Goal: Task Accomplishment & Management: Complete application form

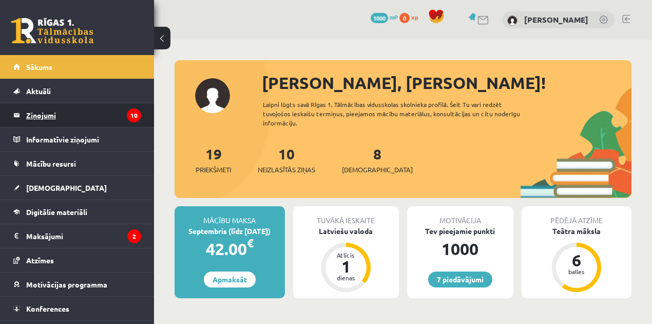
click at [78, 120] on legend "Ziņojumi 10" at bounding box center [83, 115] width 115 height 24
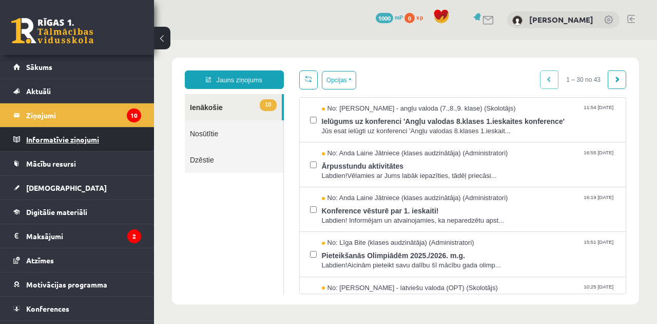
click at [104, 144] on legend "Informatīvie ziņojumi 0" at bounding box center [83, 139] width 115 height 24
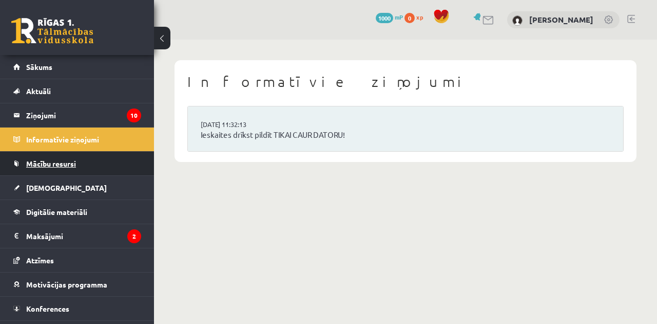
click at [82, 167] on link "Mācību resursi" at bounding box center [77, 164] width 128 height 24
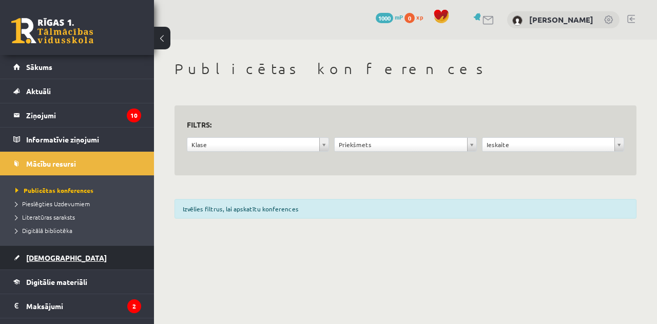
click at [49, 252] on link "[DEMOGRAPHIC_DATA]" at bounding box center [77, 257] width 128 height 24
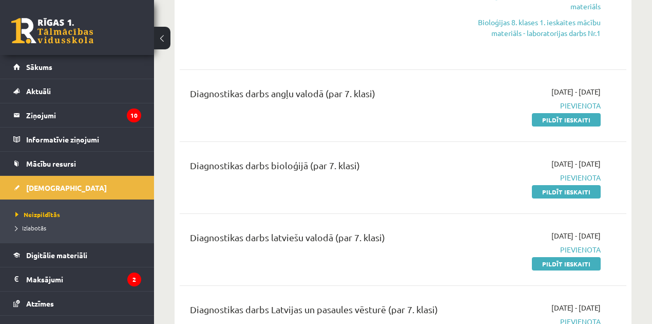
scroll to position [376, 0]
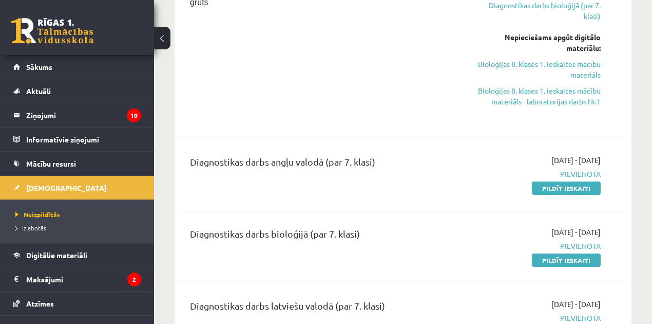
click at [559, 190] on link "Pildīt ieskaiti" at bounding box center [566, 187] width 69 height 13
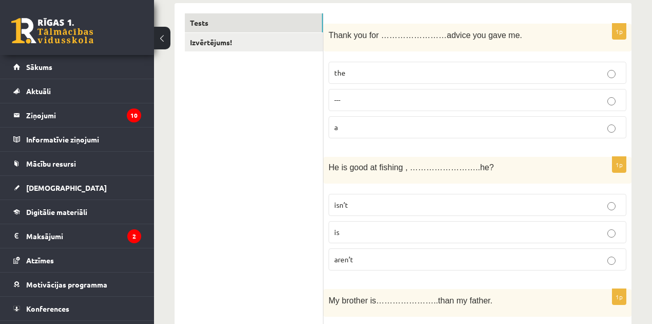
scroll to position [103, 0]
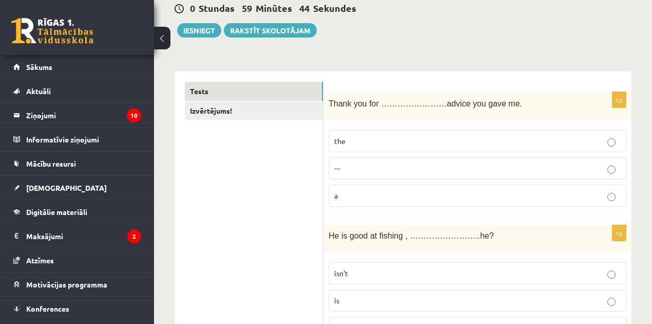
drag, startPoint x: 337, startPoint y: 46, endPoint x: 318, endPoint y: 48, distance: 19.1
click at [413, 137] on p "the" at bounding box center [477, 141] width 287 height 11
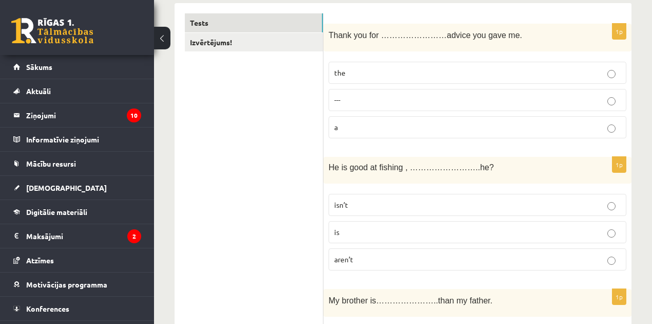
scroll to position [239, 0]
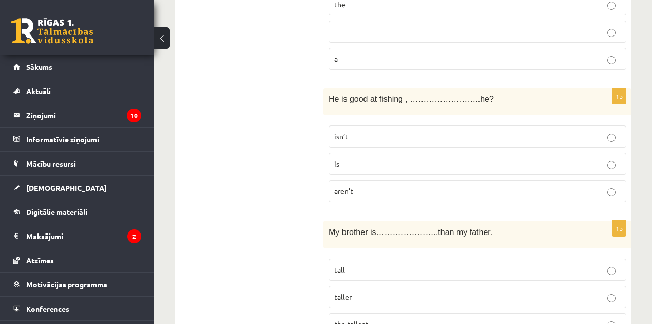
click at [370, 137] on p "isn’t" at bounding box center [477, 136] width 287 height 11
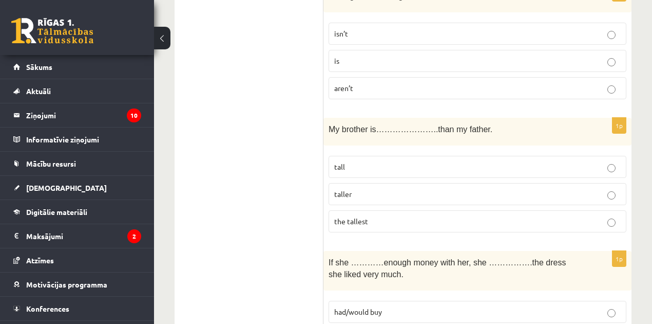
click at [382, 188] on p "taller" at bounding box center [477, 193] width 287 height 11
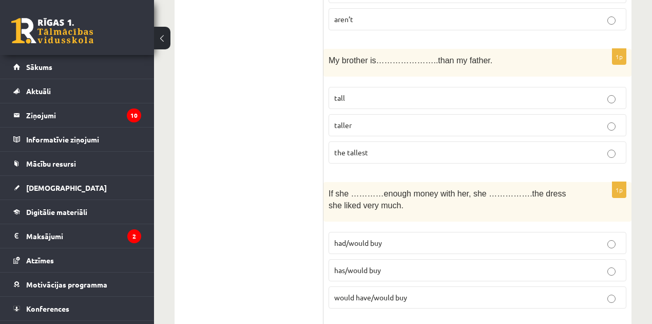
scroll to position [445, 0]
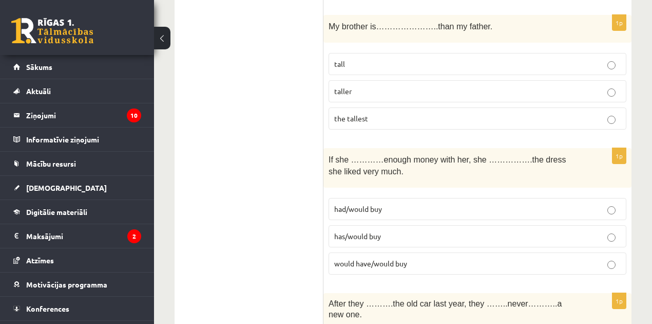
click at [393, 203] on p "had/would buy" at bounding box center [477, 208] width 287 height 11
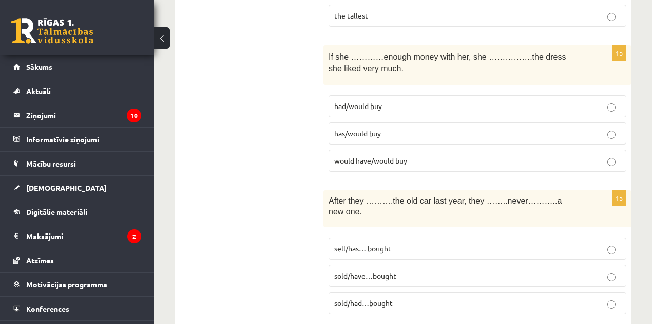
scroll to position [616, 0]
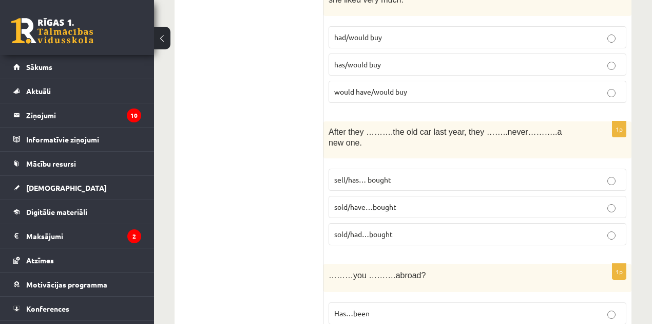
drag, startPoint x: 280, startPoint y: 174, endPoint x: 264, endPoint y: 166, distance: 17.2
drag, startPoint x: 311, startPoint y: 161, endPoint x: 298, endPoint y: 163, distance: 13.1
drag, startPoint x: 314, startPoint y: 161, endPoint x: 299, endPoint y: 167, distance: 16.3
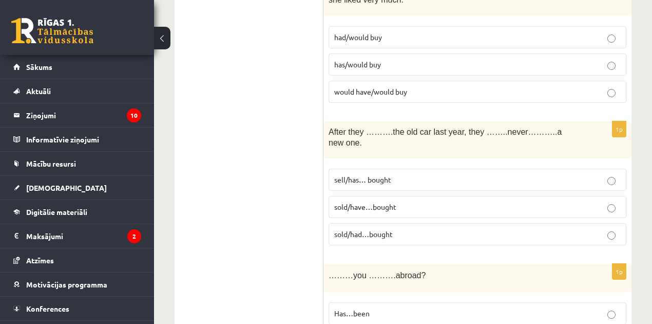
click at [414, 201] on p "sold/have…bought" at bounding box center [477, 206] width 287 height 11
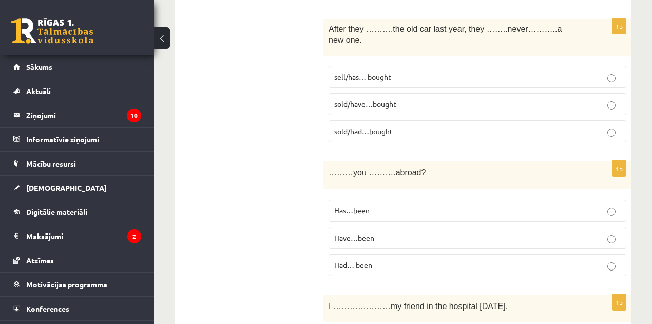
click at [382, 232] on p "Have…been" at bounding box center [477, 237] width 287 height 11
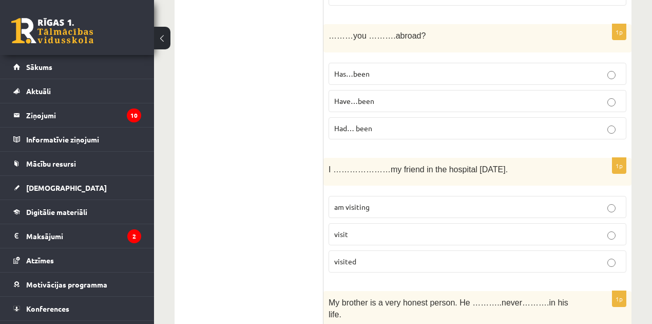
click at [357, 202] on span "am visiting" at bounding box center [351, 206] width 35 height 9
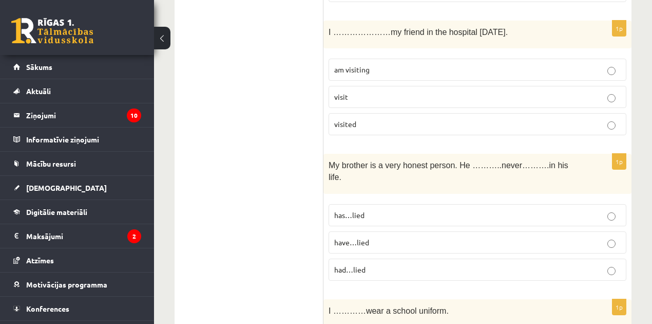
click at [375, 210] on p "has…lied" at bounding box center [477, 215] width 287 height 11
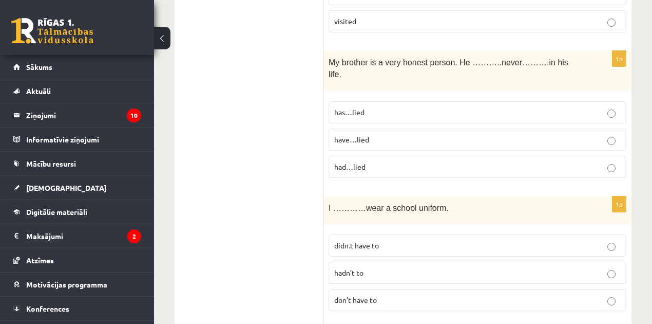
click at [368, 295] on span "don’t have to" at bounding box center [355, 299] width 43 height 9
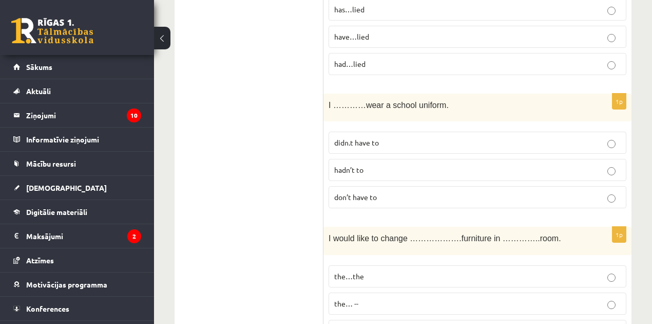
scroll to position [1266, 0]
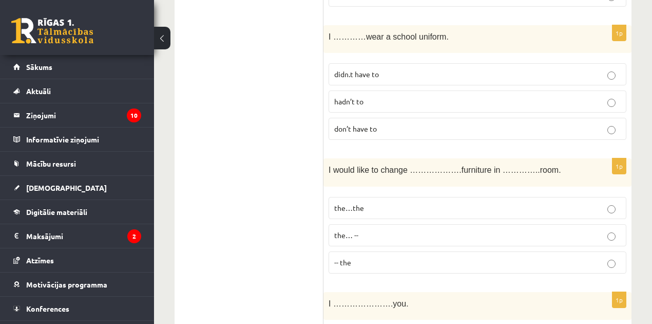
click at [372, 202] on p "the…the" at bounding box center [477, 207] width 287 height 11
click at [349, 203] on span "the…the" at bounding box center [349, 207] width 30 height 9
click at [364, 202] on p "the…the" at bounding box center [477, 207] width 287 height 11
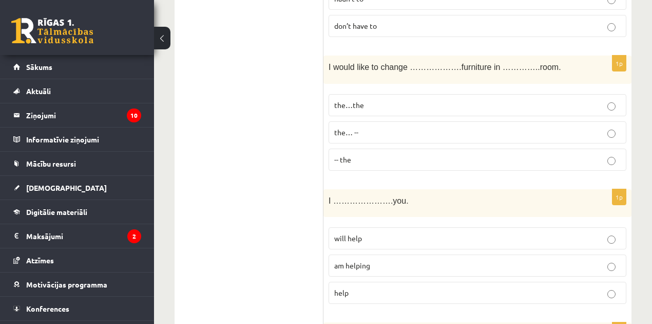
click at [368, 233] on p "will help" at bounding box center [477, 238] width 287 height 11
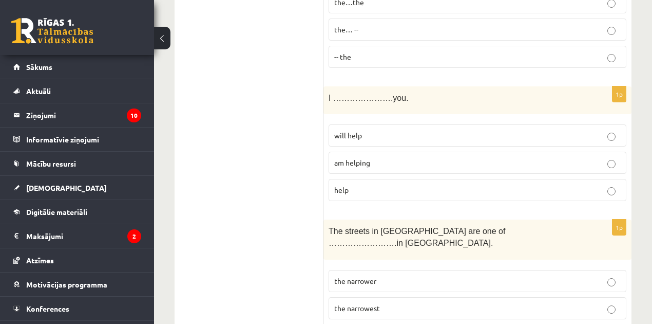
scroll to position [1506, 0]
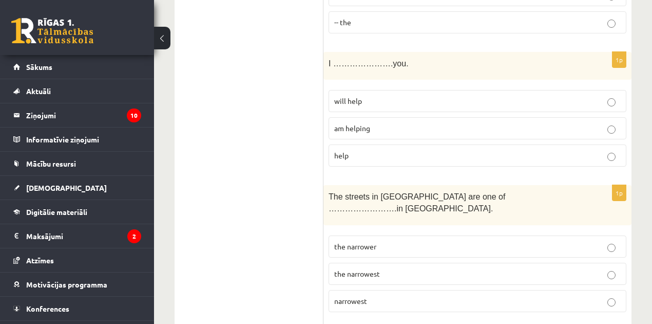
click at [390, 262] on label "the narrowest" at bounding box center [478, 273] width 298 height 22
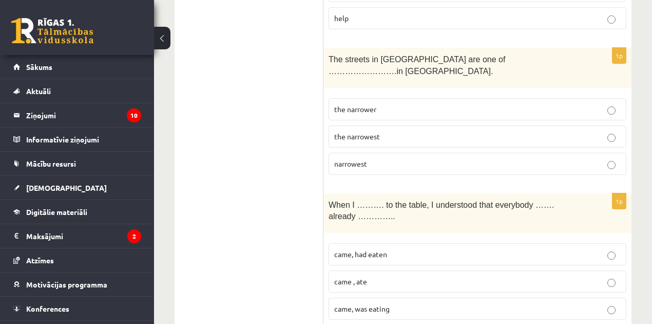
drag, startPoint x: 364, startPoint y: 172, endPoint x: 355, endPoint y: 172, distance: 9.2
click at [369, 249] on span "came, had eaten" at bounding box center [360, 253] width 53 height 9
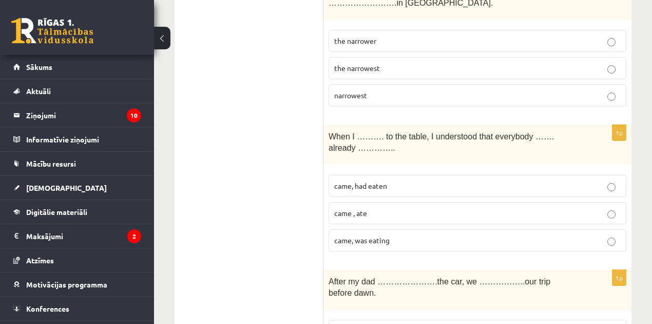
scroll to position [1746, 0]
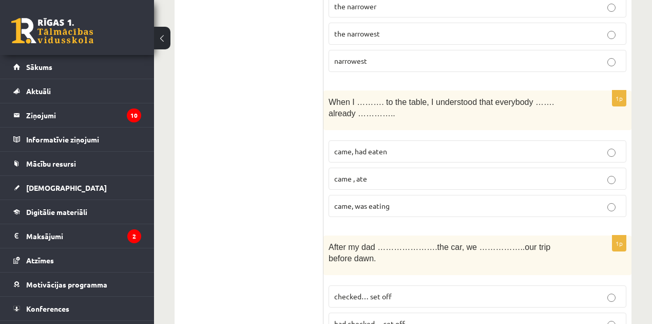
click at [376, 201] on span "came, was eating" at bounding box center [361, 205] width 55 height 9
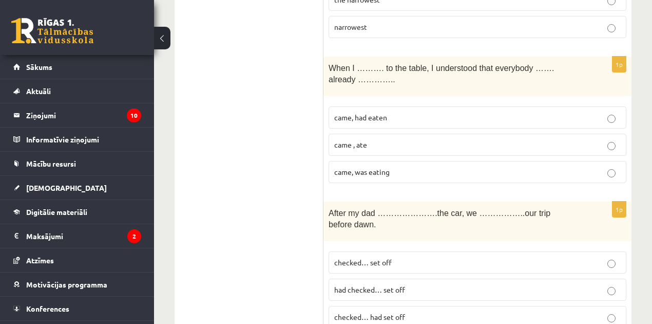
click at [393, 285] on span "had checked… set off" at bounding box center [369, 289] width 71 height 9
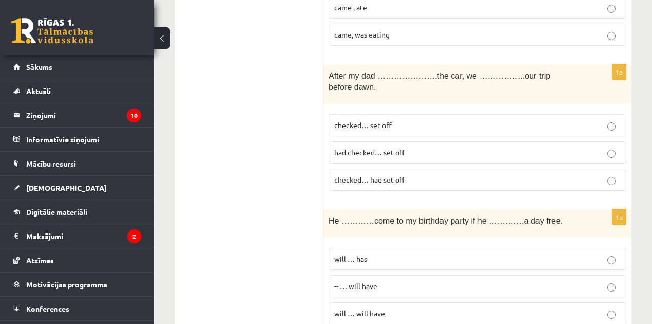
scroll to position [1985, 0]
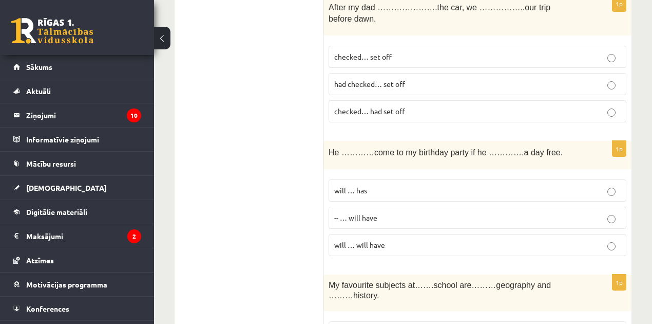
click at [385, 185] on p "will … has" at bounding box center [477, 190] width 287 height 11
click at [386, 234] on label "will … will have" at bounding box center [478, 245] width 298 height 22
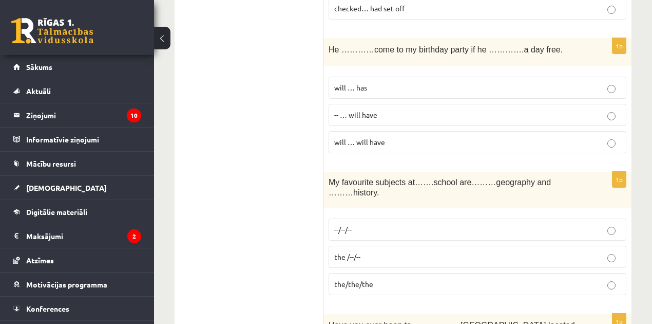
click at [381, 224] on p "--/--/--" at bounding box center [477, 229] width 287 height 11
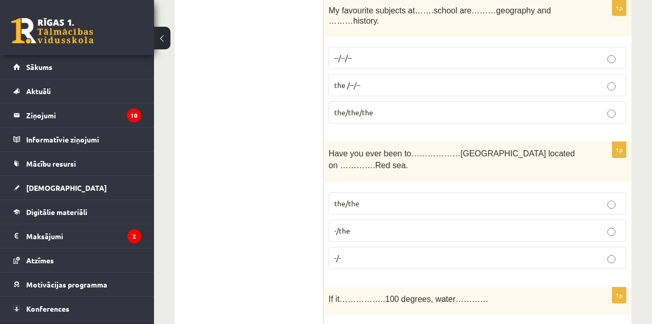
scroll to position [2294, 0]
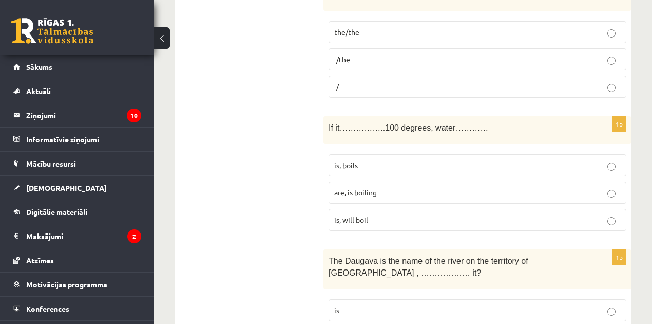
scroll to position [2533, 0]
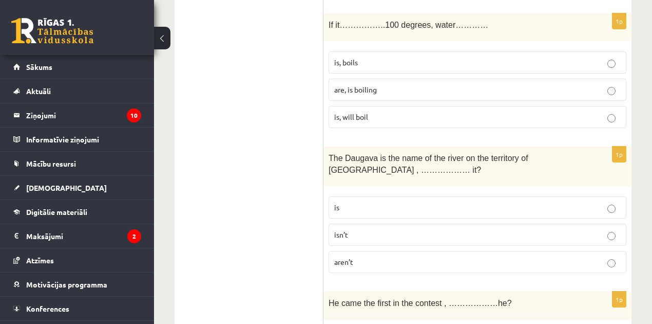
click at [358, 229] on p "isn’t" at bounding box center [477, 234] width 287 height 11
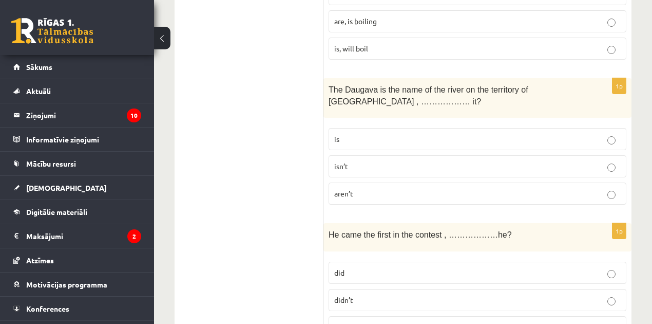
click at [363, 294] on p "didn’t" at bounding box center [477, 299] width 287 height 11
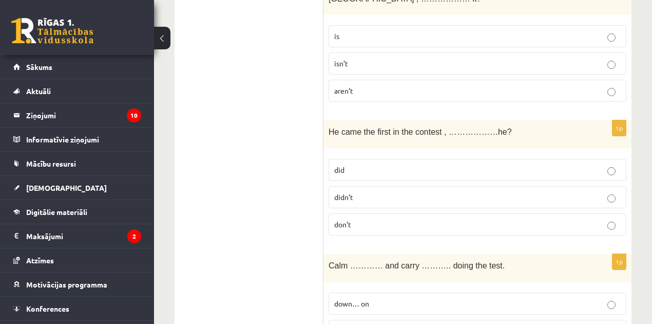
click at [355, 298] on span "down… on" at bounding box center [351, 302] width 35 height 9
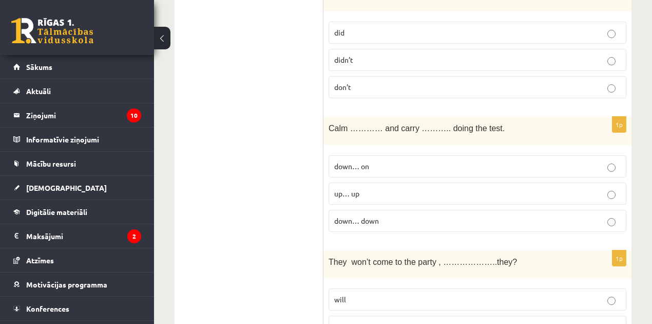
click at [358, 294] on p "will" at bounding box center [477, 299] width 287 height 11
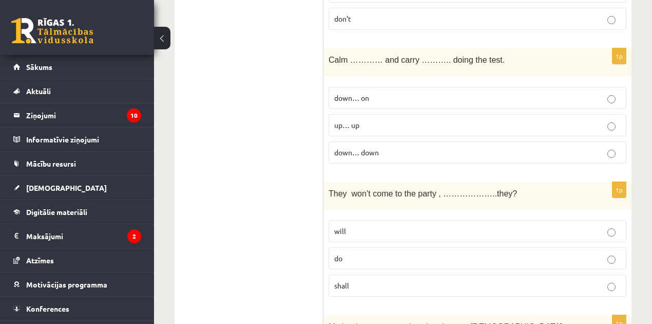
scroll to position [3013, 0]
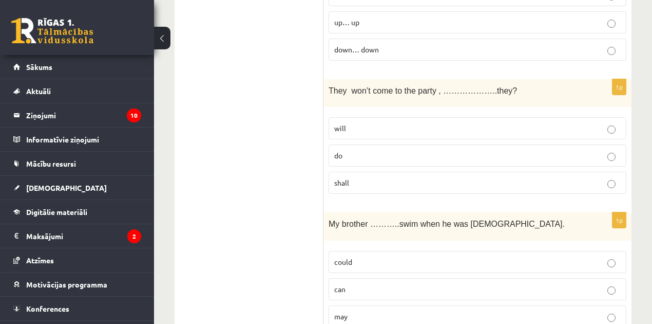
click at [356, 256] on p "could" at bounding box center [477, 261] width 287 height 11
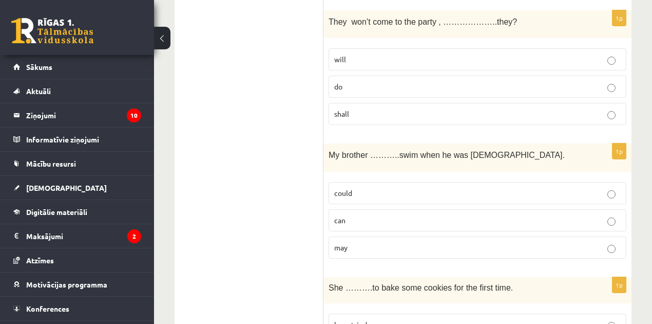
scroll to position [3115, 0]
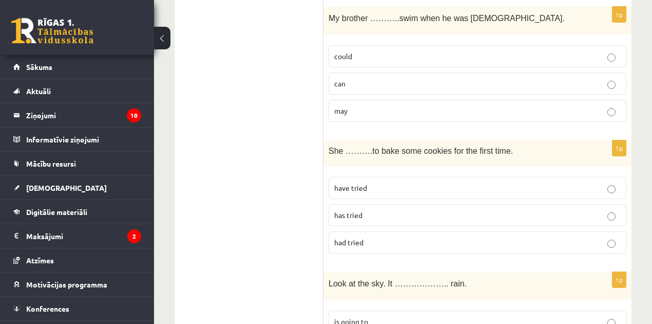
scroll to position [3252, 0]
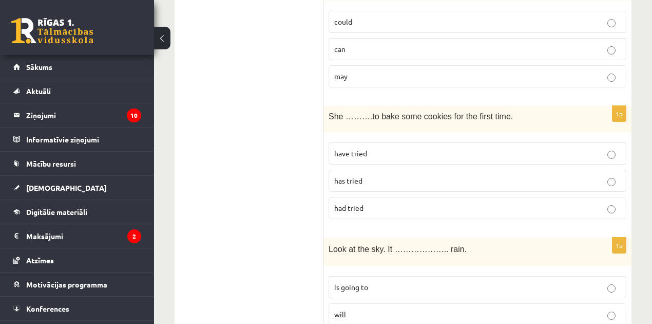
click at [367, 309] on p "will" at bounding box center [477, 314] width 287 height 11
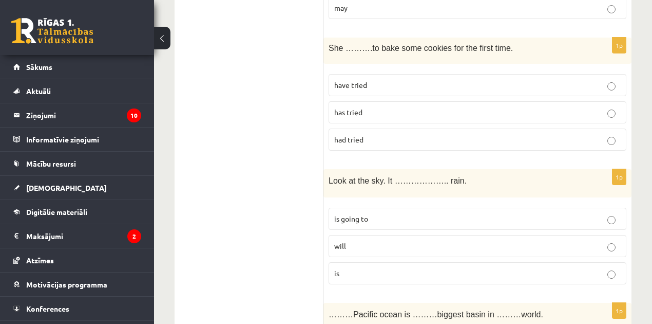
scroll to position [3355, 0]
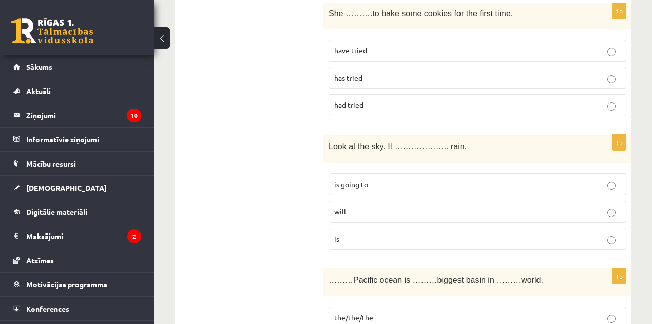
click at [379, 312] on p "the/the/the" at bounding box center [477, 317] width 287 height 11
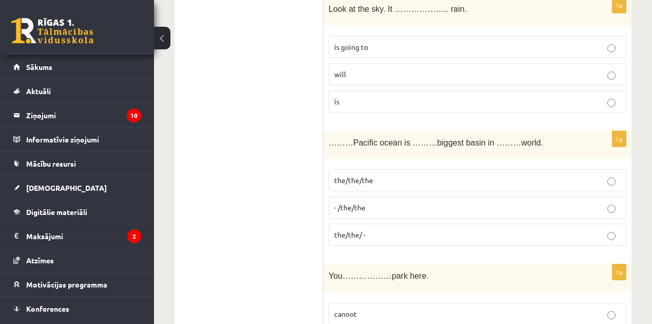
scroll to position [3526, 0]
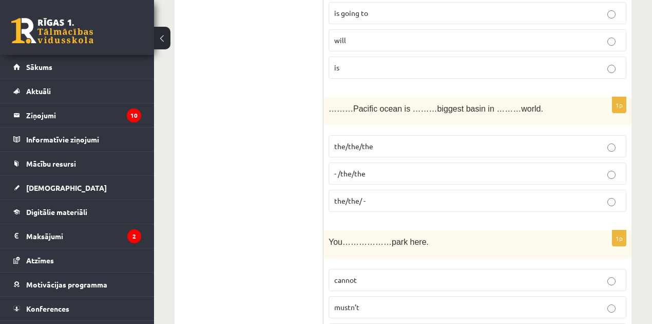
click at [359, 274] on p "cannot" at bounding box center [477, 279] width 287 height 11
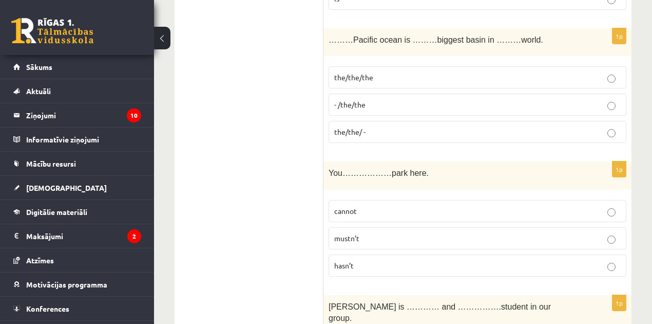
scroll to position [3663, 0]
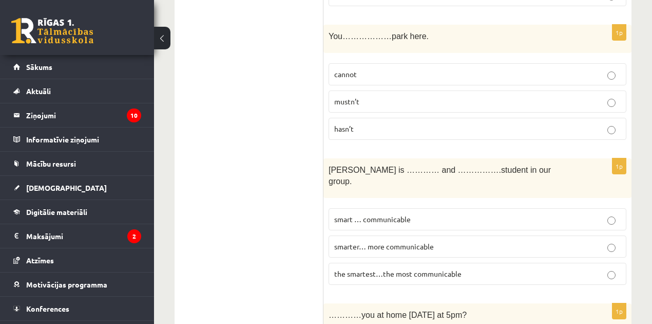
scroll to position [3753, 0]
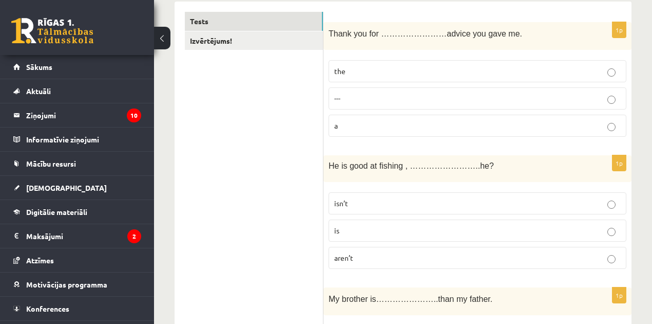
scroll to position [0, 0]
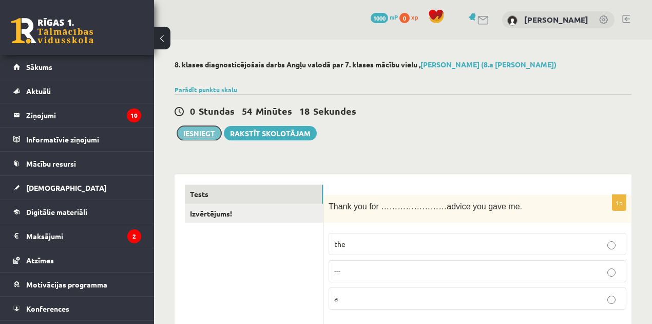
click at [209, 134] on button "Iesniegt" at bounding box center [199, 133] width 44 height 14
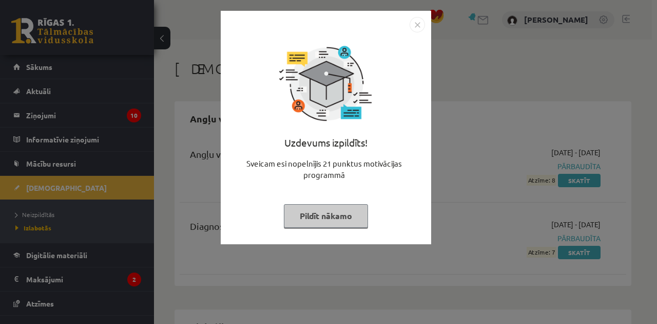
click at [305, 217] on button "Pildīt nākamo" at bounding box center [326, 216] width 84 height 24
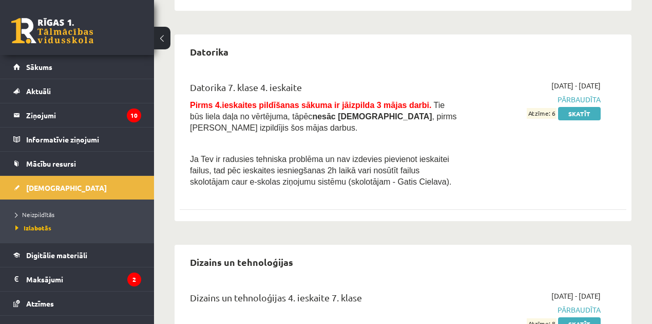
scroll to position [547, 0]
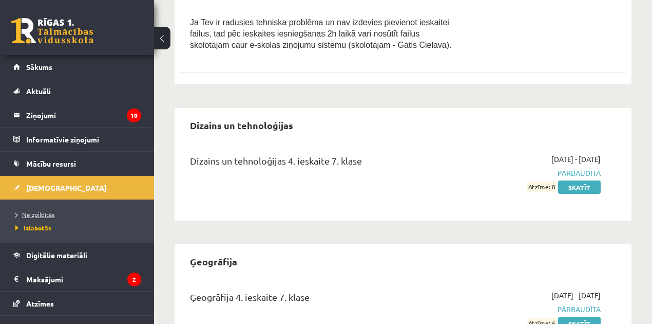
click at [50, 211] on span "Neizpildītās" at bounding box center [34, 214] width 39 height 8
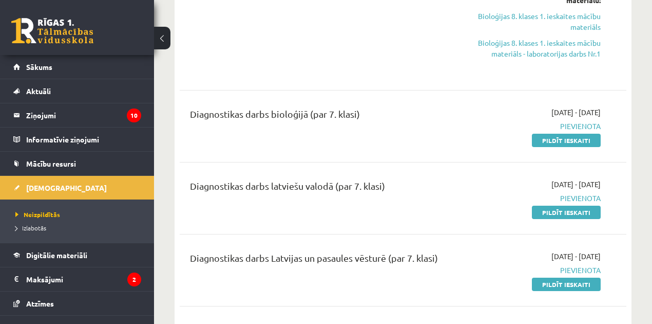
scroll to position [445, 0]
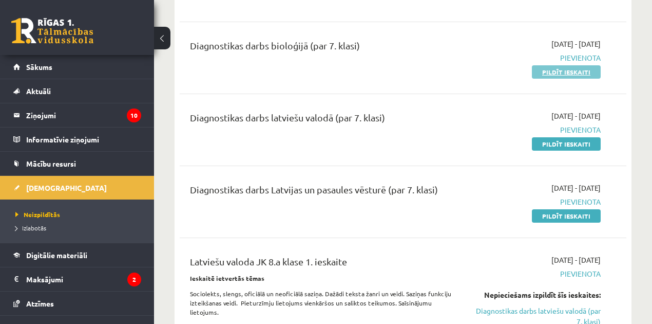
click at [562, 71] on link "Pildīt ieskaiti" at bounding box center [566, 71] width 69 height 13
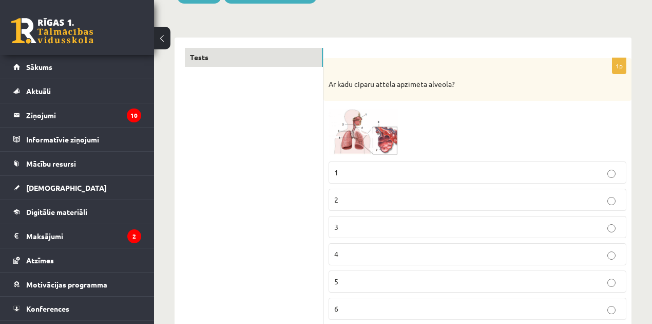
scroll to position [171, 0]
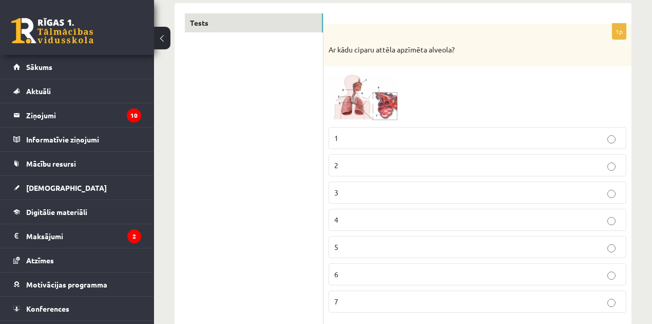
click at [347, 100] on img at bounding box center [367, 96] width 77 height 50
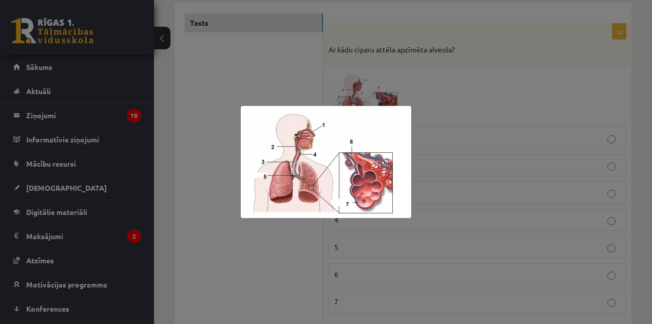
drag, startPoint x: 520, startPoint y: 100, endPoint x: 497, endPoint y: 110, distance: 24.6
click at [520, 100] on div at bounding box center [326, 162] width 652 height 324
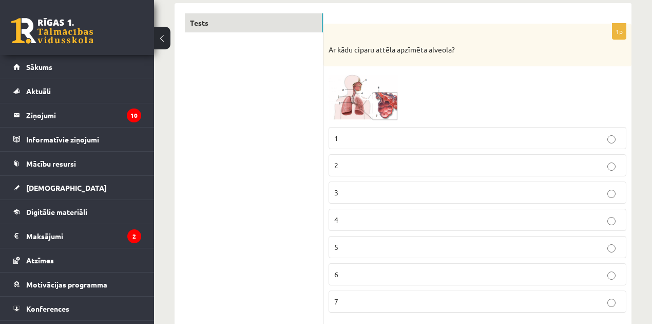
click at [354, 94] on img at bounding box center [367, 96] width 77 height 50
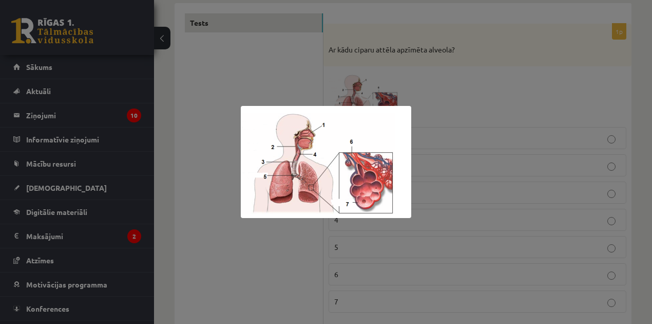
click at [450, 103] on div at bounding box center [326, 162] width 652 height 324
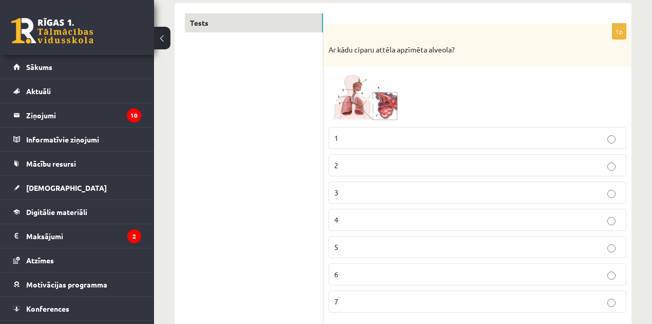
click at [379, 102] on img at bounding box center [367, 96] width 77 height 50
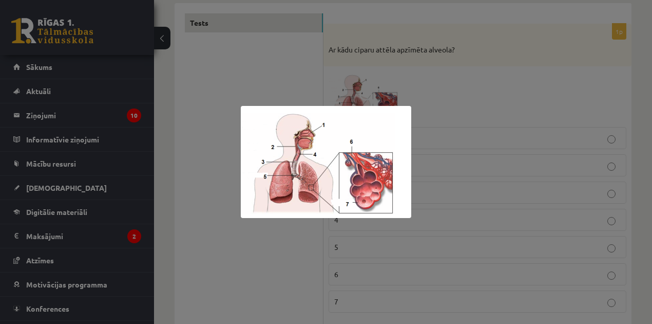
click at [422, 118] on div at bounding box center [326, 162] width 652 height 324
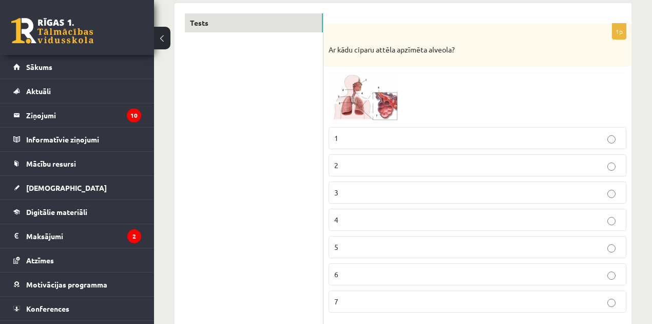
click at [356, 100] on img at bounding box center [367, 96] width 77 height 50
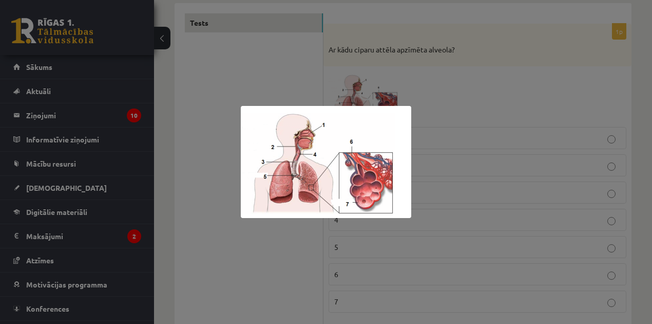
click at [448, 104] on div at bounding box center [326, 162] width 652 height 324
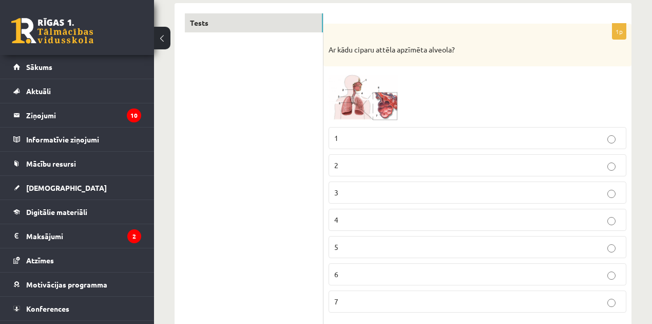
click at [392, 102] on img at bounding box center [367, 96] width 77 height 50
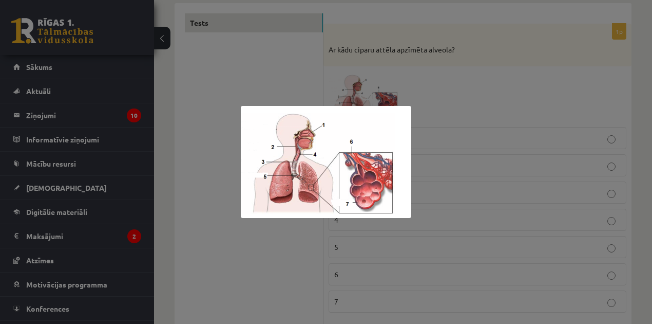
click at [466, 105] on div at bounding box center [326, 162] width 652 height 324
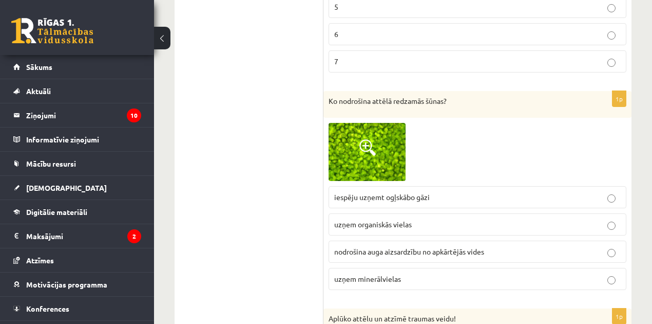
scroll to position [479, 0]
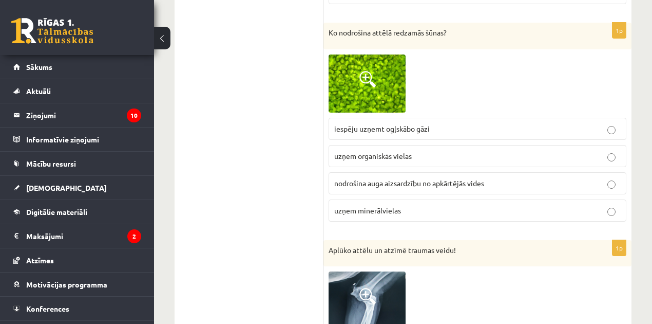
click at [380, 83] on img at bounding box center [367, 83] width 77 height 58
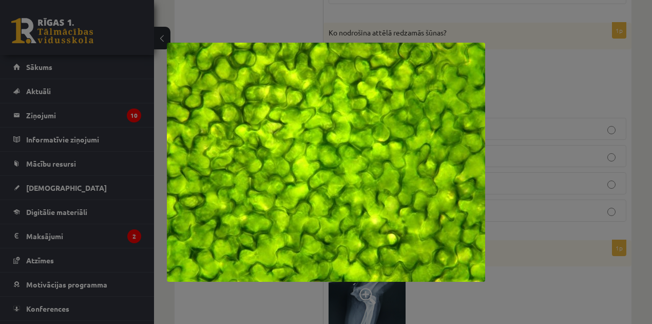
click at [530, 79] on div at bounding box center [326, 162] width 652 height 324
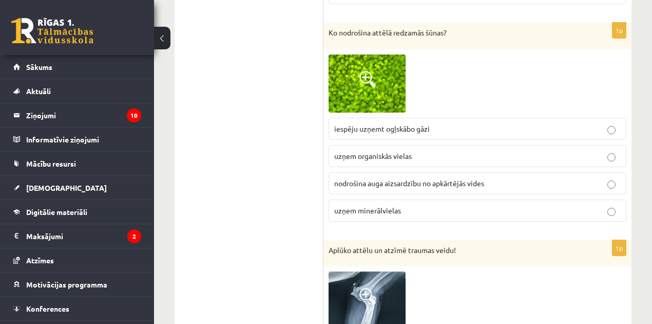
click at [394, 87] on img at bounding box center [367, 83] width 77 height 58
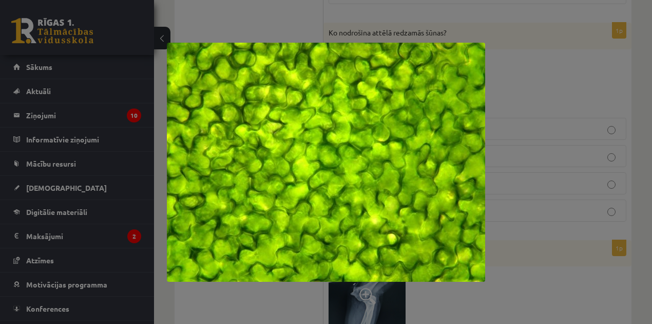
click at [538, 83] on div at bounding box center [326, 162] width 652 height 324
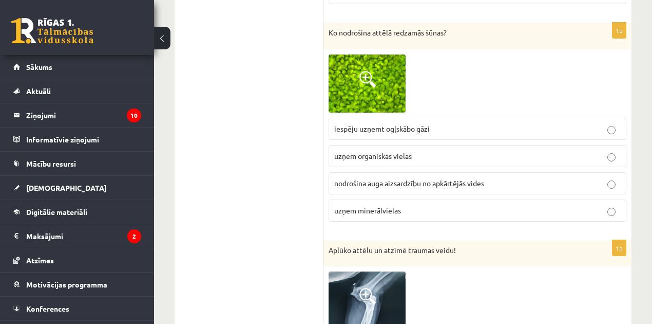
scroll to position [411, 0]
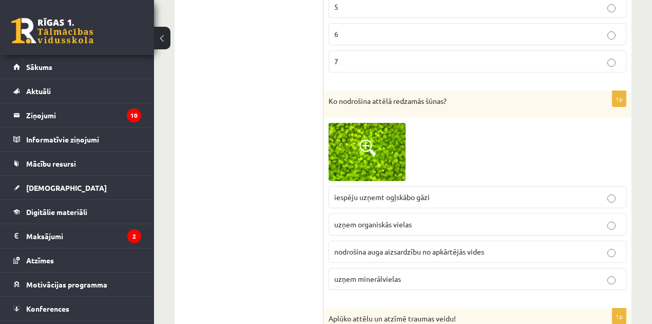
click at [370, 51] on label "7" at bounding box center [478, 61] width 298 height 22
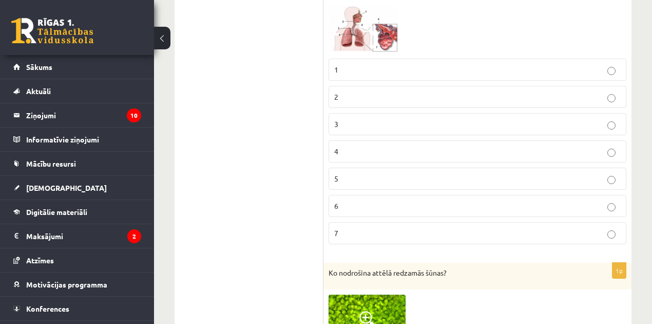
scroll to position [171, 0]
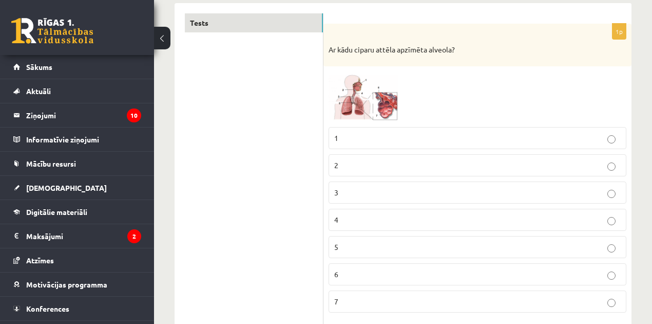
click at [379, 107] on img at bounding box center [367, 96] width 77 height 50
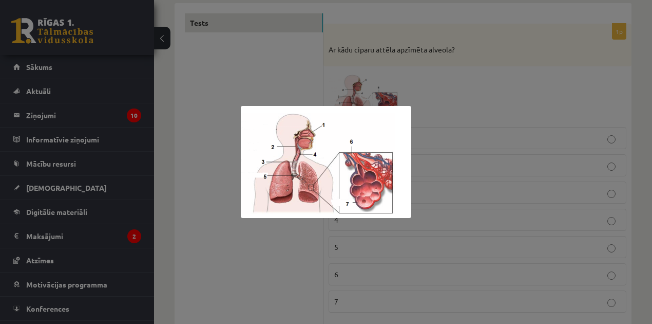
click at [452, 126] on div at bounding box center [326, 162] width 652 height 324
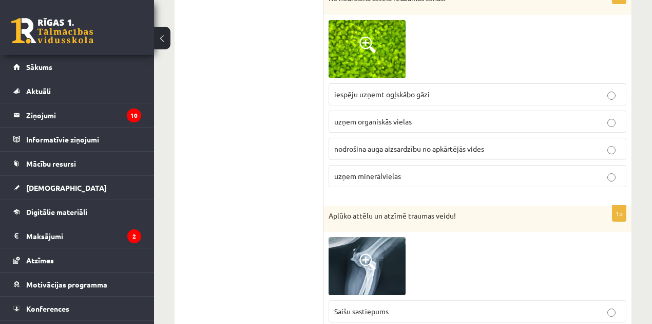
click at [372, 54] on img at bounding box center [367, 49] width 77 height 58
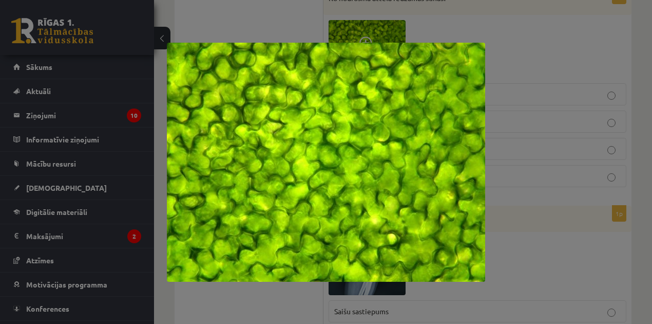
scroll to position [479, 0]
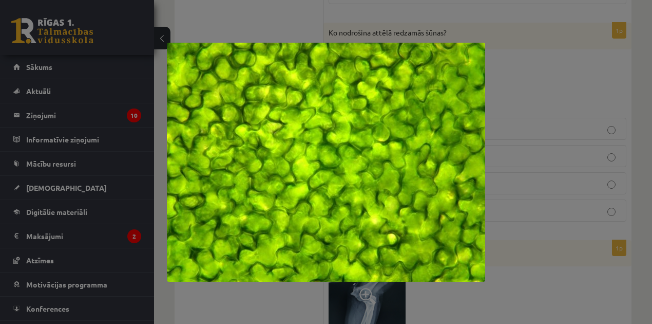
click at [560, 68] on div at bounding box center [326, 162] width 652 height 324
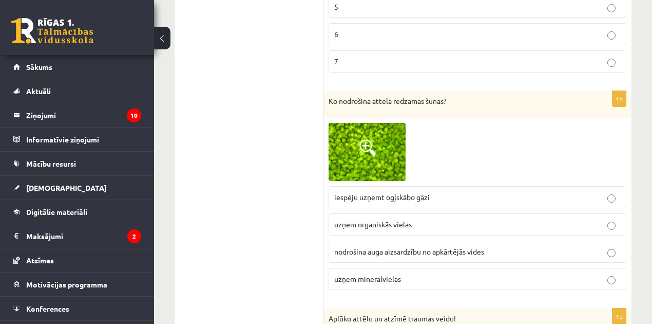
scroll to position [514, 0]
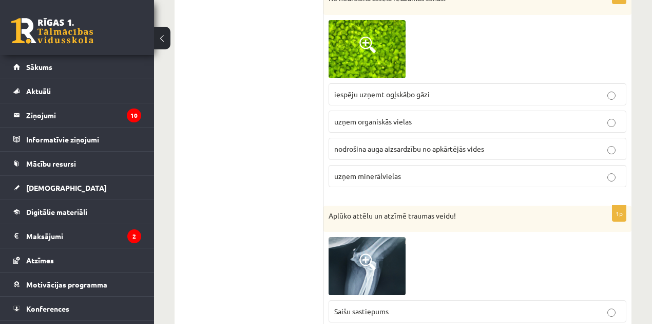
click at [392, 148] on span "nodrošina auga aizsardzību no apkārtējās vides" at bounding box center [409, 148] width 150 height 9
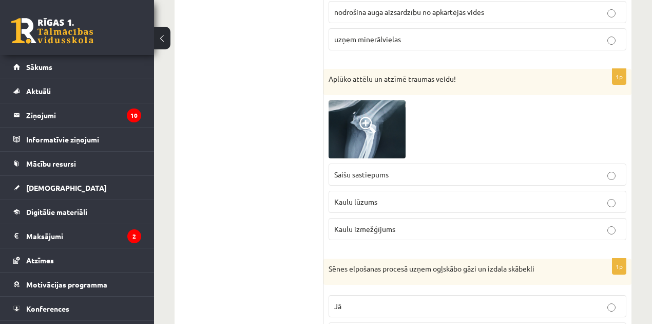
click at [389, 141] on img at bounding box center [367, 129] width 77 height 58
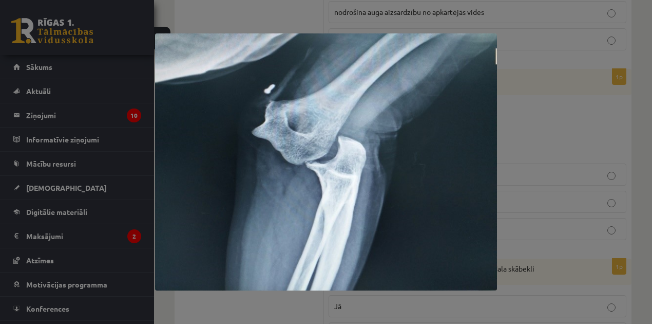
click at [537, 114] on div at bounding box center [326, 162] width 652 height 324
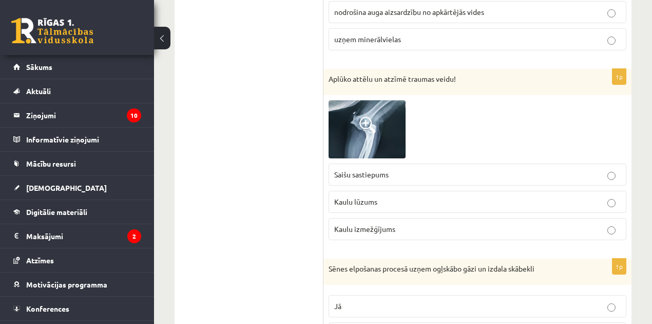
click at [391, 148] on img at bounding box center [367, 129] width 77 height 58
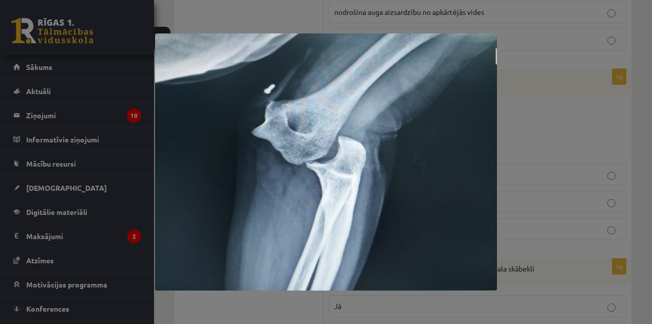
click at [507, 133] on div at bounding box center [326, 162] width 652 height 324
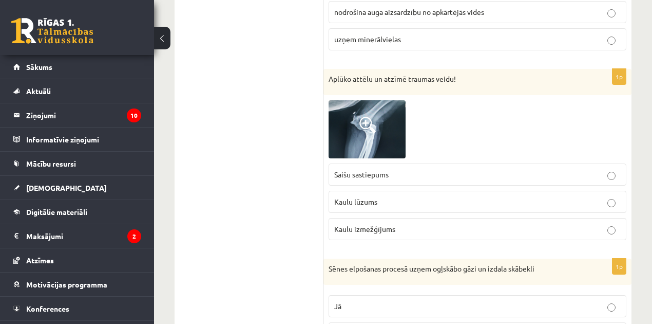
click at [388, 117] on img at bounding box center [367, 129] width 77 height 58
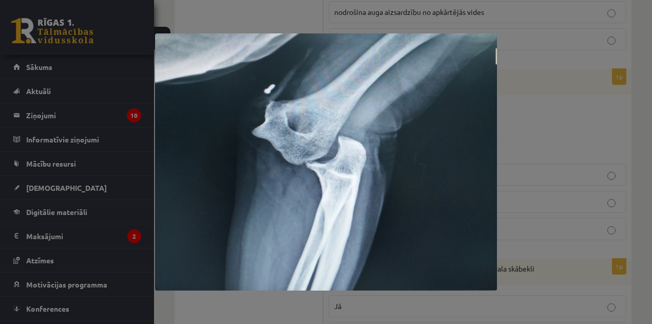
click at [527, 113] on div at bounding box center [326, 162] width 652 height 324
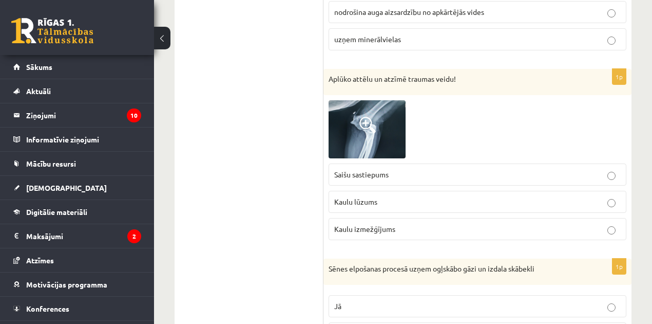
click at [396, 126] on img at bounding box center [367, 129] width 77 height 58
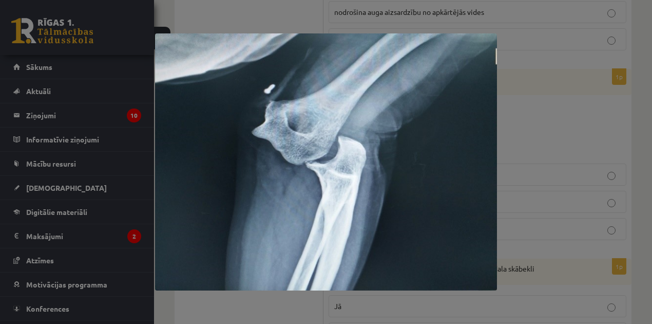
click at [528, 118] on div at bounding box center [326, 162] width 652 height 324
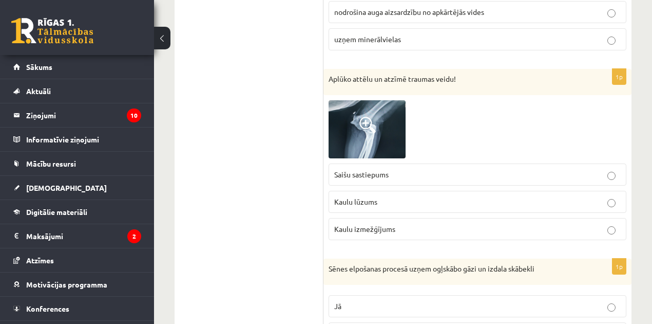
click at [393, 142] on img at bounding box center [367, 129] width 77 height 58
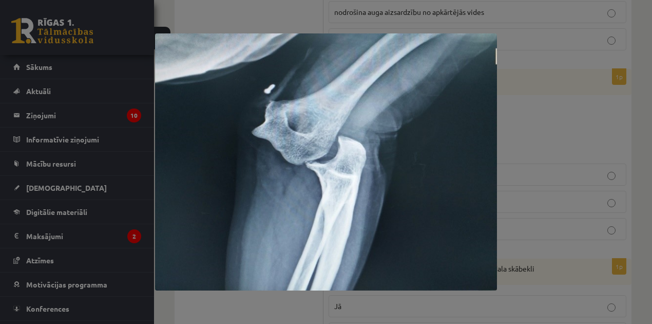
click at [504, 137] on div at bounding box center [326, 162] width 652 height 324
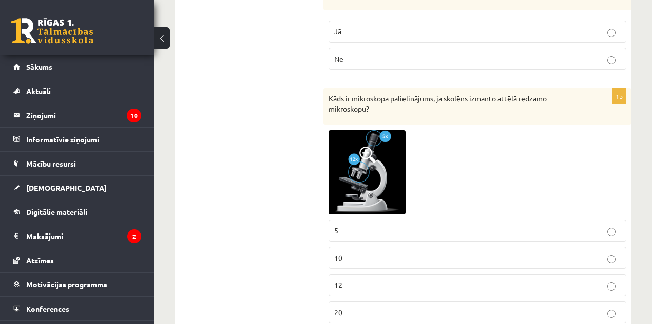
scroll to position [787, 0]
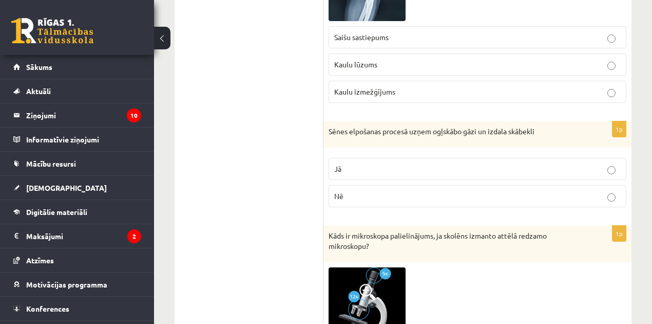
click at [471, 126] on p "Sēnes elpošanas procesā uzņem ogļskābo gāzi un izdala skābekli" at bounding box center [452, 131] width 247 height 10
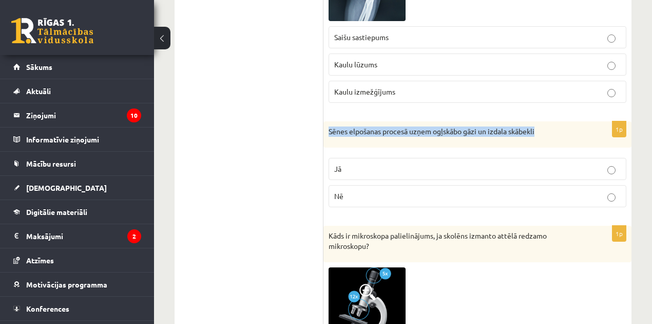
click at [471, 126] on p "Sēnes elpošanas procesā uzņem ogļskābo gāzi un izdala skābekli" at bounding box center [452, 131] width 247 height 10
copy div "Sēnes elpošanas procesā uzņem ogļskābo gāzi un izdala skābekli"
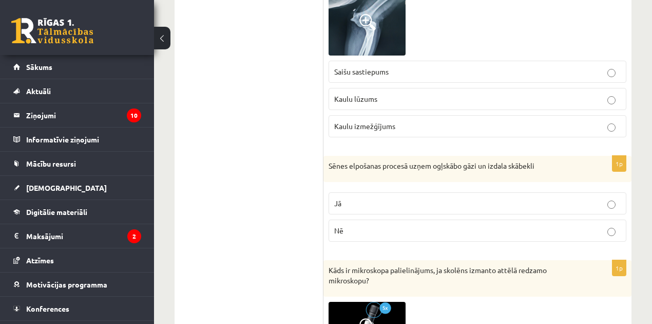
drag, startPoint x: 273, startPoint y: 109, endPoint x: 311, endPoint y: 58, distance: 63.9
click at [362, 36] on img at bounding box center [367, 26] width 77 height 58
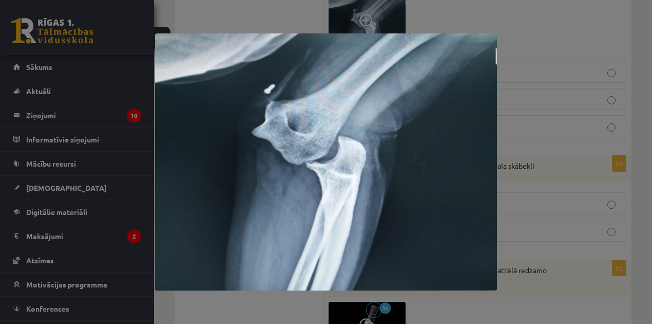
click at [509, 37] on div at bounding box center [326, 162] width 652 height 324
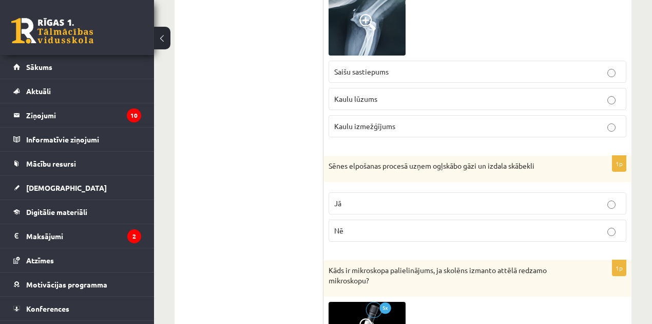
click at [421, 122] on p "Kaulu izmežģījums" at bounding box center [477, 126] width 287 height 11
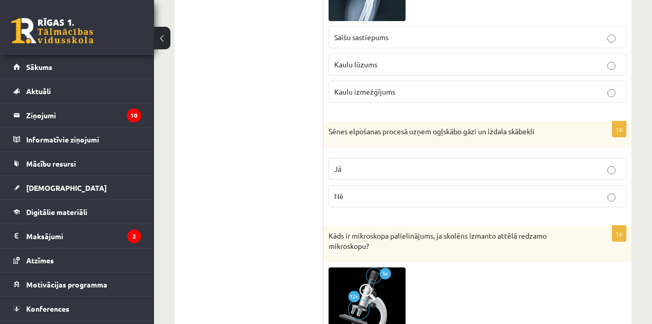
click at [352, 165] on p "Jā" at bounding box center [477, 168] width 287 height 11
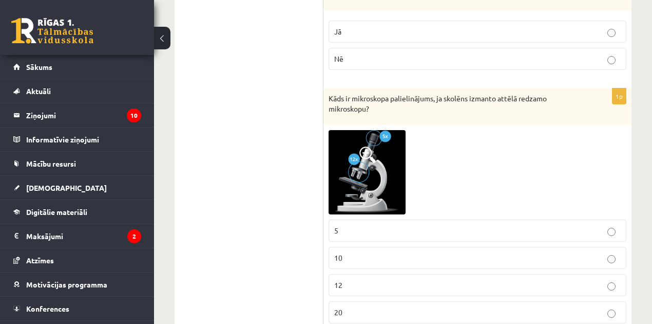
scroll to position [958, 0]
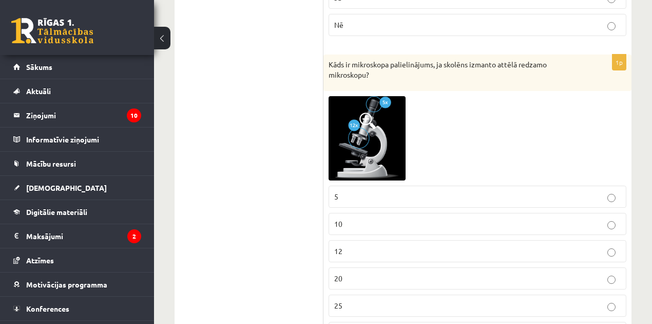
click at [354, 138] on img at bounding box center [367, 138] width 77 height 84
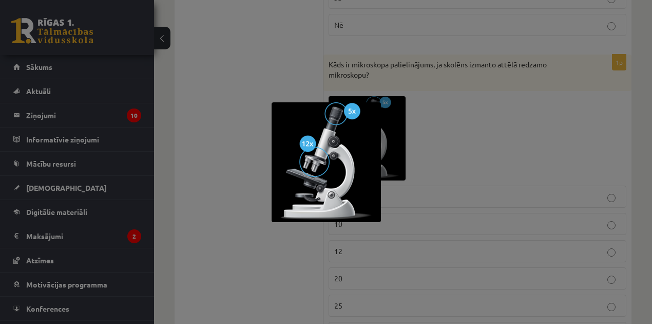
click at [465, 138] on div at bounding box center [326, 162] width 652 height 324
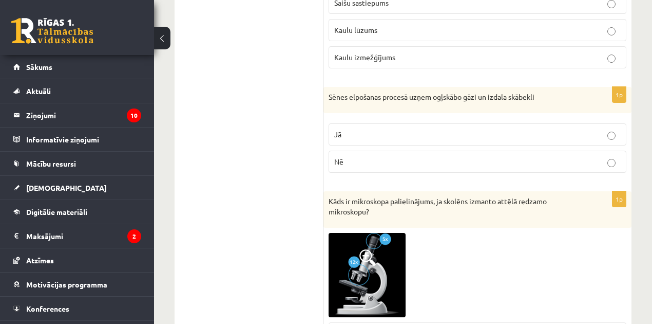
scroll to position [787, 0]
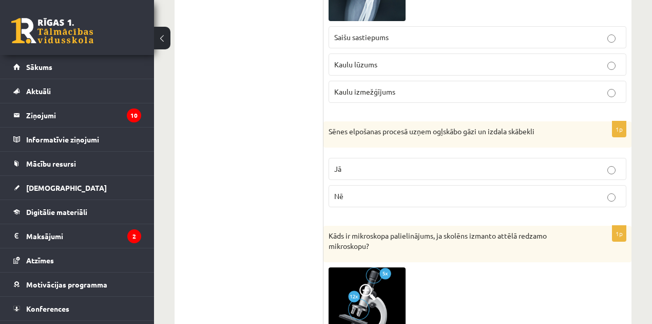
click at [364, 185] on label "Nē" at bounding box center [478, 196] width 298 height 22
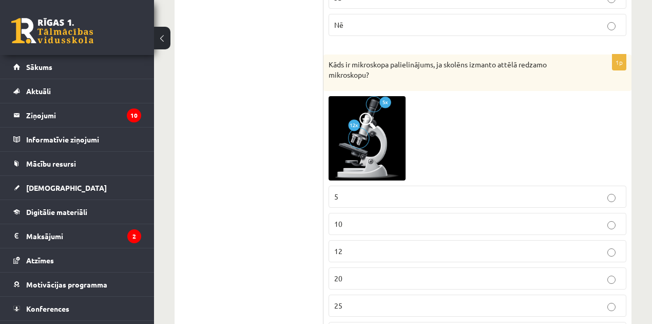
scroll to position [1061, 0]
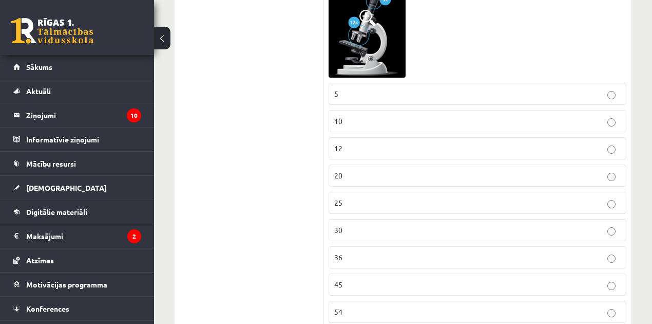
click at [352, 308] on p "54" at bounding box center [477, 311] width 287 height 11
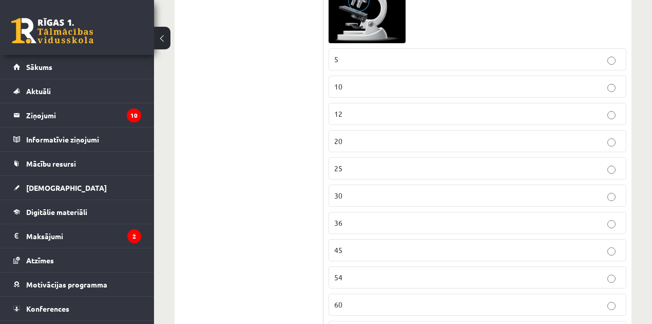
scroll to position [1233, 0]
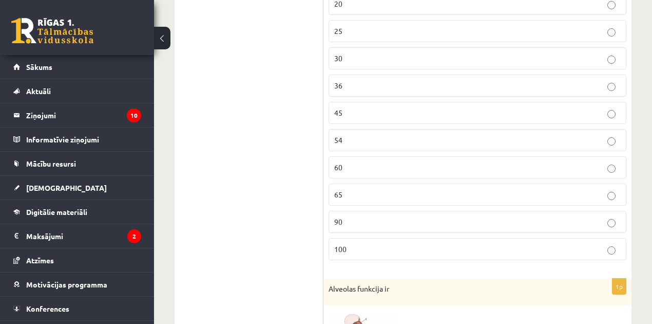
click at [362, 129] on label "54" at bounding box center [478, 140] width 298 height 22
click at [442, 171] on fieldset "5 10 12 20 25 30 36 45 54 60 65 90 100" at bounding box center [478, 84] width 298 height 357
click at [439, 163] on p "60" at bounding box center [477, 167] width 287 height 11
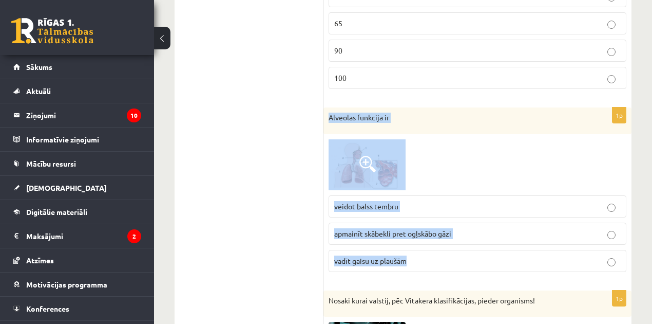
drag, startPoint x: 328, startPoint y: 105, endPoint x: 512, endPoint y: 257, distance: 238.6
click at [512, 257] on div "1p Alveolas funkcija ir veidot balss tembru apmainīt skābekli pret ogļskābo gāz…" at bounding box center [478, 193] width 308 height 172
copy div "Alveolas funkcija ir veidot balss tembru apmainīt skābekli pret ogļskābo gāzi v…"
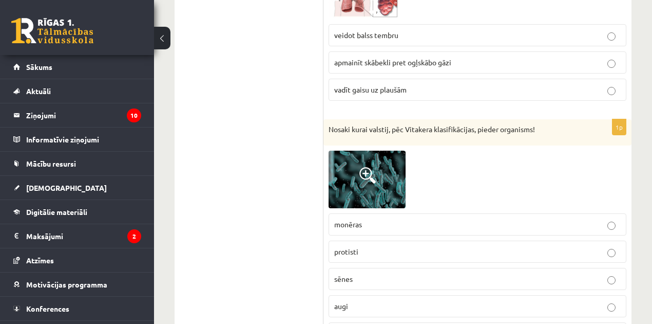
click at [333, 168] on img at bounding box center [367, 179] width 77 height 58
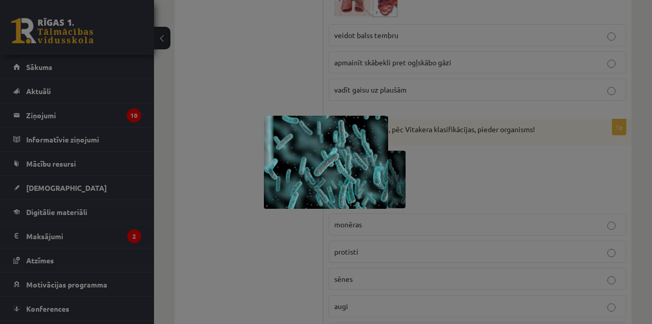
click at [214, 161] on div at bounding box center [326, 162] width 652 height 324
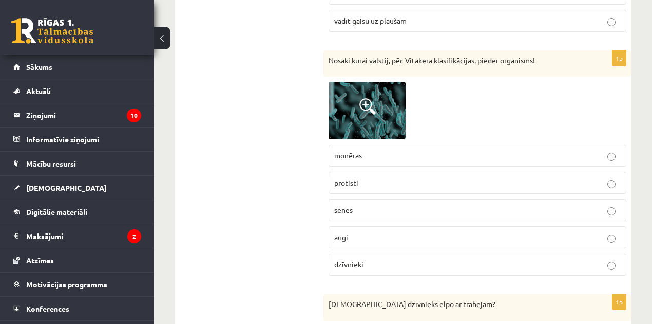
scroll to position [1541, 0]
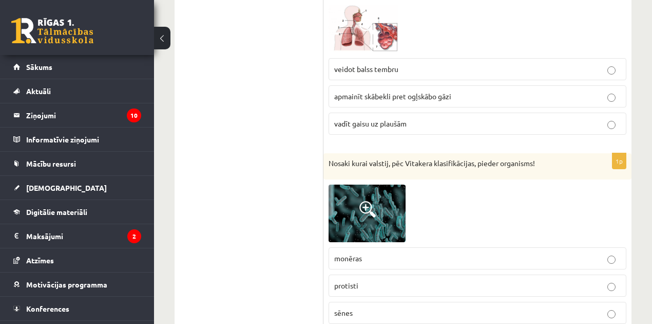
click at [374, 85] on label "apmainīt skābekli pret ogļskābo gāzi" at bounding box center [478, 96] width 298 height 22
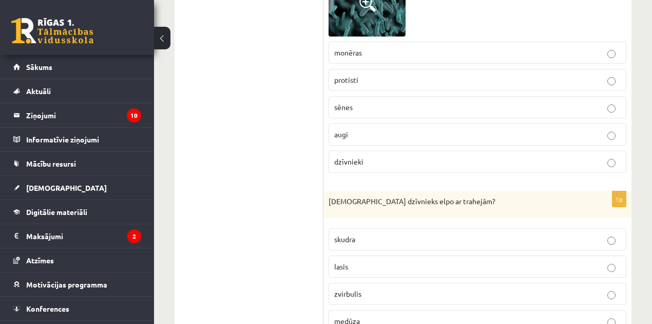
scroll to position [1643, 0]
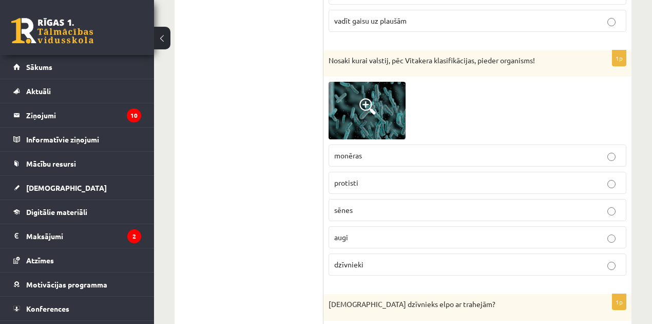
click at [384, 105] on img at bounding box center [367, 111] width 77 height 58
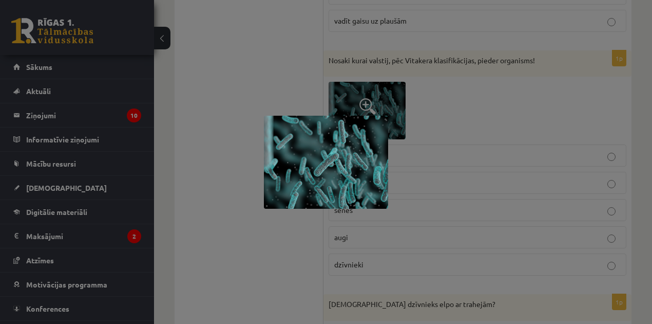
click at [471, 98] on div at bounding box center [326, 162] width 652 height 324
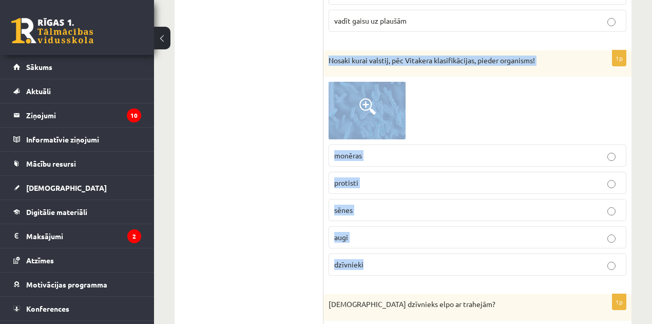
drag, startPoint x: 356, startPoint y: 50, endPoint x: 598, endPoint y: 247, distance: 311.4
click at [598, 247] on div "1p Nosaki kurai valstij, pēc Vitakera klasifikācijas, pieder organisms! monēras…" at bounding box center [478, 167] width 308 height 234
copy div "Nosaki kurai valstij, pēc Vitakera klasifikācijas, pieder organisms! monēras pr…"
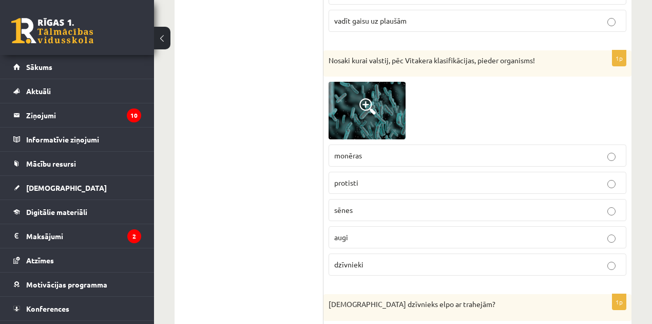
click at [383, 82] on img at bounding box center [367, 111] width 77 height 58
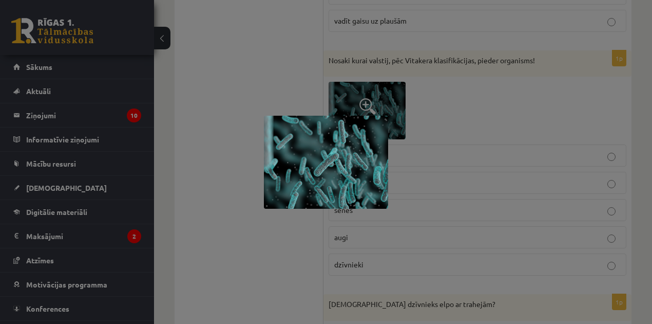
click at [424, 90] on div at bounding box center [326, 162] width 652 height 324
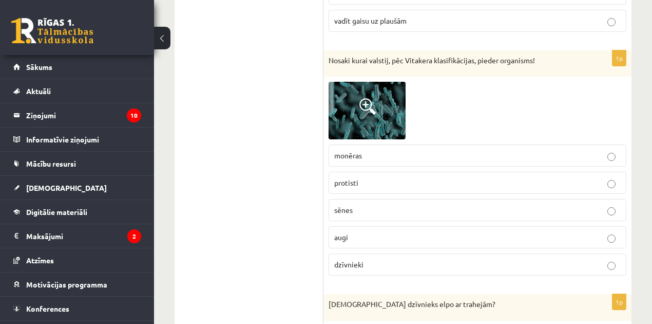
click at [363, 150] on p "monēras" at bounding box center [477, 155] width 287 height 11
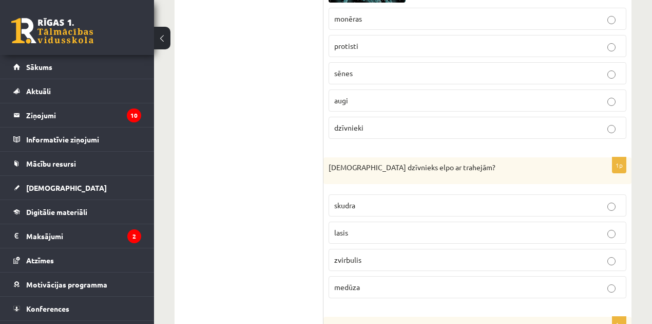
scroll to position [1814, 0]
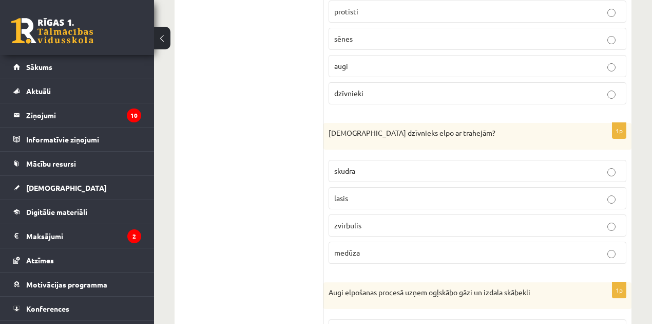
click at [353, 193] on p "lasis" at bounding box center [477, 198] width 287 height 11
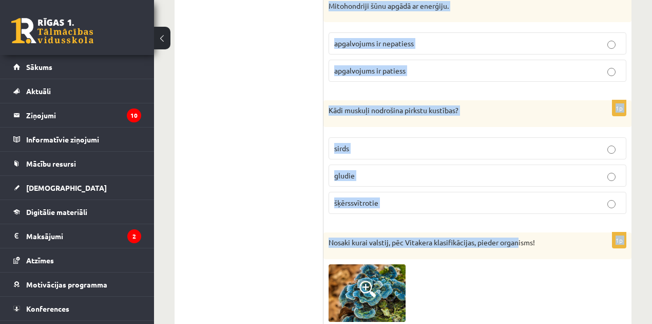
scroll to position [2842, 0]
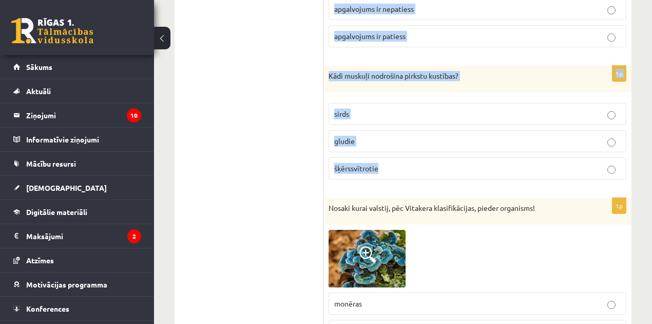
drag, startPoint x: 327, startPoint y: 85, endPoint x: 521, endPoint y: 158, distance: 207.4
click at [521, 158] on form "1p Ar kādu ciparu attēla apzīmēta alveola? 1 2 3 4 5 6 7 1p Ko nodrošina attēlā…" at bounding box center [478, 301] width 288 height 5916
copy form "Kurš dzīvnieks elpo ar trahejām? skudra lasis zvirbulis medūza 1p Augi elpošana…"
click at [643, 120] on div "8.klases diagnosticējošais darbs bioloģijā par 7.klases mācību vielu , Endijs A…" at bounding box center [403, 244] width 498 height 6092
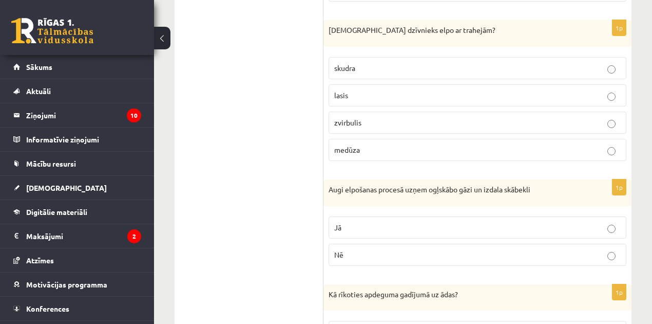
scroll to position [1883, 0]
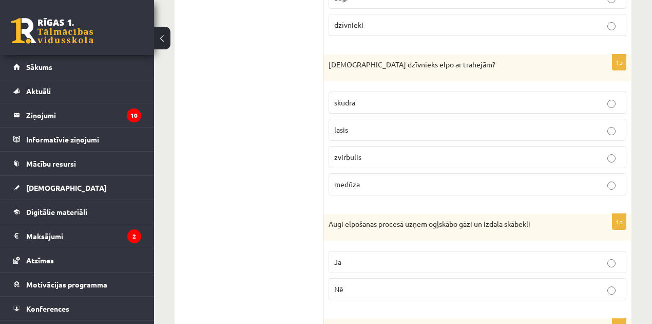
click at [384, 97] on p "skudra" at bounding box center [477, 102] width 287 height 11
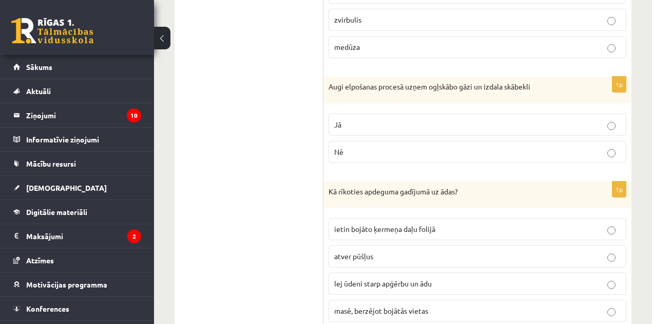
click at [360, 119] on p "Jā" at bounding box center [477, 124] width 287 height 11
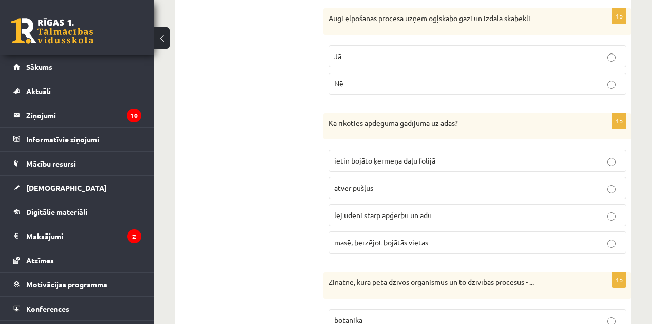
click at [361, 210] on span "lej ūdeni starp apģērbu un ādu" at bounding box center [383, 214] width 98 height 9
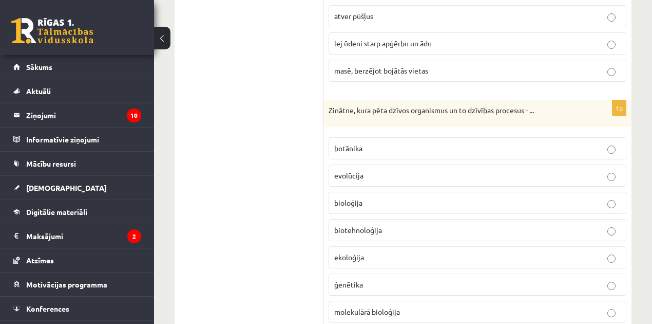
scroll to position [2294, 0]
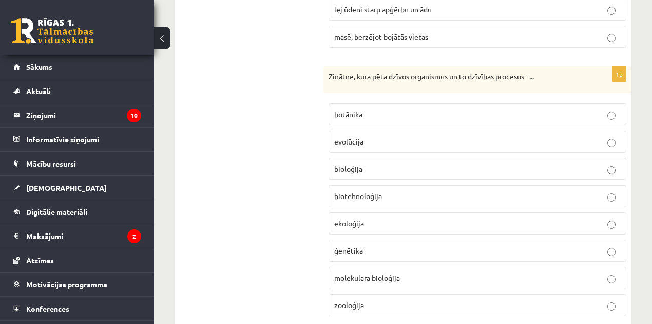
click at [355, 164] on span "bioloģija" at bounding box center [348, 168] width 28 height 9
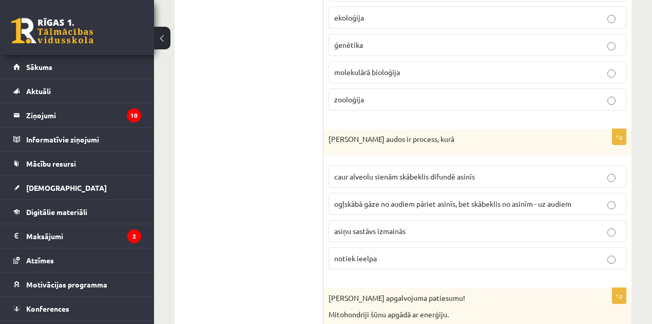
scroll to position [2533, 0]
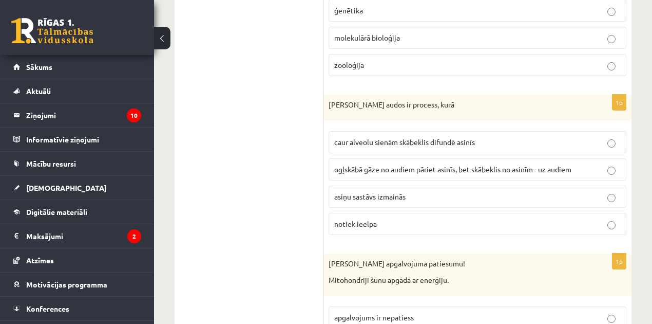
click at [363, 164] on span "ogļskābā gāze no audiem pāriet asinīs, bet skābeklis no asinīm - uz audiem" at bounding box center [452, 168] width 237 height 9
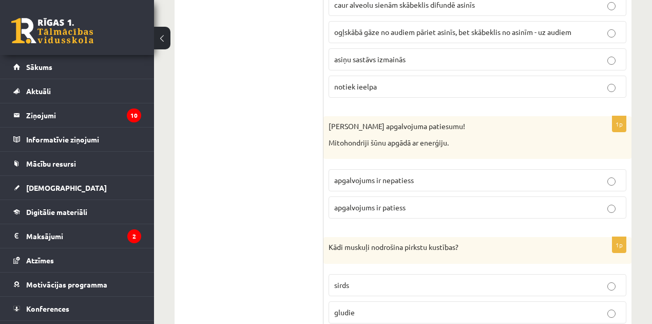
click at [373, 202] on span "apgalvojums ir patiess" at bounding box center [369, 206] width 71 height 9
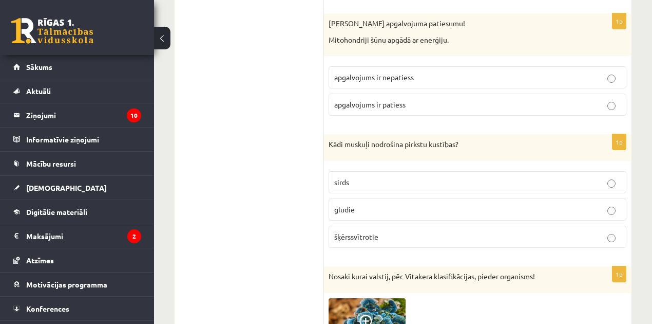
click at [352, 177] on p "sirds" at bounding box center [477, 182] width 287 height 11
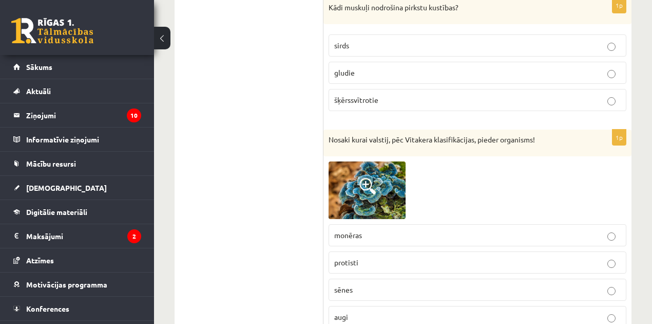
scroll to position [2979, 0]
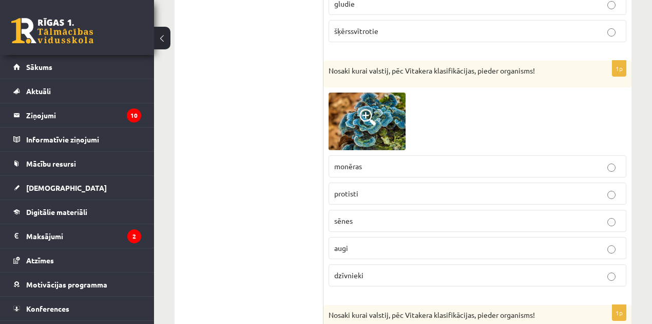
click at [353, 215] on p "sēnes" at bounding box center [477, 220] width 287 height 11
click at [378, 104] on img at bounding box center [367, 121] width 77 height 58
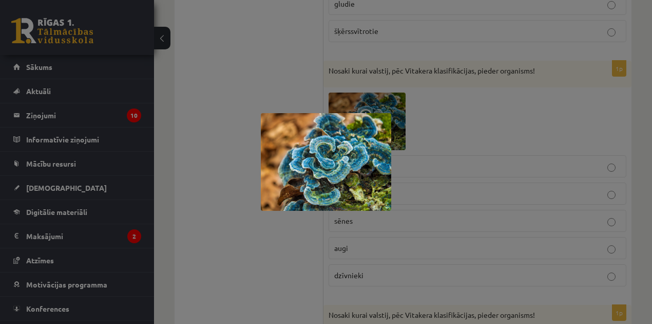
click at [217, 176] on div at bounding box center [326, 162] width 652 height 324
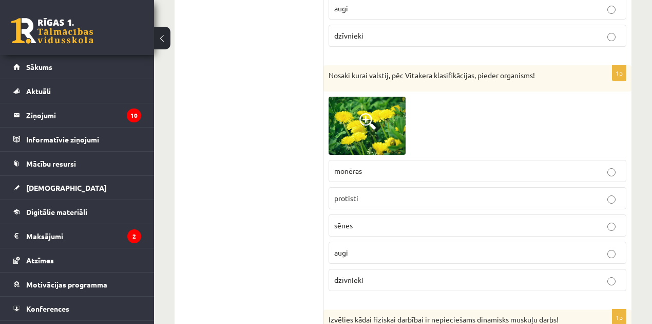
scroll to position [3252, 0]
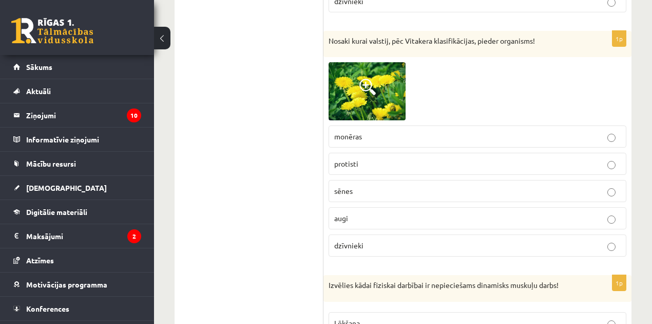
click at [354, 213] on p "augi" at bounding box center [477, 218] width 287 height 11
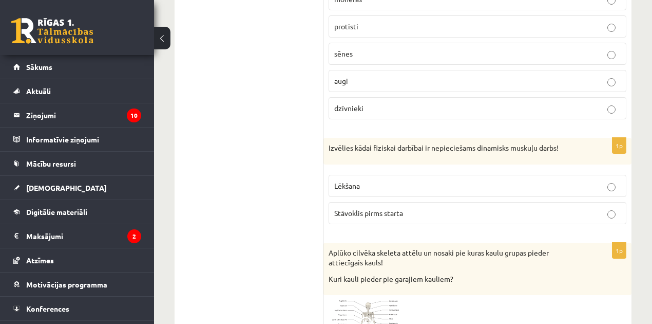
click at [372, 180] on p "Lēkšana" at bounding box center [477, 185] width 287 height 11
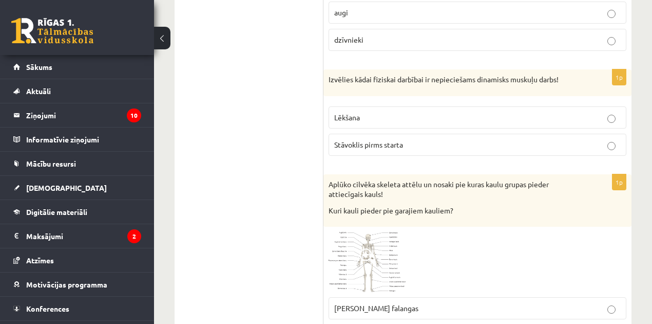
scroll to position [3492, 0]
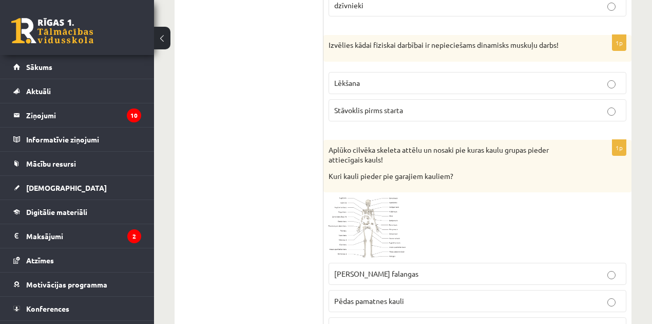
click at [371, 214] on span at bounding box center [368, 222] width 16 height 16
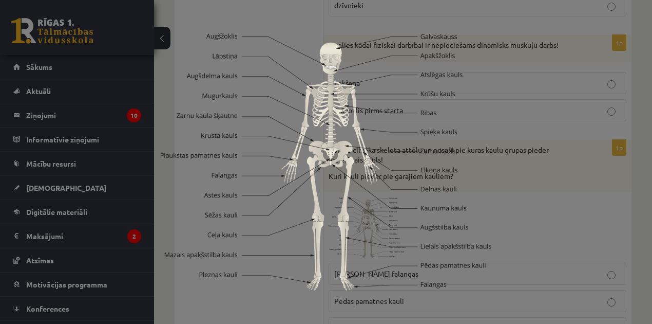
click at [536, 190] on div at bounding box center [326, 162] width 652 height 324
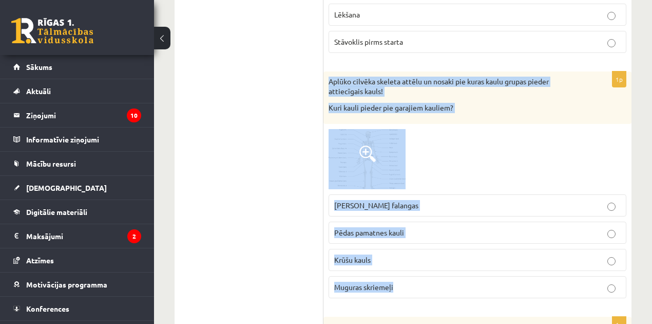
scroll to position [3629, 0]
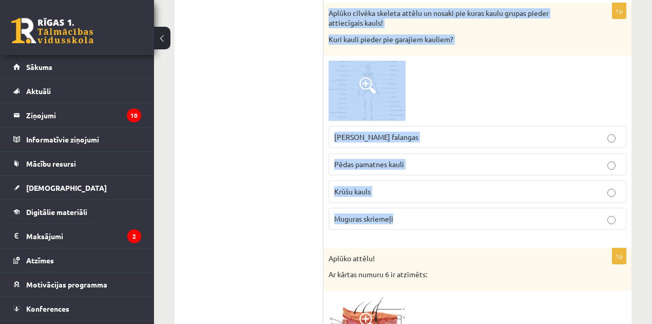
drag, startPoint x: 329, startPoint y: 53, endPoint x: 557, endPoint y: 197, distance: 269.6
click at [557, 197] on div "1p Aplūko cilvēka skeleta attēlu un nosaki pie kuras kaulu grupas pieder attiec…" at bounding box center [478, 120] width 308 height 235
copy div "Aplūko cilvēka skeleta attēlu un nosaki pie kuras kaulu grupas pieder attiecīga…"
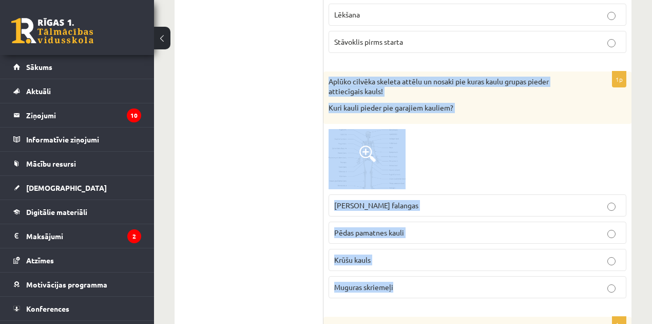
click at [515, 73] on div "Aplūko cilvēka skeleta attēlu un nosaki pie kuras kaulu grupas pieder attiecīga…" at bounding box center [478, 97] width 308 height 53
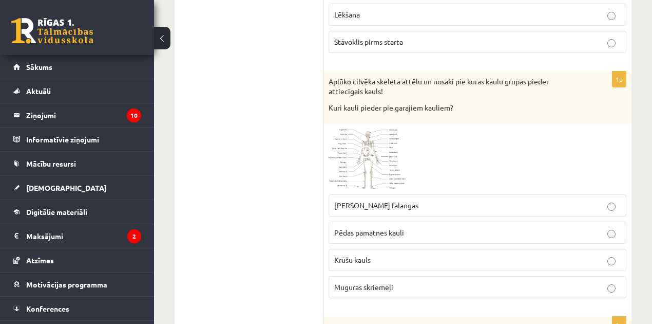
click at [367, 138] on img at bounding box center [367, 159] width 77 height 60
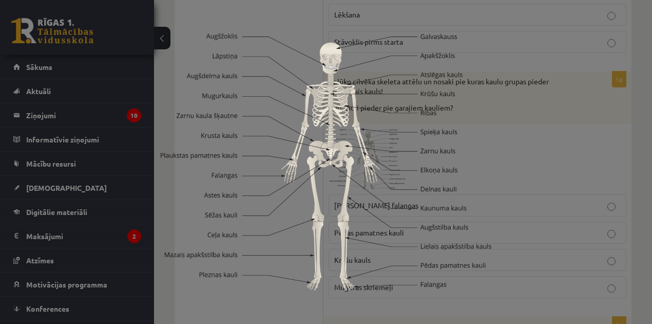
click at [542, 133] on div at bounding box center [326, 162] width 652 height 324
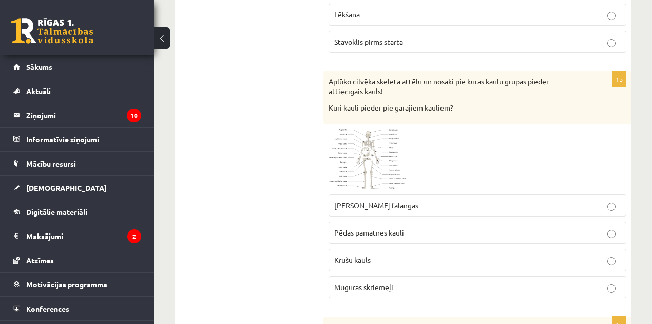
click at [498, 129] on div at bounding box center [478, 159] width 298 height 60
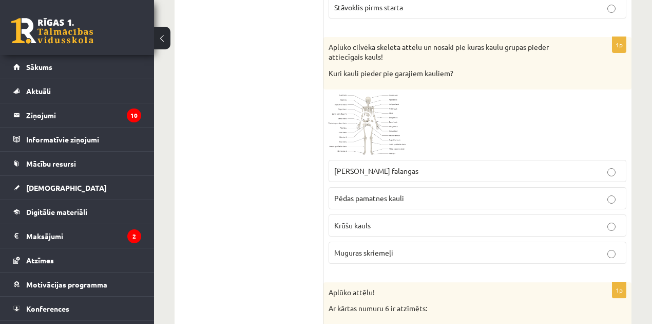
click at [373, 166] on span "Rokas pirkstu falangas" at bounding box center [376, 170] width 84 height 9
click at [368, 193] on span "Pēdas pamatnes kauli" at bounding box center [369, 197] width 70 height 9
click at [369, 166] on span "Rokas pirkstu falangas" at bounding box center [376, 170] width 84 height 9
click at [345, 193] on span "Pēdas pamatnes kauli" at bounding box center [369, 197] width 70 height 9
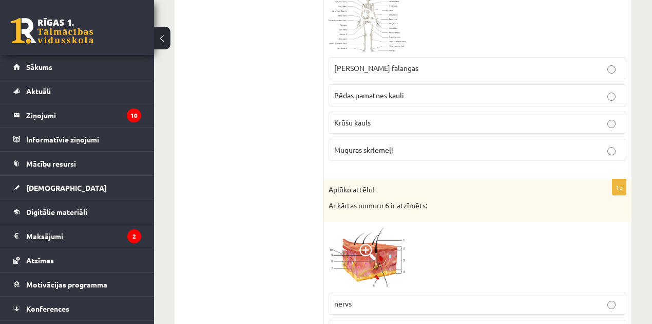
scroll to position [3766, 0]
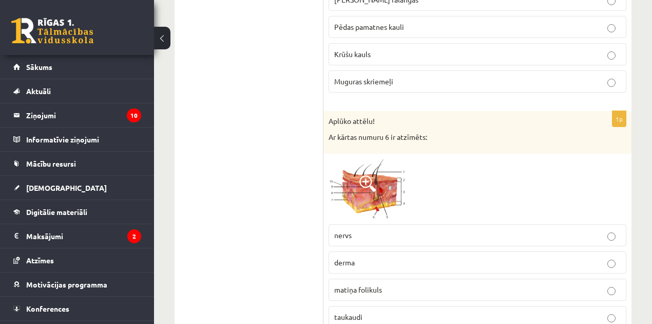
click at [361, 167] on img at bounding box center [367, 189] width 77 height 60
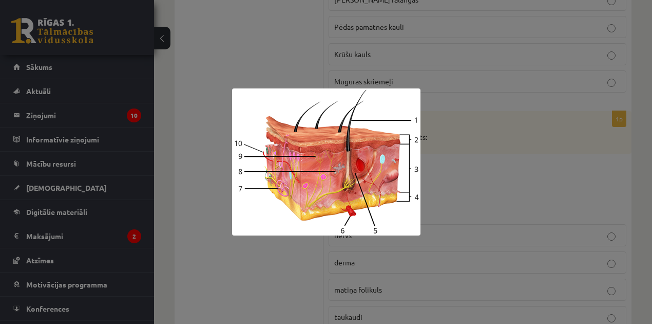
click at [206, 180] on div at bounding box center [326, 162] width 652 height 324
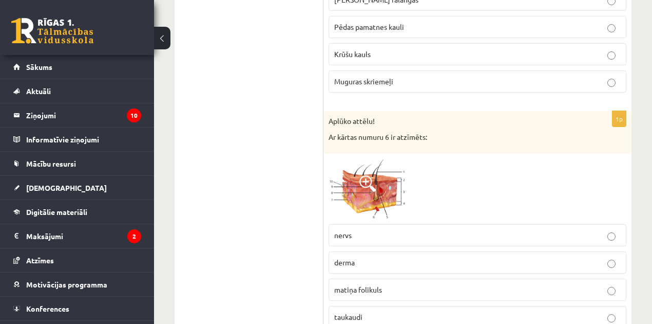
click at [334, 164] on img at bounding box center [367, 189] width 77 height 60
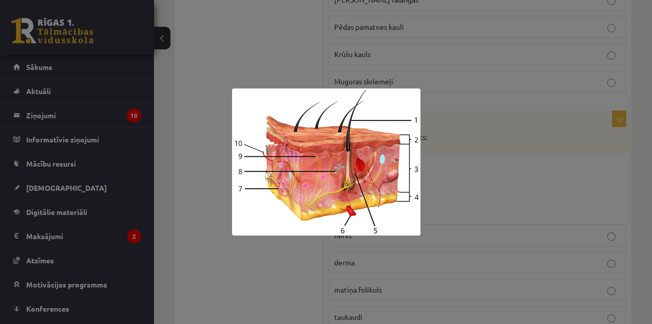
click at [239, 92] on img at bounding box center [326, 161] width 188 height 147
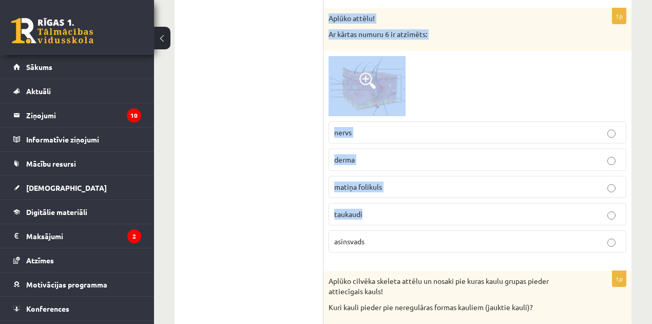
scroll to position [3937, 0]
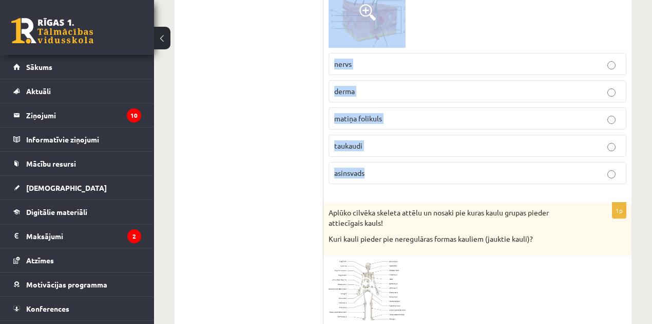
drag, startPoint x: 329, startPoint y: 93, endPoint x: 442, endPoint y: 149, distance: 125.9
click at [442, 149] on div "1p Aplūko attēlu! Ar kārtas numuru 6 ir atzīmēts: nervs derma matiņa folikuls t…" at bounding box center [478, 66] width 308 height 252
copy div "Aplūko attēlu! Ar kārtas numuru 6 ir atzīmēts: nervs derma matiņa folikuls tauk…"
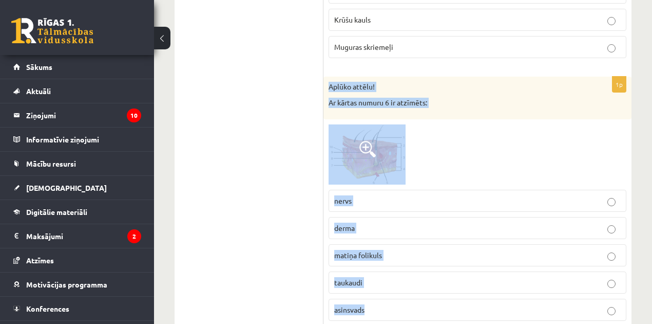
scroll to position [3971, 0]
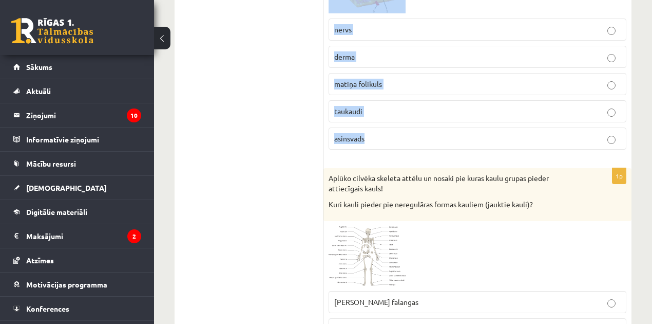
click at [374, 242] on span at bounding box center [368, 250] width 16 height 16
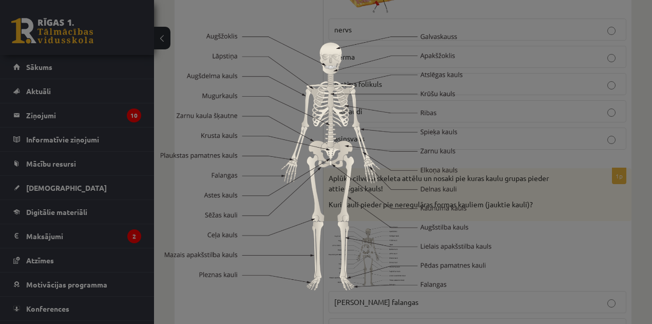
click at [630, 188] on div at bounding box center [326, 162] width 652 height 324
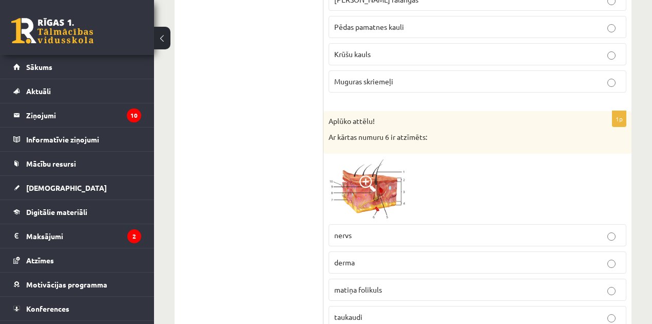
scroll to position [3869, 0]
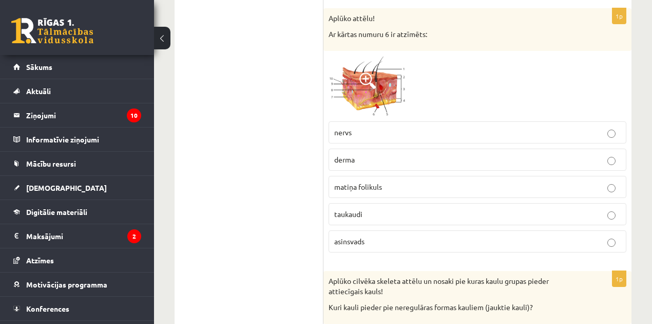
click at [350, 236] on span "asinsvads" at bounding box center [349, 240] width 30 height 9
click at [354, 78] on img at bounding box center [367, 86] width 77 height 60
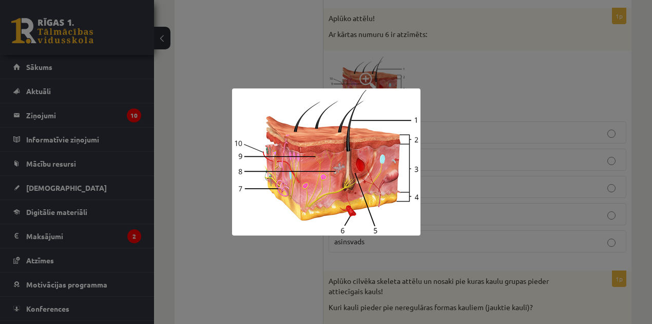
click at [287, 277] on div at bounding box center [326, 162] width 652 height 324
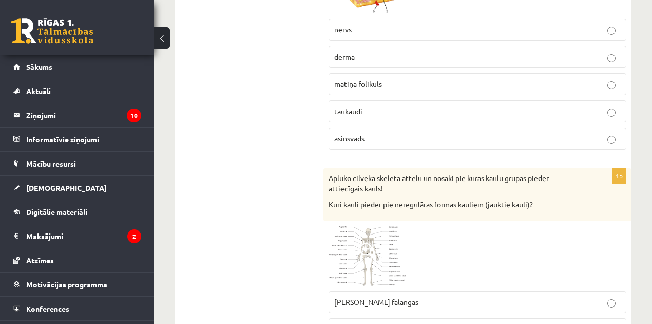
scroll to position [4006, 0]
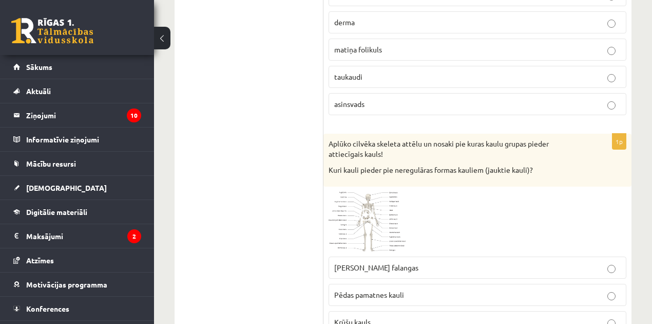
click at [348, 290] on span "Pēdas pamatnes kauli" at bounding box center [369, 294] width 70 height 9
click at [374, 251] on fieldset "Rokas pirkstu falangas Pēdas pamatnes kauli Krūšu kauls Muguras skriemeļi" at bounding box center [478, 307] width 298 height 112
click at [373, 262] on span "Rokas pirkstu falangas" at bounding box center [376, 266] width 84 height 9
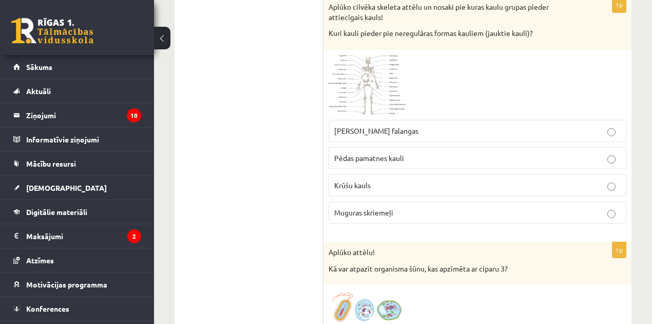
click at [369, 153] on span "Pēdas pamatnes kauli" at bounding box center [369, 157] width 70 height 9
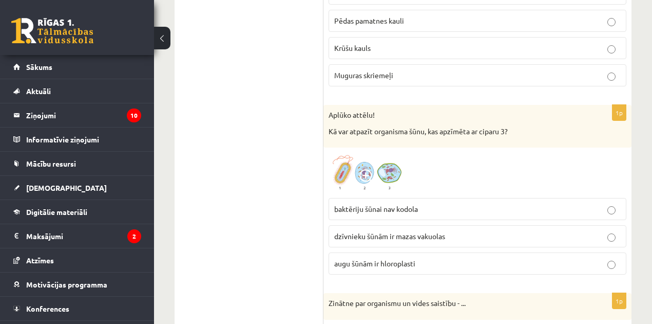
click at [359, 153] on img at bounding box center [367, 173] width 77 height 40
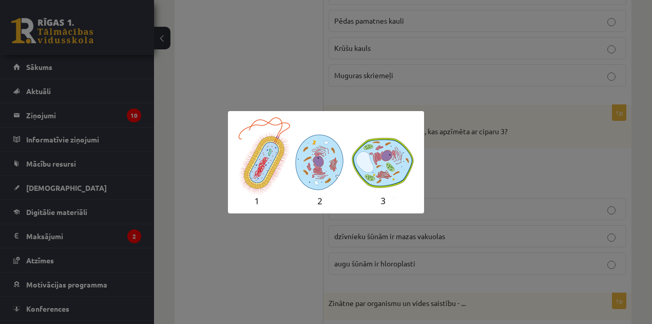
click at [263, 249] on div at bounding box center [326, 162] width 652 height 324
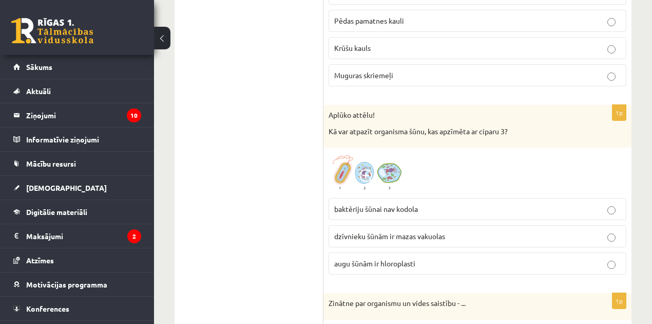
click at [349, 258] on span "augu šūnām ir hloroplasti" at bounding box center [374, 262] width 81 height 9
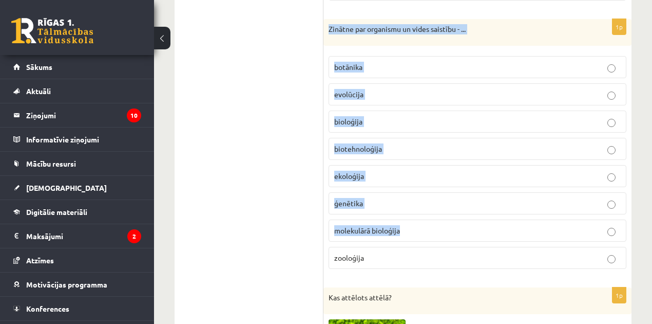
scroll to position [4622, 0]
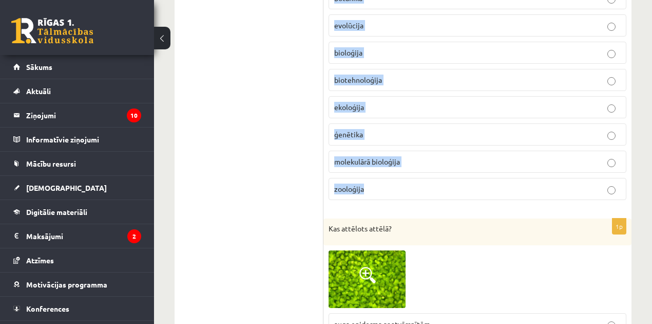
drag, startPoint x: 326, startPoint y: 134, endPoint x: 461, endPoint y: 171, distance: 140.4
click at [461, 171] on div "1p Zinātne par organismu un vides saistību - ... botānika evolūcija bioloģija b…" at bounding box center [478, 79] width 308 height 258
copy div "Zinātne par organismu un vides saistību - ... botānika evolūcija bioloģija biot…"
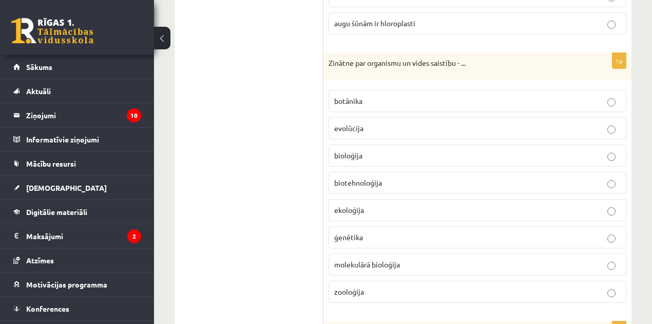
click at [348, 96] on span "botānika" at bounding box center [348, 100] width 28 height 9
click at [352, 205] on span "ekoloģija" at bounding box center [349, 209] width 30 height 9
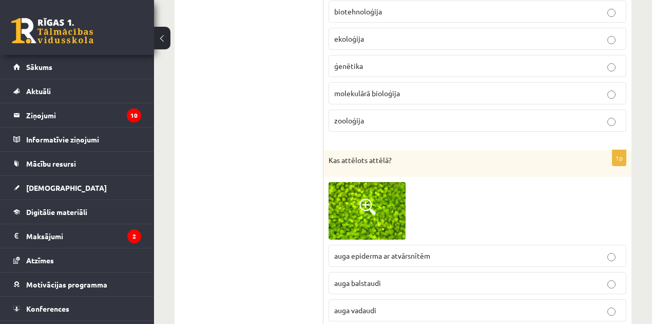
scroll to position [4759, 0]
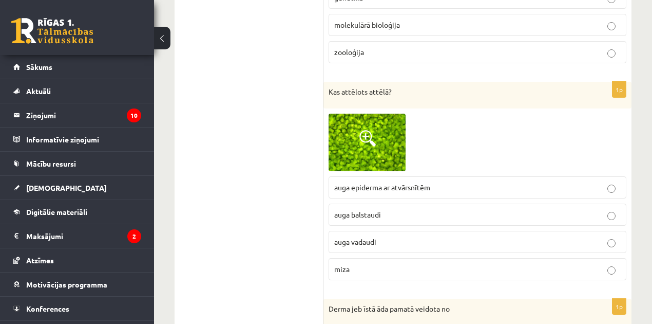
click at [358, 116] on img at bounding box center [367, 143] width 77 height 58
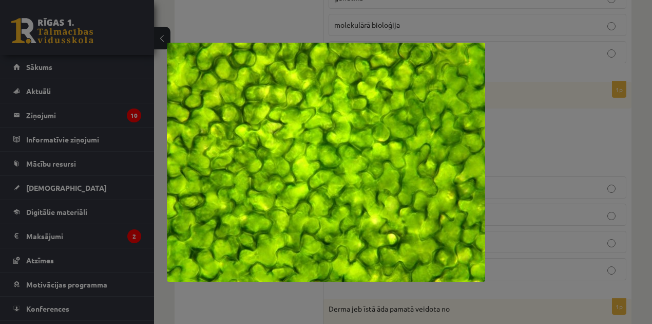
drag, startPoint x: 236, startPoint y: 316, endPoint x: 293, endPoint y: 217, distance: 114.5
click at [239, 310] on div at bounding box center [326, 162] width 652 height 324
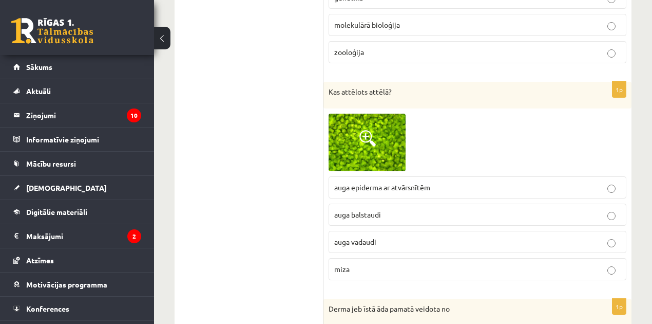
click at [351, 182] on span "auga epiderma ar atvārsnītēm" at bounding box center [382, 186] width 96 height 9
click at [358, 203] on label "auga balstaudi" at bounding box center [478, 214] width 298 height 22
click at [358, 182] on span "auga epiderma ar atvārsnītēm" at bounding box center [382, 186] width 96 height 9
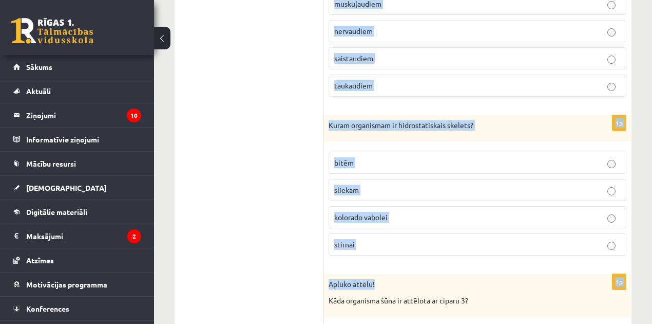
scroll to position [5238, 0]
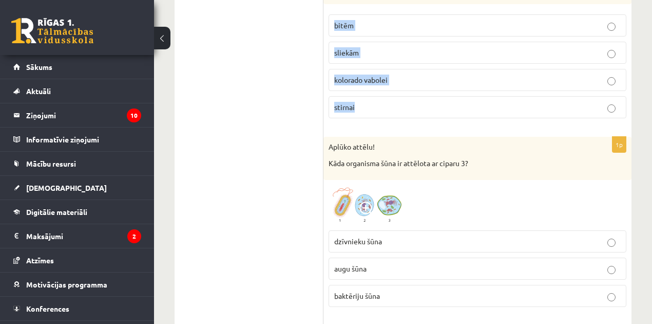
drag, startPoint x: 327, startPoint y: 102, endPoint x: 458, endPoint y: 79, distance: 132.5
copy form "Derma jeb īstā āda pamatā veidota no muskuļaudiem nervaudiem saistaudiem taukau…"
click at [356, 263] on span "augu šūna" at bounding box center [350, 267] width 32 height 9
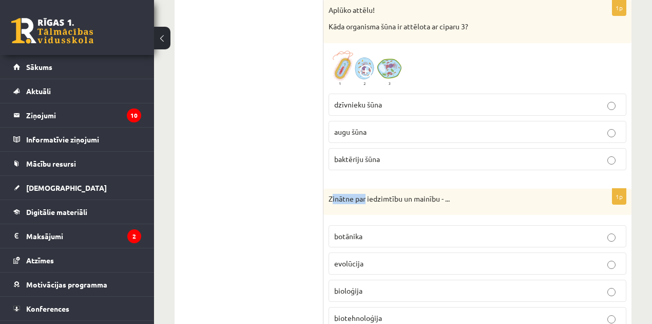
drag, startPoint x: 332, startPoint y: 159, endPoint x: 350, endPoint y: 161, distance: 18.7
click at [355, 194] on p "Zinātne par iedzimtību un mainību - ..." at bounding box center [452, 199] width 247 height 10
click at [332, 194] on p "Zinātne par iedzimtību un mainību - ..." at bounding box center [452, 199] width 247 height 10
click at [329, 194] on p "Zinātne par iedzimtību un mainību - ..." at bounding box center [452, 199] width 247 height 10
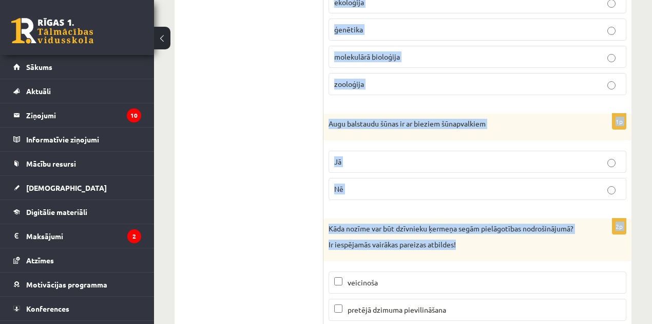
scroll to position [5774, 0]
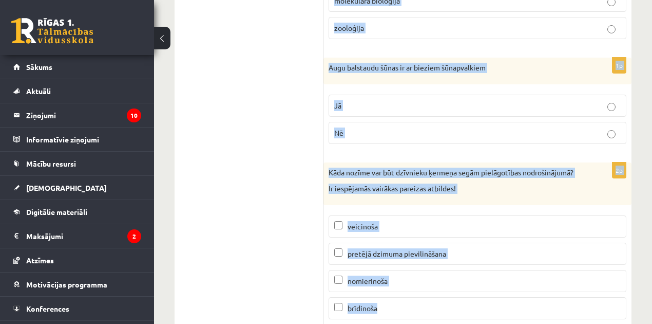
drag, startPoint x: 328, startPoint y: 158, endPoint x: 502, endPoint y: 288, distance: 217.6
copy form "Zinātne par iedzimtību un mainību - ... botānika evolūcija bioloģija biotehnolo…"
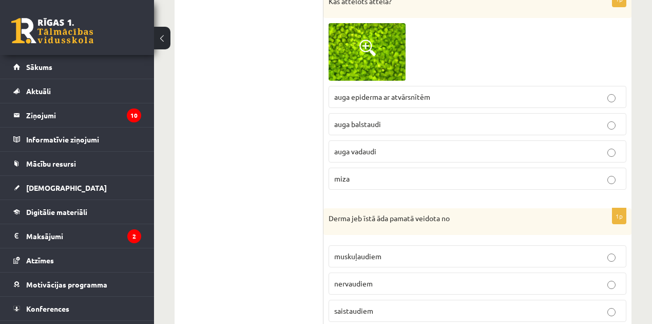
scroll to position [4917, 0]
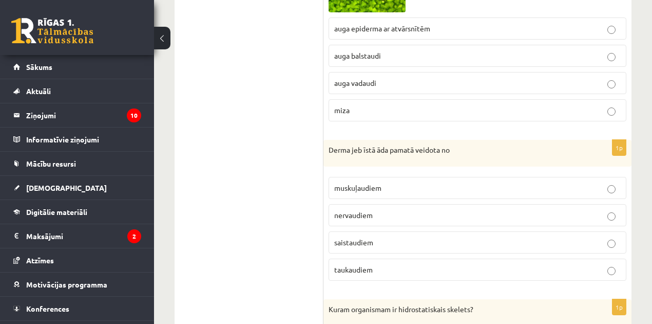
click at [355, 237] on p "saistaudiem" at bounding box center [477, 242] width 287 height 11
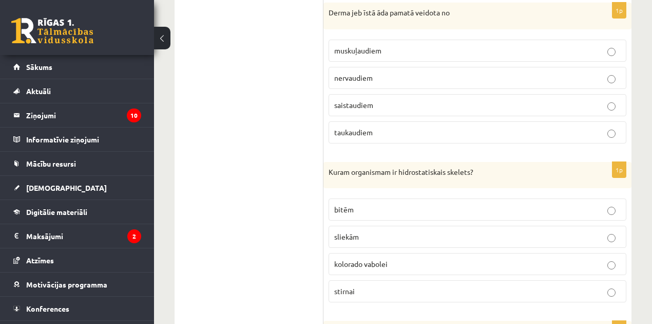
click at [353, 232] on span "sliekām" at bounding box center [346, 236] width 25 height 9
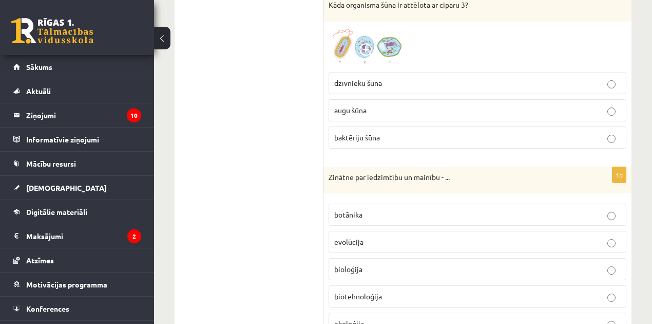
scroll to position [5499, 0]
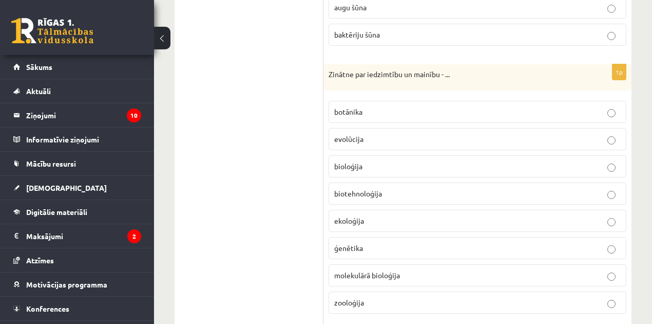
click at [361, 243] on span "ģenētika" at bounding box center [348, 247] width 29 height 9
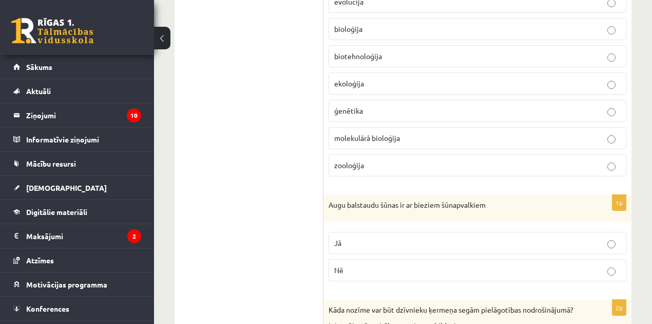
click at [349, 232] on label "Jā" at bounding box center [478, 243] width 298 height 22
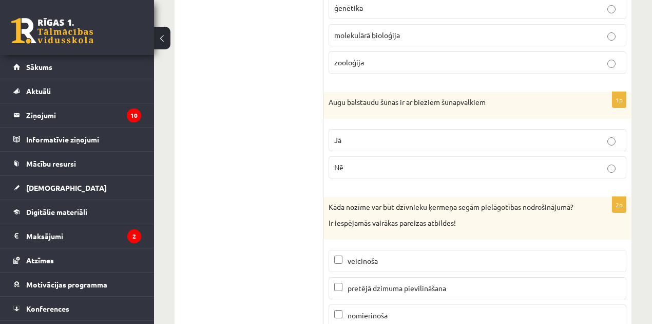
scroll to position [5774, 0]
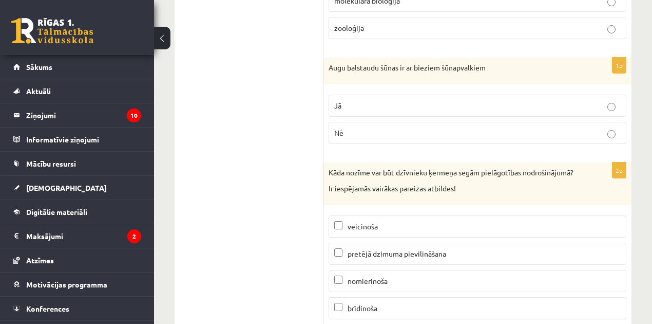
click at [345, 242] on label "pretējā dzimuma pievilināšana" at bounding box center [478, 253] width 298 height 22
click at [358, 303] on span "brīdinoša" at bounding box center [363, 307] width 30 height 9
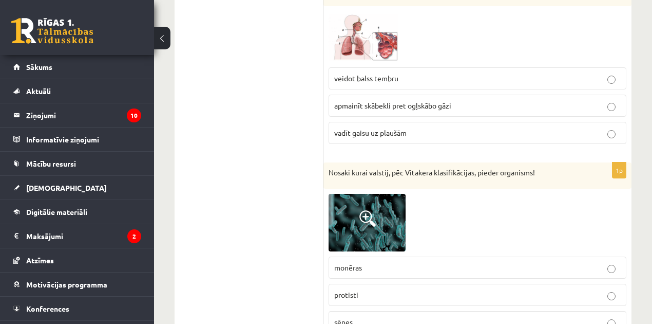
scroll to position [0, 0]
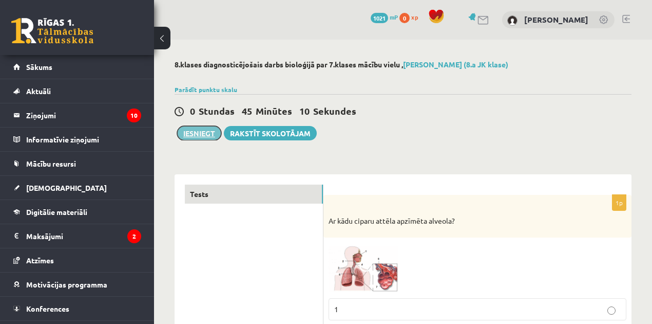
click at [185, 133] on button "Iesniegt" at bounding box center [199, 133] width 44 height 14
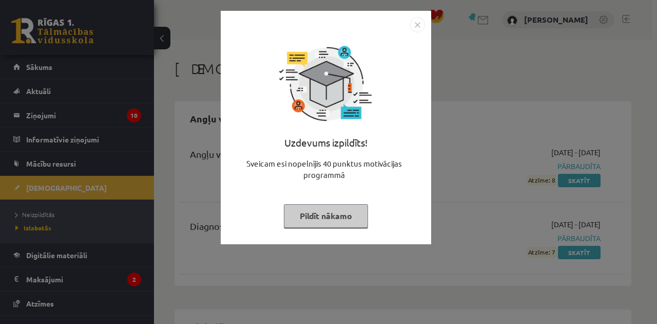
click at [330, 226] on button "Pildīt nākamo" at bounding box center [326, 216] width 84 height 24
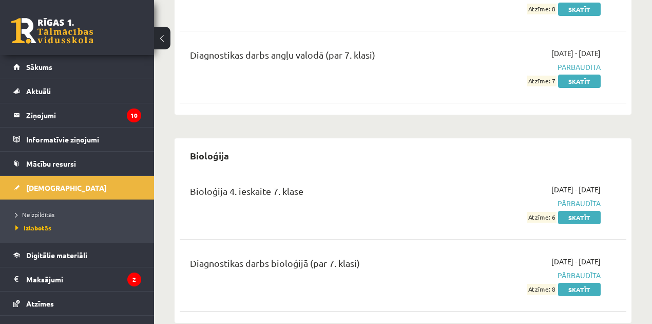
scroll to position [68, 0]
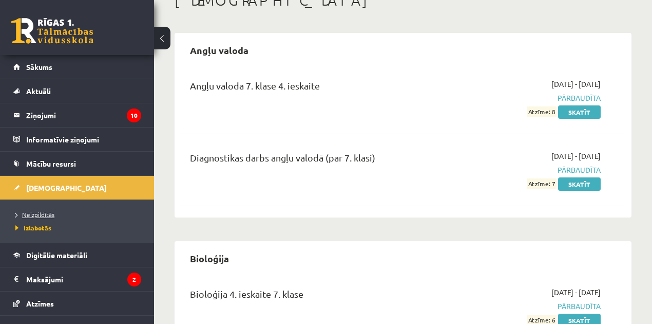
click at [32, 211] on span "Neizpildītās" at bounding box center [34, 214] width 39 height 8
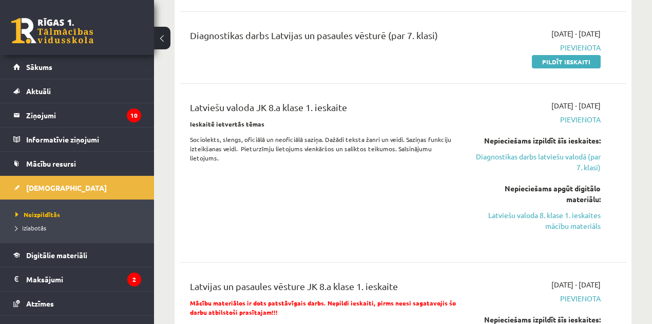
scroll to position [342, 0]
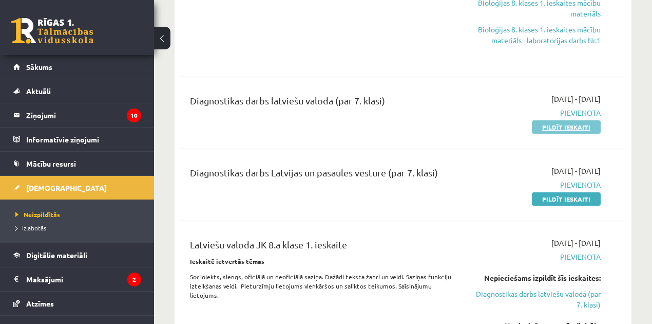
click at [547, 125] on link "Pildīt ieskaiti" at bounding box center [566, 126] width 69 height 13
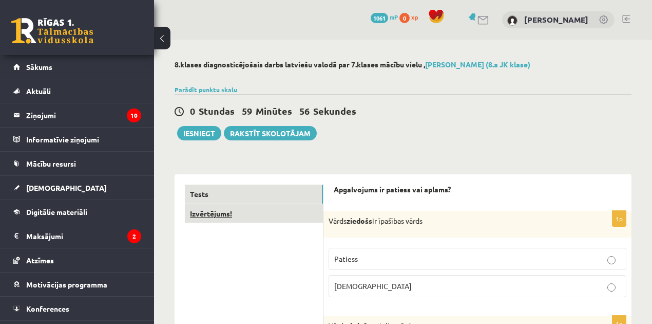
click at [277, 212] on link "Izvērtējums!" at bounding box center [254, 213] width 138 height 19
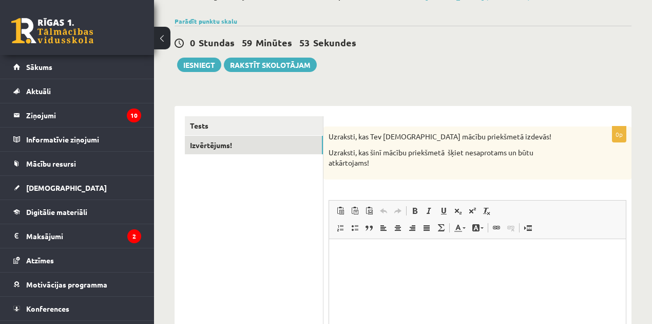
scroll to position [103, 0]
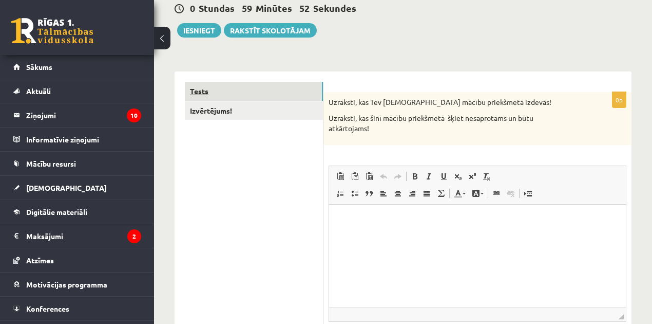
click at [274, 95] on link "Tests" at bounding box center [254, 91] width 138 height 19
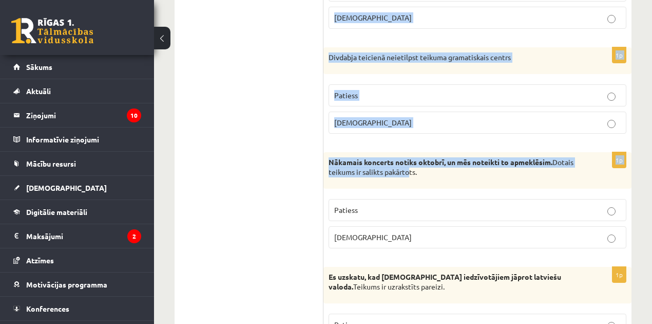
scroll to position [3105, 0]
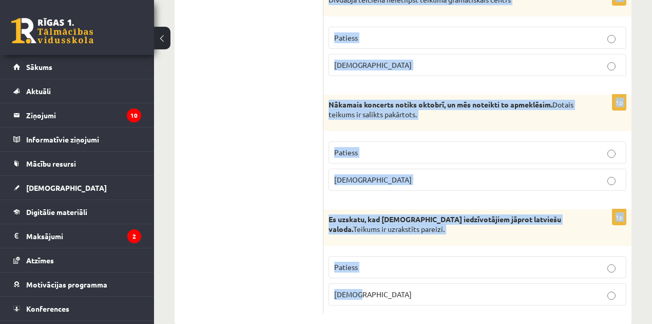
drag, startPoint x: 330, startPoint y: 117, endPoint x: 452, endPoint y: 288, distance: 209.8
copy form "Lorem ipsumdo si ametcons adipi Elitsed Doeius 2t Incid utlaboree do magnaaliq …"
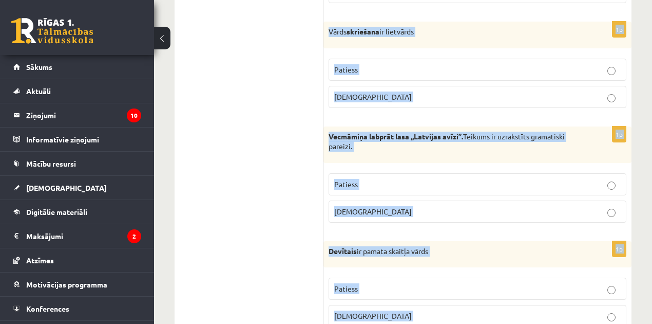
scroll to position [0, 0]
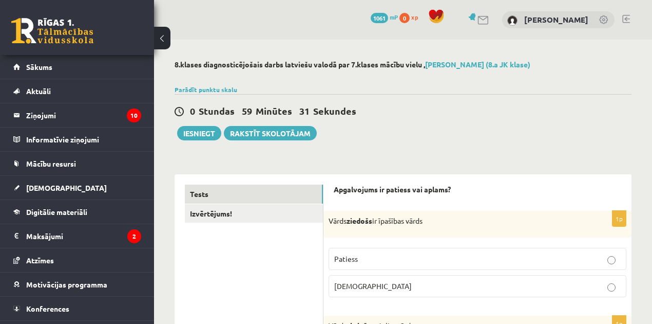
click at [585, 78] on div at bounding box center [403, 77] width 457 height 10
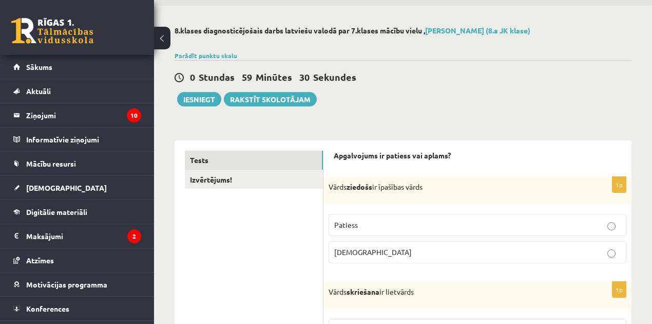
scroll to position [103, 0]
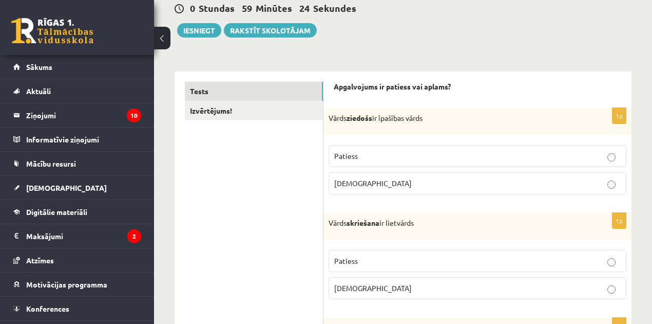
click at [368, 161] on label "Patiess" at bounding box center [478, 156] width 298 height 22
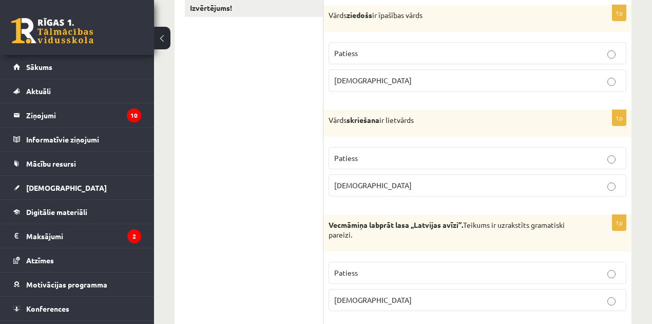
click at [363, 160] on p "Patiess" at bounding box center [477, 158] width 287 height 11
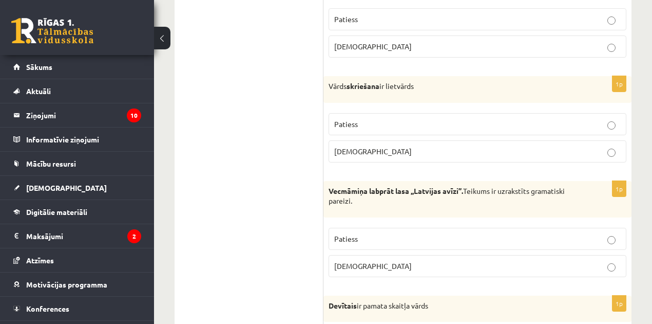
click at [348, 236] on span "Patiess" at bounding box center [346, 238] width 24 height 9
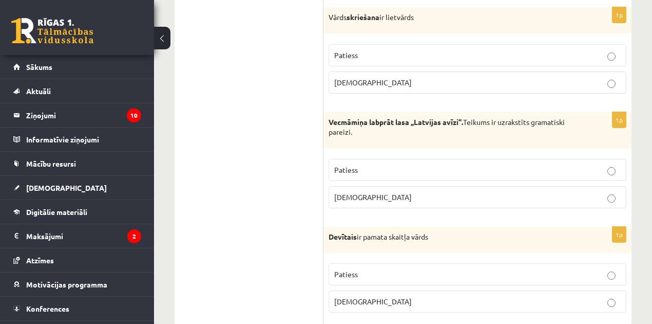
click at [347, 304] on label "Aplams" at bounding box center [478, 301] width 298 height 22
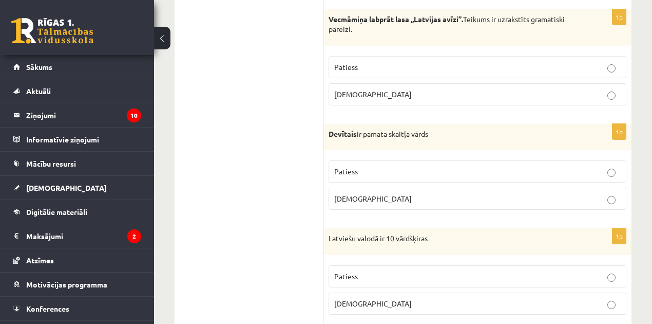
scroll to position [479, 0]
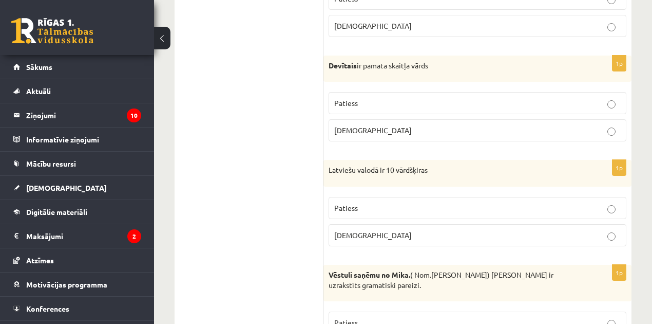
click at [358, 206] on p "Patiess" at bounding box center [477, 207] width 287 height 11
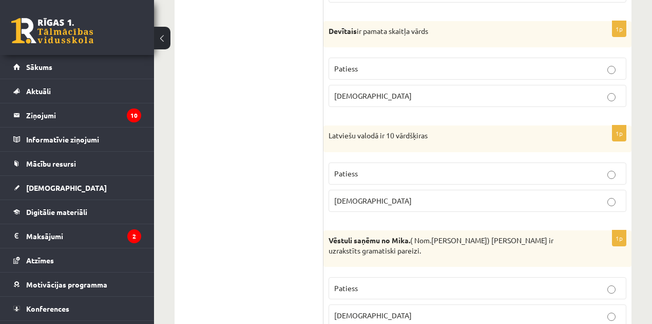
scroll to position [547, 0]
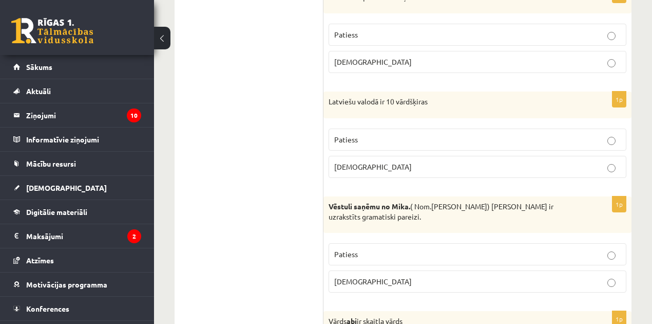
click at [353, 283] on label "Aplams" at bounding box center [478, 281] width 298 height 22
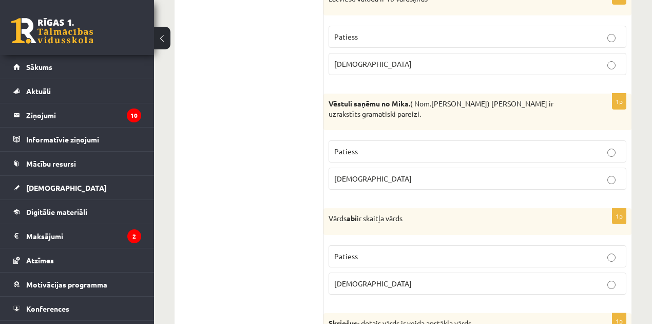
click at [345, 280] on span "Aplams" at bounding box center [373, 282] width 78 height 9
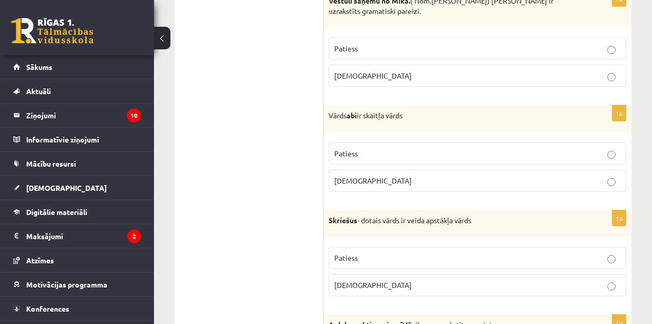
click at [355, 256] on p "Patiess" at bounding box center [477, 257] width 287 height 11
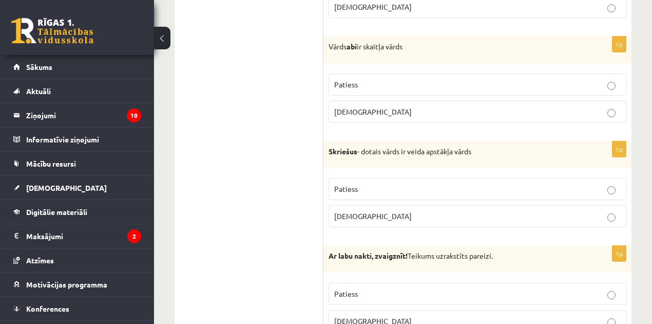
click at [355, 289] on span "Patiess" at bounding box center [346, 293] width 24 height 9
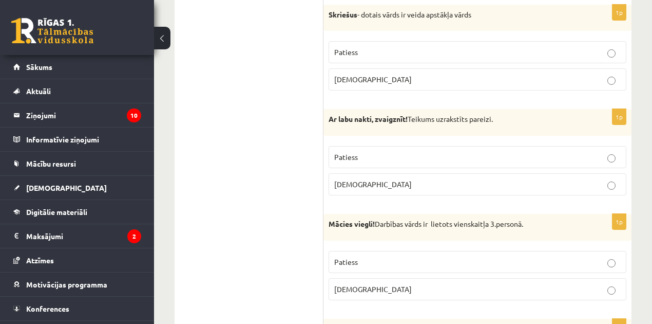
click at [363, 283] on p "Aplams" at bounding box center [477, 288] width 287 height 11
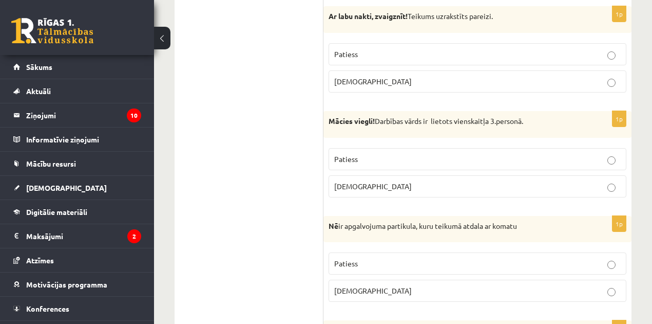
click at [356, 261] on label "Patiess" at bounding box center [478, 263] width 298 height 22
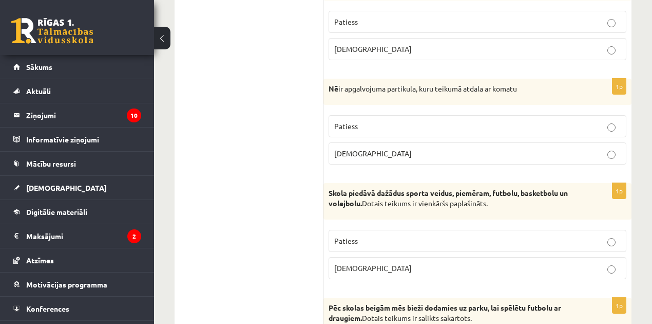
scroll to position [1266, 0]
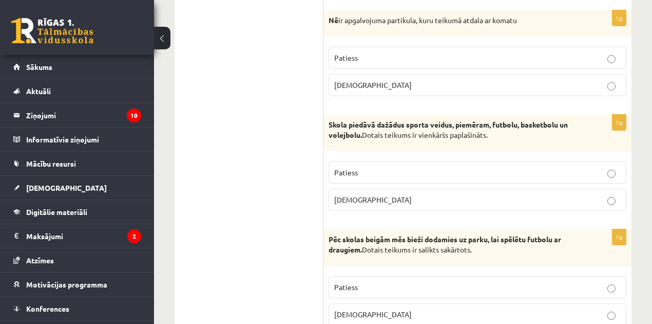
click at [363, 167] on p "Patiess" at bounding box center [477, 172] width 287 height 11
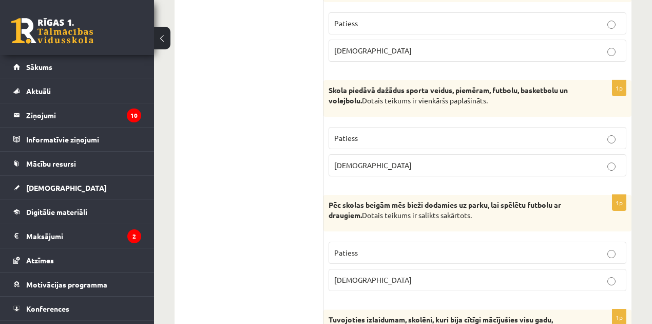
click at [353, 275] on span "Aplams" at bounding box center [373, 279] width 78 height 9
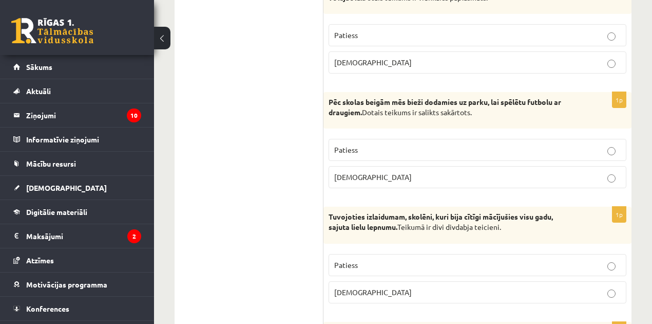
click at [352, 260] on span "Patiess" at bounding box center [346, 264] width 24 height 9
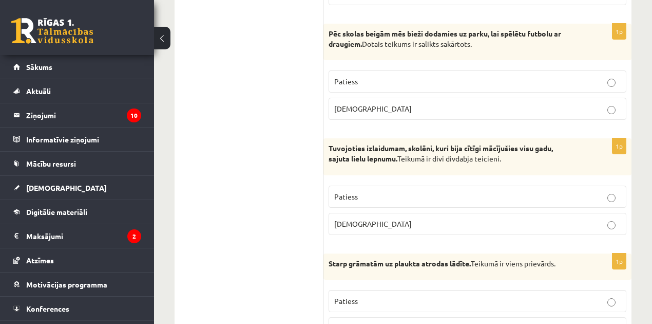
click at [349, 295] on p "Patiess" at bounding box center [477, 300] width 287 height 11
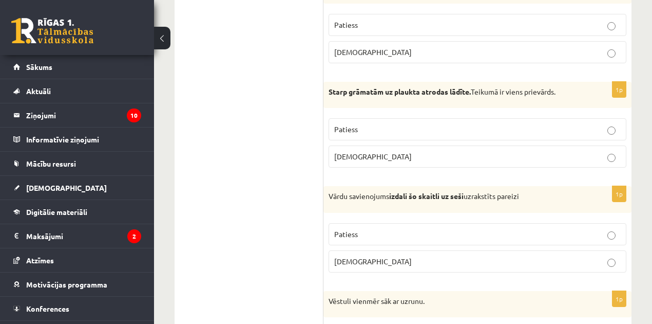
click at [353, 256] on span "Aplams" at bounding box center [373, 260] width 78 height 9
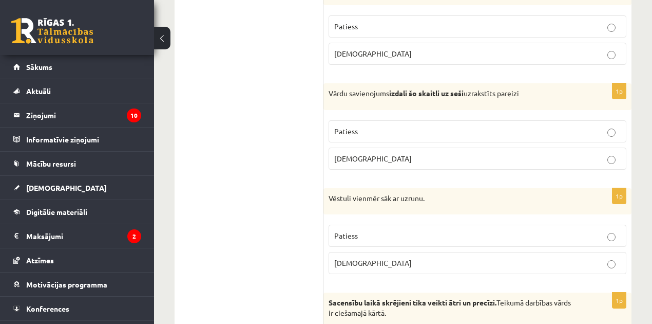
click at [355, 258] on span "Aplams" at bounding box center [373, 262] width 78 height 9
click at [357, 230] on p "Patiess" at bounding box center [477, 235] width 287 height 11
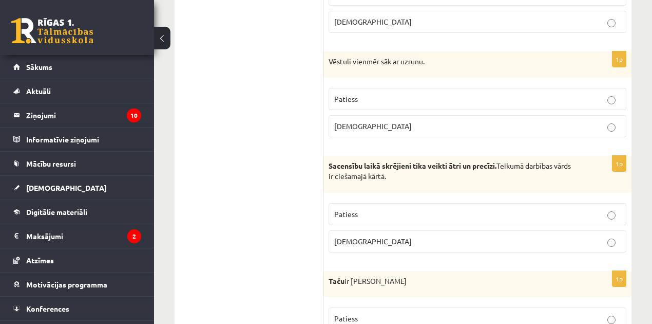
click at [358, 209] on p "Patiess" at bounding box center [477, 214] width 287 height 11
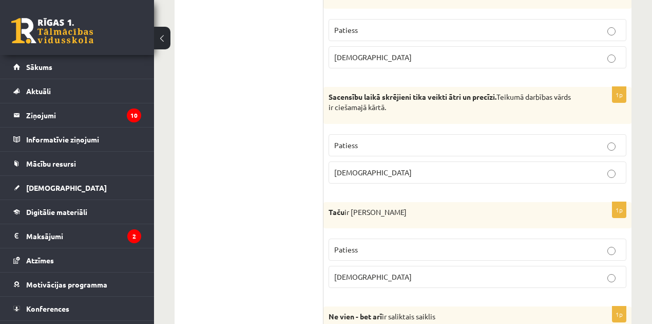
click at [357, 238] on label "Patiess" at bounding box center [478, 249] width 298 height 22
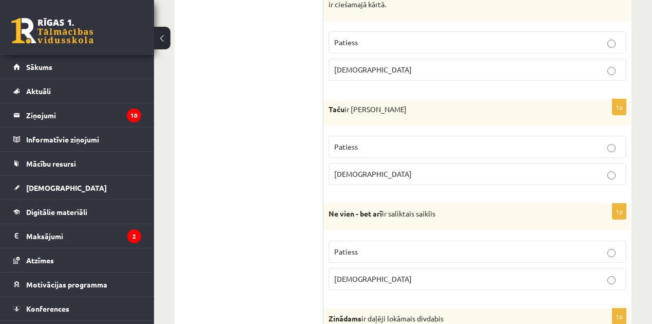
click at [376, 273] on p "Aplams" at bounding box center [477, 278] width 287 height 11
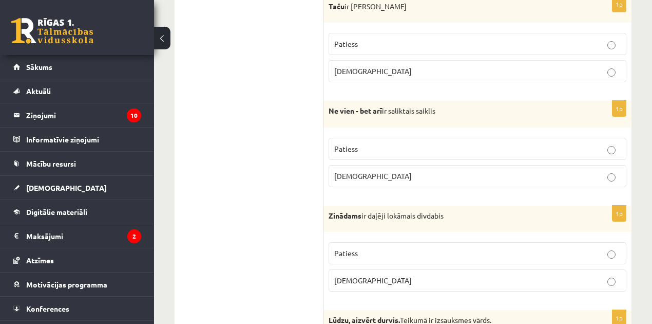
click at [361, 242] on label "Patiess" at bounding box center [478, 253] width 298 height 22
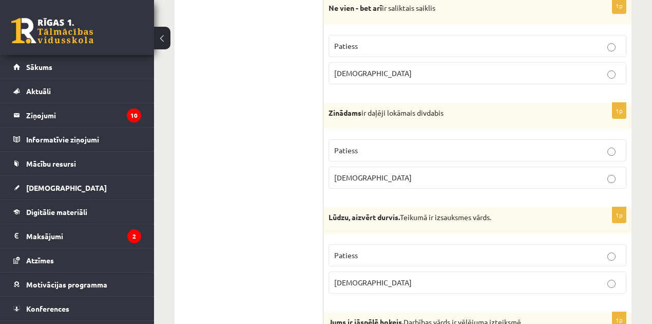
click at [358, 250] on p "Patiess" at bounding box center [477, 255] width 287 height 11
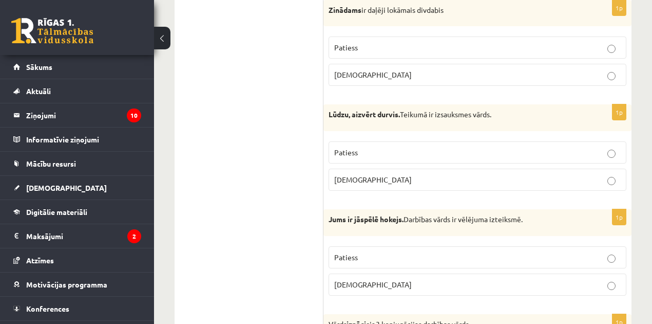
click at [353, 279] on span "Aplams" at bounding box center [373, 283] width 78 height 9
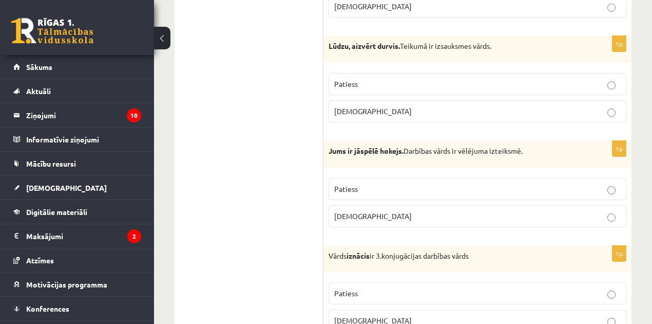
click at [356, 288] on span "Patiess" at bounding box center [346, 292] width 24 height 9
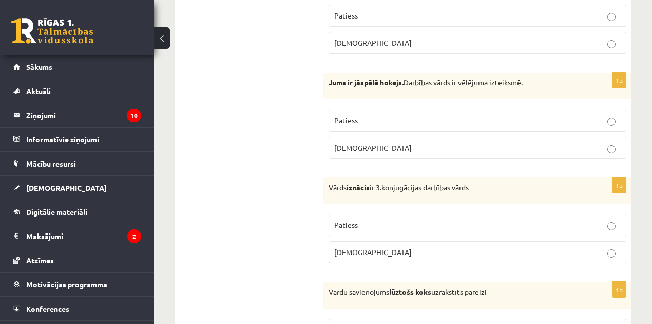
scroll to position [2568, 0]
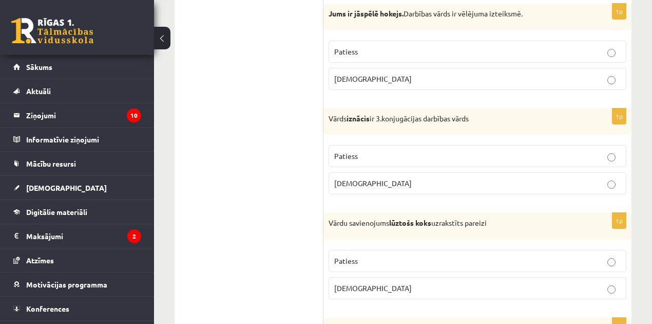
click at [368, 282] on p "Aplams" at bounding box center [477, 287] width 287 height 11
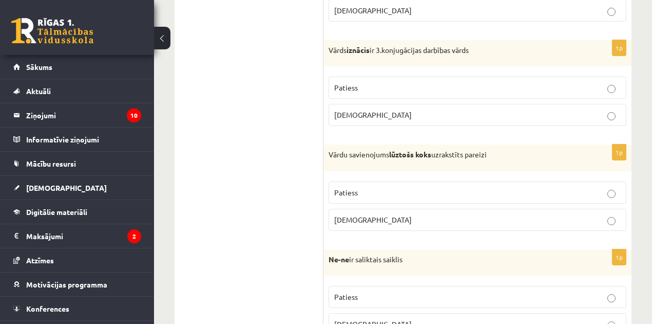
click at [365, 291] on p "Patiess" at bounding box center [477, 296] width 287 height 11
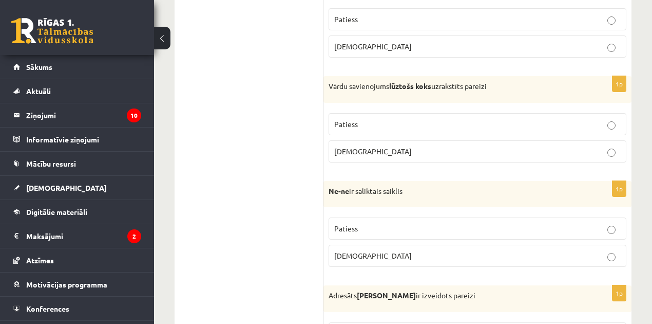
scroll to position [2773, 0]
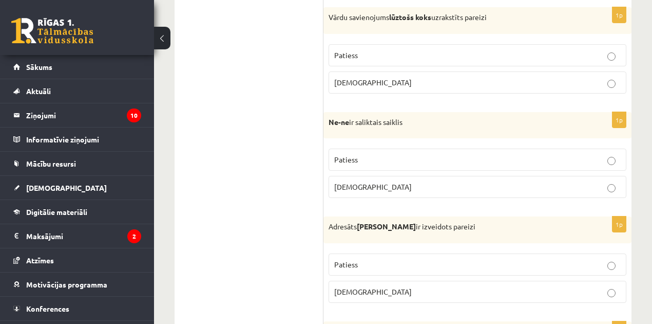
click at [364, 286] on p "Aplams" at bounding box center [477, 291] width 287 height 11
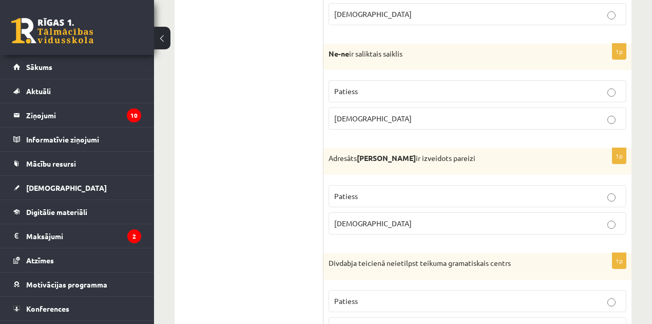
click at [362, 295] on p "Patiess" at bounding box center [477, 300] width 287 height 11
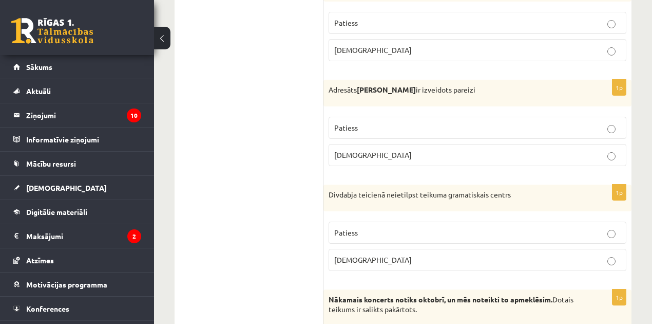
scroll to position [3047, 0]
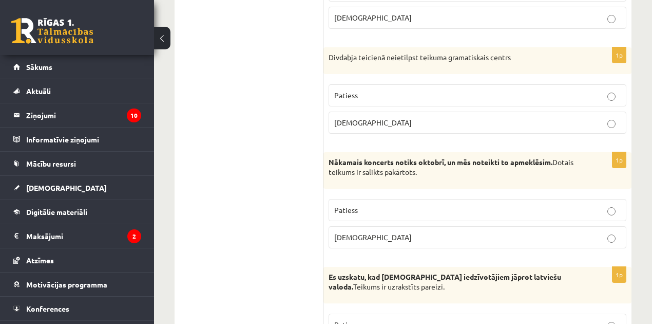
click at [389, 232] on p "Aplams" at bounding box center [477, 237] width 287 height 11
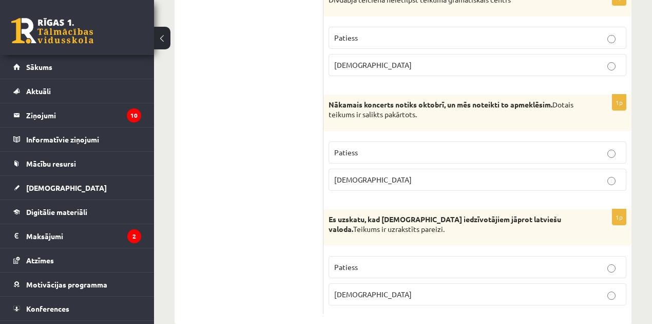
click at [389, 261] on p "Patiess" at bounding box center [477, 266] width 287 height 11
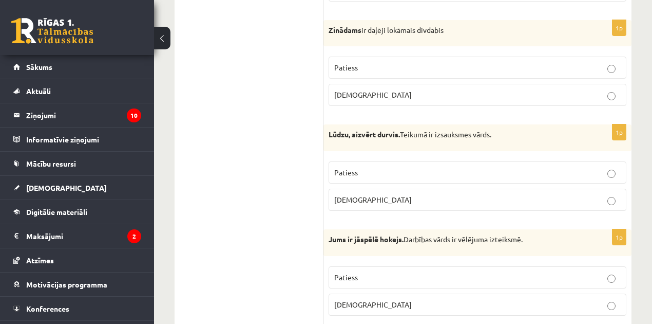
scroll to position [0, 0]
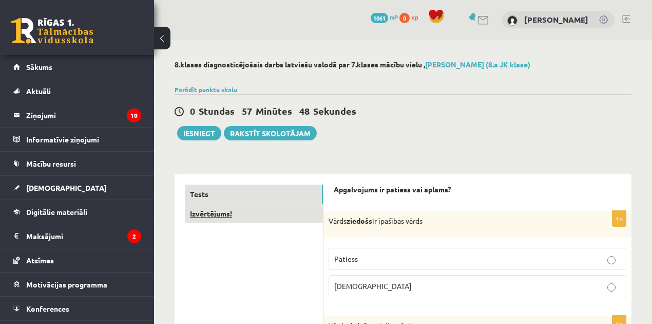
click at [213, 216] on link "Izvērtējums!" at bounding box center [254, 213] width 138 height 19
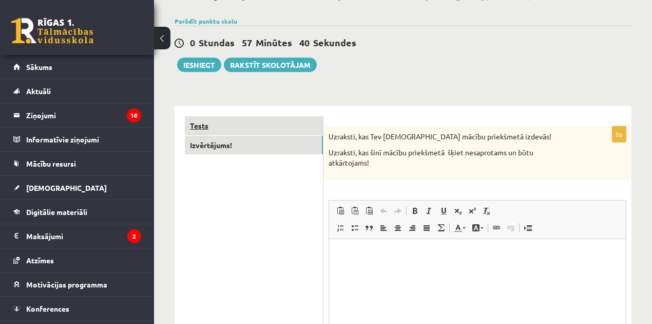
click at [289, 121] on link "Tests" at bounding box center [254, 125] width 138 height 19
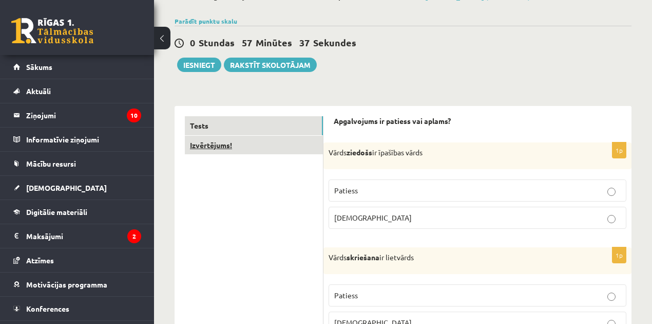
click at [276, 152] on link "Izvērtējums!" at bounding box center [254, 145] width 138 height 19
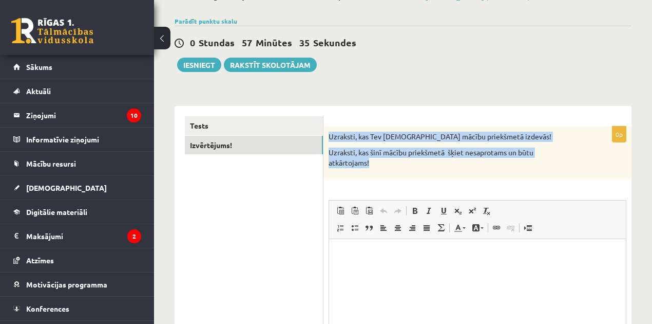
drag, startPoint x: 330, startPoint y: 136, endPoint x: 557, endPoint y: 178, distance: 230.8
click at [557, 178] on div "Uzraksti, kas Tev šinī mācību priekšmetā izdevās! Uzraksti, kas šinī mācību pri…" at bounding box center [478, 152] width 308 height 53
copy div "Uzraksti, kas Tev šinī mācību priekšmetā izdevās! Uzraksti, kas šinī mācību pri…"
click at [222, 145] on link "Izvērtējums!" at bounding box center [254, 145] width 138 height 19
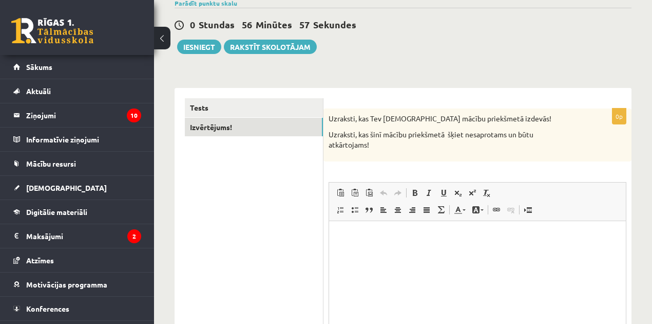
scroll to position [121, 0]
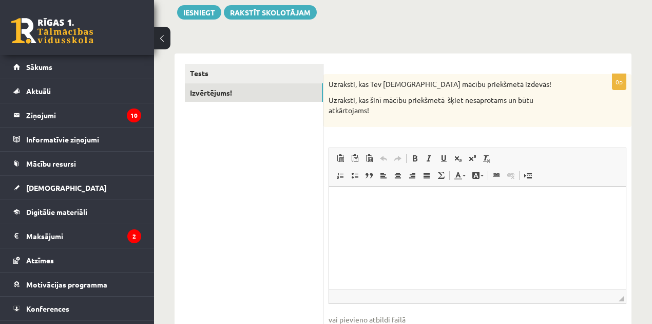
click at [374, 207] on html at bounding box center [477, 201] width 297 height 31
drag, startPoint x: 426, startPoint y: 204, endPoint x: 343, endPoint y: 210, distance: 82.8
click at [345, 211] on html "**********" at bounding box center [477, 201] width 297 height 31
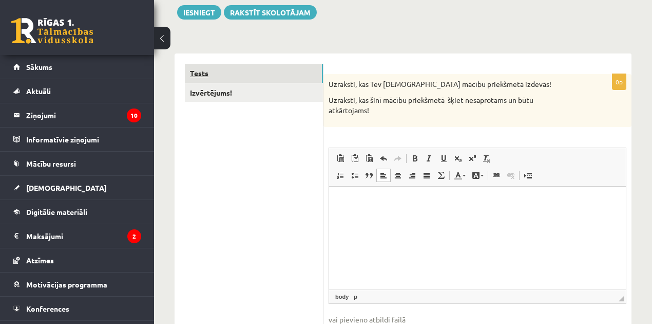
click at [260, 72] on link "Tests" at bounding box center [254, 73] width 138 height 19
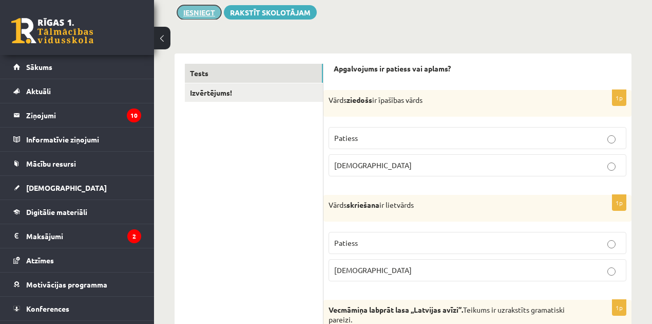
click at [200, 12] on button "Iesniegt" at bounding box center [199, 12] width 44 height 14
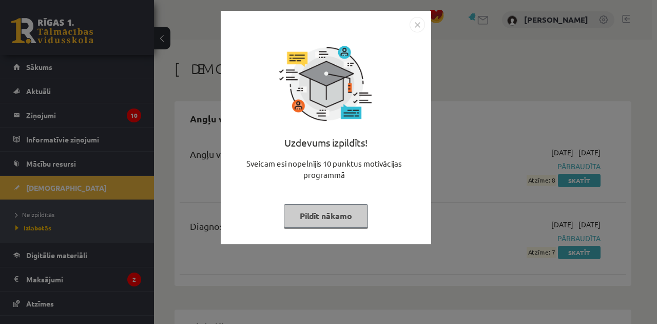
click at [345, 215] on button "Pildīt nākamo" at bounding box center [326, 216] width 84 height 24
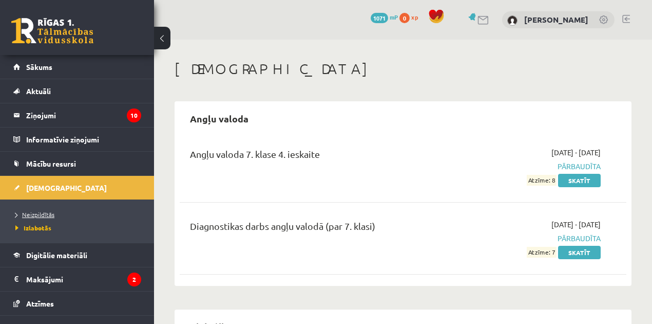
click at [39, 210] on link "Neizpildītās" at bounding box center [79, 214] width 128 height 9
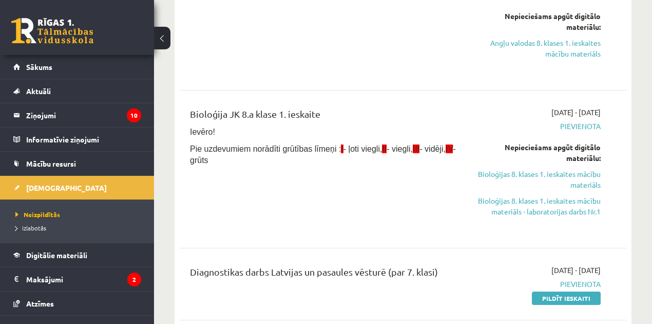
scroll to position [342, 0]
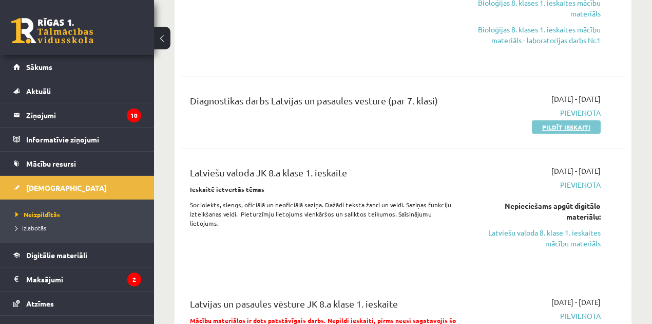
click at [539, 121] on link "Pildīt ieskaiti" at bounding box center [566, 126] width 69 height 13
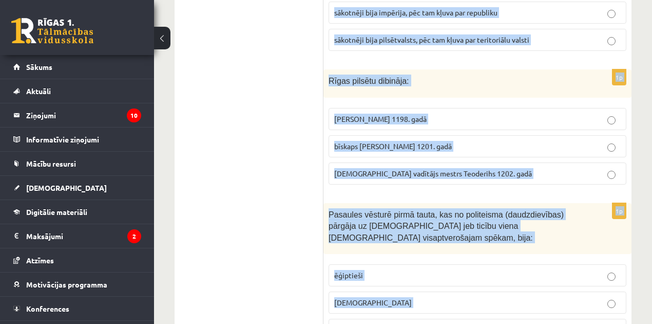
scroll to position [4084, 0]
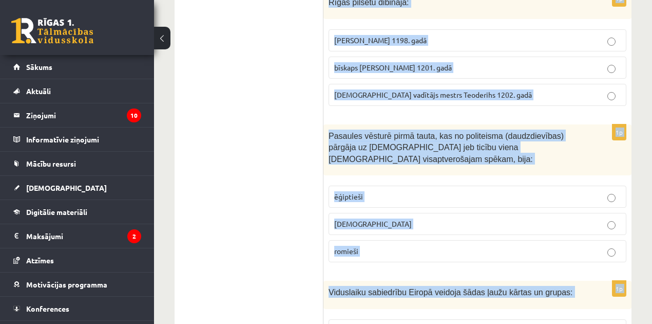
drag, startPoint x: 329, startPoint y: 67, endPoint x: 592, endPoint y: 280, distance: 339.2
copy form "Loremips dolorsitame (consect adipiscing elitsed doe temporinc) utl etdolorem “…"
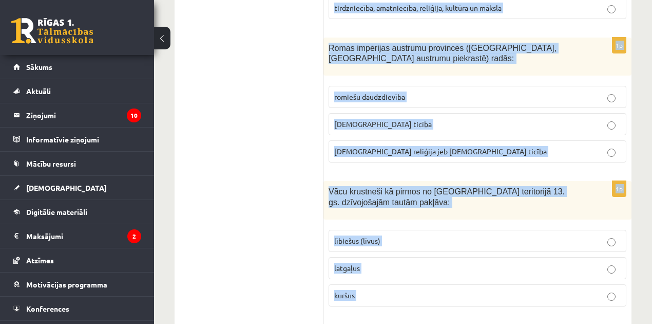
scroll to position [0, 0]
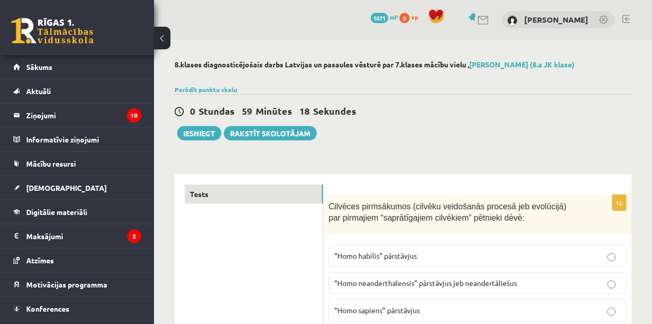
click at [627, 105] on div "0 Stundas 59 Minūtes 18 Sekundes Ieskaite saglabāta! Iesniegt Rakstīt skolotājam" at bounding box center [403, 117] width 457 height 46
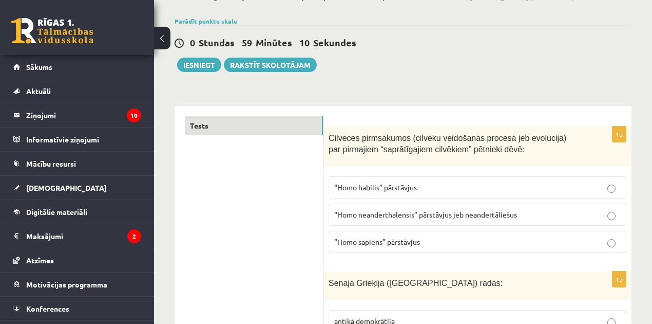
click at [440, 187] on p "“Homo habilis” pārstāvjus" at bounding box center [477, 187] width 287 height 11
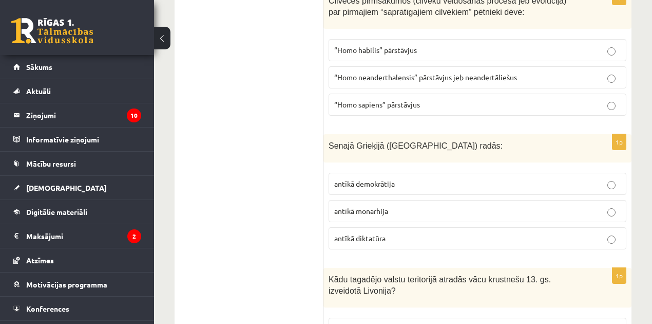
click at [413, 185] on p "antīkā demokrātija" at bounding box center [477, 183] width 287 height 11
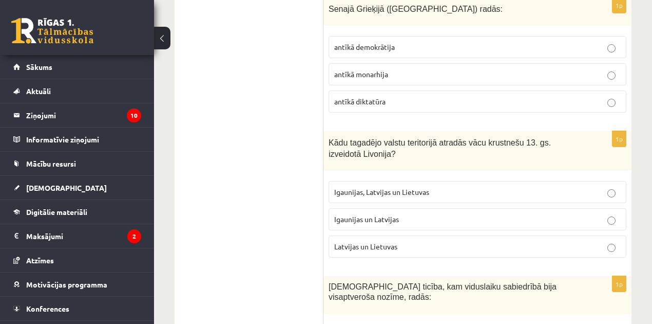
click at [437, 188] on p "Igaunijas, Latvijas un Lietuvas" at bounding box center [477, 191] width 287 height 11
click at [430, 219] on p "Igaunijas un Latvijas" at bounding box center [477, 219] width 287 height 11
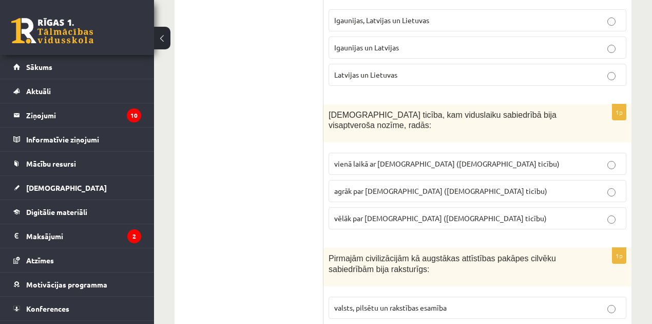
click at [379, 186] on span "agrāk par [DEMOGRAPHIC_DATA] ([DEMOGRAPHIC_DATA] ticību)" at bounding box center [440, 190] width 213 height 9
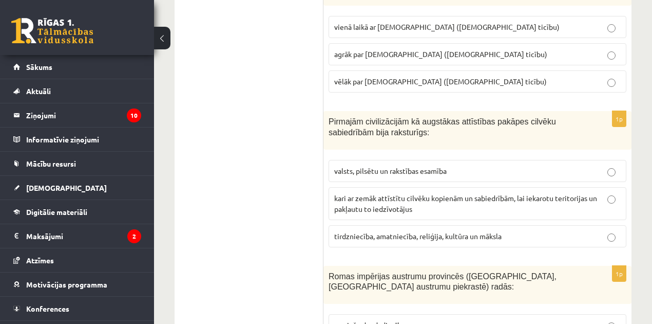
click at [363, 166] on span "valsts, pilsētu un rakstības esamība" at bounding box center [390, 170] width 112 height 9
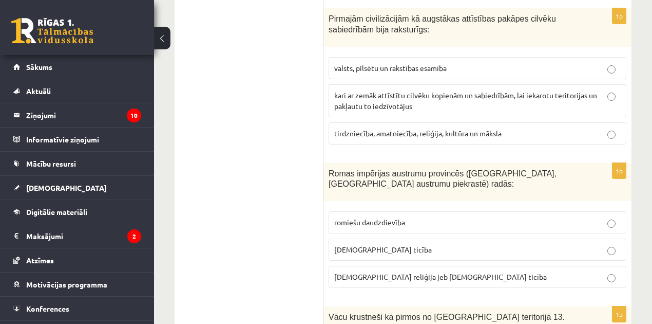
click at [352, 244] on span "[DEMOGRAPHIC_DATA] ticība" at bounding box center [383, 248] width 98 height 9
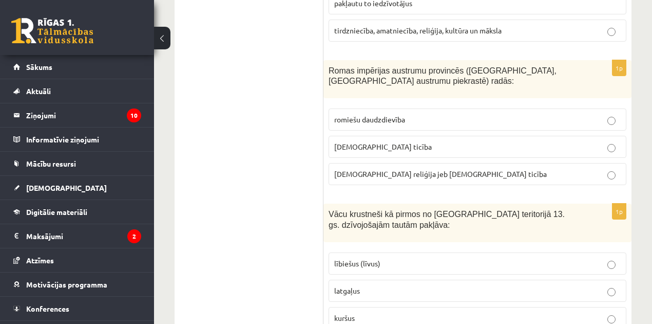
scroll to position [890, 0]
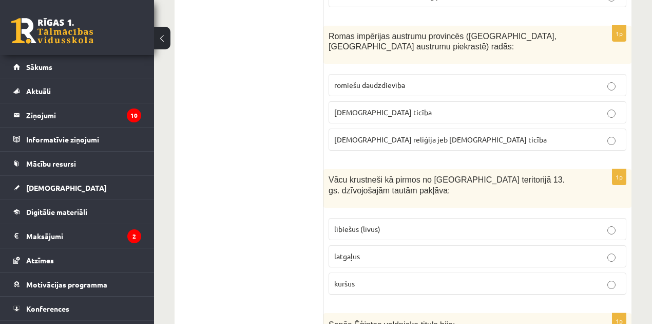
click at [362, 224] on span "lībiešus (līvus)" at bounding box center [357, 228] width 46 height 9
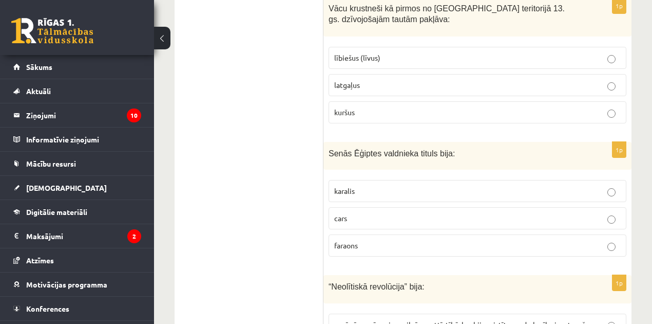
click at [362, 240] on p "faraons" at bounding box center [477, 245] width 287 height 11
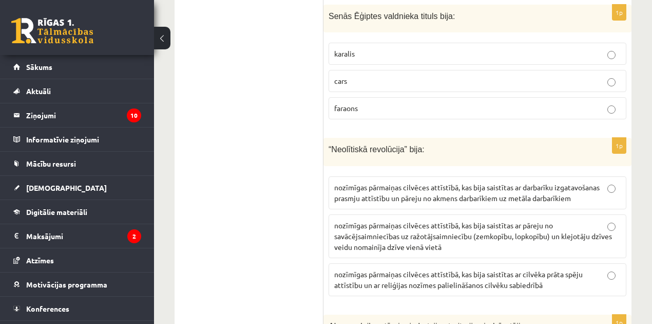
scroll to position [1233, 0]
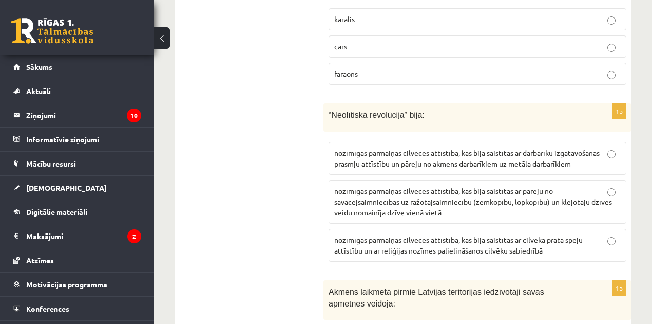
click at [380, 148] on span "nozīmīgas pārmaiņas cilvēces attīstībā, kas bija saistītas ar darbarīku izgatav…" at bounding box center [467, 158] width 266 height 20
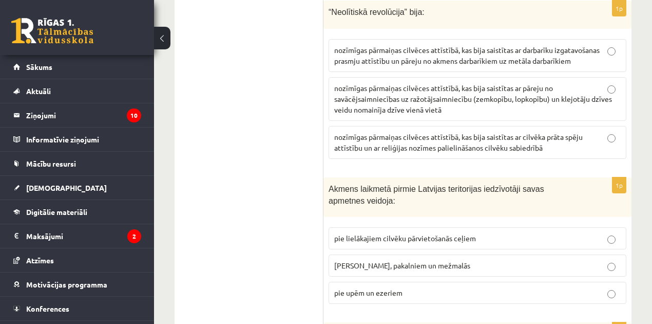
scroll to position [1369, 0]
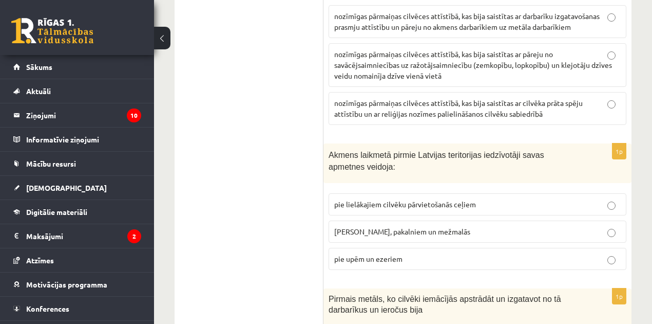
click at [376, 226] on span "[PERSON_NAME], pakalniem un mežmalās" at bounding box center [402, 230] width 136 height 9
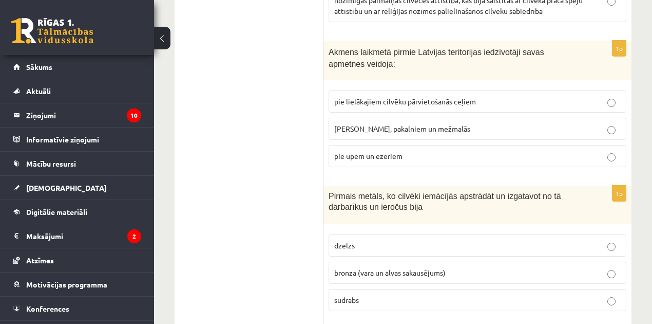
scroll to position [1506, 0]
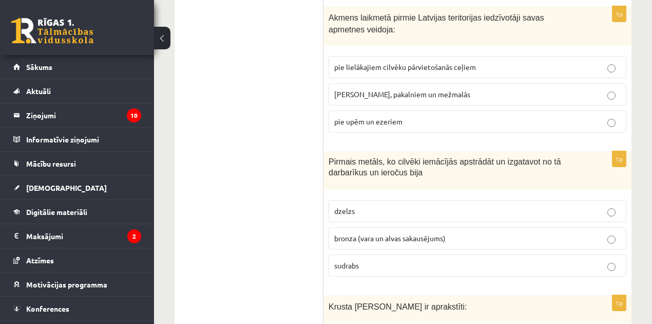
click at [369, 233] on span "bronza (vara un alvas sakausējums)" at bounding box center [389, 237] width 111 height 9
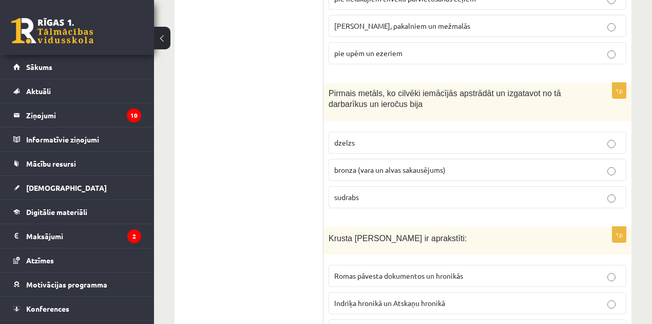
click at [385, 271] on span "Romas pāvesta dokumentos un hronikās" at bounding box center [398, 275] width 129 height 9
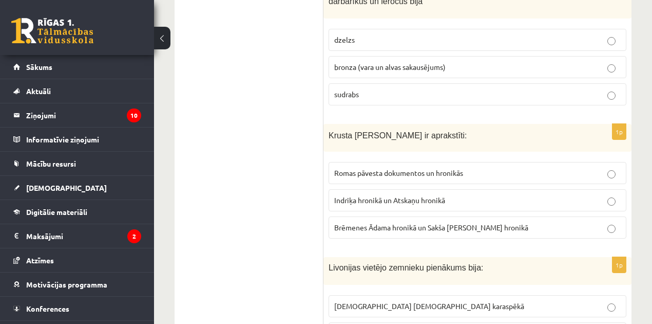
scroll to position [1746, 0]
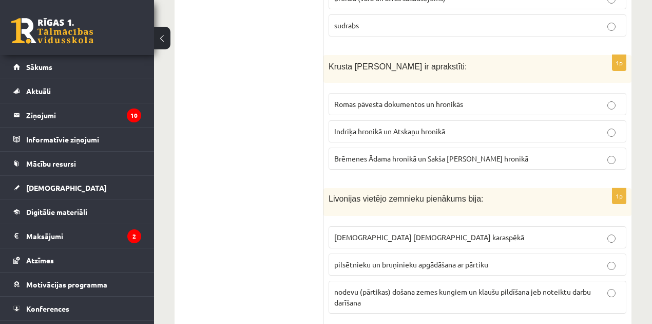
click at [410, 287] on span "nodevu (pārtikas) došana zemes kungiem un klaušu pildīšana jeb noteiktu darbu d…" at bounding box center [462, 297] width 257 height 20
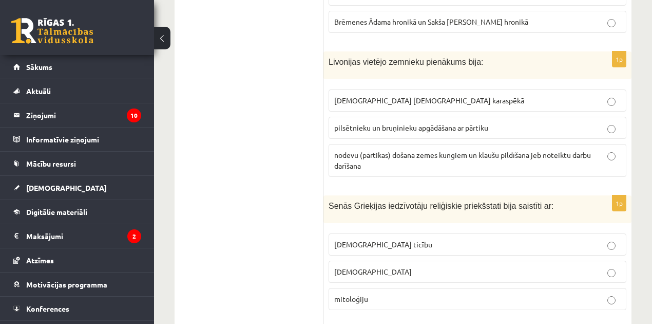
scroll to position [1917, 0]
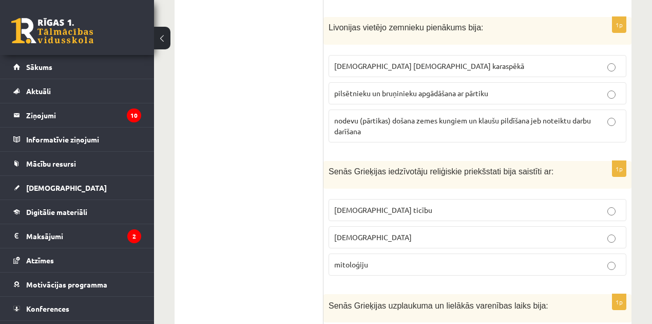
click at [358, 259] on span "mitoloģiju" at bounding box center [351, 263] width 34 height 9
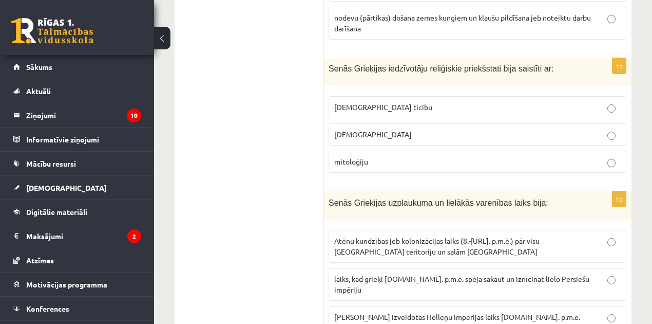
scroll to position [2054, 0]
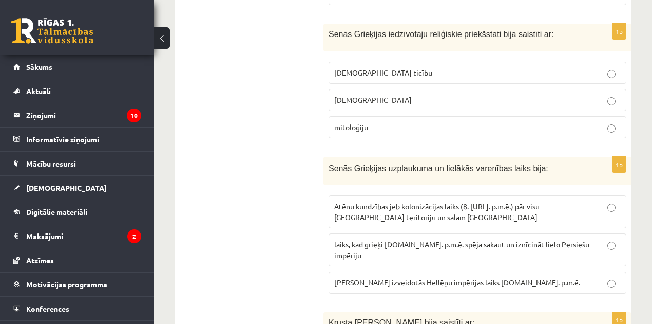
click at [358, 239] on span "laiks, kad grieķi [DOMAIN_NAME]. p.m.ē. spēja sakaut un iznīcināt lielo Persieš…" at bounding box center [461, 249] width 255 height 20
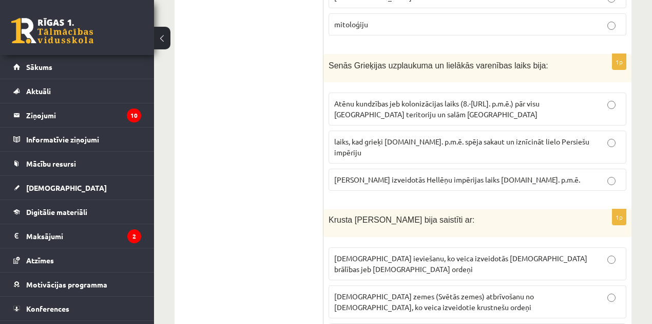
click at [363, 291] on span "[DEMOGRAPHIC_DATA] zemes (Svētās zemes) atbrīvošanu no [DEMOGRAPHIC_DATA], ko v…" at bounding box center [434, 301] width 200 height 20
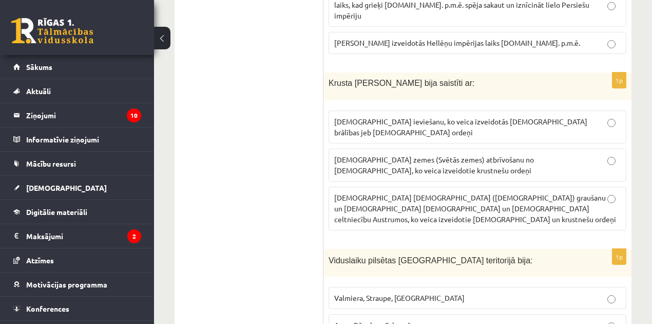
scroll to position [2328, 0]
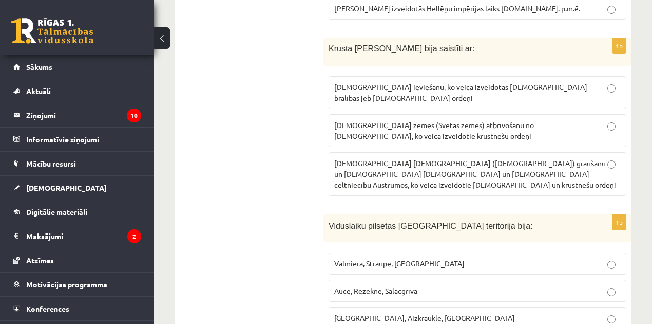
click at [364, 307] on label "[GEOGRAPHIC_DATA], Aizkraukle, [GEOGRAPHIC_DATA]" at bounding box center [478, 318] width 298 height 22
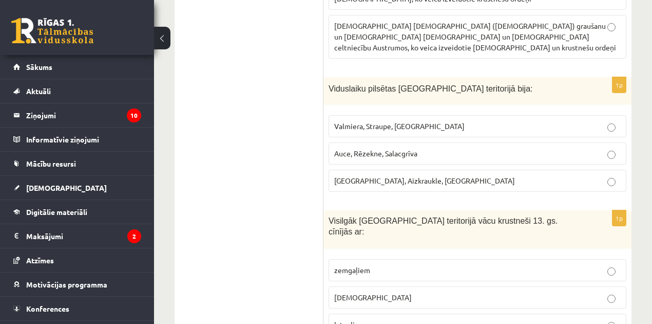
click at [353, 319] on span "latgaļiem" at bounding box center [349, 323] width 31 height 9
click at [359, 254] on fieldset "zemgaļiem [GEOGRAPHIC_DATA] latgaļiem" at bounding box center [478, 296] width 298 height 85
click at [360, 264] on p "zemgaļiem" at bounding box center [477, 269] width 287 height 11
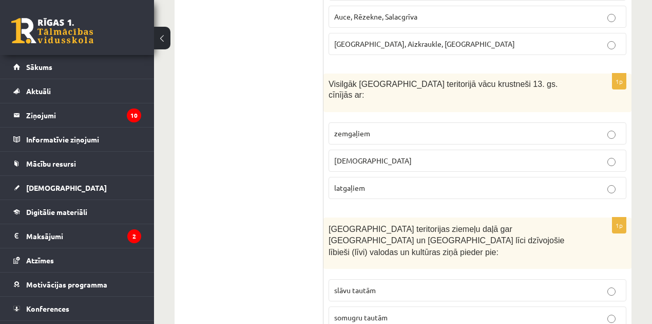
click at [364, 183] on span "latgaļiem" at bounding box center [349, 187] width 31 height 9
click at [365, 306] on label "somugru tautām" at bounding box center [478, 317] width 298 height 22
click at [372, 279] on label "slāvu tautām" at bounding box center [478, 290] width 298 height 22
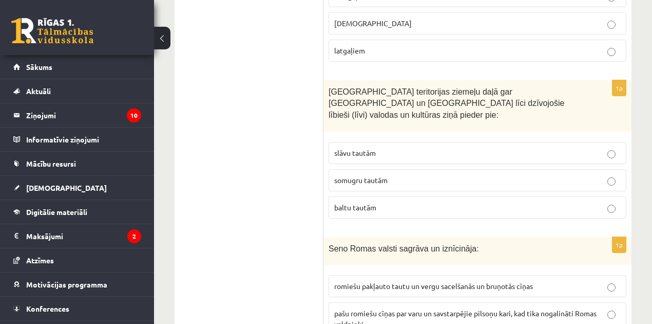
scroll to position [2807, 0]
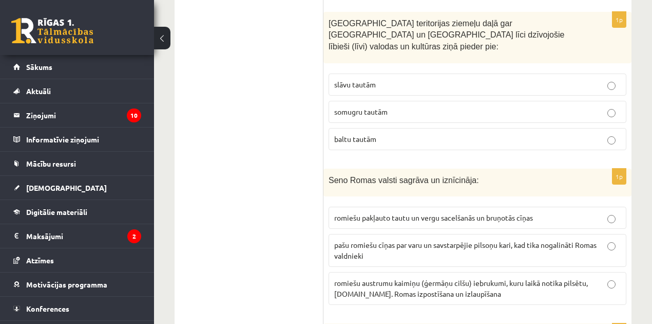
click at [374, 278] on span "romiešu austrumu kaimiņu (ģermāņu cilšu) iebrukumi, kuru laikā notika pilsētu, …" at bounding box center [461, 288] width 254 height 20
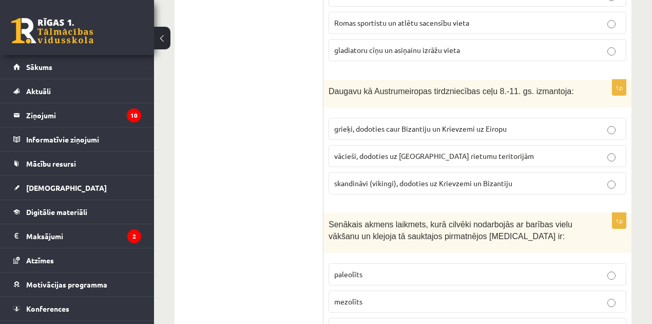
click at [364, 269] on p "paleolīts" at bounding box center [477, 274] width 287 height 11
drag, startPoint x: 364, startPoint y: 179, endPoint x: 522, endPoint y: 162, distance: 159.1
click at [522, 213] on div "1p Senākais akmens laikmets, kurā cilvēki nodarbojās ar barības vielu vākšanu u…" at bounding box center [478, 280] width 308 height 135
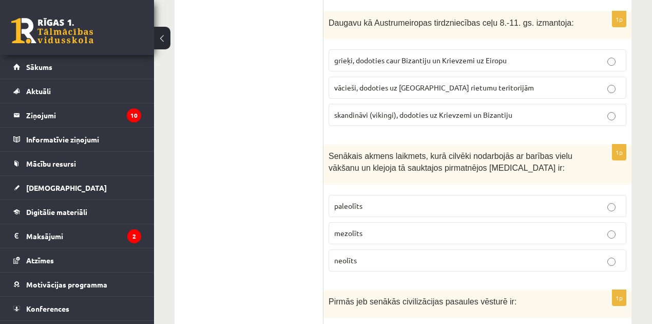
scroll to position [3287, 0]
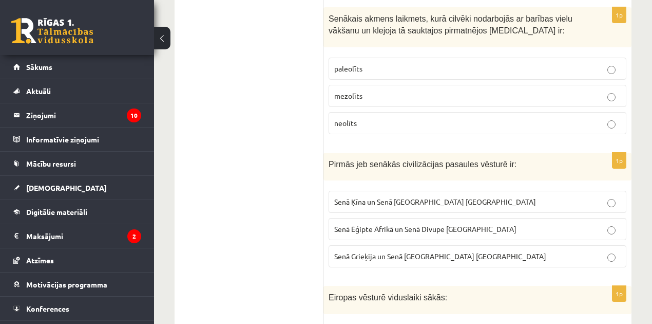
scroll to position [3492, 0]
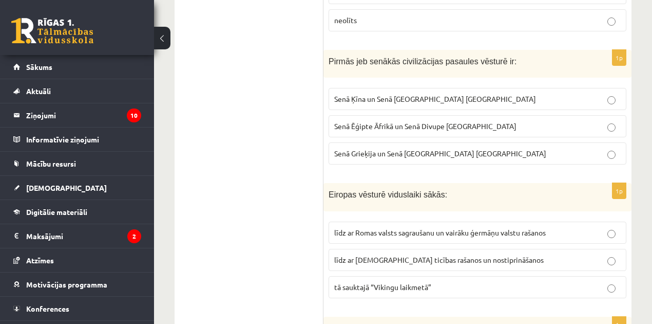
click at [367, 228] on span "līdz ar Romas valsts sagraušanu un vairāku ģermāņu valstu rašanos" at bounding box center [440, 232] width 212 height 9
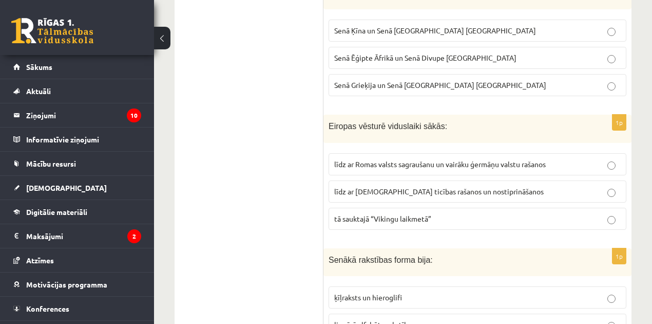
scroll to position [3595, 0]
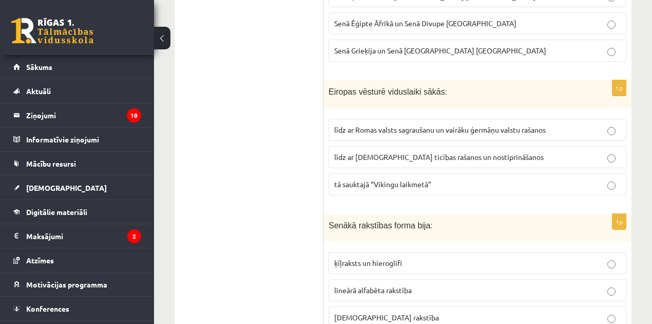
click at [391, 258] on span "ķīļraksts un hieroglifi" at bounding box center [368, 262] width 68 height 9
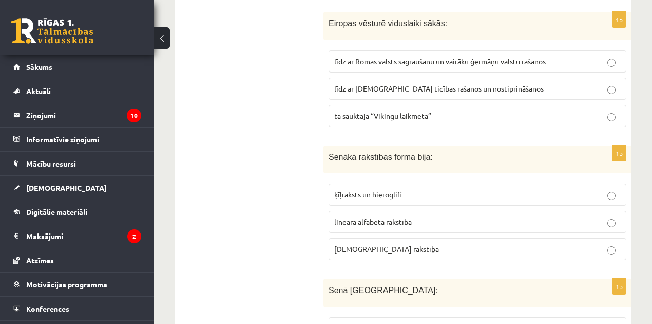
click at [386, 323] on span "sākotnēji bija republika, pēc tam kļuva par impēriju" at bounding box center [415, 327] width 163 height 9
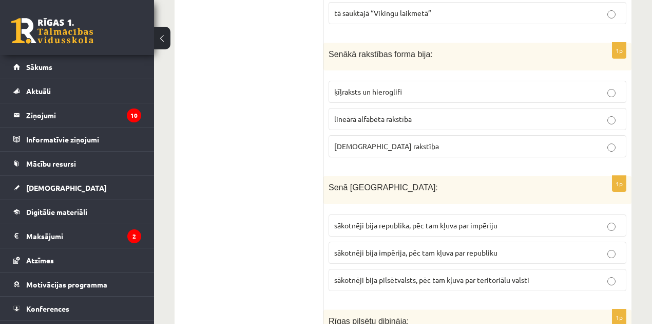
scroll to position [3834, 0]
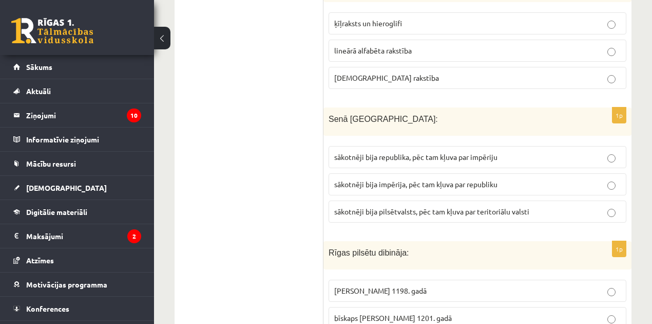
click at [377, 313] on span "bīskaps Alberts 1201. gadā" at bounding box center [393, 317] width 118 height 9
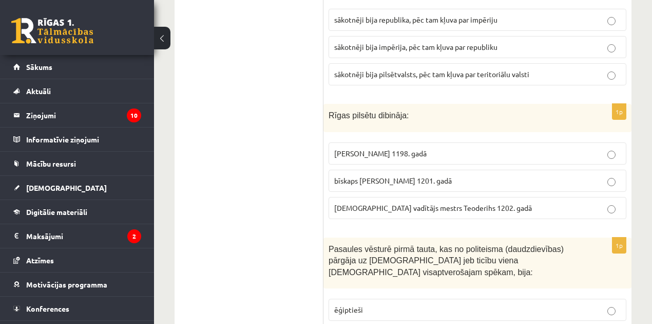
scroll to position [4006, 0]
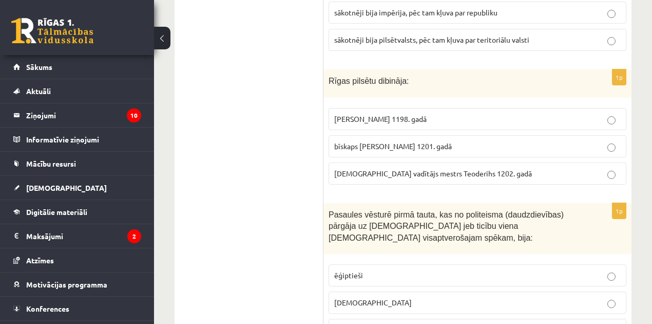
click at [361, 297] on p "ebreji" at bounding box center [477, 302] width 287 height 11
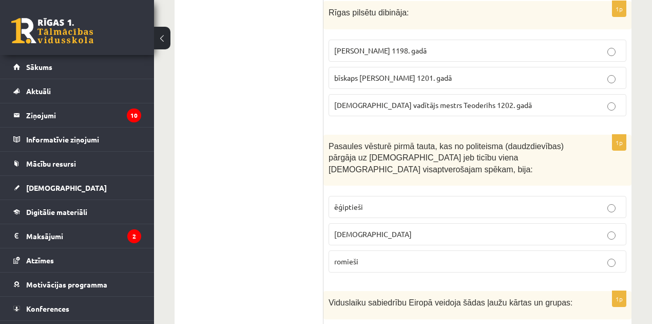
scroll to position [4084, 0]
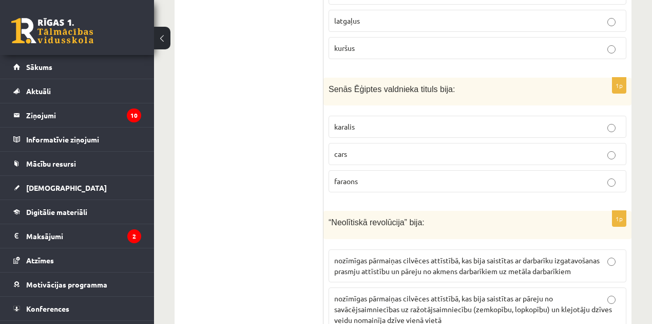
scroll to position [0, 0]
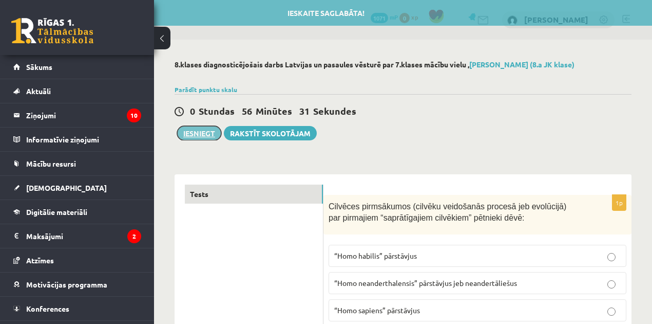
click at [190, 136] on button "Iesniegt" at bounding box center [199, 133] width 44 height 14
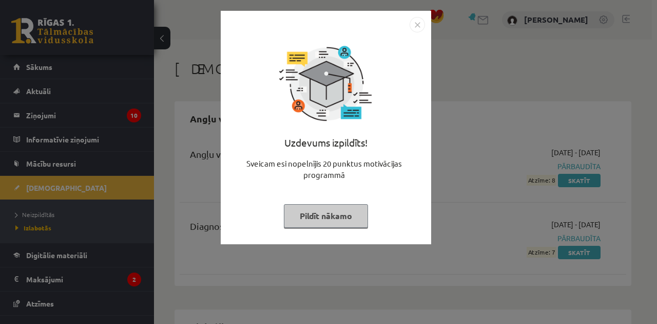
click at [313, 226] on button "Pildīt nākamo" at bounding box center [326, 216] width 84 height 24
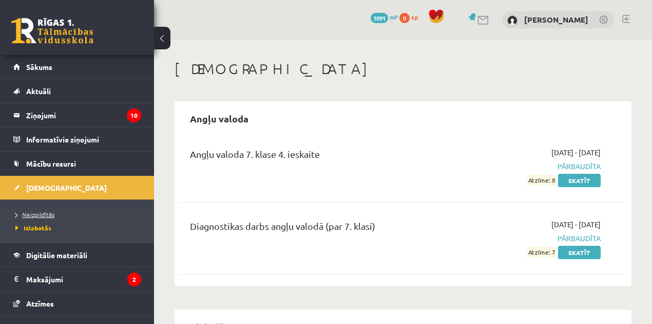
click at [41, 217] on link "Neizpildītās" at bounding box center [79, 214] width 128 height 9
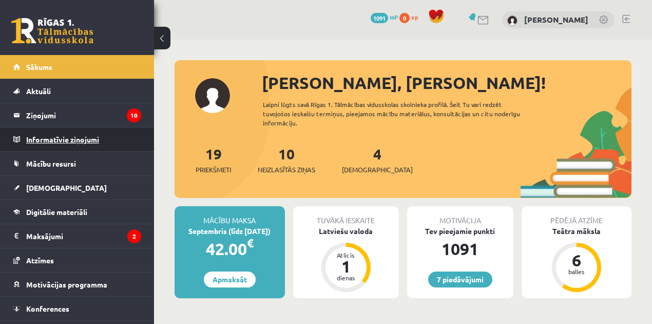
scroll to position [103, 0]
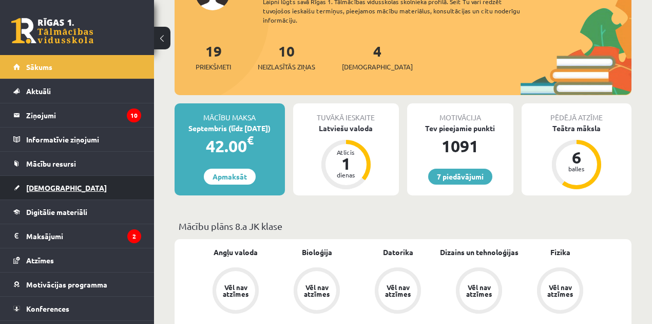
click at [78, 193] on link "[DEMOGRAPHIC_DATA]" at bounding box center [77, 188] width 128 height 24
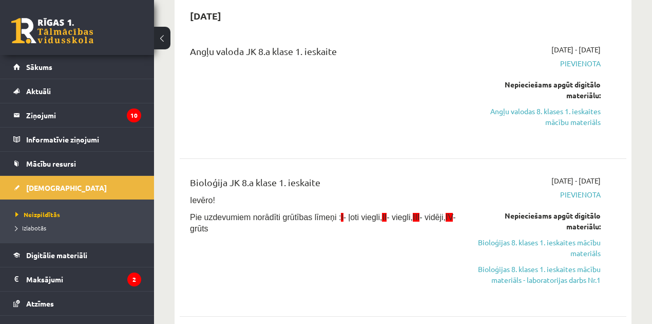
scroll to position [34, 0]
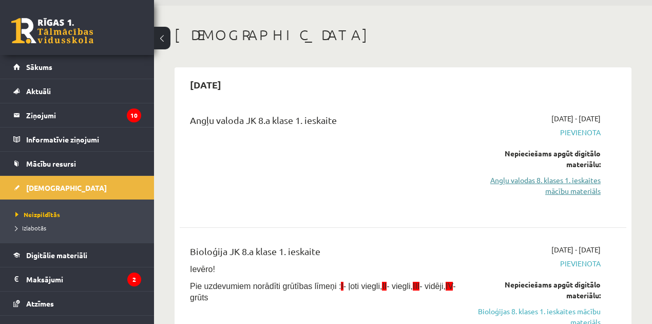
click at [580, 184] on link "Angļu valodas 8. klases 1. ieskaites mācību materiāls" at bounding box center [537, 186] width 127 height 22
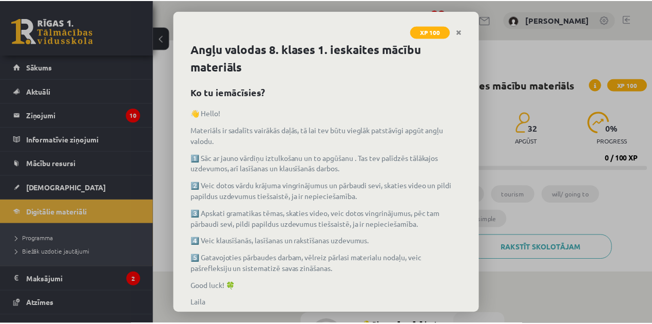
scroll to position [55, 0]
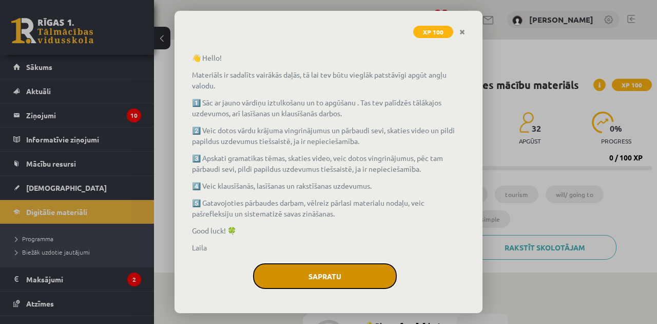
click at [346, 271] on button "Sapratu" at bounding box center [325, 276] width 144 height 26
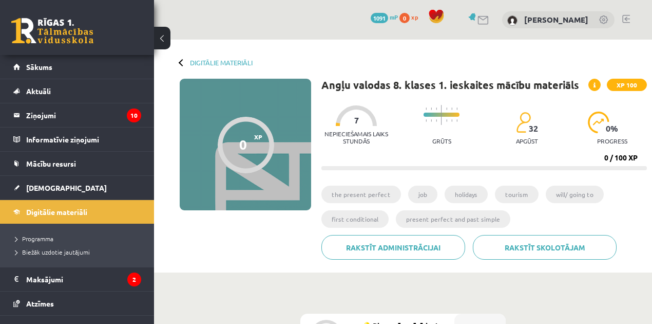
click at [356, 190] on li "the present perfect" at bounding box center [361, 193] width 80 height 17
drag, startPoint x: 433, startPoint y: 184, endPoint x: 464, endPoint y: 195, distance: 32.8
click at [434, 184] on div "Angļu valodas 8. klases 1. ieskaites mācību materiāls XP 100 Nepieciešamais lai…" at bounding box center [484, 173] width 326 height 188
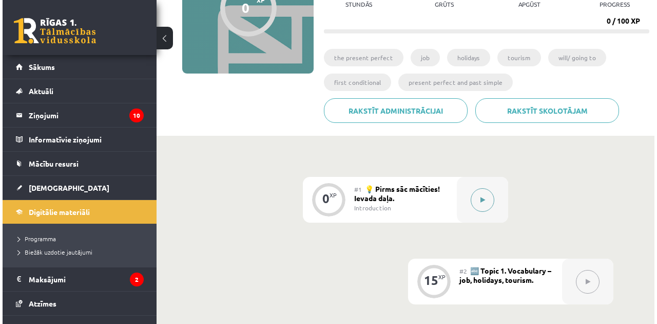
scroll to position [205, 0]
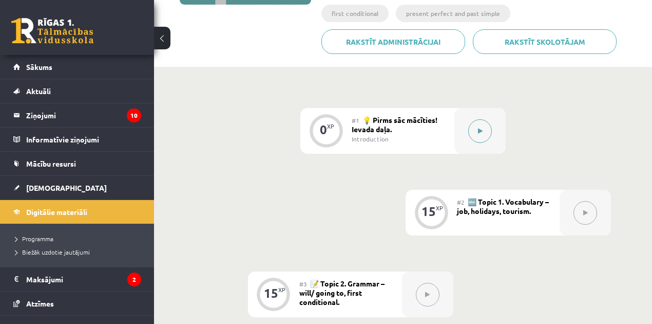
click at [477, 133] on button at bounding box center [480, 131] width 24 height 24
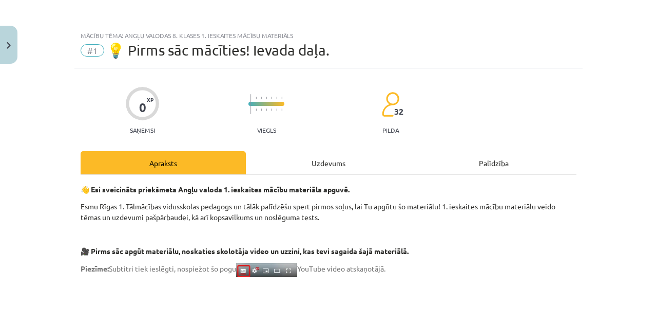
click at [330, 161] on div "Uzdevums" at bounding box center [328, 162] width 165 height 23
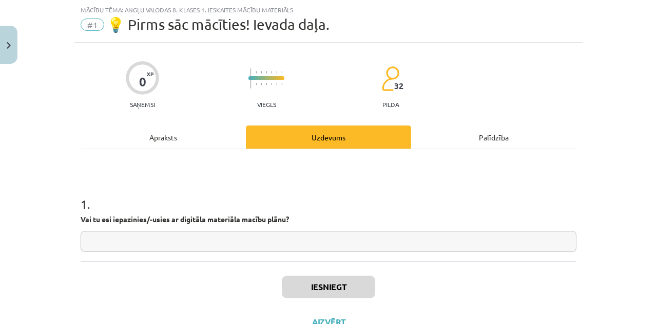
scroll to position [60, 0]
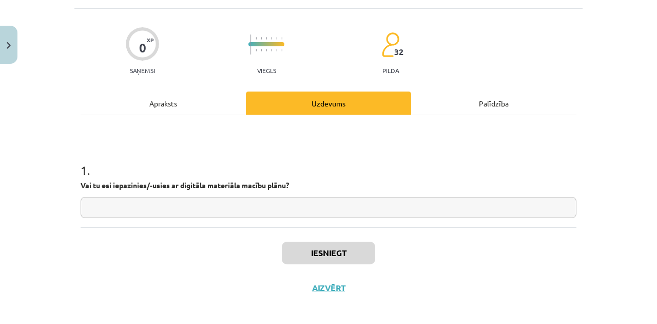
click at [219, 205] on input "text" at bounding box center [329, 207] width 496 height 21
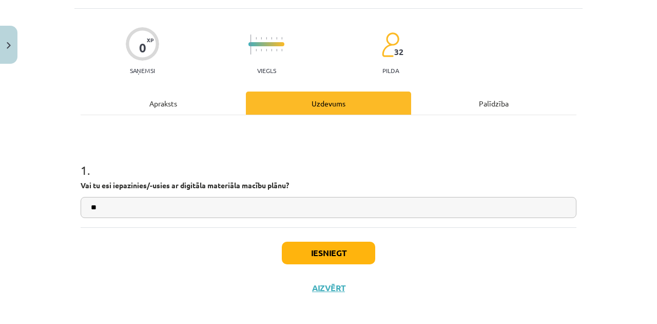
type input "**"
click at [316, 250] on button "Iesniegt" at bounding box center [328, 252] width 93 height 23
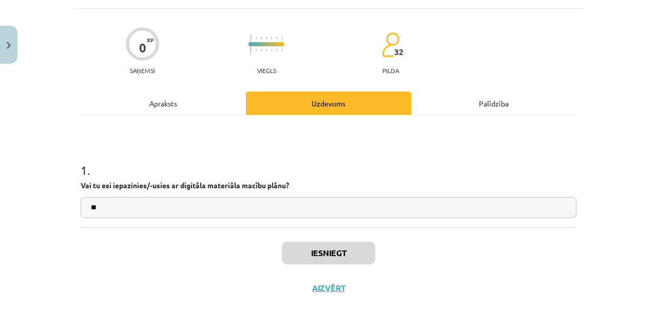
click at [193, 109] on div "Apraksts" at bounding box center [163, 102] width 165 height 23
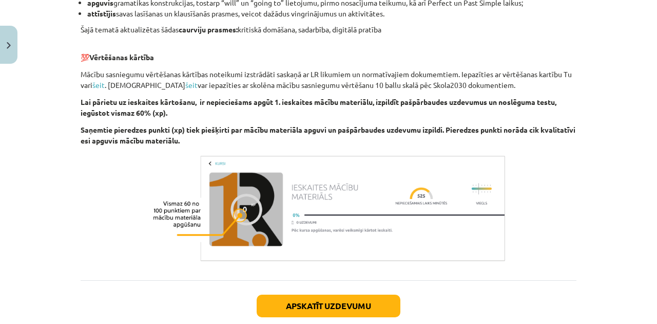
scroll to position [802, 0]
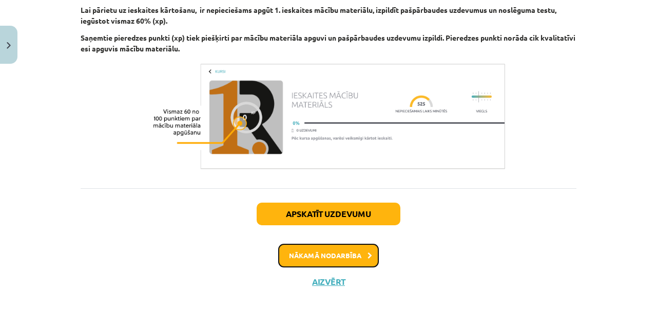
click at [331, 253] on button "Nākamā nodarbība" at bounding box center [328, 255] width 101 height 24
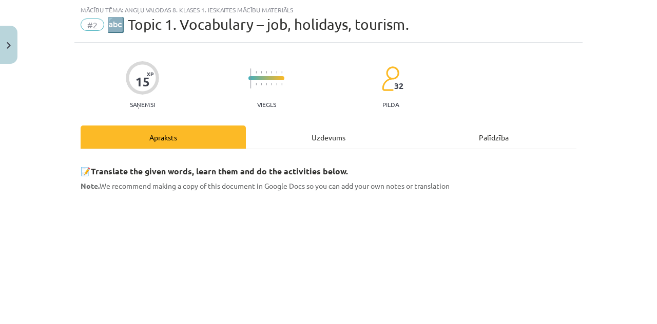
click at [301, 137] on div "Uzdevums" at bounding box center [328, 136] width 165 height 23
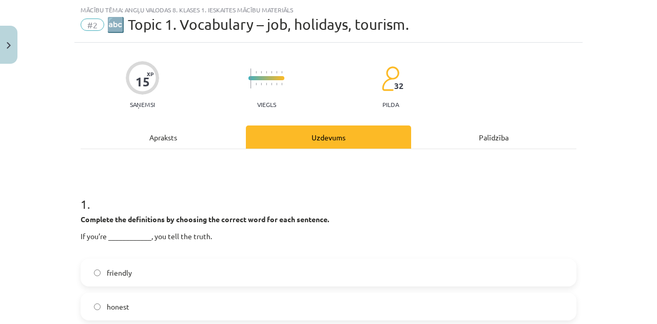
scroll to position [94, 0]
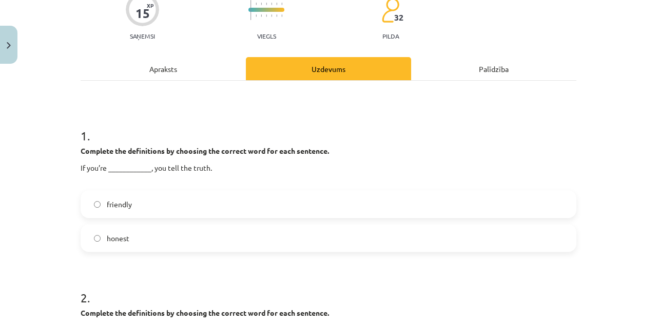
click at [131, 236] on label "honest" at bounding box center [329, 238] width 494 height 26
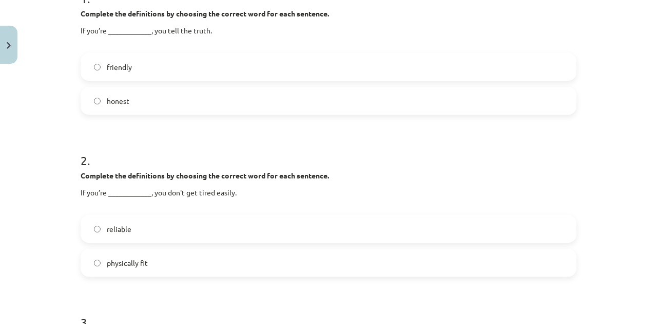
click at [143, 263] on span "physically fit" at bounding box center [127, 262] width 41 height 11
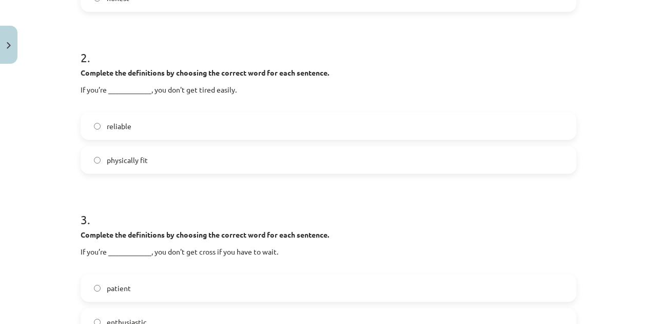
scroll to position [437, 0]
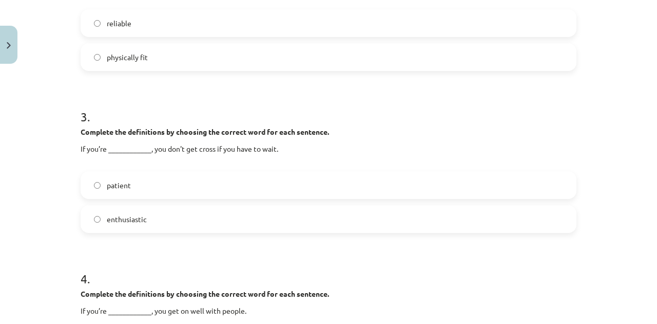
click at [128, 185] on label "patient" at bounding box center [329, 185] width 494 height 26
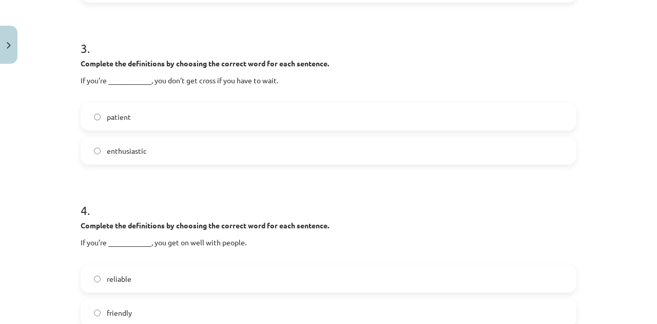
scroll to position [573, 0]
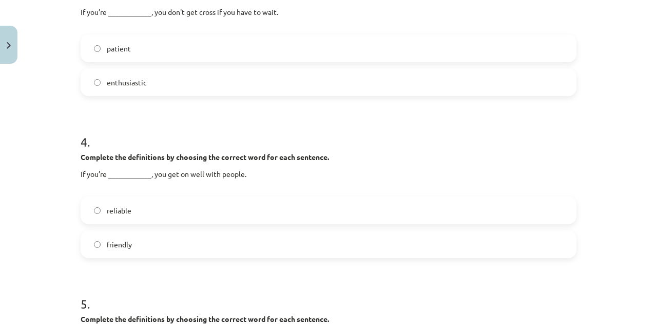
click at [153, 244] on label "friendly" at bounding box center [329, 244] width 494 height 26
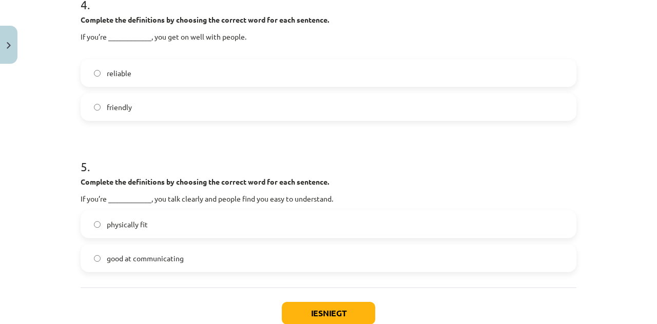
scroll to position [745, 0]
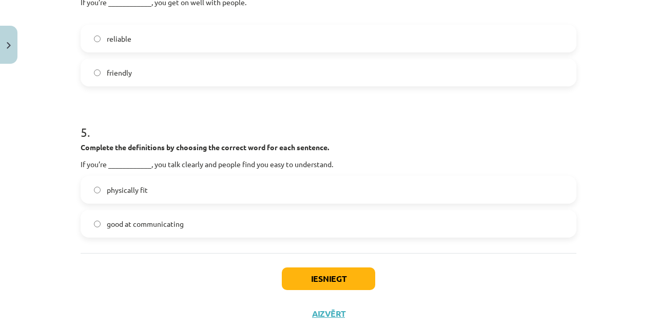
click at [147, 224] on span "good at communicating" at bounding box center [145, 223] width 77 height 11
click at [301, 277] on button "Iesniegt" at bounding box center [328, 278] width 93 height 23
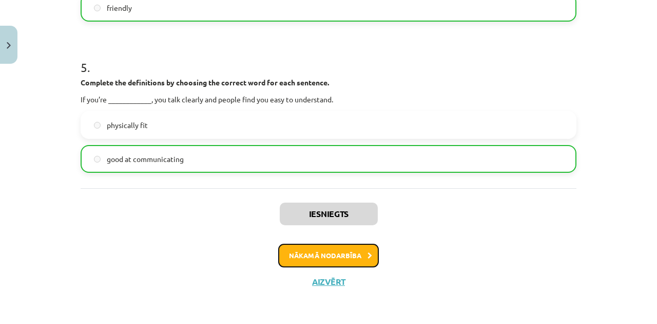
click at [332, 258] on button "Nākamā nodarbība" at bounding box center [328, 255] width 101 height 24
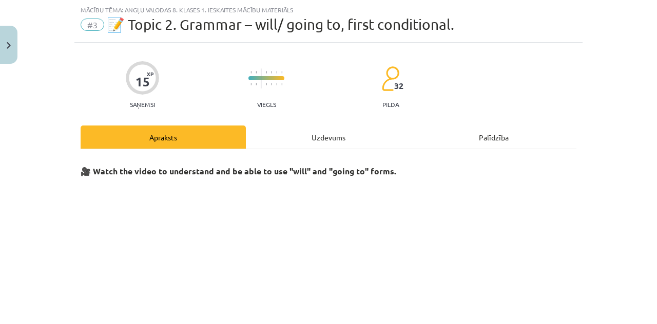
click at [301, 133] on div "Uzdevums" at bounding box center [328, 136] width 165 height 23
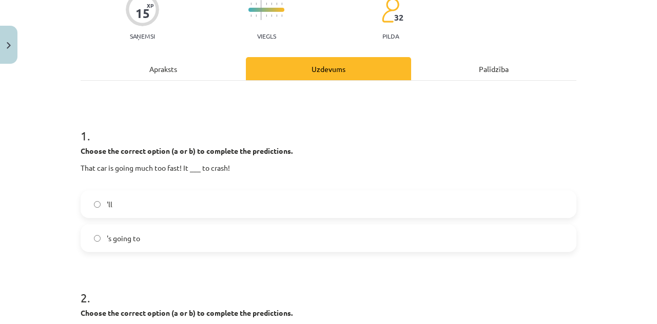
click at [185, 73] on div "Apraksts" at bounding box center [163, 68] width 165 height 23
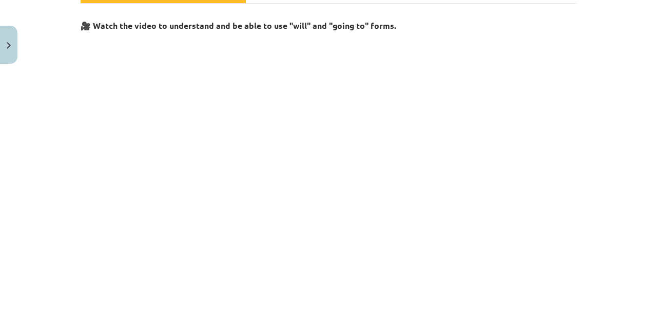
scroll to position [0, 0]
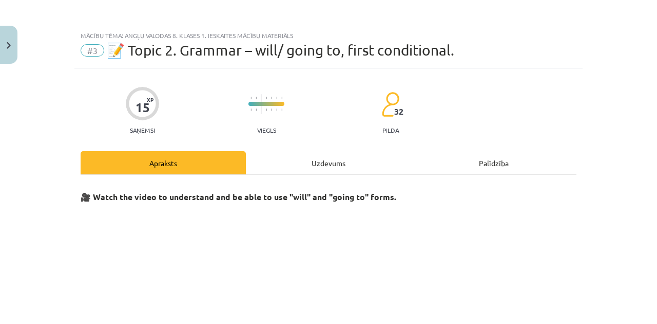
click at [298, 169] on div "Uzdevums" at bounding box center [328, 162] width 165 height 23
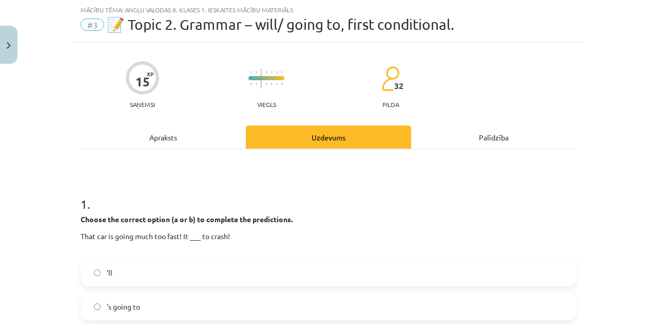
scroll to position [197, 0]
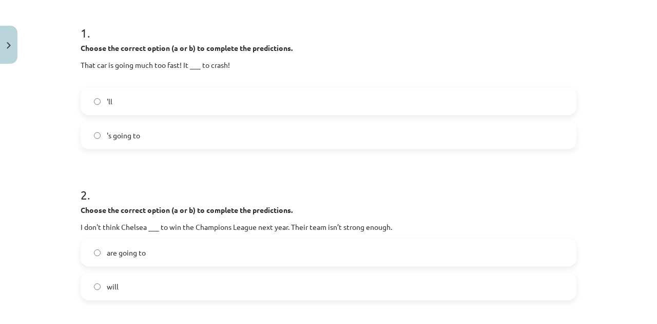
click at [145, 106] on label "'ll" at bounding box center [329, 101] width 494 height 26
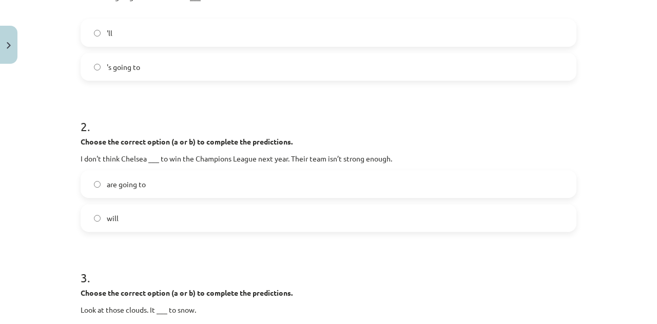
click at [140, 217] on label "will" at bounding box center [329, 218] width 494 height 26
click at [138, 185] on span "are going to" at bounding box center [126, 184] width 39 height 11
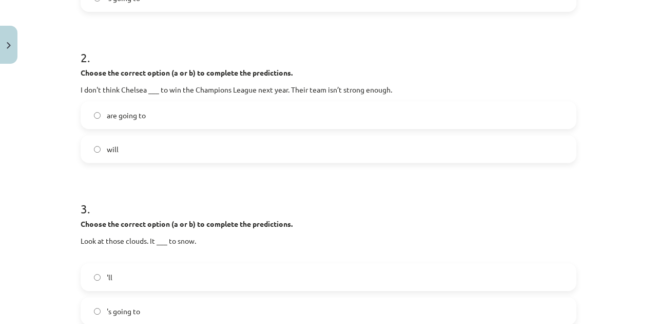
scroll to position [402, 0]
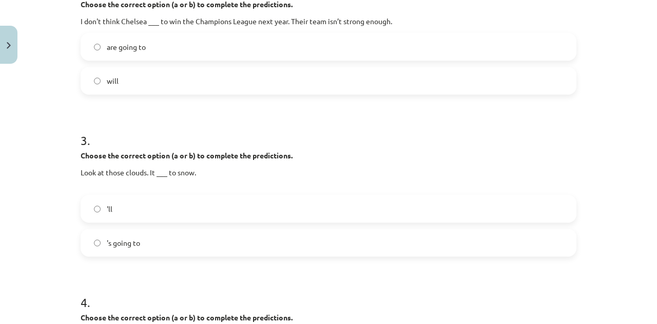
click at [145, 248] on label "'s going to" at bounding box center [329, 243] width 494 height 26
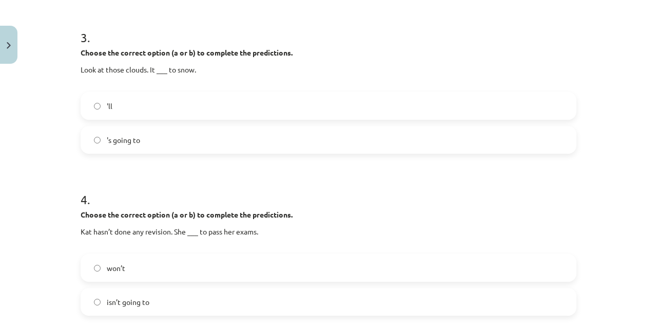
click at [136, 113] on label "'ll" at bounding box center [329, 106] width 494 height 26
click at [141, 146] on label "'s going to" at bounding box center [329, 140] width 494 height 26
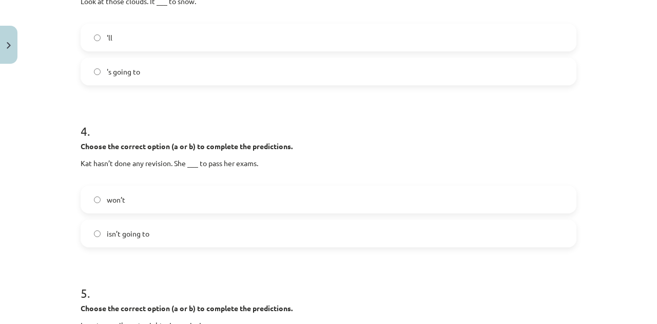
click at [143, 200] on label "won’t" at bounding box center [329, 199] width 494 height 26
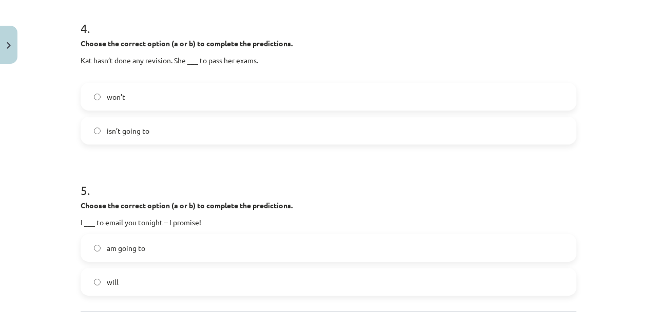
scroll to position [745, 0]
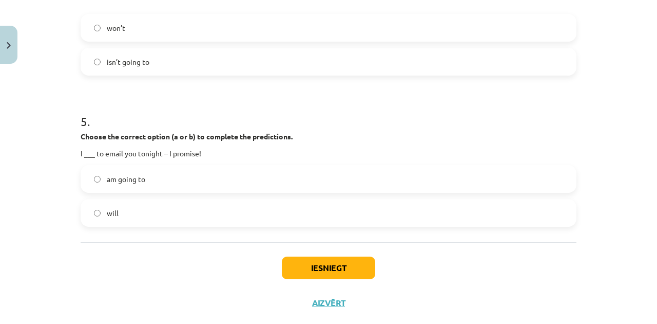
click at [119, 209] on label "will" at bounding box center [329, 213] width 494 height 26
click at [300, 262] on button "Iesniegt" at bounding box center [328, 267] width 93 height 23
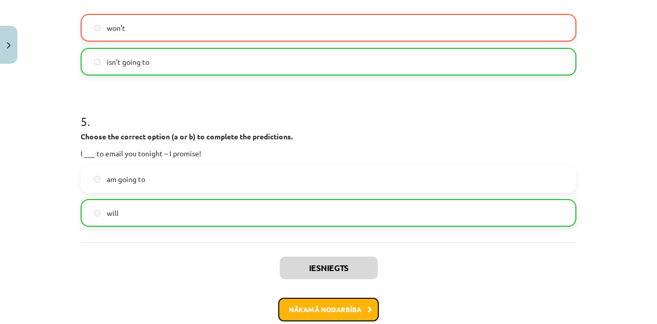
click at [334, 309] on button "Nākamā nodarbība" at bounding box center [328, 309] width 101 height 24
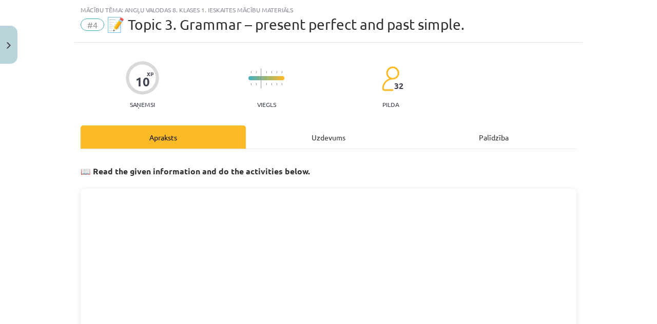
click at [328, 138] on div "Uzdevums" at bounding box center [328, 136] width 165 height 23
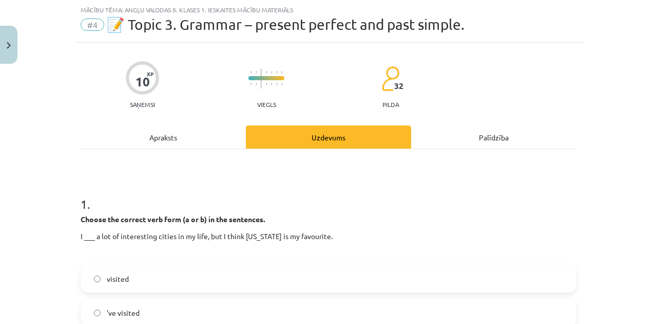
scroll to position [128, 0]
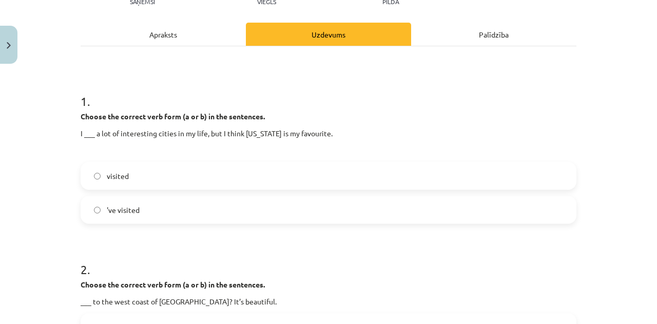
click at [235, 203] on label "'ve visited" at bounding box center [329, 210] width 494 height 26
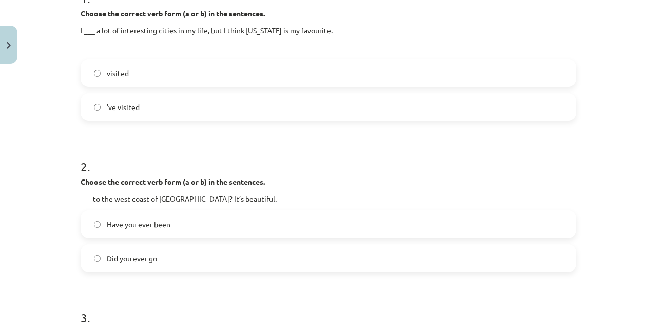
click at [134, 222] on span "Have you ever been" at bounding box center [139, 224] width 64 height 11
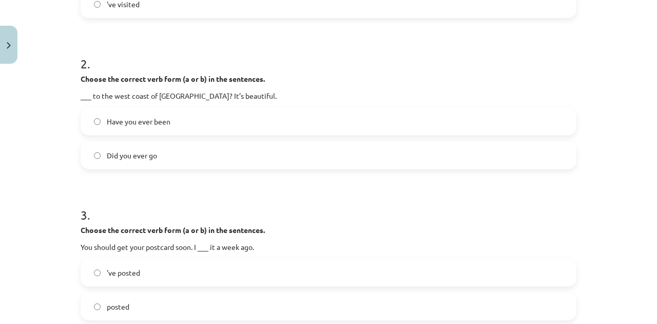
scroll to position [402, 0]
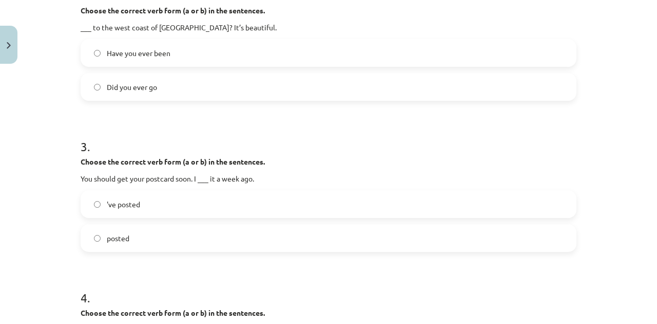
click at [134, 234] on label "posted" at bounding box center [329, 238] width 494 height 26
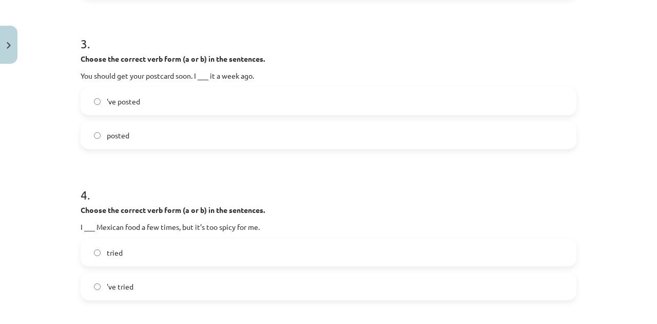
scroll to position [573, 0]
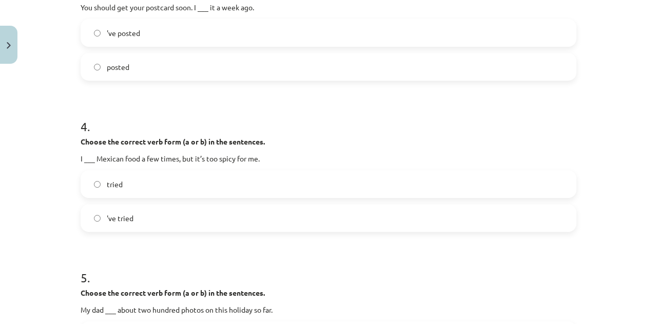
click at [140, 185] on label "tried" at bounding box center [329, 184] width 494 height 26
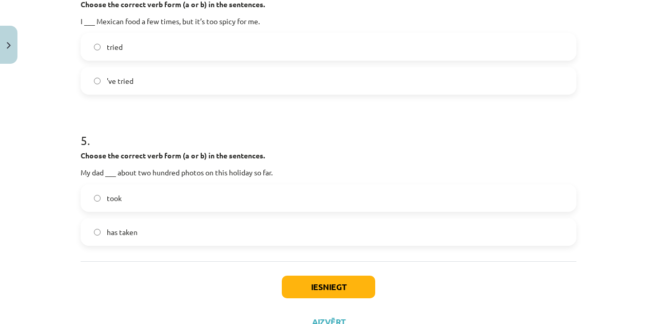
click at [139, 229] on label "has taken" at bounding box center [329, 232] width 494 height 26
click at [297, 281] on button "Iesniegt" at bounding box center [328, 286] width 93 height 23
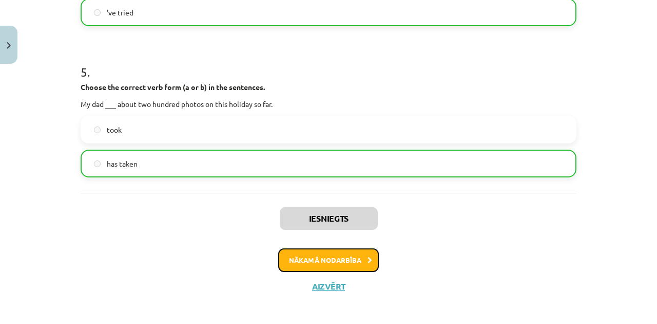
click at [295, 257] on button "Nākamā nodarbība" at bounding box center [328, 260] width 101 height 24
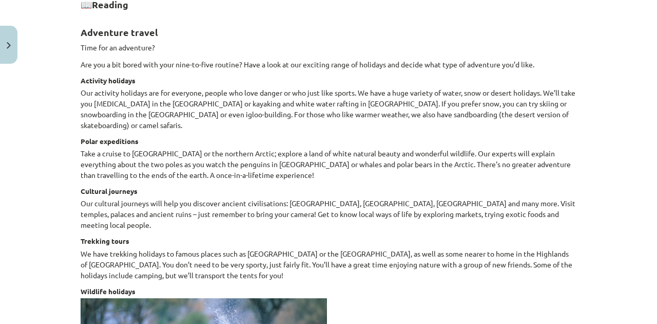
scroll to position [26, 0]
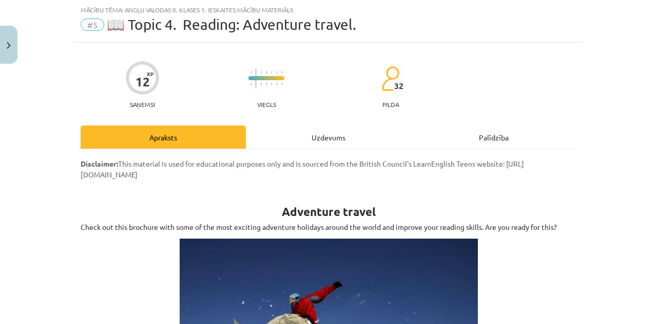
click at [319, 133] on div "Uzdevums" at bounding box center [328, 136] width 165 height 23
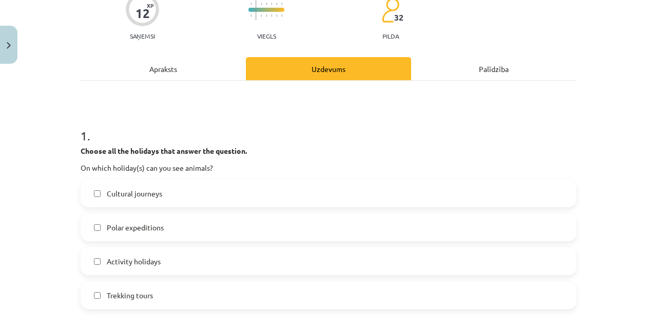
scroll to position [162, 0]
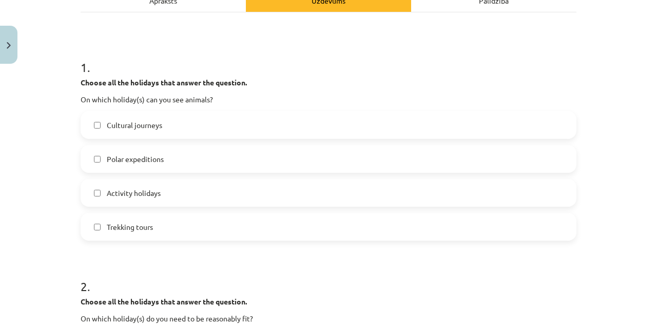
click at [150, 189] on span "Activity holidays" at bounding box center [134, 192] width 54 height 11
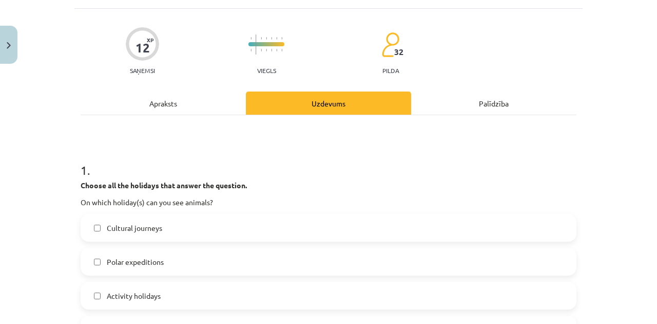
click at [162, 103] on div "Apraksts" at bounding box center [163, 102] width 165 height 23
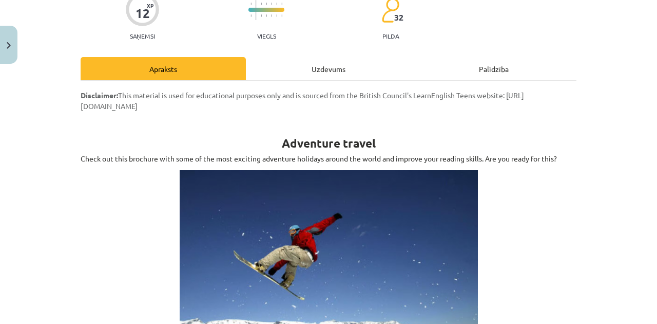
scroll to position [0, 0]
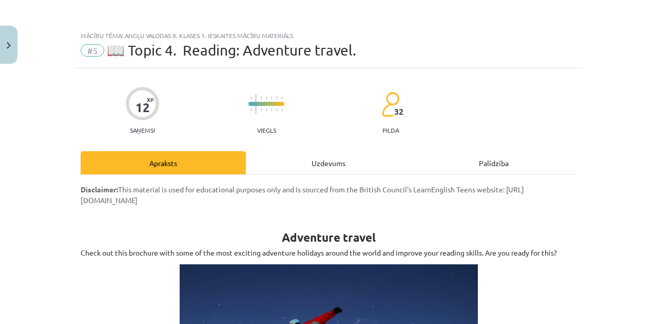
click at [310, 156] on div "Uzdevums" at bounding box center [328, 162] width 165 height 23
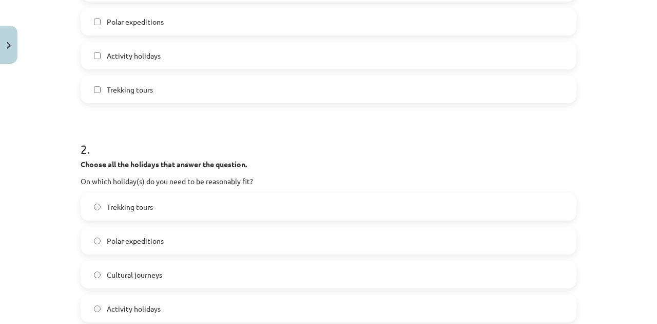
scroll to position [368, 0]
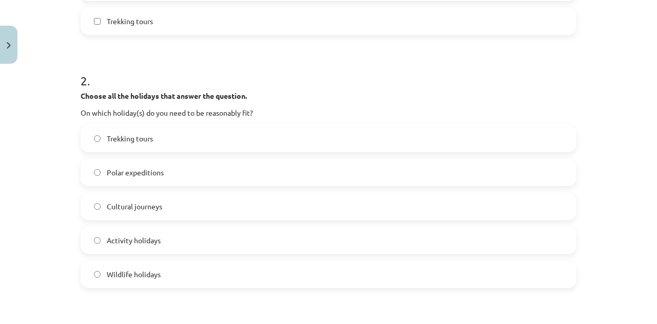
click at [151, 244] on label "Activity holidays" at bounding box center [329, 240] width 494 height 26
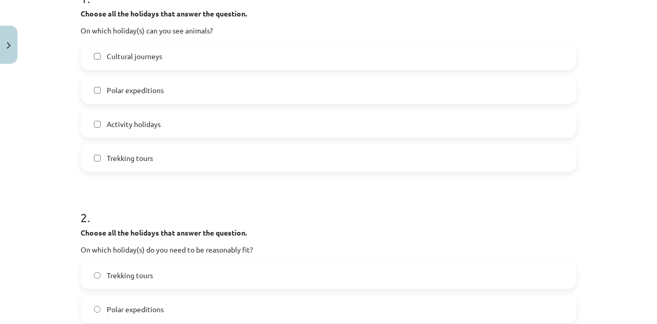
click at [144, 162] on span "Trekking tours" at bounding box center [130, 158] width 46 height 11
click at [125, 119] on span "Activity holidays" at bounding box center [134, 124] width 54 height 11
click at [129, 153] on span "Trekking tours" at bounding box center [130, 158] width 46 height 11
click at [137, 94] on span "Polar expeditions" at bounding box center [135, 90] width 57 height 11
click at [130, 59] on span "Cultural journeys" at bounding box center [134, 56] width 55 height 11
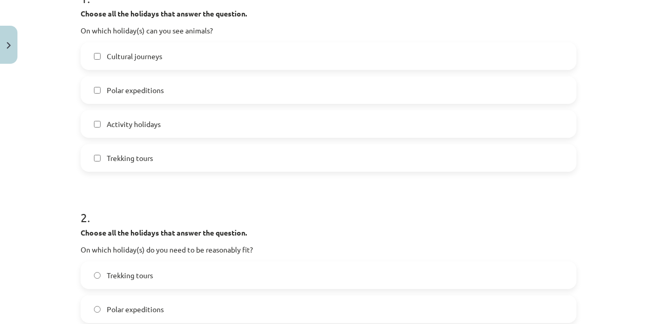
click at [123, 61] on span "Cultural journeys" at bounding box center [134, 56] width 55 height 11
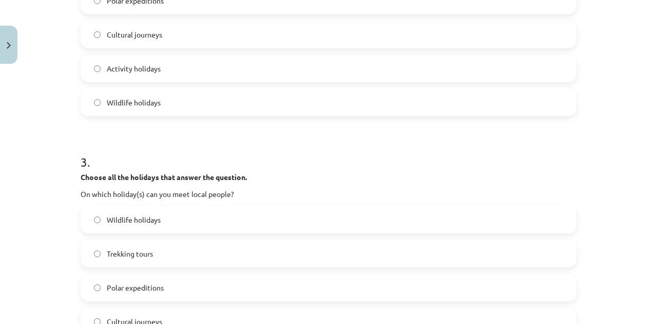
scroll to position [608, 0]
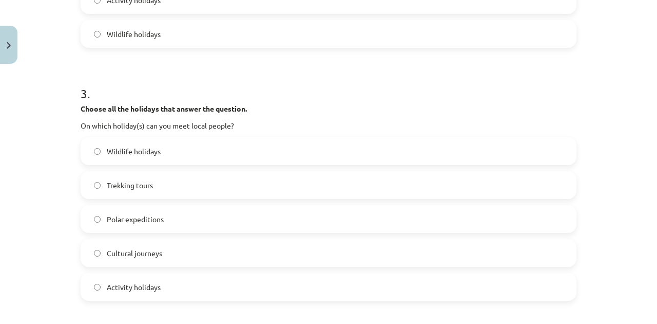
click at [144, 255] on span "Cultural journeys" at bounding box center [134, 253] width 55 height 11
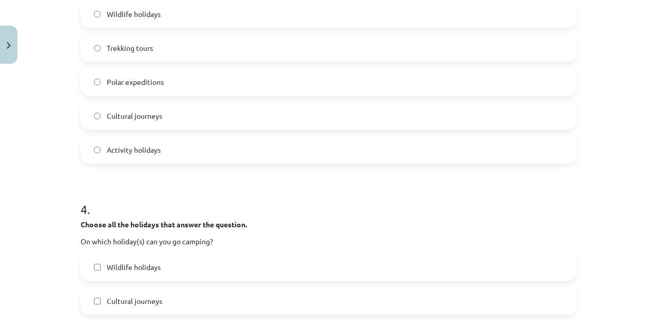
scroll to position [779, 0]
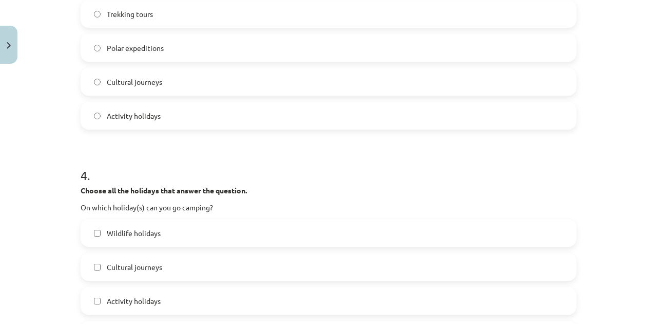
drag, startPoint x: 146, startPoint y: 226, endPoint x: 141, endPoint y: 225, distance: 5.7
click at [145, 226] on label "Wildlife holidays" at bounding box center [329, 233] width 494 height 26
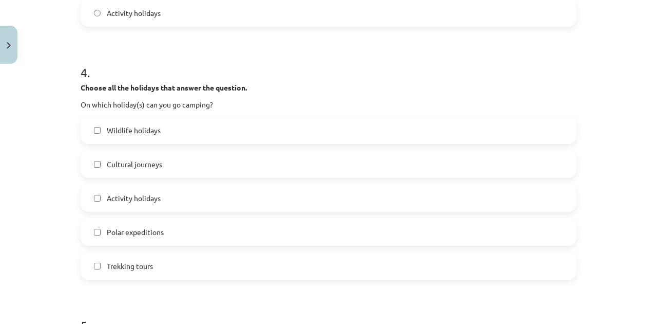
click at [118, 128] on span "Wildlife holidays" at bounding box center [134, 130] width 54 height 11
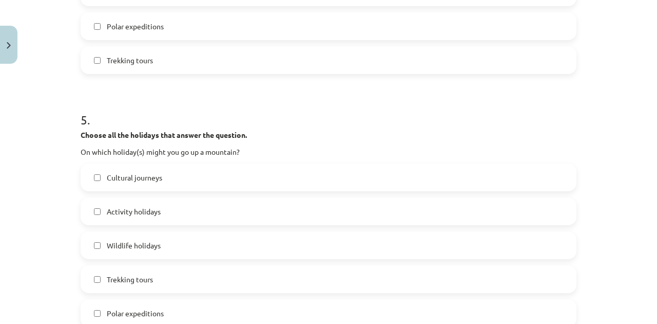
scroll to position [1121, 0]
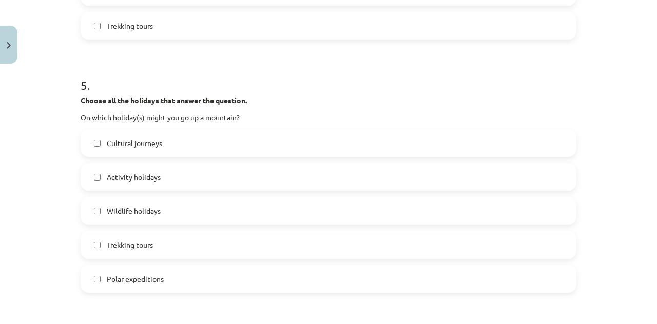
click at [132, 277] on span "Polar expeditions" at bounding box center [135, 278] width 57 height 11
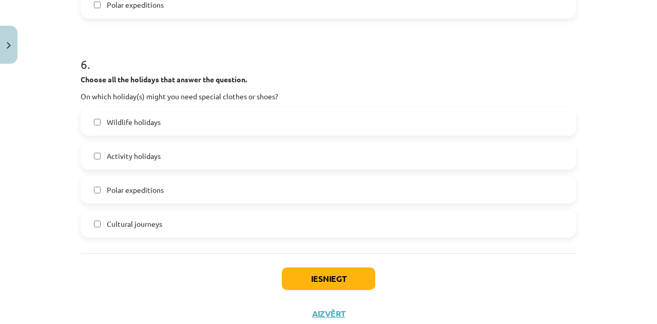
scroll to position [1292, 0]
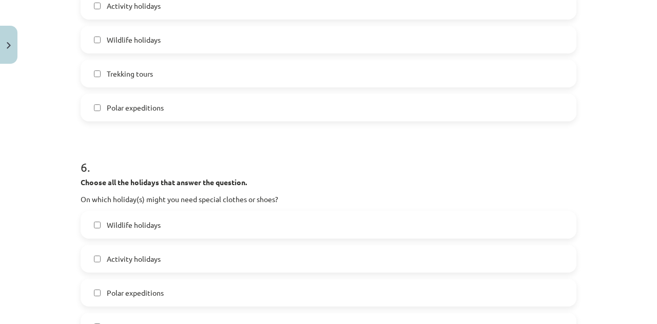
click at [139, 77] on span "Trekking tours" at bounding box center [130, 73] width 46 height 11
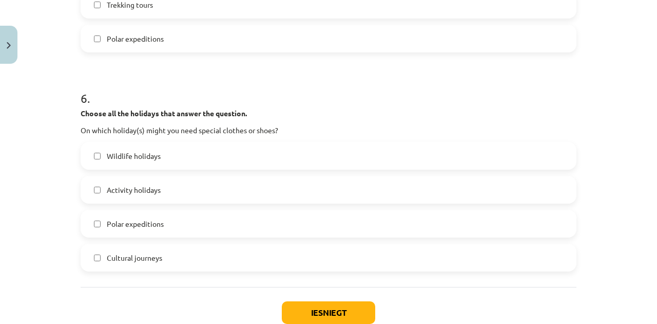
click at [125, 44] on label "Polar expeditions" at bounding box center [329, 39] width 494 height 26
click at [132, 222] on span "Polar expeditions" at bounding box center [135, 223] width 57 height 11
click at [302, 305] on button "Iesniegt" at bounding box center [328, 312] width 93 height 23
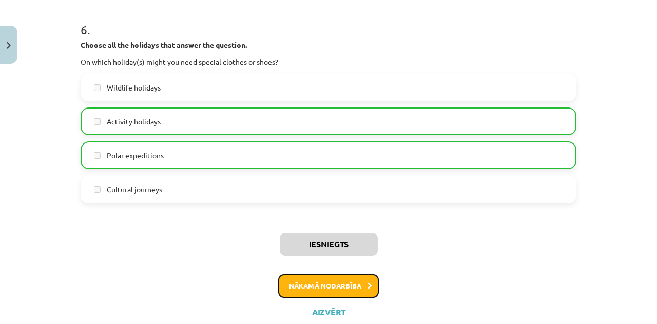
click at [309, 275] on button "Nākamā nodarbība" at bounding box center [328, 286] width 101 height 24
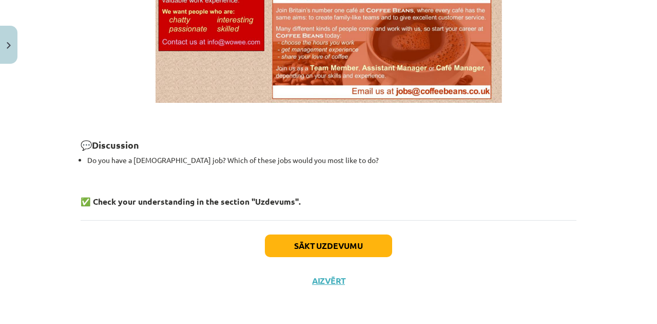
scroll to position [26, 0]
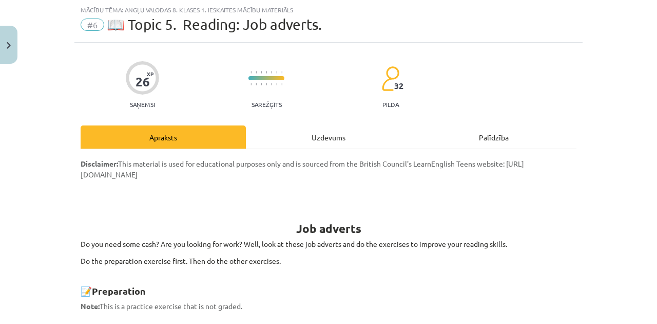
click at [311, 137] on div "Uzdevums" at bounding box center [328, 136] width 165 height 23
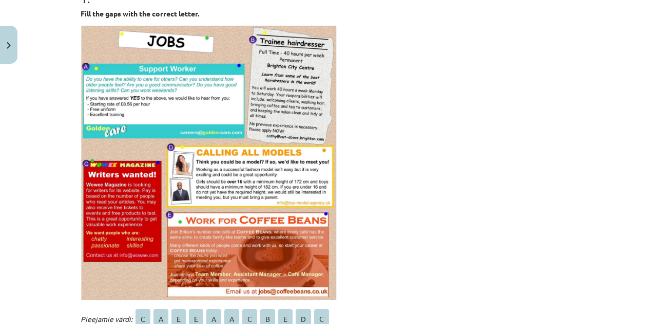
scroll to position [334, 0]
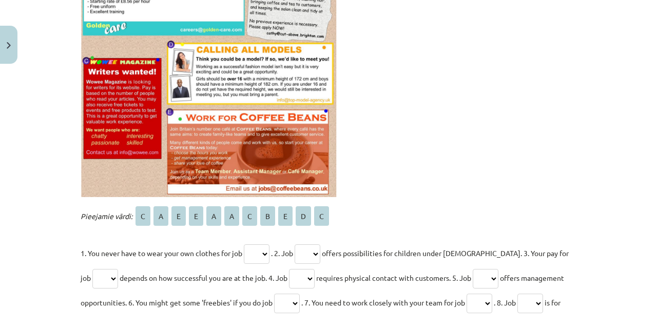
click at [255, 253] on select "* * * * * * * * * * *" at bounding box center [257, 254] width 26 height 20
click at [391, 178] on p at bounding box center [329, 59] width 496 height 275
click at [255, 253] on select "* * * * * * * * * * *" at bounding box center [257, 254] width 26 height 20
click at [384, 165] on p at bounding box center [329, 59] width 496 height 275
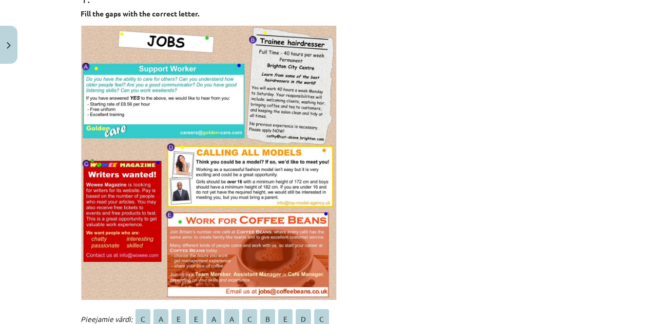
scroll to position [299, 0]
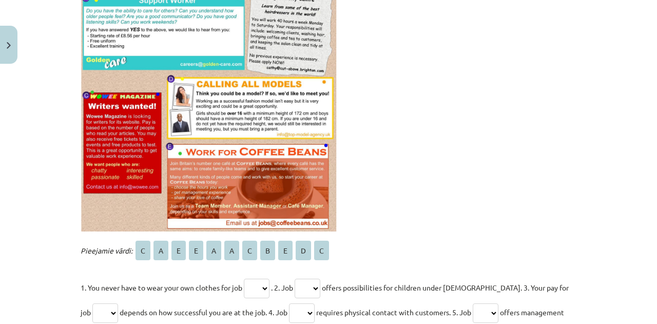
click at [262, 286] on select "* * * * * * * * * * *" at bounding box center [257, 288] width 26 height 20
click at [261, 286] on select "* * * * * * * * * * *" at bounding box center [257, 288] width 26 height 20
click at [261, 282] on select "* * * * * * * * * * *" at bounding box center [257, 288] width 26 height 20
click at [410, 160] on p at bounding box center [329, 94] width 496 height 275
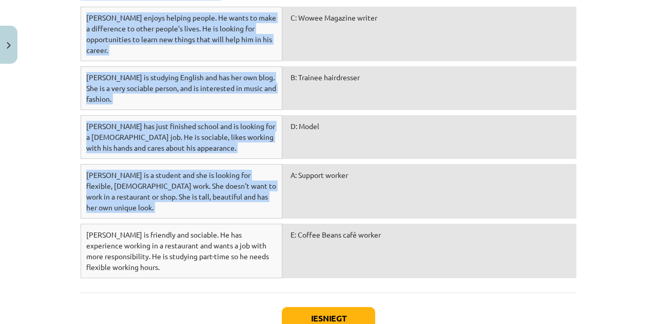
scroll to position [782, 0]
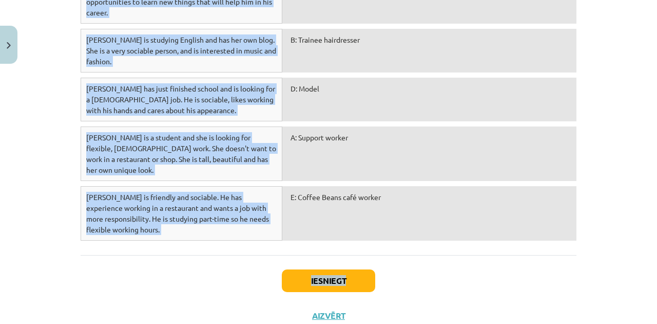
drag, startPoint x: 78, startPoint y: 46, endPoint x: 411, endPoint y: 225, distance: 377.8
copy div "Fill the gaps with the correct letter. Pieejamie vārdi: C A E E A A C B E D C 1…"
click at [423, 255] on div "Iesniegt Aizvērt" at bounding box center [329, 291] width 496 height 72
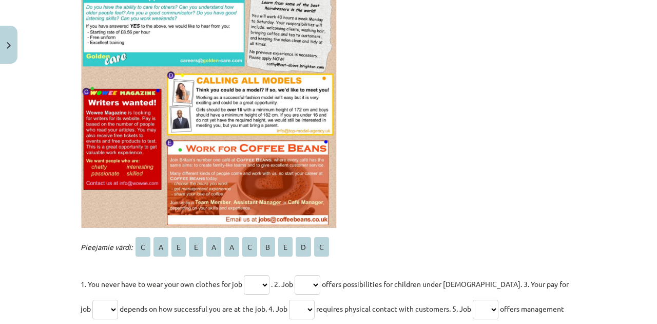
scroll to position [406, 0]
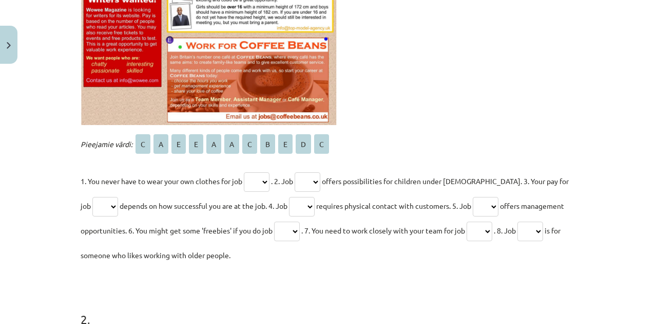
click at [250, 185] on select "* * * * * * * * * * *" at bounding box center [257, 182] width 26 height 20
click at [260, 178] on select "* * * * * * * * * * *" at bounding box center [257, 182] width 26 height 20
click at [254, 179] on select "* * * * * * * * * * *" at bounding box center [257, 182] width 26 height 20
select select "*"
click at [245, 172] on select "* * * * * * * * * * *" at bounding box center [257, 182] width 26 height 20
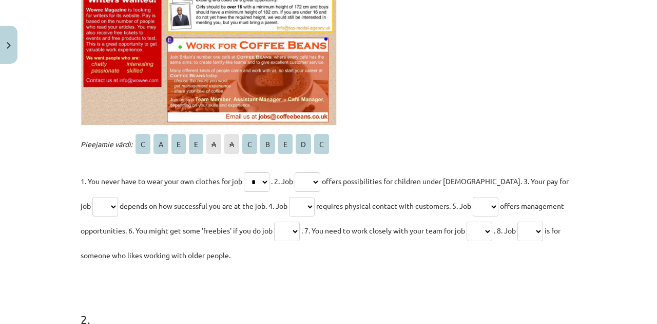
click at [315, 177] on select "* * * * * * * * * * *" at bounding box center [308, 182] width 26 height 20
select select "*"
click at [299, 172] on select "* * * * * * * * * * *" at bounding box center [308, 182] width 26 height 20
click at [92, 207] on select "* * * * * * * * * * *" at bounding box center [105, 207] width 26 height 20
select select "*"
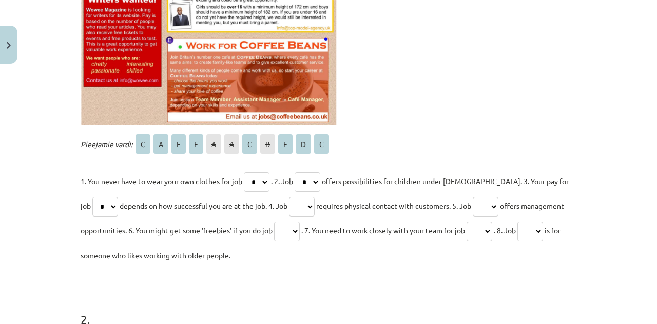
click at [92, 197] on select "* * * * * * * * * * *" at bounding box center [105, 207] width 26 height 20
click at [291, 204] on select "* * * * * * * * * * *" at bounding box center [302, 207] width 26 height 20
select select "*"
click at [289, 197] on select "* * * * * * * * * * *" at bounding box center [302, 207] width 26 height 20
click at [343, 185] on p "1. You never have to wear your own clothes for job * * * * * * * * * * * . 2. J…" at bounding box center [329, 217] width 496 height 99
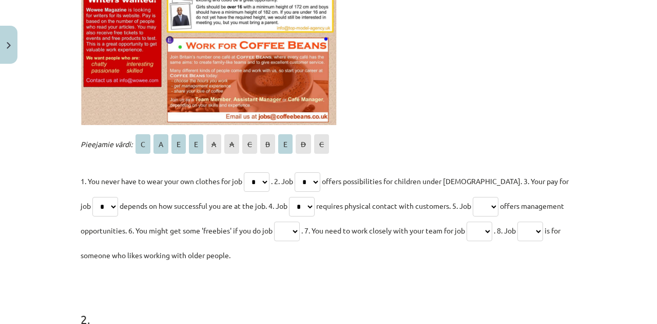
click at [328, 183] on span "offers possibilities for children under 16 years old. 3. Your pay for job" at bounding box center [325, 193] width 488 height 34
click at [318, 184] on select "* * * * * * * * * * *" at bounding box center [308, 182] width 26 height 20
select select "*"
click at [299, 172] on select "* * * * * * * * * * *" at bounding box center [308, 182] width 26 height 20
click at [301, 205] on select "* * * * * * * * * * *" at bounding box center [302, 207] width 26 height 20
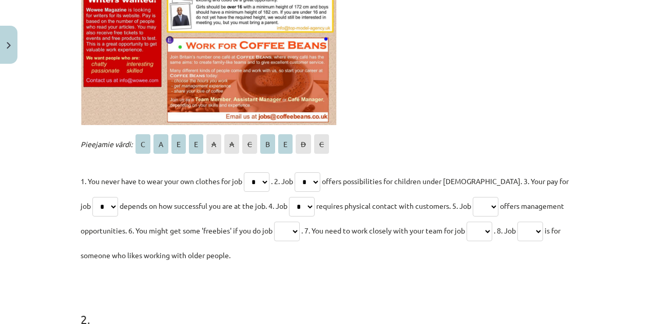
select select "*"
click at [289, 197] on select "* * * * * * * * * * *" at bounding box center [302, 207] width 26 height 20
click at [482, 204] on select "* * * * * * * * * * *" at bounding box center [486, 207] width 26 height 20
select select "*"
click at [473, 197] on select "* * * * * * * * * * *" at bounding box center [486, 207] width 26 height 20
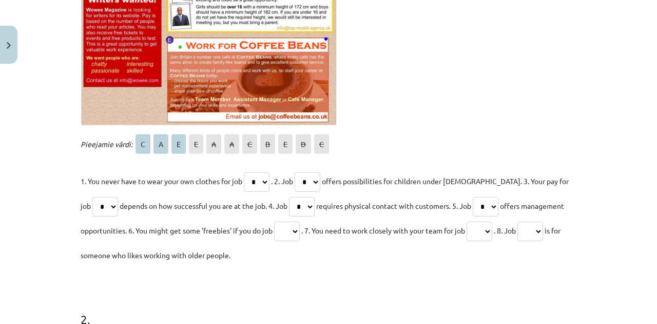
click at [288, 232] on select "* * * * * * * * * * *" at bounding box center [287, 231] width 26 height 20
select select "*"
click at [276, 221] on select "* * * * * * * * * * *" at bounding box center [287, 231] width 26 height 20
click at [481, 230] on select "* * * * * * * * * * *" at bounding box center [480, 231] width 26 height 20
select select "*"
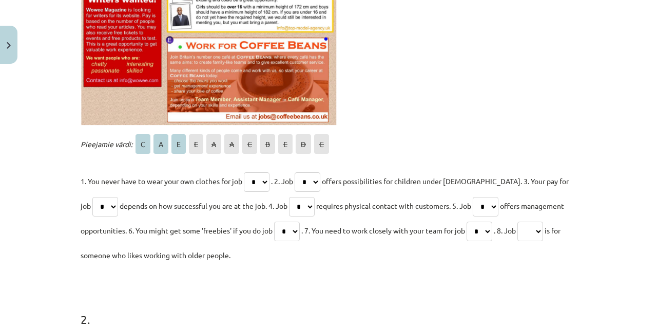
click at [473, 221] on select "* * * * * * * * * * *" at bounding box center [480, 231] width 26 height 20
click at [541, 230] on select "* * * * * * * * * * *" at bounding box center [531, 231] width 26 height 20
select select "*"
click at [527, 221] on select "* * * * * * * * * * *" at bounding box center [531, 231] width 26 height 20
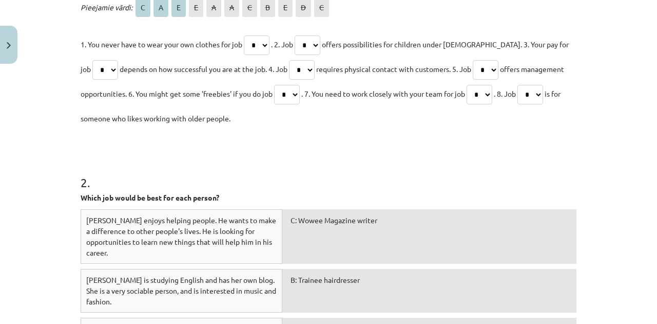
scroll to position [577, 0]
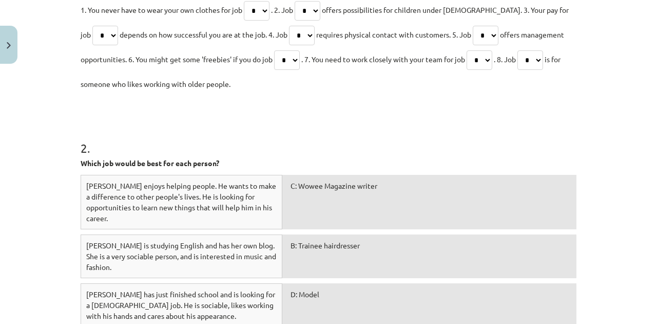
click at [323, 187] on span "C: Wowee Magazine writer" at bounding box center [334, 185] width 87 height 9
drag, startPoint x: 266, startPoint y: 195, endPoint x: 269, endPoint y: 202, distance: 8.3
click at [269, 202] on div "Dewei enjoys helping people. He wants to make a difference to other people's li…" at bounding box center [182, 202] width 202 height 54
click at [387, 164] on p "Which job would be best for each person?" at bounding box center [329, 163] width 496 height 11
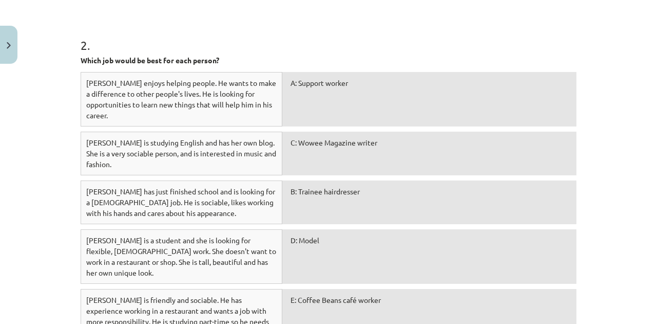
scroll to position [748, 0]
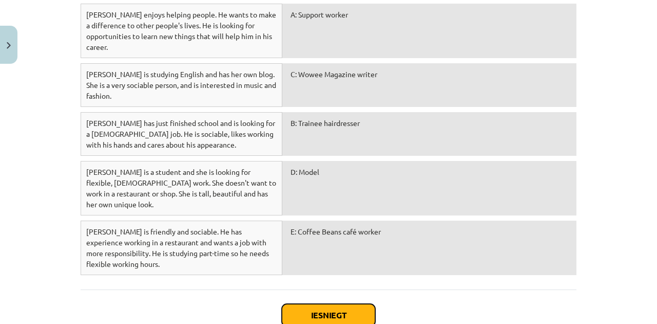
click at [325, 304] on button "Iesniegt" at bounding box center [328, 315] width 93 height 23
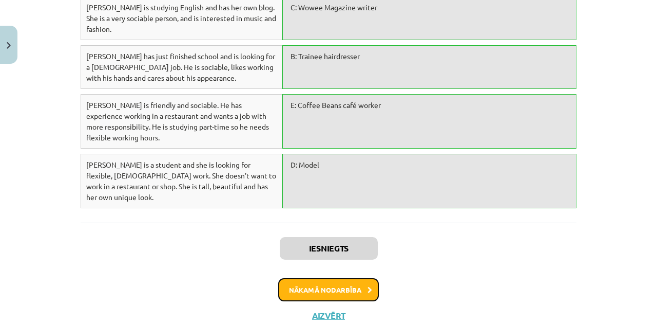
click at [328, 278] on button "Nākamā nodarbība" at bounding box center [328, 290] width 101 height 24
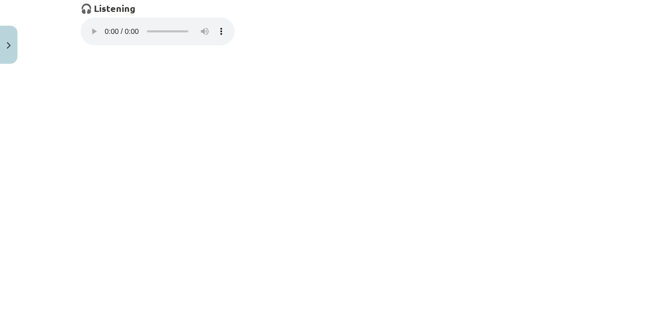
scroll to position [26, 0]
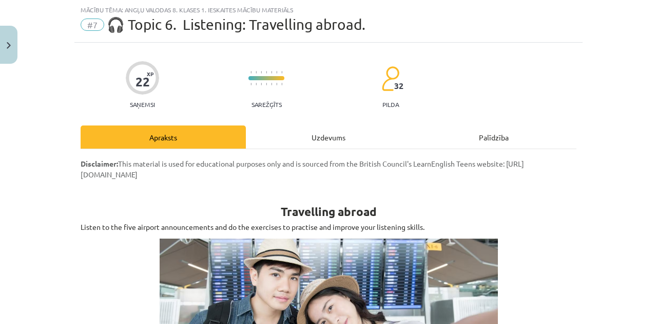
click at [319, 134] on div "Uzdevums" at bounding box center [328, 136] width 165 height 23
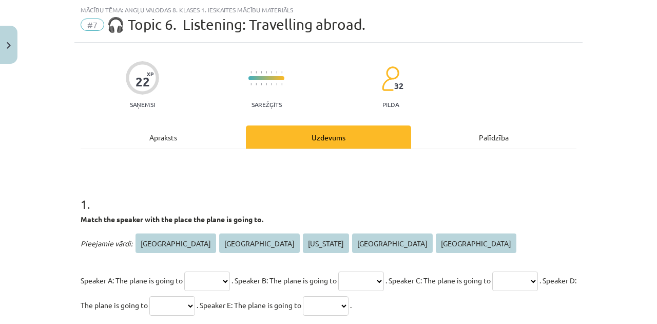
scroll to position [128, 0]
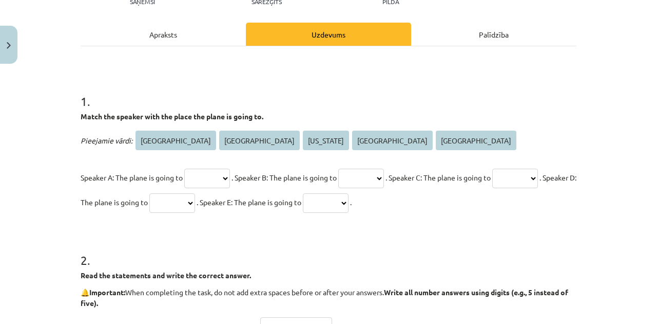
click at [146, 137] on span "Amsterdam" at bounding box center [176, 140] width 81 height 20
click at [210, 182] on select "********* ***** ******** ****** ****" at bounding box center [207, 178] width 46 height 20
click at [211, 181] on select "********* ***** ******** ****** ****" at bounding box center [207, 178] width 46 height 20
click at [174, 34] on div "Apraksts" at bounding box center [163, 34] width 165 height 23
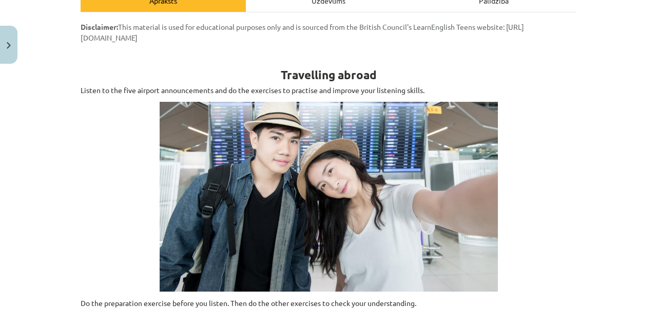
scroll to position [26, 0]
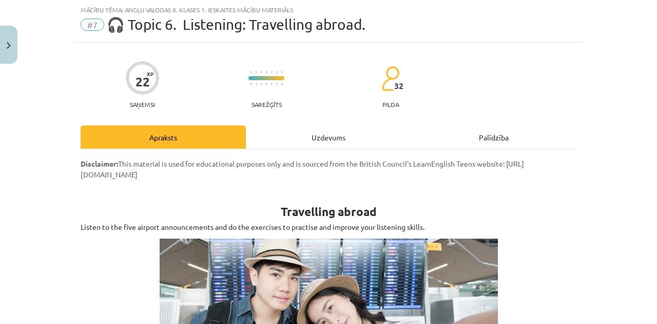
click at [306, 129] on div "Uzdevums" at bounding box center [328, 136] width 165 height 23
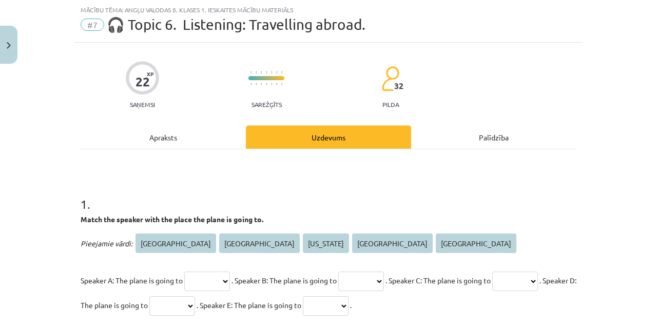
click at [182, 146] on div "Apraksts" at bounding box center [163, 136] width 165 height 23
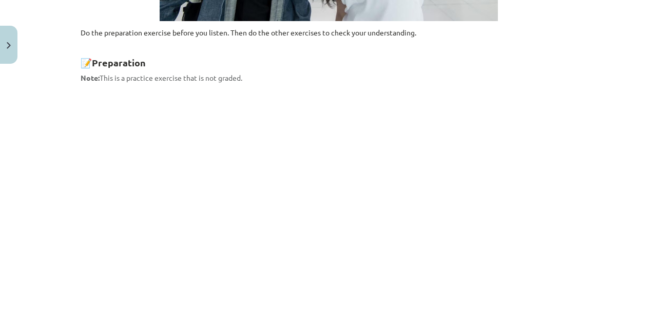
scroll to position [501, 0]
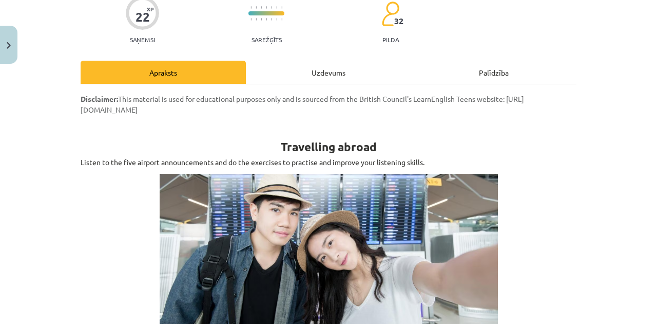
click at [300, 70] on div "Uzdevums" at bounding box center [328, 72] width 165 height 23
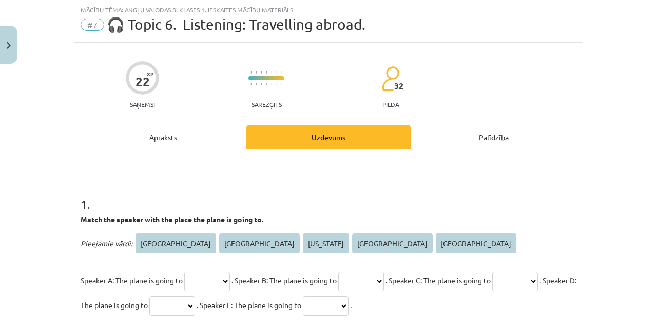
scroll to position [128, 0]
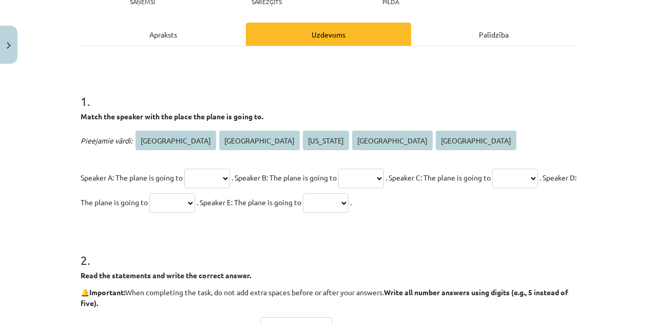
click at [212, 179] on select "********* ***** ******** ****** ****" at bounding box center [207, 178] width 46 height 20
select select "****"
click at [184, 168] on select "********* ***** ******** ****** ****" at bounding box center [207, 178] width 46 height 20
click at [384, 169] on select "********* ***** ******** ****** ****" at bounding box center [361, 178] width 46 height 20
select select "*****"
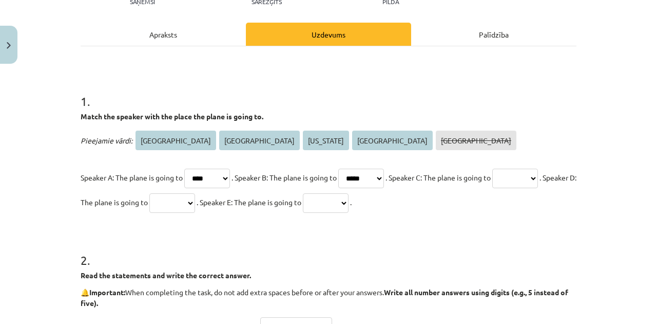
click at [355, 168] on select "********* ***** ******** ****** ****" at bounding box center [361, 178] width 46 height 20
click at [493, 188] on select "********* ***** ******** ****** ****" at bounding box center [516, 178] width 46 height 20
select select "******"
click at [493, 188] on select "********* ***** ******** ****** ****" at bounding box center [516, 178] width 46 height 20
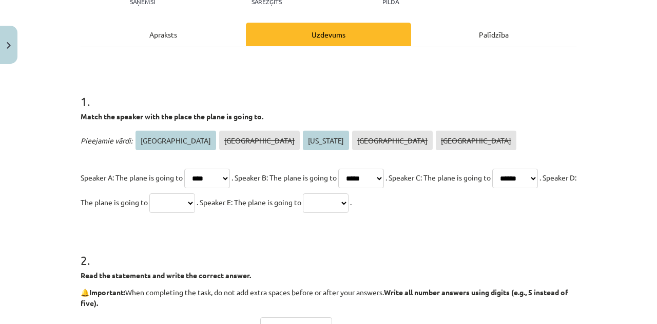
click at [195, 202] on select "********* ***** ******** ****** ****" at bounding box center [172, 203] width 46 height 20
select select "*********"
click at [195, 193] on select "********* ***** ******** ****** ****" at bounding box center [172, 203] width 46 height 20
click at [349, 201] on select "********* ***** ******** ****** ****" at bounding box center [326, 203] width 46 height 20
select select "********"
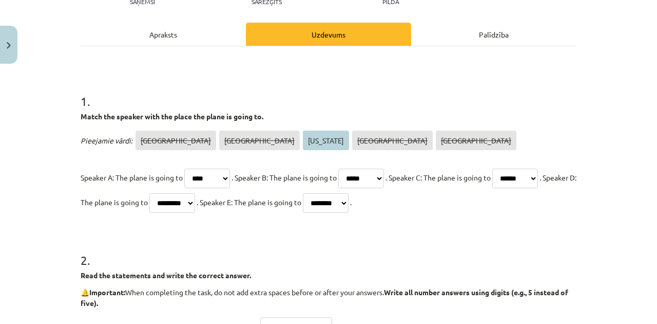
click at [349, 193] on select "********* ***** ******** ****** ****" at bounding box center [326, 203] width 46 height 20
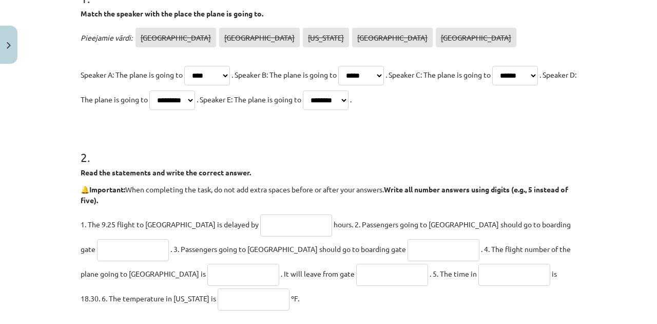
click at [260, 226] on input "text" at bounding box center [296, 225] width 72 height 22
type input "*"
click at [329, 204] on p "🔔 Important: When completing the task, do not add extra spaces before or after …" at bounding box center [329, 195] width 496 height 22
click at [169, 239] on input "text" at bounding box center [133, 250] width 72 height 22
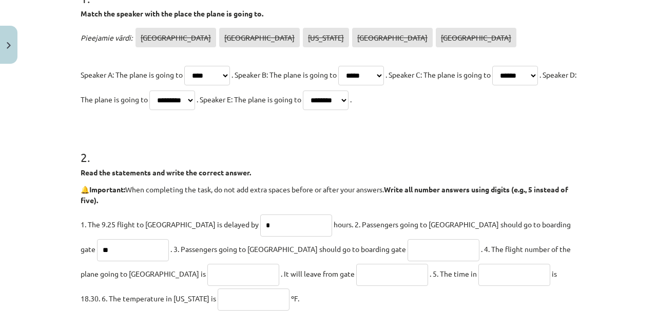
type input "*"
type input "**"
click at [207, 272] on input "text" at bounding box center [243, 274] width 72 height 22
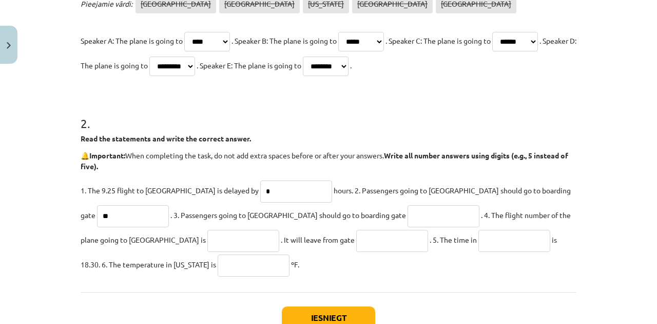
scroll to position [299, 0]
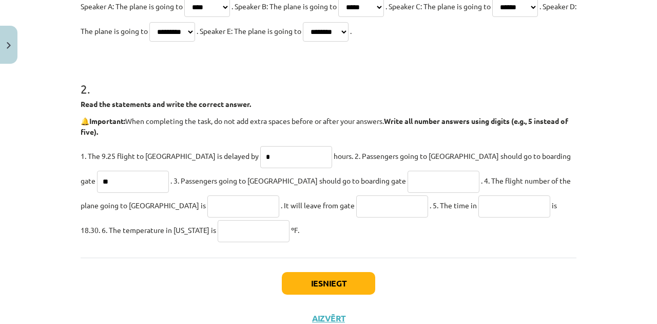
click at [408, 176] on input "text" at bounding box center [444, 182] width 72 height 22
type input "**"
click at [207, 197] on input "text" at bounding box center [243, 206] width 72 height 22
type input "******"
click at [356, 208] on input "text" at bounding box center [392, 206] width 72 height 22
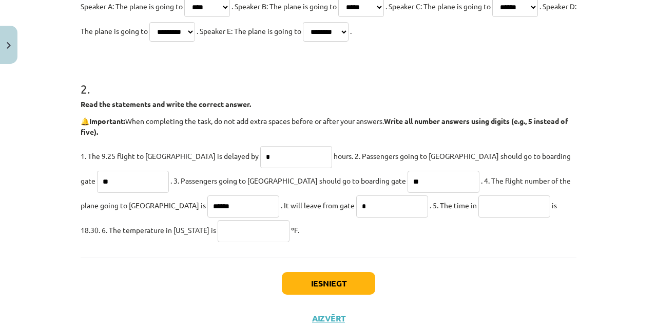
type input "*"
click at [430, 204] on span ". 5. The time in" at bounding box center [453, 204] width 47 height 9
click at [479, 202] on input "text" at bounding box center [515, 206] width 72 height 22
type input "*****"
click at [218, 230] on input "text" at bounding box center [254, 231] width 72 height 22
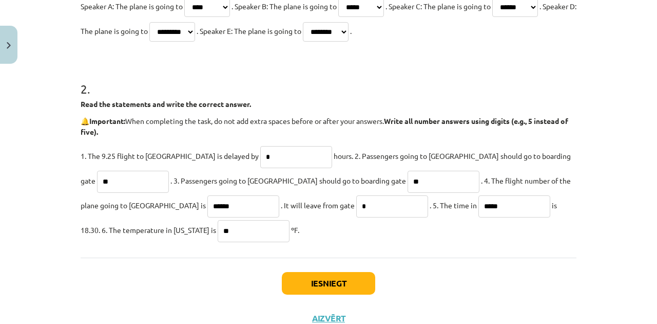
type input "**"
click at [294, 277] on button "Iesniegt" at bounding box center [328, 283] width 93 height 23
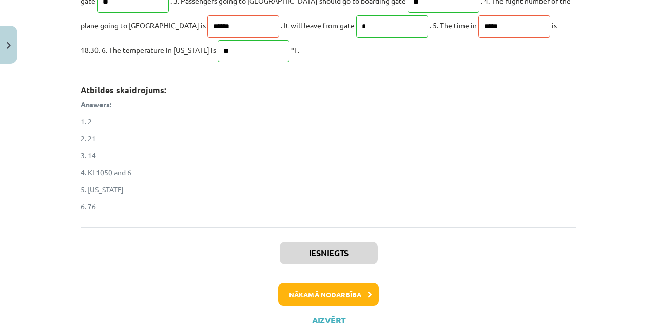
scroll to position [445, 0]
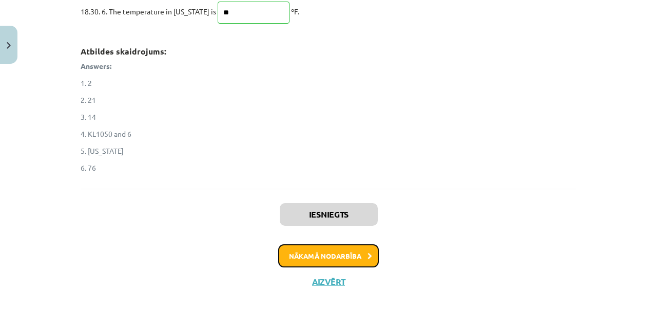
click at [336, 258] on button "Nākamā nodarbība" at bounding box center [328, 256] width 101 height 24
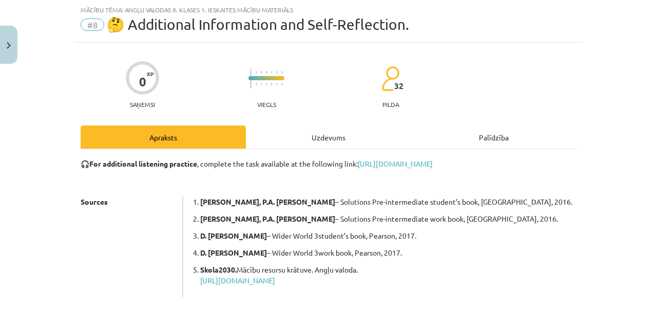
click at [300, 139] on div "Uzdevums" at bounding box center [328, 136] width 165 height 23
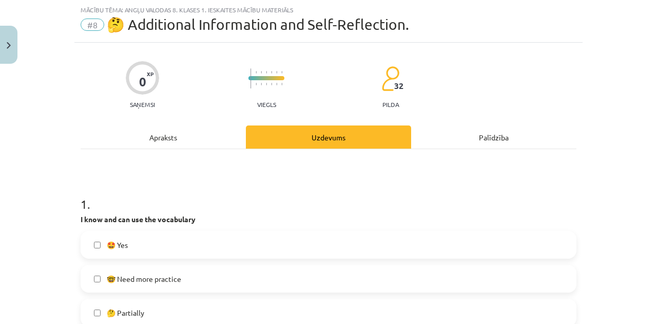
scroll to position [94, 0]
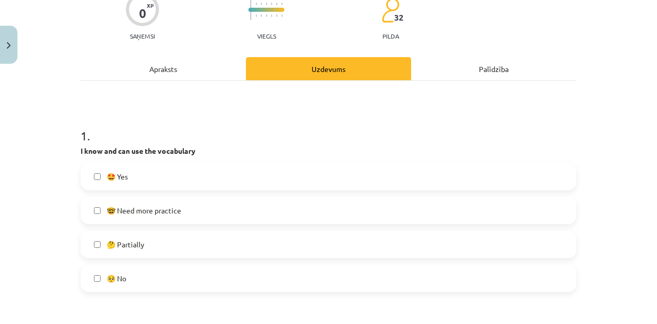
click at [144, 182] on label "🤩 Yes" at bounding box center [329, 176] width 494 height 26
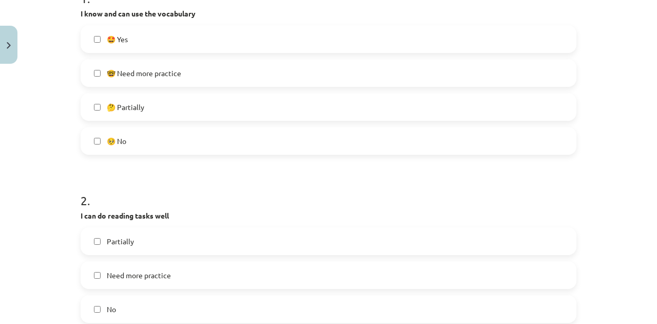
scroll to position [265, 0]
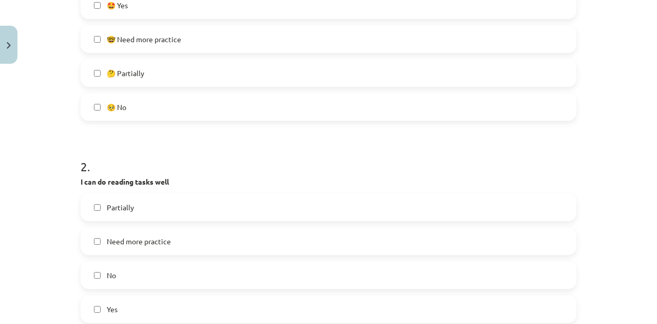
click at [143, 211] on label "Partially" at bounding box center [329, 207] width 494 height 26
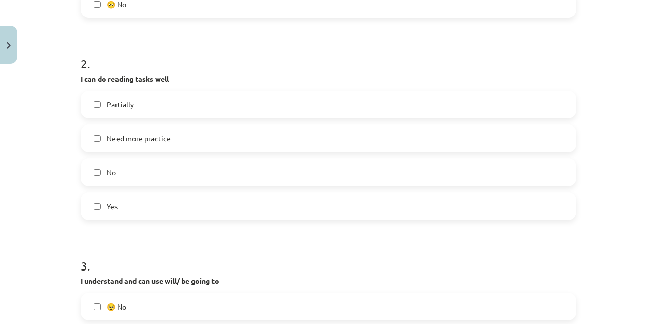
click at [117, 207] on label "Yes" at bounding box center [329, 206] width 494 height 26
click at [119, 102] on span "Partially" at bounding box center [120, 104] width 27 height 11
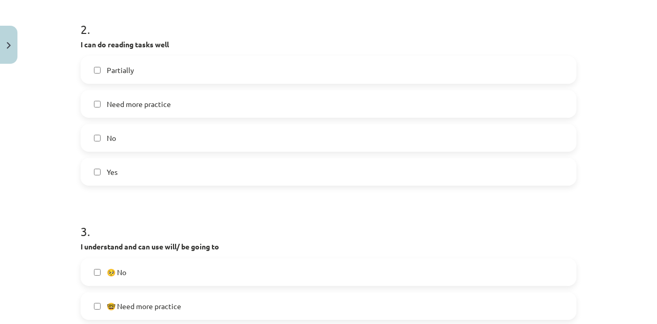
scroll to position [470, 0]
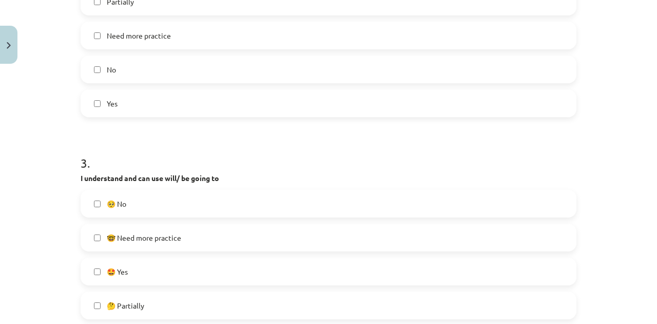
click at [139, 296] on label "🤔 Partially" at bounding box center [329, 305] width 494 height 26
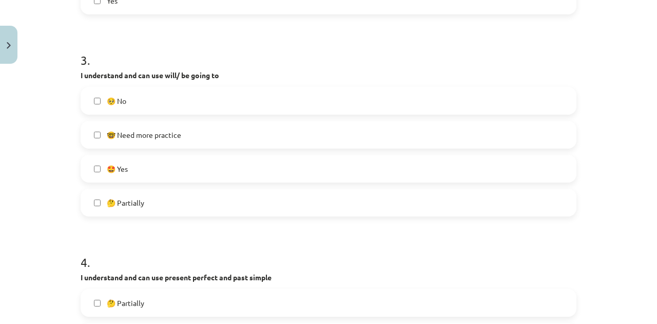
click at [141, 129] on span "🤓 Need more practice" at bounding box center [144, 134] width 74 height 11
click at [126, 204] on span "🤔 Partially" at bounding box center [125, 202] width 37 height 11
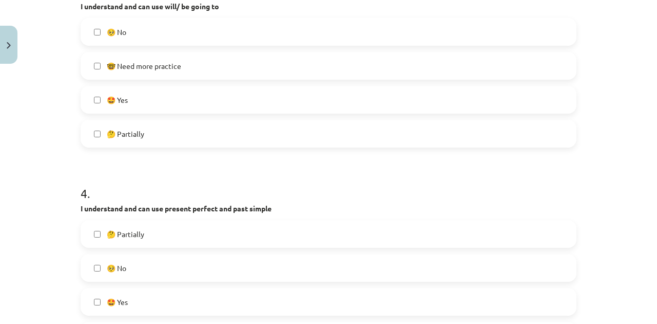
scroll to position [779, 0]
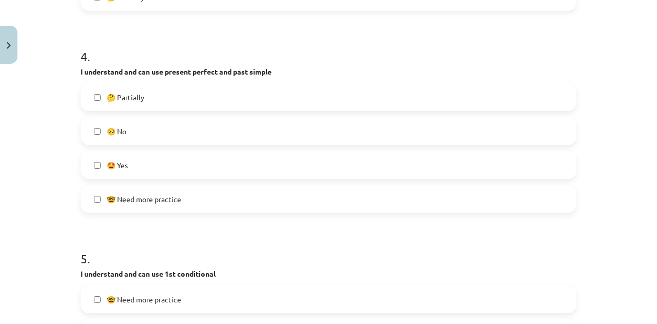
click at [125, 184] on div "🤔 Partially 🥺 No 🤩 Yes 🤓 Need more practice" at bounding box center [329, 147] width 496 height 129
click at [122, 170] on label "🤩 Yes" at bounding box center [329, 165] width 494 height 26
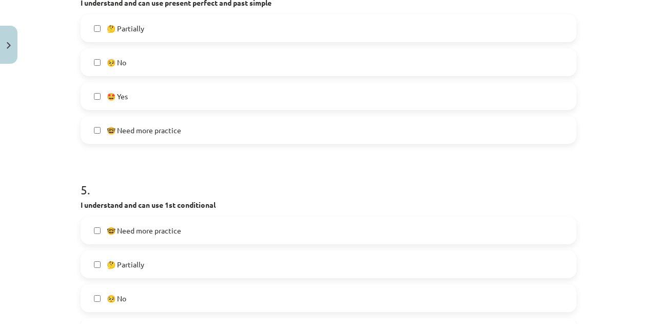
scroll to position [916, 0]
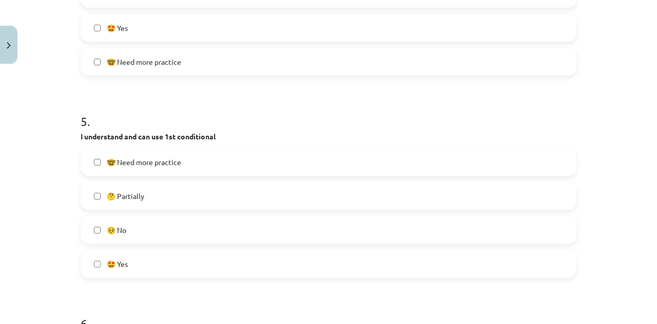
click at [113, 265] on span "🤩 Yes" at bounding box center [117, 263] width 21 height 11
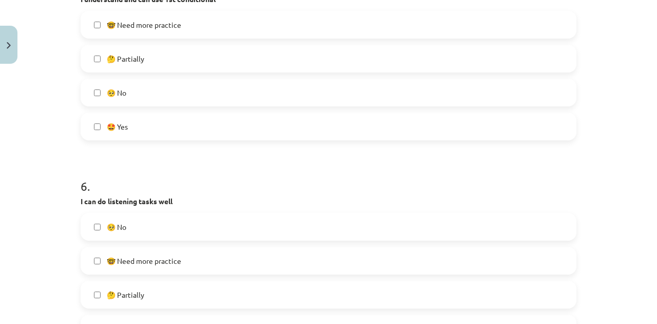
scroll to position [1087, 0]
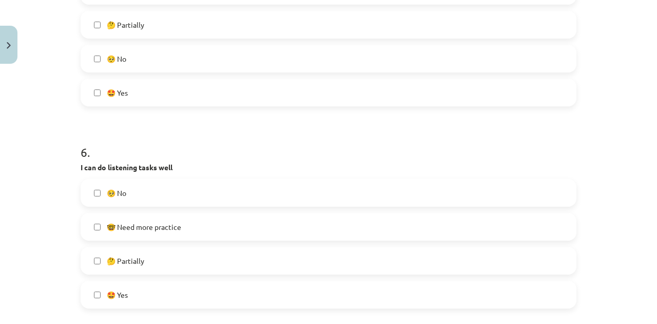
click at [118, 232] on label "🤓 Need more practice" at bounding box center [329, 227] width 494 height 26
click at [122, 259] on span "🤔 Partially" at bounding box center [125, 260] width 37 height 11
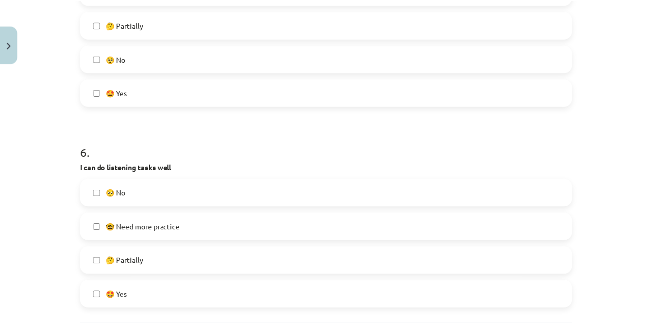
scroll to position [1190, 0]
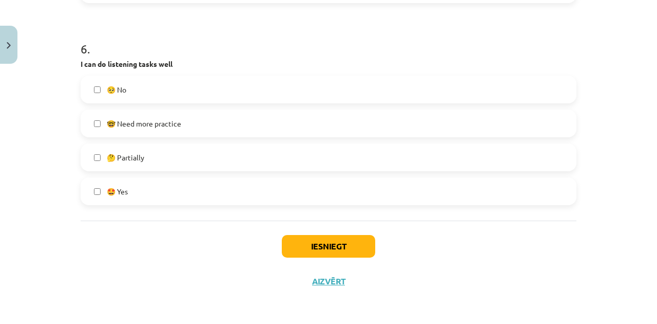
click at [277, 243] on div "Iesniegt Aizvērt" at bounding box center [329, 256] width 496 height 72
click at [298, 241] on button "Iesniegt" at bounding box center [328, 246] width 93 height 23
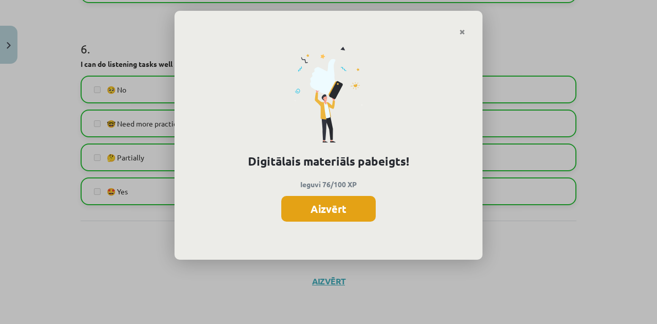
click at [341, 210] on button "Aizvērt" at bounding box center [328, 209] width 94 height 26
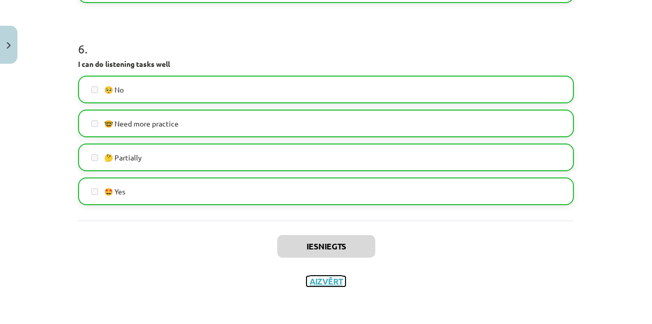
click at [332, 279] on button "Aizvērt" at bounding box center [326, 281] width 39 height 10
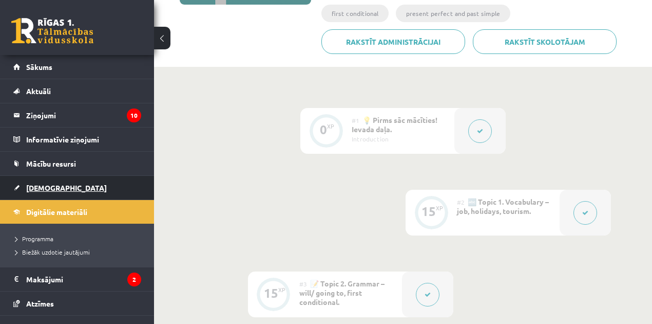
click at [41, 186] on span "[DEMOGRAPHIC_DATA]" at bounding box center [66, 187] width 81 height 9
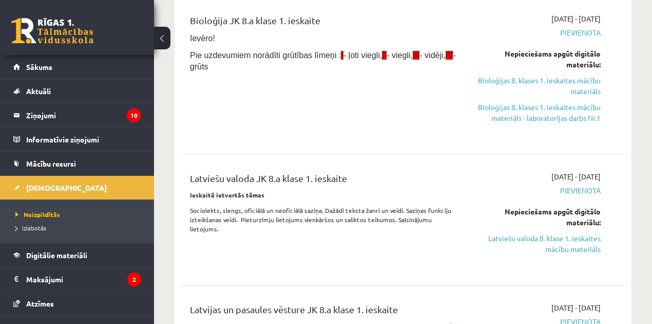
scroll to position [68, 0]
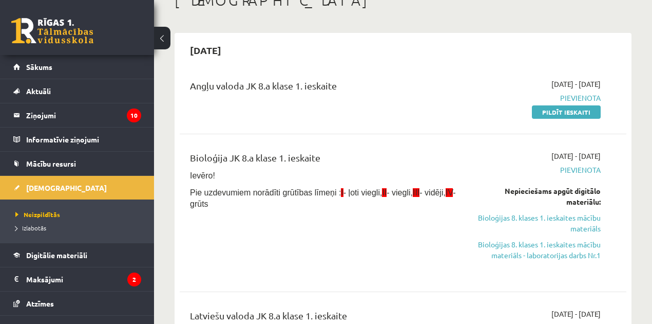
drag, startPoint x: 572, startPoint y: 220, endPoint x: 356, endPoint y: 31, distance: 286.8
click at [572, 220] on link "Bioloģijas 8. klases 1. ieskaites mācību materiāls" at bounding box center [537, 223] width 127 height 22
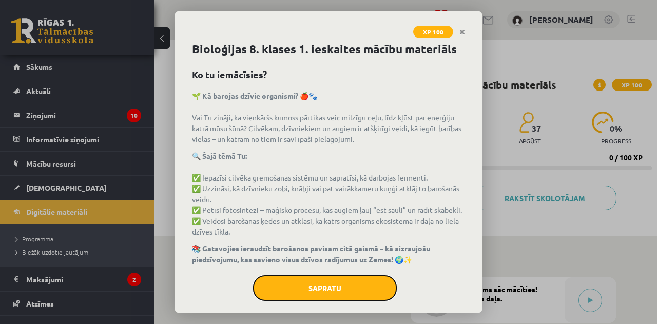
click at [357, 299] on button "Sapratu" at bounding box center [325, 288] width 144 height 26
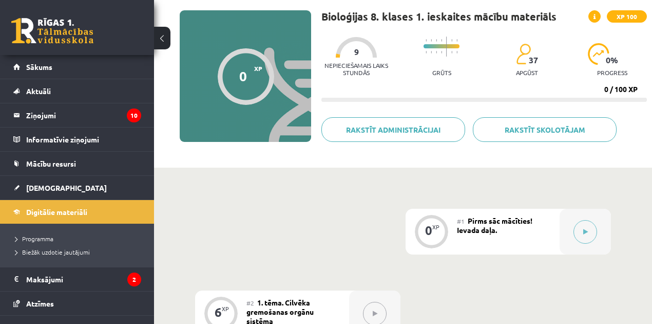
scroll to position [103, 0]
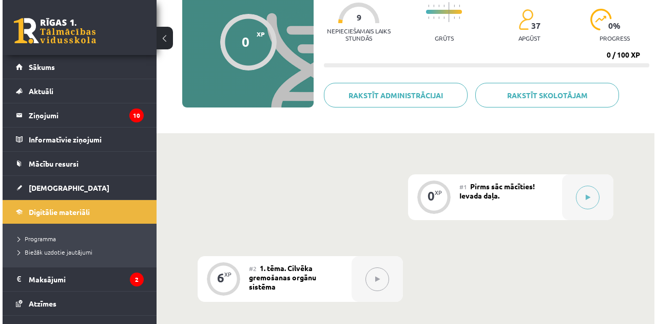
scroll to position [68, 0]
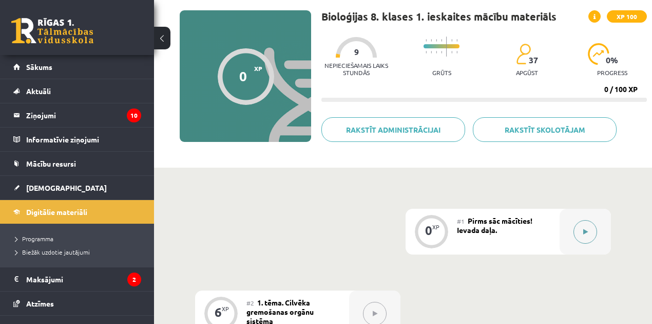
click at [579, 236] on button at bounding box center [586, 232] width 24 height 24
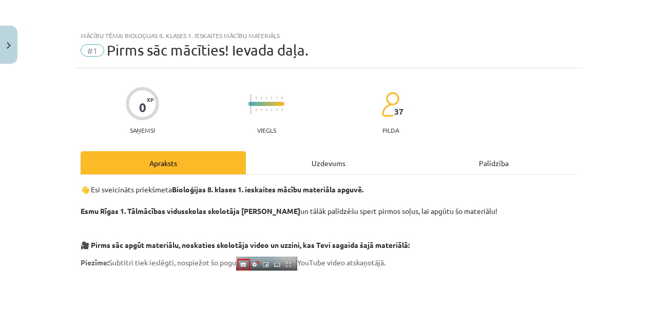
click at [327, 156] on div "Uzdevums" at bounding box center [328, 162] width 165 height 23
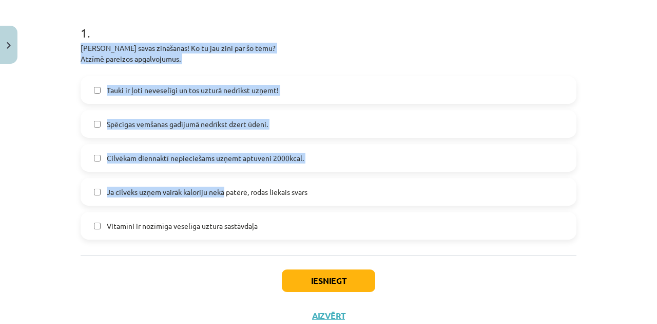
scroll to position [231, 0]
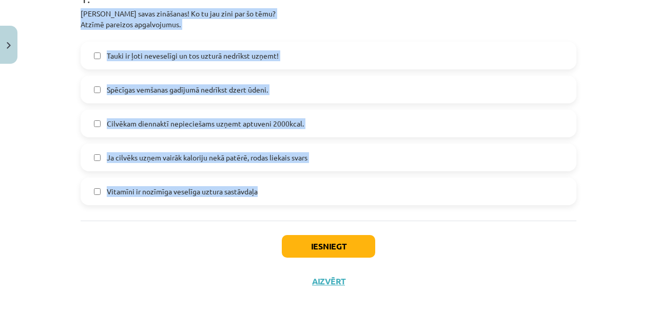
drag, startPoint x: 75, startPoint y: 46, endPoint x: 276, endPoint y: 196, distance: 250.2
click at [276, 196] on div "0 XP Saņemsi Viegls 37 pilda Apraksts Uzdevums Palīdzība 1 . [PERSON_NAME] sava…" at bounding box center [328, 67] width 508 height 461
copy div "[PERSON_NAME] savas zināšanas! Ko tu jau zini par šo tēmu? Atzīmē pareizos apga…"
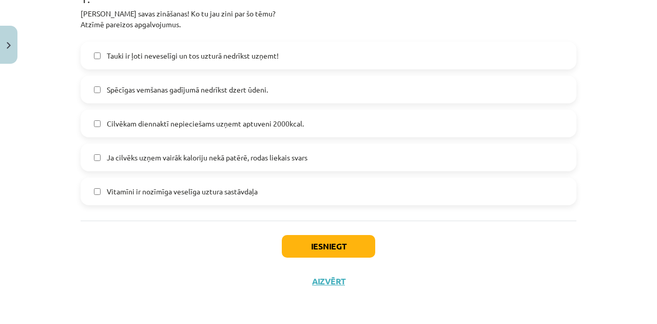
click at [189, 253] on div "Iesniegt Aizvērt" at bounding box center [329, 256] width 496 height 72
click at [158, 123] on span "Cilvēkam diennaktī nepieciešams uzņemt aptuveni 2000kcal." at bounding box center [205, 123] width 197 height 11
click at [311, 244] on button "Iesniegt" at bounding box center [328, 246] width 93 height 23
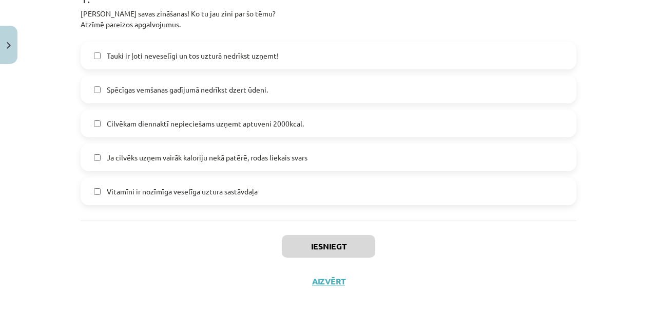
click at [131, 155] on span "Ja cilvēks uzņem vairāk kaloriju nekā patērē, rodas liekais svars" at bounding box center [207, 157] width 201 height 11
click at [140, 190] on span "Vitamīni ir nozīmīga veselīga uztura sastāvdaļa" at bounding box center [182, 191] width 151 height 11
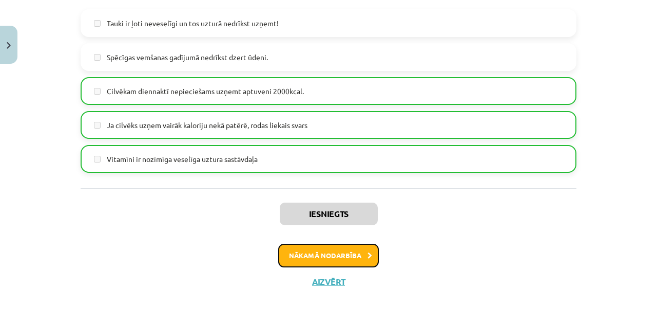
click at [307, 260] on button "Nākamā nodarbība" at bounding box center [328, 255] width 101 height 24
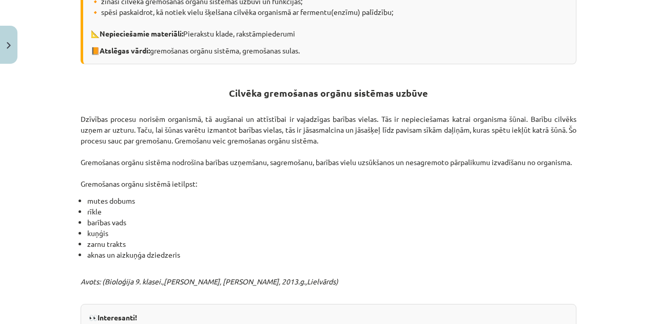
scroll to position [26, 0]
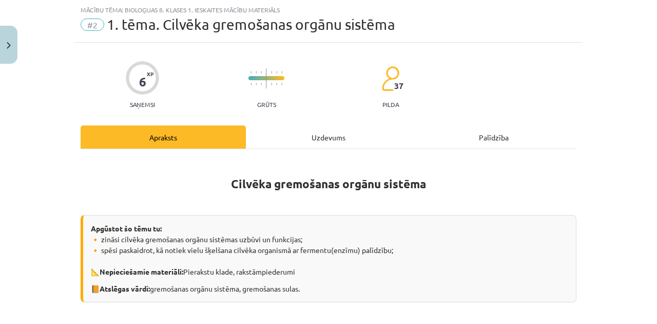
click at [308, 133] on div "Uzdevums" at bounding box center [328, 136] width 165 height 23
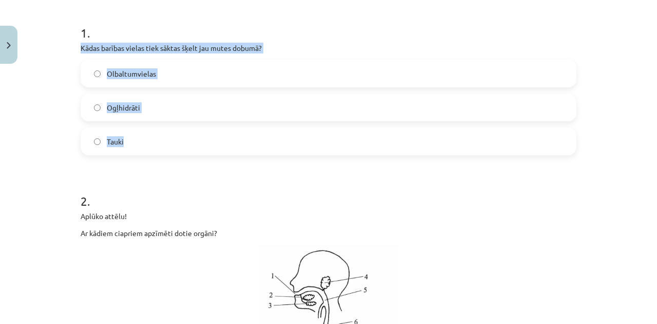
scroll to position [162, 0]
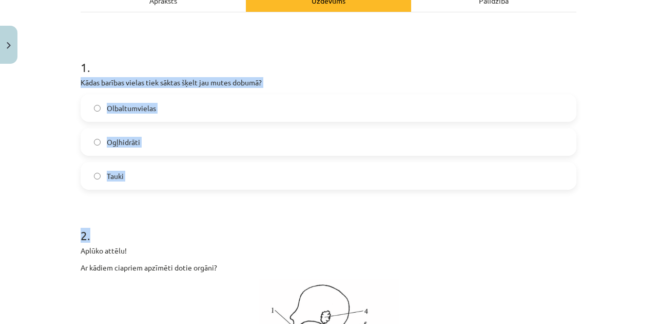
drag, startPoint x: 98, startPoint y: 150, endPoint x: 192, endPoint y: 192, distance: 102.5
copy form "Kādas barības vielas tiek sāktas šķelt jau mutes dobumā? Olbaltumvielas Ogļhidr…"
click at [134, 140] on span "Ogļhidrāti" at bounding box center [123, 142] width 33 height 11
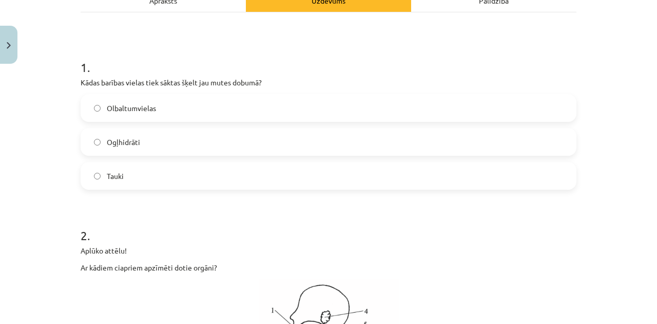
click at [253, 218] on h1 "2 ." at bounding box center [329, 226] width 496 height 32
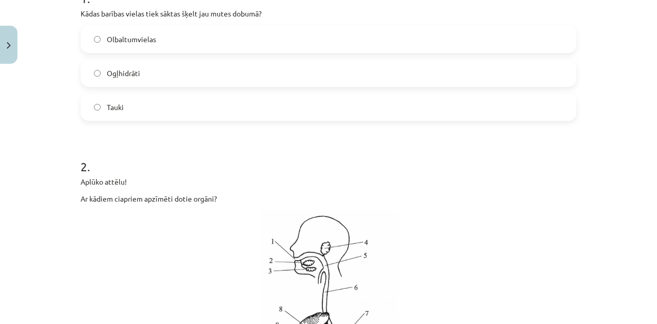
scroll to position [265, 0]
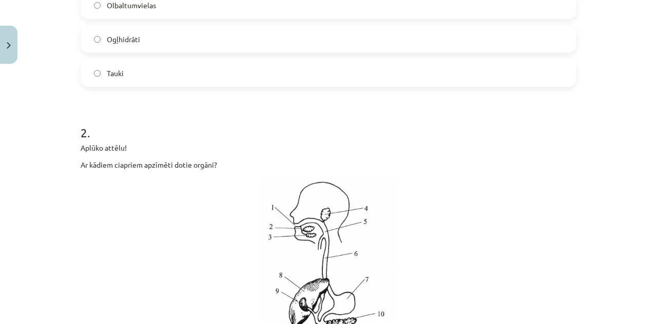
click at [313, 214] on img at bounding box center [329, 295] width 140 height 239
click at [319, 212] on img at bounding box center [329, 295] width 140 height 239
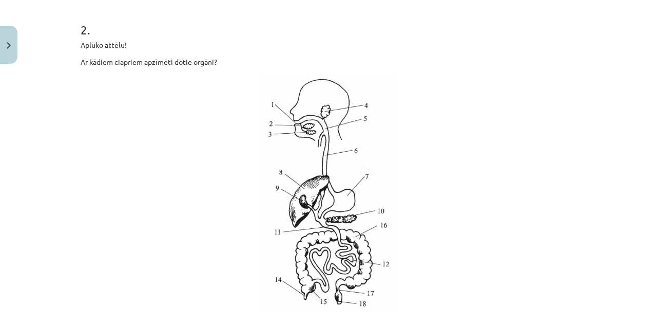
scroll to position [470, 0]
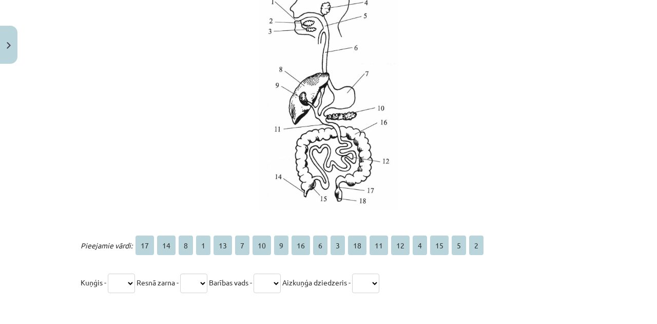
click at [115, 280] on select "** ** * * ** * ** * ** * * ** ** ** * ** * *" at bounding box center [121, 283] width 27 height 20
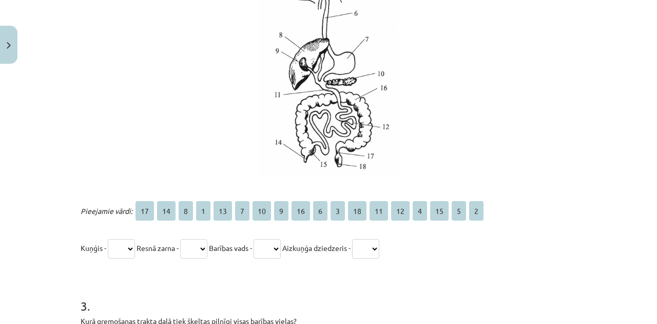
scroll to position [573, 0]
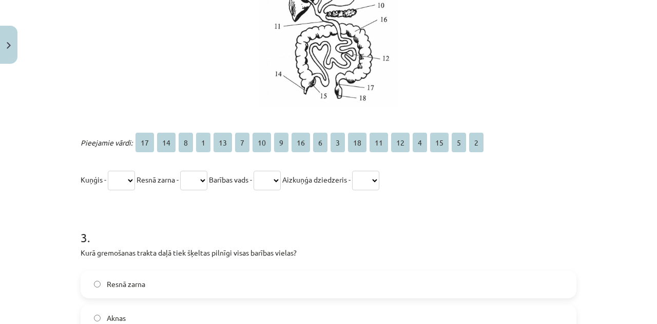
click at [119, 177] on select "** ** * * ** * ** * ** * * ** ** ** * ** * *" at bounding box center [121, 181] width 27 height 20
click at [108, 171] on select "** ** * * ** * ** * ** * * ** ** ** * ** * *" at bounding box center [121, 181] width 27 height 20
click at [113, 178] on select "** ** * * ** * ** * ** * * ** ** ** * ** * *" at bounding box center [121, 181] width 27 height 20
select select "*"
click at [108, 171] on select "** ** * * ** * ** * ** * * ** ** ** * ** * *" at bounding box center [121, 181] width 27 height 20
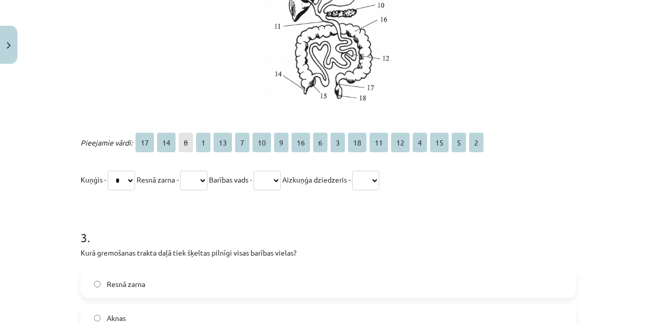
click at [193, 179] on select "** ** * * ** * ** * ** * * ** ** ** * ** * *" at bounding box center [193, 181] width 27 height 20
select select "**"
click at [185, 171] on select "** ** * * ** * ** * ** * * ** ** ** * ** * *" at bounding box center [193, 181] width 27 height 20
click at [279, 179] on select "** ** * * ** * ** * ** * * ** ** ** * ** * *" at bounding box center [267, 181] width 27 height 20
select select "*"
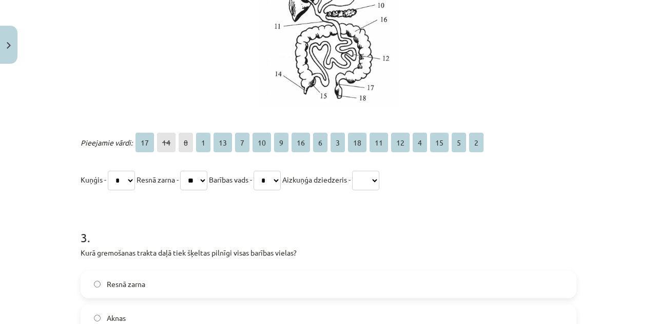
click at [266, 171] on select "** ** * * ** * ** * ** * * ** ** ** * ** * *" at bounding box center [267, 181] width 27 height 20
drag, startPoint x: 278, startPoint y: 181, endPoint x: 279, endPoint y: 168, distance: 12.3
click at [278, 181] on select "** ** * * ** * ** * ** * * ** ** ** * ** * *" at bounding box center [267, 181] width 27 height 20
click at [266, 171] on select "** ** * * ** * ** * ** * * ** ** ** * ** * *" at bounding box center [267, 181] width 27 height 20
click at [380, 183] on select "** ** * * ** * ** * ** * * ** ** ** * ** * *" at bounding box center [365, 181] width 27 height 20
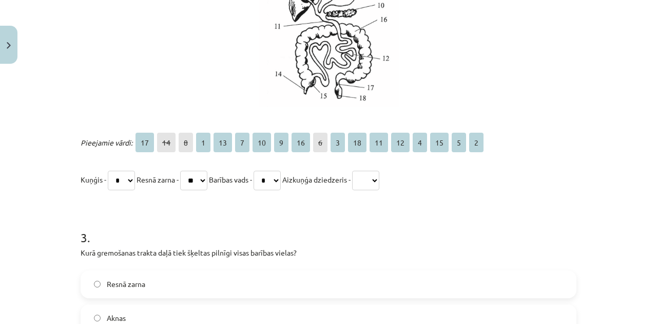
select select "**"
click at [370, 171] on select "** ** * * ** * ** * ** * * ** ** ** * ** * *" at bounding box center [365, 181] width 27 height 20
click at [472, 142] on span "2" at bounding box center [476, 143] width 14 height 20
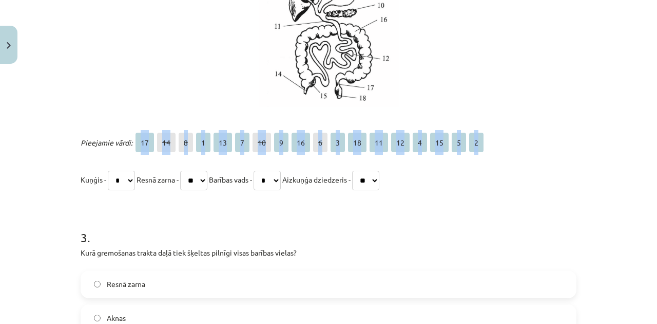
drag, startPoint x: 472, startPoint y: 142, endPoint x: 294, endPoint y: 128, distance: 178.7
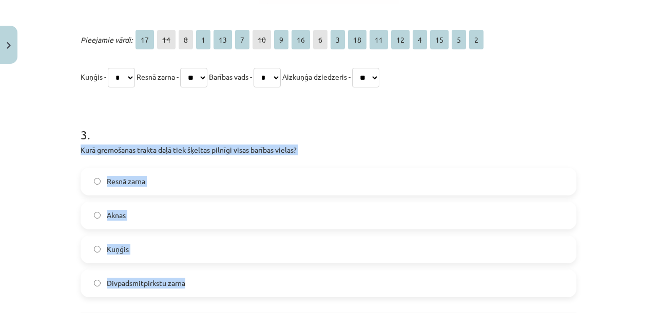
scroll to position [767, 0]
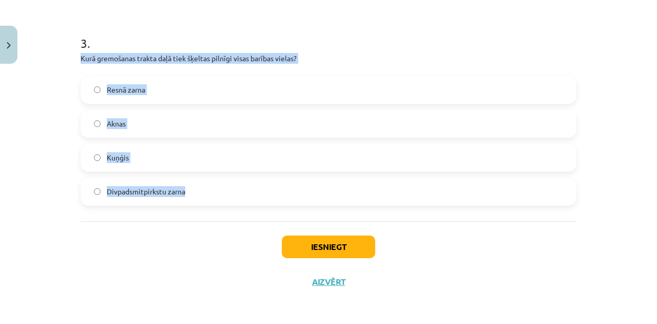
drag, startPoint x: 96, startPoint y: 150, endPoint x: 222, endPoint y: 183, distance: 130.5
copy div "Kurā gremošanas trakta daļā tiek šķeltas pilnīgi visas barības vielas? Resnā za…"
click at [184, 184] on label "Divpadsmitpirkstu zarna" at bounding box center [329, 192] width 494 height 26
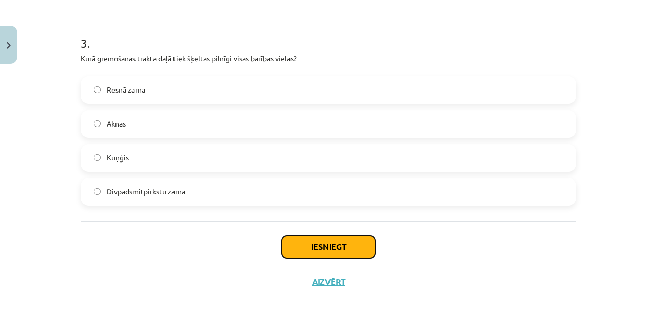
click at [289, 243] on button "Iesniegt" at bounding box center [328, 246] width 93 height 23
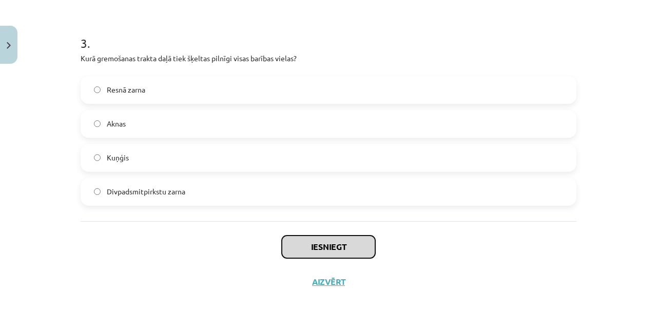
click at [292, 245] on button "Iesniegt" at bounding box center [328, 246] width 93 height 23
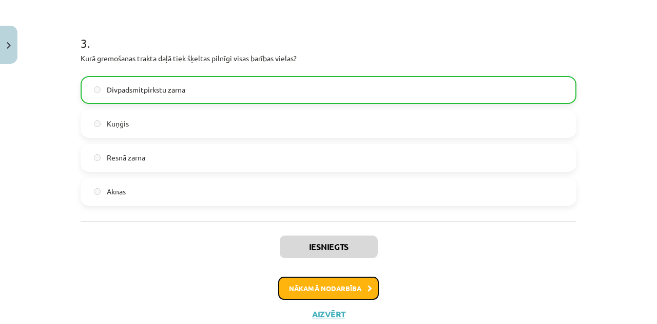
click at [318, 297] on button "Nākamā nodarbība" at bounding box center [328, 288] width 101 height 24
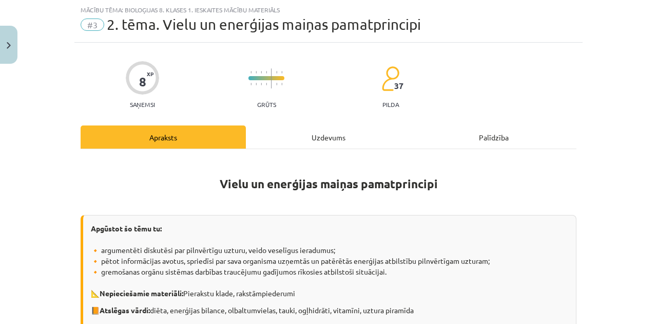
drag, startPoint x: 282, startPoint y: 134, endPoint x: 302, endPoint y: 148, distance: 24.2
click at [289, 141] on div "Uzdevums" at bounding box center [328, 136] width 165 height 23
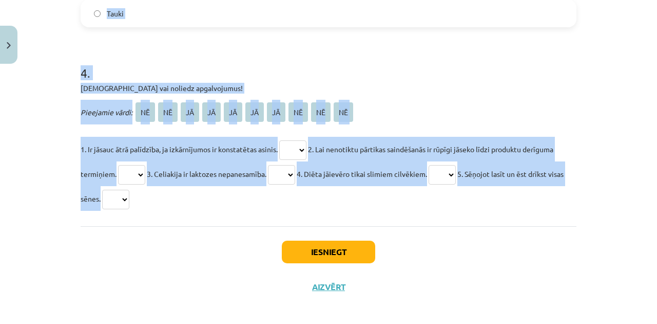
scroll to position [819, 0]
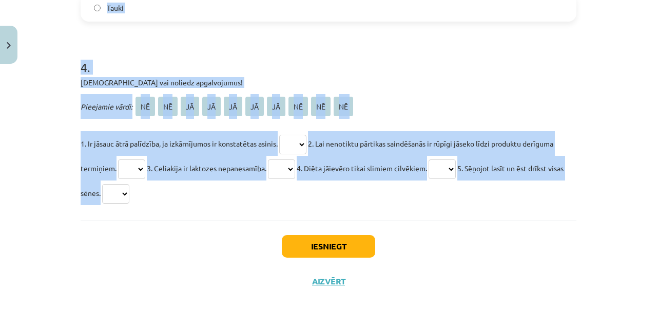
drag, startPoint x: 83, startPoint y: 45, endPoint x: 295, endPoint y: 207, distance: 266.7
copy form "Loremi dolorsi ametcon - adip elits doeiu tempor incididu! Utlaboreet dolorem a…"
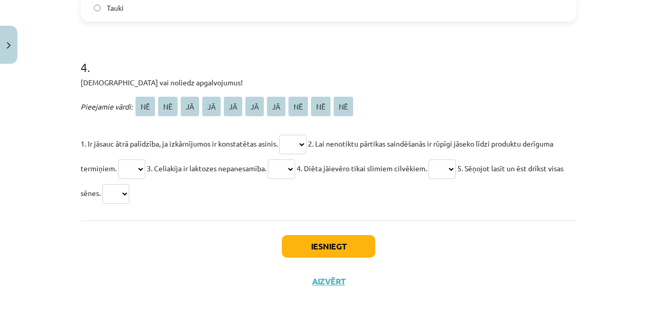
click at [196, 253] on div "Iesniegt Aizvērt" at bounding box center [329, 256] width 496 height 72
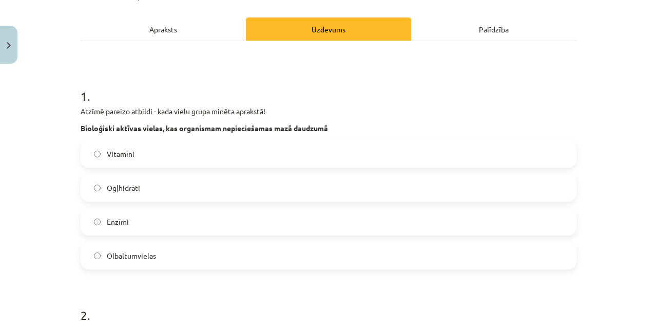
scroll to position [0, 0]
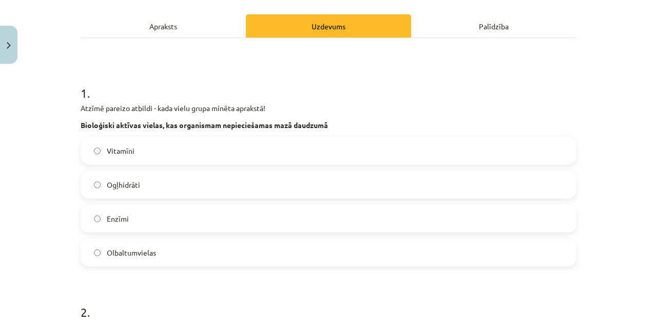
click at [134, 146] on label "Vitamīni" at bounding box center [329, 151] width 494 height 26
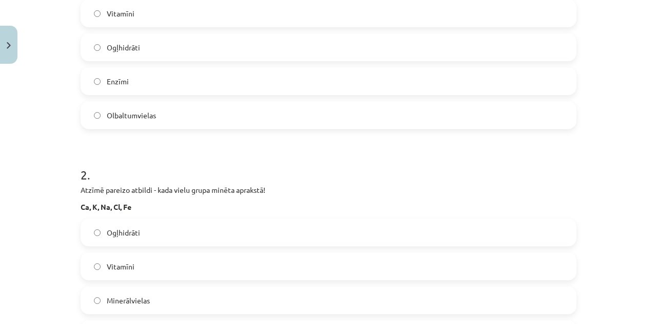
scroll to position [376, 0]
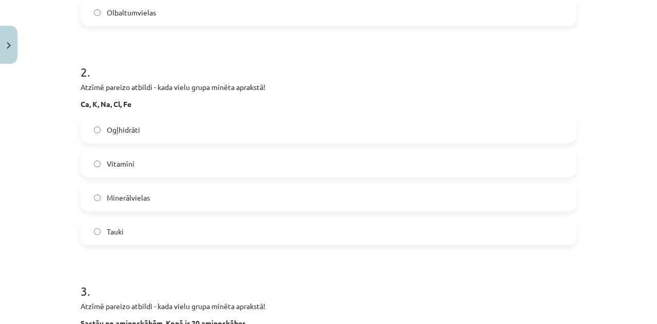
click at [135, 202] on label "Minerālvielas" at bounding box center [329, 197] width 494 height 26
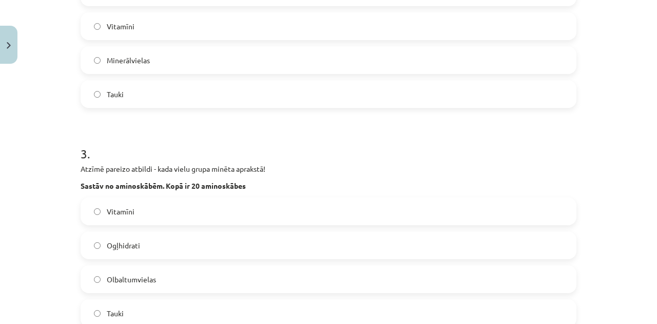
click at [142, 272] on label "Olbaltumvielas" at bounding box center [329, 279] width 494 height 26
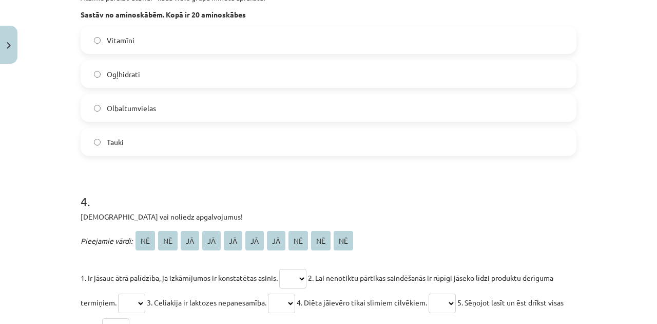
scroll to position [819, 0]
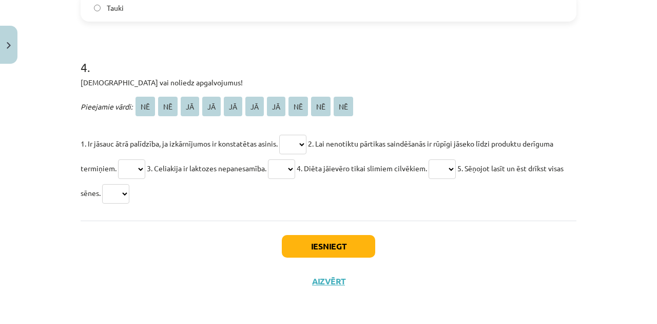
click at [300, 144] on select "** ** ** ** ** ** ** ** ** **" at bounding box center [292, 145] width 27 height 20
select select "**"
click at [280, 135] on select "** ** ** ** ** ** ** ** ** **" at bounding box center [292, 145] width 27 height 20
click at [133, 167] on select "** ** ** ** ** ** ** ** ** **" at bounding box center [131, 169] width 27 height 20
select select "**"
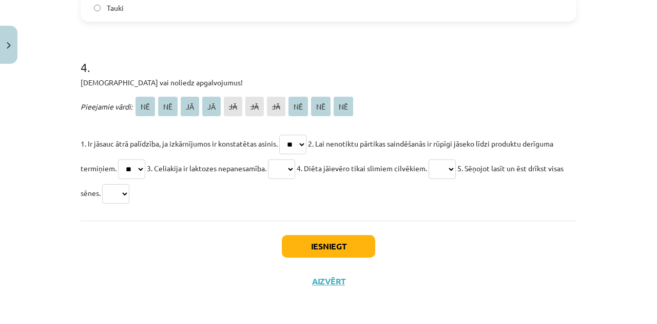
click at [118, 159] on select "** ** ** ** ** ** ** ** ** **" at bounding box center [131, 169] width 27 height 20
click at [290, 169] on select "** ** ** ** ** ** ** ** ** **" at bounding box center [281, 169] width 27 height 20
select select "**"
click at [274, 159] on select "** ** ** ** ** ** ** ** ** **" at bounding box center [281, 169] width 27 height 20
click at [442, 172] on select "** ** ** ** ** ** ** ** ** **" at bounding box center [442, 169] width 27 height 20
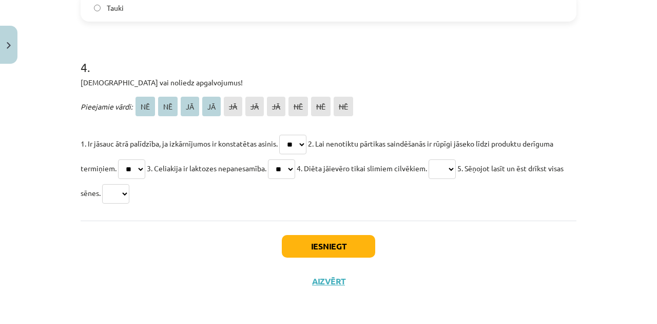
select select "**"
click at [440, 159] on select "** ** ** ** ** ** ** ** ** **" at bounding box center [442, 169] width 27 height 20
click at [129, 190] on select "** ** ** ** ** ** ** ** ** **" at bounding box center [115, 194] width 27 height 20
select select "**"
click at [119, 184] on select "** ** ** ** ** ** ** ** ** **" at bounding box center [115, 194] width 27 height 20
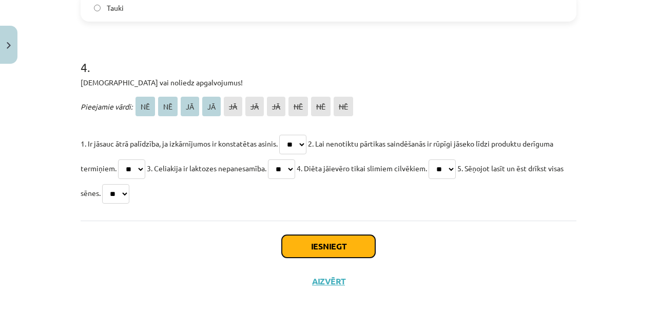
click at [320, 238] on button "Iesniegt" at bounding box center [328, 246] width 93 height 23
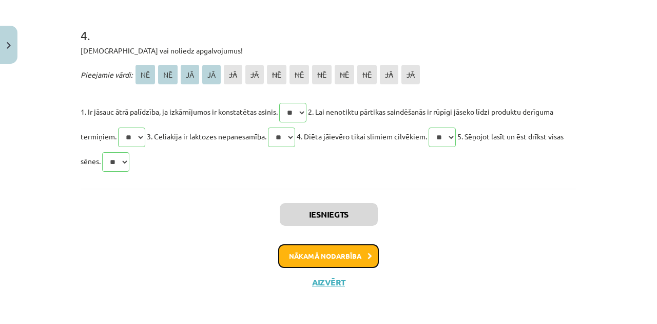
click at [347, 255] on button "Nākamā nodarbība" at bounding box center [328, 256] width 101 height 24
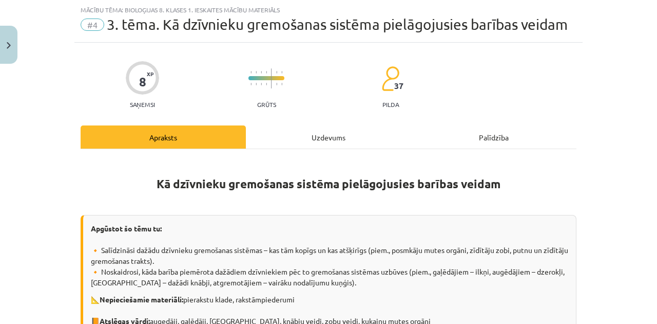
click at [326, 129] on div "Uzdevums" at bounding box center [328, 136] width 165 height 23
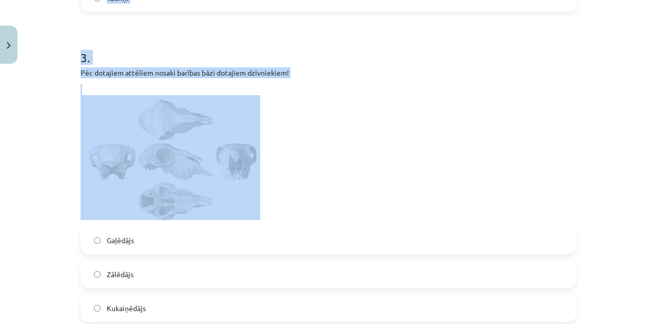
scroll to position [470, 0]
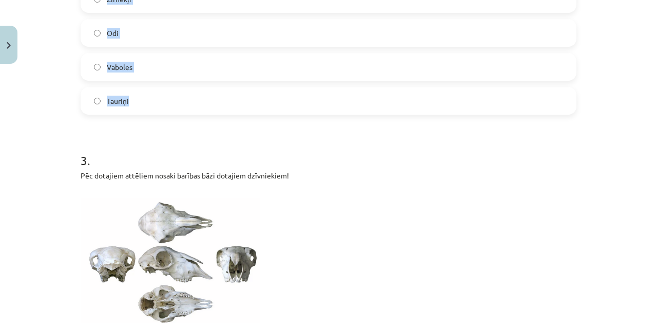
drag, startPoint x: 75, startPoint y: 114, endPoint x: 247, endPoint y: 107, distance: 171.7
copy form "Dzīvnieki, kurus sauc par atgemotājiem barojas ar: Gaļu Ūdens dzīvniekiem Kukai…"
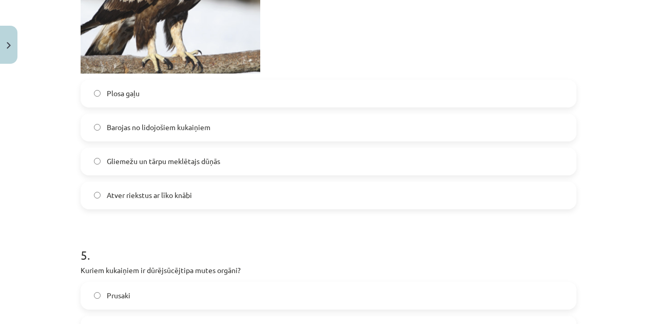
scroll to position [1224, 0]
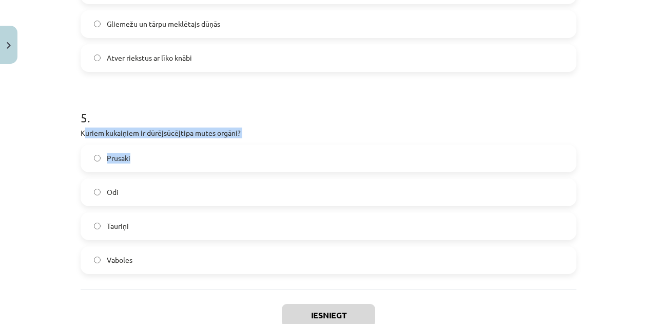
drag, startPoint x: 98, startPoint y: 139, endPoint x: 148, endPoint y: 151, distance: 51.3
click at [160, 154] on div "5 . Kuriem kukaiņiem ir dūrējsūcējtipa mutes orgāni? Prusaki Odi Tauriņi Vaboles" at bounding box center [329, 182] width 496 height 181
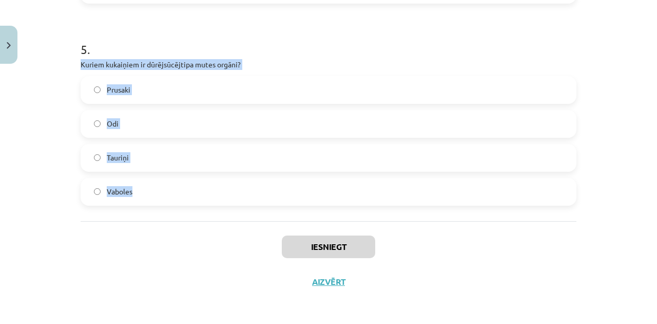
drag, startPoint x: 75, startPoint y: 63, endPoint x: 260, endPoint y: 211, distance: 236.8
copy div "Kuriem kukaiņiem ir dūrējsūcējtipa mutes orgāni? Prusaki Odi Tauriņi Vaboles"
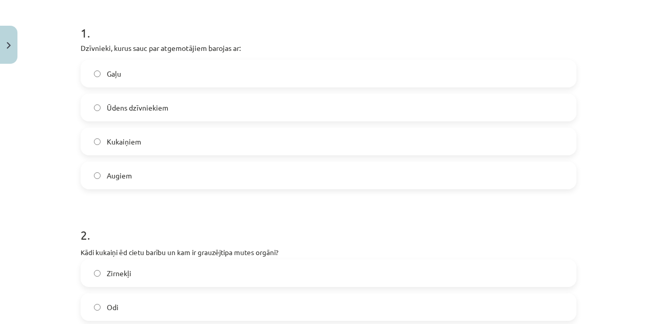
click at [111, 170] on span "Augiem" at bounding box center [119, 175] width 25 height 11
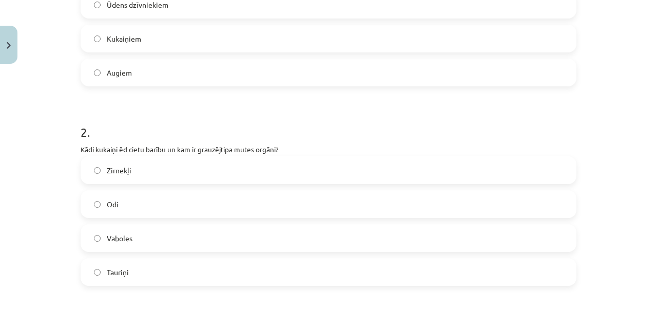
click at [120, 238] on span "Vaboles" at bounding box center [120, 238] width 26 height 11
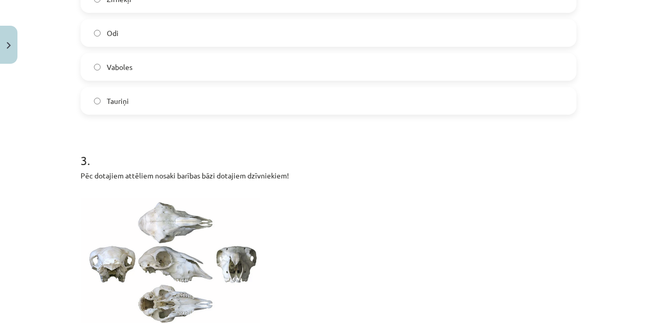
scroll to position [539, 0]
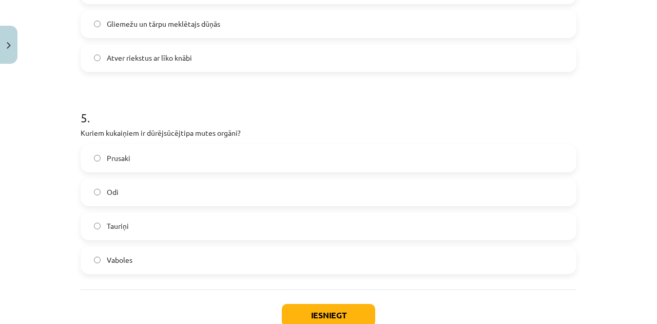
click at [118, 185] on label "Odi" at bounding box center [329, 192] width 494 height 26
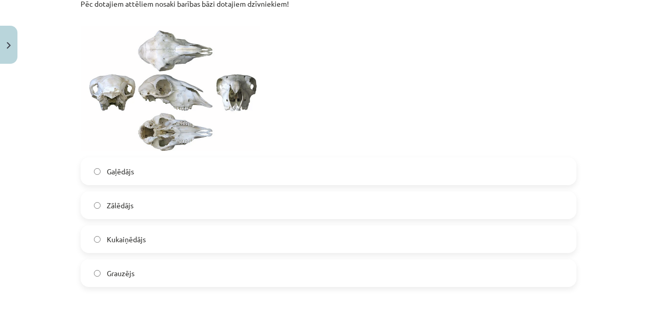
scroll to position [608, 0]
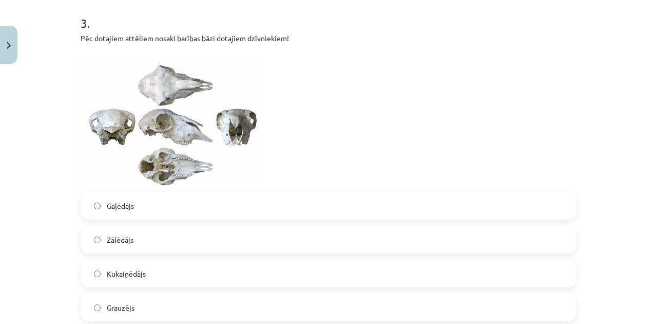
click at [302, 129] on p at bounding box center [329, 118] width 496 height 136
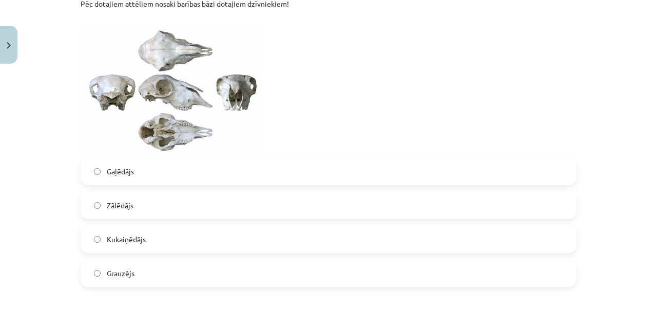
click at [148, 173] on label "Gaļēdājs" at bounding box center [329, 171] width 494 height 26
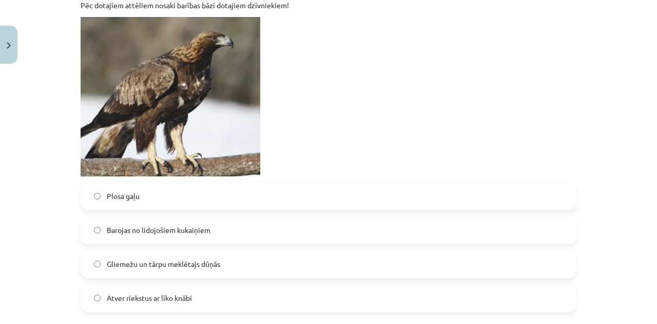
click at [134, 227] on span "Barojas no lidojošiem kukaiņiem" at bounding box center [159, 229] width 104 height 11
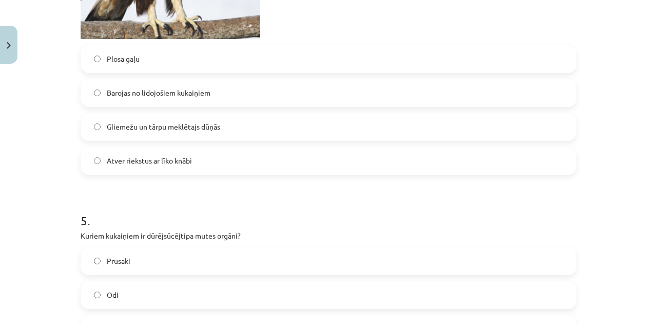
scroll to position [1292, 0]
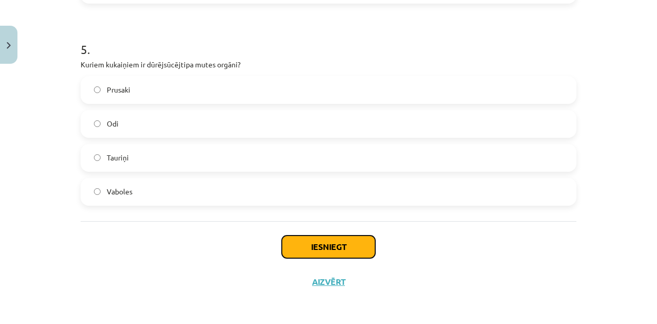
click at [285, 243] on button "Iesniegt" at bounding box center [328, 246] width 93 height 23
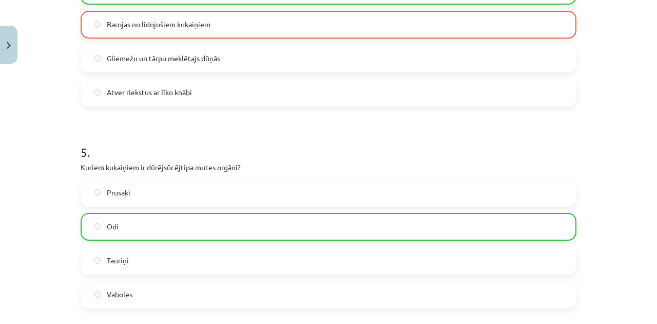
scroll to position [1325, 0]
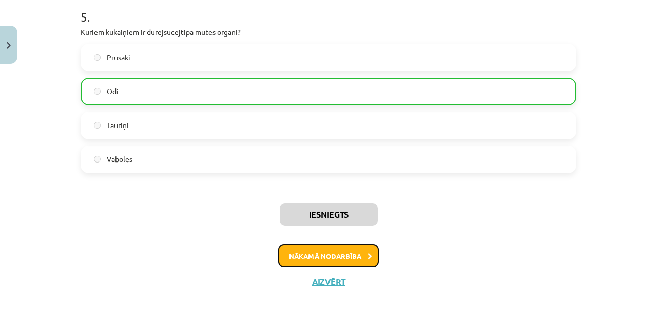
click at [316, 251] on button "Nākamā nodarbība" at bounding box center [328, 256] width 101 height 24
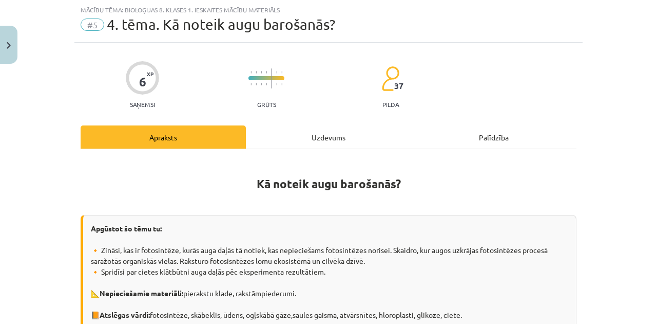
click at [339, 130] on div "Uzdevums" at bounding box center [328, 136] width 165 height 23
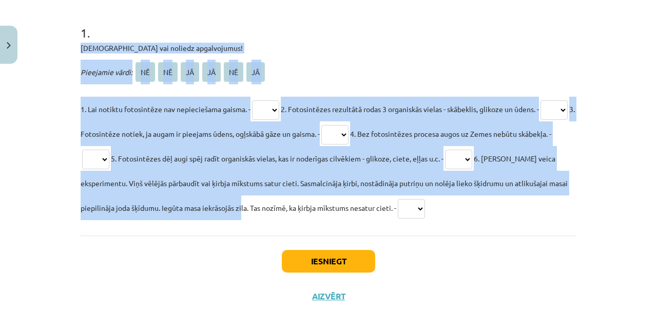
scroll to position [212, 0]
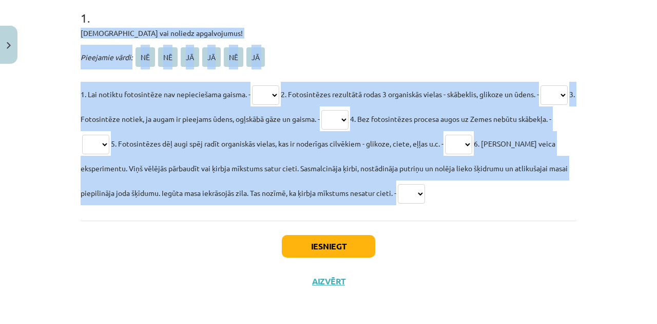
drag, startPoint x: 155, startPoint y: 126, endPoint x: 539, endPoint y: 220, distance: 396.0
click at [539, 220] on div "6 XP Saņemsi Grūts 37 pilda Apraksts Uzdevums Palīdzība 1 . Apstiprini vai noli…" at bounding box center [328, 78] width 508 height 442
copy div "[DEMOGRAPHIC_DATA] vai noliedz apgalvojumus! Pieejamie vārdi: NĒ NĒ JĀ JĀ NĒ JĀ…"
click at [324, 45] on p "Pieejamie vārdi: NĒ NĒ JĀ JĀ NĒ JĀ" at bounding box center [329, 57] width 496 height 25
click at [263, 87] on select "** ** ** ** ** **" at bounding box center [265, 95] width 27 height 20
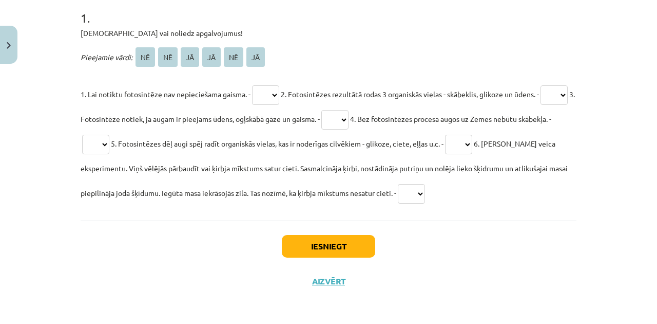
drag, startPoint x: 597, startPoint y: 235, endPoint x: 578, endPoint y: 243, distance: 20.7
click at [589, 239] on div "Mācību tēma: Bioloģijas 8. klases 1. ieskaites mācību materiāls #5 4. tēma. Kā …" at bounding box center [328, 162] width 657 height 324
drag, startPoint x: 578, startPoint y: 243, endPoint x: 557, endPoint y: 241, distance: 21.7
click at [576, 244] on div "6 XP Saņemsi Grūts 37 pilda Apraksts Uzdevums Palīdzība 1 . Apstiprini vai noli…" at bounding box center [328, 78] width 508 height 442
click at [261, 96] on select "** ** ** ** ** **" at bounding box center [265, 95] width 27 height 20
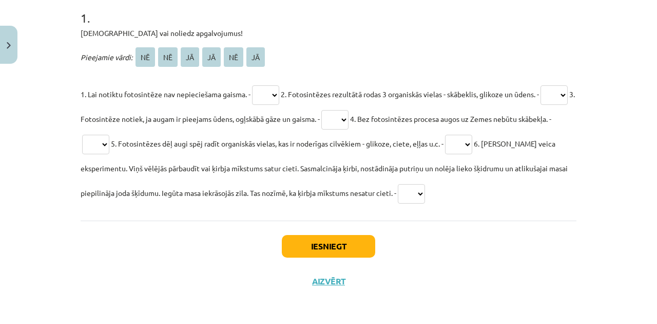
select select "**"
click at [252, 85] on select "** ** ** ** ** **" at bounding box center [265, 95] width 27 height 20
click at [541, 105] on select "** ** ** ** ** **" at bounding box center [554, 95] width 27 height 20
select select "**"
click at [541, 105] on select "** ** ** ** ** **" at bounding box center [554, 95] width 27 height 20
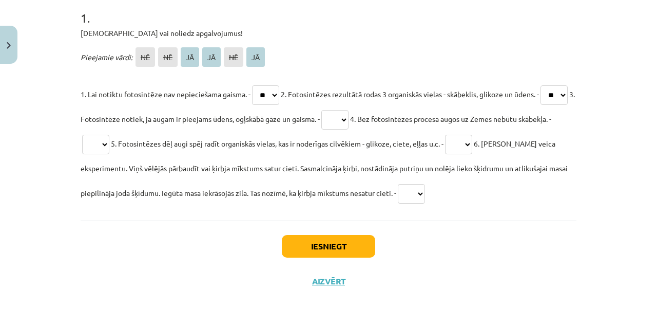
click at [349, 118] on select "** ** ** ** ** **" at bounding box center [334, 120] width 27 height 20
select select "**"
click at [349, 110] on select "** ** ** ** ** **" at bounding box center [334, 120] width 27 height 20
click at [109, 142] on select "** ** ** ** ** **" at bounding box center [95, 145] width 27 height 20
select select "**"
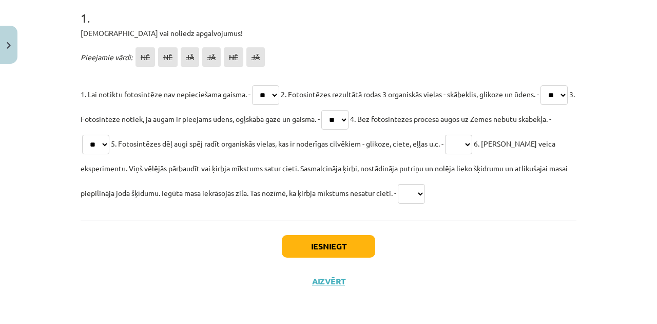
click at [109, 135] on select "** ** ** ** ** **" at bounding box center [95, 145] width 27 height 20
click at [472, 141] on select "** ** ** ** ** **" at bounding box center [458, 145] width 27 height 20
select select "**"
click at [472, 135] on select "** ** ** ** ** **" at bounding box center [458, 145] width 27 height 20
click at [421, 192] on select "** ** ** ** ** **" at bounding box center [411, 194] width 27 height 20
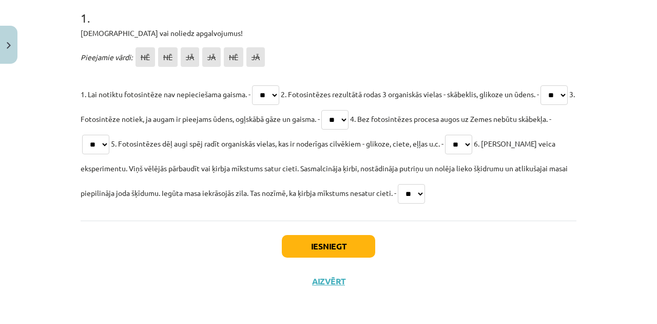
click at [400, 184] on select "** ** ** ** ** **" at bounding box center [411, 194] width 27 height 20
click at [421, 189] on select "** ** ** ** ** **" at bounding box center [411, 194] width 27 height 20
click at [400, 184] on select "** ** ** ** ** **" at bounding box center [411, 194] width 27 height 20
drag, startPoint x: 436, startPoint y: 178, endPoint x: 420, endPoint y: 192, distance: 20.7
click at [435, 178] on p "1. Lai notiktu fotosintēze nav nepieciešama gaisma. - ** ** ** ** ** ** 2. Foto…" at bounding box center [329, 143] width 496 height 123
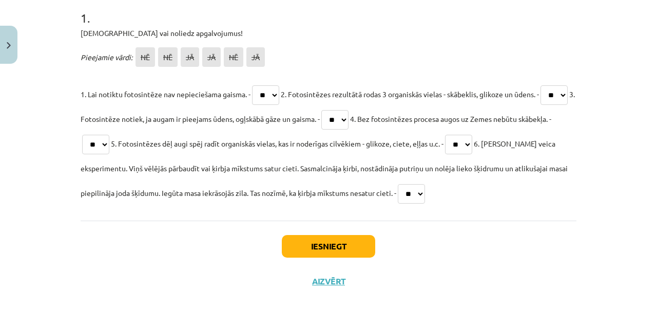
click at [420, 192] on select "** ** ** ** ** **" at bounding box center [411, 194] width 27 height 20
select select "**"
click at [400, 184] on select "** ** ** ** ** **" at bounding box center [411, 194] width 27 height 20
click at [348, 246] on button "Iesniegt" at bounding box center [328, 246] width 93 height 23
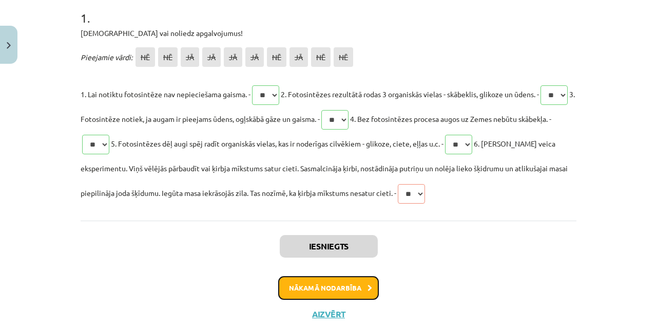
click at [337, 283] on button "Nākamā nodarbība" at bounding box center [328, 288] width 101 height 24
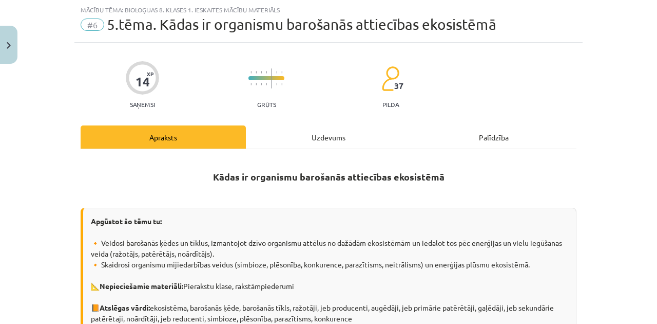
click at [303, 140] on div "Uzdevums" at bounding box center [328, 136] width 165 height 23
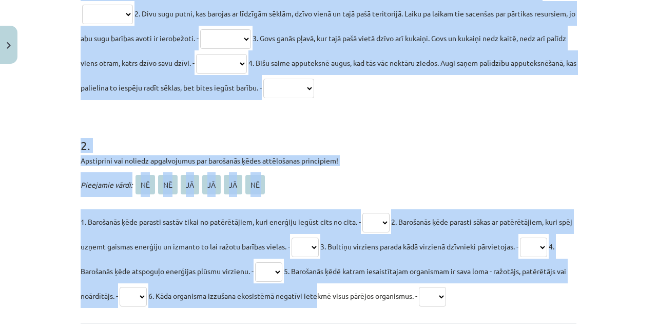
scroll to position [437, 0]
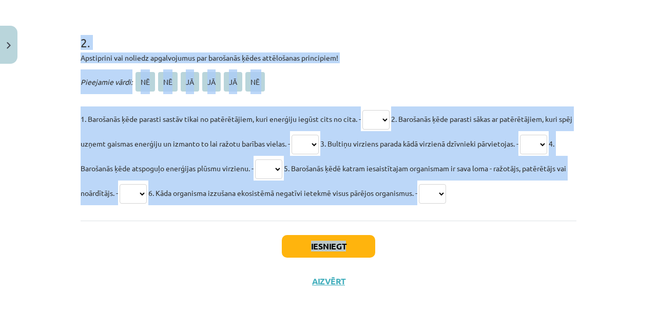
drag, startPoint x: 79, startPoint y: 80, endPoint x: 648, endPoint y: 222, distance: 587.1
click at [655, 226] on div "**********" at bounding box center [328, 162] width 657 height 324
copy div "**********"
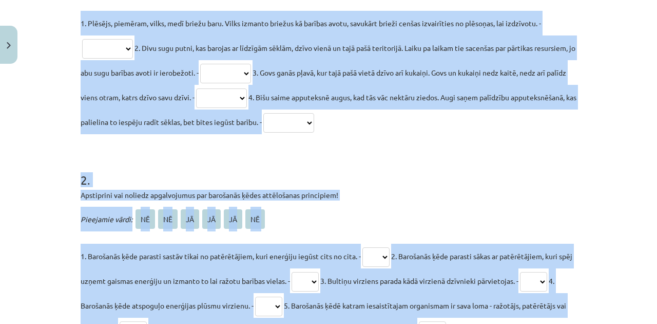
scroll to position [231, 0]
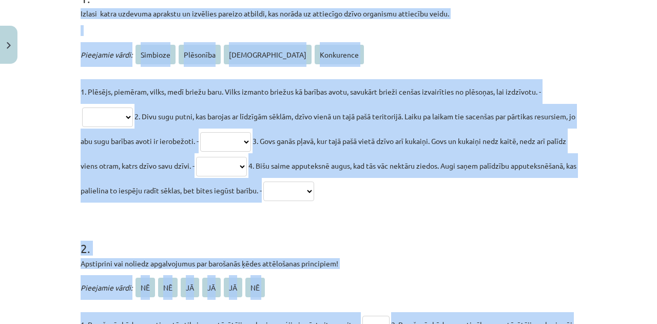
drag, startPoint x: 490, startPoint y: 45, endPoint x: 483, endPoint y: 46, distance: 7.2
click at [490, 45] on p "Pieejamie vārdi: Simbioze Plēsonība Neitrālisms Konkurence" at bounding box center [329, 54] width 496 height 25
click at [452, 121] on p "**********" at bounding box center [329, 140] width 496 height 123
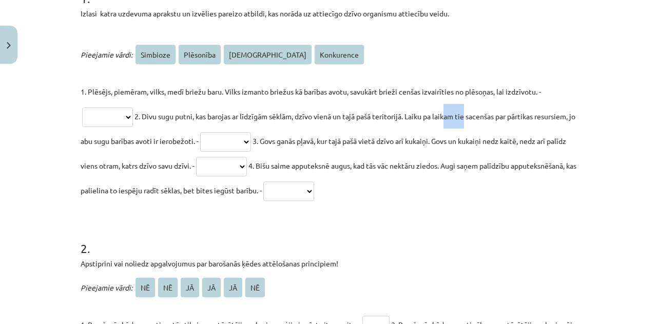
drag, startPoint x: 452, startPoint y: 121, endPoint x: 466, endPoint y: 183, distance: 64.3
click at [452, 123] on p "**********" at bounding box center [329, 140] width 496 height 123
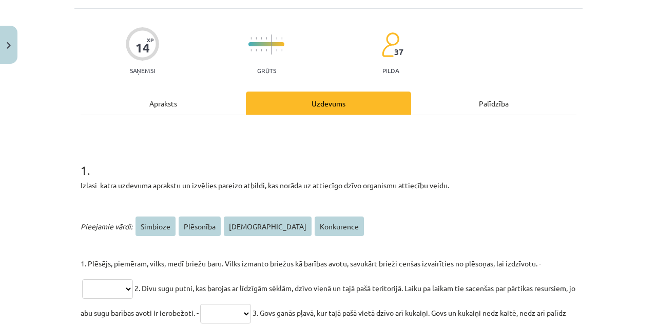
click at [483, 160] on h1 "1 ." at bounding box center [329, 161] width 496 height 32
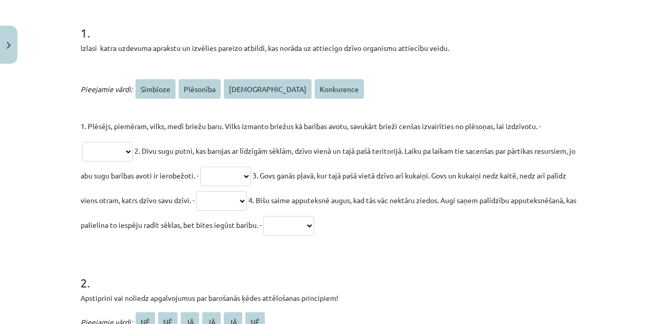
click at [116, 154] on select "**********" at bounding box center [107, 152] width 51 height 20
click at [298, 134] on p "**********" at bounding box center [329, 175] width 496 height 123
click at [103, 155] on select "**********" at bounding box center [107, 152] width 51 height 20
click at [224, 139] on p "**********" at bounding box center [329, 175] width 496 height 123
click at [141, 104] on div "**********" at bounding box center [329, 157] width 496 height 160
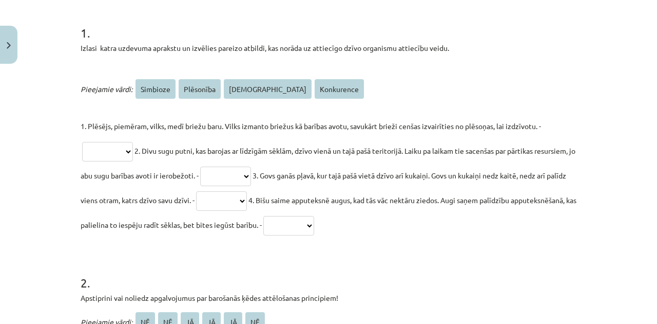
click at [142, 104] on div "**********" at bounding box center [329, 157] width 496 height 160
click at [106, 150] on select "**********" at bounding box center [107, 152] width 51 height 20
select select "*********"
click at [82, 142] on select "**********" at bounding box center [107, 152] width 51 height 20
click at [251, 174] on select "**********" at bounding box center [225, 176] width 51 height 20
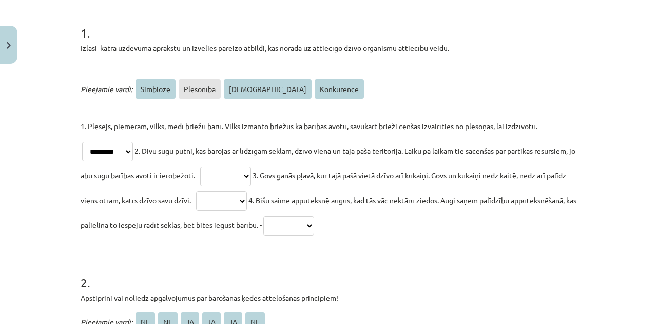
select select "**********"
click at [244, 166] on select "**********" at bounding box center [225, 176] width 51 height 20
click at [247, 199] on select "**********" at bounding box center [221, 201] width 51 height 20
select select "**********"
click at [247, 191] on select "**********" at bounding box center [221, 201] width 51 height 20
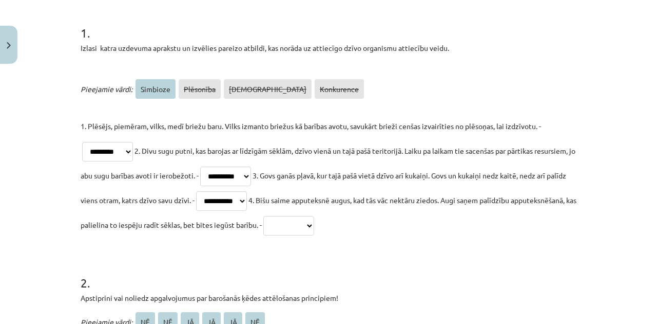
click at [314, 222] on select "**********" at bounding box center [288, 226] width 51 height 20
click at [314, 216] on select "**********" at bounding box center [288, 226] width 51 height 20
drag, startPoint x: 386, startPoint y: 218, endPoint x: 390, endPoint y: 233, distance: 15.4
click at [314, 218] on select "**********" at bounding box center [288, 226] width 51 height 20
select select "********"
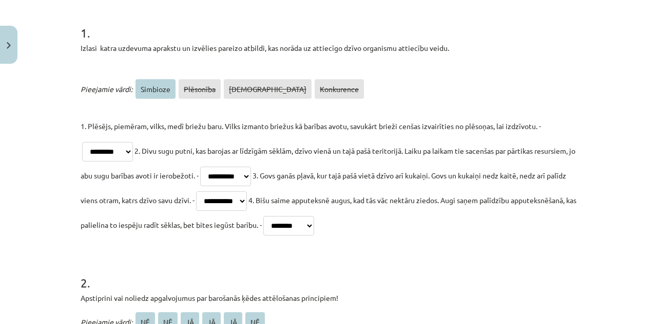
click at [314, 216] on select "**********" at bounding box center [288, 226] width 51 height 20
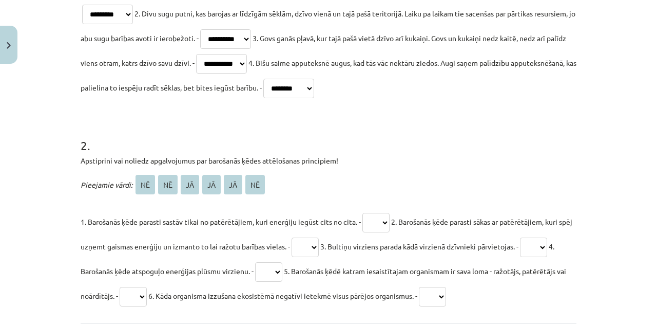
scroll to position [368, 0]
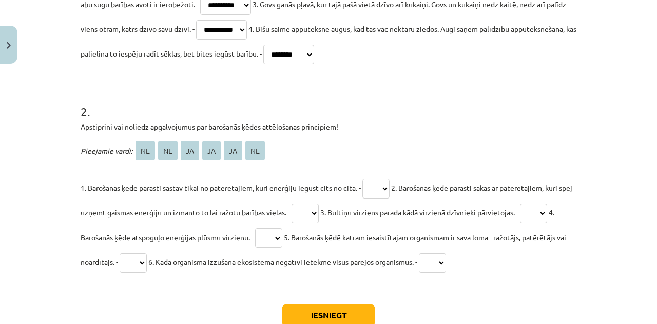
click at [379, 192] on select "** ** ** ** ** **" at bounding box center [376, 189] width 27 height 20
select select "**"
click at [364, 179] on select "** ** ** ** ** **" at bounding box center [376, 189] width 27 height 20
click at [319, 208] on select "** ** ** ** ** **" at bounding box center [305, 213] width 27 height 20
select select "**"
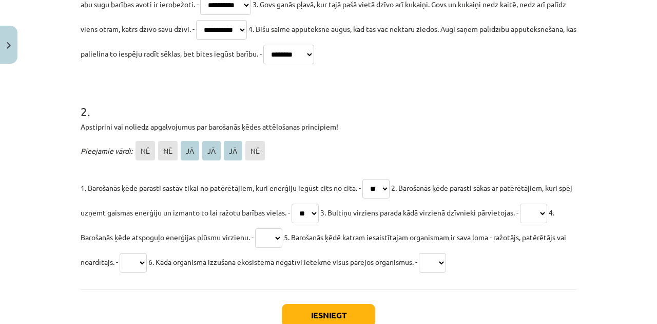
click at [307, 203] on select "** ** ** ** ** **" at bounding box center [305, 213] width 27 height 20
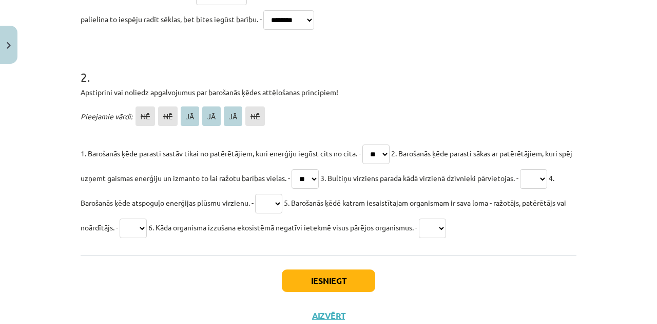
click at [520, 188] on select "** ** ** ** ** **" at bounding box center [533, 179] width 27 height 20
click at [237, 146] on p "1. Barošanās ķēde parasti sastāv tikai no patērētājiem, kuri enerģiju iegūst ci…" at bounding box center [329, 190] width 496 height 99
click at [520, 188] on select "** ** ** ** ** **" at bounding box center [533, 179] width 27 height 20
select select "**"
click at [520, 188] on select "** ** ** ** ** **" at bounding box center [533, 179] width 27 height 20
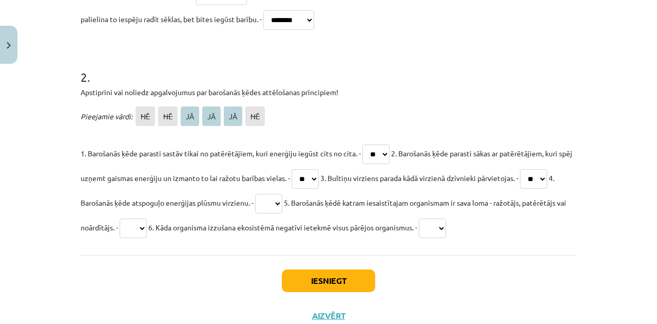
click at [282, 202] on select "** ** ** ** ** **" at bounding box center [268, 204] width 27 height 20
select select "**"
click at [282, 194] on select "** ** ** ** ** **" at bounding box center [268, 204] width 27 height 20
drag, startPoint x: 206, startPoint y: 225, endPoint x: 211, endPoint y: 232, distance: 7.7
click at [147, 225] on select "** ** ** ** ** **" at bounding box center [133, 228] width 27 height 20
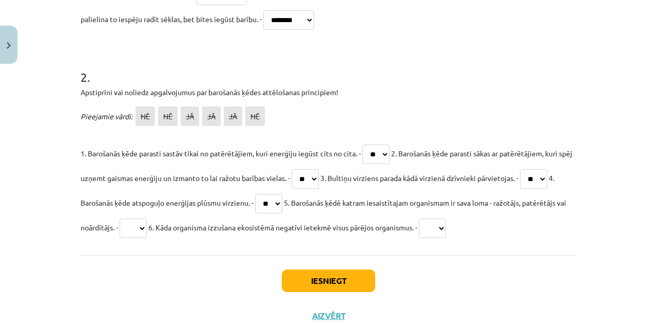
select select "**"
click at [147, 218] on select "** ** ** ** ** **" at bounding box center [133, 228] width 27 height 20
drag, startPoint x: 518, startPoint y: 229, endPoint x: 494, endPoint y: 236, distance: 24.7
click at [446, 229] on select "** ** ** ** ** **" at bounding box center [432, 228] width 27 height 20
click at [446, 218] on select "** ** ** ** ** **" at bounding box center [432, 228] width 27 height 20
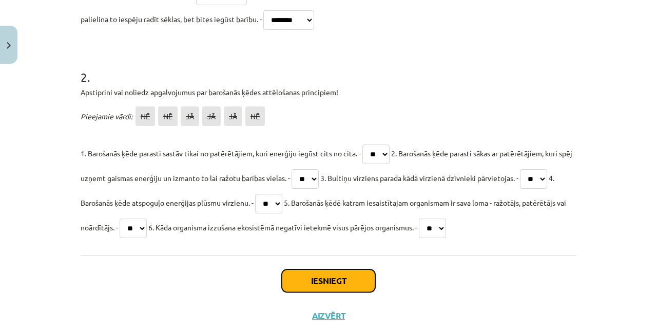
click at [313, 276] on button "Iesniegt" at bounding box center [328, 280] width 93 height 23
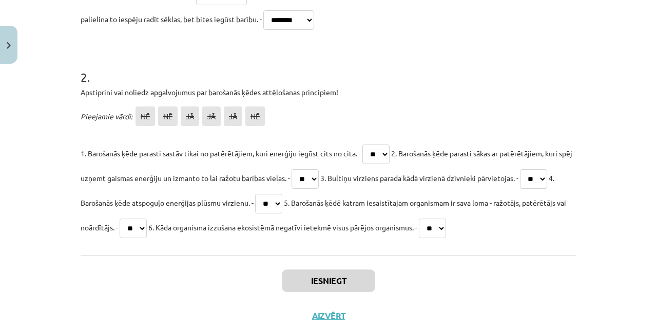
click at [544, 225] on p "1. Barošanās ķēde parasti sastāv tikai no patērētājiem, kuri enerģiju iegūst ci…" at bounding box center [329, 190] width 496 height 99
drag, startPoint x: 532, startPoint y: 228, endPoint x: 517, endPoint y: 231, distance: 15.1
click at [446, 228] on select "** ** ** ** ** **" at bounding box center [432, 228] width 27 height 20
select select "**"
click at [446, 218] on select "** ** ** ** ** **" at bounding box center [432, 228] width 27 height 20
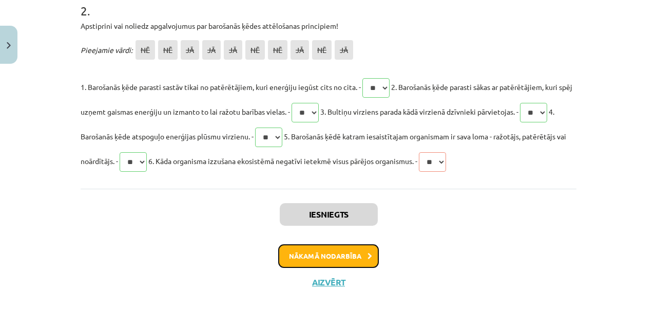
click at [328, 253] on button "Nākamā nodarbība" at bounding box center [328, 256] width 101 height 24
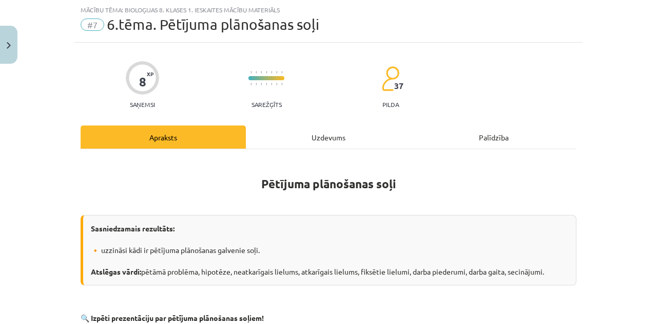
click at [301, 145] on div "Uzdevums" at bounding box center [328, 136] width 165 height 23
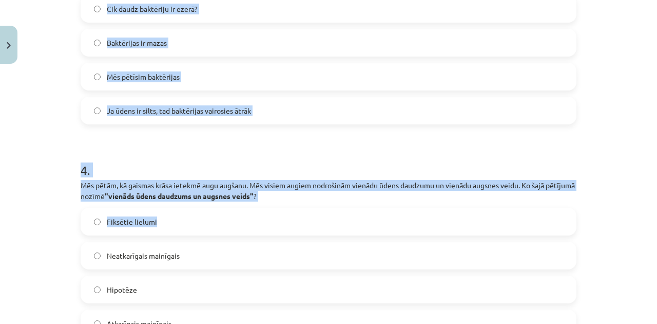
scroll to position [808, 0]
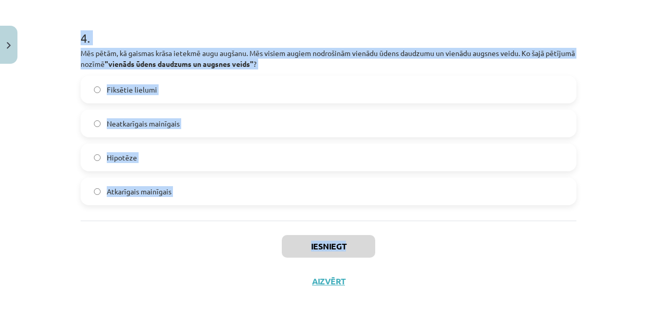
drag, startPoint x: 83, startPoint y: 150, endPoint x: 457, endPoint y: 237, distance: 383.8
copy div "Kura bioloģijas nozare visvairāk nodarbojas ar tādu jautājumu izpēti kā "Kā dar…"
click at [524, 230] on div "Iesniegt Aizvērt" at bounding box center [329, 256] width 496 height 72
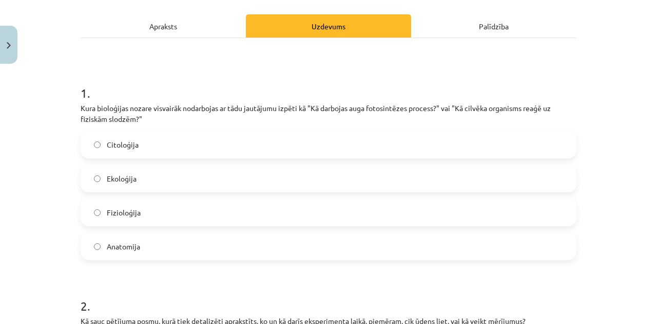
scroll to position [171, 0]
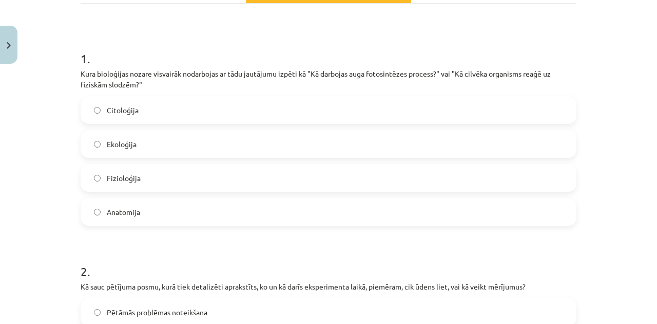
click at [110, 180] on span "Fizioloģija" at bounding box center [124, 178] width 34 height 11
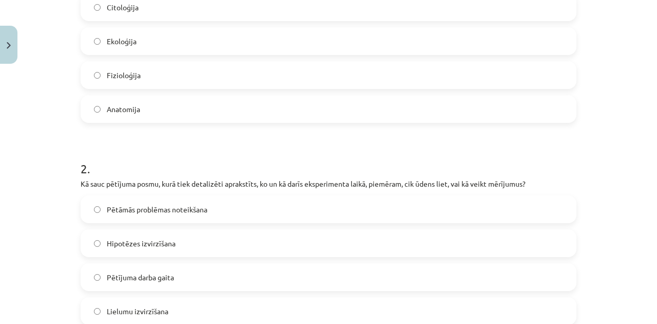
scroll to position [342, 0]
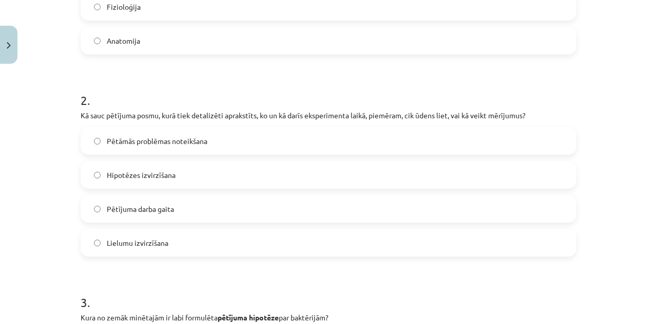
click at [134, 219] on label "Pētījuma darba gaita" at bounding box center [329, 209] width 494 height 26
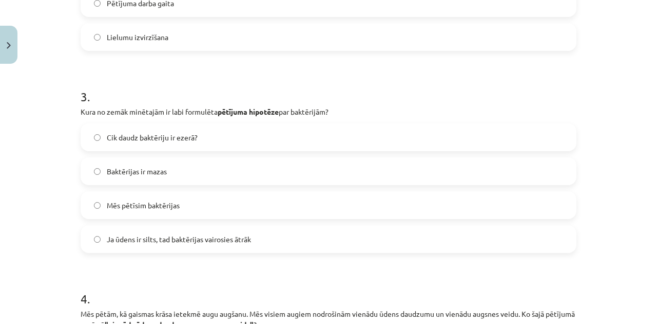
click at [116, 239] on span "Ja ūdens ir silts, tad baktērijas vairosies ātrāk" at bounding box center [179, 239] width 144 height 11
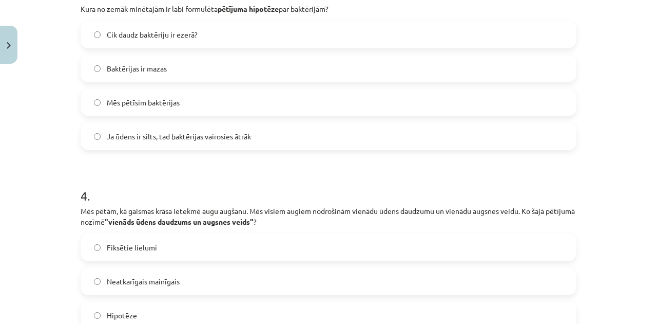
scroll to position [753, 0]
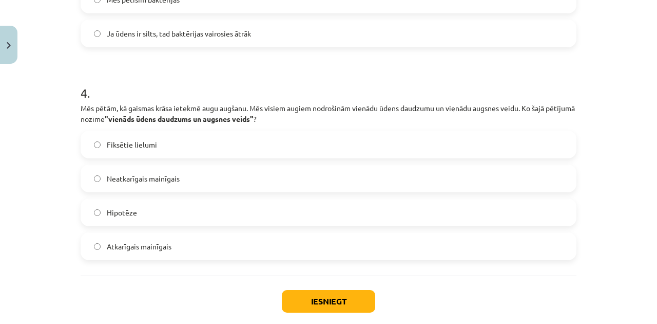
click at [112, 241] on span "Atkarīgais mainīgais" at bounding box center [139, 246] width 65 height 11
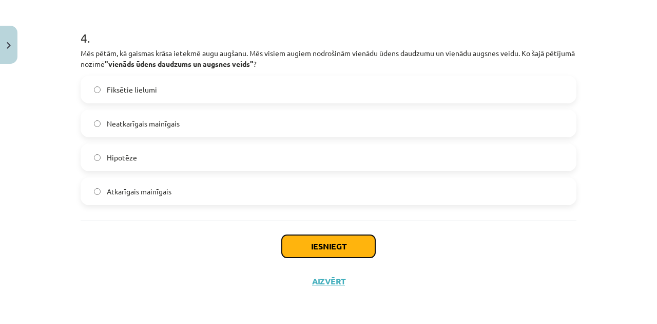
click at [314, 245] on button "Iesniegt" at bounding box center [328, 246] width 93 height 23
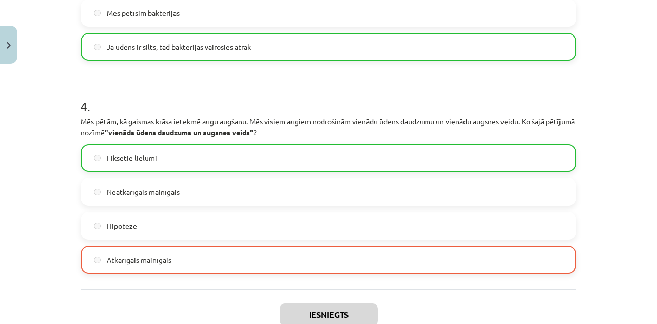
scroll to position [840, 0]
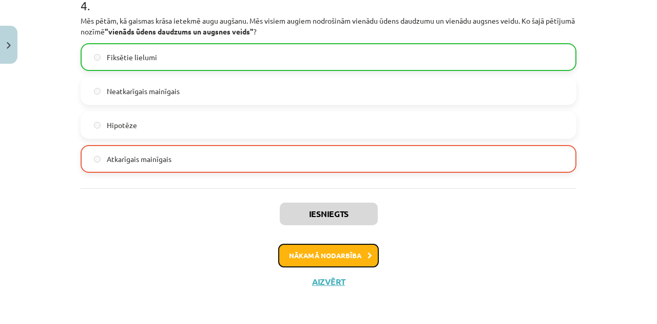
click at [306, 249] on button "Nākamā nodarbība" at bounding box center [328, 255] width 101 height 24
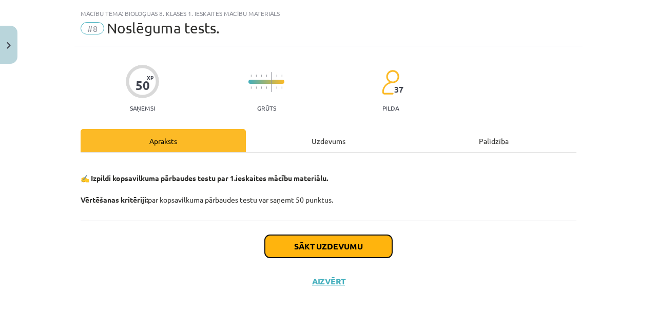
click at [325, 236] on button "Sākt uzdevumu" at bounding box center [328, 246] width 127 height 23
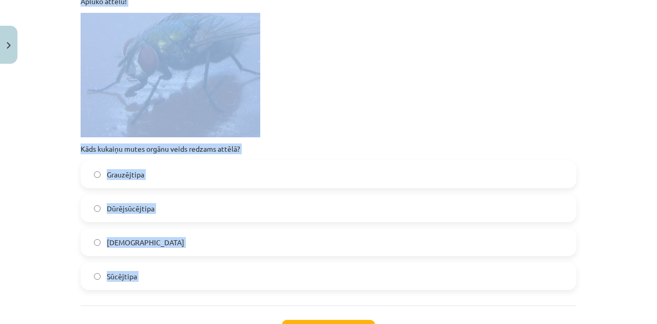
scroll to position [3462, 0]
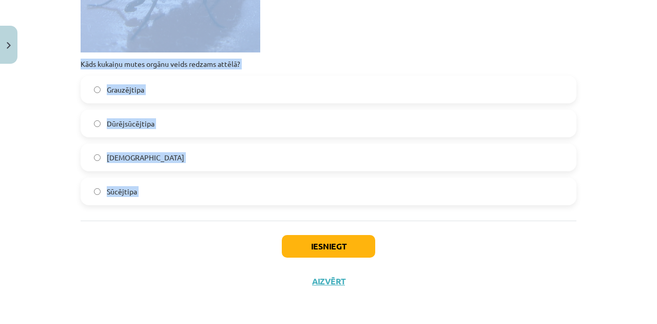
drag, startPoint x: 128, startPoint y: 119, endPoint x: 296, endPoint y: 243, distance: 208.5
copy form "Dotajā piemērā nosaki dzīvo organismu attiecību veidus! Divu sugu augi aug vien…"
click at [211, 255] on div "Iesniegt Aizvērt" at bounding box center [329, 256] width 496 height 72
click at [204, 255] on div "Iesniegt Aizvērt" at bounding box center [329, 256] width 496 height 72
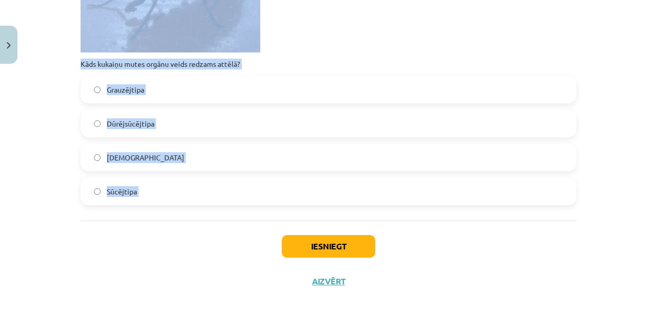
click at [202, 257] on div "Iesniegt Aizvērt" at bounding box center [329, 256] width 496 height 72
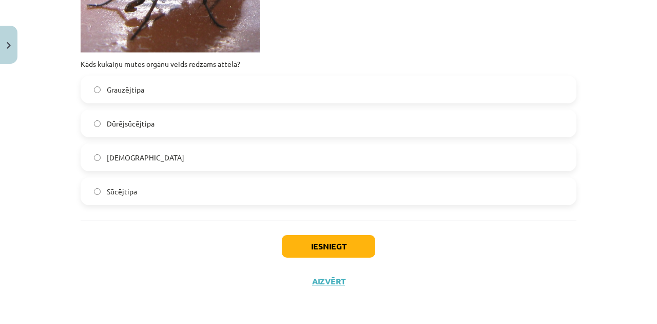
click at [486, 253] on div "Iesniegt Aizvērt" at bounding box center [329, 256] width 496 height 72
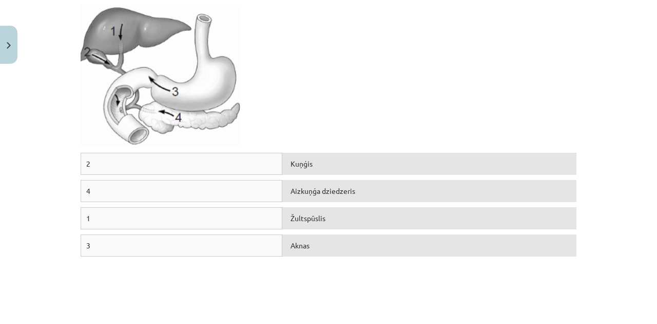
scroll to position [0, 0]
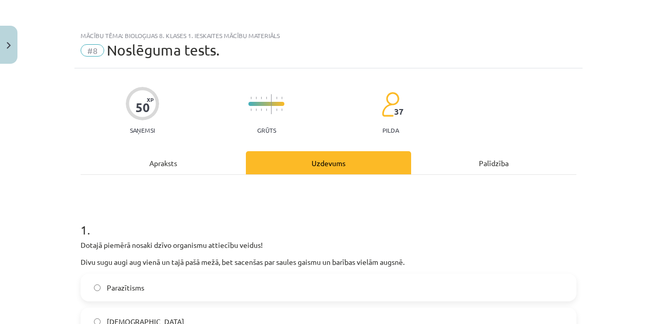
click at [519, 124] on div "50 XP Saņemsi Grūts 37 pilda" at bounding box center [329, 107] width 496 height 53
click at [385, 107] on img at bounding box center [391, 104] width 18 height 26
click at [396, 111] on span "37" at bounding box center [398, 111] width 9 height 9
drag, startPoint x: 262, startPoint y: 105, endPoint x: 287, endPoint y: 108, distance: 25.4
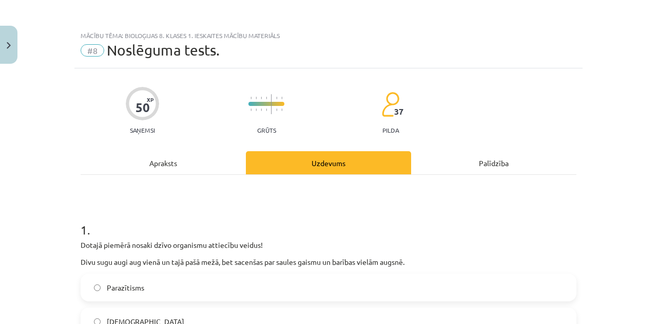
click at [287, 108] on div "50 XP Saņemsi Grūts 37 pilda" at bounding box center [329, 107] width 496 height 53
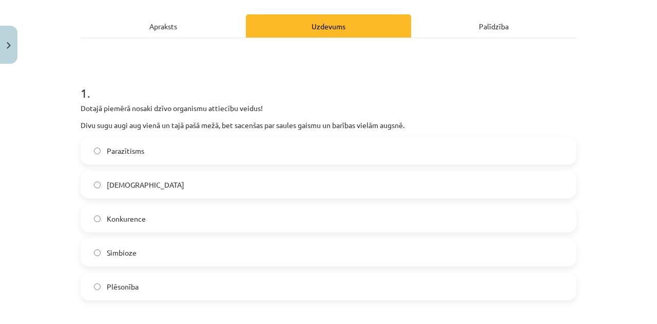
click at [173, 72] on h1 "1 ." at bounding box center [329, 84] width 496 height 32
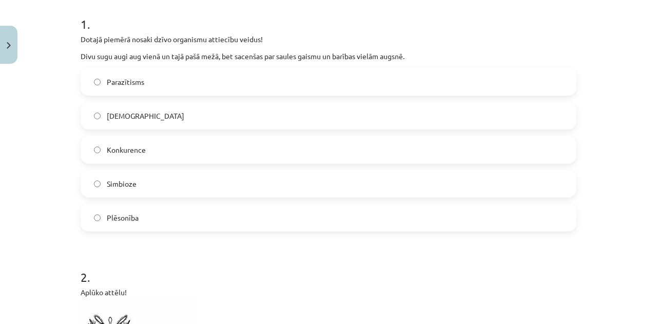
click at [128, 157] on label "Konkurence" at bounding box center [329, 150] width 494 height 26
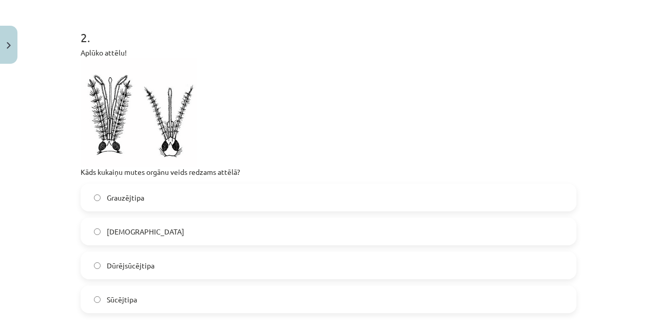
scroll to position [514, 0]
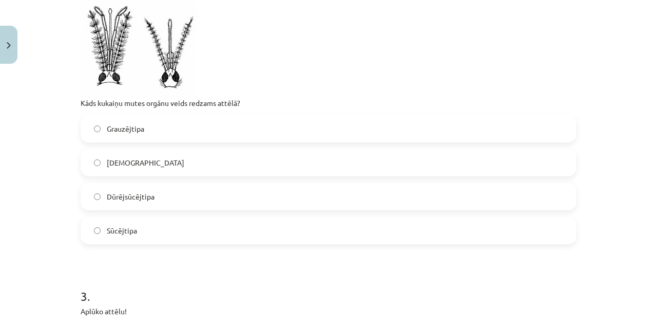
click at [125, 191] on span "Dūrējsūcējtipa" at bounding box center [131, 196] width 48 height 11
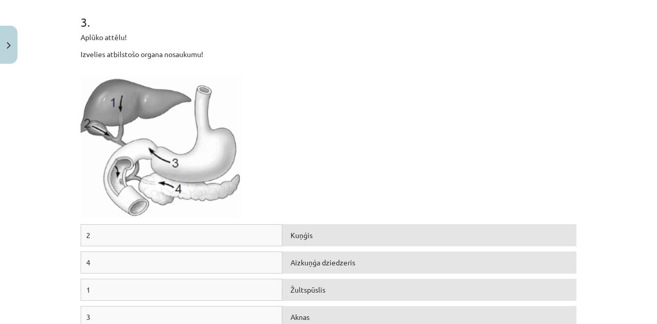
scroll to position [924, 0]
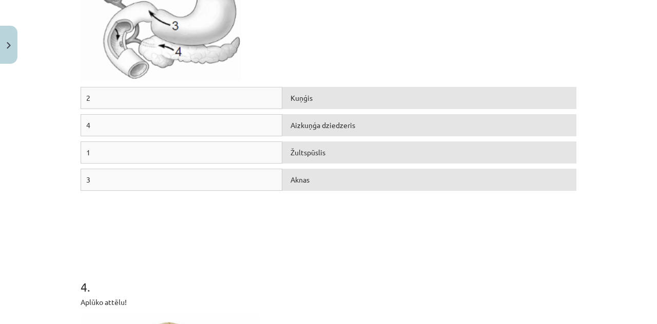
click at [208, 101] on div "2" at bounding box center [182, 98] width 202 height 22
click at [242, 103] on div "2" at bounding box center [182, 98] width 202 height 22
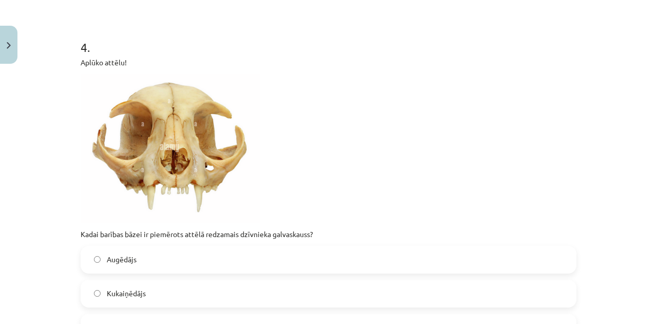
scroll to position [1301, 0]
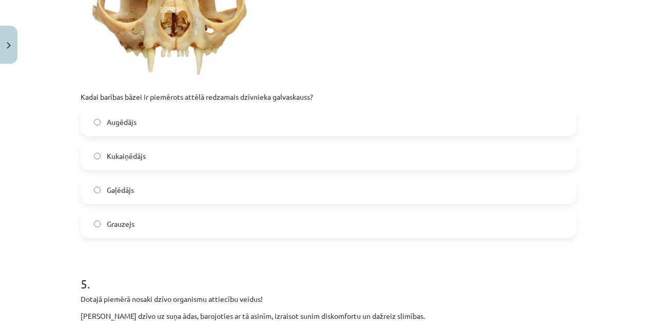
click at [138, 188] on label "Gaļēdājs" at bounding box center [329, 190] width 494 height 26
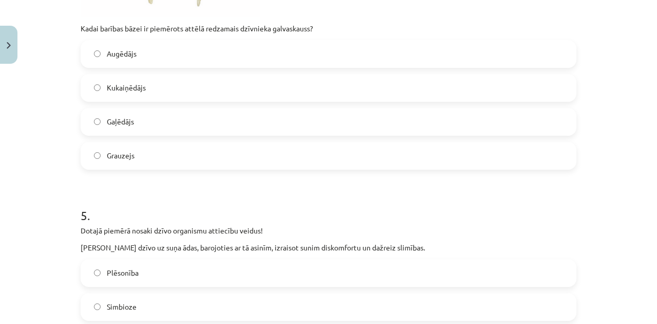
scroll to position [1506, 0]
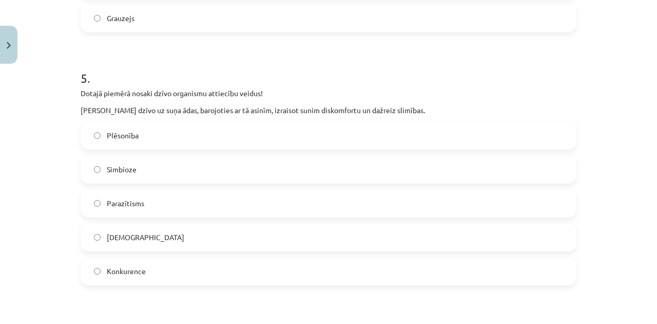
click at [137, 208] on label "Parazītisms" at bounding box center [329, 204] width 494 height 26
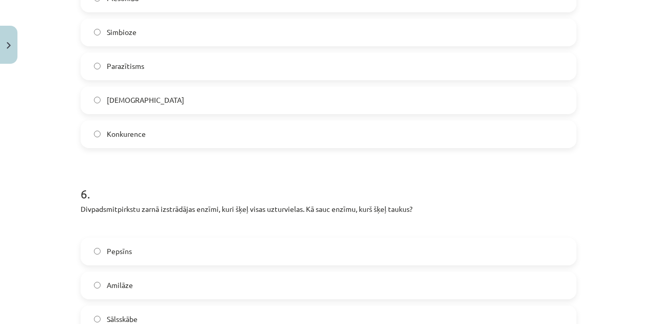
scroll to position [1780, 0]
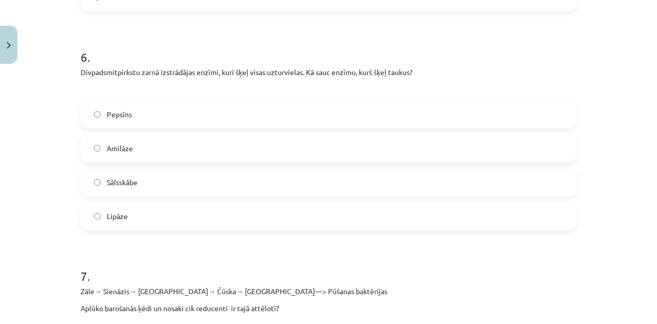
click at [130, 215] on label "Lipāze" at bounding box center [329, 216] width 494 height 26
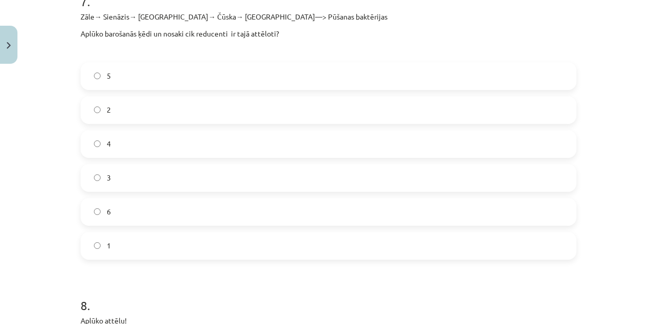
click at [121, 248] on label "1" at bounding box center [329, 246] width 494 height 26
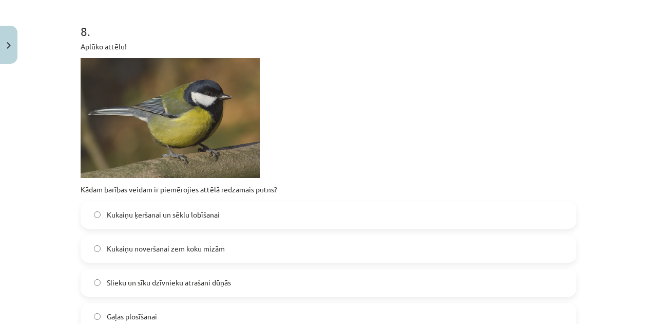
scroll to position [2396, 0]
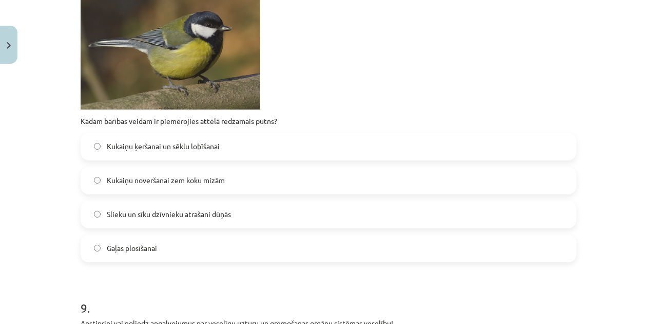
click at [137, 147] on span "Kukaiņu ķeršanai un sēklu lobīšanai" at bounding box center [163, 146] width 113 height 11
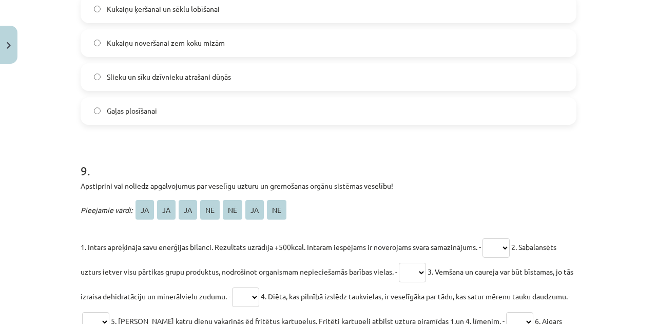
scroll to position [2636, 0]
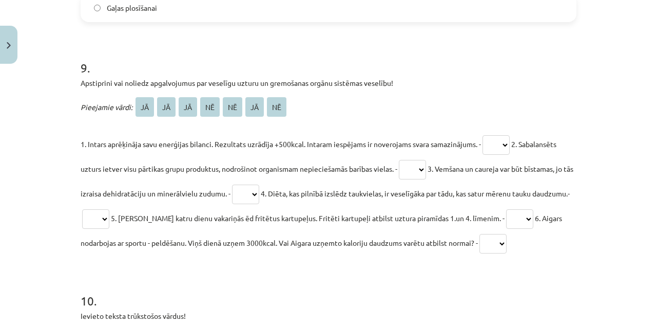
click at [498, 147] on select "** ** ** ** ** ** **" at bounding box center [496, 145] width 27 height 20
select select "**"
click at [485, 135] on select "** ** ** ** ** ** **" at bounding box center [496, 145] width 27 height 20
click at [417, 173] on select "** ** ** ** ** ** **" at bounding box center [412, 170] width 27 height 20
select select "**"
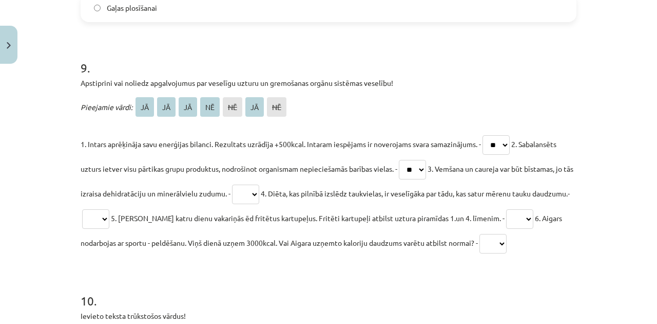
click at [402, 160] on select "** ** ** ** ** ** **" at bounding box center [412, 170] width 27 height 20
click at [249, 193] on select "** ** ** ** ** ** **" at bounding box center [245, 194] width 27 height 20
select select "**"
click at [242, 184] on select "** ** ** ** ** ** **" at bounding box center [245, 194] width 27 height 20
click at [109, 217] on select "** ** ** ** ** ** **" at bounding box center [95, 219] width 27 height 20
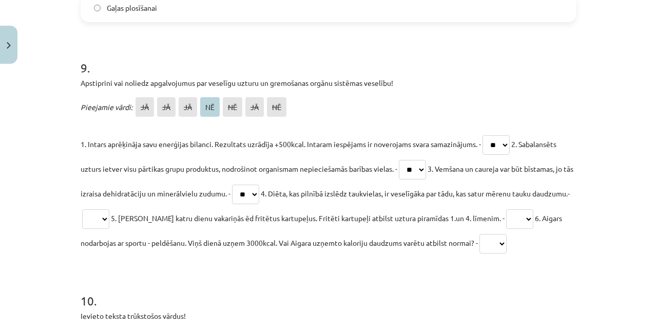
select select "**"
click at [109, 209] on select "** ** ** ** ** ** **" at bounding box center [95, 219] width 27 height 20
click at [524, 216] on select "** ** ** ** ** ** **" at bounding box center [519, 219] width 27 height 20
select select "**"
click at [514, 209] on select "** ** ** ** ** ** **" at bounding box center [519, 219] width 27 height 20
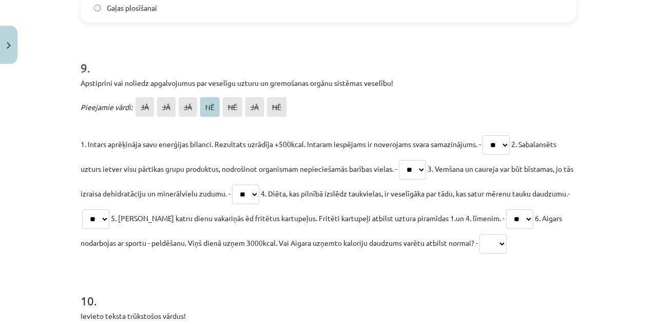
drag, startPoint x: 524, startPoint y: 244, endPoint x: 420, endPoint y: 262, distance: 106.3
click at [507, 244] on select "** ** ** ** ** ** **" at bounding box center [493, 244] width 27 height 20
select select "**"
click at [505, 234] on select "** ** ** ** ** ** **" at bounding box center [493, 244] width 27 height 20
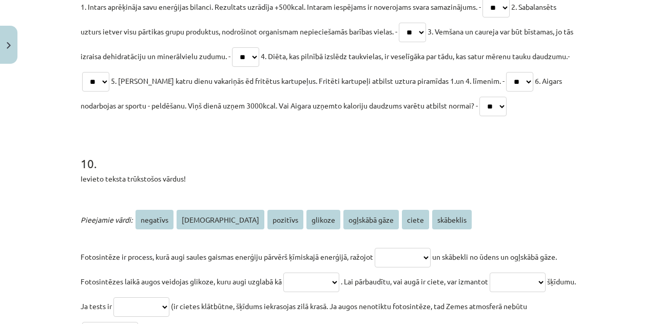
scroll to position [2876, 0]
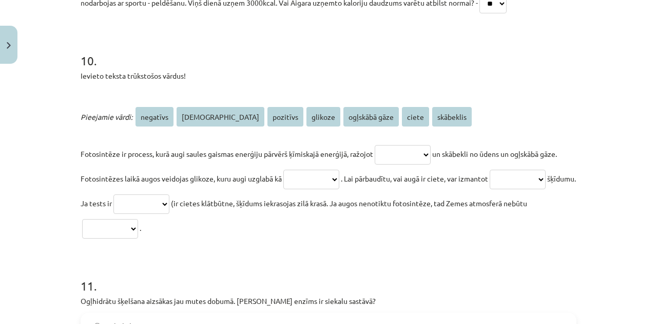
click at [395, 141] on div "**********" at bounding box center [329, 172] width 496 height 136
click at [409, 148] on select "**********" at bounding box center [403, 155] width 56 height 20
select select "*******"
click at [376, 145] on select "**********" at bounding box center [403, 155] width 56 height 20
click at [339, 177] on select "**********" at bounding box center [311, 179] width 56 height 20
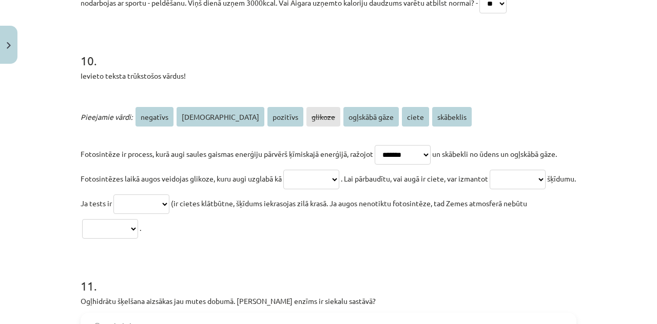
select select "**********"
click at [301, 169] on select "**********" at bounding box center [311, 179] width 56 height 20
click at [490, 189] on select "**********" at bounding box center [518, 179] width 56 height 20
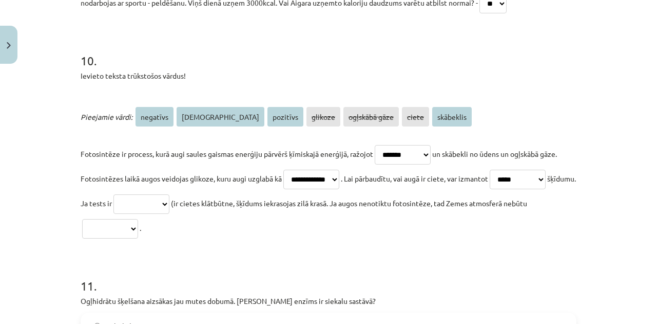
click at [117, 187] on p "**********" at bounding box center [329, 190] width 496 height 99
click at [490, 189] on select "**********" at bounding box center [518, 179] width 56 height 20
select select "****"
click at [490, 189] on select "**********" at bounding box center [518, 179] width 56 height 20
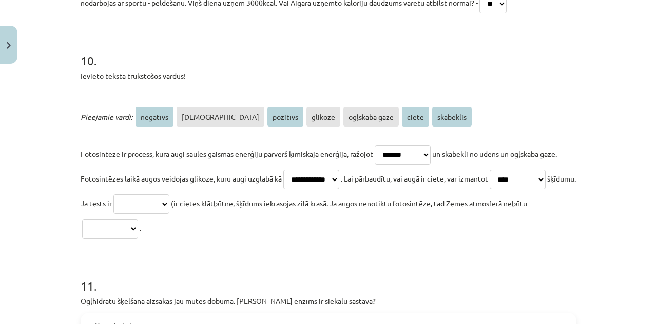
click at [490, 189] on select "**********" at bounding box center [518, 179] width 56 height 20
click at [169, 203] on select "**********" at bounding box center [142, 204] width 56 height 20
select select "********"
click at [169, 194] on select "**********" at bounding box center [142, 204] width 56 height 20
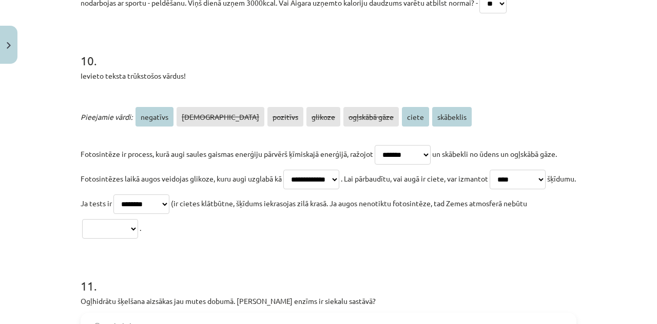
click at [138, 226] on select "**********" at bounding box center [110, 229] width 56 height 20
click at [138, 219] on select "**********" at bounding box center [110, 229] width 56 height 20
click at [138, 225] on select "**********" at bounding box center [110, 229] width 56 height 20
click at [138, 219] on select "**********" at bounding box center [110, 229] width 56 height 20
click at [138, 221] on select "**********" at bounding box center [110, 229] width 56 height 20
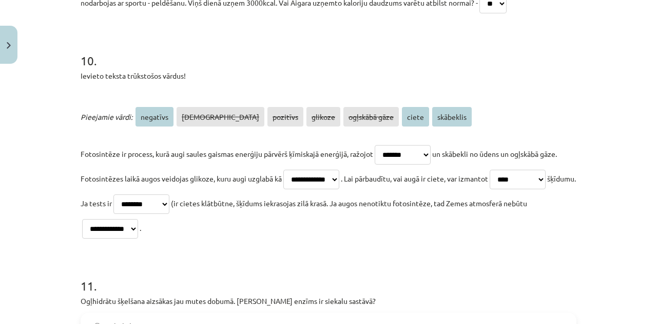
select select "*********"
click at [138, 219] on select "**********" at bounding box center [110, 229] width 56 height 20
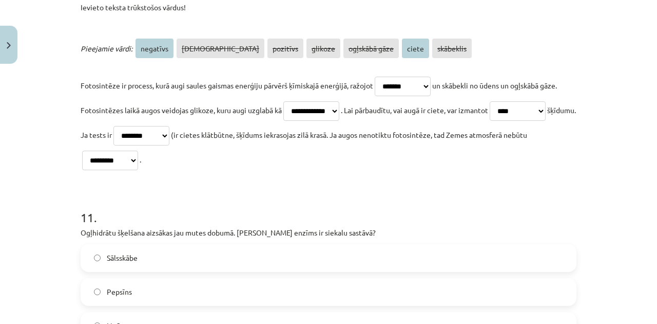
scroll to position [3115, 0]
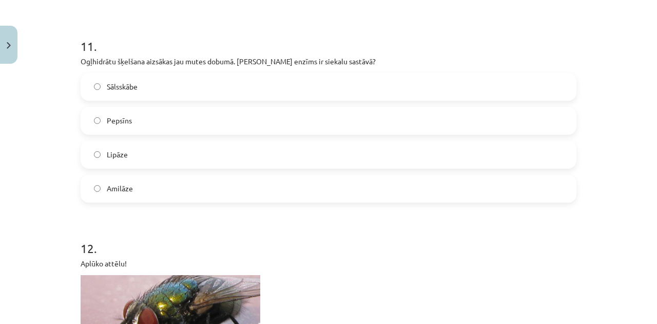
click at [126, 196] on label "Amilāze" at bounding box center [329, 189] width 494 height 26
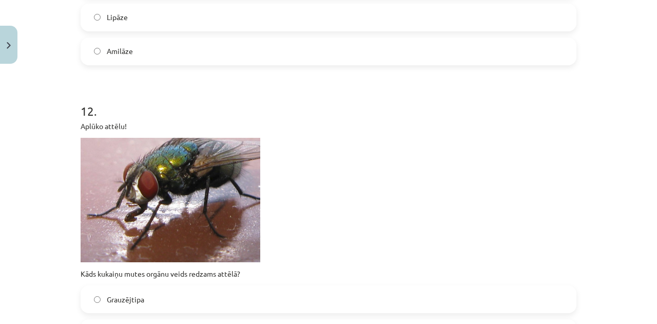
scroll to position [3390, 0]
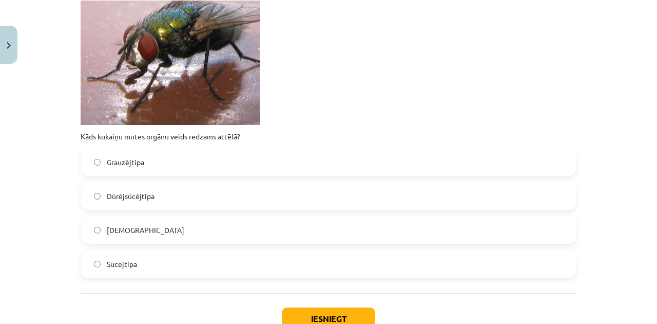
click at [140, 237] on label "Laizītājtipa" at bounding box center [329, 230] width 494 height 26
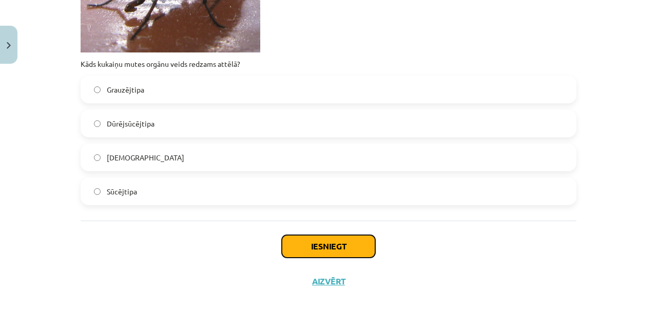
click at [329, 244] on button "Iesniegt" at bounding box center [328, 246] width 93 height 23
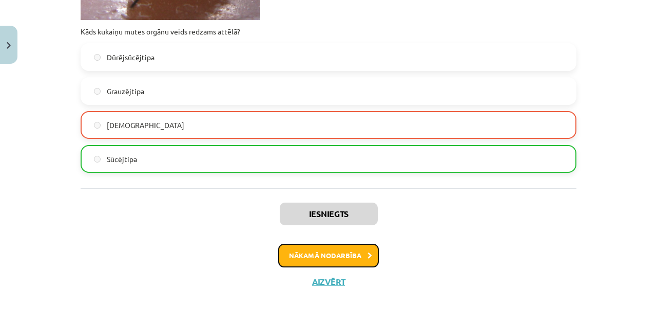
click at [347, 255] on div "Iesniegts Nākamā nodarbība Aizvērt" at bounding box center [329, 240] width 496 height 105
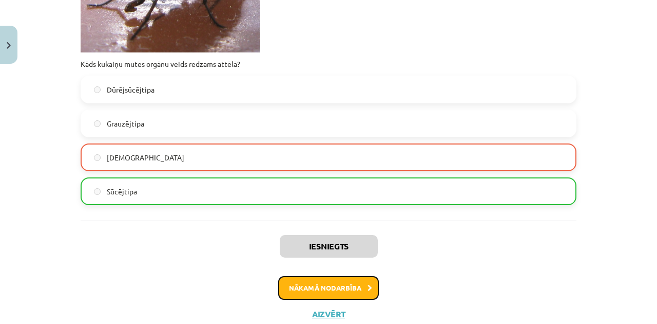
click at [347, 288] on button "Nākamā nodarbība" at bounding box center [328, 288] width 101 height 24
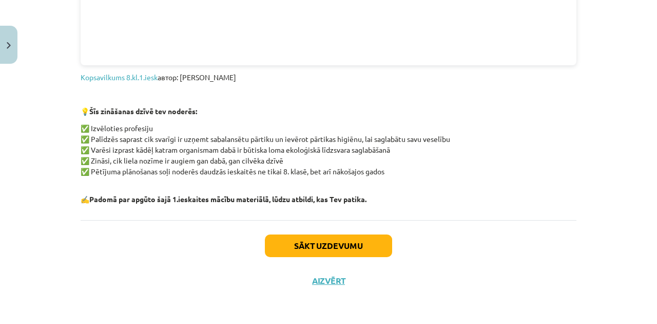
scroll to position [26, 0]
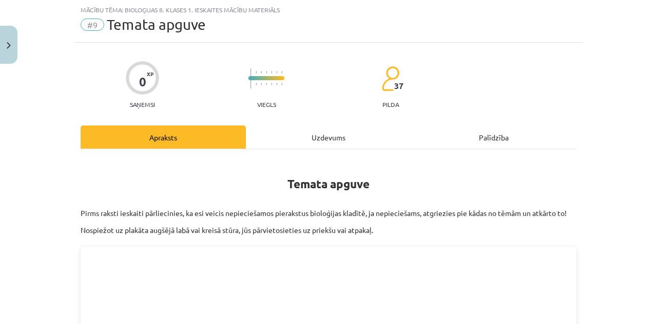
click at [327, 135] on div "Uzdevums" at bounding box center [328, 136] width 165 height 23
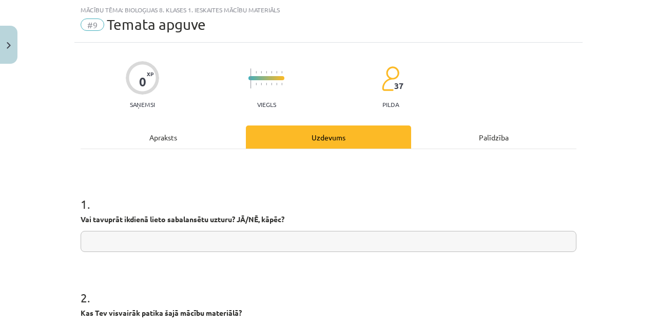
scroll to position [128, 0]
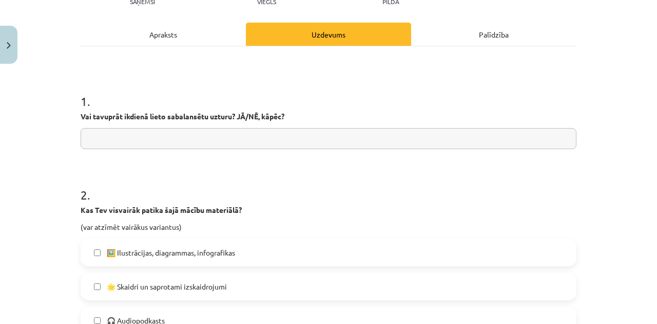
click at [168, 138] on input "text" at bounding box center [329, 138] width 496 height 21
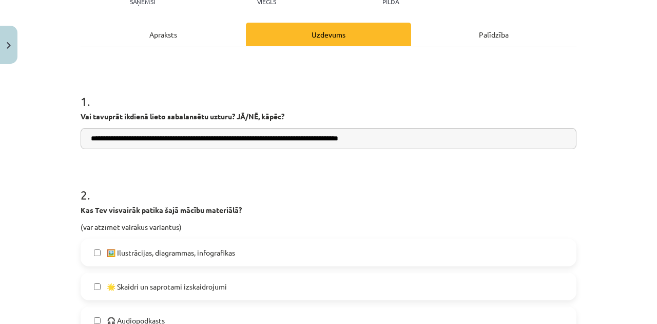
scroll to position [265, 0]
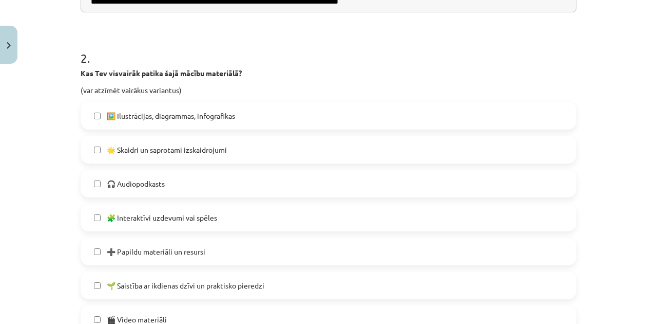
type input "**********"
click at [278, 92] on p "(var atzīmēt vairākus variantus)" at bounding box center [329, 90] width 496 height 11
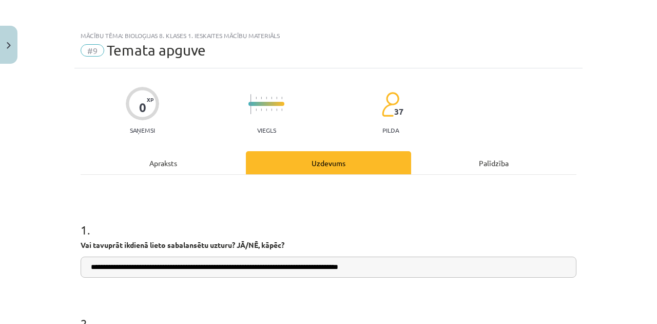
scroll to position [205, 0]
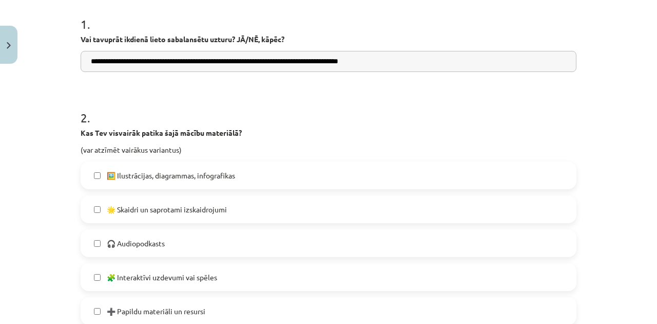
click at [156, 178] on span "🖼️ Ilustrācijas, diagrammas, infografikas" at bounding box center [171, 175] width 128 height 11
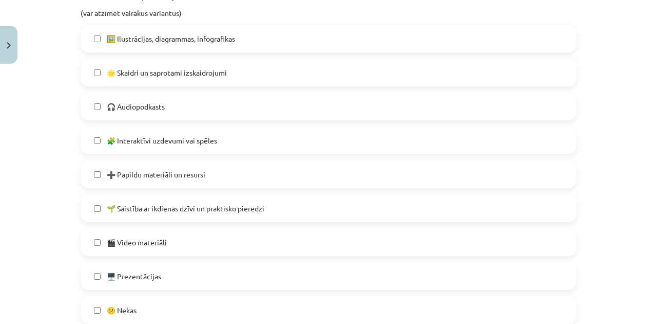
click at [133, 271] on span "🖥️ Prezentācijas" at bounding box center [134, 276] width 54 height 11
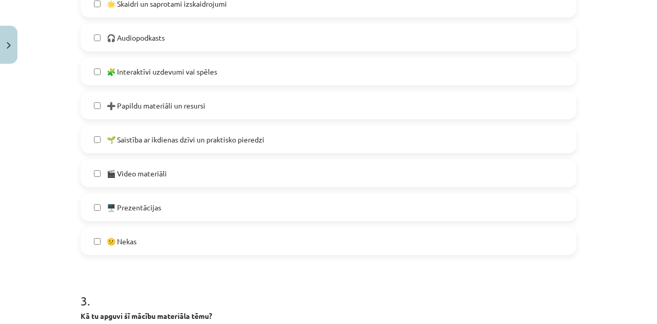
scroll to position [547, 0]
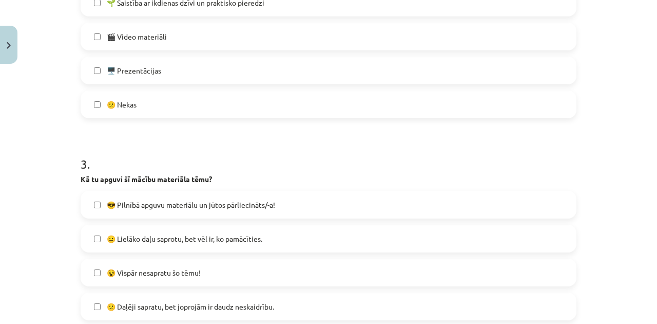
click at [132, 233] on span "😐 Lielāko daļu saprotu, bet vēl ir, ko pamācīties." at bounding box center [185, 238] width 156 height 11
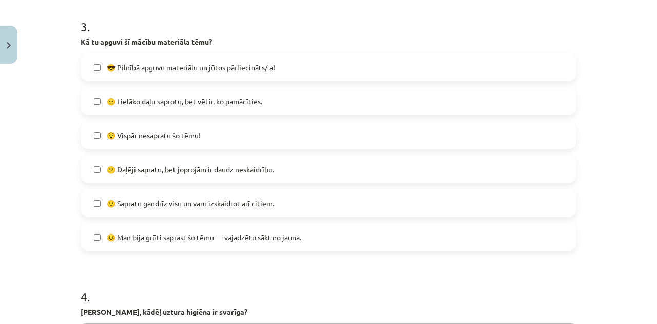
scroll to position [818, 0]
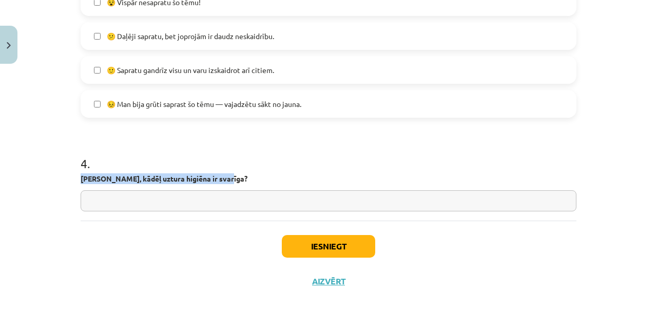
drag, startPoint x: 77, startPoint y: 177, endPoint x: 279, endPoint y: 176, distance: 202.9
click at [163, 191] on input "text" at bounding box center [329, 200] width 496 height 21
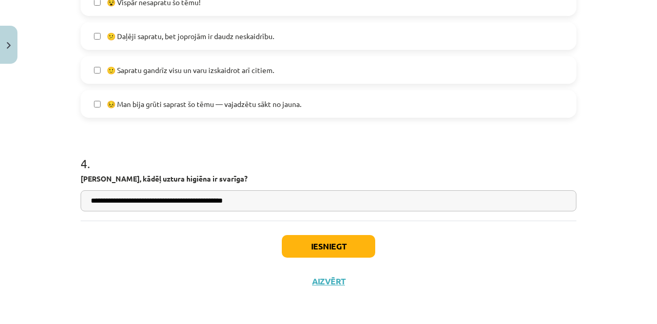
drag, startPoint x: 163, startPoint y: 191, endPoint x: 400, endPoint y: 236, distance: 241.0
type input "**********"
click at [347, 243] on button "Iesniegt" at bounding box center [328, 246] width 93 height 23
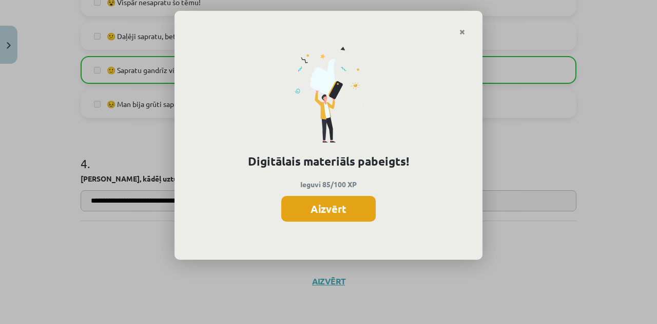
click at [318, 212] on button "Aizvērt" at bounding box center [328, 209] width 94 height 26
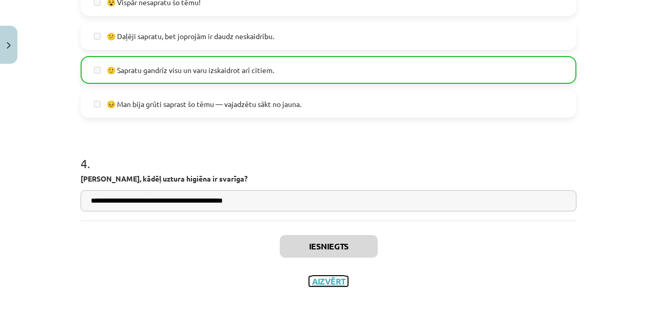
click at [331, 281] on button "Aizvērt" at bounding box center [328, 281] width 39 height 10
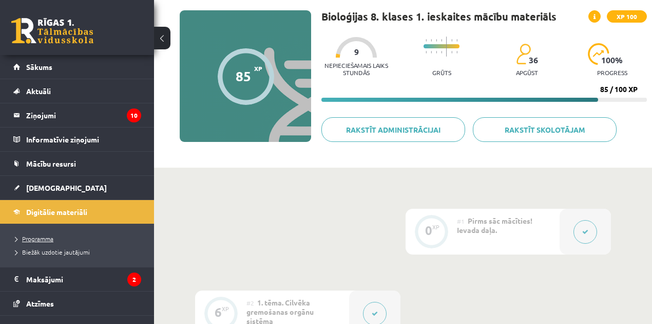
click at [40, 232] on ul "Programma Biežāk uzdotie jautājumi" at bounding box center [77, 244] width 154 height 43
click at [37, 185] on span "[DEMOGRAPHIC_DATA]" at bounding box center [66, 187] width 81 height 9
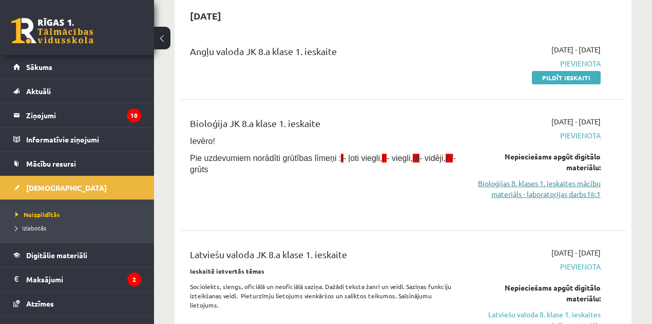
scroll to position [171, 0]
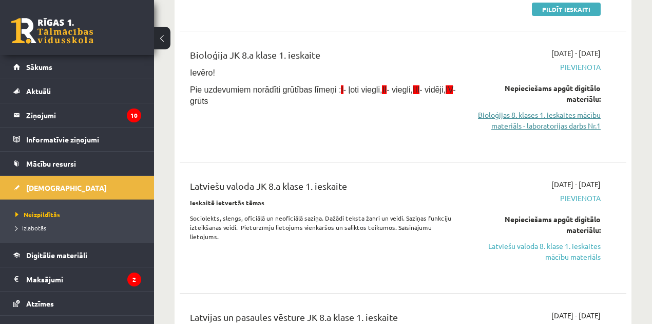
click at [509, 121] on link "Bioloģijas 8. klases 1. ieskaites mācību materiāls - laboratorijas darbs Nr.1" at bounding box center [537, 120] width 127 height 22
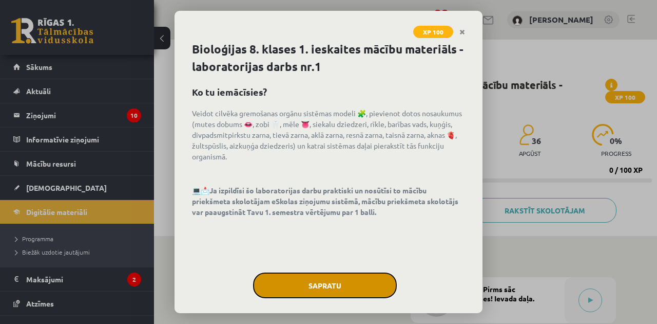
click at [342, 287] on button "Sapratu" at bounding box center [325, 285] width 144 height 26
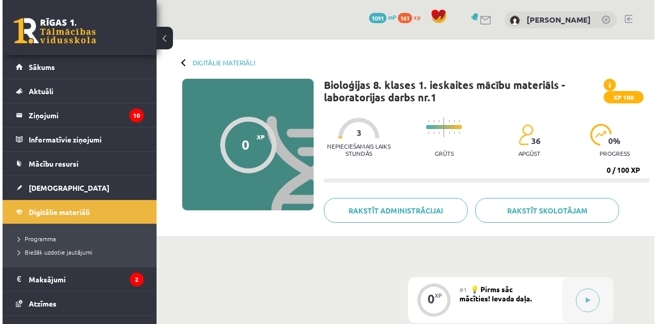
scroll to position [103, 0]
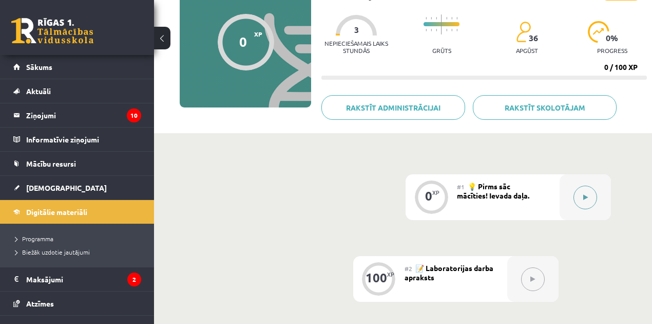
click at [573, 200] on div at bounding box center [585, 197] width 51 height 46
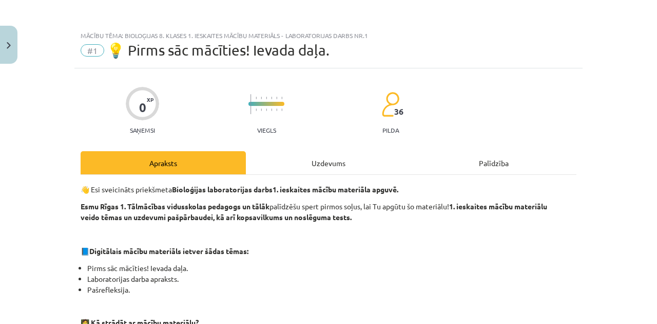
click at [325, 163] on div "Uzdevums" at bounding box center [328, 162] width 165 height 23
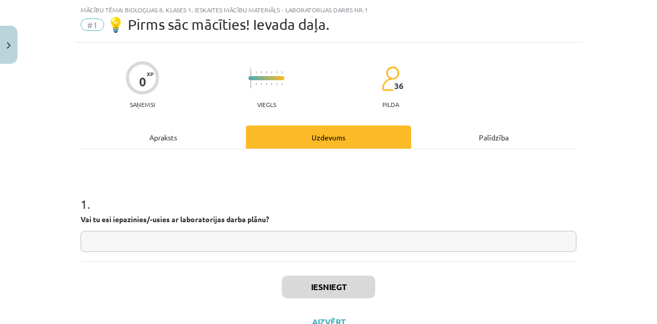
scroll to position [66, 0]
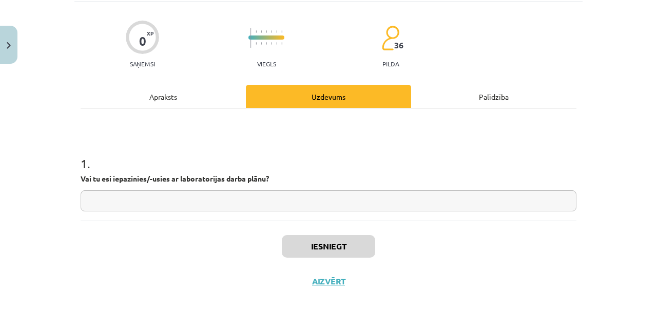
click at [197, 134] on div "1 . Vai tu esi iepazinies/-usies ar laboratorijas darba plānu?" at bounding box center [329, 164] width 496 height 112
click at [213, 200] on input "text" at bounding box center [329, 200] width 496 height 21
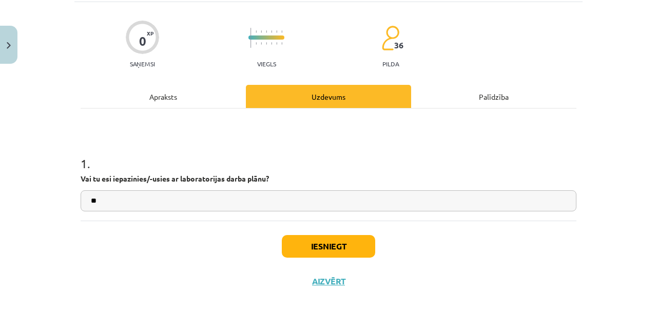
type input "**"
click at [304, 241] on button "Iesniegt" at bounding box center [328, 246] width 93 height 23
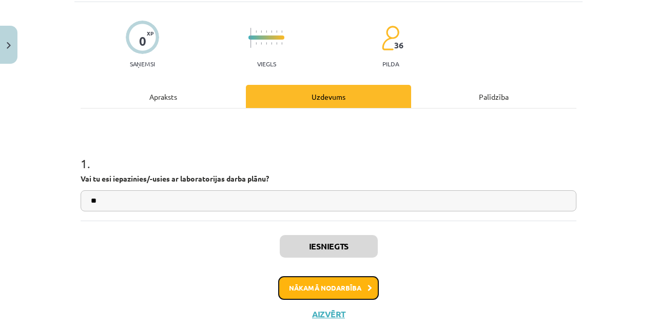
click at [348, 285] on button "Nākamā nodarbība" at bounding box center [328, 288] width 101 height 24
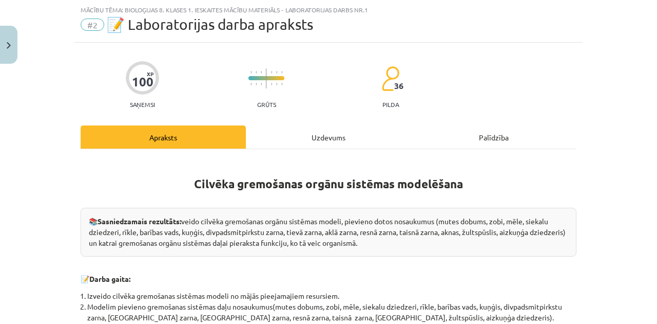
click at [319, 134] on div "Uzdevums" at bounding box center [328, 136] width 165 height 23
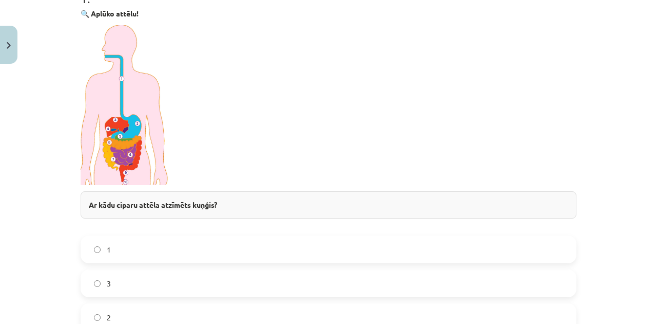
scroll to position [334, 0]
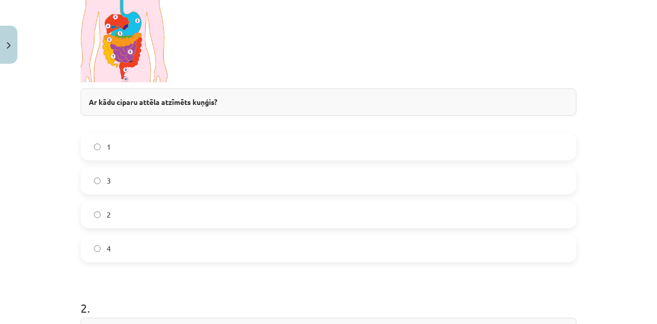
click at [123, 247] on label "4" at bounding box center [329, 248] width 494 height 26
click at [120, 242] on label "4" at bounding box center [329, 248] width 494 height 26
drag, startPoint x: 125, startPoint y: 177, endPoint x: 122, endPoint y: 202, distance: 25.9
click at [125, 177] on label "3" at bounding box center [329, 180] width 494 height 26
click at [122, 208] on label "2" at bounding box center [329, 214] width 494 height 26
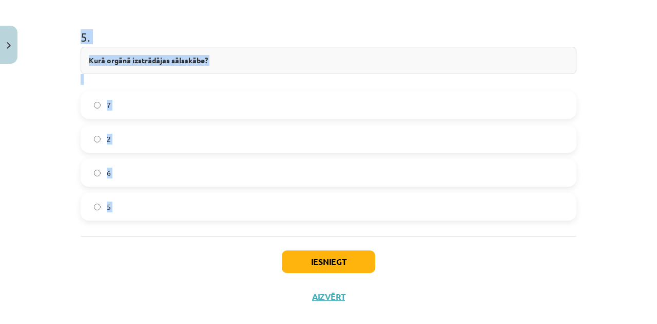
scroll to position [1238, 0]
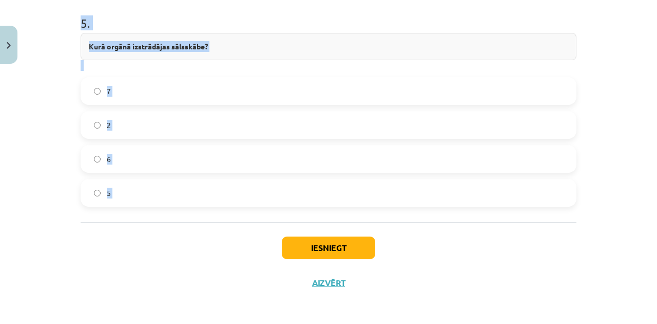
copy form "🔍 Aplūko attēlu! Ar kādu ciparu attēla atzīmēts kuņģis? 1 3 2 4 2 . Ar kādu cip…"
drag, startPoint x: 77, startPoint y: 115, endPoint x: 278, endPoint y: 227, distance: 230.6
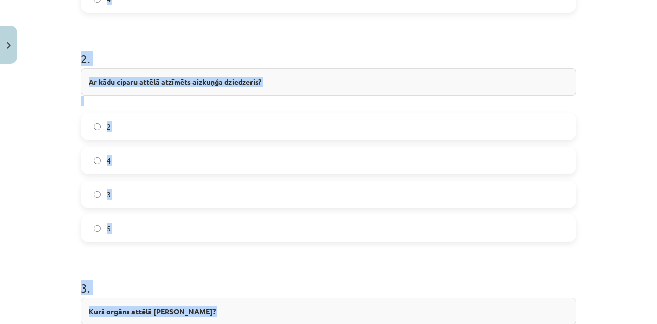
scroll to position [582, 0]
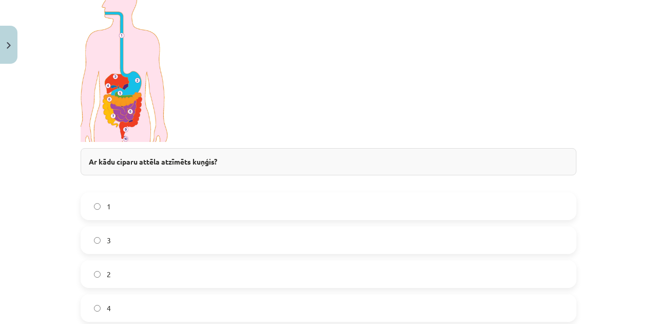
scroll to position [343, 0]
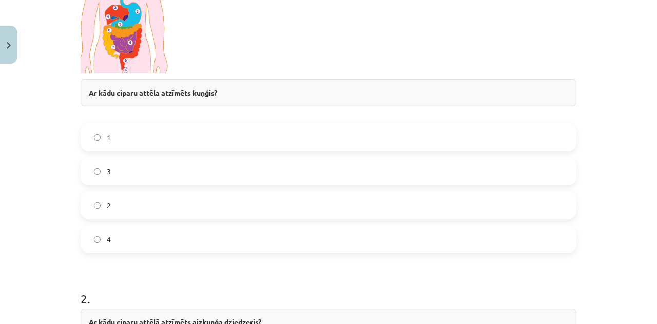
click at [152, 175] on label "3" at bounding box center [329, 171] width 494 height 26
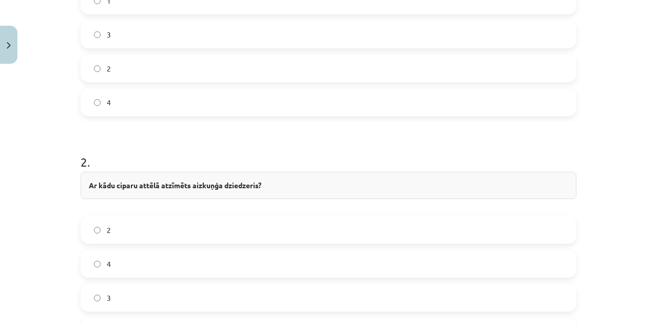
scroll to position [582, 0]
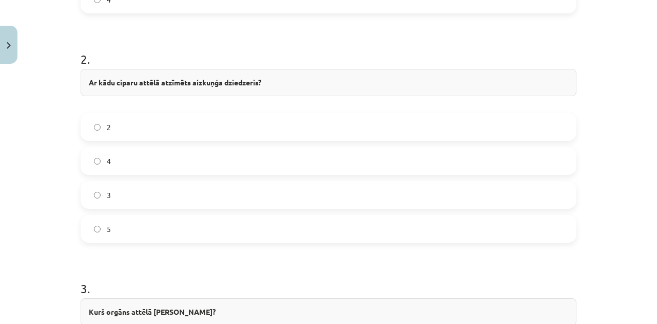
click at [116, 164] on label "4" at bounding box center [329, 161] width 494 height 26
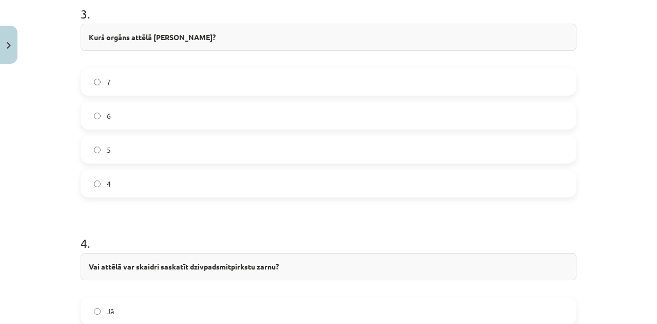
click at [115, 147] on label "5" at bounding box center [329, 150] width 494 height 26
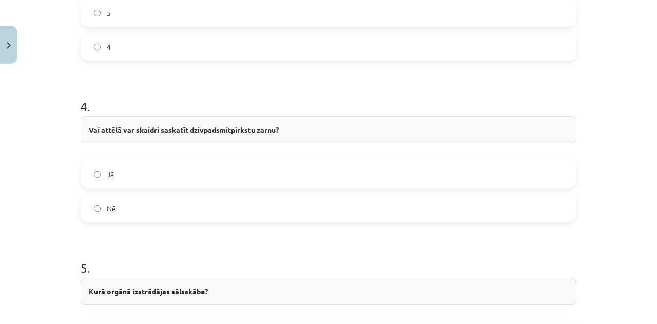
click at [114, 177] on label "Jā" at bounding box center [329, 174] width 494 height 26
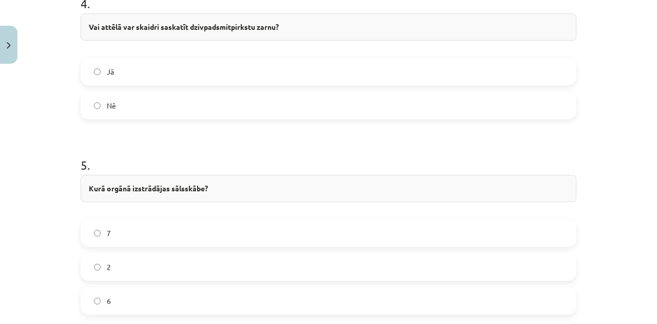
scroll to position [1199, 0]
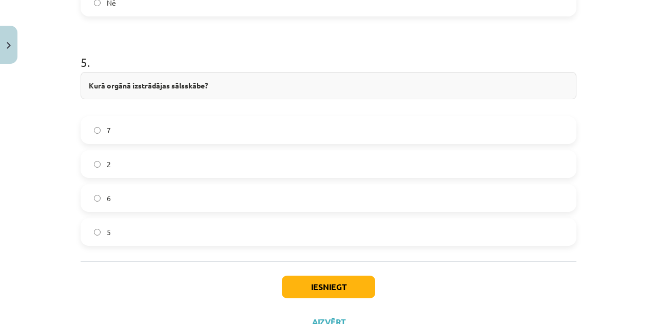
click at [112, 221] on label "5" at bounding box center [329, 232] width 494 height 26
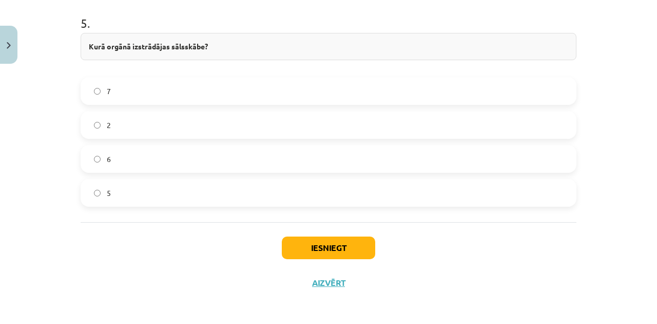
click at [117, 117] on label "2" at bounding box center [329, 125] width 494 height 26
click at [295, 236] on button "Iesniegt" at bounding box center [328, 247] width 93 height 23
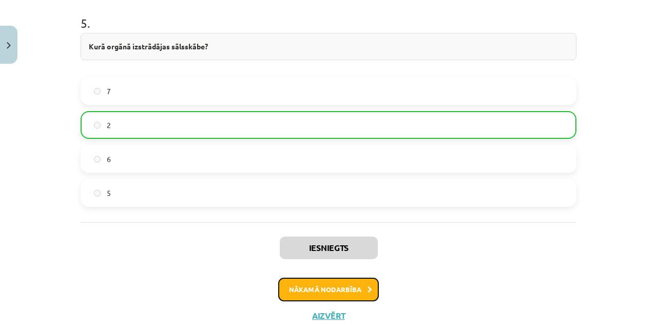
click at [323, 283] on button "Nākamā nodarbība" at bounding box center [328, 289] width 101 height 24
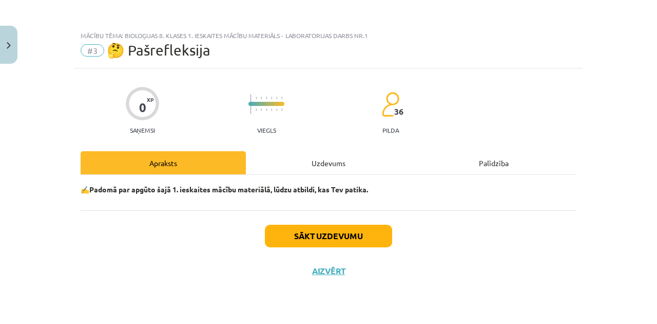
scroll to position [0, 0]
click at [302, 231] on button "Sākt uzdevumu" at bounding box center [328, 235] width 127 height 23
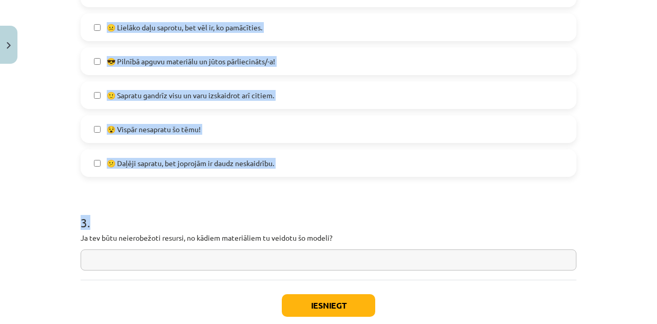
scroll to position [470, 0]
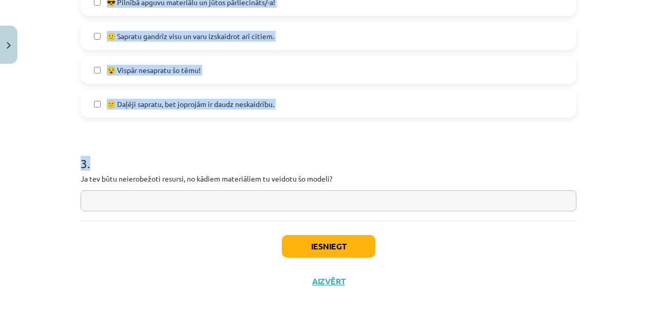
drag, startPoint x: 79, startPoint y: 143, endPoint x: 411, endPoint y: 206, distance: 337.8
copy form "Vai gremošanas orgānu sistēmas modeļa veidošana tev palīdzēja labāk iemācīties …"
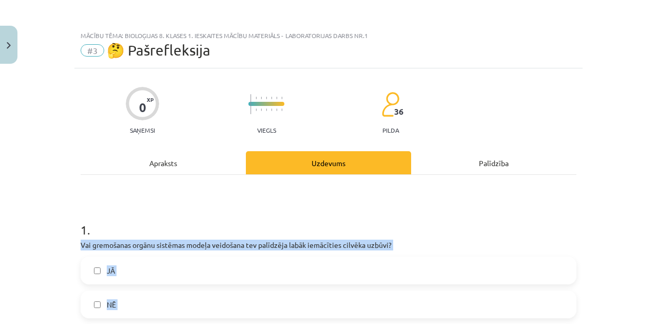
scroll to position [171, 0]
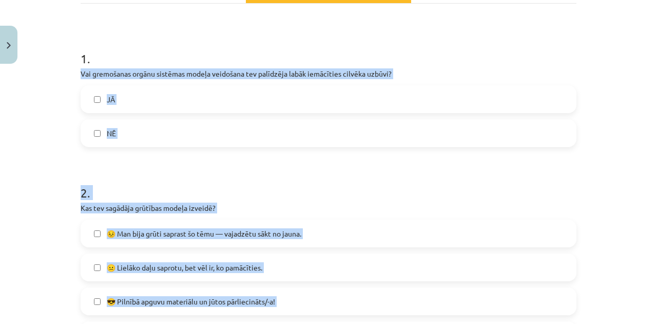
click at [154, 101] on label "JĀ" at bounding box center [329, 99] width 494 height 26
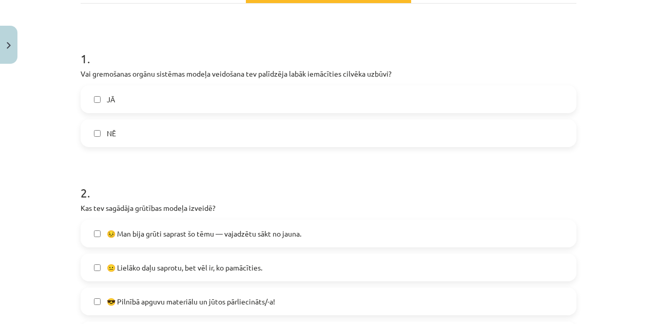
scroll to position [308, 0]
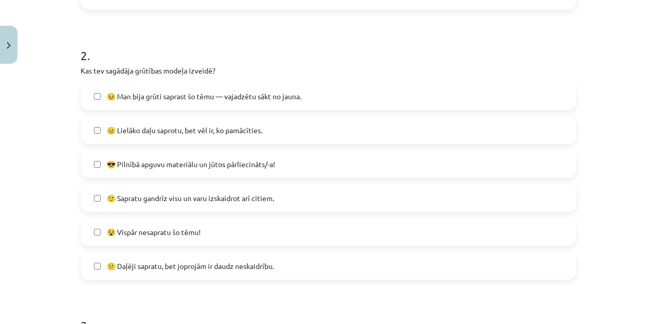
click at [171, 190] on label "🙂 Sapratu gandrīz visu un varu izskaidrot arī citiem." at bounding box center [329, 198] width 494 height 26
click at [136, 137] on label "😐 Lielāko daļu saprotu, bet vēl ir, ko pamācīties." at bounding box center [329, 130] width 494 height 26
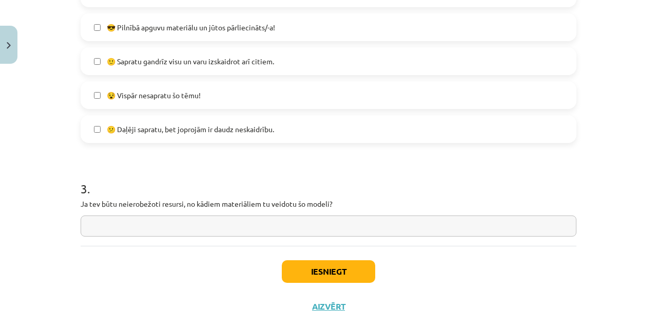
click at [119, 69] on label "🙂 Sapratu gandrīz visu un varu izskaidrot arī citiem." at bounding box center [329, 61] width 494 height 26
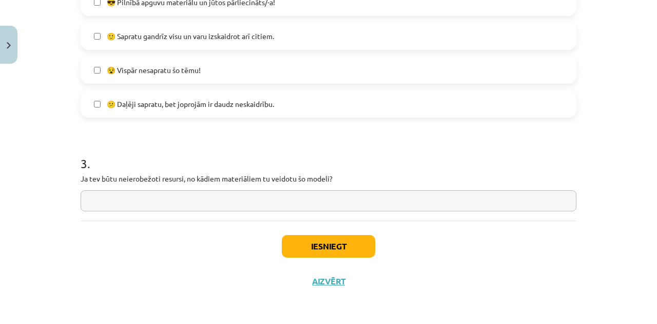
click at [138, 198] on input "text" at bounding box center [329, 200] width 496 height 21
type input "*"
type input "**********"
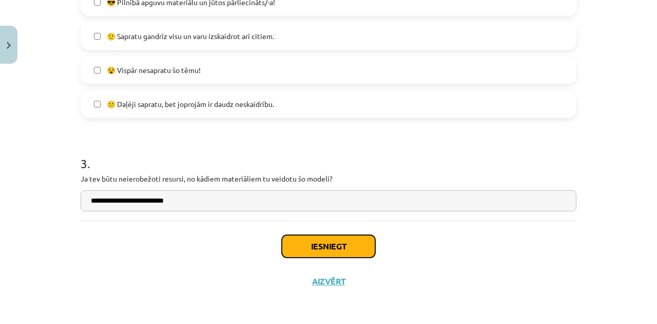
click at [298, 244] on button "Iesniegt" at bounding box center [328, 246] width 93 height 23
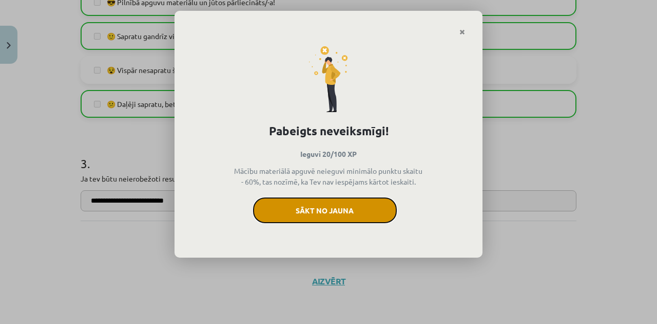
click at [275, 216] on button "Sākt no jauna" at bounding box center [325, 210] width 144 height 26
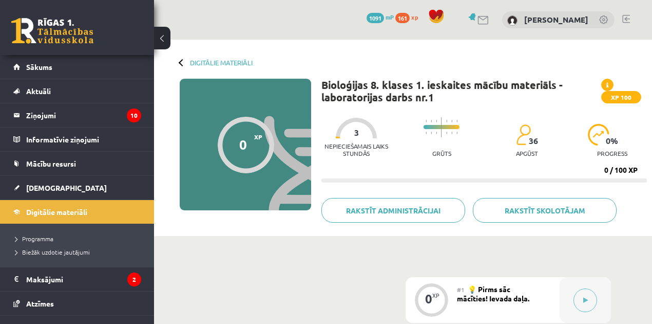
scroll to position [103, 0]
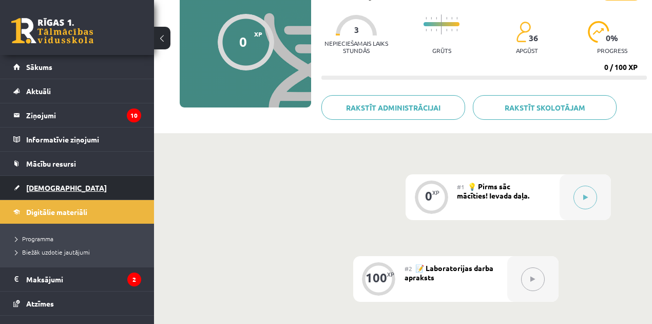
click at [54, 186] on span "[DEMOGRAPHIC_DATA]" at bounding box center [66, 187] width 81 height 9
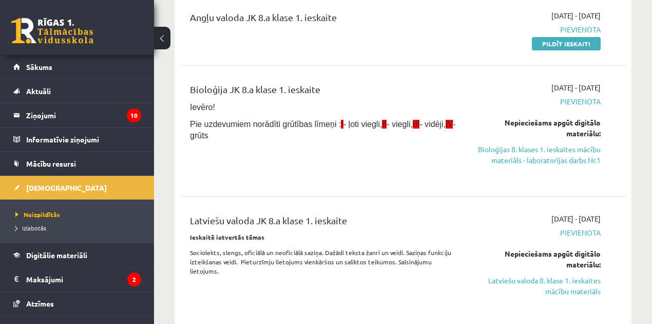
scroll to position [171, 0]
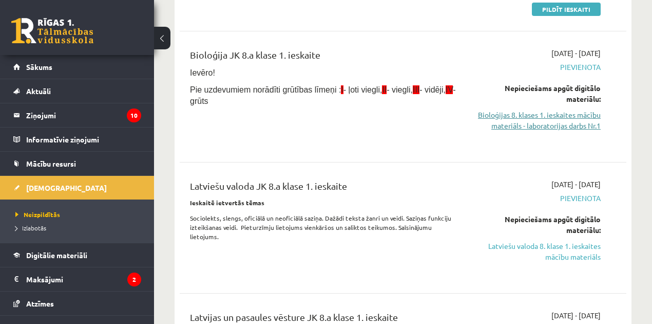
click at [544, 117] on link "Bioloģijas 8. klases 1. ieskaites mācību materiāls - laboratorijas darbs Nr.1" at bounding box center [537, 120] width 127 height 22
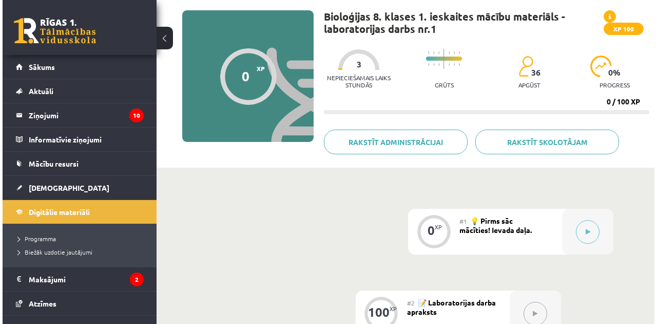
scroll to position [171, 0]
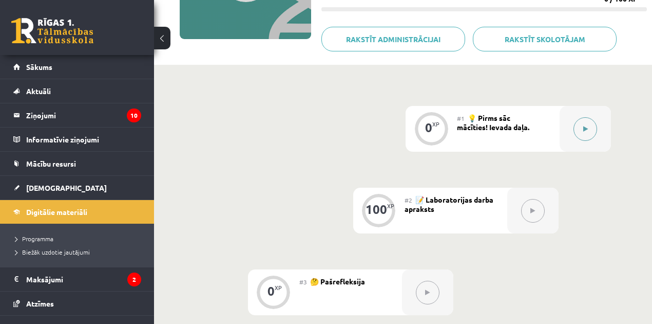
click at [581, 134] on button at bounding box center [586, 129] width 24 height 24
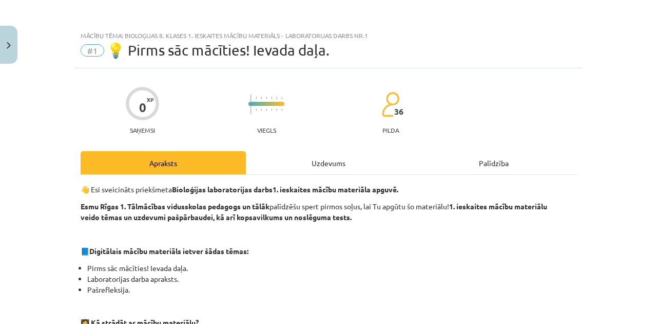
click at [343, 161] on div "Uzdevums" at bounding box center [328, 162] width 165 height 23
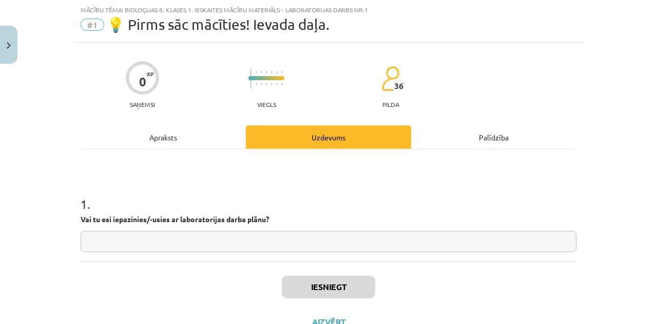
scroll to position [66, 0]
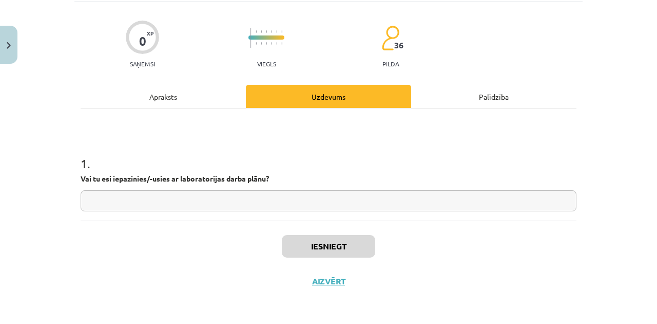
click at [213, 197] on input "text" at bounding box center [329, 200] width 496 height 21
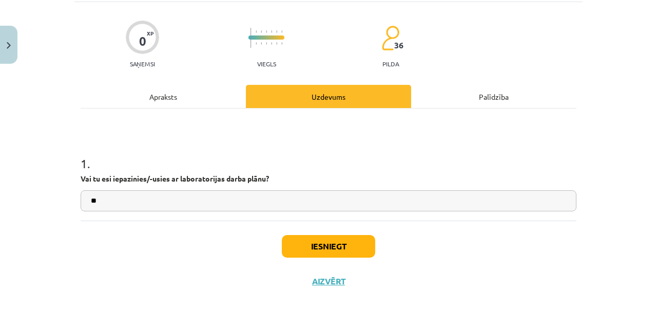
type input "**"
click at [307, 247] on button "Iesniegt" at bounding box center [328, 246] width 93 height 23
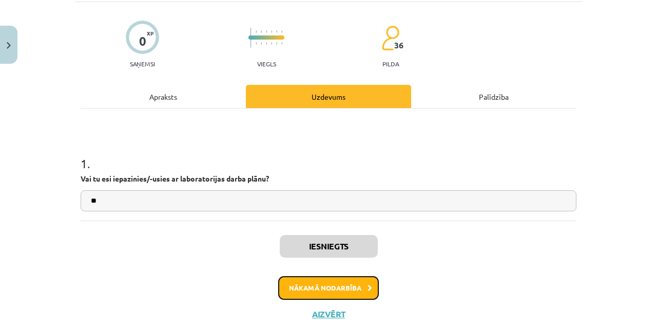
click at [342, 289] on button "Nākamā nodarbība" at bounding box center [328, 288] width 101 height 24
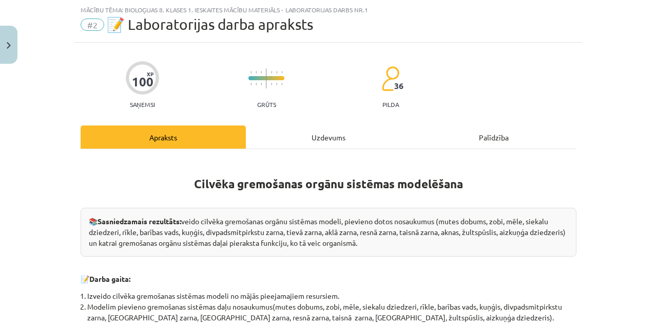
click at [306, 145] on div "Uzdevums" at bounding box center [328, 136] width 165 height 23
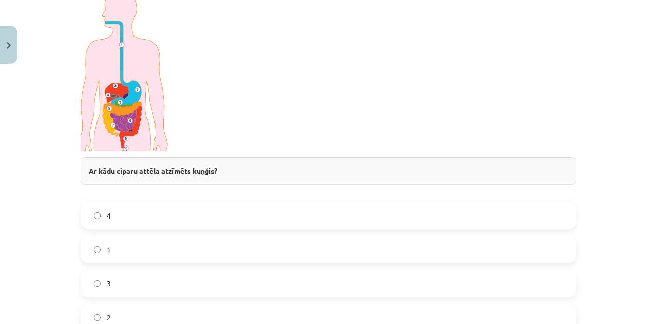
scroll to position [368, 0]
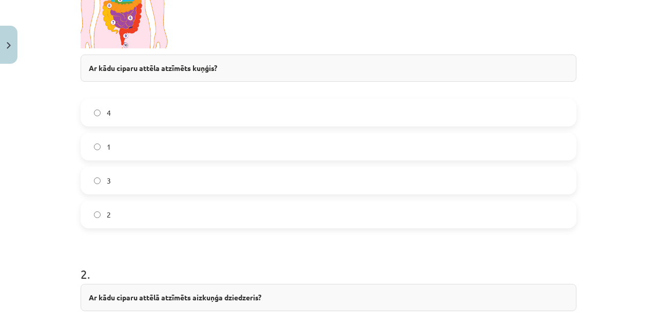
click at [111, 181] on label "3" at bounding box center [329, 180] width 494 height 26
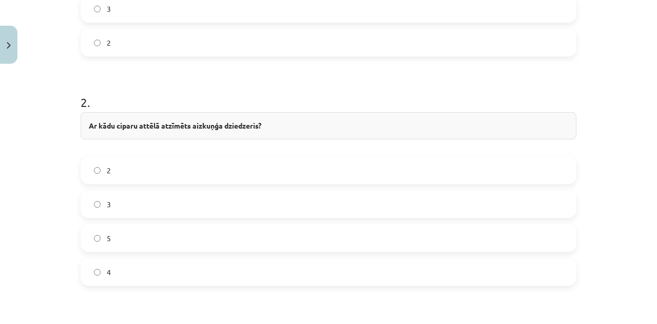
scroll to position [573, 0]
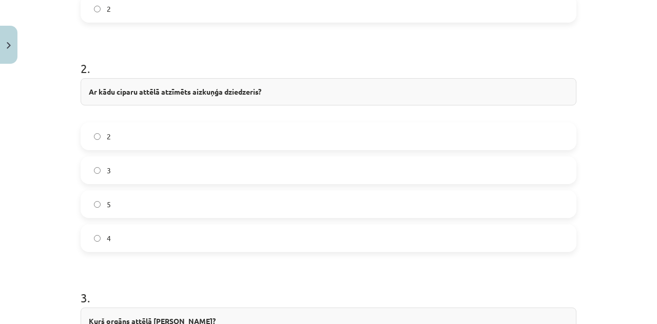
click at [114, 230] on label "4" at bounding box center [329, 238] width 494 height 26
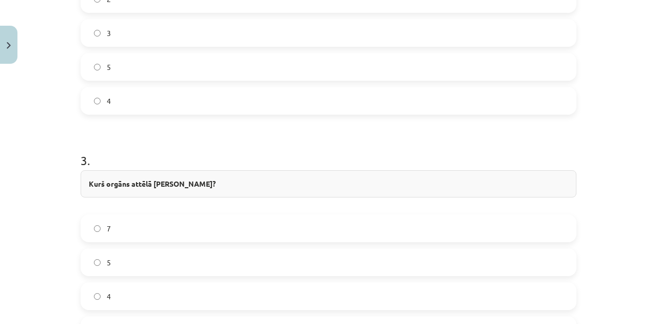
scroll to position [779, 0]
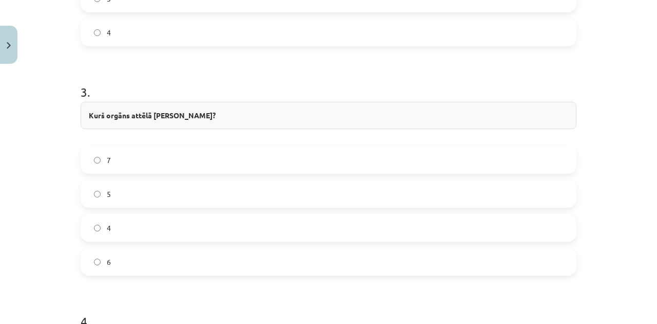
click at [121, 188] on label "5" at bounding box center [329, 194] width 494 height 26
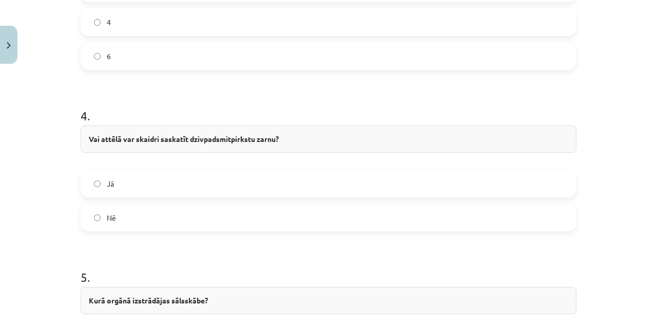
click at [122, 185] on label "Jā" at bounding box center [329, 184] width 494 height 26
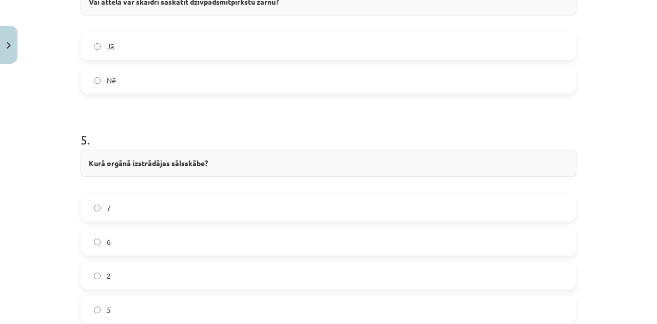
scroll to position [1189, 0]
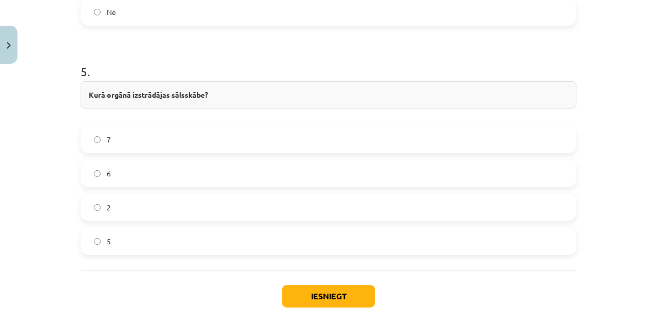
click at [122, 200] on label "2" at bounding box center [329, 207] width 494 height 26
click at [321, 292] on button "Iesniegt" at bounding box center [328, 296] width 93 height 23
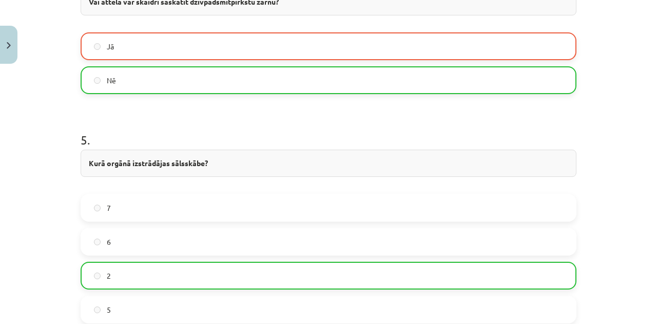
scroll to position [1270, 0]
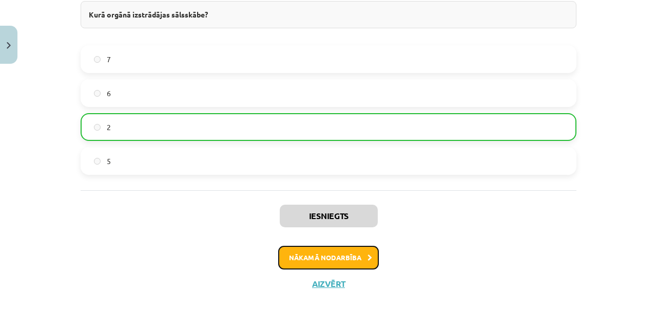
click at [305, 258] on button "Nākamā nodarbība" at bounding box center [328, 257] width 101 height 24
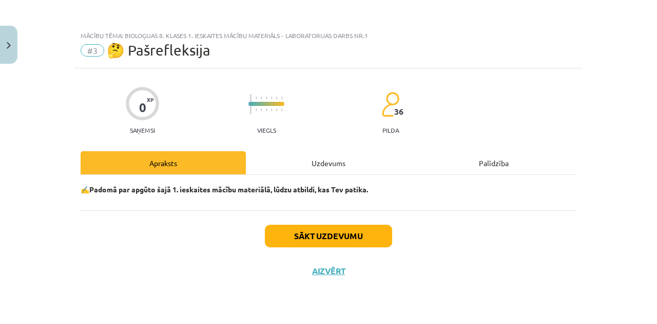
click at [309, 163] on div "Uzdevums" at bounding box center [328, 162] width 165 height 23
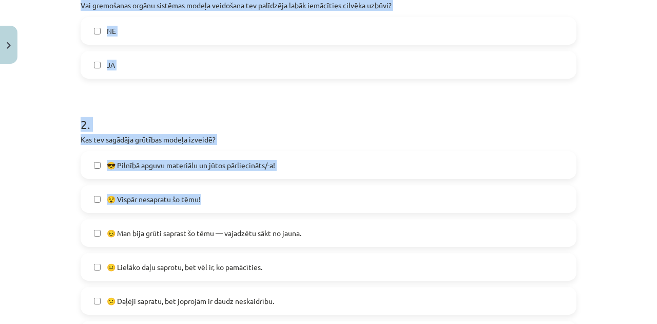
scroll to position [137, 0]
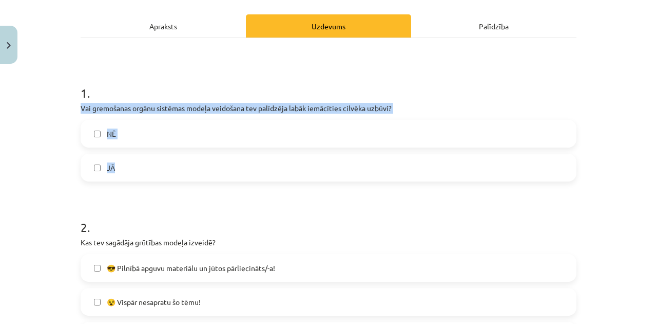
drag, startPoint x: 73, startPoint y: 105, endPoint x: 127, endPoint y: 166, distance: 81.9
click at [127, 166] on div "0 XP Saņemsi Viegls 36 pilda Apraksts Uzdevums Palīdzība 1 . Vai gremošanas org…" at bounding box center [328, 282] width 508 height 700
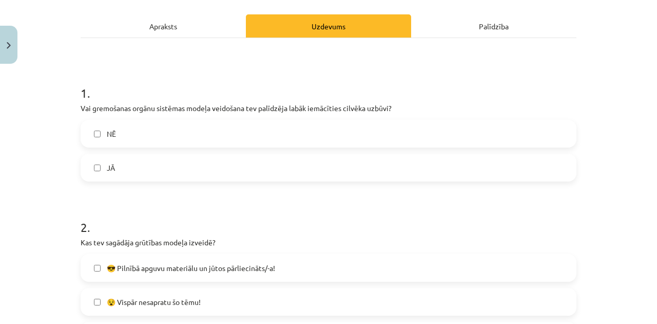
click at [157, 215] on h1 "2 ." at bounding box center [329, 218] width 496 height 32
click at [145, 142] on label "NĒ" at bounding box center [329, 134] width 494 height 26
click at [139, 173] on label "JĀ" at bounding box center [329, 168] width 494 height 26
click at [140, 166] on label "JĀ" at bounding box center [329, 168] width 494 height 26
click at [142, 123] on label "NĒ" at bounding box center [329, 134] width 494 height 26
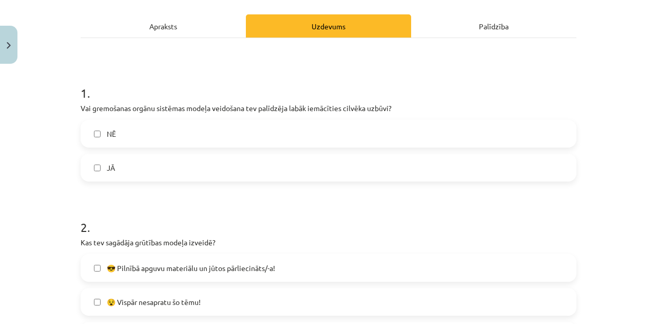
click at [123, 133] on label "NĒ" at bounding box center [329, 134] width 494 height 26
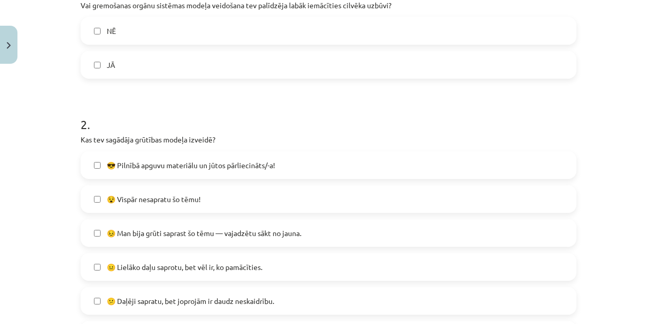
click at [187, 303] on span "😕 Daļēji sapratu, bet joprojām ir daudz neskaidrību." at bounding box center [190, 300] width 167 height 11
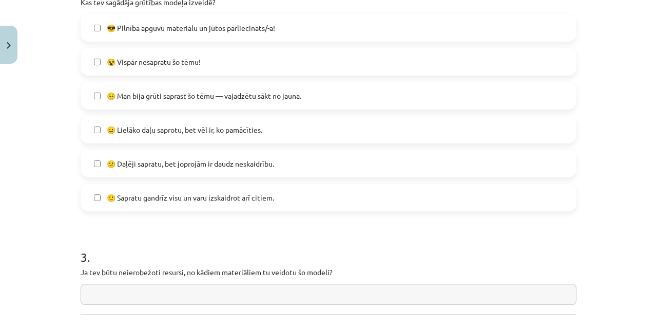
scroll to position [445, 0]
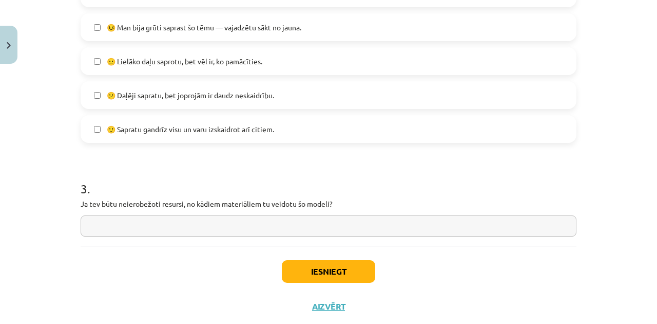
click at [129, 226] on input "text" at bounding box center [329, 225] width 496 height 21
type input "********"
click at [317, 255] on div "Iesniegt Aizvērt" at bounding box center [329, 281] width 496 height 72
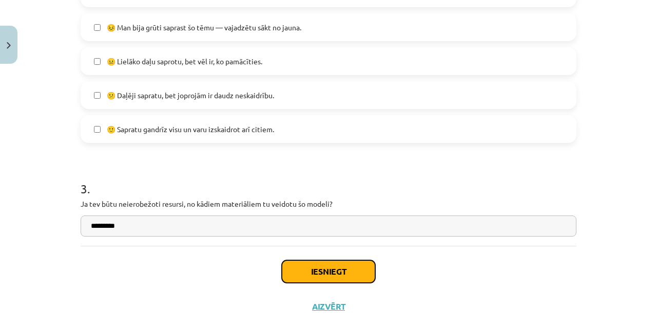
click at [320, 266] on button "Iesniegt" at bounding box center [328, 271] width 93 height 23
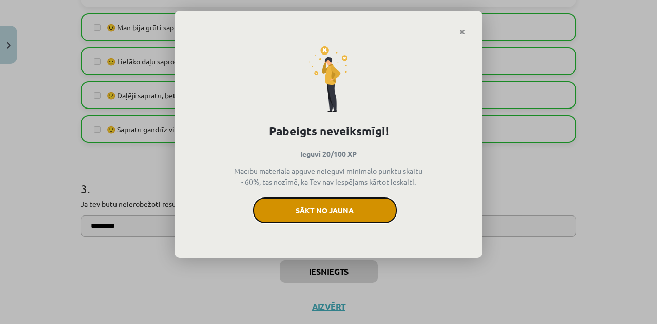
click at [321, 211] on button "Sākt no jauna" at bounding box center [325, 210] width 144 height 26
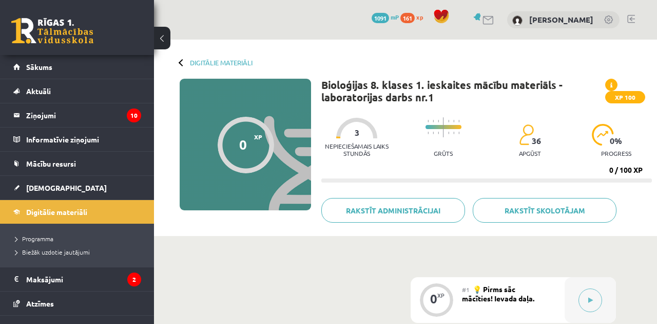
scroll to position [171, 0]
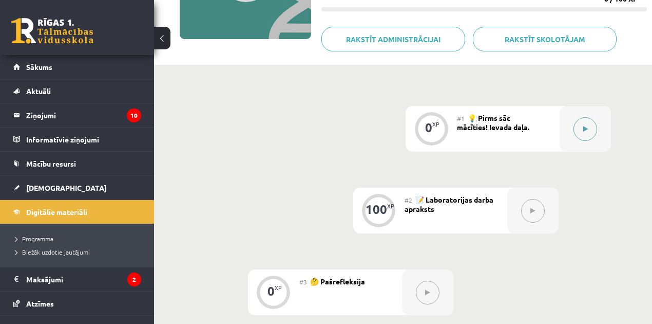
click at [573, 129] on div at bounding box center [585, 129] width 51 height 46
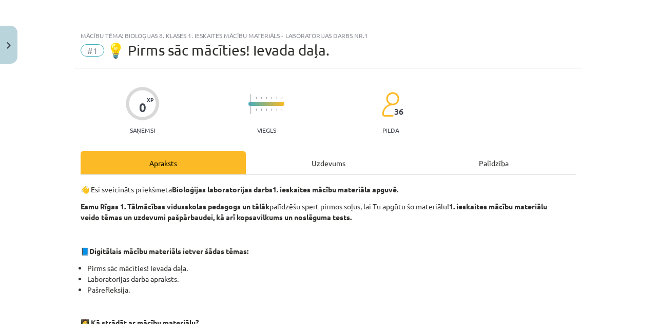
click at [346, 154] on div "Uzdevums" at bounding box center [328, 162] width 165 height 23
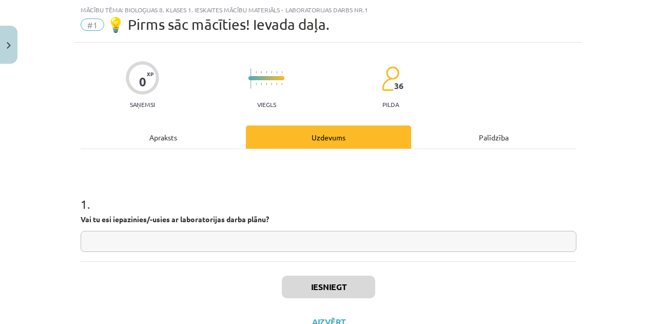
scroll to position [66, 0]
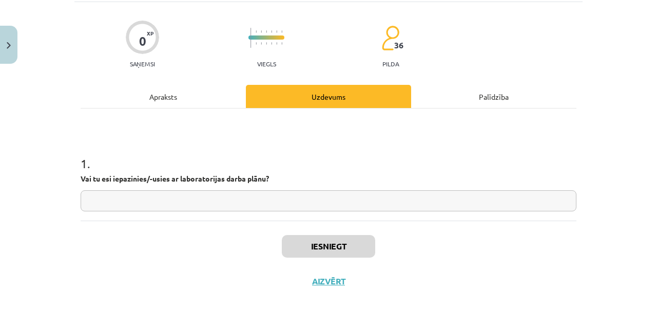
click at [179, 200] on input "text" at bounding box center [329, 200] width 496 height 21
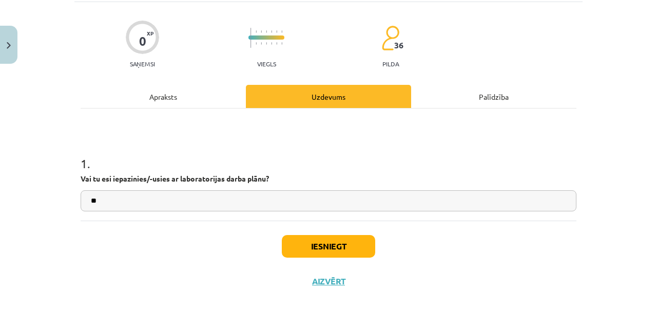
type input "**"
click at [288, 237] on button "Iesniegt" at bounding box center [328, 246] width 93 height 23
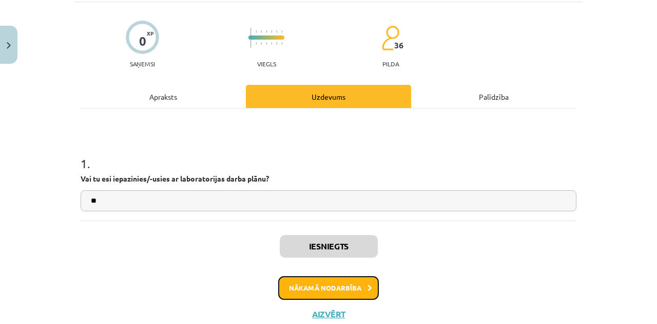
click at [315, 280] on button "Nākamā nodarbība" at bounding box center [328, 288] width 101 height 24
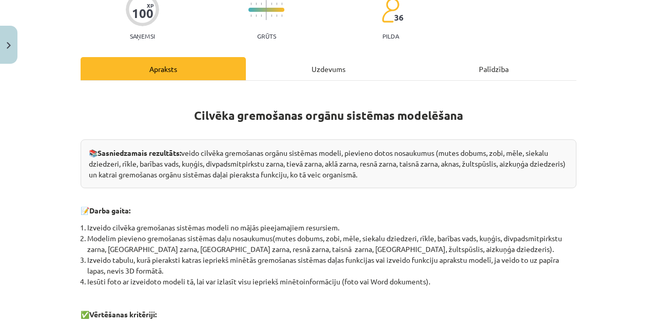
click at [309, 70] on div "Uzdevums" at bounding box center [328, 68] width 165 height 23
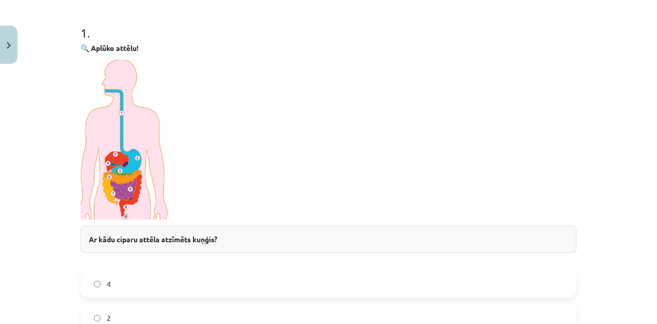
scroll to position [368, 0]
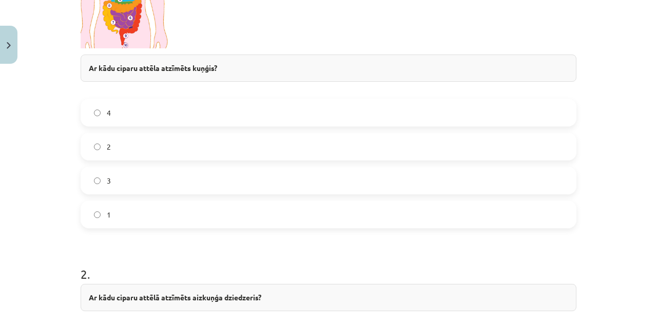
click at [124, 144] on label "2" at bounding box center [329, 147] width 494 height 26
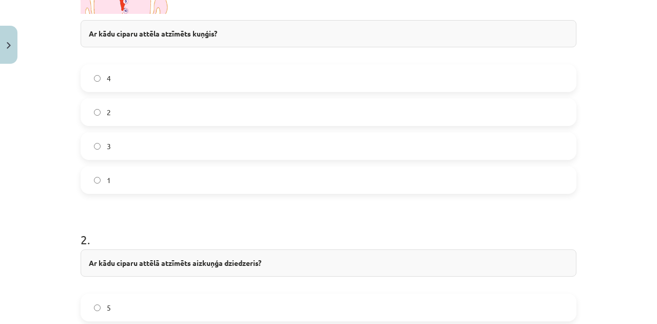
scroll to position [505, 0]
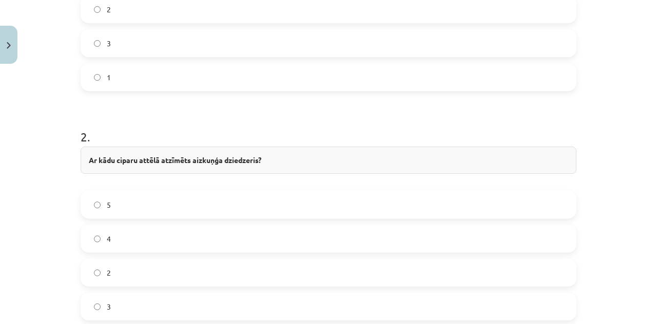
click at [146, 242] on label "4" at bounding box center [329, 238] width 494 height 26
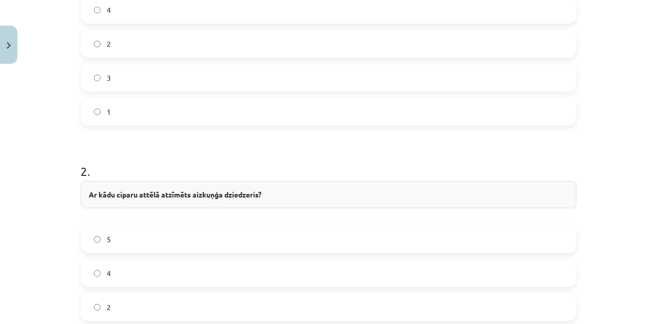
scroll to position [299, 0]
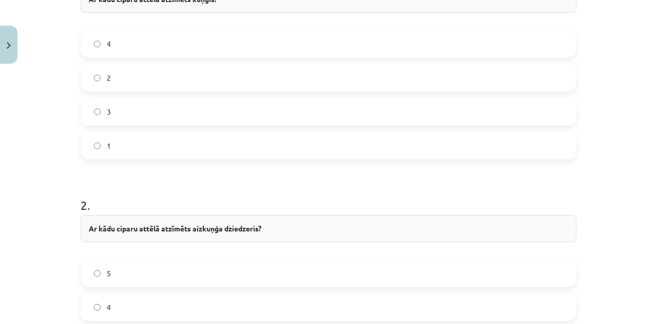
click at [126, 261] on label "5" at bounding box center [329, 273] width 494 height 26
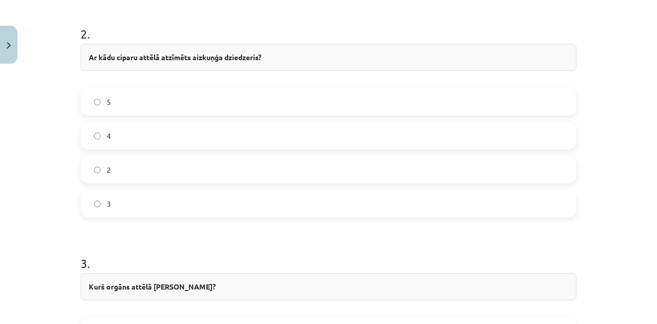
click at [127, 261] on h1 "3 ." at bounding box center [329, 254] width 496 height 32
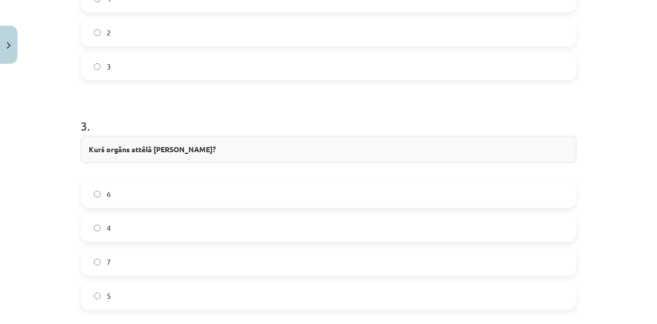
click at [131, 254] on label "7" at bounding box center [329, 262] width 494 height 26
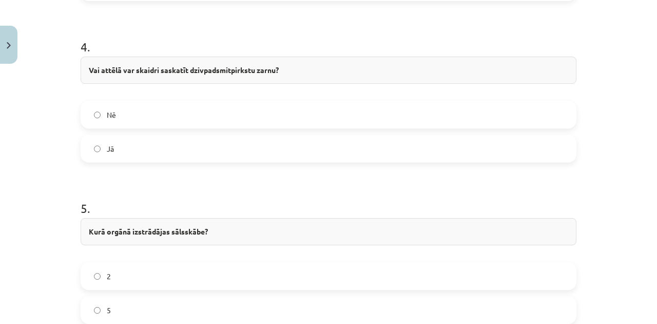
click at [128, 114] on label "Nē" at bounding box center [329, 115] width 494 height 26
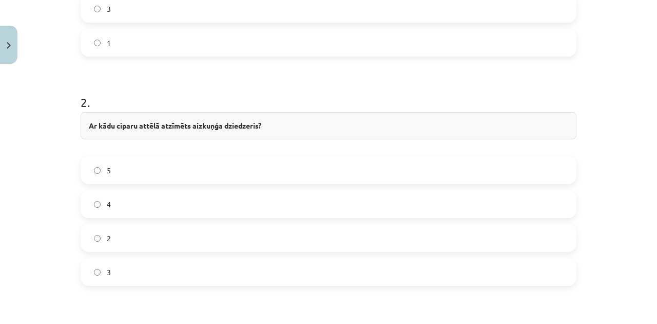
scroll to position [368, 0]
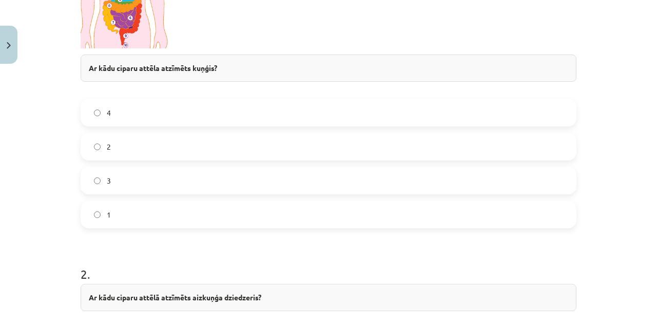
click at [117, 177] on label "3" at bounding box center [329, 180] width 494 height 26
click at [119, 143] on label "2" at bounding box center [329, 147] width 494 height 26
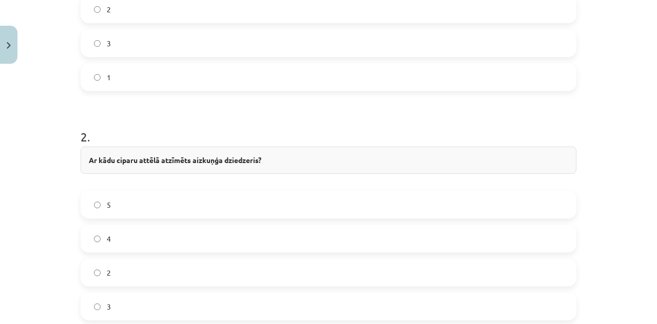
click at [127, 236] on label "4" at bounding box center [329, 238] width 494 height 26
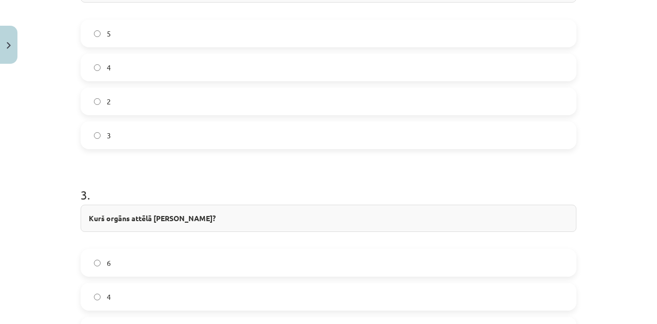
scroll to position [813, 0]
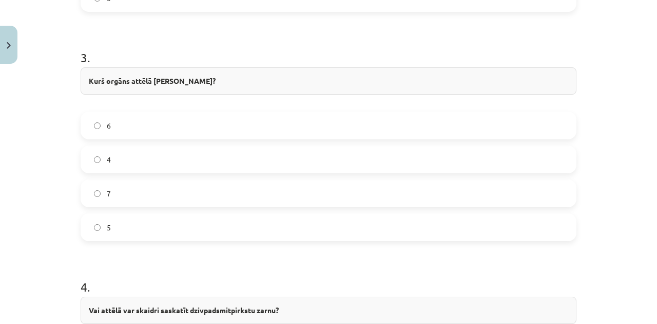
click at [121, 155] on label "4" at bounding box center [329, 159] width 494 height 26
click at [122, 228] on label "5" at bounding box center [329, 227] width 494 height 26
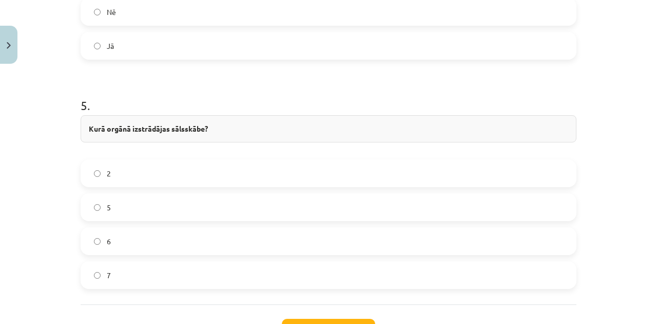
scroll to position [1189, 0]
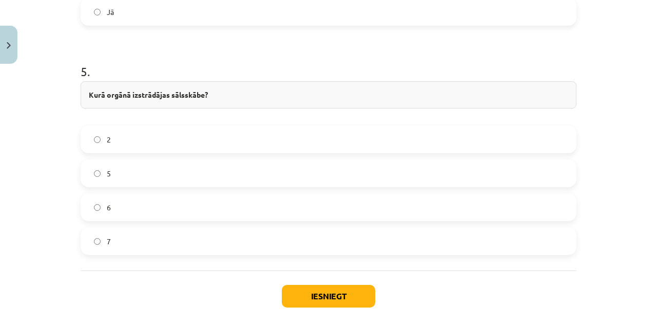
click at [116, 129] on label "2" at bounding box center [329, 139] width 494 height 26
click at [302, 292] on button "Iesniegt" at bounding box center [328, 296] width 93 height 23
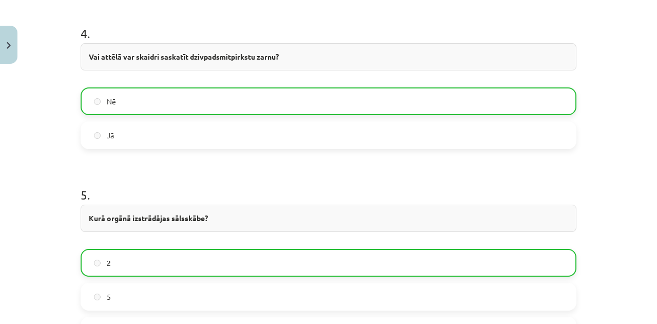
scroll to position [1203, 0]
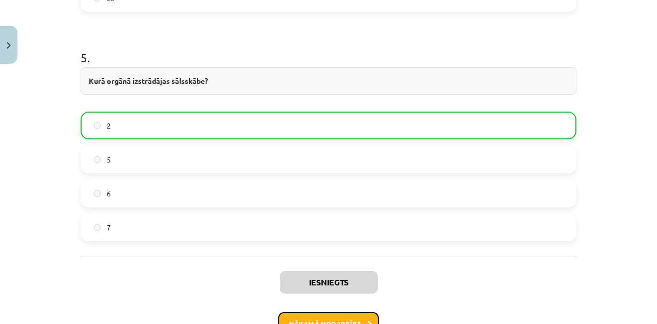
click at [325, 313] on button "Nākamā nodarbība" at bounding box center [328, 324] width 101 height 24
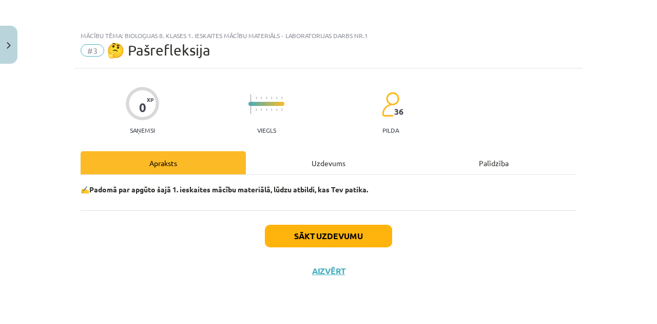
scroll to position [0, 0]
click at [311, 157] on div "Uzdevums" at bounding box center [328, 162] width 165 height 23
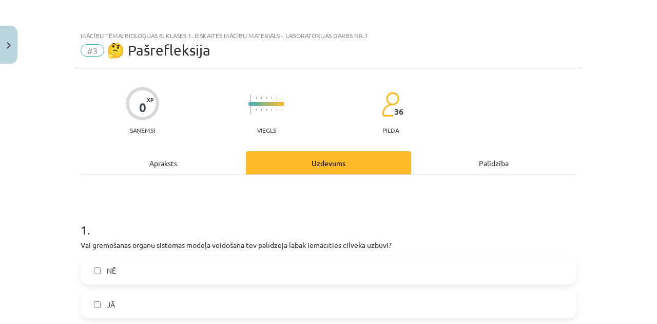
scroll to position [68, 0]
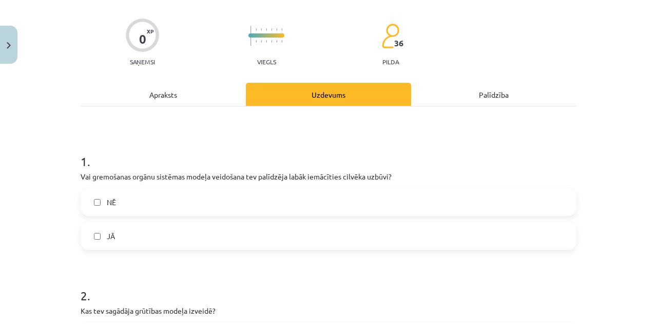
click at [115, 230] on label "JĀ" at bounding box center [329, 236] width 494 height 26
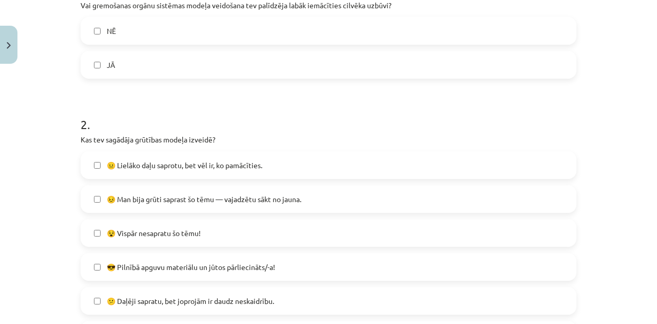
scroll to position [274, 0]
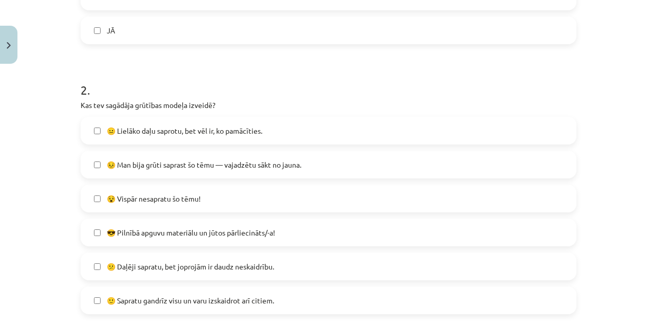
click at [125, 300] on span "🙂 Sapratu gandrīz visu un varu izskaidrot arī citiem." at bounding box center [190, 300] width 167 height 11
click at [125, 298] on span "🙂 Sapratu gandrīz visu un varu izskaidrot arī citiem." at bounding box center [190, 300] width 167 height 11
click at [129, 263] on span "😕 Daļēji sapratu, bet joprojām ir daudz neskaidrību." at bounding box center [190, 266] width 167 height 11
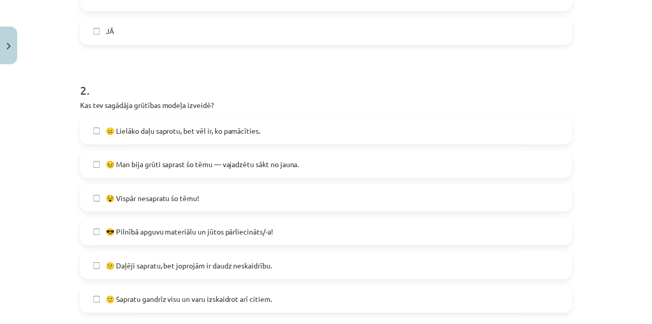
scroll to position [411, 0]
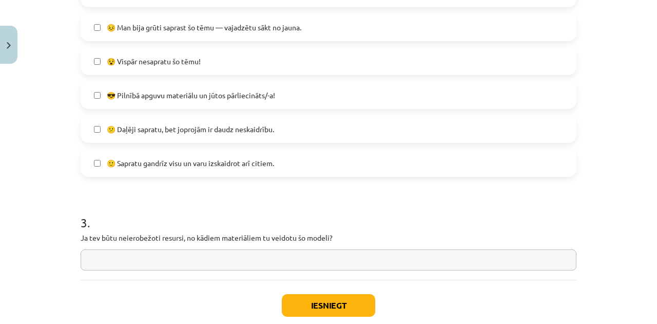
click at [129, 260] on input "text" at bounding box center [329, 259] width 496 height 21
type input "********"
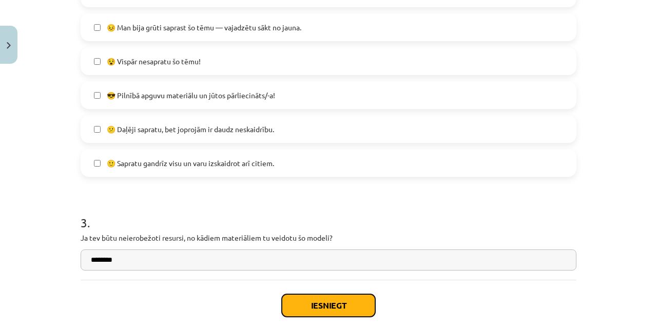
click at [339, 305] on button "Iesniegt" at bounding box center [328, 305] width 93 height 23
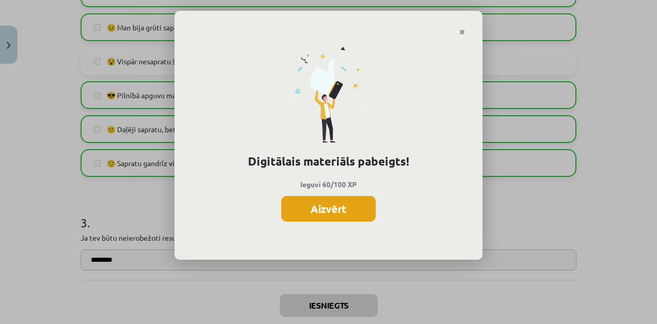
click at [320, 206] on button "Aizvērt" at bounding box center [328, 209] width 94 height 26
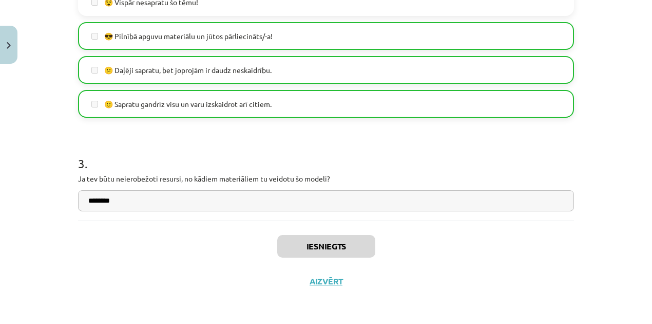
scroll to position [274, 0]
click at [331, 280] on button "Aizvērt" at bounding box center [326, 281] width 39 height 10
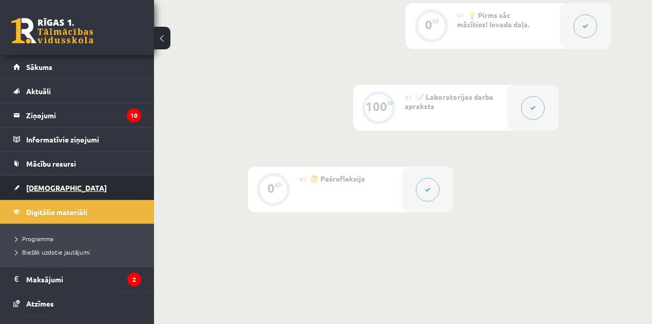
click at [39, 188] on span "[DEMOGRAPHIC_DATA]" at bounding box center [66, 187] width 81 height 9
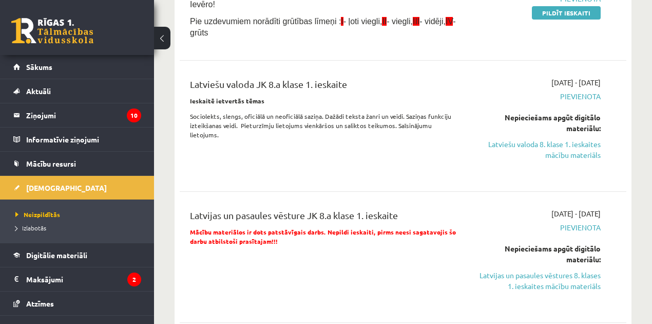
scroll to position [308, 0]
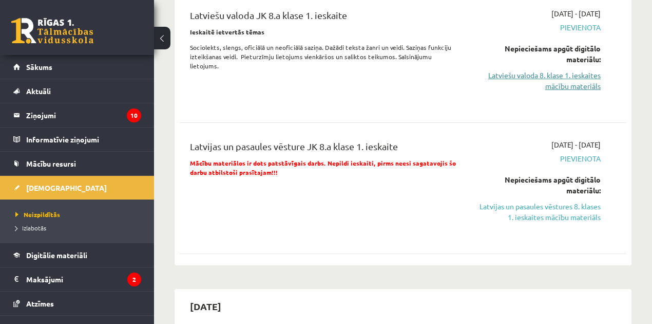
click at [565, 74] on link "Latviešu valoda 8. klase 1. ieskaites mācību materiāls" at bounding box center [537, 81] width 127 height 22
click at [543, 81] on link "Latviešu valoda 8. klase 1. ieskaites mācību materiāls" at bounding box center [537, 81] width 127 height 22
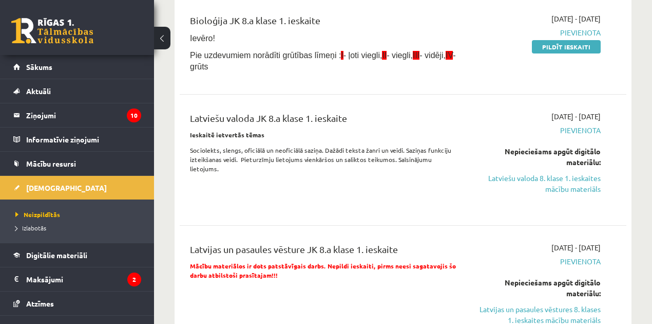
scroll to position [239, 0]
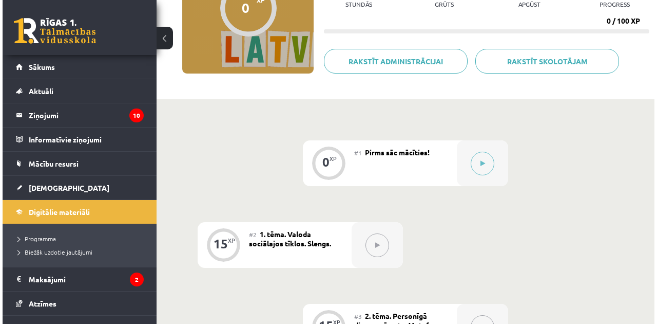
scroll to position [171, 0]
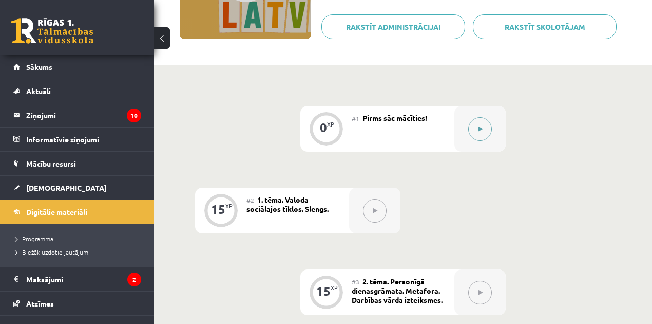
click at [480, 139] on button at bounding box center [480, 129] width 24 height 24
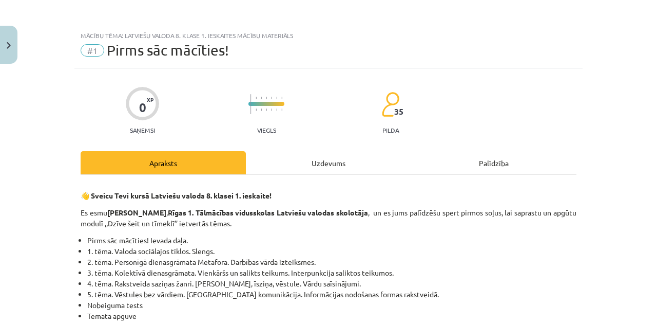
click at [328, 166] on div "Uzdevums" at bounding box center [328, 162] width 165 height 23
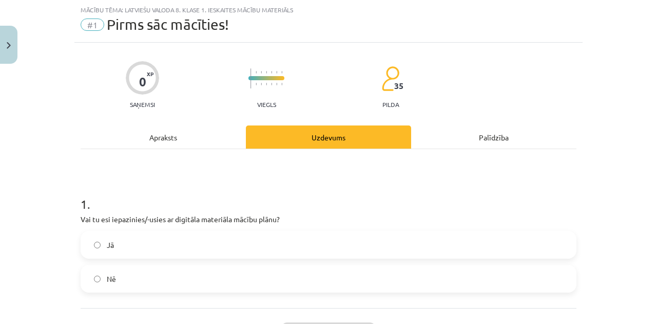
scroll to position [60, 0]
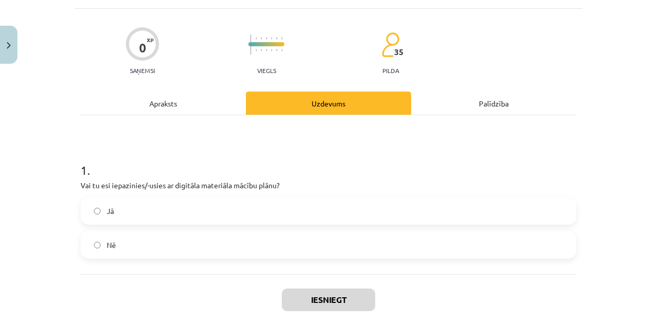
click at [145, 208] on label "Jā" at bounding box center [329, 211] width 494 height 26
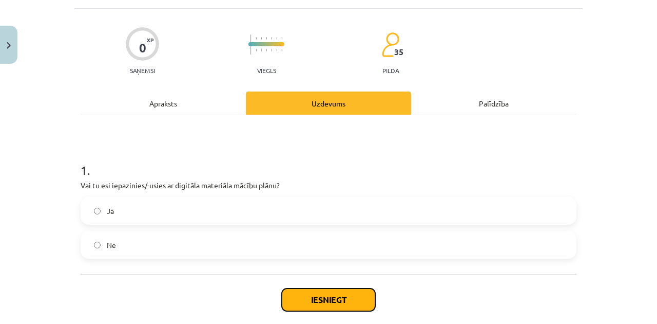
click at [290, 299] on button "Iesniegt" at bounding box center [328, 299] width 93 height 23
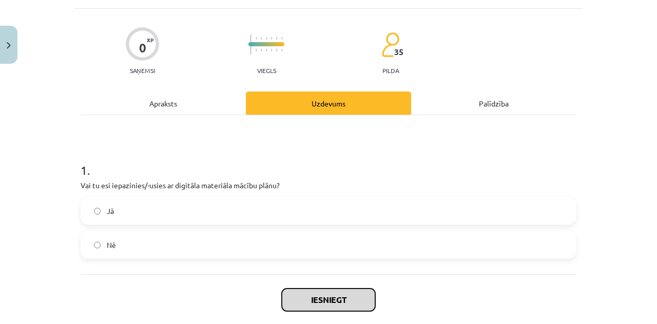
scroll to position [113, 0]
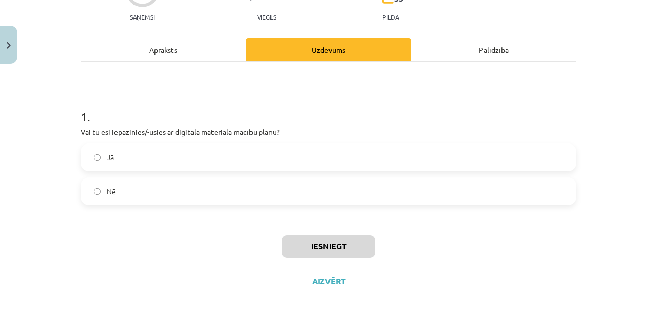
click at [312, 233] on div "Iesniegt Aizvērt" at bounding box center [329, 256] width 496 height 72
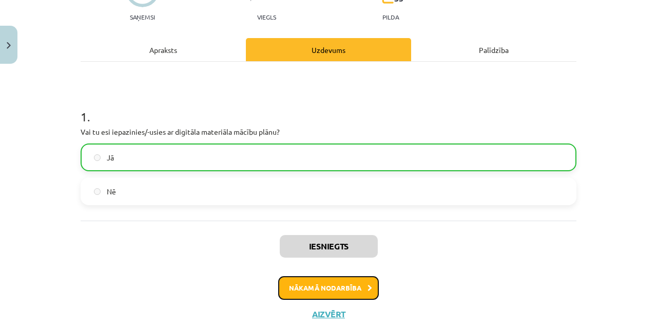
click at [323, 291] on button "Nākamā nodarbība" at bounding box center [328, 288] width 101 height 24
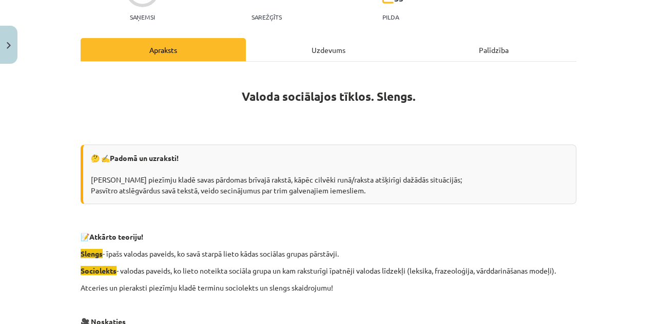
scroll to position [26, 0]
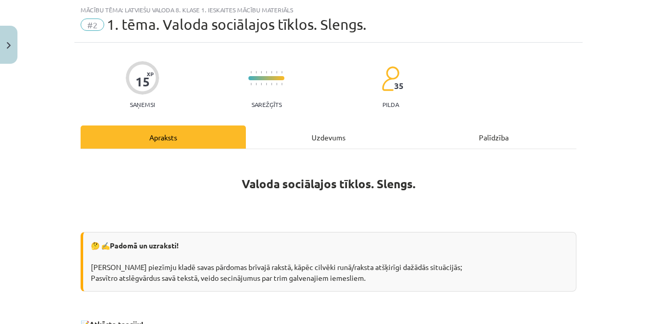
click at [279, 145] on div "Uzdevums" at bounding box center [328, 136] width 165 height 23
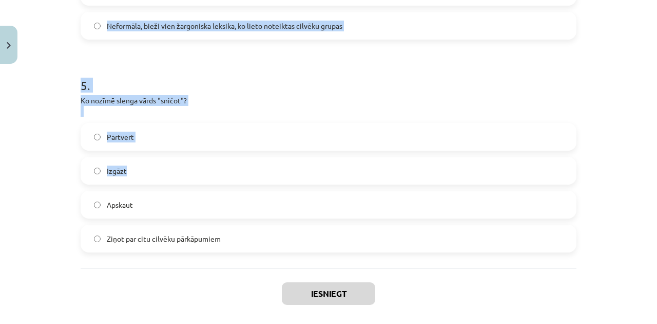
scroll to position [1031, 0]
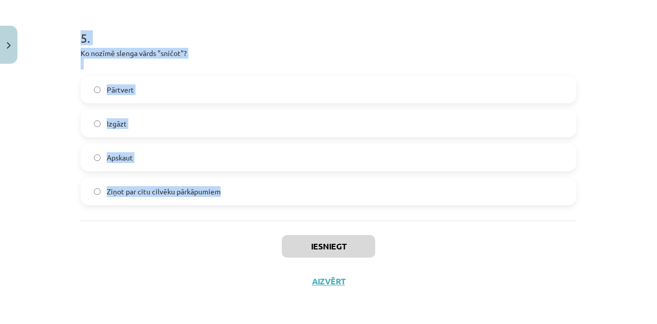
drag, startPoint x: 84, startPoint y: 149, endPoint x: 259, endPoint y: 187, distance: 179.3
copy form "Kura no šīm grupām varētu izmantot sociolektu? Pusaudži Ārsti IT speciālisti Vi…"
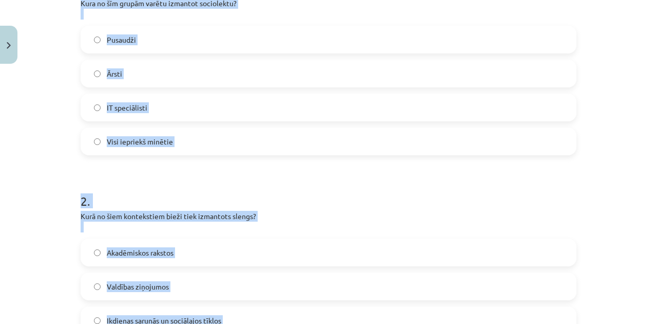
scroll to position [0, 0]
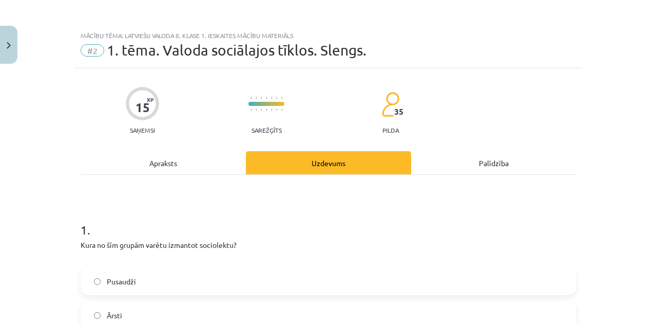
click at [175, 216] on h1 "1 ." at bounding box center [329, 220] width 496 height 32
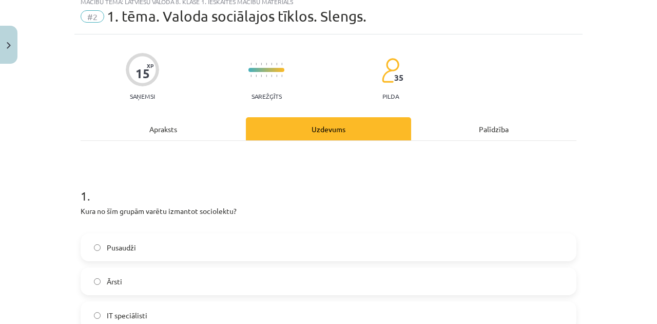
scroll to position [103, 0]
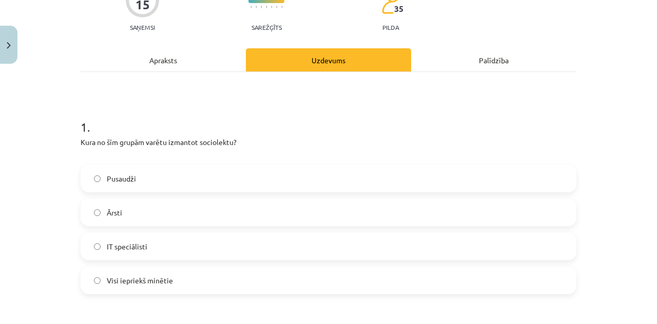
click at [144, 277] on span "Visi iepriekš minētie" at bounding box center [140, 280] width 66 height 11
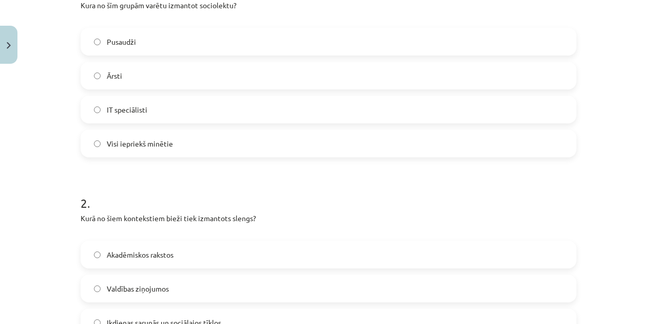
scroll to position [376, 0]
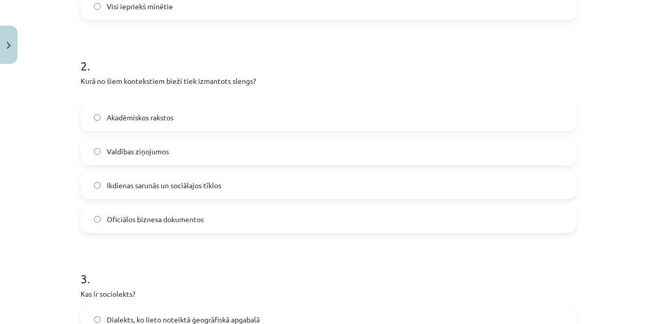
click at [155, 185] on span "Ikdienas sarunās un sociālajos tīklos" at bounding box center [164, 185] width 115 height 11
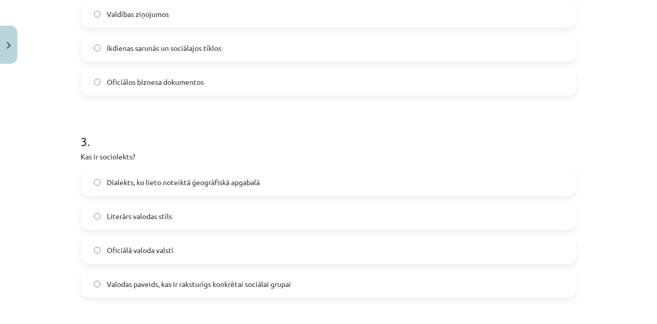
click at [127, 281] on span "Valodas paveids, kas ir raksturīgs konkrētai sociālai grupai" at bounding box center [199, 283] width 184 height 11
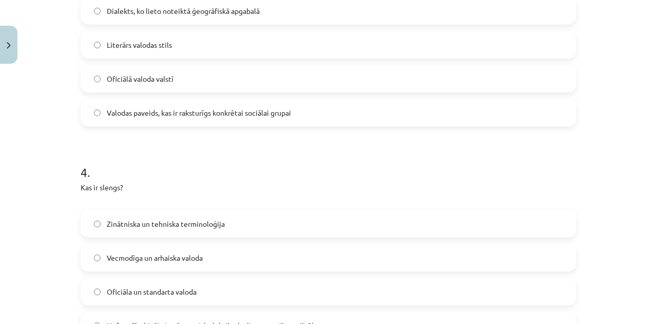
scroll to position [822, 0]
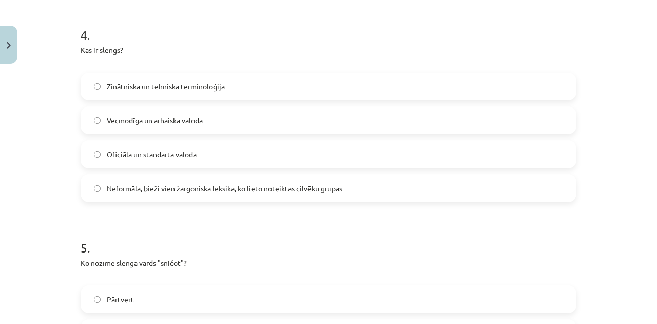
click at [131, 188] on span "Neformāla, bieži vien žargoniska leksika, ko lieto noteiktas cilvēku grupas" at bounding box center [225, 188] width 236 height 11
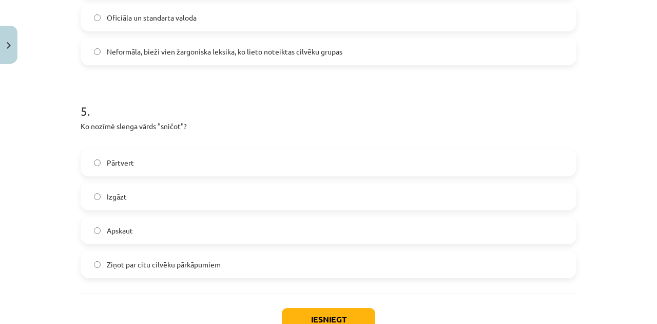
click at [128, 267] on span "Ziņot par citu cilvēku pārkāpumiem" at bounding box center [164, 264] width 114 height 11
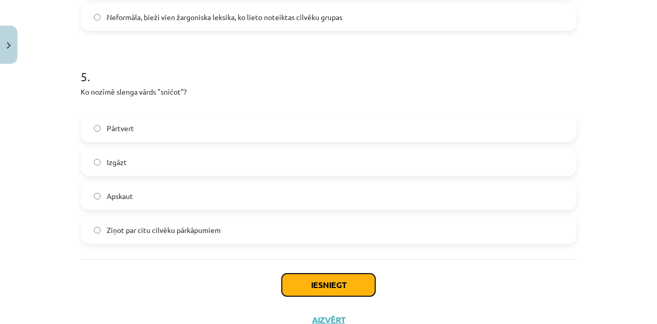
click at [312, 291] on button "Iesniegt" at bounding box center [328, 284] width 93 height 23
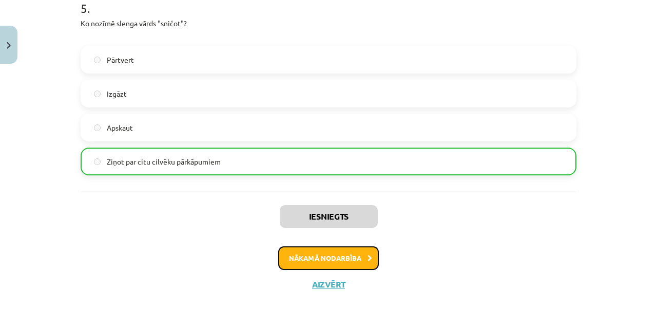
click at [295, 252] on button "Nākamā nodarbība" at bounding box center [328, 258] width 101 height 24
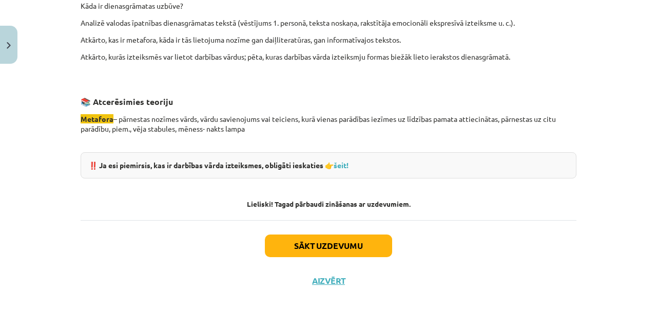
scroll to position [26, 0]
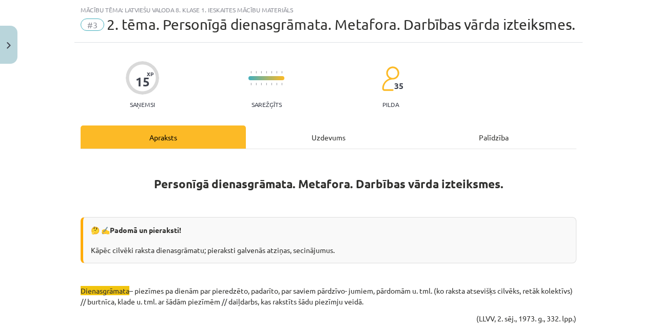
click at [304, 137] on div "Uzdevums" at bounding box center [328, 136] width 165 height 23
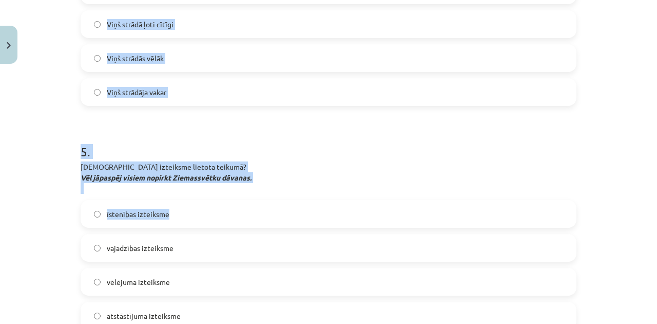
scroll to position [1074, 0]
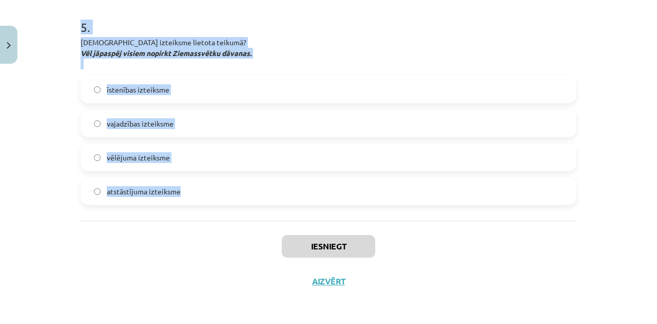
drag, startPoint x: 72, startPoint y: 113, endPoint x: 267, endPoint y: 217, distance: 220.6
click at [267, 217] on div "Mācību tēma: Latviešu valoda 8. klase 1. ieskaites mācību materiāls #3 2. tēma.…" at bounding box center [328, 162] width 657 height 324
copy form "Kādā veidā dienasgrāmata palīdz cilvēkiem? Sekmē pašrefleksiju un emociju izpau…"
click at [136, 191] on span "atstāstījuma izteiksme" at bounding box center [144, 191] width 74 height 11
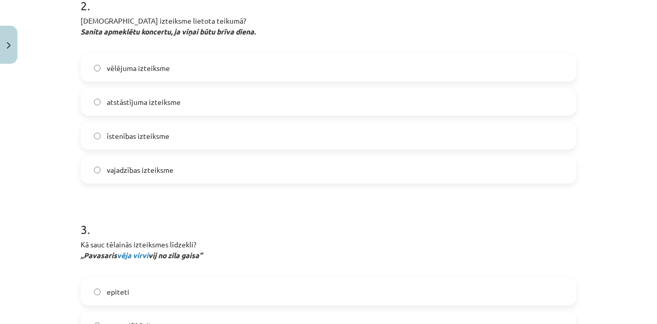
scroll to position [0, 0]
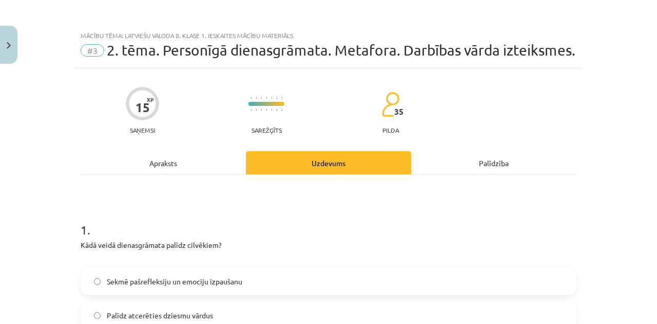
click at [514, 107] on div "15 XP Saņemsi Sarežģīts 35 pilda" at bounding box center [329, 107] width 496 height 53
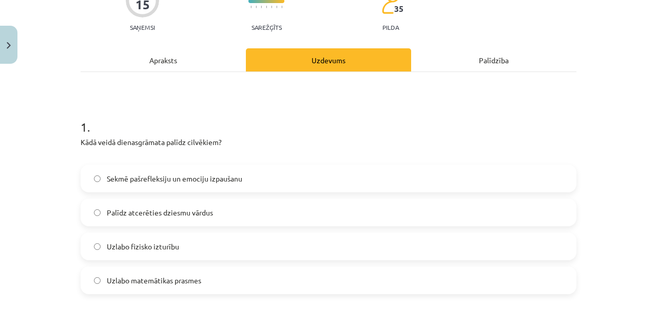
click at [203, 173] on span "Sekmē pašrefleksiju un emociju izpaušanu" at bounding box center [175, 178] width 136 height 11
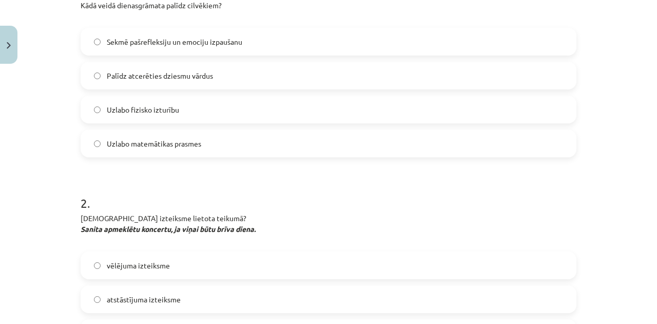
scroll to position [376, 0]
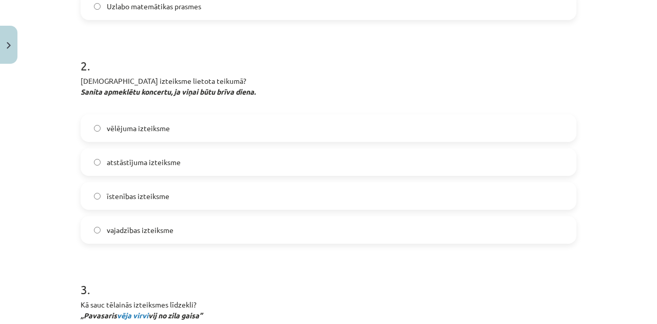
drag, startPoint x: 142, startPoint y: 126, endPoint x: 142, endPoint y: 135, distance: 8.7
click at [141, 126] on span "vēlējuma izteiksme" at bounding box center [138, 128] width 63 height 11
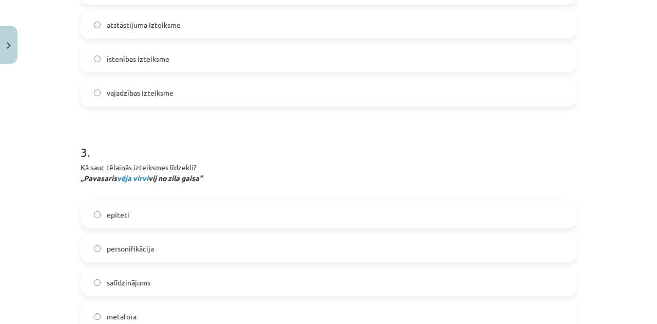
scroll to position [650, 0]
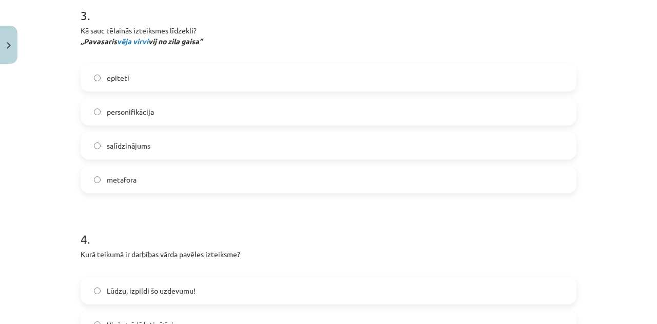
click at [126, 114] on span "personifikācija" at bounding box center [130, 111] width 47 height 11
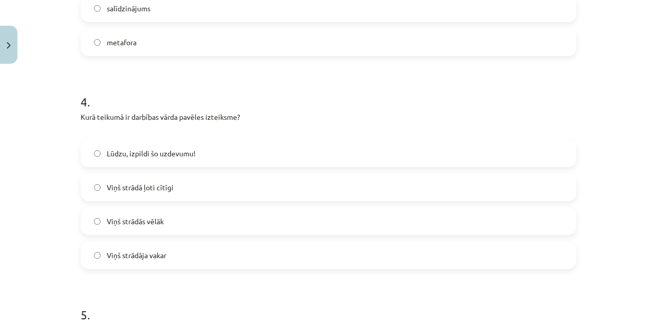
click at [134, 155] on span "Lūdzu, izpildi šo uzdevumu!" at bounding box center [151, 153] width 89 height 11
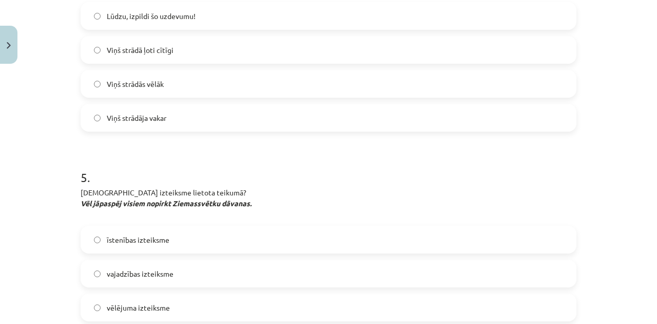
scroll to position [1061, 0]
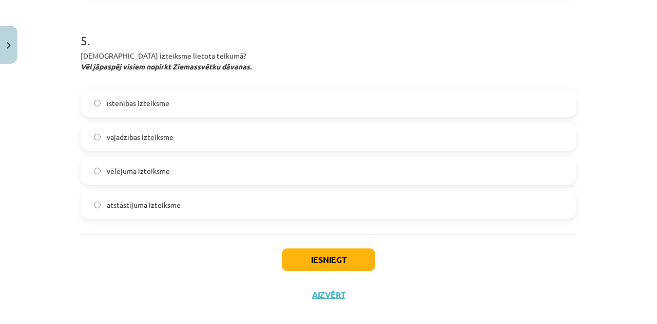
click at [139, 167] on span "vēlējuma izteiksme" at bounding box center [138, 170] width 63 height 11
click at [147, 137] on span "vajadzības izteiksme" at bounding box center [140, 136] width 67 height 11
click at [316, 262] on button "Iesniegt" at bounding box center [328, 259] width 93 height 23
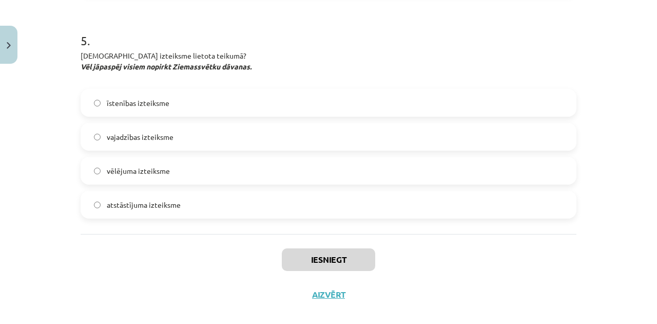
click at [183, 166] on label "vēlējuma izteiksme" at bounding box center [329, 171] width 494 height 26
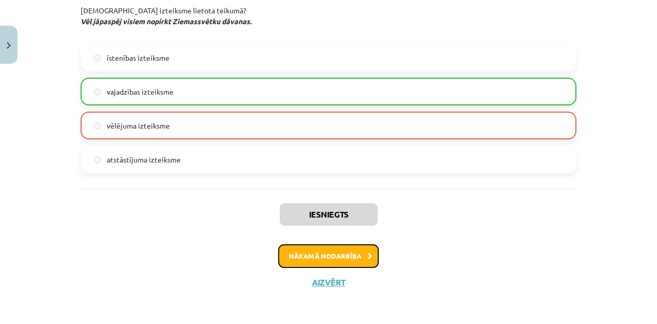
click at [315, 253] on button "Nākamā nodarbība" at bounding box center [328, 256] width 101 height 24
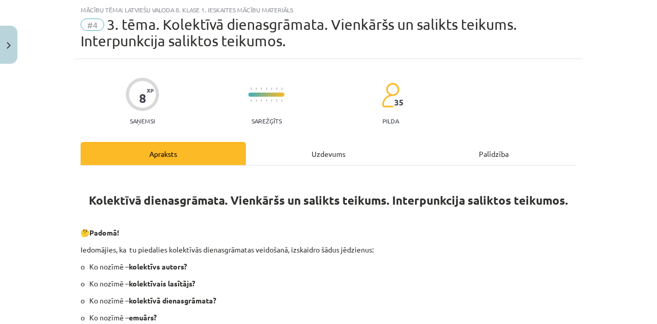
click at [314, 151] on div "Uzdevums" at bounding box center [328, 153] width 165 height 23
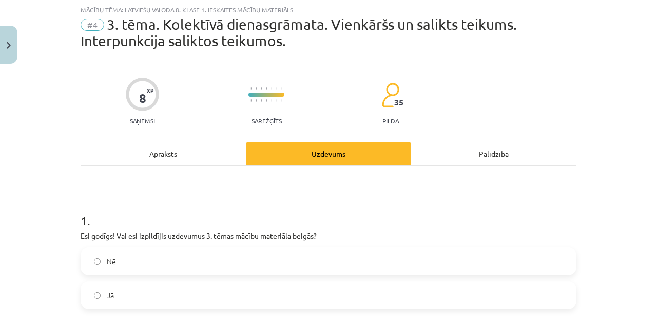
scroll to position [128, 0]
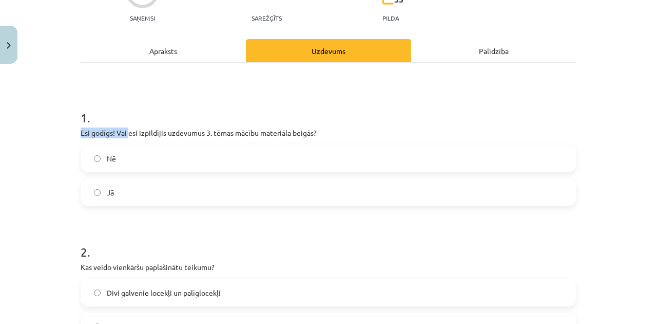
drag, startPoint x: 84, startPoint y: 128, endPoint x: 125, endPoint y: 128, distance: 41.1
click at [164, 108] on h1 "1 ." at bounding box center [329, 108] width 496 height 32
click at [134, 187] on label "Jā" at bounding box center [329, 192] width 494 height 26
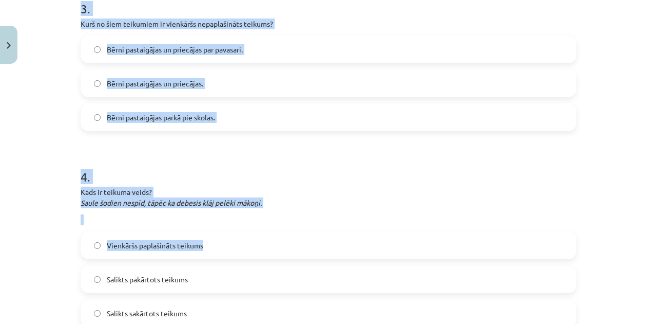
scroll to position [695, 0]
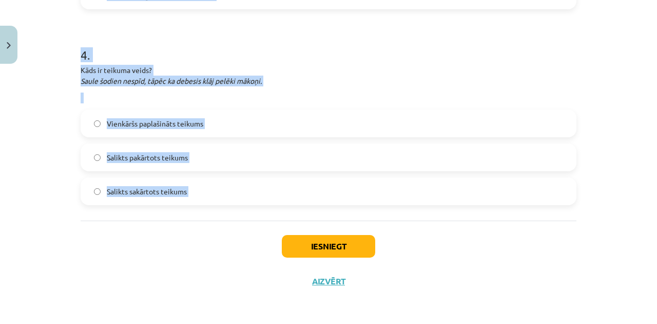
drag, startPoint x: 69, startPoint y: 127, endPoint x: 248, endPoint y: 241, distance: 212.3
click at [248, 241] on div "Mācību tēma: Latviešu valoda 8. klase 1. ieskaites mācību materiāls #4 3. tēma.…" at bounding box center [328, 162] width 657 height 324
copy form "Kas veido vienkāršu paplašinātu teikumu? Divi galvenie locekļi un palīglocekļi …"
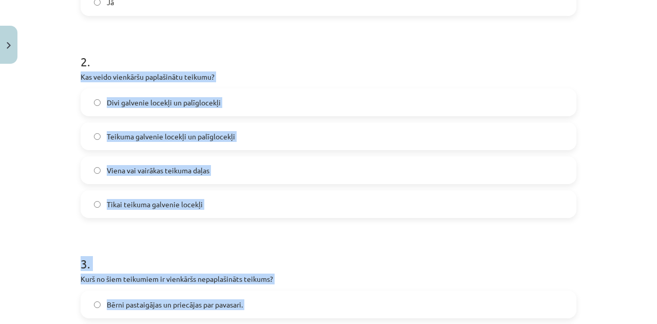
scroll to position [216, 0]
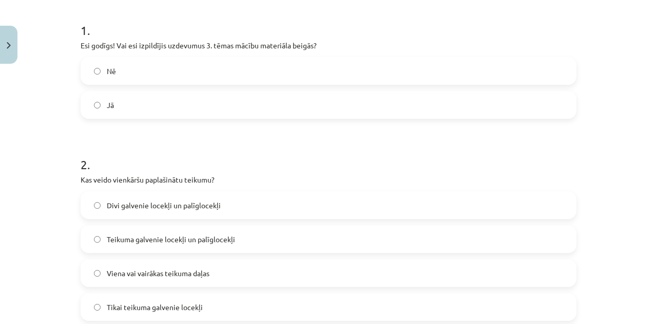
click at [49, 155] on div "Mācību tēma: Latviešu valoda 8. klase 1. ieskaites mācību materiāls #4 3. tēma.…" at bounding box center [328, 162] width 657 height 324
click at [153, 243] on span "Teikuma galvenie locekļi un palīglocekļi" at bounding box center [171, 239] width 128 height 11
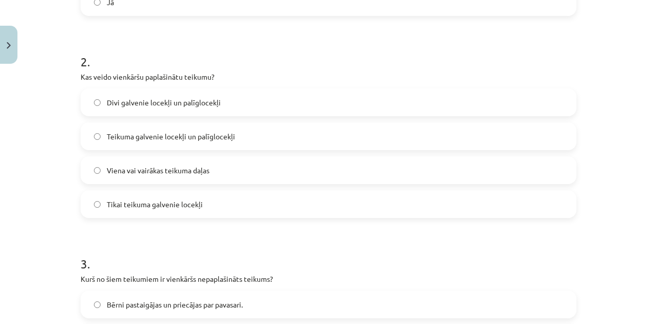
scroll to position [421, 0]
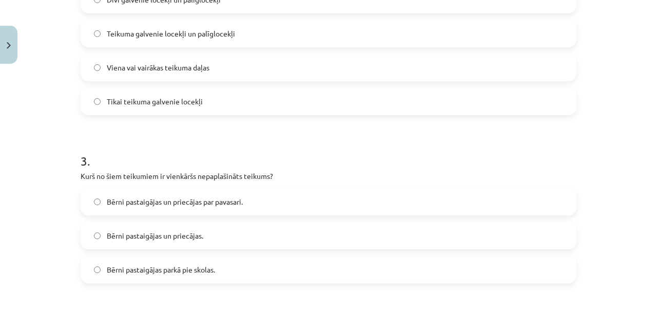
click at [129, 235] on span "Bērni pastaigājas un priecājas." at bounding box center [155, 235] width 97 height 11
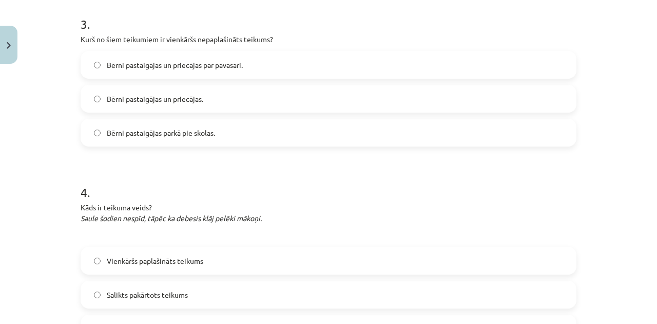
scroll to position [695, 0]
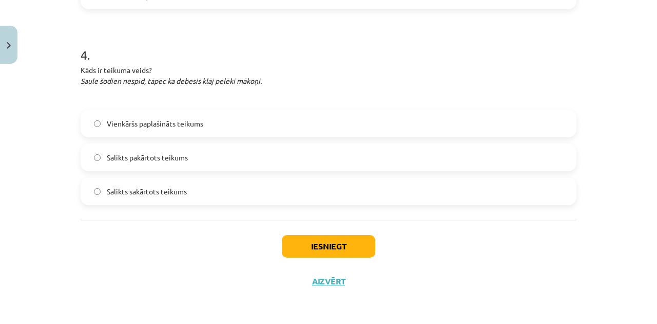
click at [120, 158] on span "Salikts pakārtots teikums" at bounding box center [147, 157] width 81 height 11
click at [294, 240] on button "Iesniegt" at bounding box center [328, 246] width 93 height 23
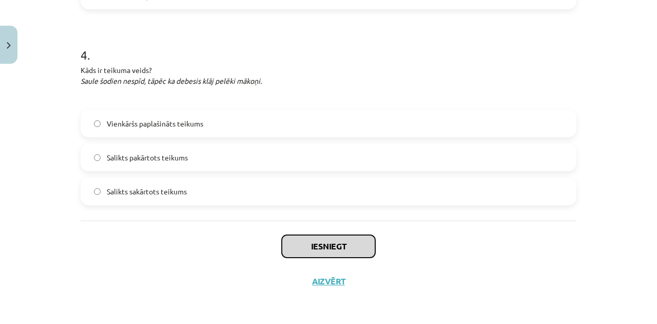
click at [294, 245] on button "Iesniegt" at bounding box center [328, 246] width 93 height 23
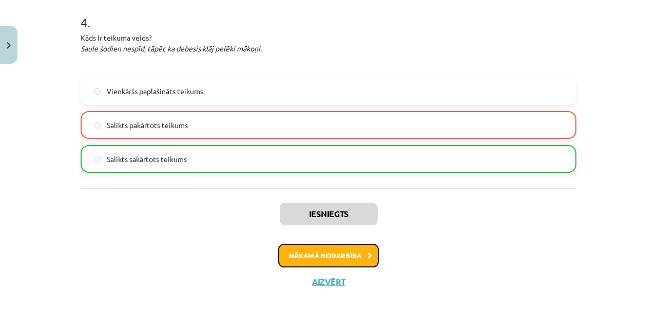
click at [305, 251] on button "Nākamā nodarbība" at bounding box center [328, 255] width 101 height 24
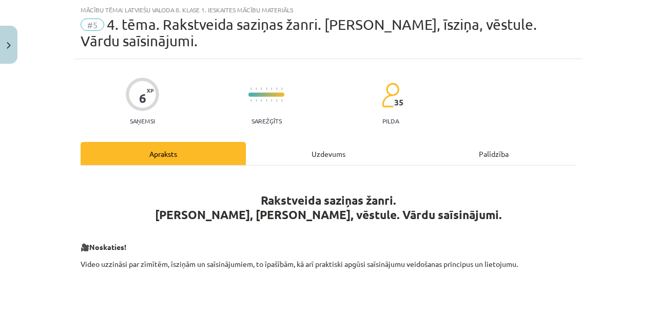
click at [302, 158] on div "Uzdevums" at bounding box center [328, 153] width 165 height 23
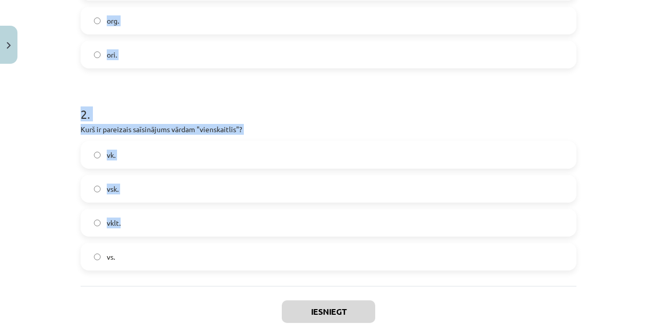
scroll to position [399, 0]
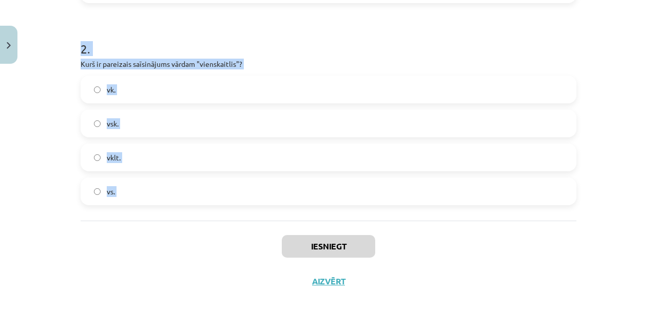
drag, startPoint x: 73, startPoint y: 131, endPoint x: 247, endPoint y: 227, distance: 198.1
click at [247, 227] on div "Mācību tēma: Latviešu valoda 8. klase 1. ieskaites mācību materiāls #5 4. tēma.…" at bounding box center [328, 162] width 657 height 324
copy form "Kurš ir pareizais saīsinājums vārdam "oriģināls"? og. oriģ. org. ori. 2 . Kurš …"
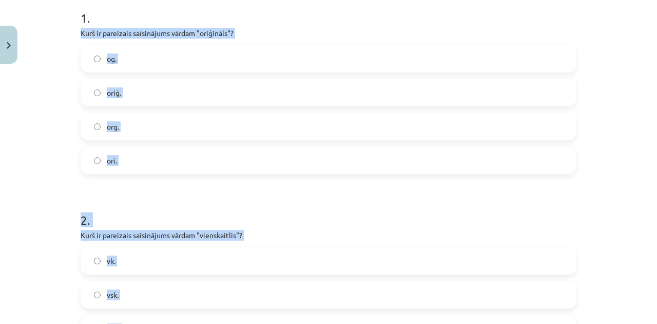
scroll to position [56, 0]
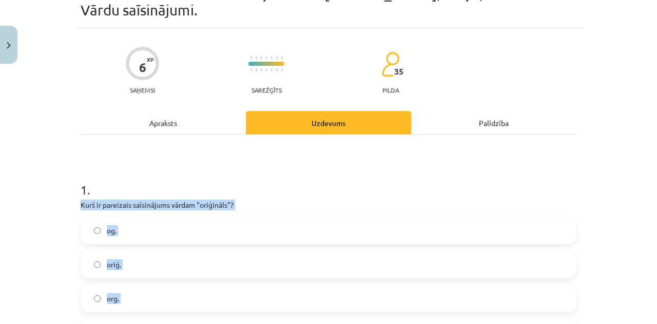
click at [43, 207] on div "Mācību tēma: Latviešu valoda 8. klase 1. ieskaites mācību materiāls #5 4. tēma.…" at bounding box center [328, 162] width 657 height 324
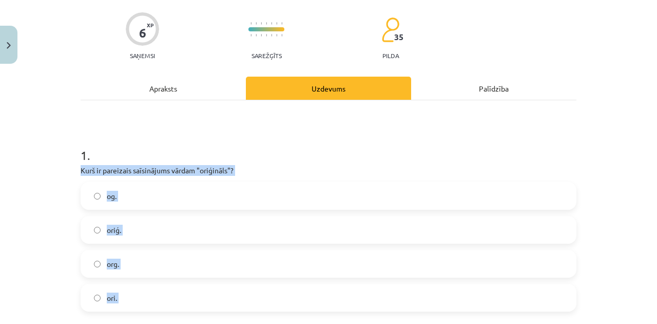
scroll to position [159, 0]
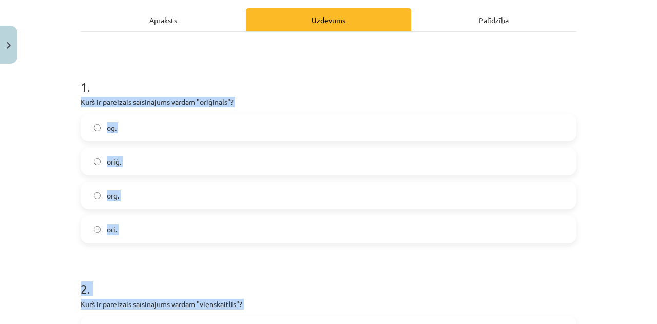
click at [111, 159] on span "oriģ." at bounding box center [114, 161] width 14 height 11
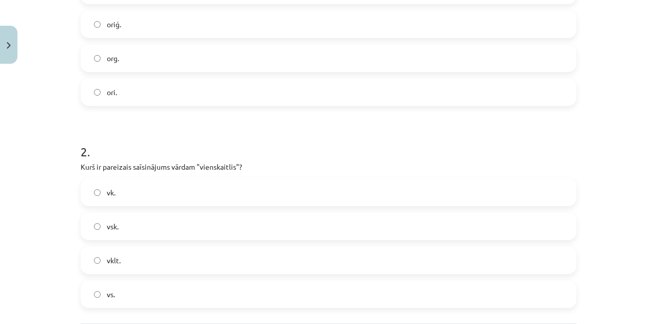
scroll to position [365, 0]
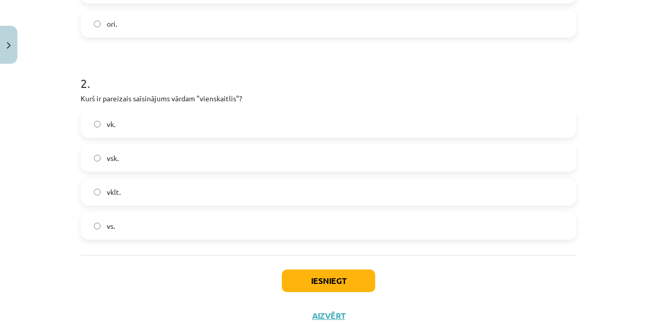
click at [109, 159] on span "vsk." at bounding box center [113, 158] width 12 height 11
click at [331, 271] on button "Iesniegt" at bounding box center [328, 280] width 93 height 23
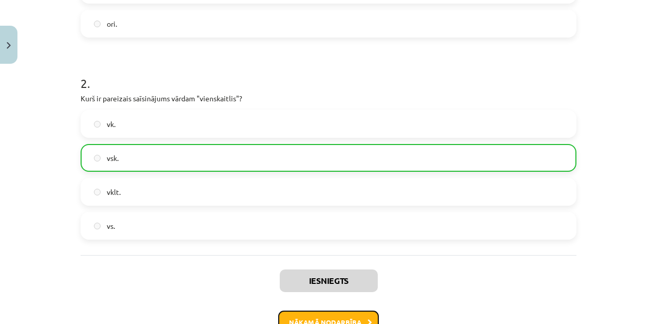
click at [353, 320] on button "Nākamā nodarbība" at bounding box center [328, 322] width 101 height 24
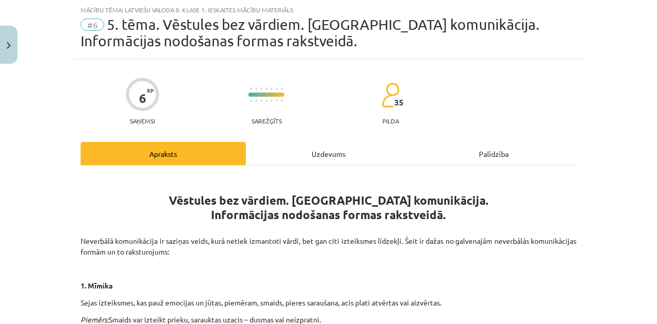
click at [295, 160] on div "Uzdevums" at bounding box center [328, 153] width 165 height 23
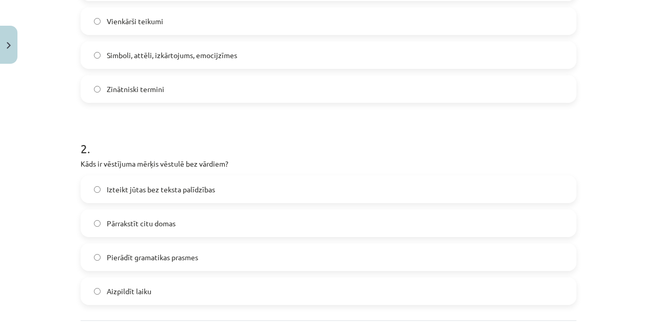
scroll to position [399, 0]
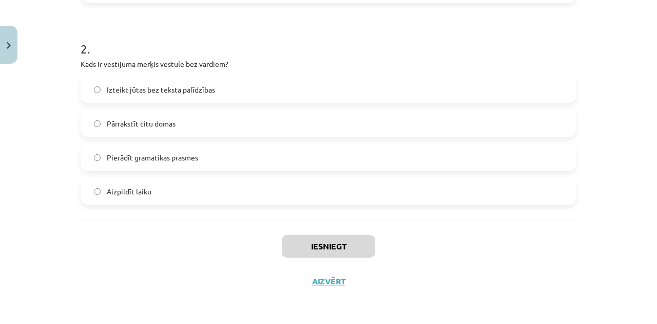
drag, startPoint x: 81, startPoint y: 130, endPoint x: 236, endPoint y: 212, distance: 175.3
click at [236, 212] on div "Mācību tēma: Latviešu valoda 8. klase 1. ieskaites mācību materiāls #6 5. tēma.…" at bounding box center [328, 162] width 657 height 324
copy form "Kas raksturīgs neverbālai komunikācijai rakstveidā? Tikai vārdu izmantošana  Vi…"
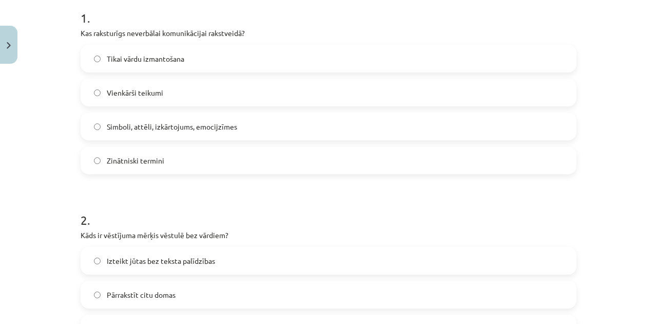
click at [131, 119] on label "Simboli, attēli, izkārtojums, emocijzīmes" at bounding box center [329, 127] width 494 height 26
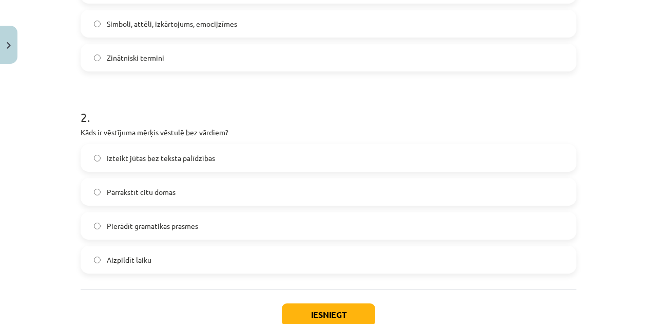
click at [104, 160] on label "Izteikt jūtas bez teksta palīdzības" at bounding box center [329, 158] width 494 height 26
click at [287, 309] on button "Iesniegt" at bounding box center [328, 314] width 93 height 23
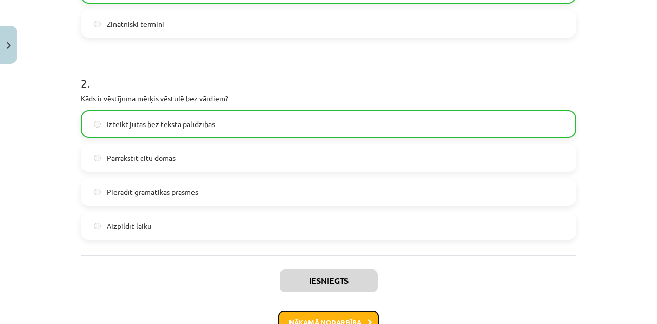
click at [347, 315] on button "Nākamā nodarbība" at bounding box center [328, 322] width 101 height 24
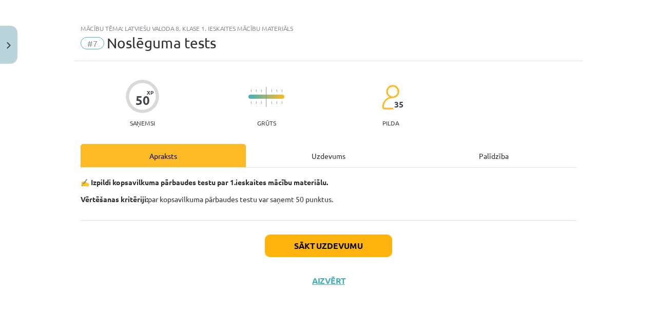
scroll to position [7, 0]
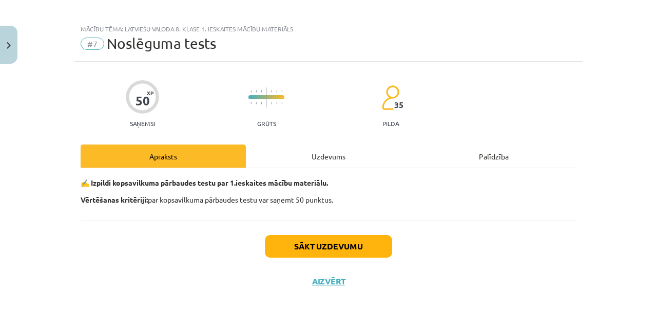
click at [324, 156] on div "Uzdevums" at bounding box center [328, 155] width 165 height 23
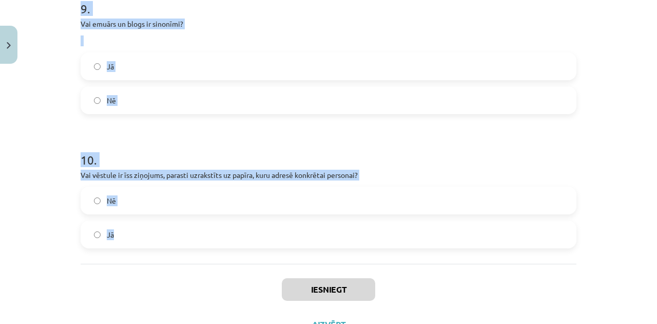
scroll to position [1438, 0]
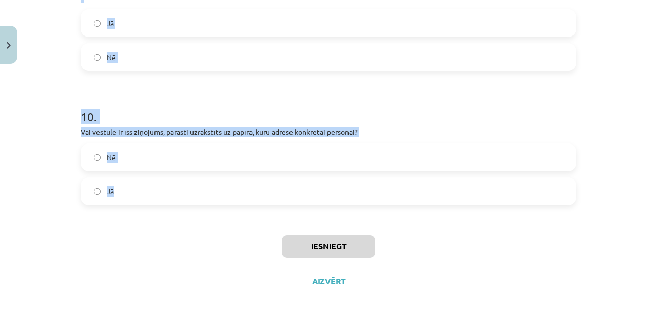
drag, startPoint x: 78, startPoint y: 216, endPoint x: 387, endPoint y: 206, distance: 308.8
click at [387, 206] on div "Mācību tēma: Latviešu valoda 8. klase 1. ieskaites mācību materiāls #7 Noslēgum…" at bounding box center [328, 162] width 657 height 324
copy form "Mēs devāmies uz pludmali un sauļojāmies tur visu dienu. Kāda veida teikums tas …"
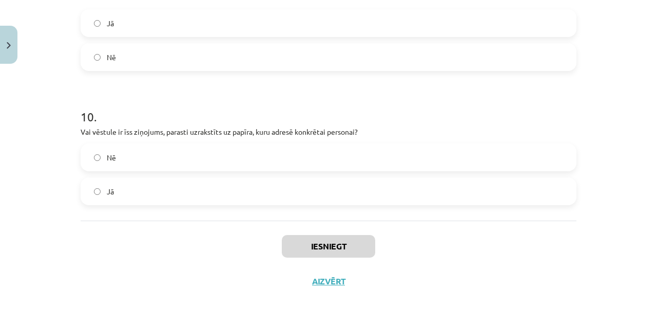
click at [469, 253] on div "Iesniegt Aizvērt" at bounding box center [329, 256] width 496 height 72
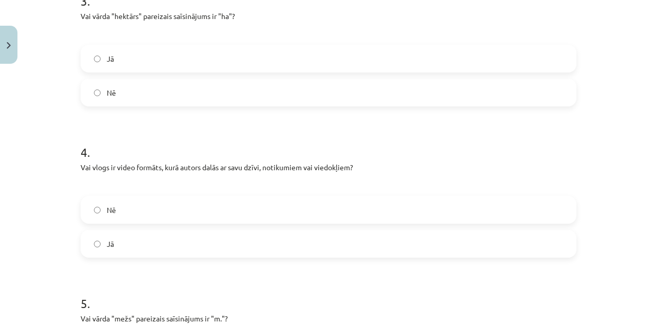
scroll to position [0, 0]
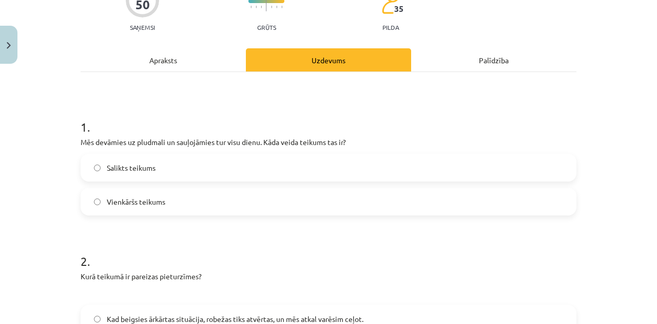
click at [119, 174] on label "Salikts teikums" at bounding box center [329, 168] width 494 height 26
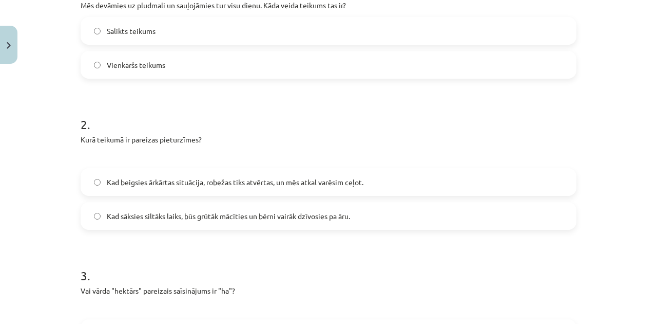
click at [124, 213] on span "Kad sāksies siltāks laiks, būs grūtāk mācīties un bērni vairāk dzīvosies pa āru." at bounding box center [228, 216] width 243 height 11
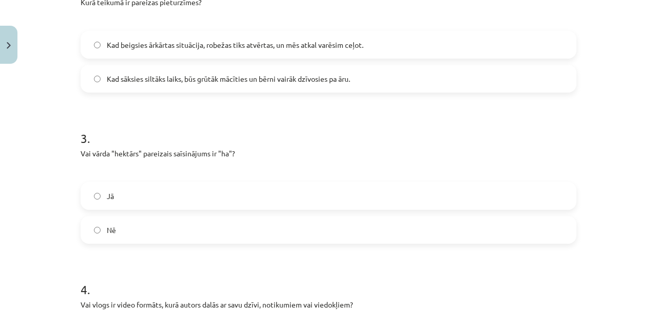
click at [121, 191] on label "Jā" at bounding box center [329, 196] width 494 height 26
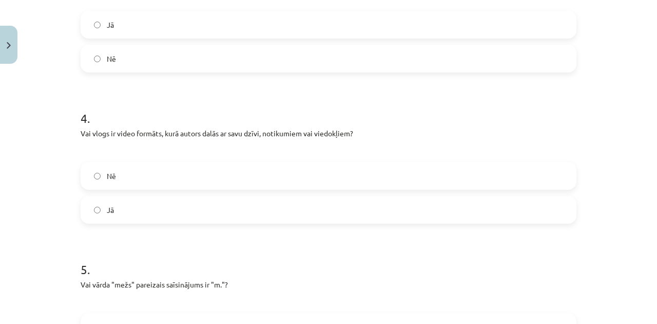
click at [109, 213] on span "Jā" at bounding box center [110, 209] width 7 height 11
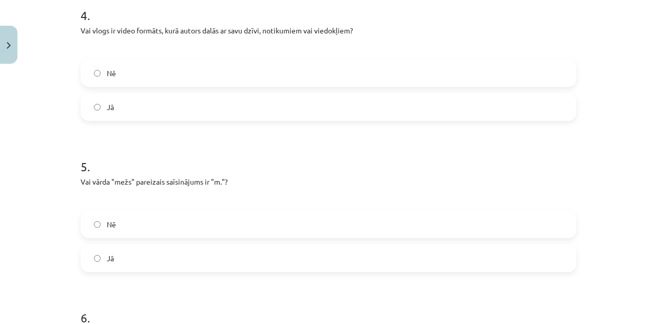
click at [112, 256] on label "Jā" at bounding box center [329, 258] width 494 height 26
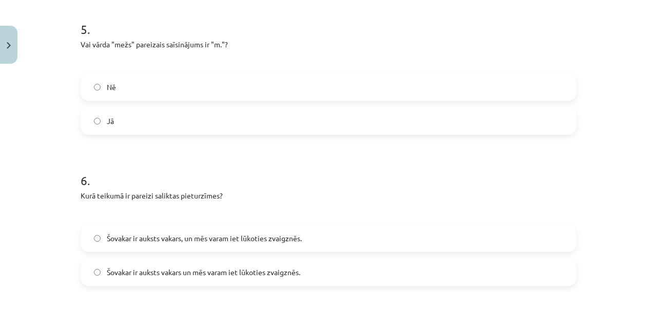
click at [164, 239] on span "Šovakar ir auksts vakars, un mēs varam iet lūkoties zvaigznēs." at bounding box center [204, 238] width 195 height 11
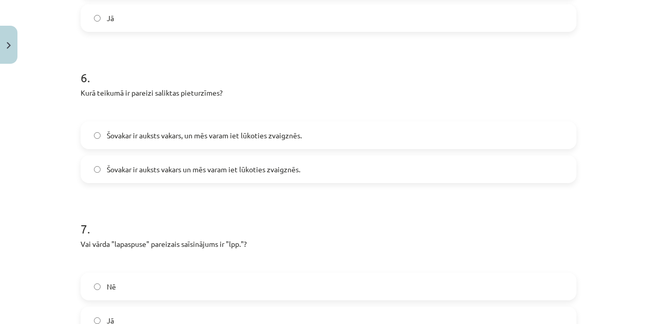
scroll to position [993, 0]
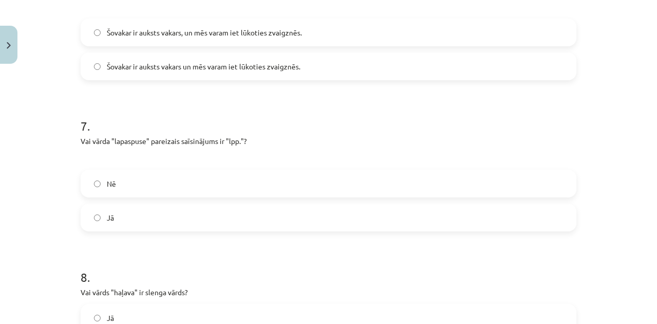
click at [114, 220] on label "Jā" at bounding box center [329, 217] width 494 height 26
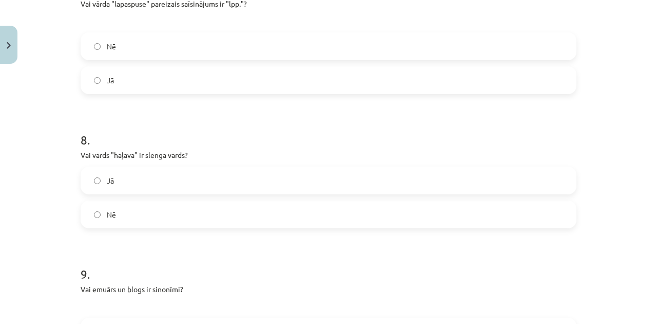
click at [121, 207] on label "Nē" at bounding box center [329, 214] width 494 height 26
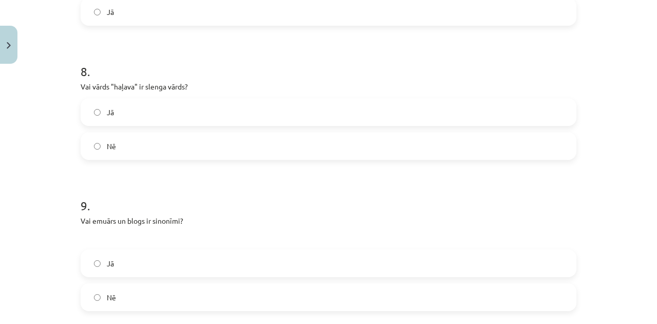
scroll to position [1301, 0]
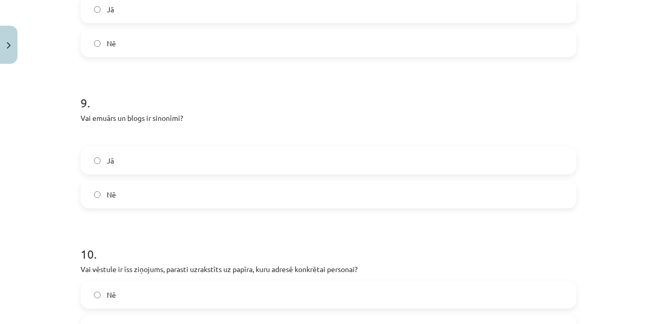
click at [117, 165] on label "Jā" at bounding box center [329, 160] width 494 height 26
click at [129, 299] on label "Nē" at bounding box center [329, 294] width 494 height 26
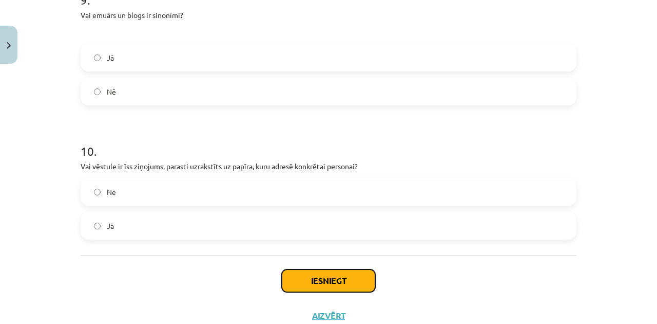
click at [294, 270] on button "Iesniegt" at bounding box center [328, 280] width 93 height 23
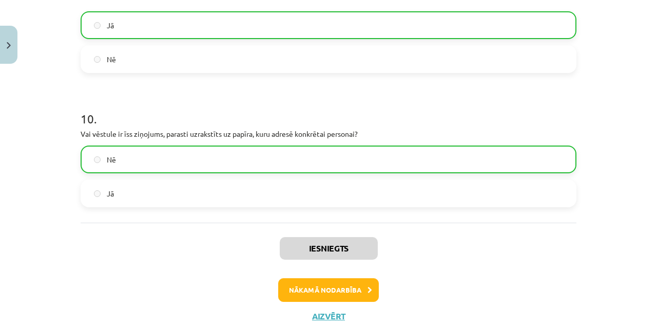
scroll to position [1470, 0]
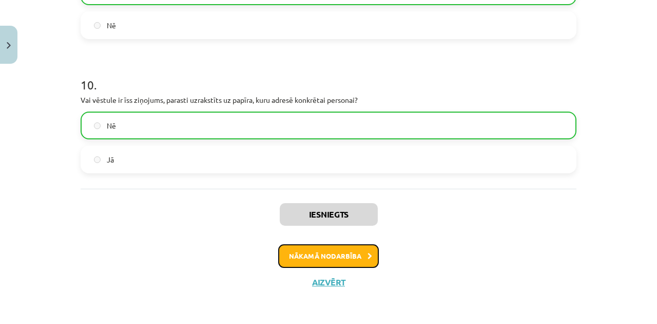
click at [303, 252] on button "Nākamā nodarbība" at bounding box center [328, 256] width 101 height 24
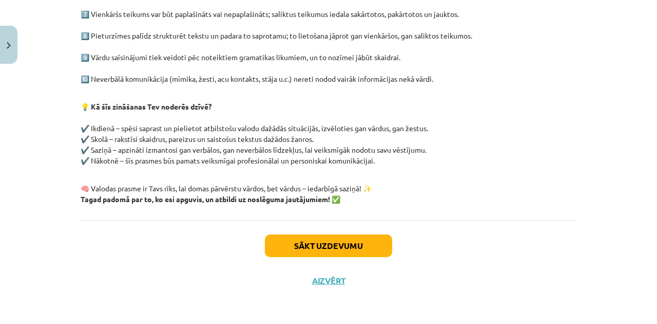
scroll to position [26, 0]
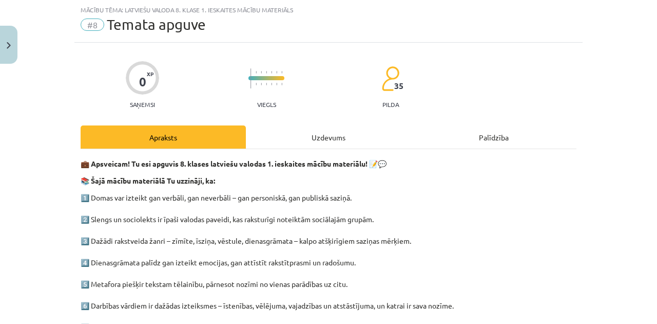
click at [304, 128] on div "Uzdevums" at bounding box center [328, 136] width 165 height 23
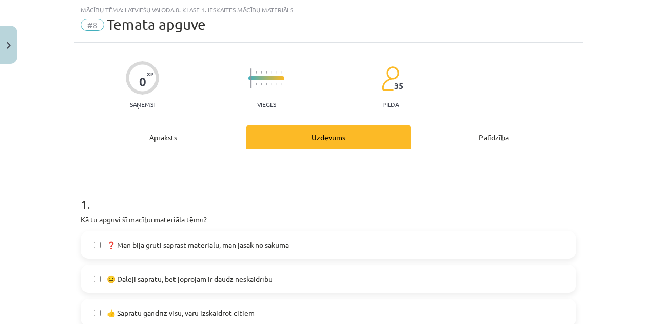
scroll to position [94, 0]
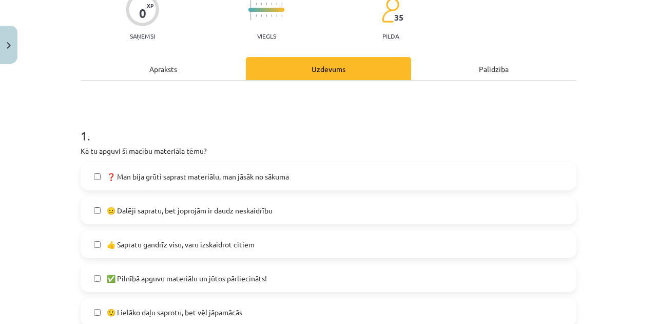
drag, startPoint x: 80, startPoint y: 148, endPoint x: 40, endPoint y: 154, distance: 40.5
click at [40, 154] on div "Mācību tēma: Latviešu valoda 8. klase 1. ieskaites mācību materiāls #8 Temata a…" at bounding box center [328, 162] width 657 height 324
click at [59, 197] on div "Mācību tēma: Latviešu valoda 8. klase 1. ieskaites mācību materiāls #8 Temata a…" at bounding box center [328, 162] width 657 height 324
click at [127, 211] on span "😐 Dalēji sapratu, bet joprojām ir daudz neskaidrību" at bounding box center [190, 210] width 166 height 11
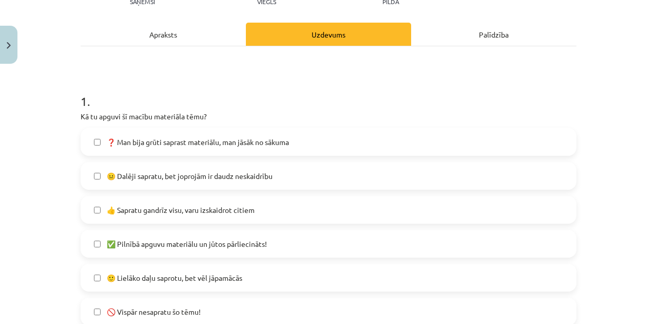
click at [137, 269] on label "🙂 Lielāko daļu saprotu, bet vēl jāpamācās" at bounding box center [329, 277] width 494 height 26
click at [109, 171] on span "😐 Dalēji sapratu, bet joprojām ir daudz neskaidrību" at bounding box center [190, 176] width 166 height 11
click at [108, 171] on span "😐 Dalēji sapratu, bet joprojām ir daudz neskaidrību" at bounding box center [190, 176] width 166 height 11
click at [107, 171] on span "😐 Dalēji sapratu, bet joprojām ir daudz neskaidrību" at bounding box center [190, 176] width 166 height 11
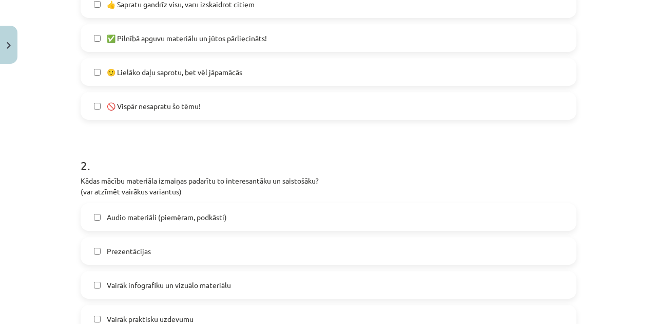
scroll to position [368, 0]
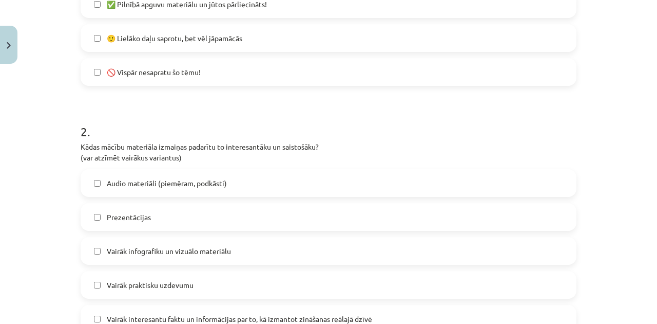
click at [123, 214] on span "Prezentācijas" at bounding box center [129, 217] width 44 height 11
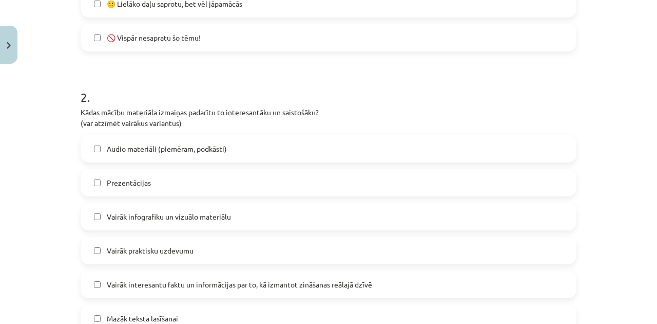
scroll to position [437, 0]
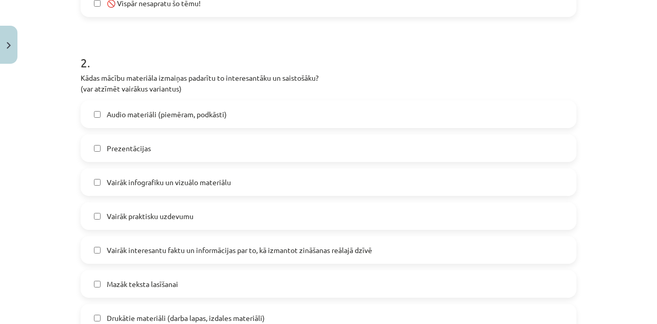
click at [129, 190] on label "Vairāk infografiku un vizuālo materiālu" at bounding box center [329, 182] width 494 height 26
click at [125, 213] on span "Vairāk praktisku uzdevumu" at bounding box center [150, 216] width 87 height 11
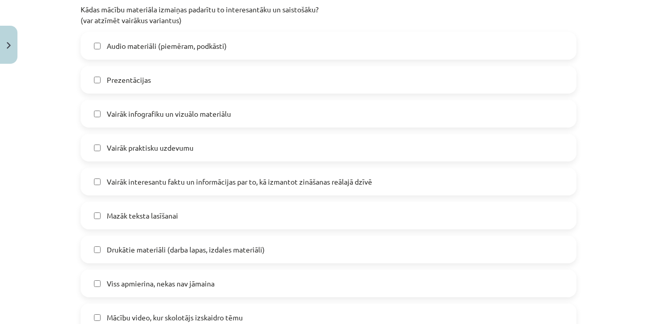
scroll to position [539, 0]
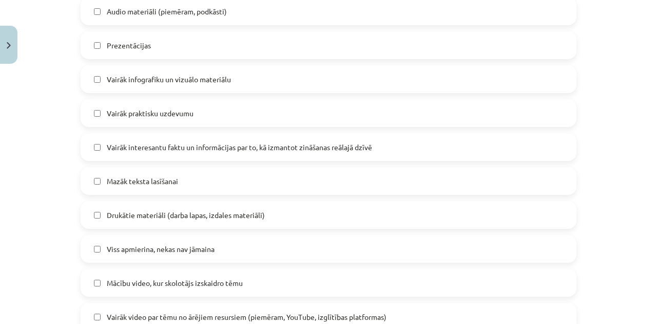
click at [146, 183] on span "Mazāk teksta lasīšanai" at bounding box center [142, 181] width 71 height 11
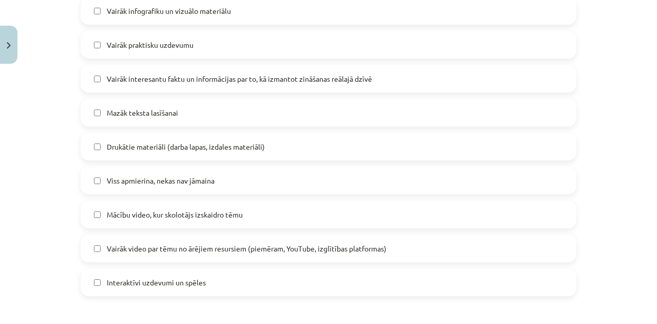
click at [140, 214] on span "Mācību video, kur skolotājs izskaidro tēmu" at bounding box center [175, 214] width 136 height 11
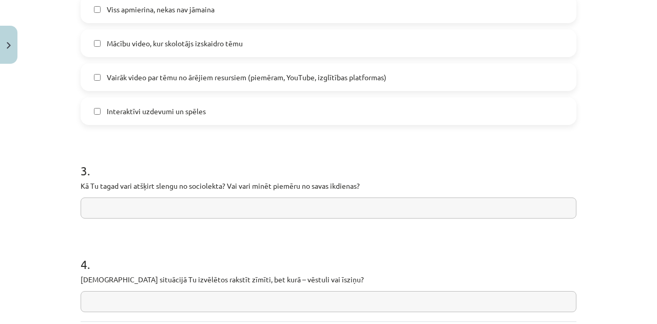
click at [141, 207] on input "text" at bounding box center [329, 207] width 496 height 21
type input "*"
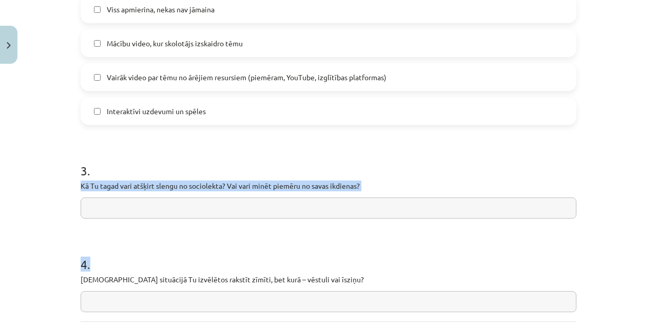
scroll to position [879, 0]
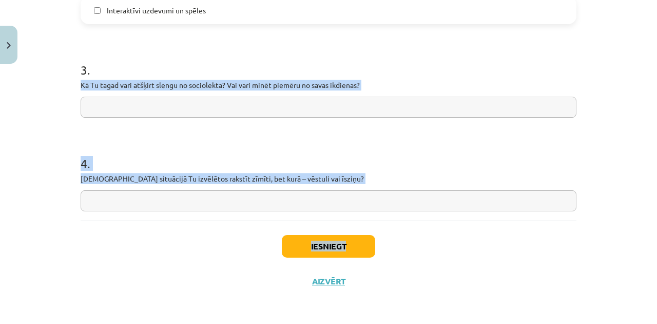
copy div "Kā Tu tagad vari atšķirt slengu no sociolekta? Vai vari minēt piemēru no savas …"
drag, startPoint x: 133, startPoint y: 183, endPoint x: 377, endPoint y: 226, distance: 247.7
click at [494, 174] on p "Kurā situācijā Tu izvēlētos rakstīt zīmīti, bet kurā – vēstuli vai īsziņu?" at bounding box center [329, 178] width 496 height 11
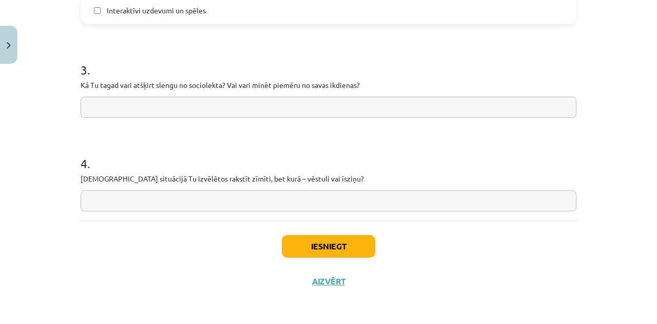
drag, startPoint x: 494, startPoint y: 174, endPoint x: 419, endPoint y: 148, distance: 79.9
click at [419, 148] on h1 "4 ." at bounding box center [329, 154] width 496 height 32
click at [419, 147] on h1 "4 ." at bounding box center [329, 154] width 496 height 32
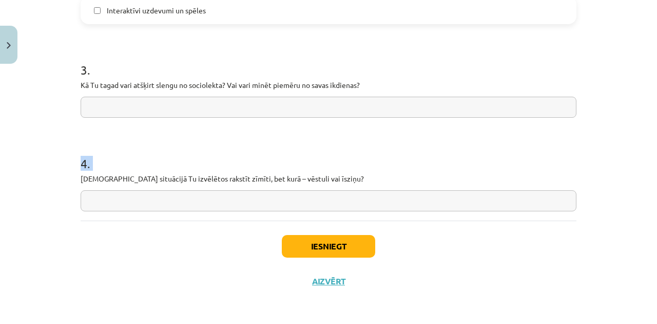
click at [419, 147] on h1 "4 ." at bounding box center [329, 154] width 496 height 32
click at [419, 146] on h1 "4 ." at bounding box center [329, 154] width 496 height 32
click at [284, 107] on input "text" at bounding box center [329, 107] width 496 height 21
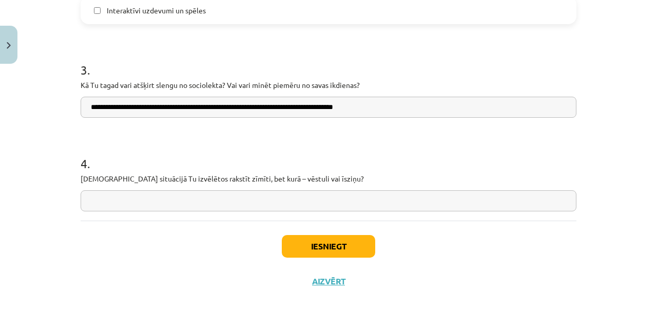
type input "**********"
click at [163, 185] on div "4 . Kurā situācijā Tu izvēlētos rakstīt zīmīti, bet kurā – vēstuli vai īsziņu?" at bounding box center [329, 174] width 496 height 73
click at [162, 196] on input "text" at bounding box center [329, 200] width 496 height 21
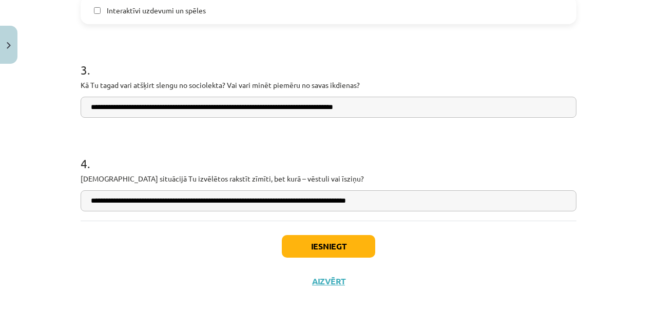
type input "**********"
click at [338, 248] on button "Iesniegt" at bounding box center [328, 246] width 93 height 23
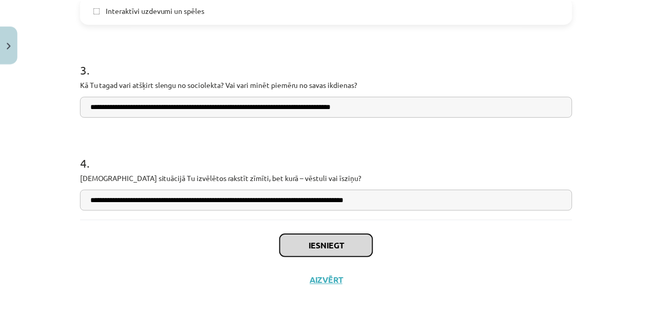
scroll to position [777, 0]
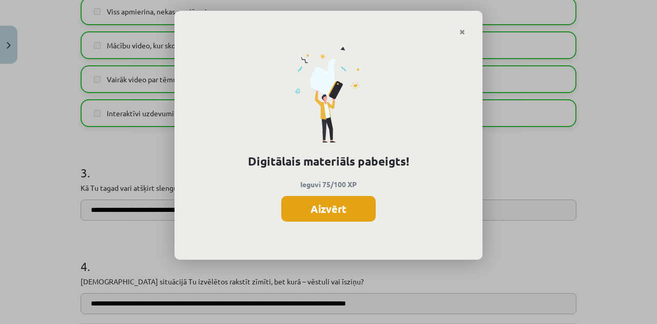
click at [319, 208] on button "Aizvērt" at bounding box center [328, 209] width 94 height 26
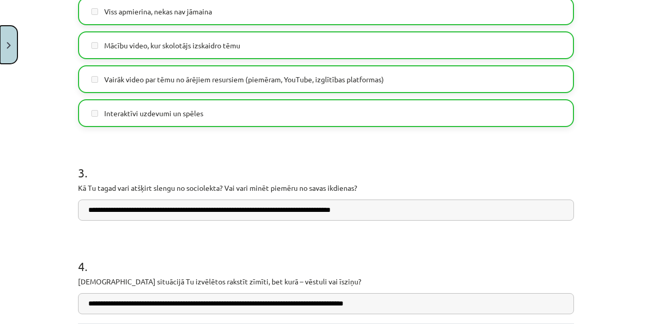
click at [8, 43] on img "Close" at bounding box center [9, 45] width 4 height 7
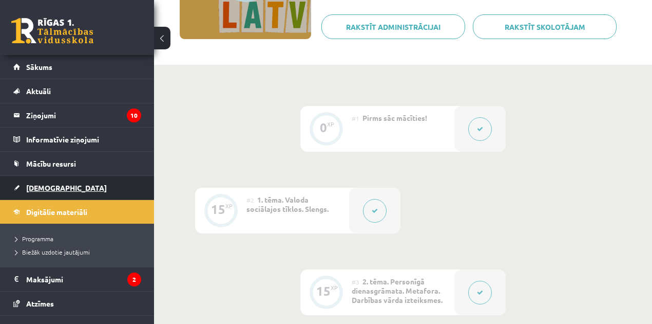
click at [34, 183] on span "[DEMOGRAPHIC_DATA]" at bounding box center [66, 187] width 81 height 9
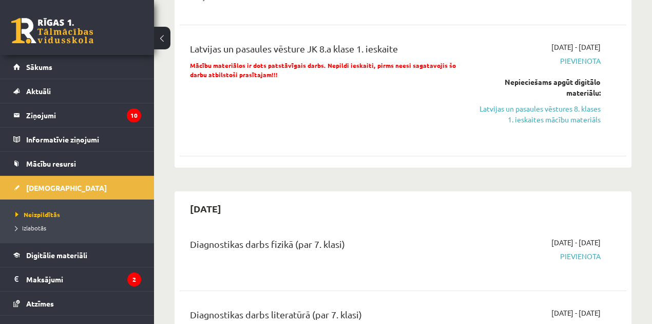
scroll to position [308, 0]
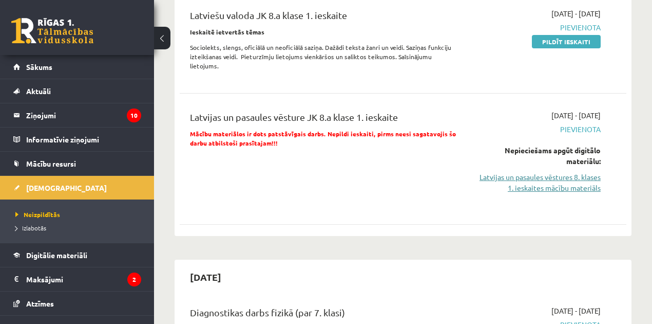
click at [550, 172] on link "Latvijas un pasaules vēstures 8. klases 1. ieskaites mācību materiāls" at bounding box center [537, 183] width 127 height 22
click at [531, 172] on link "Latvijas un pasaules vēstures 8. klases 1. ieskaites mācību materiāls" at bounding box center [537, 183] width 127 height 22
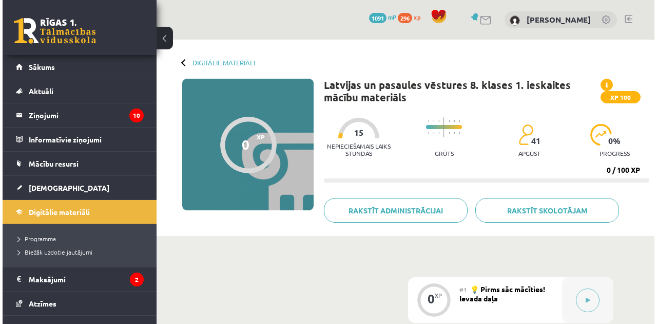
scroll to position [103, 0]
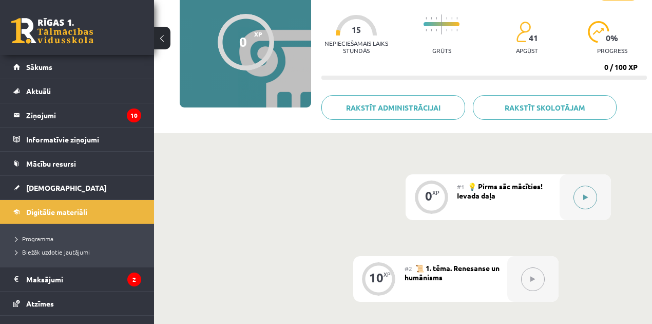
click at [578, 205] on button at bounding box center [586, 197] width 24 height 24
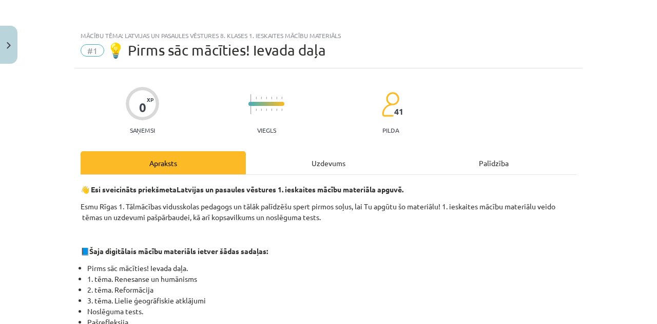
click at [321, 165] on div "Uzdevums" at bounding box center [328, 162] width 165 height 23
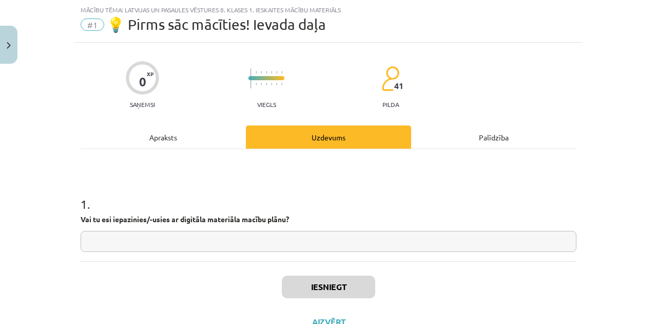
click at [220, 239] on input "text" at bounding box center [329, 241] width 496 height 21
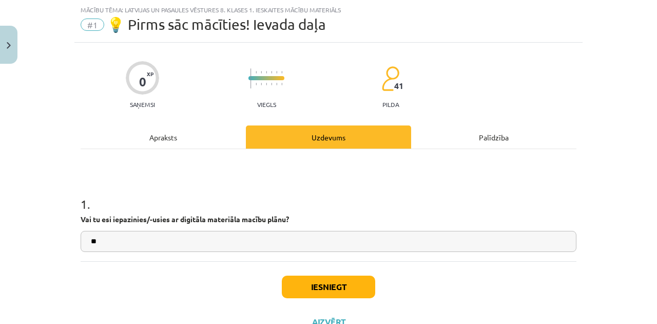
type input "**"
click at [318, 280] on button "Iesniegt" at bounding box center [328, 286] width 93 height 23
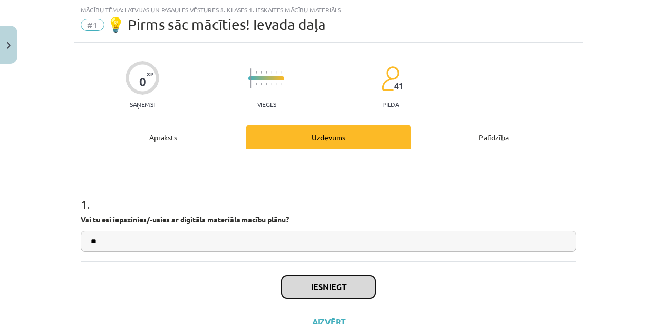
scroll to position [66, 0]
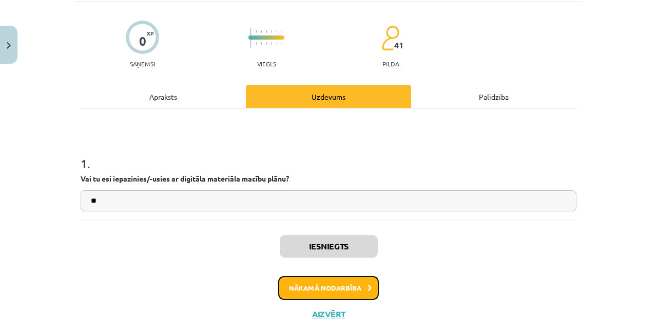
click at [341, 289] on button "Nākamā nodarbība" at bounding box center [328, 288] width 101 height 24
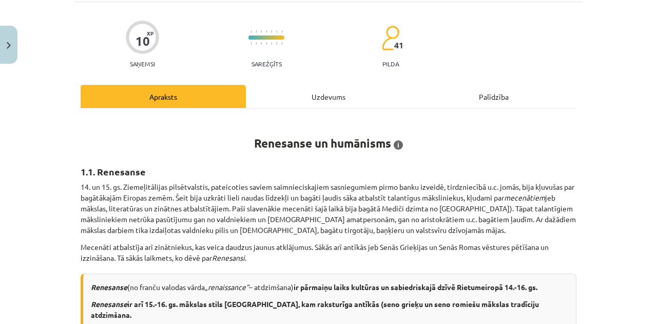
scroll to position [26, 0]
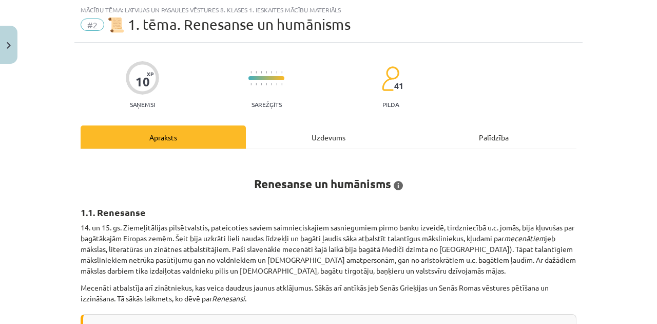
click at [307, 142] on div "Uzdevums" at bounding box center [328, 136] width 165 height 23
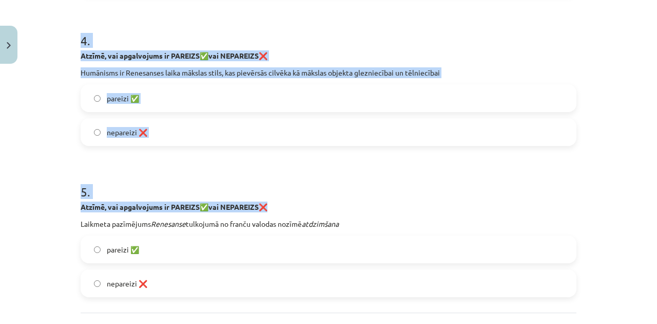
scroll to position [734, 0]
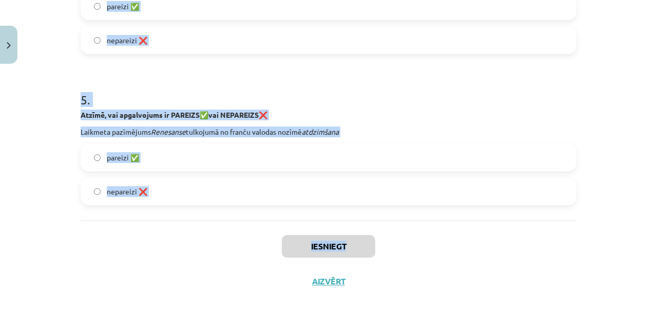
drag, startPoint x: 138, startPoint y: 180, endPoint x: 345, endPoint y: 228, distance: 212.0
copy div "Atzīmē, vai apgalvojums ir PAREIZS ✅ vai NEPAREIZS ❌ Humānists [PERSON_NAME] sa…"
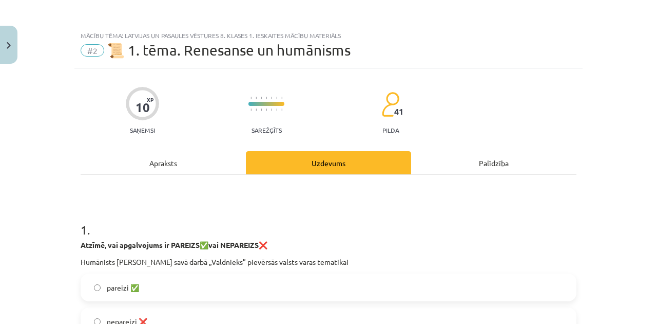
click at [497, 109] on div "10 XP Saņemsi Sarežģīts 41 pilda" at bounding box center [329, 107] width 496 height 53
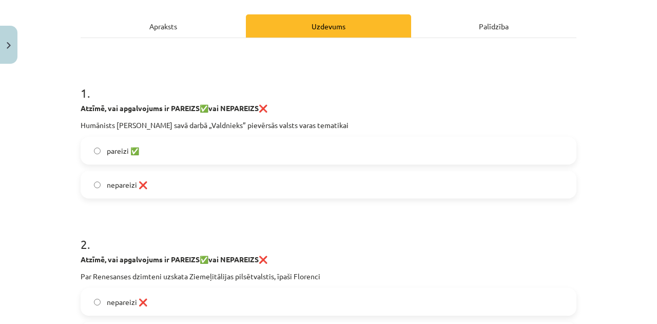
click at [191, 150] on label "pareizi ✅" at bounding box center [329, 151] width 494 height 26
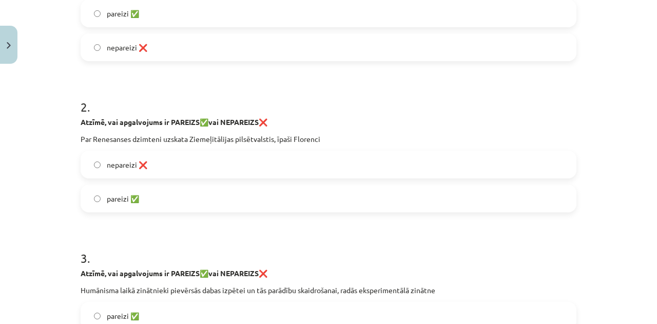
click at [104, 186] on label "pareizi ✅" at bounding box center [329, 198] width 494 height 26
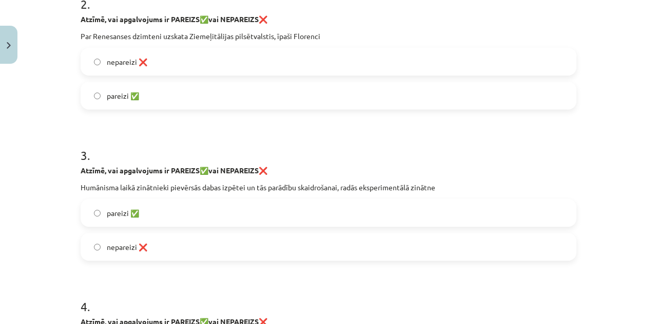
click at [124, 211] on span "pareizi ✅" at bounding box center [123, 212] width 32 height 11
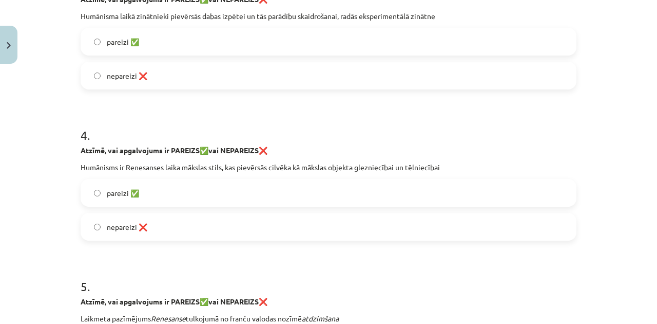
click at [155, 192] on label "pareizi ✅" at bounding box center [329, 193] width 494 height 26
click at [155, 218] on label "nepareizi ❌" at bounding box center [329, 227] width 494 height 26
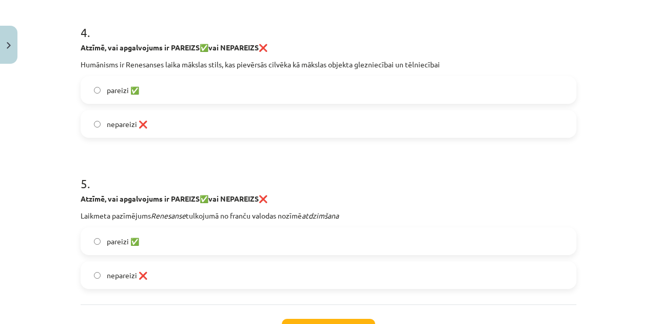
click at [144, 233] on label "pareizi ✅" at bounding box center [329, 241] width 494 height 26
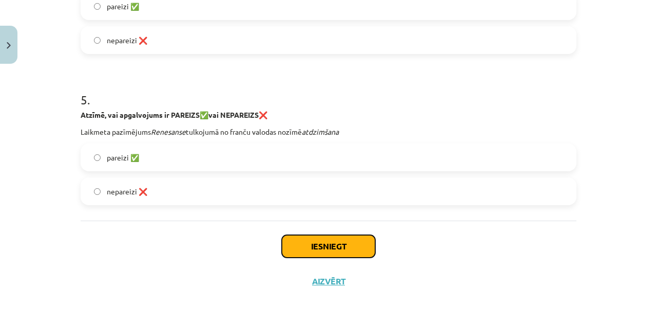
click at [295, 242] on button "Iesniegt" at bounding box center [328, 246] width 93 height 23
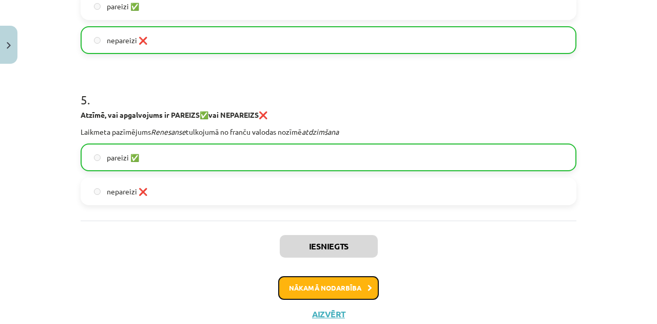
click at [296, 283] on button "Nākamā nodarbība" at bounding box center [328, 288] width 101 height 24
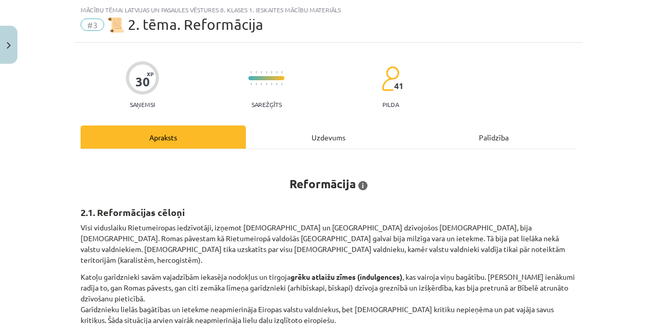
click at [316, 133] on div "Uzdevums" at bounding box center [328, 136] width 165 height 23
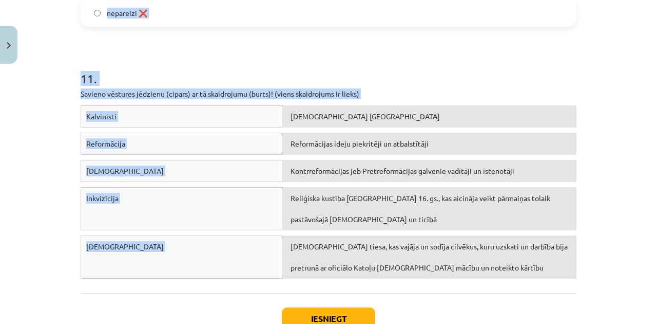
scroll to position [1877, 0]
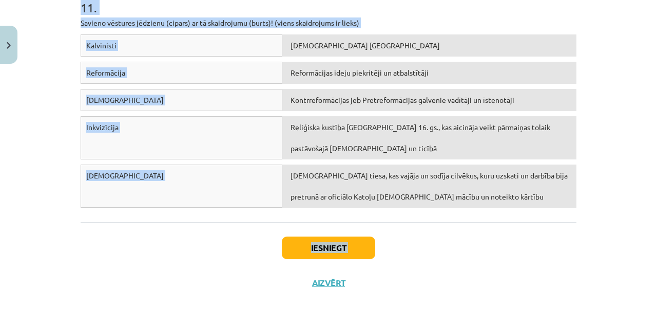
drag, startPoint x: 72, startPoint y: 116, endPoint x: 307, endPoint y: 262, distance: 277.0
copy div "Atzīmē, vai apgalvojums ir Reformācijas CĒLONIS vai SEKAS! Ar „c” apzīmē to, ka…"
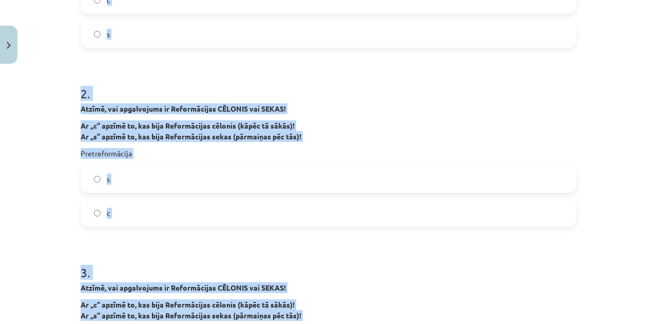
scroll to position [0, 0]
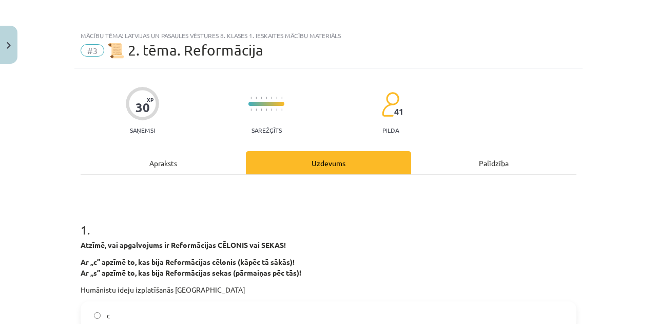
drag, startPoint x: 597, startPoint y: 165, endPoint x: 594, endPoint y: 173, distance: 7.8
click at [597, 166] on div "Mācību tēma: Latvijas un pasaules vēstures 8. klases 1. ieskaites mācību materi…" at bounding box center [328, 162] width 657 height 324
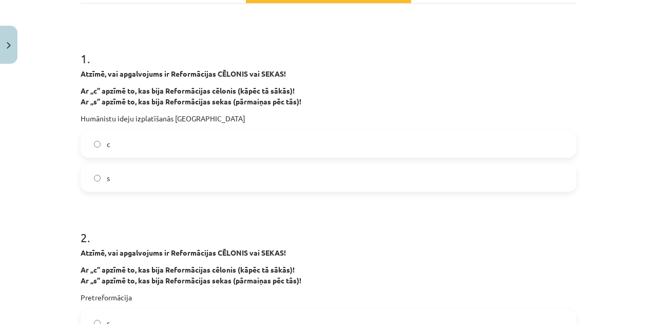
click at [124, 142] on label "с" at bounding box center [329, 144] width 494 height 26
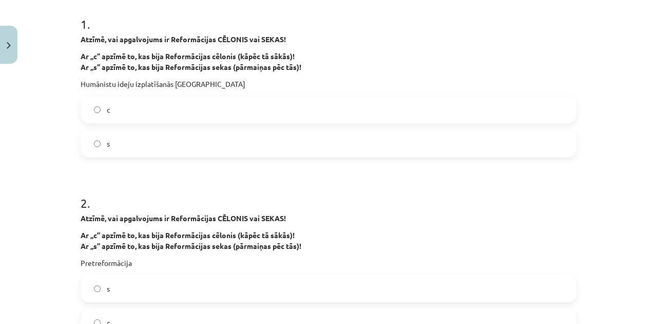
scroll to position [274, 0]
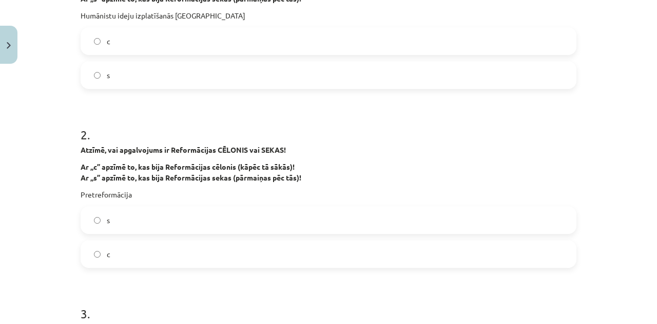
drag, startPoint x: 100, startPoint y: 252, endPoint x: 106, endPoint y: 239, distance: 14.0
click at [101, 251] on label "c" at bounding box center [329, 254] width 494 height 26
click at [107, 229] on label "s" at bounding box center [329, 220] width 494 height 26
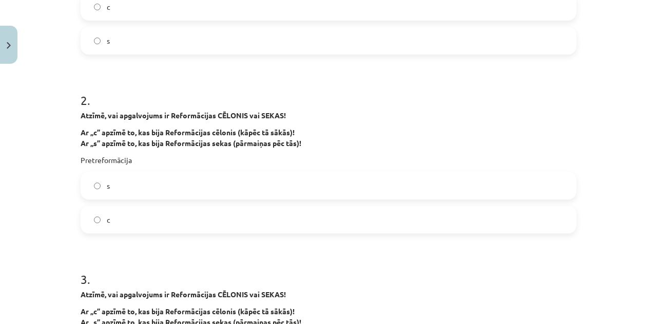
scroll to position [376, 0]
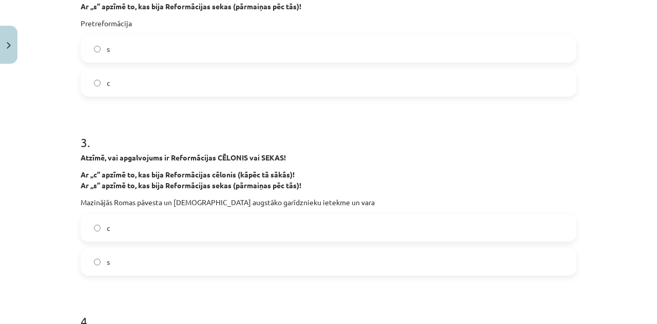
click at [114, 255] on label "s" at bounding box center [329, 262] width 494 height 26
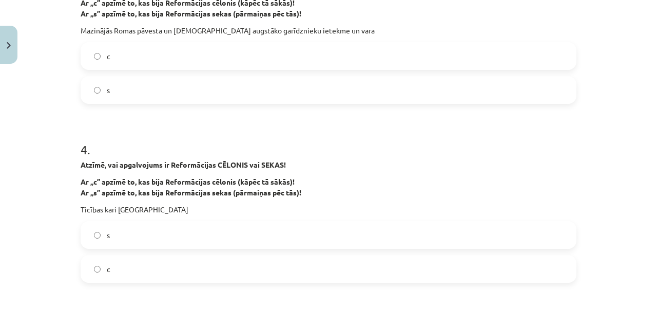
click at [108, 241] on label "s" at bounding box center [329, 235] width 494 height 26
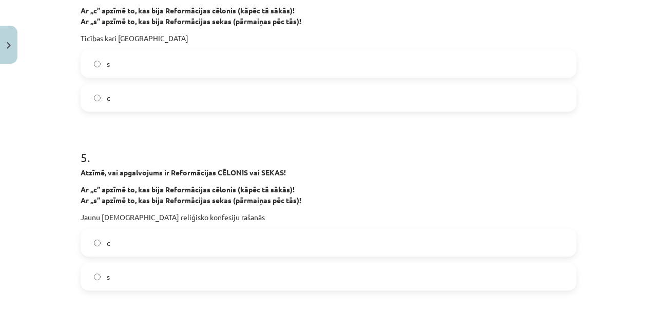
click at [107, 239] on span "c" at bounding box center [109, 242] width 4 height 11
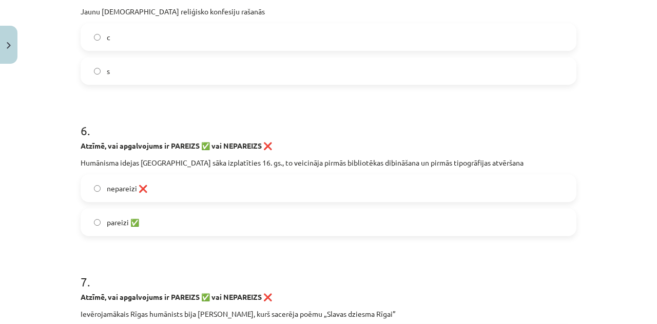
scroll to position [1027, 0]
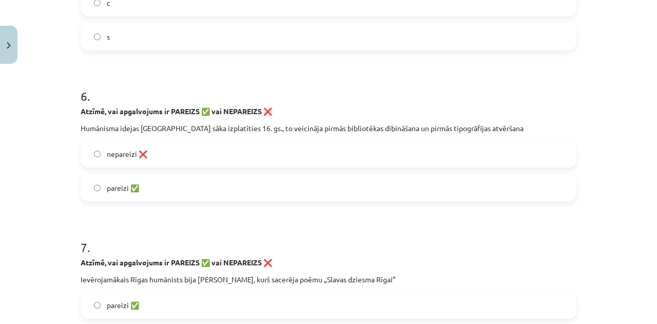
click at [107, 190] on span "pareizi ✅" at bounding box center [123, 187] width 32 height 11
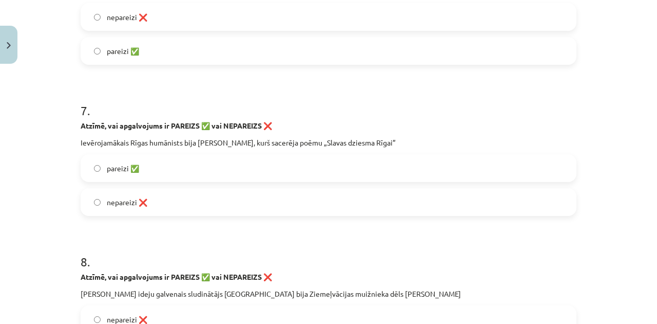
click at [111, 167] on span "pareizi ✅" at bounding box center [123, 168] width 32 height 11
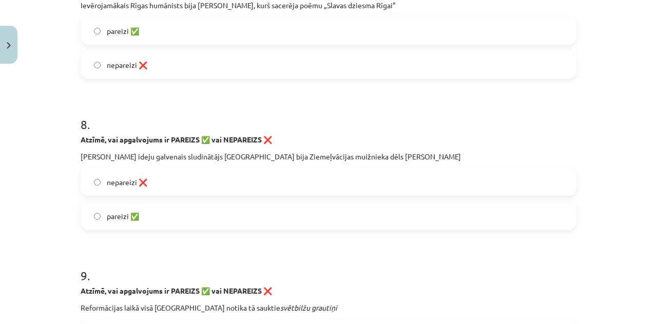
click at [107, 212] on span "pareizi ✅" at bounding box center [123, 216] width 32 height 11
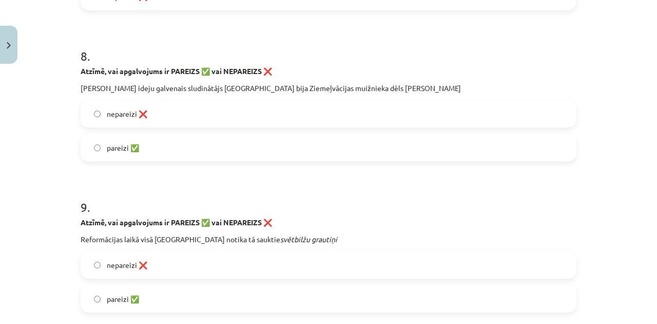
scroll to position [1404, 0]
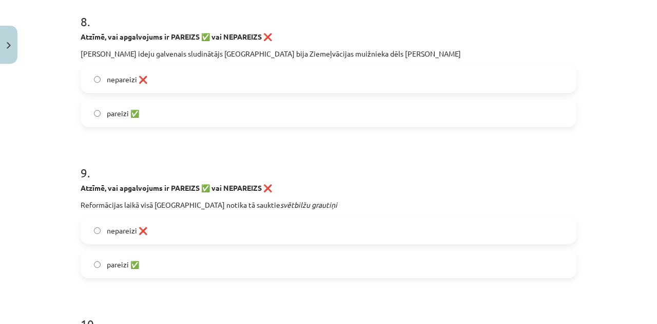
click at [124, 262] on span "pareizi ✅" at bounding box center [123, 264] width 32 height 11
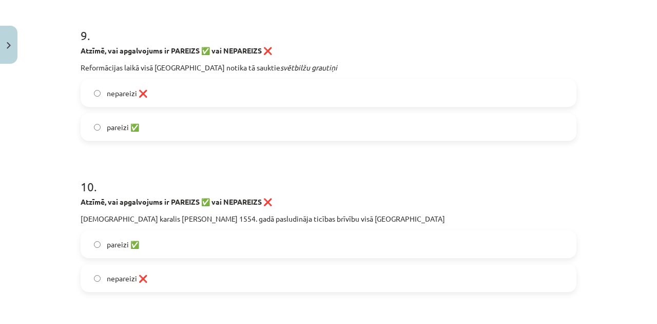
click at [131, 277] on span "nepareizi ❌" at bounding box center [127, 278] width 41 height 11
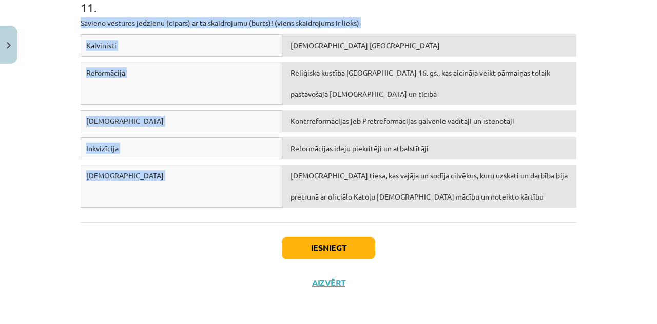
scroll to position [1808, 0]
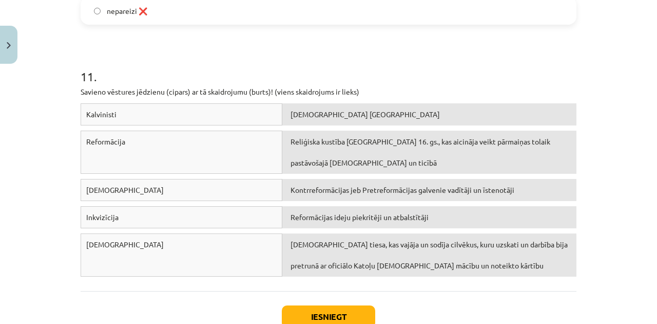
drag, startPoint x: 77, startPoint y: 20, endPoint x: 133, endPoint y: 79, distance: 81.7
click at [50, 88] on div "Mācību tēma: Latvijas un pasaules vēstures 8. klases 1. ieskaites mācību materi…" at bounding box center [328, 162] width 657 height 324
click at [388, 65] on h1 "11 ." at bounding box center [329, 67] width 496 height 32
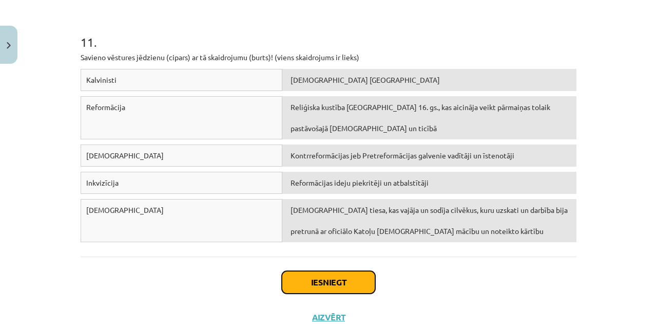
click at [349, 289] on button "Iesniegt" at bounding box center [328, 282] width 93 height 23
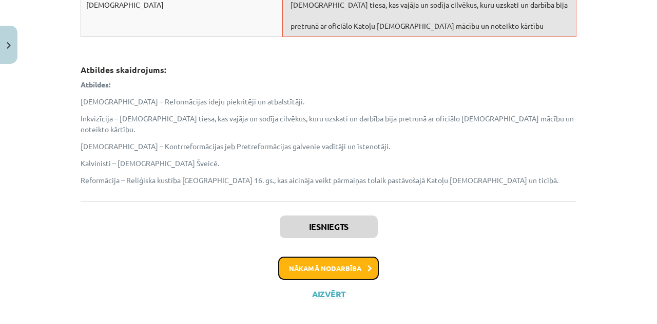
click at [316, 256] on button "Nākamā nodarbība" at bounding box center [328, 268] width 101 height 24
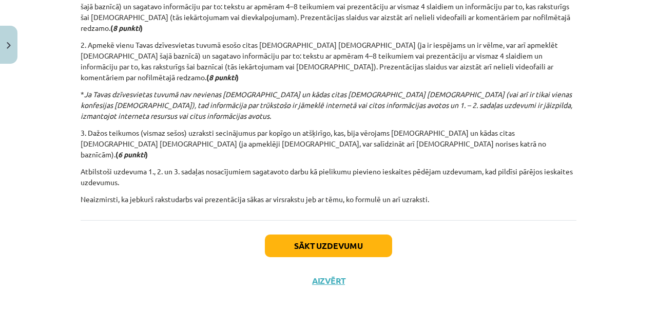
scroll to position [26, 0]
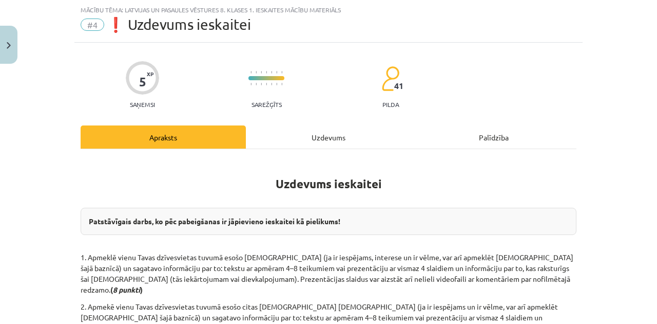
click at [314, 136] on div "Uzdevums" at bounding box center [328, 136] width 165 height 23
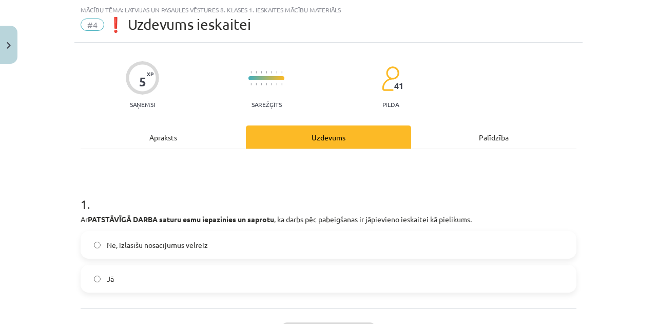
scroll to position [113, 0]
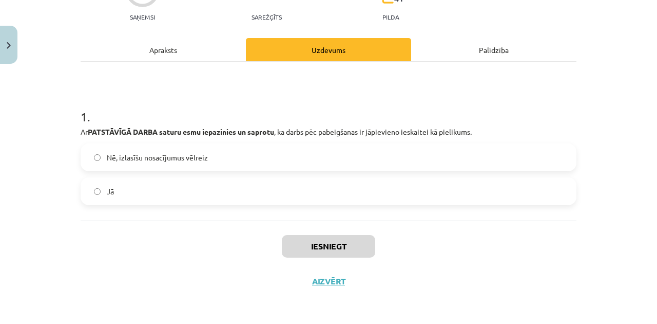
drag, startPoint x: 87, startPoint y: 127, endPoint x: 319, endPoint y: 97, distance: 234.2
click at [319, 97] on div "5 XP Saņemsi Sarežģīts 41 pilda Apraksts Uzdevums Palīdzība 1 . Ar PATSTĀVĪGĀ D…" at bounding box center [328, 126] width 508 height 343
click at [319, 96] on h1 "1 ." at bounding box center [329, 107] width 496 height 32
click at [313, 99] on h1 "1 ." at bounding box center [329, 107] width 496 height 32
click at [331, 186] on label "Jā" at bounding box center [329, 191] width 494 height 26
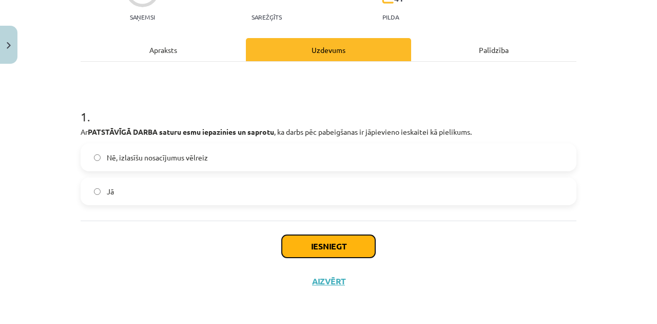
click at [350, 241] on button "Iesniegt" at bounding box center [328, 246] width 93 height 23
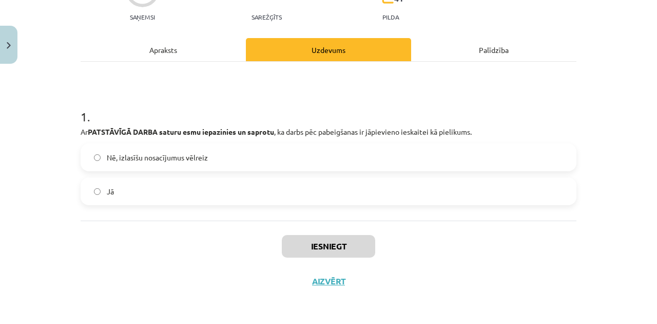
click at [319, 92] on h1 "1 ." at bounding box center [329, 107] width 496 height 32
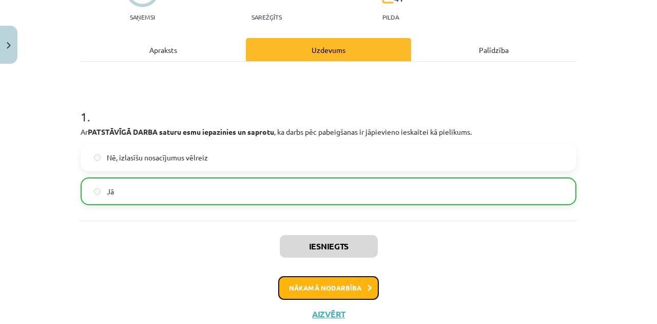
click at [349, 289] on button "Nākamā nodarbība" at bounding box center [328, 288] width 101 height 24
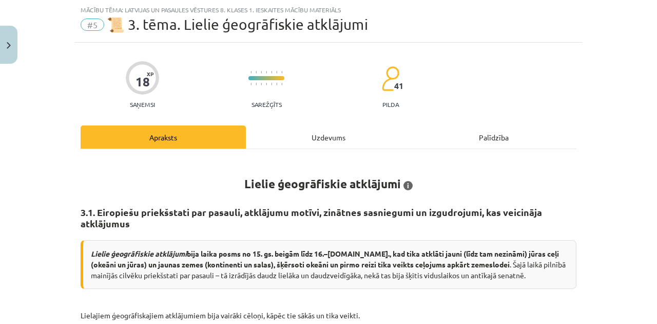
click at [323, 139] on div "Uzdevums" at bounding box center [328, 136] width 165 height 23
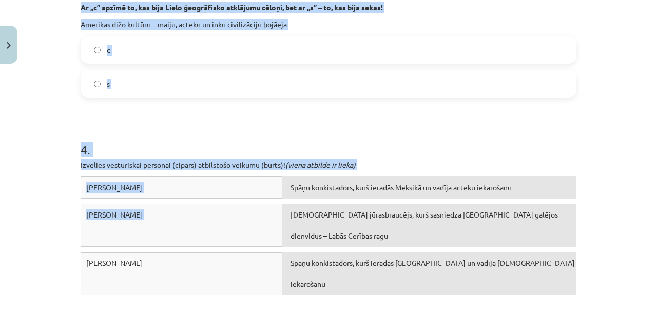
scroll to position [658, 0]
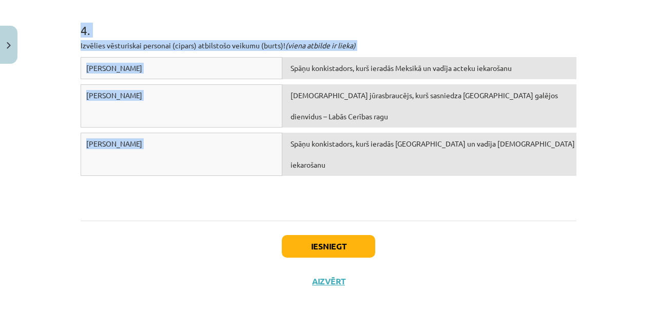
drag, startPoint x: 68, startPoint y: 215, endPoint x: 297, endPoint y: 138, distance: 242.1
click at [297, 138] on div "Mācību tēma: Latvijas un pasaules vēstures 8. klases 1. ieskaites mācību materi…" at bounding box center [328, 162] width 657 height 324
copy form "Ar „c” apzīmē to, kas bija Lielo ģeogrāfisko atklājumu cēloņi, bet ar „s” – to,…"
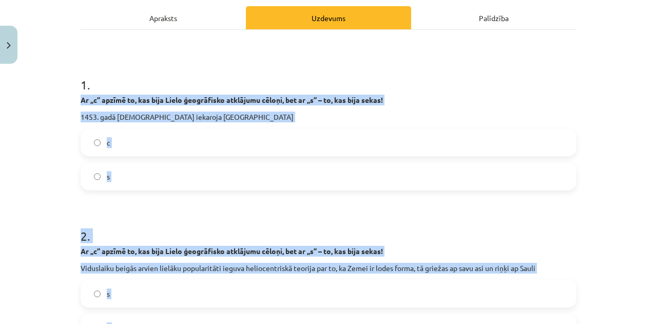
scroll to position [0, 0]
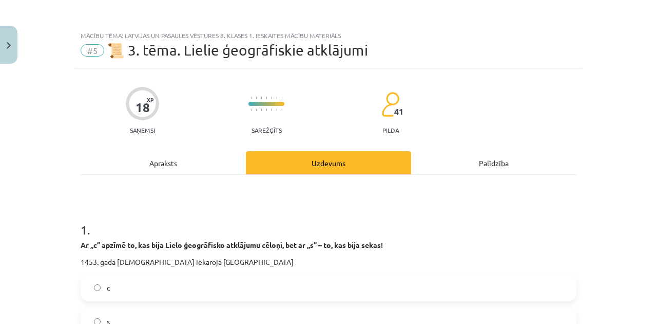
click at [251, 230] on h1 "1 ." at bounding box center [329, 220] width 496 height 32
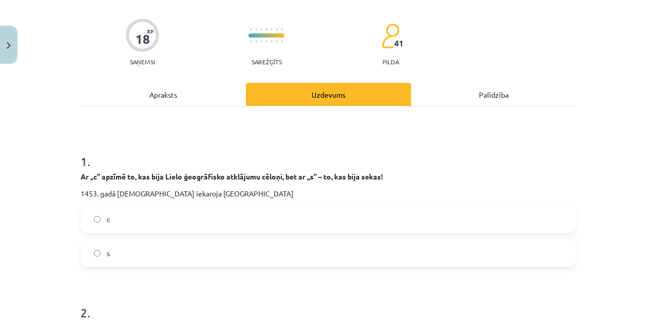
scroll to position [103, 0]
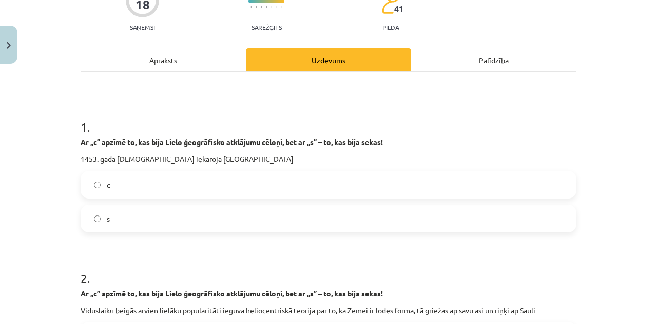
click at [118, 193] on label "c" at bounding box center [329, 185] width 494 height 26
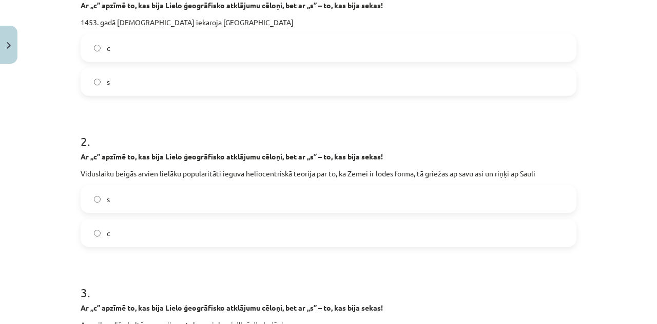
click at [104, 210] on label "s" at bounding box center [329, 199] width 494 height 26
click at [107, 235] on span "c" at bounding box center [109, 233] width 4 height 11
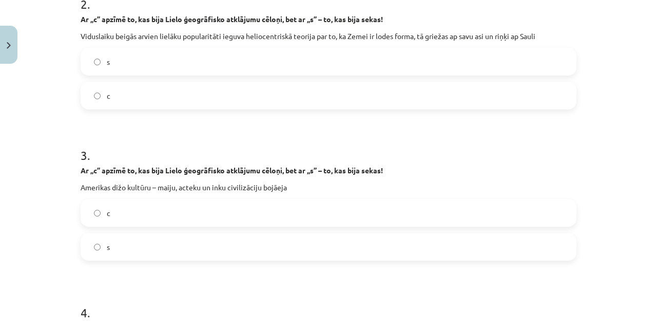
click at [103, 228] on div "c s" at bounding box center [329, 230] width 496 height 62
click at [103, 241] on label "s" at bounding box center [329, 247] width 494 height 26
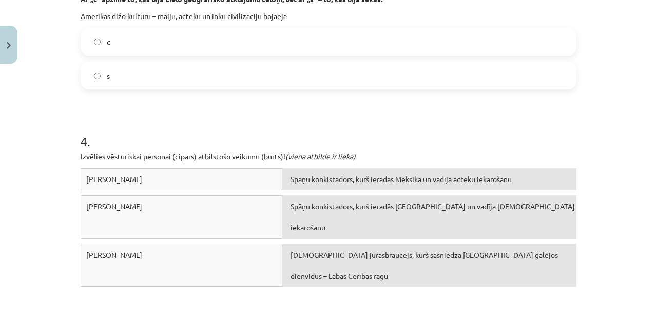
scroll to position [650, 0]
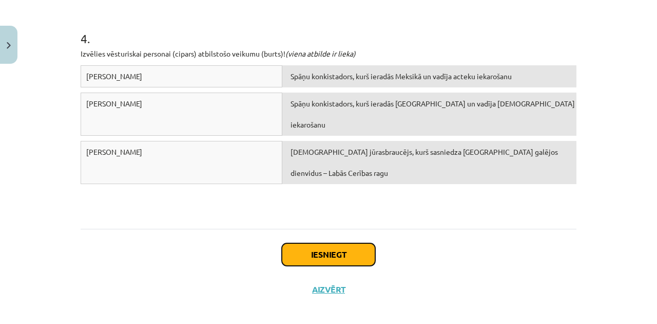
click at [309, 245] on button "Iesniegt" at bounding box center [328, 254] width 93 height 23
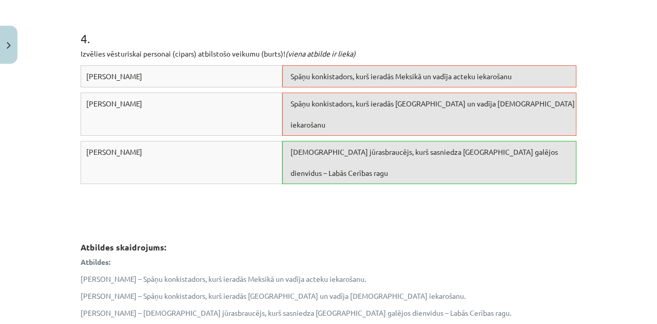
scroll to position [753, 0]
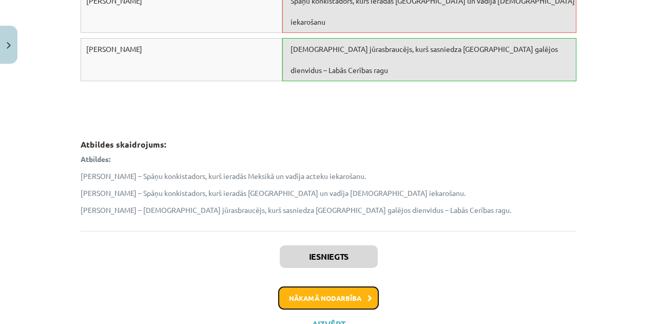
click at [308, 293] on button "Nākamā nodarbība" at bounding box center [328, 298] width 101 height 24
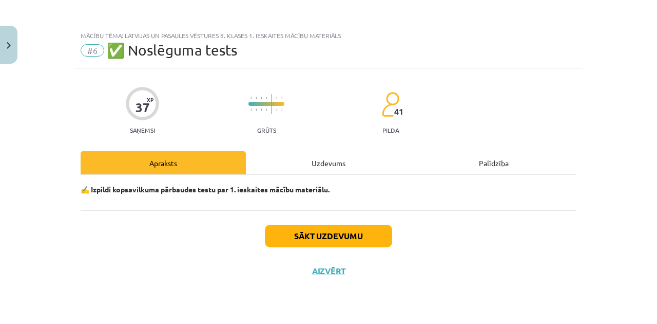
scroll to position [0, 0]
click at [307, 160] on div "Uzdevums" at bounding box center [328, 162] width 165 height 23
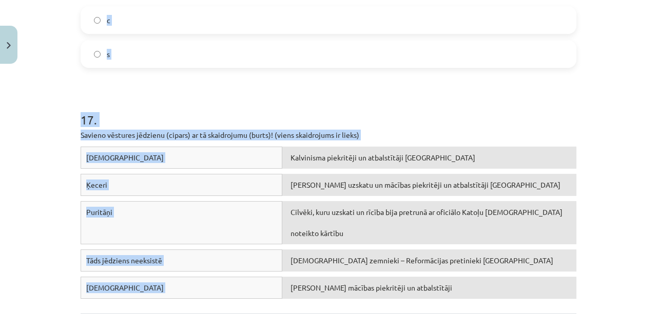
scroll to position [2760, 0]
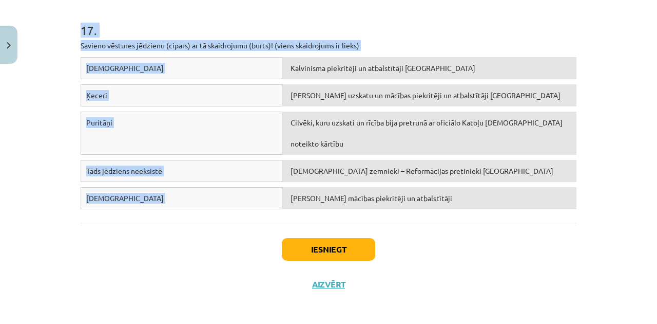
drag, startPoint x: 201, startPoint y: 118, endPoint x: 403, endPoint y: 210, distance: 221.3
copy form "Atzīmē, vai apgalvojums ir PAREIZS ✅ vai NEPAREIZS ❌ Ar Renesansi Eiropā sākās …"
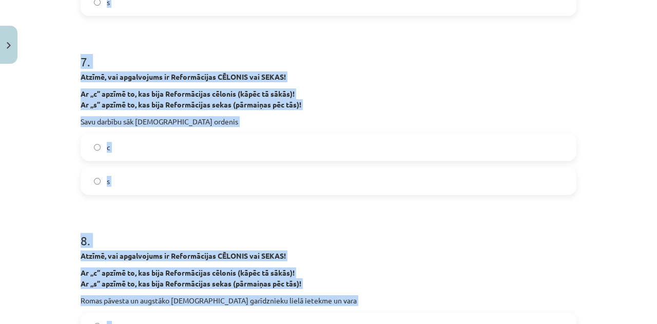
scroll to position [0, 0]
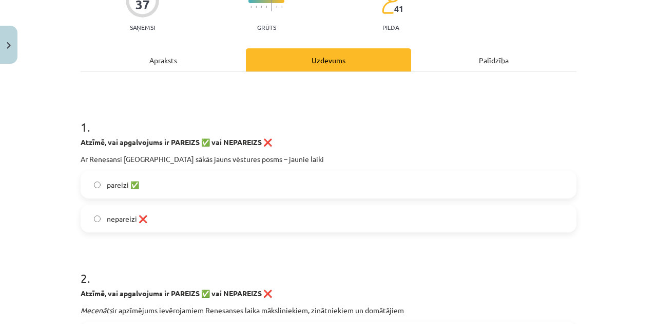
click at [193, 193] on label "pareizi ✅" at bounding box center [329, 185] width 494 height 26
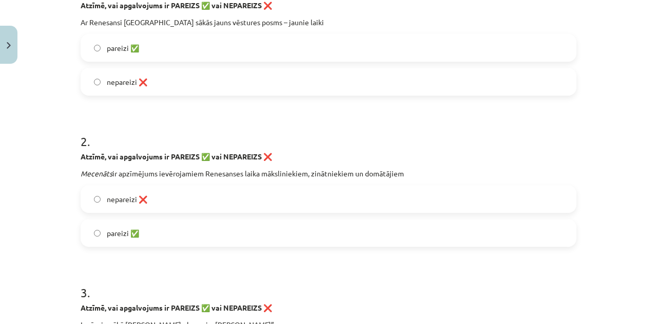
click at [138, 199] on span "nepareizi ❌" at bounding box center [127, 199] width 41 height 11
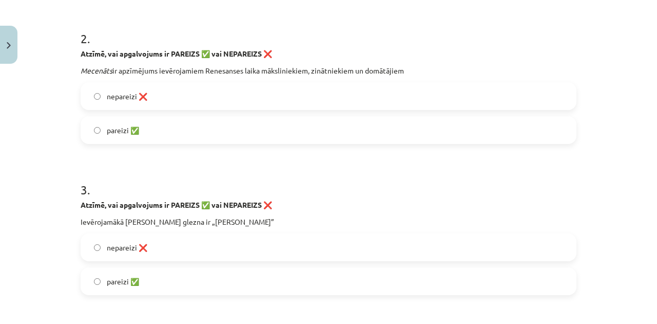
click at [128, 243] on span "nepareizi ❌" at bounding box center [127, 247] width 41 height 11
click at [125, 275] on label "pareizi ✅" at bounding box center [329, 281] width 494 height 26
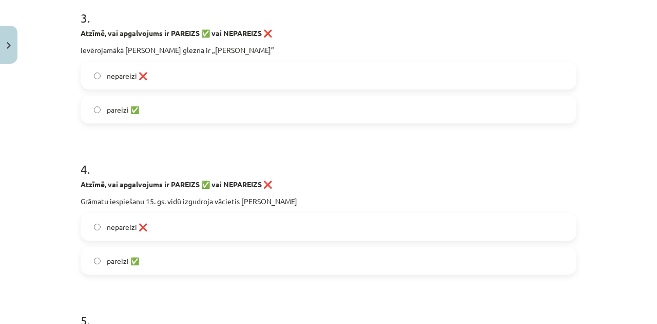
click at [123, 255] on span "pareizi ✅" at bounding box center [123, 260] width 32 height 11
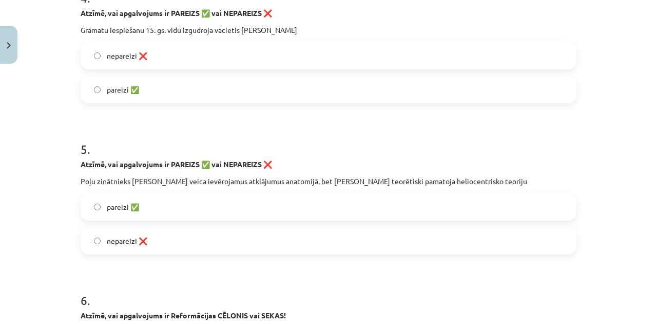
click at [122, 235] on span "nepareizi ❌" at bounding box center [127, 240] width 41 height 11
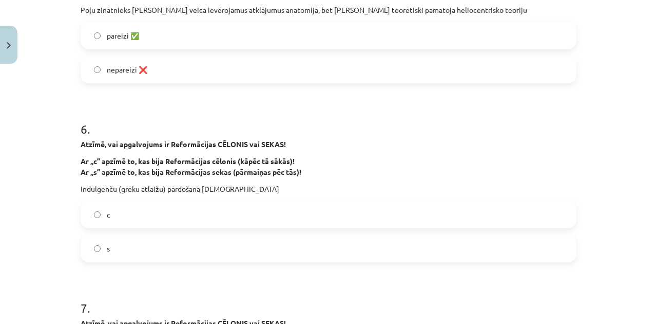
click at [146, 207] on label "c" at bounding box center [329, 214] width 494 height 26
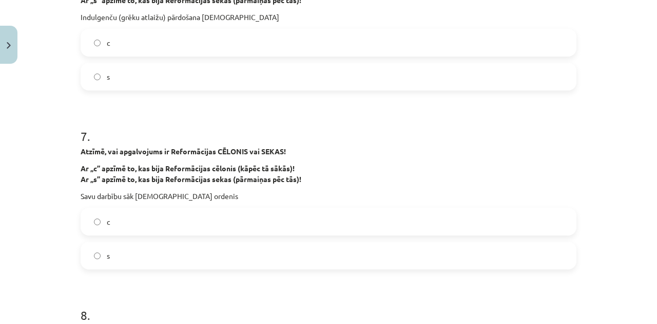
click at [121, 250] on label "s" at bounding box center [329, 255] width 494 height 26
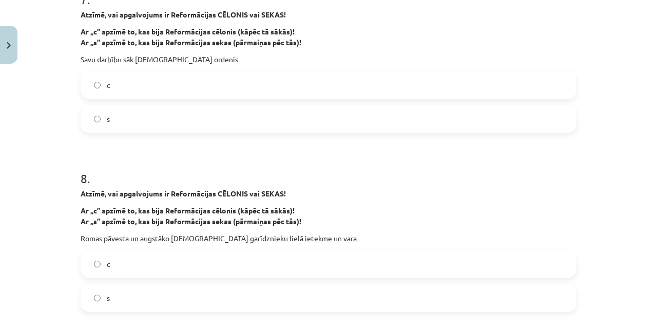
click at [113, 265] on label "c" at bounding box center [329, 264] width 494 height 26
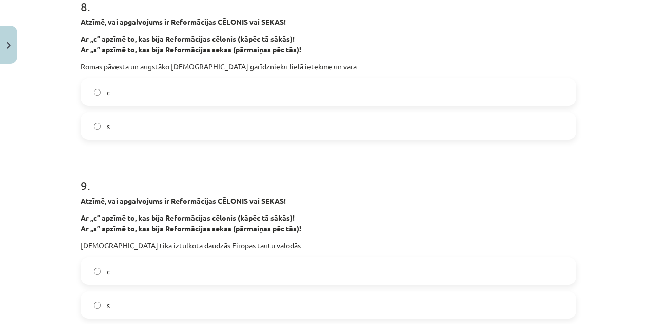
click at [107, 298] on label "s" at bounding box center [329, 305] width 494 height 26
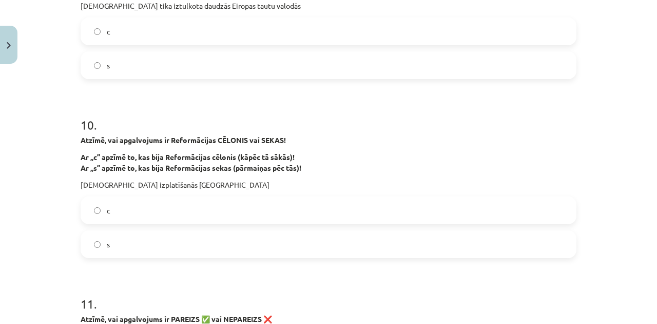
click at [103, 244] on label "s" at bounding box center [329, 244] width 494 height 26
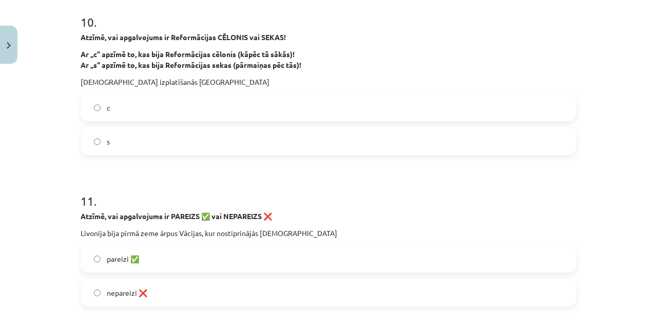
drag, startPoint x: 103, startPoint y: 248, endPoint x: 130, endPoint y: 271, distance: 35.7
click at [104, 248] on label "pareizi ✅" at bounding box center [329, 258] width 494 height 26
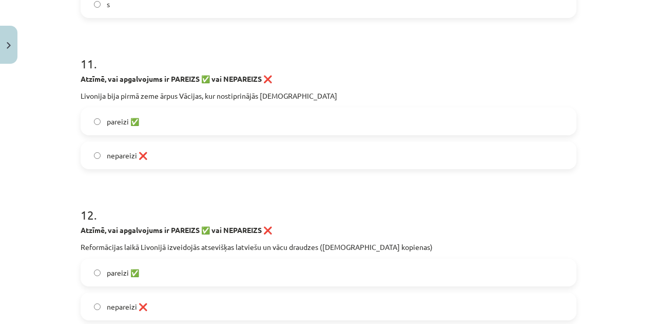
scroll to position [1883, 0]
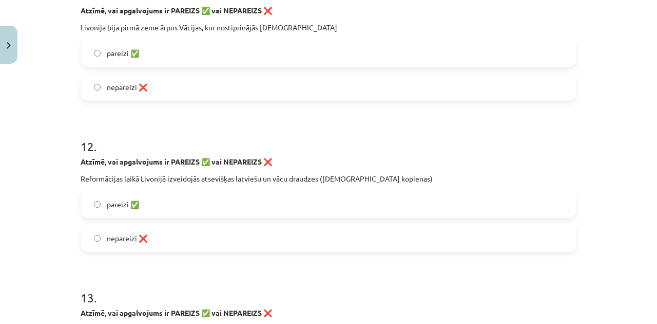
click at [119, 233] on span "nepareizi ❌" at bounding box center [127, 238] width 41 height 11
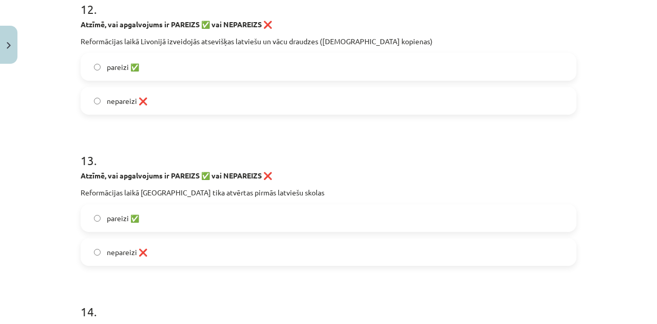
click at [118, 204] on div "pareizi ✅" at bounding box center [329, 218] width 496 height 28
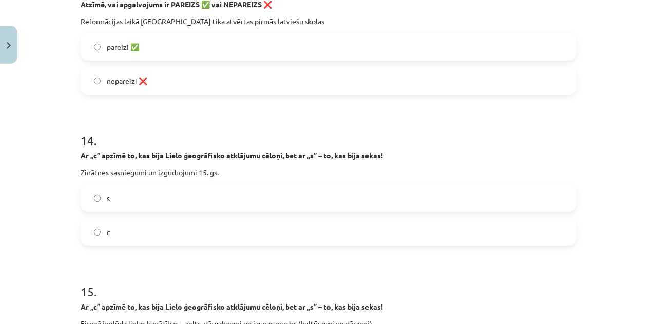
click at [107, 49] on span "pareizi ✅" at bounding box center [123, 47] width 32 height 11
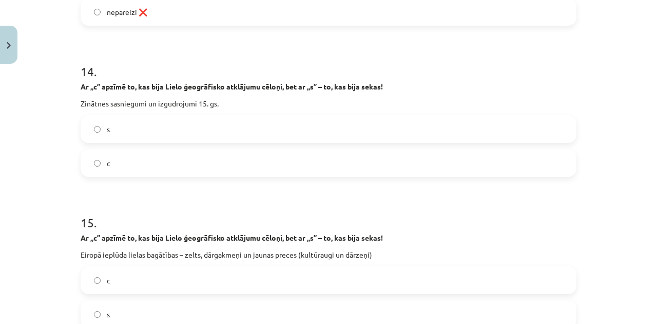
click at [124, 157] on label "c" at bounding box center [329, 163] width 494 height 26
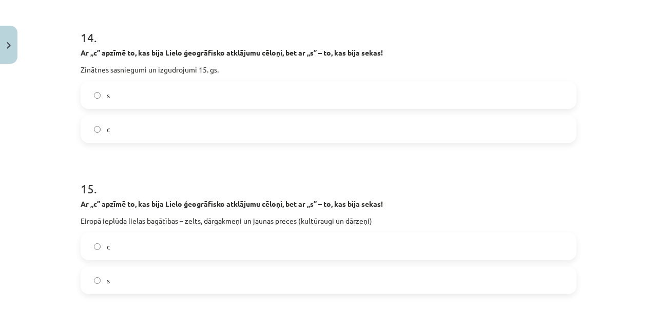
scroll to position [2328, 0]
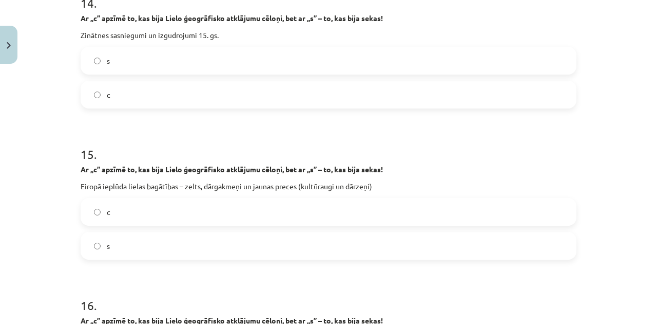
click at [110, 250] on label "s" at bounding box center [329, 246] width 494 height 26
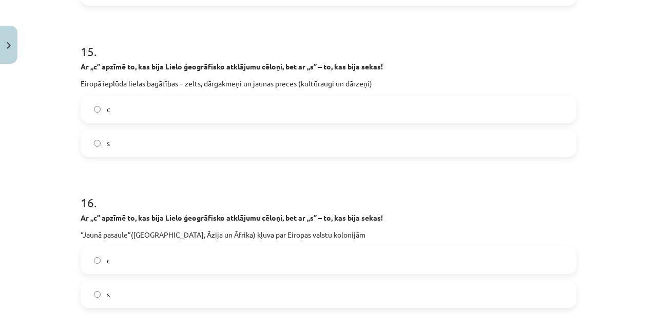
click at [108, 293] on label "s" at bounding box center [329, 294] width 494 height 26
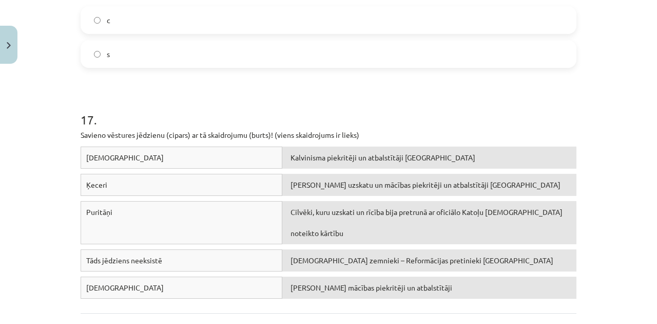
scroll to position [2704, 0]
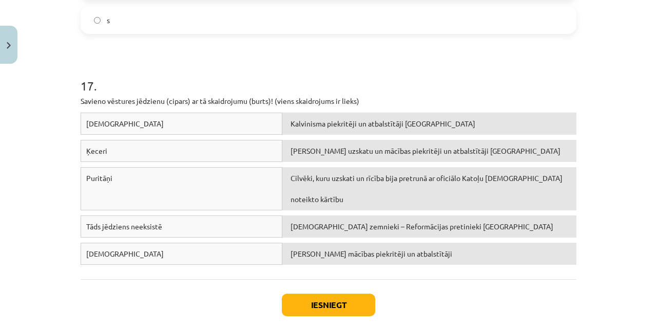
click at [249, 66] on h1 "17 ." at bounding box center [329, 77] width 496 height 32
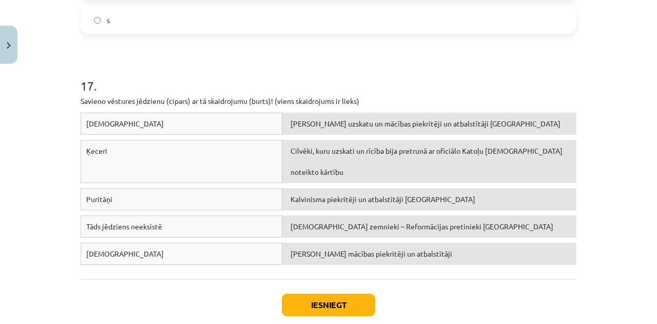
click at [321, 288] on div "Iesniegt Aizvērt" at bounding box center [329, 315] width 496 height 72
click at [322, 293] on button "Iesniegt" at bounding box center [328, 304] width 93 height 23
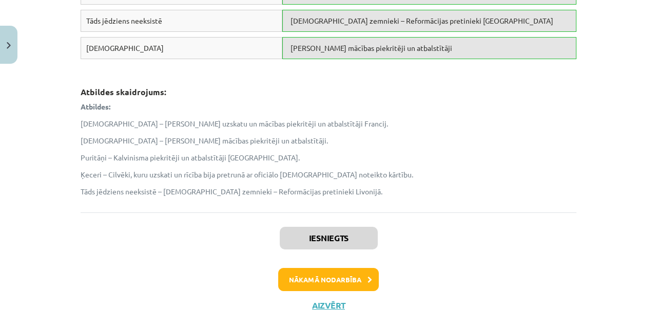
scroll to position [2930, 0]
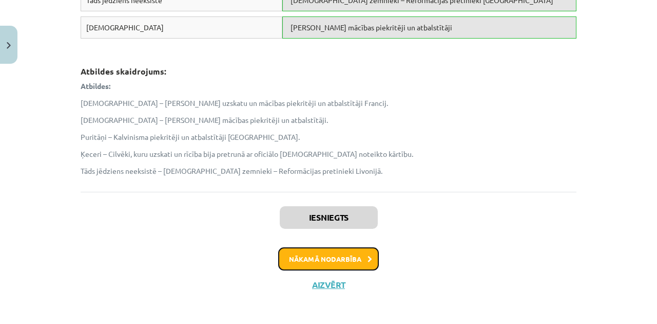
click at [317, 251] on button "Nākamā nodarbība" at bounding box center [328, 259] width 101 height 24
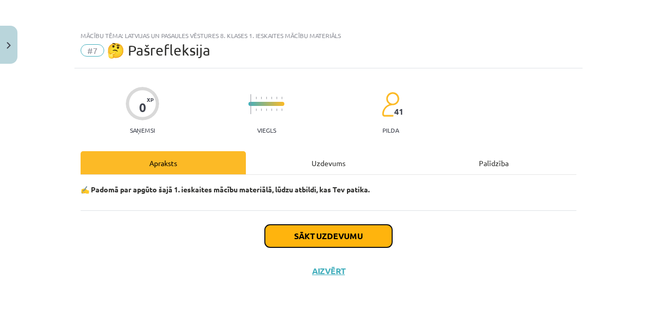
click at [314, 229] on button "Sākt uzdevumu" at bounding box center [328, 235] width 127 height 23
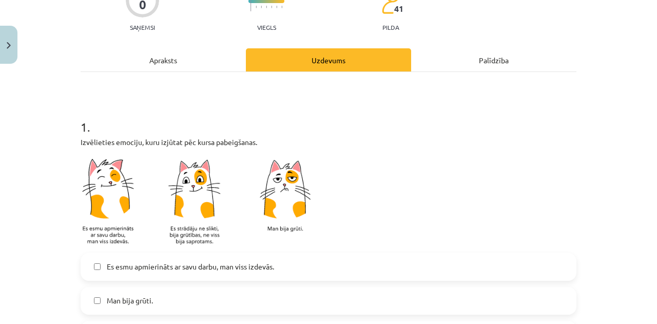
scroll to position [205, 0]
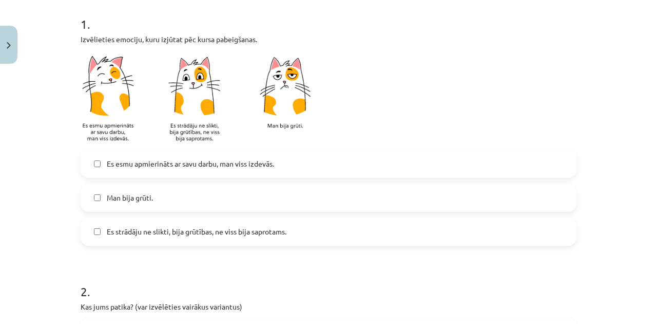
click at [129, 236] on span "Es strādāju ne slikti, bija grūtības, ne viss bija saprotams." at bounding box center [197, 231] width 180 height 11
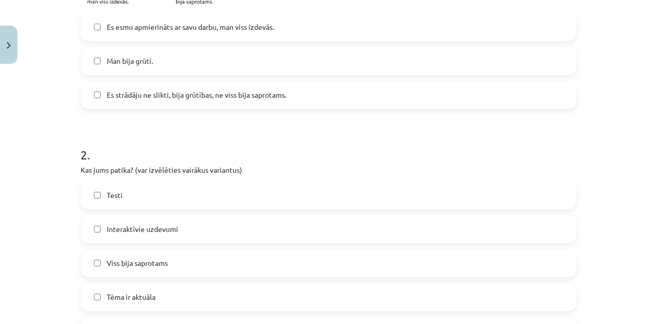
click at [144, 280] on div "Testi Interaktīvie uzdevumi Viss bija saprotams Tēma ir aktuāla Bija interesant…" at bounding box center [329, 296] width 496 height 231
click at [148, 295] on span "Tēma ir aktuāla" at bounding box center [131, 296] width 49 height 11
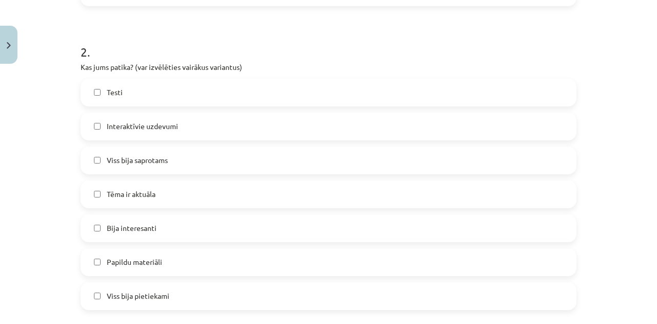
click at [140, 227] on span "Bija interesanti" at bounding box center [132, 227] width 50 height 11
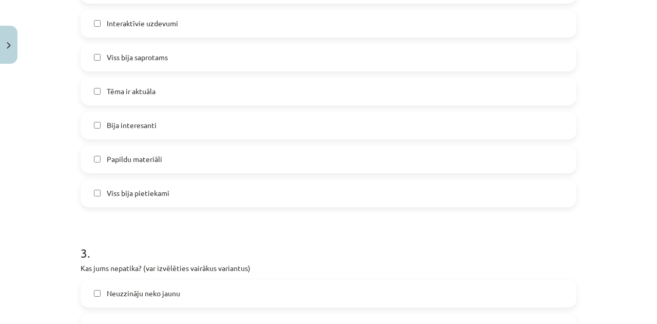
click at [148, 202] on label "Viss bija pietiekami" at bounding box center [329, 193] width 494 height 26
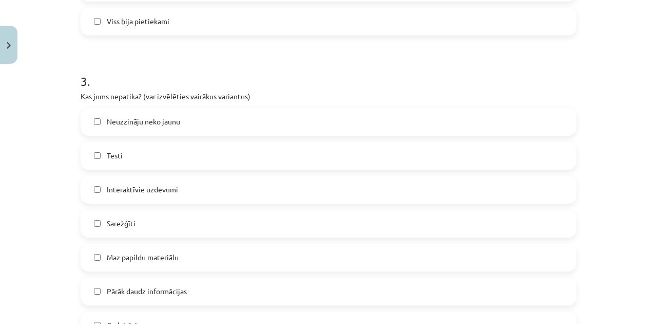
scroll to position [787, 0]
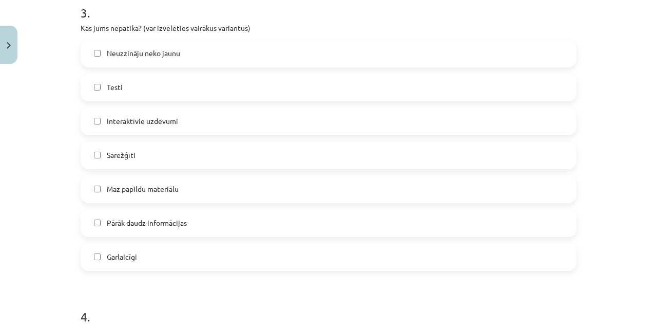
click at [137, 227] on span "Pārāk daudz informācijas" at bounding box center [147, 222] width 80 height 11
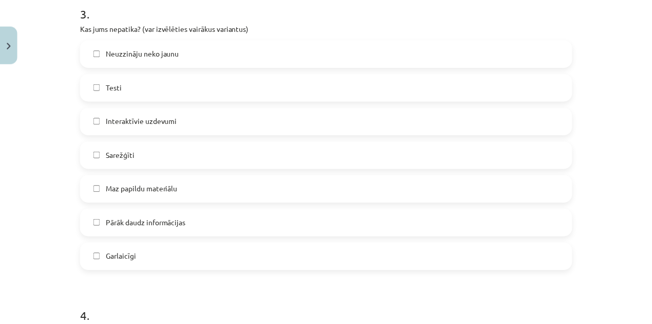
scroll to position [890, 0]
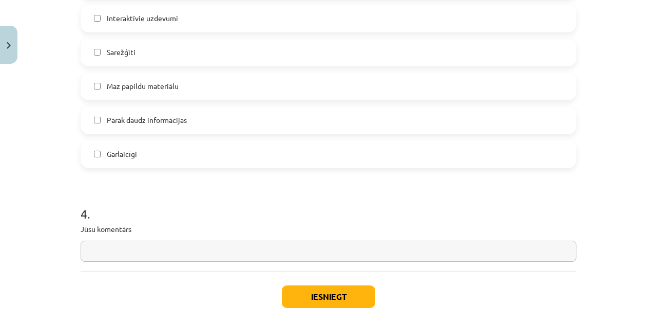
click at [136, 253] on input "text" at bounding box center [329, 250] width 496 height 21
type input "**********"
click at [299, 288] on button "Iesniegt" at bounding box center [328, 296] width 93 height 23
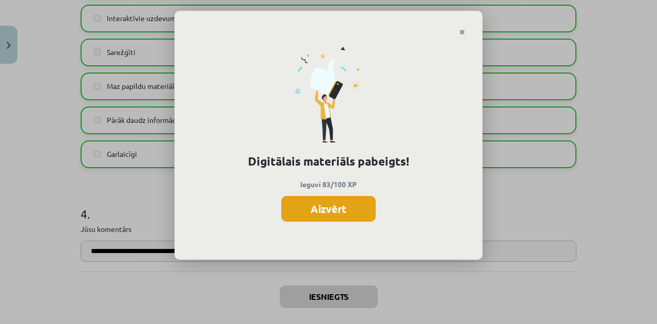
click at [325, 207] on button "Aizvērt" at bounding box center [328, 209] width 94 height 26
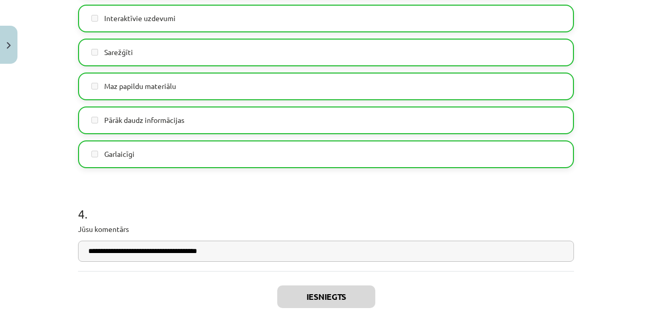
scroll to position [940, 0]
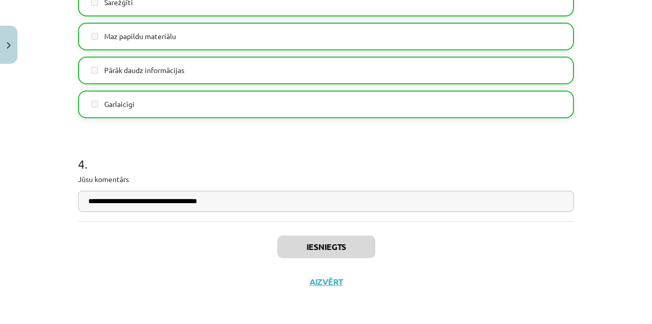
click at [319, 286] on div "Iesniegts Aizvērt" at bounding box center [326, 257] width 496 height 72
click at [321, 282] on button "Aizvērt" at bounding box center [326, 281] width 39 height 10
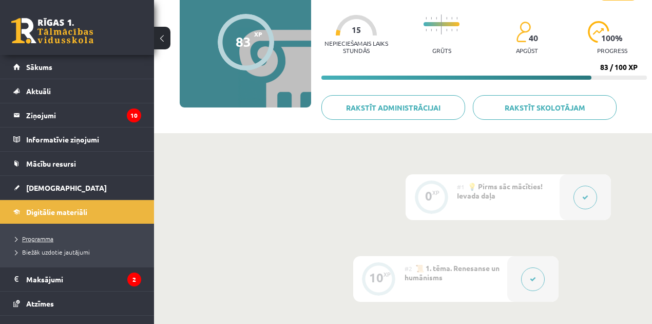
click at [39, 236] on span "Programma" at bounding box center [34, 238] width 38 height 8
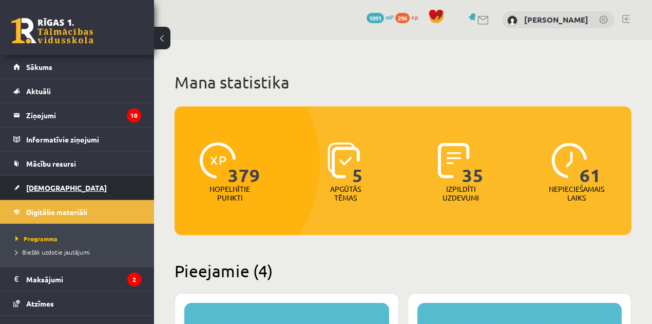
click at [27, 183] on span "[DEMOGRAPHIC_DATA]" at bounding box center [66, 187] width 81 height 9
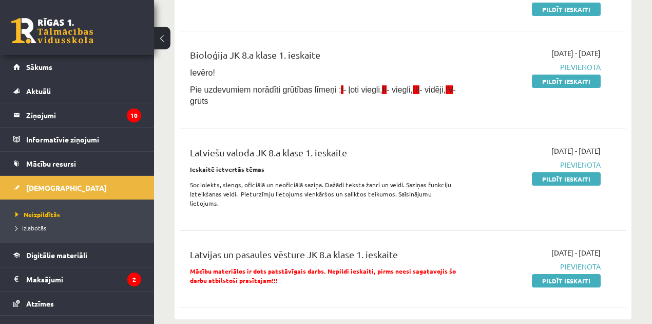
scroll to position [205, 0]
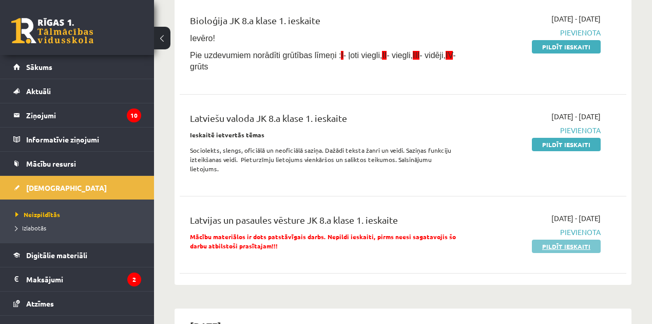
click at [547, 239] on link "Pildīt ieskaiti" at bounding box center [566, 245] width 69 height 13
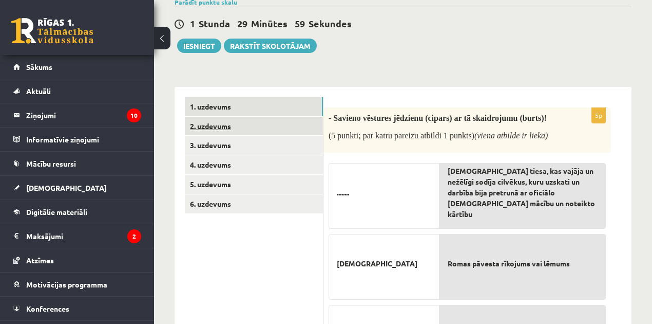
click at [257, 121] on link "2. uzdevums" at bounding box center [254, 126] width 138 height 19
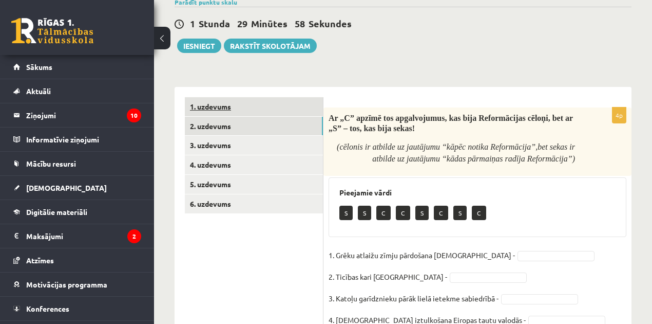
click at [243, 109] on link "1. uzdevums" at bounding box center [254, 106] width 138 height 19
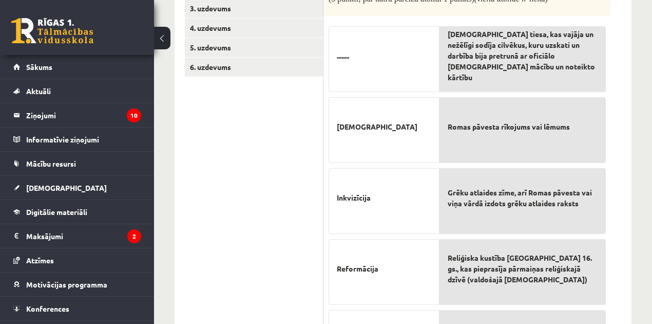
scroll to position [68, 0]
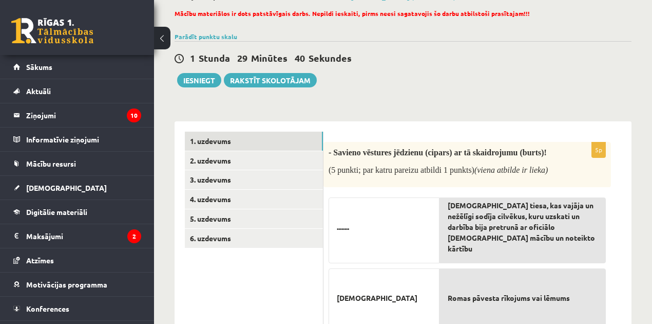
click at [499, 79] on div "1 Stunda 29 Minūtes 40 Sekundes Ieskaite saglabāta! Iesniegt Rakstīt skolotājam" at bounding box center [403, 64] width 457 height 46
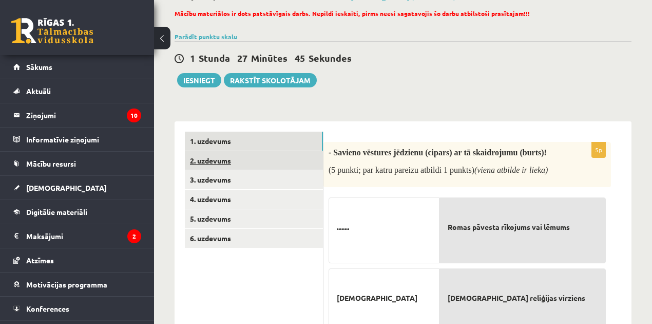
click at [232, 158] on link "2. uzdevums" at bounding box center [254, 160] width 138 height 19
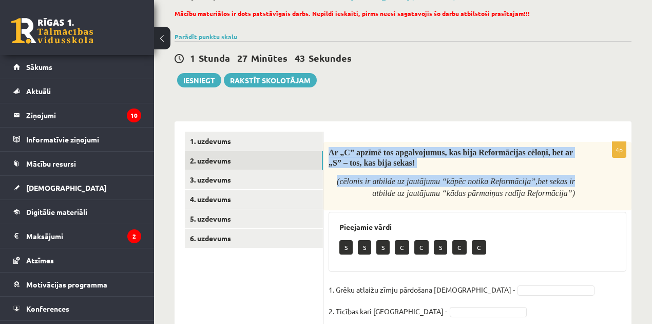
scroll to position [148, 0]
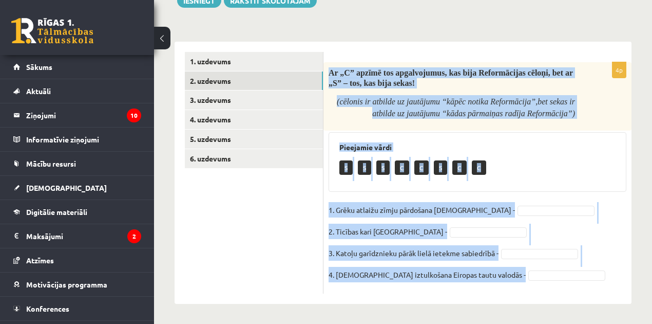
drag, startPoint x: 339, startPoint y: 153, endPoint x: 582, endPoint y: 290, distance: 279.4
click at [582, 292] on div "4p Ar „C” apzīmē tos apgalvojumus, kas bija Reformācijas cēloņi, bet ar „S” – t…" at bounding box center [478, 177] width 308 height 231
copy div "Ar „C” apzīmē tos apgalvojumus, kas bija Reformācijas cēloņi, bet ar „S” – tos,…"
click at [592, 274] on fieldset "1. Grēku atlaižu zīmju pārdošana baznīcās - 2. Ticības kari [GEOGRAPHIC_DATA] -…" at bounding box center [478, 245] width 298 height 86
drag, startPoint x: 600, startPoint y: 266, endPoint x: 422, endPoint y: 130, distance: 223.2
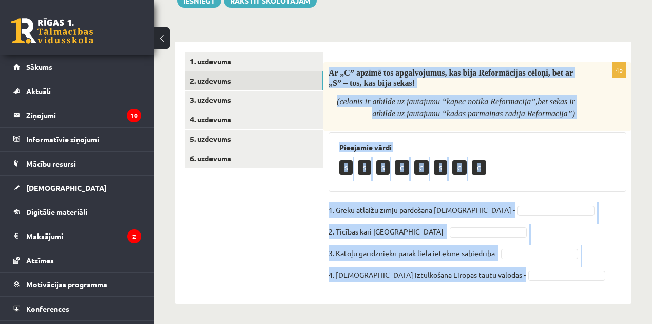
click at [600, 265] on fieldset "1. Grēku atlaižu zīmju pārdošana baznīcās - 2. Ticības kari [GEOGRAPHIC_DATA] -…" at bounding box center [478, 245] width 298 height 86
click at [275, 58] on link "1. uzdevums" at bounding box center [254, 61] width 138 height 19
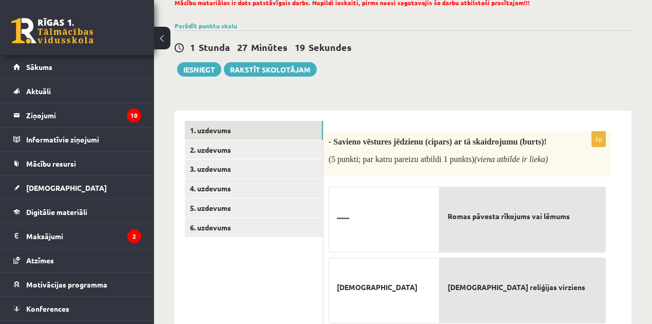
scroll to position [0, 0]
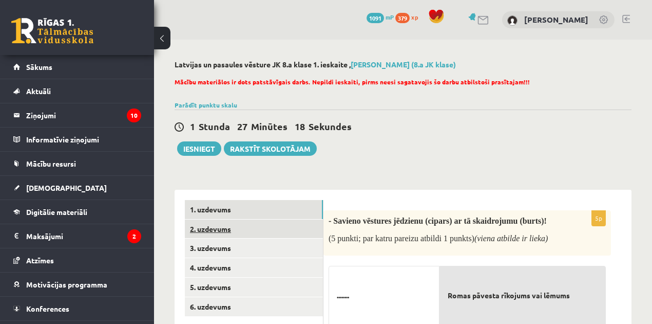
click at [216, 234] on link "2. uzdevums" at bounding box center [254, 228] width 138 height 19
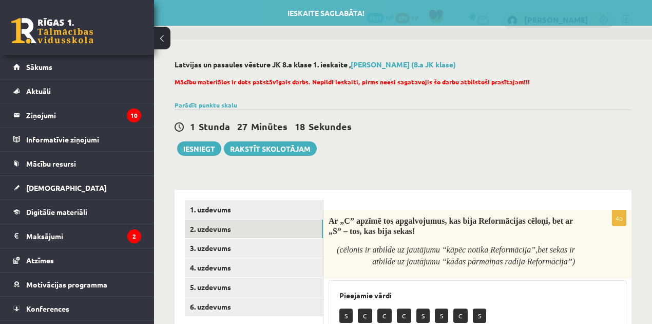
scroll to position [137, 0]
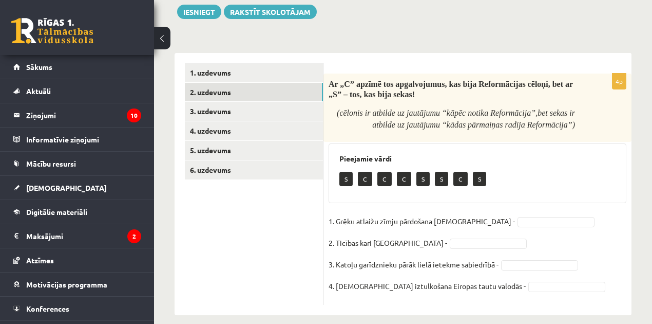
click at [362, 181] on p "C" at bounding box center [365, 179] width 14 height 14
click at [433, 248] on fieldset "1. Grēku atlaižu zīmju pārdošana baznīcās - C * 2. Ticības kari [GEOGRAPHIC_DAT…" at bounding box center [478, 256] width 298 height 86
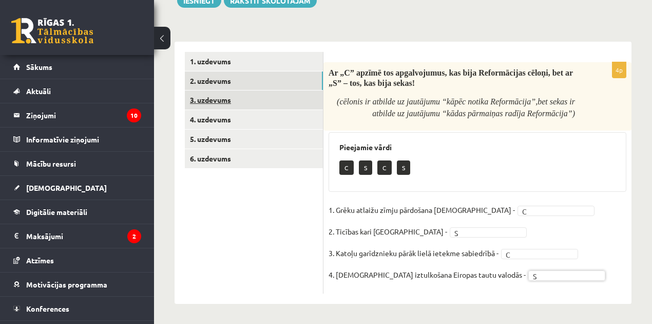
click at [222, 104] on link "3. uzdevums" at bounding box center [254, 99] width 138 height 19
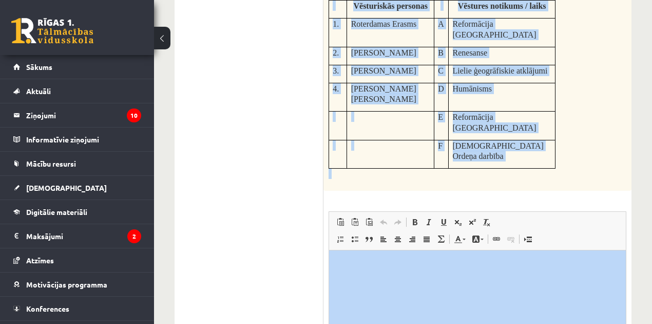
scroll to position [319, 0]
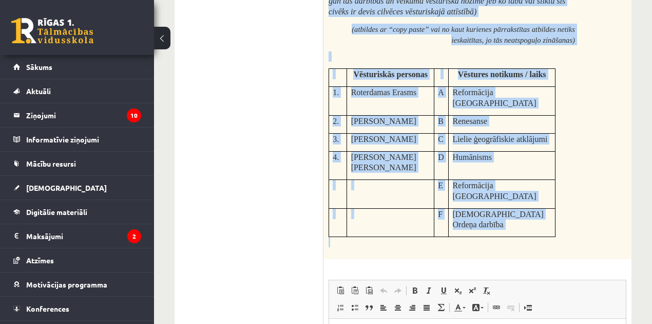
drag, startPoint x: 328, startPoint y: 71, endPoint x: 588, endPoint y: 198, distance: 289.9
click at [588, 198] on div "- Savieno vēsturisko personu (cipars) ar atbilstošu notikumu vai laiku (burts)!…" at bounding box center [478, 75] width 308 height 368
copy div "- Loremip dolorsitam consect (adipis) el seddoeiusm temporin utl etdol (magna)!…"
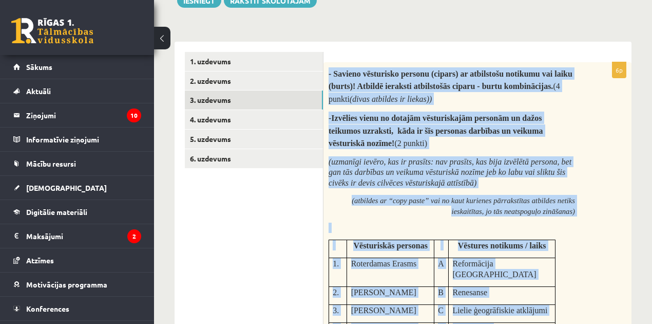
click at [612, 206] on div "- Savieno vēsturisko personu (cipars) ar atbilstošu notikumu vai laiku (burts)!…" at bounding box center [478, 246] width 308 height 368
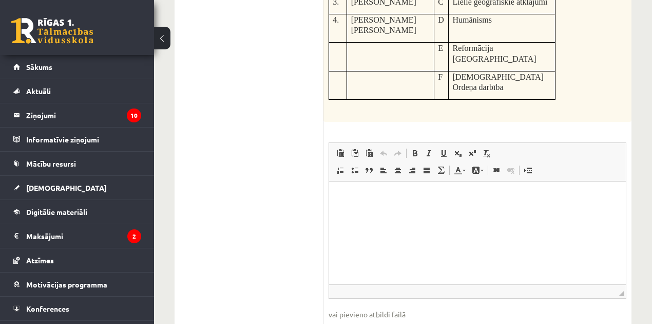
scroll to position [353, 0]
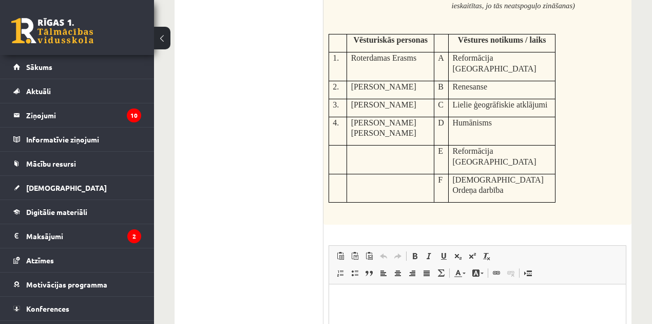
drag, startPoint x: 364, startPoint y: 49, endPoint x: 374, endPoint y: 56, distance: 12.3
click at [364, 53] on span "Roterdamas Erasms" at bounding box center [384, 57] width 66 height 9
click at [374, 56] on span "Roterdamas Erasms" at bounding box center [384, 57] width 66 height 9
click at [482, 58] on span "Reformācija [GEOGRAPHIC_DATA]" at bounding box center [495, 63] width 84 height 20
click at [580, 88] on div "- Savieno vēsturisko personu (cipars) ar atbilstošu notikumu vai laiku (burts)!…" at bounding box center [478, 41] width 308 height 368
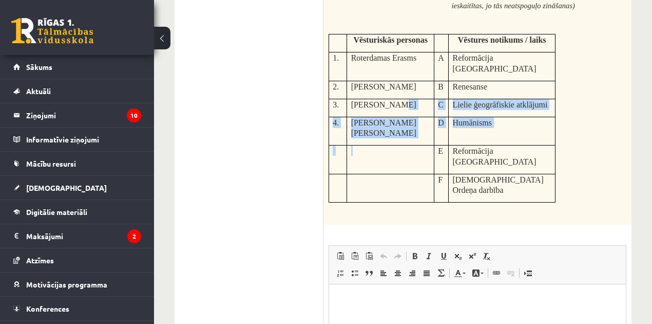
drag, startPoint x: 391, startPoint y: 104, endPoint x: 406, endPoint y: 126, distance: 26.4
click at [411, 130] on tbody "Vēsturiskās personas Vēstures notikums / laiks 1. Roterdamas Erasms A Reformāci…" at bounding box center [442, 118] width 226 height 168
click at [391, 145] on td at bounding box center [390, 159] width 87 height 29
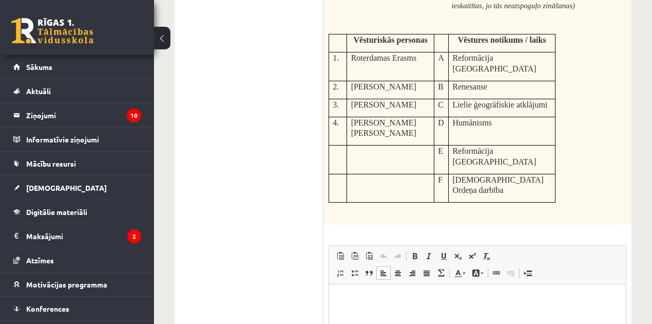
click at [381, 315] on html at bounding box center [477, 299] width 297 height 31
drag, startPoint x: 350, startPoint y: 53, endPoint x: 422, endPoint y: 214, distance: 176.3
click at [427, 58] on td "Roterdamas Erasms" at bounding box center [390, 66] width 87 height 29
copy span "Roterdamas Erasms"
click at [370, 297] on p "**" at bounding box center [477, 299] width 277 height 11
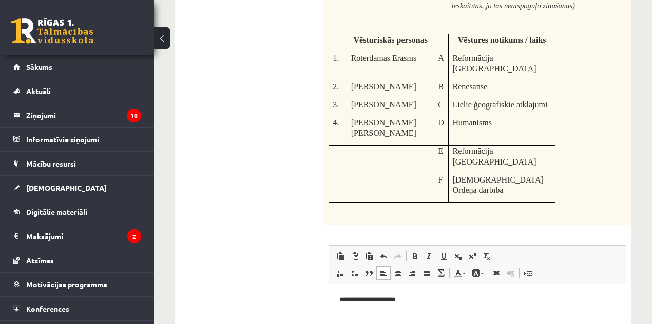
click at [457, 118] on span "Humānisms" at bounding box center [472, 122] width 39 height 9
copy tbody "Humānisms"
click at [459, 300] on p "**********" at bounding box center [477, 299] width 277 height 11
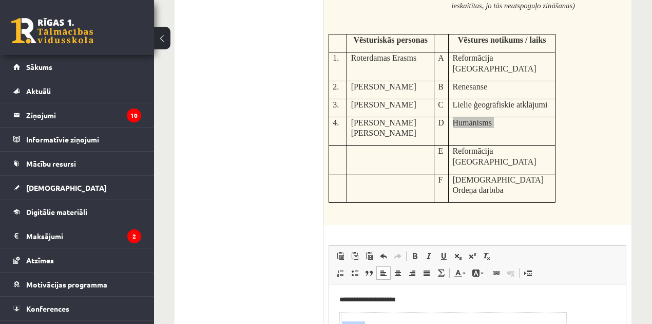
drag, startPoint x: 391, startPoint y: 334, endPoint x: 340, endPoint y: 331, distance: 50.9
click at [429, 298] on p "**********" at bounding box center [477, 299] width 277 height 11
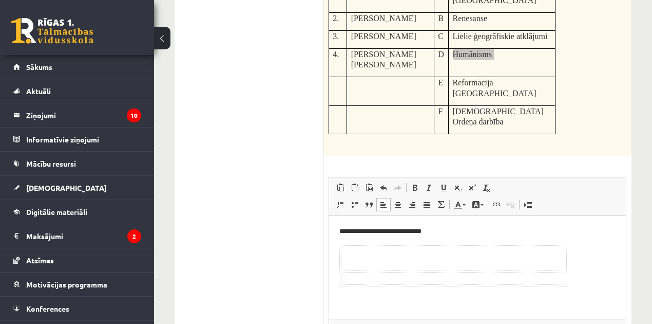
click at [354, 251] on td "Editor, wiswyg-editor-user-answer-47024821964000" at bounding box center [453, 258] width 224 height 26
click at [348, 245] on td "Editor, wiswyg-editor-user-answer-47024821964000" at bounding box center [453, 258] width 224 height 26
click at [343, 242] on body "**********" at bounding box center [477, 256] width 276 height 60
click at [342, 241] on body "**********" at bounding box center [477, 256] width 276 height 60
click at [341, 239] on body "**********" at bounding box center [477, 256] width 276 height 60
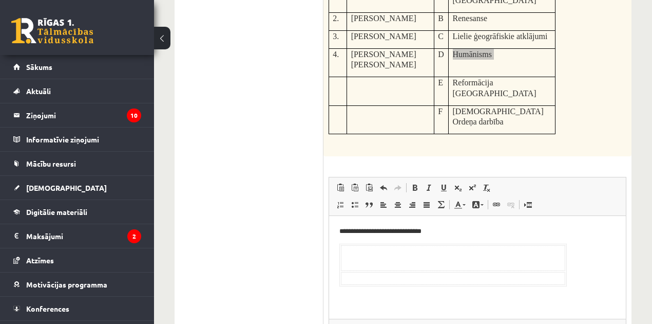
click at [342, 245] on td "Editor, wiswyg-editor-user-answer-47024821964000" at bounding box center [453, 258] width 224 height 26
click at [385, 181] on link "Undo Keyboard shortcut Ctrl+Z" at bounding box center [383, 187] width 14 height 13
click at [385, 183] on span at bounding box center [384, 187] width 8 height 8
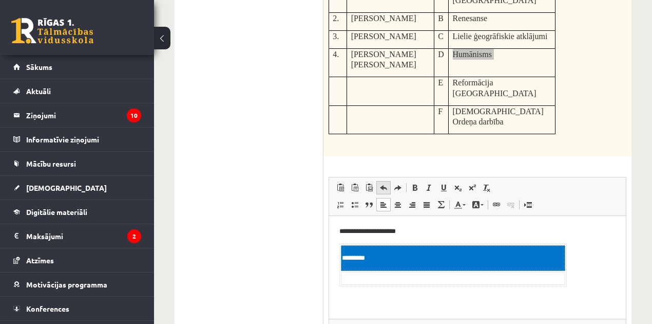
click at [385, 183] on span at bounding box center [384, 187] width 8 height 8
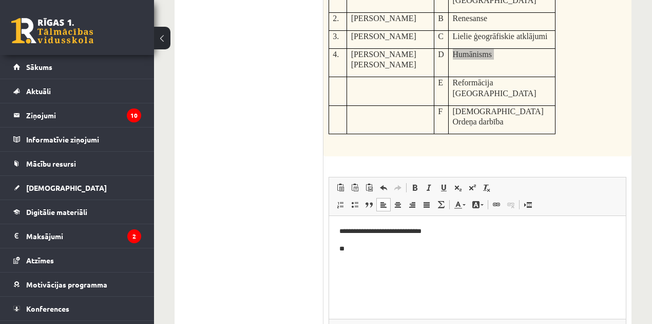
scroll to position [387, 0]
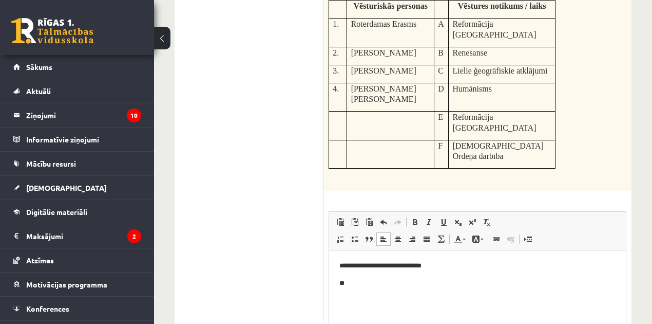
click at [386, 48] on span "Kristofors Kolumbs" at bounding box center [383, 52] width 65 height 9
copy span "Kolumbs"
click at [368, 48] on span "Kristofors Kolumbs" at bounding box center [383, 52] width 65 height 9
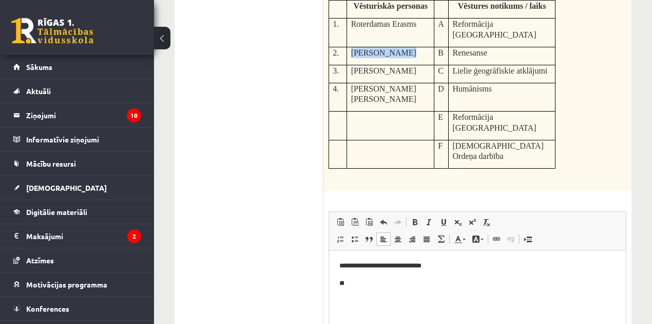
click at [368, 48] on span "Kristofors Kolumbs" at bounding box center [383, 52] width 65 height 9
copy tr "Kristofors Kolumbs"
click at [387, 288] on html "**********" at bounding box center [477, 274] width 297 height 48
click at [384, 218] on span at bounding box center [384, 222] width 8 height 8
click at [370, 282] on p "**" at bounding box center [477, 283] width 277 height 11
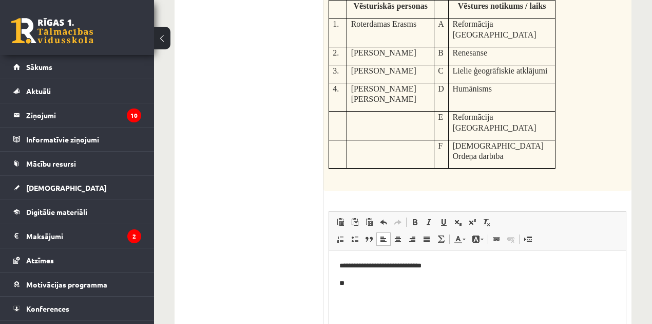
click at [410, 31] on td "Roterdamas Erasms" at bounding box center [390, 32] width 87 height 29
drag, startPoint x: 416, startPoint y: 39, endPoint x: 348, endPoint y: 42, distance: 67.8
click at [348, 47] on td "Kristofors Kolumbs" at bounding box center [390, 56] width 87 height 18
copy span "Kristofors Kolumbs"
click at [375, 281] on p "**" at bounding box center [477, 283] width 277 height 11
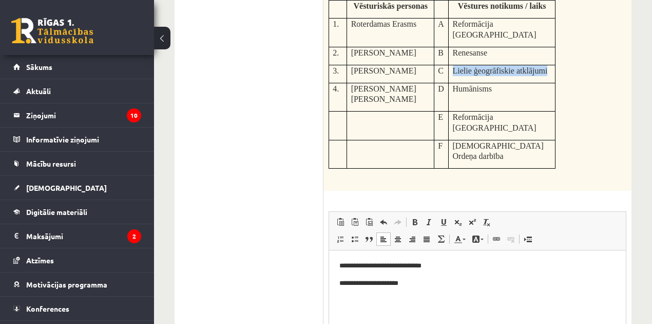
drag, startPoint x: 453, startPoint y: 54, endPoint x: 553, endPoint y: 56, distance: 100.2
click at [553, 65] on td "Lielie ģeogrāfiskie atklājumi" at bounding box center [502, 74] width 107 height 18
copy span "Lielie ģeogrāfiskie atklājumi"
click at [450, 280] on p "**********" at bounding box center [477, 283] width 277 height 11
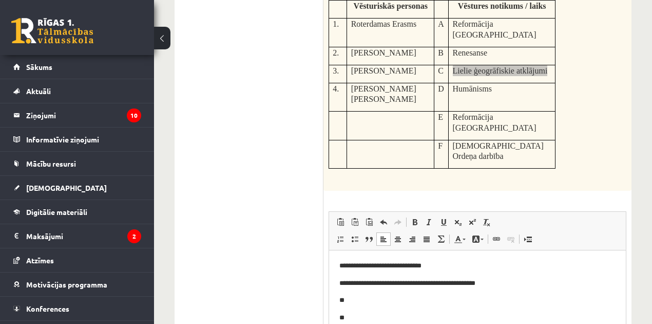
click at [369, 294] on body "**********" at bounding box center [477, 291] width 276 height 63
drag, startPoint x: 350, startPoint y: 54, endPoint x: 428, endPoint y: 59, distance: 77.7
click at [428, 65] on td "Leonardo da Vinči" at bounding box center [390, 74] width 87 height 18
copy span "Leonardo da Vinči"
click at [374, 300] on p "**" at bounding box center [477, 300] width 277 height 11
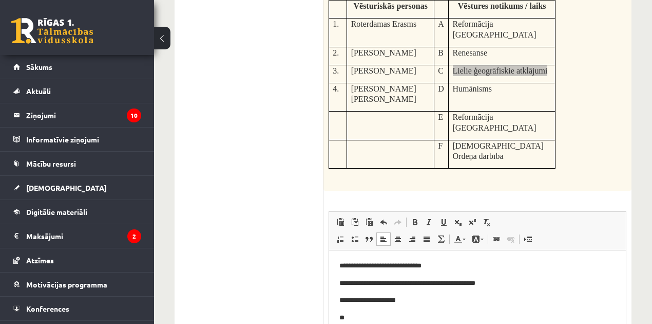
scroll to position [353, 0]
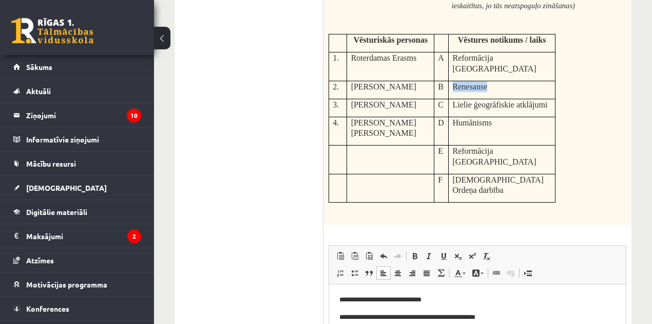
drag, startPoint x: 454, startPoint y: 72, endPoint x: 501, endPoint y: 74, distance: 47.3
click at [501, 81] on p "Renesanse" at bounding box center [502, 86] width 99 height 11
copy span "Renesanse"
click at [428, 323] on body "**********" at bounding box center [477, 325] width 276 height 63
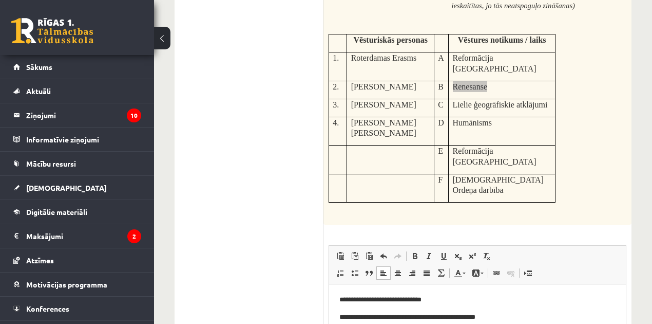
click at [367, 323] on html "**********" at bounding box center [477, 325] width 297 height 83
drag, startPoint x: 351, startPoint y: 109, endPoint x: 433, endPoint y: 113, distance: 82.3
click at [433, 117] on td "Valters fon Pletenbergs" at bounding box center [390, 131] width 87 height 29
drag, startPoint x: 456, startPoint y: 53, endPoint x: 538, endPoint y: 56, distance: 81.7
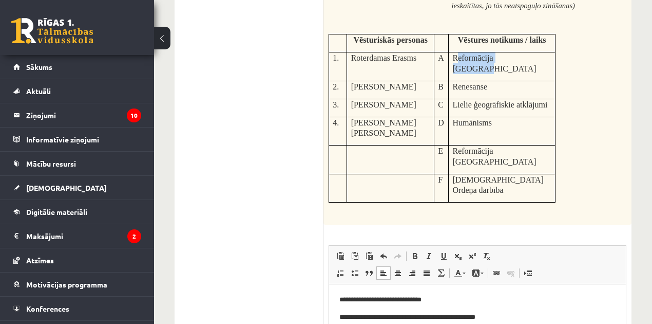
click at [538, 56] on p "Reformācija Livonijā" at bounding box center [502, 62] width 99 height 21
click at [456, 53] on span "Reformācija Livonijā" at bounding box center [495, 63] width 84 height 20
drag, startPoint x: 453, startPoint y: 54, endPoint x: 534, endPoint y: 85, distance: 86.8
click at [538, 64] on td "Reformācija Livonijā" at bounding box center [502, 66] width 107 height 29
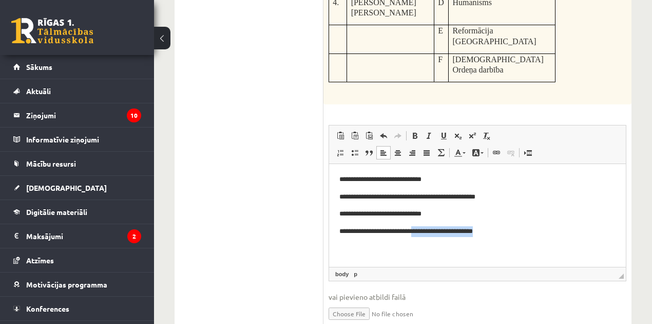
drag, startPoint x: 494, startPoint y: 231, endPoint x: 422, endPoint y: 237, distance: 72.7
click at [422, 237] on html "**********" at bounding box center [477, 205] width 297 height 83
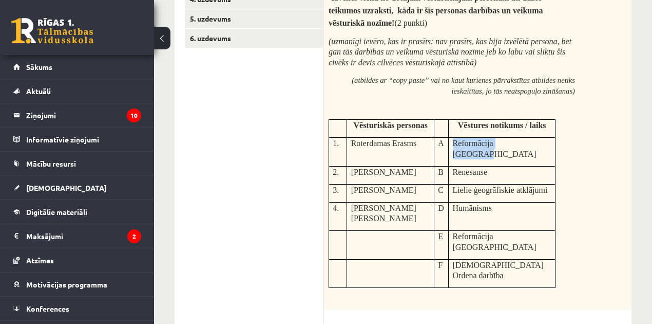
click at [504, 139] on span "Reformācija Livonijā" at bounding box center [495, 149] width 84 height 20
drag, startPoint x: 503, startPoint y: 143, endPoint x: 533, endPoint y: 142, distance: 29.8
click at [507, 142] on span "Reformācija Livonijā" at bounding box center [495, 149] width 84 height 20
click at [538, 142] on p "Reformācija Livonijā" at bounding box center [502, 148] width 99 height 21
drag, startPoint x: 523, startPoint y: 138, endPoint x: 451, endPoint y: 150, distance: 72.9
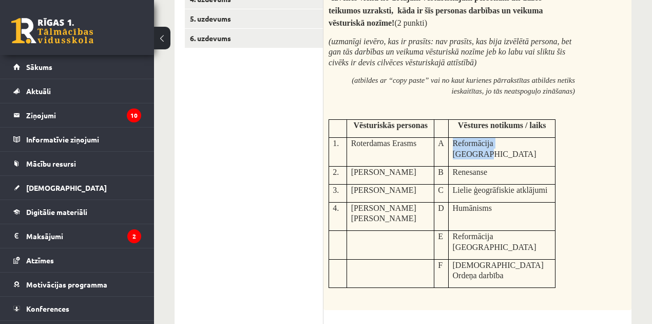
click at [451, 150] on td "Reformācija Livonijā" at bounding box center [502, 152] width 107 height 29
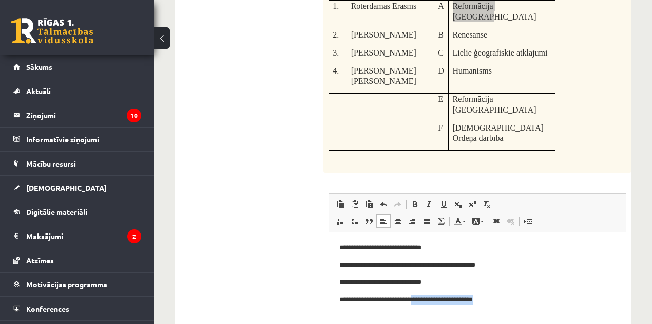
click at [500, 300] on p "**********" at bounding box center [477, 299] width 277 height 11
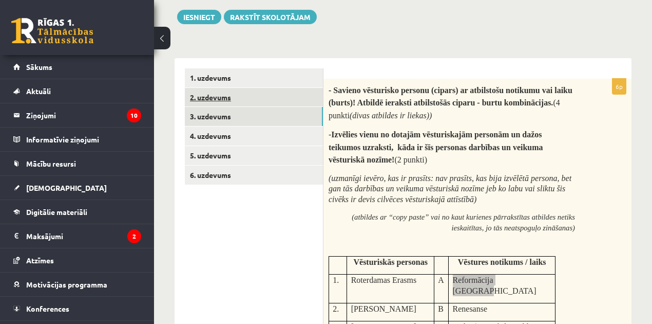
scroll to position [63, 0]
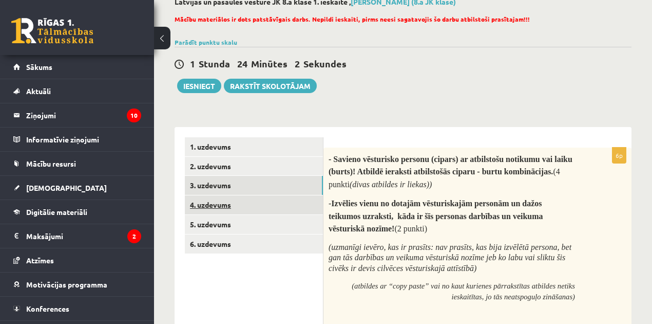
click at [200, 202] on link "4. uzdevums" at bounding box center [254, 204] width 138 height 19
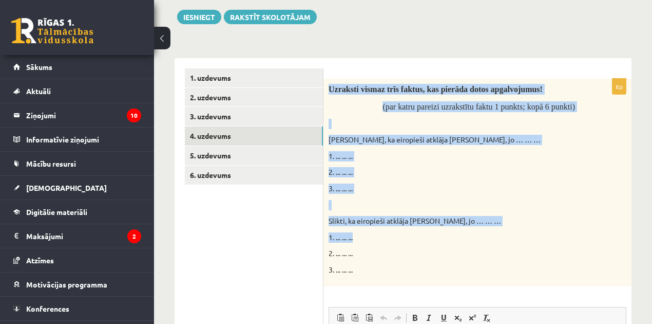
scroll to position [234, 0]
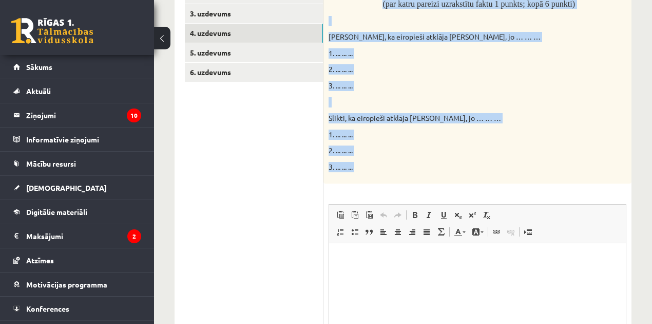
drag, startPoint x: 348, startPoint y: 157, endPoint x: 538, endPoint y: 203, distance: 195.1
click at [538, 203] on div "6p Uzraksti vismaz trīs faktus, kas pierāda dotos apgalvojumus! (par katru pare…" at bounding box center [478, 197] width 308 height 442
click at [516, 173] on div "Uzraksti vismaz trīs faktus, kas pierāda dotos apgalvojumus! (par katru pareizi…" at bounding box center [478, 79] width 308 height 207
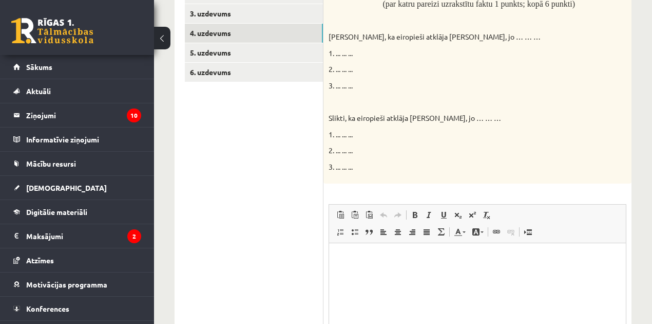
click at [375, 249] on html at bounding box center [477, 257] width 297 height 31
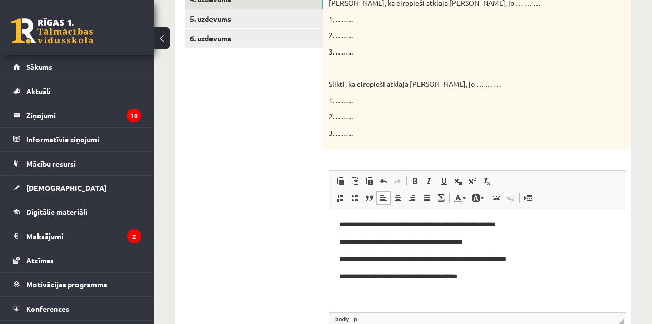
scroll to position [200, 0]
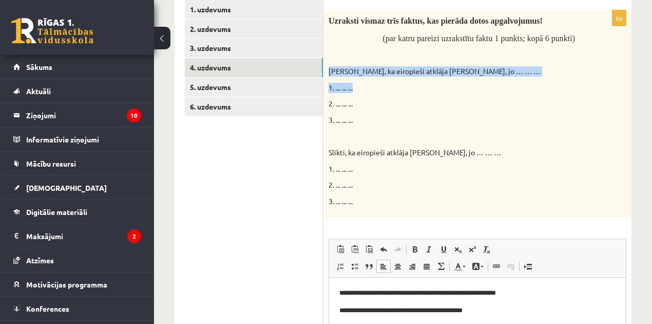
drag, startPoint x: 327, startPoint y: 69, endPoint x: 496, endPoint y: 131, distance: 180.2
click at [494, 77] on div "Uzraksti vismaz trīs faktus, kas pierāda dotos apgalvojumus! (par katru pareizi…" at bounding box center [478, 113] width 308 height 207
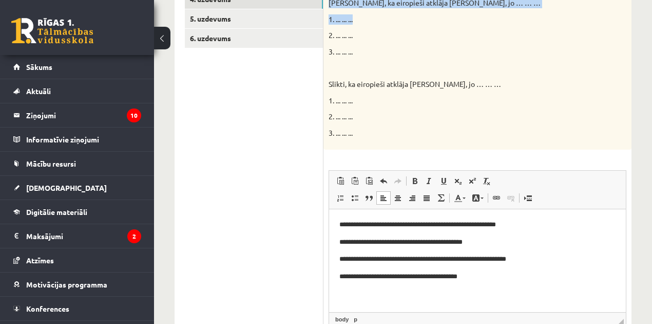
scroll to position [234, 0]
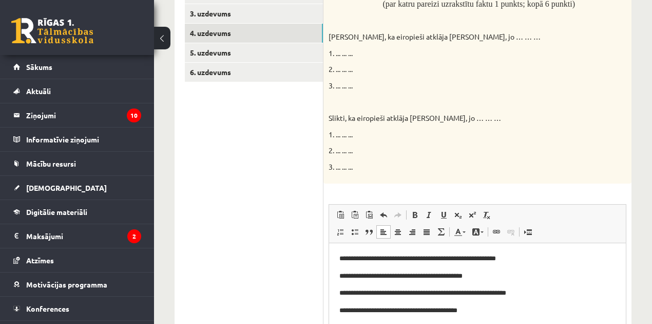
click at [459, 81] on p "3. ... ... ..." at bounding box center [452, 86] width 247 height 10
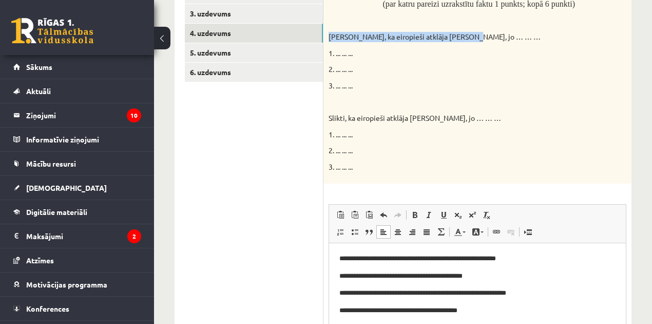
drag, startPoint x: 330, startPoint y: 37, endPoint x: 461, endPoint y: 41, distance: 130.5
click at [461, 41] on div "Uzraksti vismaz trīs faktus, kas pierāda dotos apgalvojumus! (par katru pareizi…" at bounding box center [478, 79] width 308 height 207
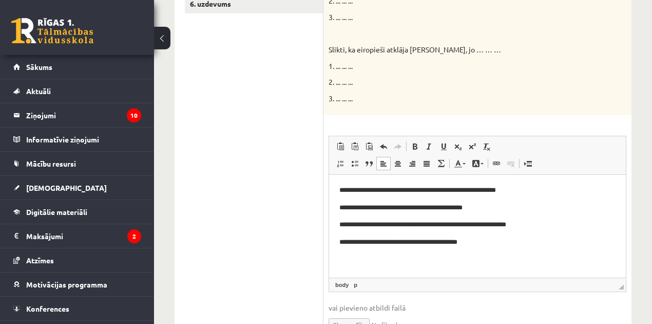
click at [346, 178] on html "**********" at bounding box center [477, 215] width 297 height 83
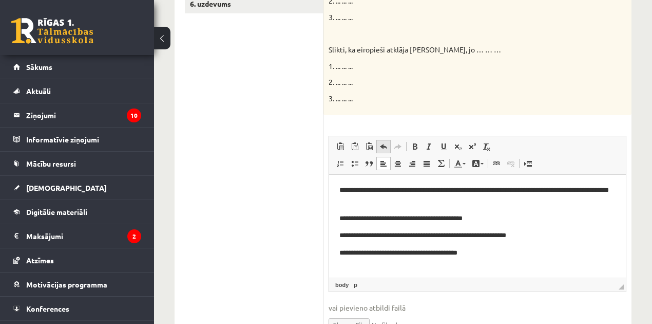
click at [385, 144] on span at bounding box center [384, 146] width 8 height 8
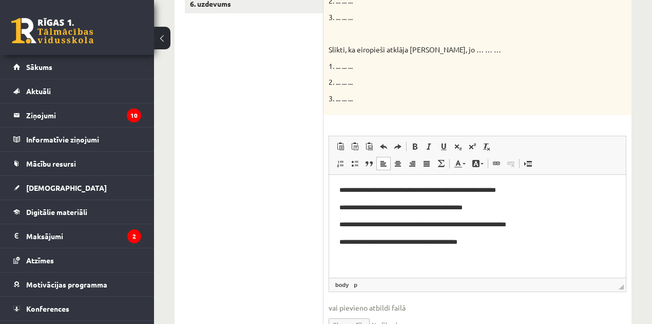
click at [392, 179] on html "**********" at bounding box center [477, 215] width 297 height 83
click at [486, 181] on html "**********" at bounding box center [477, 215] width 297 height 83
click at [518, 181] on html "**********" at bounding box center [477, 215] width 297 height 83
click at [517, 181] on html "**********" at bounding box center [477, 215] width 297 height 83
click at [395, 163] on span at bounding box center [398, 163] width 8 height 8
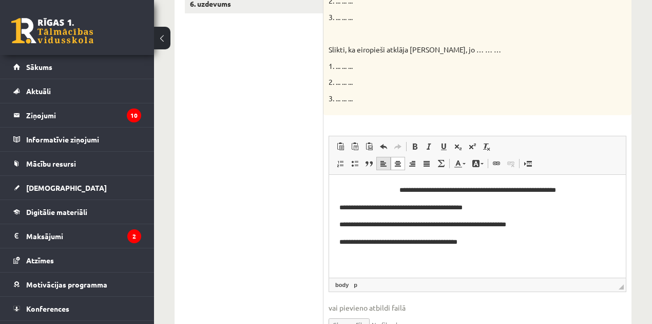
click at [383, 165] on span at bounding box center [384, 163] width 8 height 8
click at [359, 179] on html "**********" at bounding box center [477, 215] width 297 height 83
click at [508, 181] on html "**********" at bounding box center [477, 215] width 297 height 83
click at [524, 182] on html "**********" at bounding box center [477, 215] width 297 height 83
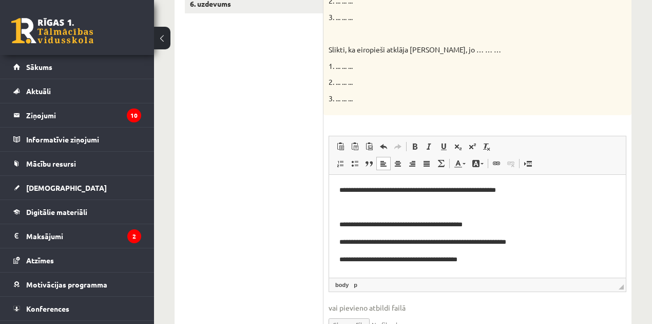
click at [517, 185] on p "**********" at bounding box center [477, 189] width 277 height 11
click at [513, 210] on p "Editor, wiswyg-editor-user-answer-47024800453260" at bounding box center [477, 207] width 276 height 11
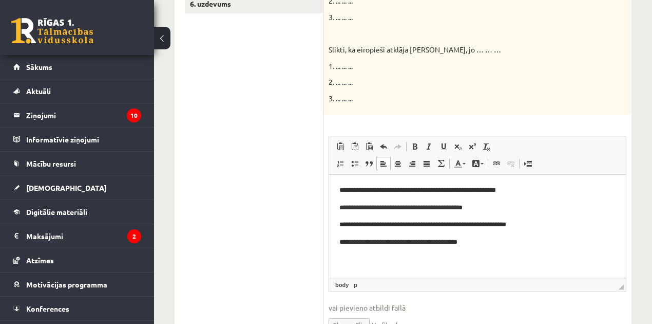
click at [518, 175] on html "**********" at bounding box center [477, 215] width 297 height 83
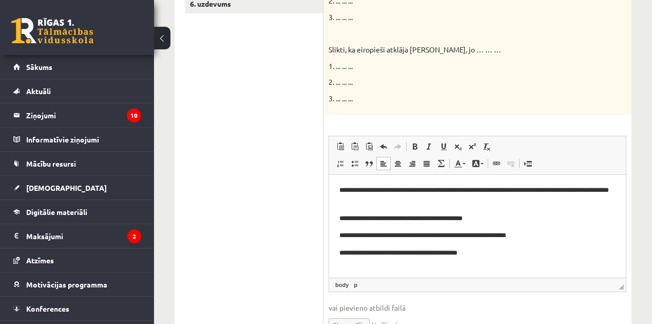
click at [513, 188] on p "**********" at bounding box center [477, 195] width 277 height 22
click at [349, 188] on p "**********" at bounding box center [477, 195] width 277 height 22
click at [385, 146] on span at bounding box center [384, 146] width 8 height 8
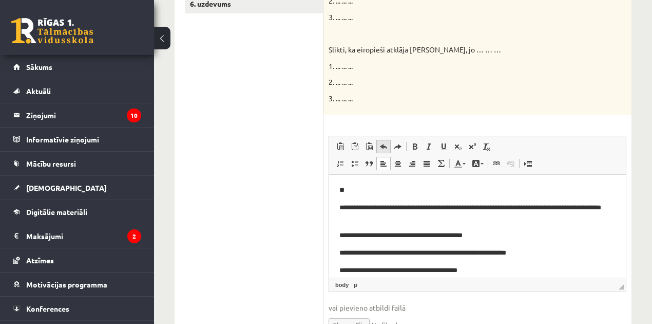
click at [386, 143] on span at bounding box center [384, 146] width 8 height 8
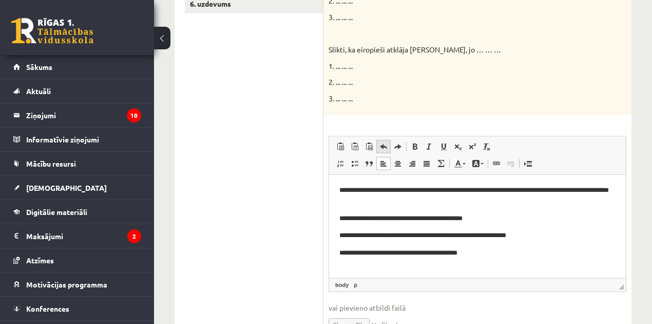
click at [386, 143] on span at bounding box center [384, 146] width 8 height 8
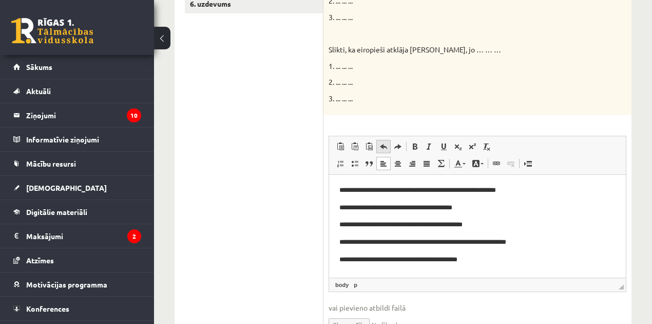
click at [378, 144] on link "Undo Keyboard shortcut Ctrl+Z" at bounding box center [383, 146] width 14 height 13
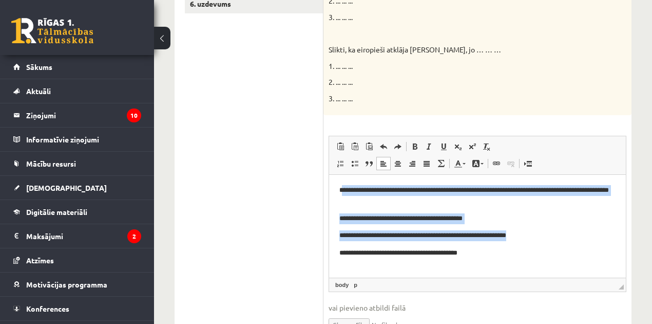
drag, startPoint x: 345, startPoint y: 189, endPoint x: 440, endPoint y: 215, distance: 98.6
click at [526, 230] on body "**********" at bounding box center [477, 220] width 276 height 73
click at [380, 203] on p "**********" at bounding box center [477, 195] width 277 height 22
drag, startPoint x: 348, startPoint y: 189, endPoint x: 565, endPoint y: 251, distance: 226.3
click at [565, 251] on html "**********" at bounding box center [477, 221] width 297 height 94
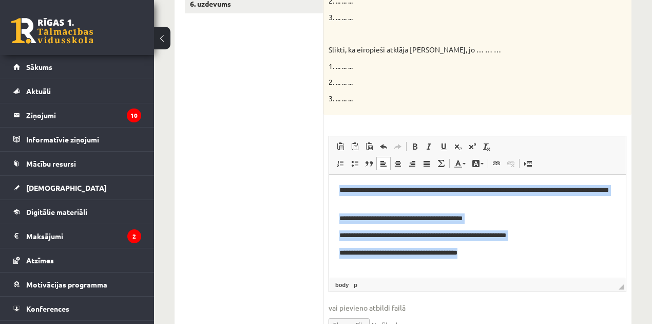
drag, startPoint x: 342, startPoint y: 188, endPoint x: 923, endPoint y: 457, distance: 640.4
click at [594, 268] on html "**********" at bounding box center [477, 221] width 297 height 94
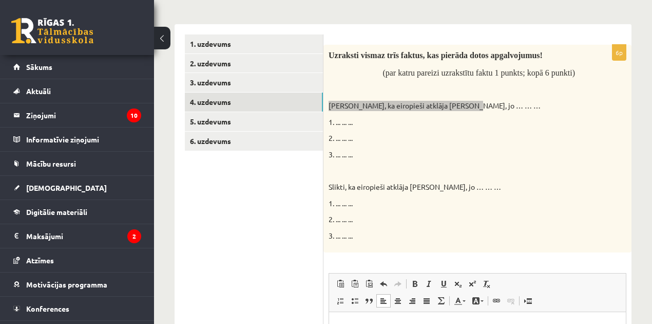
scroll to position [63, 0]
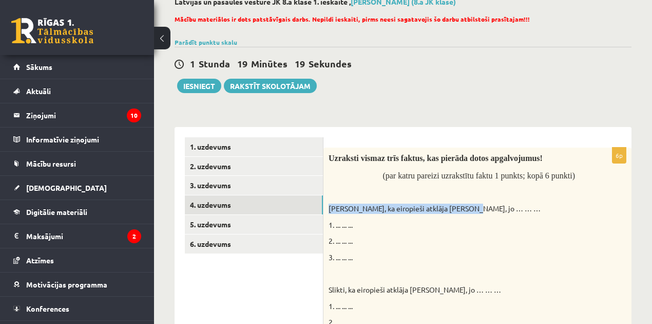
drag, startPoint x: 228, startPoint y: 218, endPoint x: 253, endPoint y: 214, distance: 25.5
click at [228, 218] on link "5. uzdevums" at bounding box center [254, 224] width 138 height 19
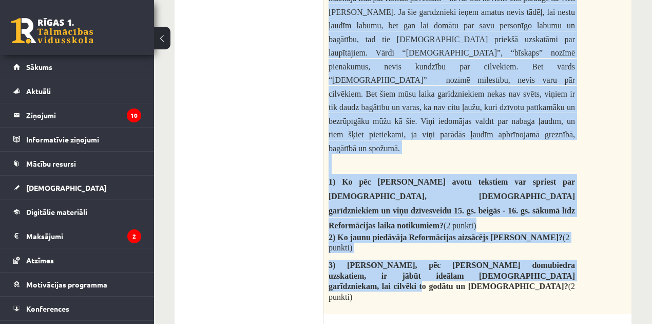
scroll to position [713, 0]
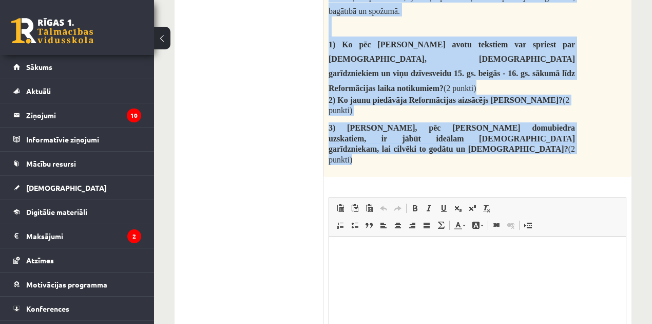
drag, startPoint x: 329, startPoint y: 156, endPoint x: 592, endPoint y: 101, distance: 269.2
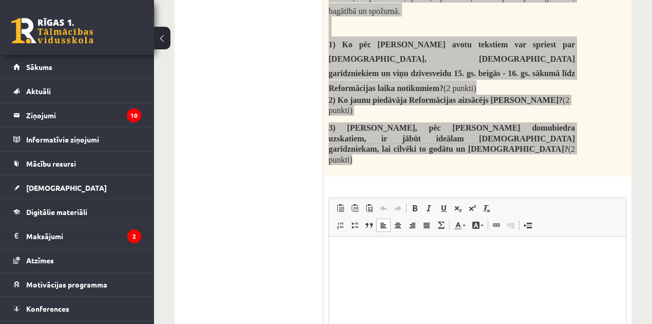
click at [428, 267] on html at bounding box center [477, 251] width 297 height 31
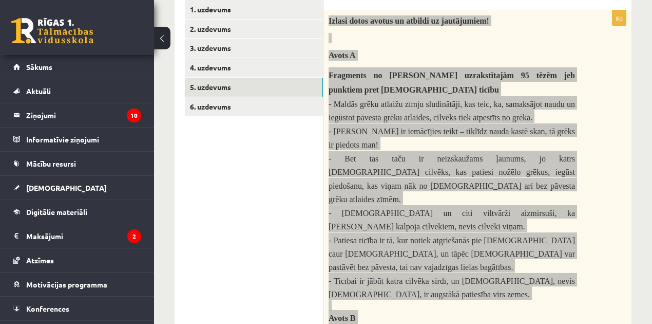
scroll to position [0, 0]
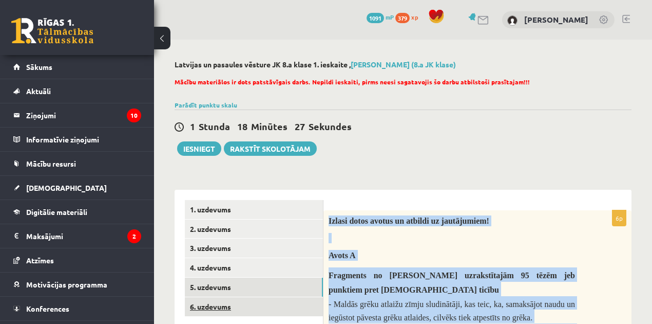
click at [221, 307] on link "6. uzdevums" at bounding box center [254, 306] width 138 height 19
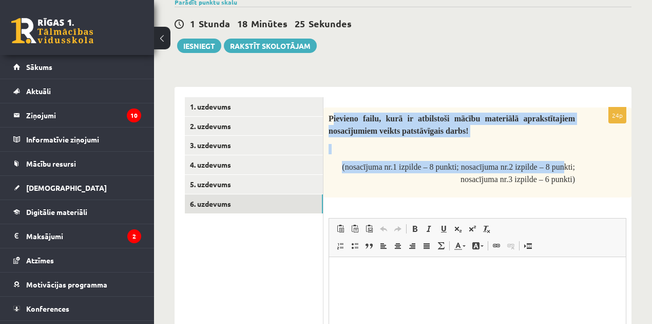
drag, startPoint x: 332, startPoint y: 116, endPoint x: 562, endPoint y: 159, distance: 234.1
click at [562, 160] on div "Pievieno failu, kurā ir atbilstoši mācību materiālā aprakstītajiem nosacījumiem…" at bounding box center [478, 152] width 308 height 90
click at [533, 142] on div "Pievieno failu, kurā ir atbilstoši mācību materiālā aprakstītajiem nosacījumiem…" at bounding box center [478, 152] width 308 height 90
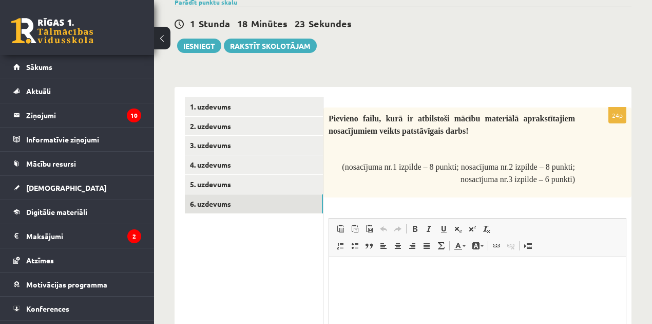
click at [494, 146] on p at bounding box center [452, 149] width 247 height 10
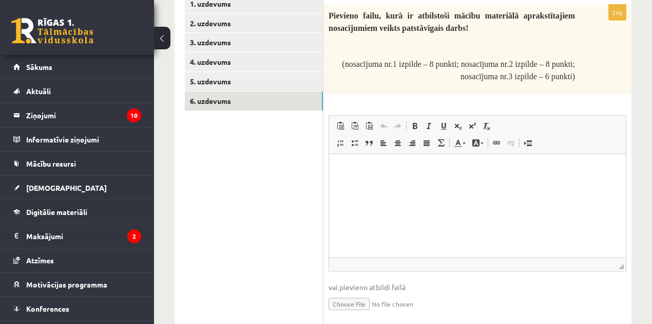
scroll to position [103, 0]
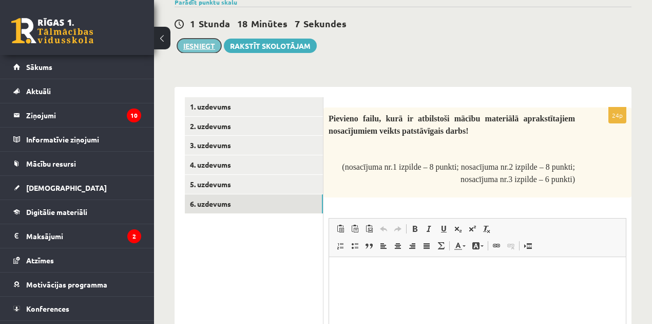
click at [197, 44] on button "Iesniegt" at bounding box center [199, 46] width 44 height 14
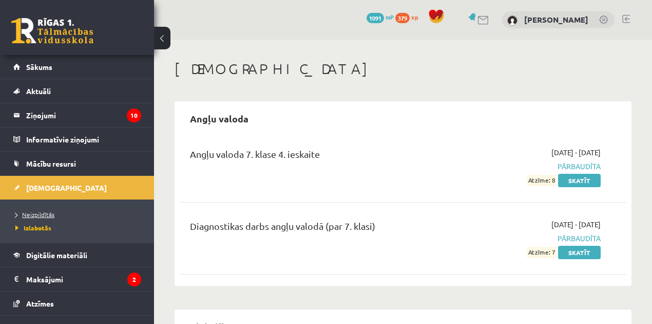
click at [39, 213] on span "Neizpildītās" at bounding box center [34, 214] width 39 height 8
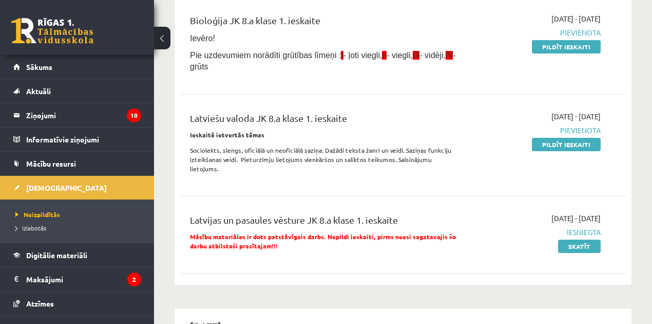
scroll to position [103, 0]
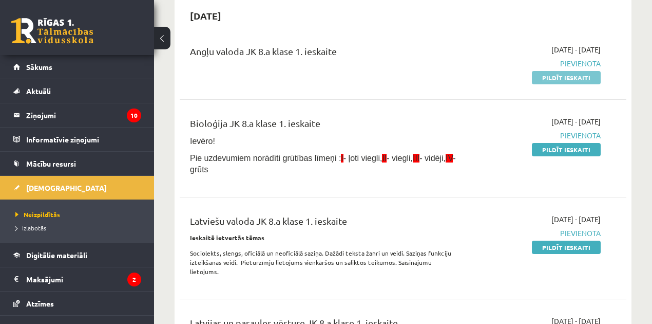
click at [587, 79] on link "Pildīt ieskaiti" at bounding box center [566, 77] width 69 height 13
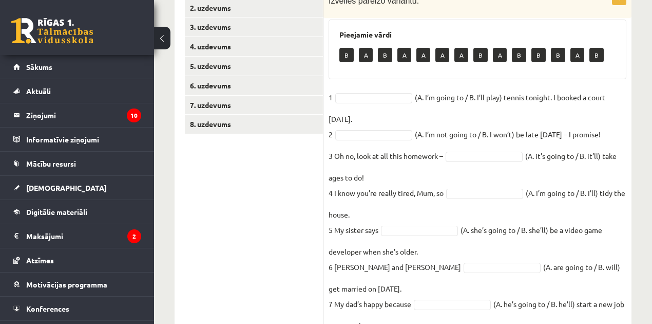
scroll to position [249, 0]
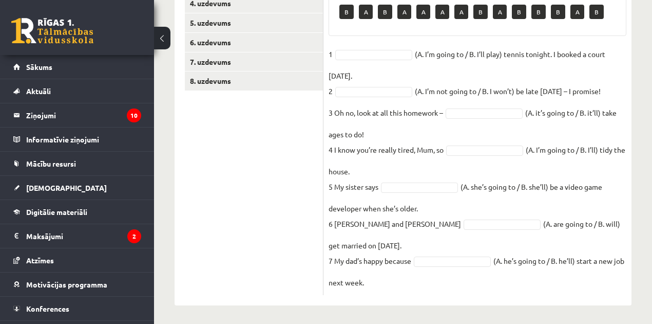
drag, startPoint x: 342, startPoint y: 102, endPoint x: 579, endPoint y: 289, distance: 302.2
click at [579, 289] on div "7p Izvēlies pareizo variantu. Pieejamie vārdi B A B A A A A B A B B B A B 1 (A.…" at bounding box center [478, 120] width 308 height 349
click at [257, 183] on ul "1. uzdevums 2. uzdevums 3. uzdevums 4. uzdevums 5. uzdevums 6. uzdevums 7. uzde…" at bounding box center [254, 115] width 139 height 359
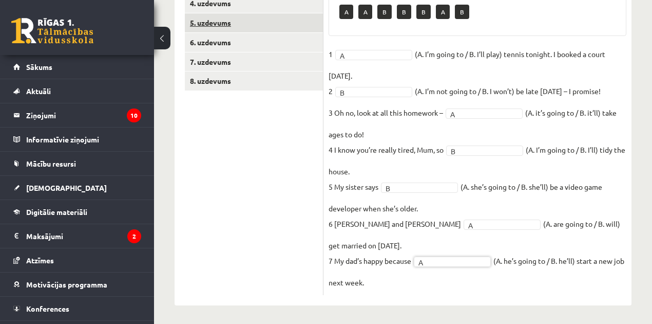
scroll to position [78, 0]
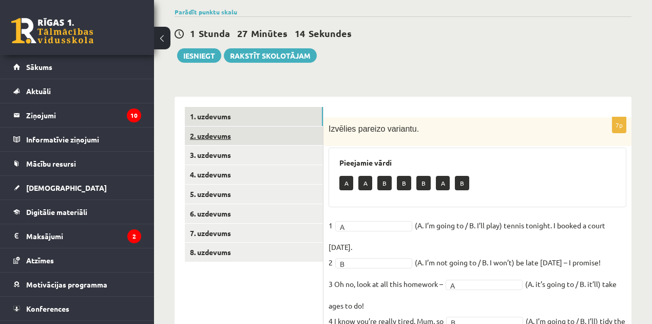
click at [235, 138] on link "2. uzdevums" at bounding box center [254, 135] width 138 height 19
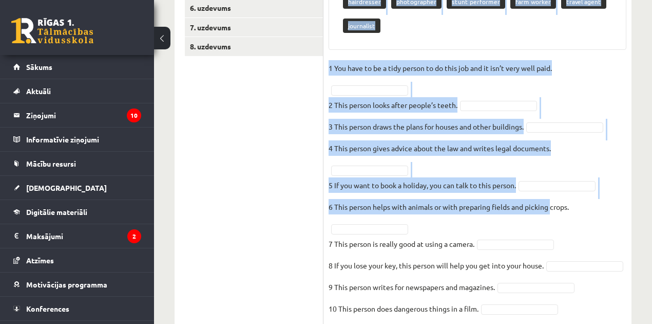
scroll to position [331, 0]
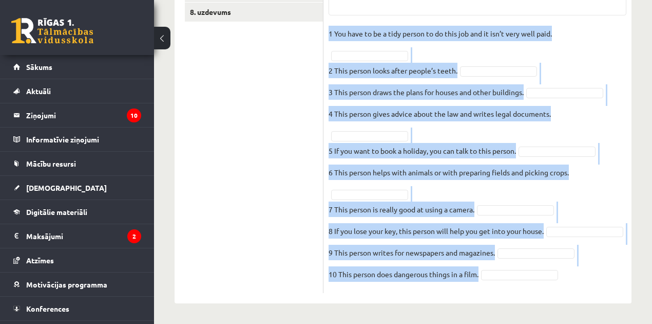
drag, startPoint x: 345, startPoint y: 127, endPoint x: 576, endPoint y: 287, distance: 280.9
click at [576, 287] on div "10p Izvēlies atbilstošo vārdu katrai definīcijai. Pieejamie vārdi cleaner groun…" at bounding box center [478, 84] width 308 height 415
copy div "Izvēlies atbilstošo vārdu katrai definīcijai. Pieejamie vārdi cleaner groundske…"
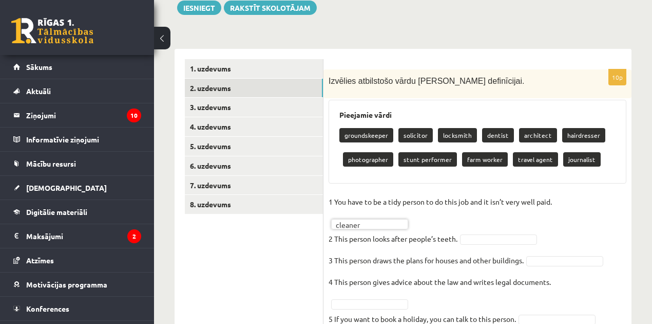
scroll to position [194, 0]
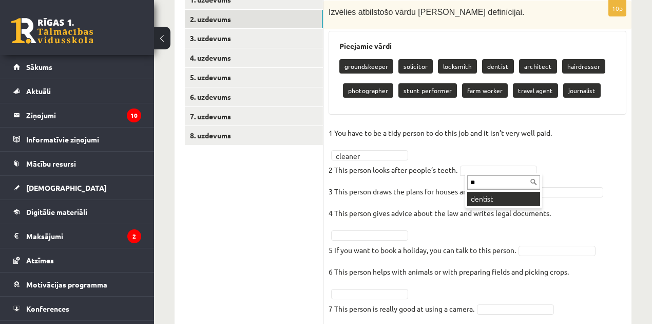
type input "**"
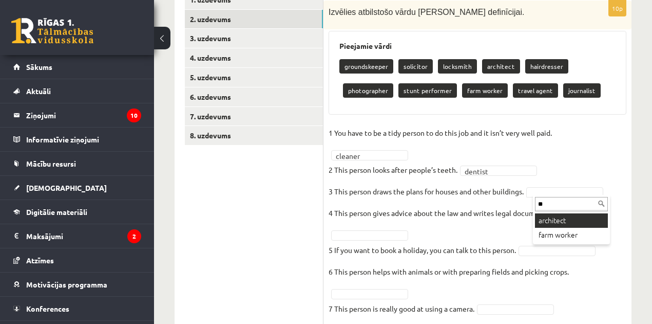
type input "**"
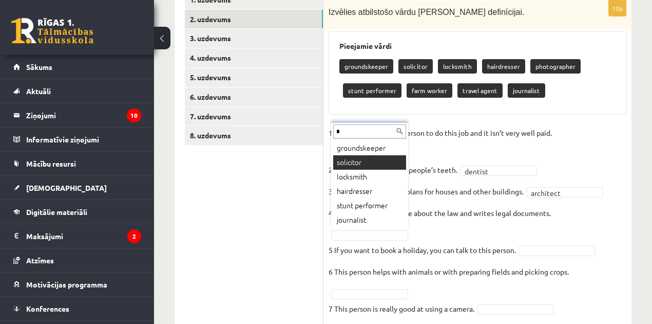
type input "*"
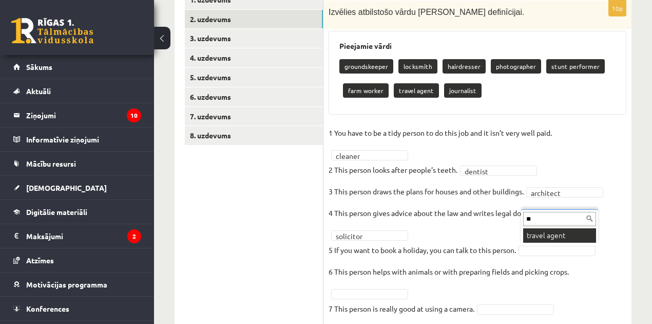
type input "**"
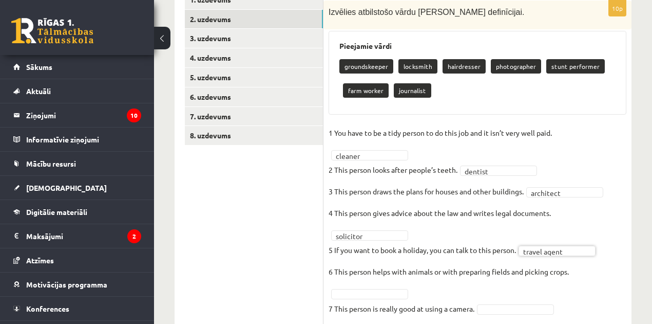
scroll to position [297, 0]
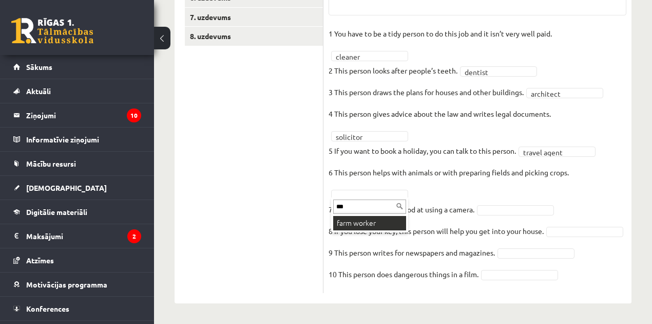
type input "***"
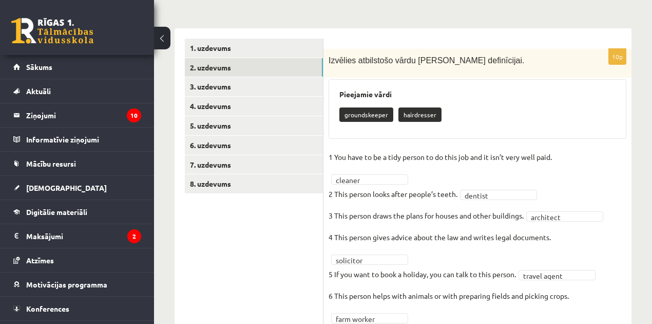
scroll to position [0, 0]
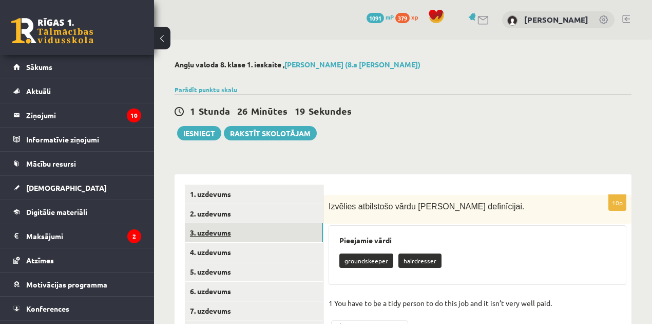
click at [213, 235] on link "3. uzdevums" at bounding box center [254, 232] width 138 height 19
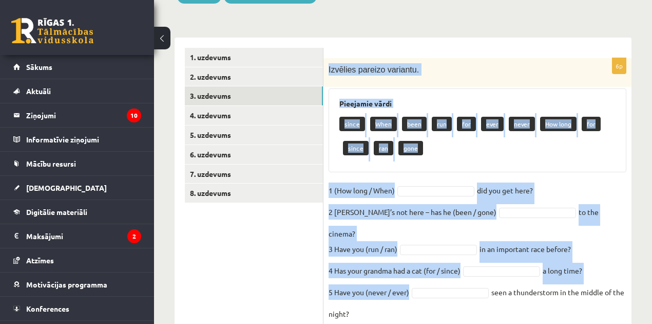
scroll to position [175, 0]
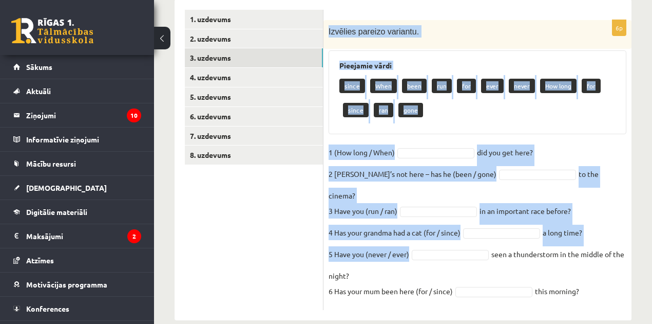
drag, startPoint x: 343, startPoint y: 206, endPoint x: 603, endPoint y: 282, distance: 271.2
click at [603, 282] on div "6p Izvēlies pareizo variantu. Pieejamie vārdi since When been run for ever neve…" at bounding box center [478, 165] width 308 height 290
copy div "Izvēlies pareizo variantu. Pieejamie vārdi since When been run for ever never H…"
click at [438, 133] on div "6p Izvēlies pareizo variantu. Pieejamie vārdi since When been run for ever neve…" at bounding box center [478, 165] width 308 height 290
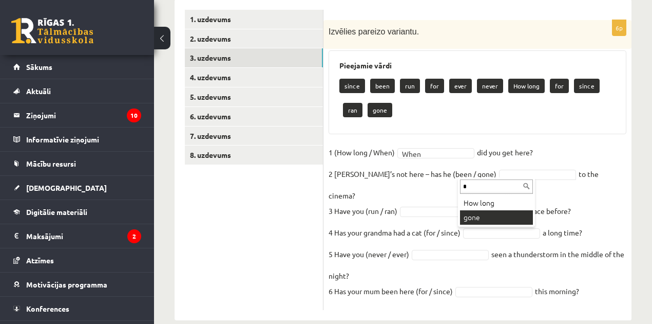
type input "*"
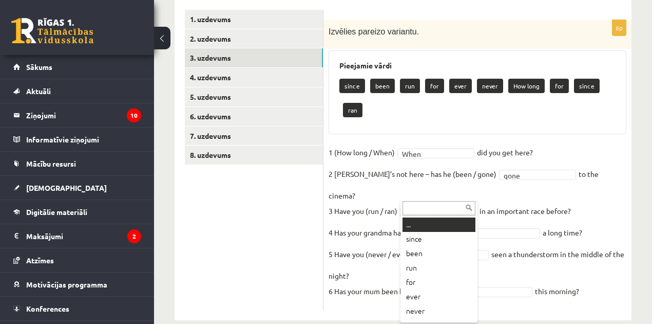
type input "*"
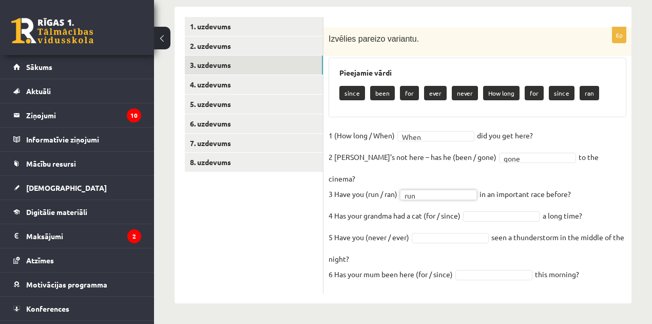
scroll to position [150, 0]
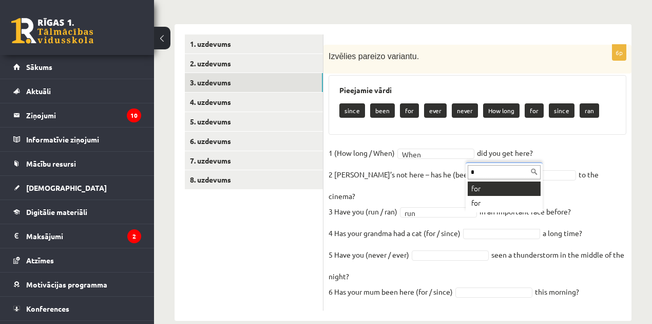
type input "*"
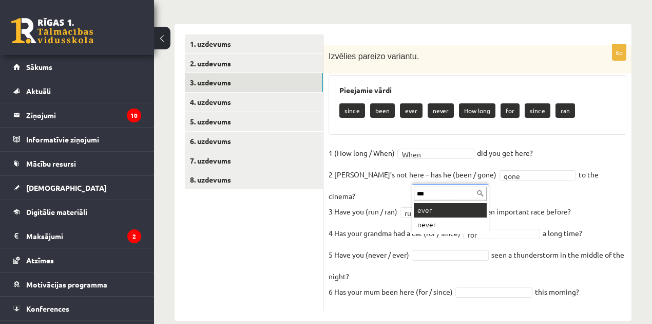
type input "***"
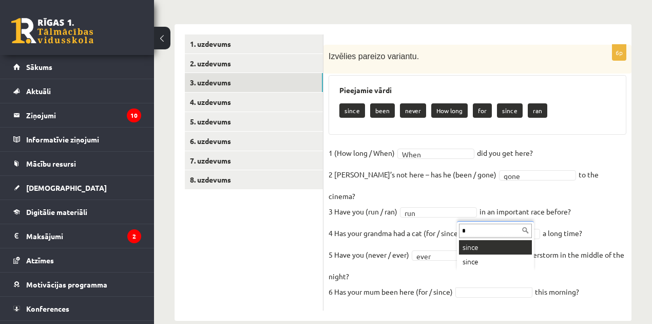
type input "*"
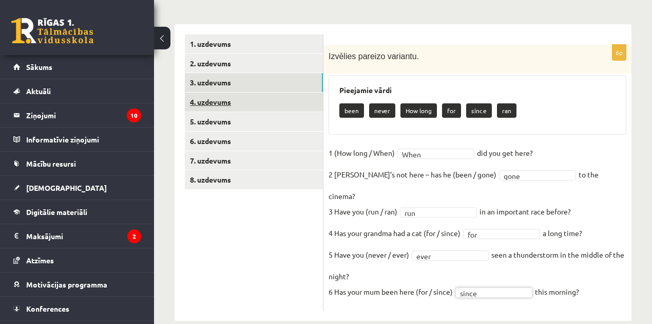
click at [209, 103] on link "4. uzdevums" at bounding box center [254, 101] width 138 height 19
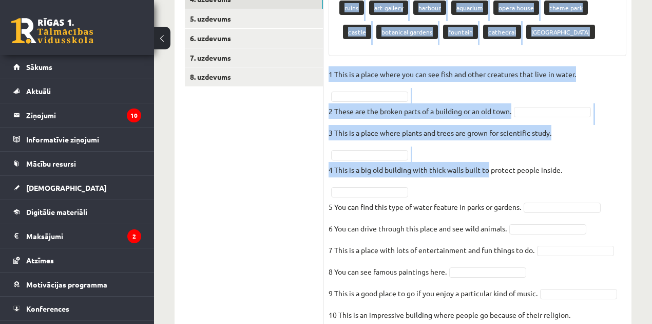
scroll to position [307, 0]
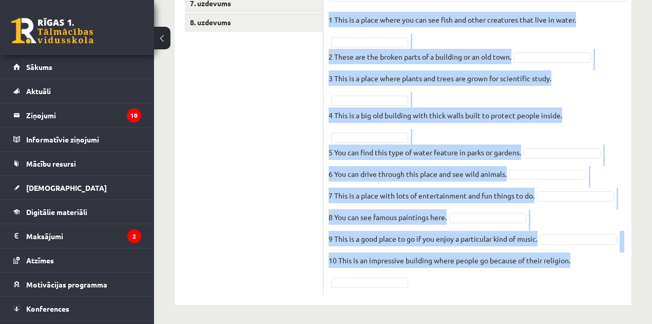
drag, startPoint x: 329, startPoint y: 54, endPoint x: 593, endPoint y: 286, distance: 350.5
click at [593, 286] on div "10p Izvēlies atbilstošo vārdu. Pieejamie vārdi ruins art gallery harbour aquari…" at bounding box center [478, 91] width 308 height 407
copy div "Izvēlies atbilstošo vārdu. Pieejamie vārdi ruins art gallery harbour aquarium o…"
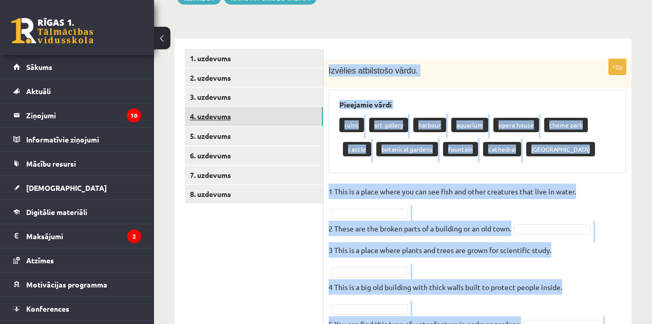
click at [225, 114] on link "4. uzdevums" at bounding box center [254, 116] width 138 height 19
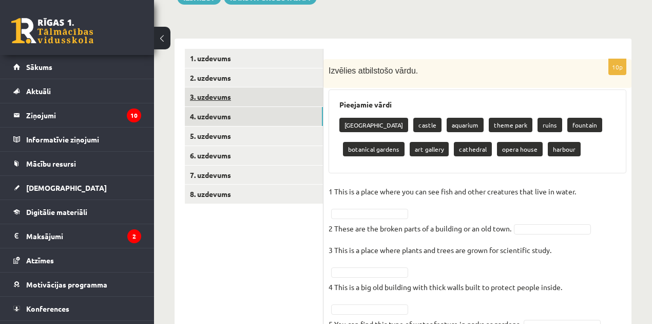
click at [221, 101] on link "3. uzdevums" at bounding box center [254, 96] width 138 height 19
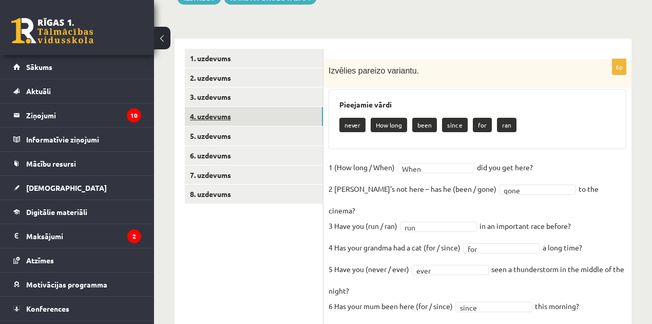
click at [223, 117] on link "4. uzdevums" at bounding box center [254, 116] width 138 height 19
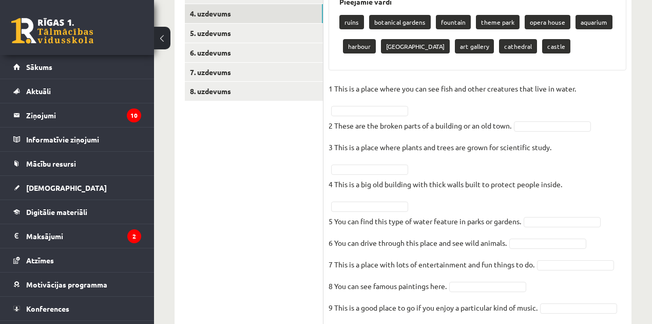
scroll to position [170, 0]
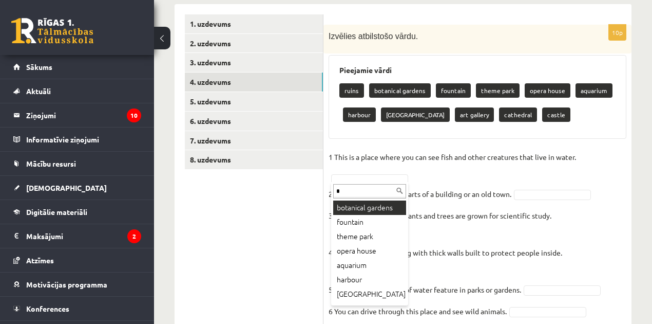
type input "**"
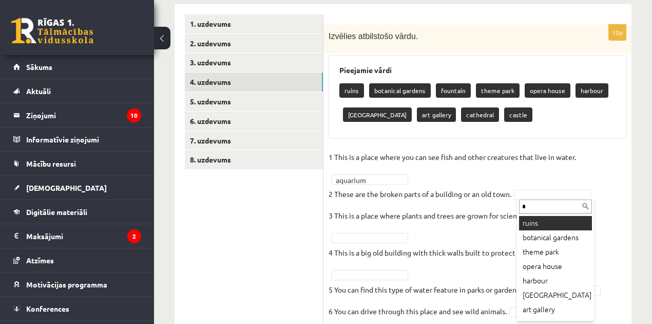
type input "*"
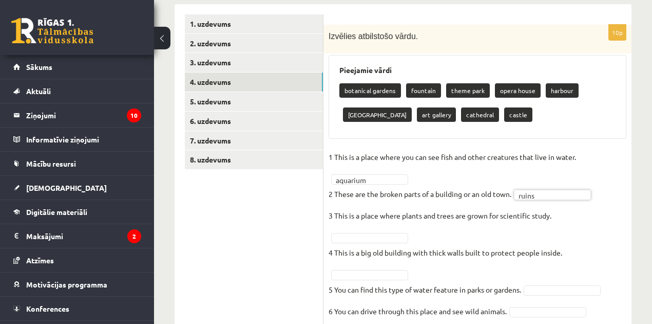
click at [362, 230] on fieldset "1 This is a place where you can see fish and other creatures that live in water…" at bounding box center [478, 287] width 298 height 277
type input "*"
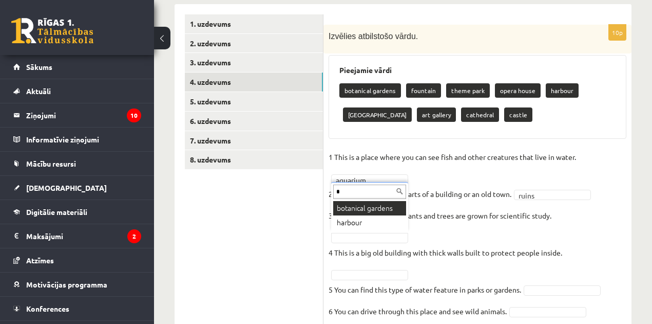
type input "*"
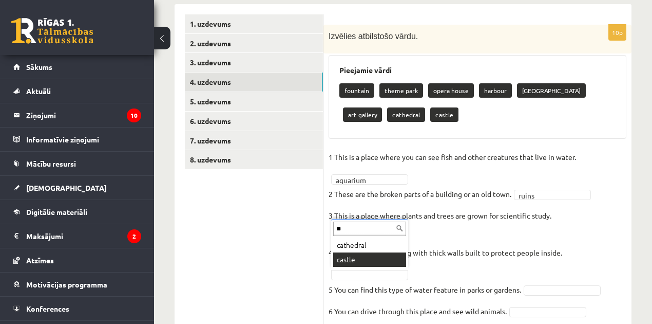
type input "**"
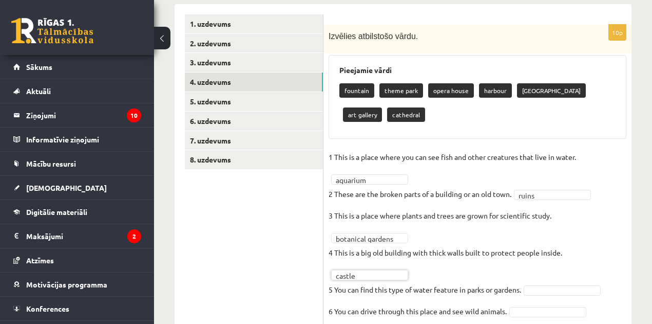
scroll to position [238, 0]
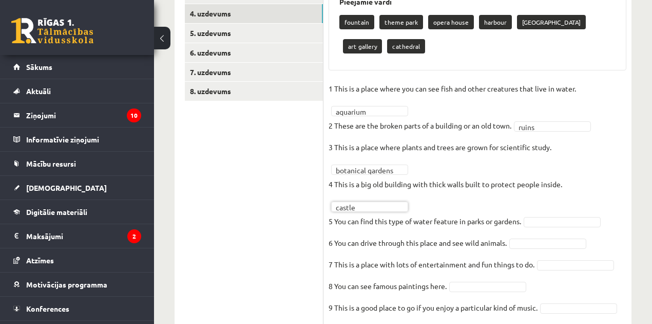
type input "*"
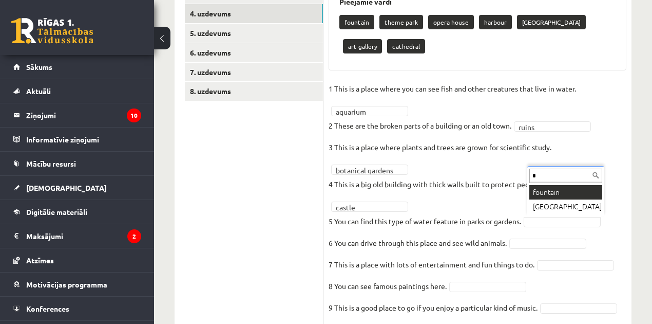
type input "*"
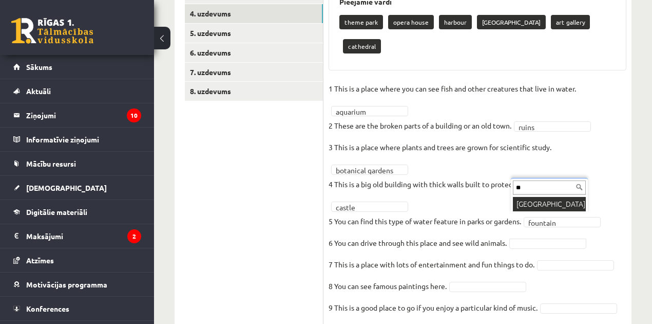
type input "**"
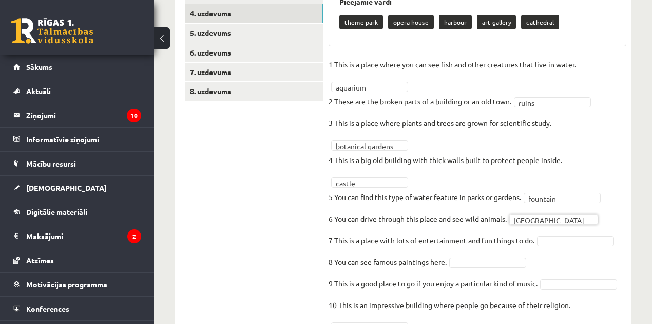
scroll to position [273, 0]
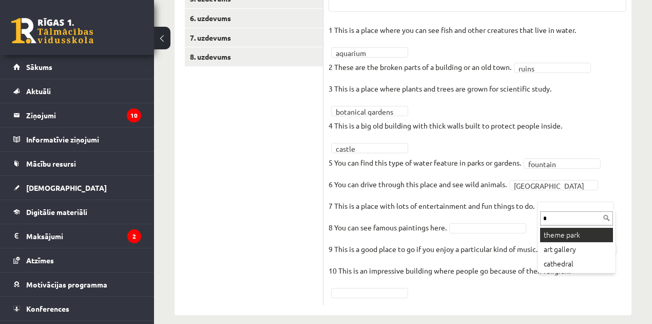
type input "*"
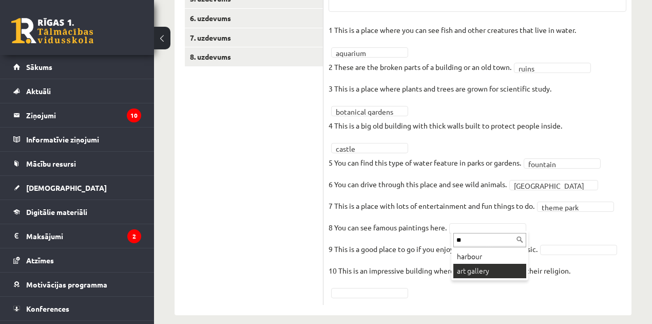
type input "**"
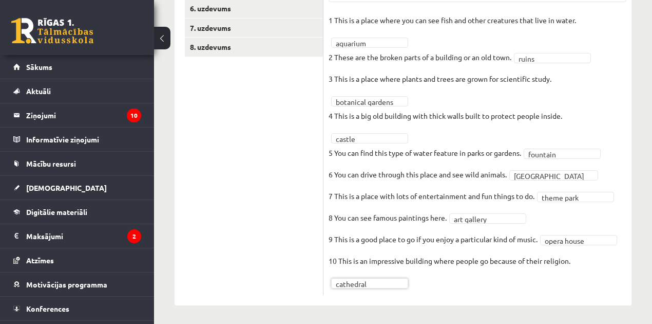
scroll to position [111, 0]
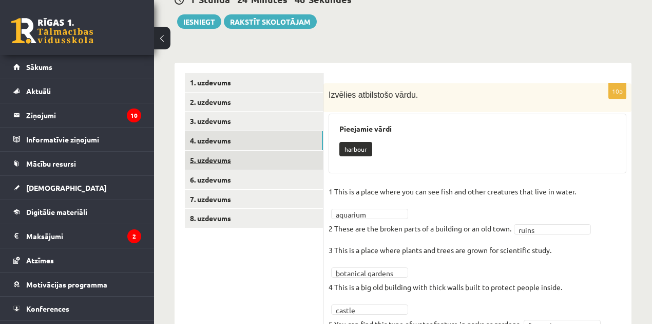
click at [222, 157] on link "5. uzdevums" at bounding box center [254, 159] width 138 height 19
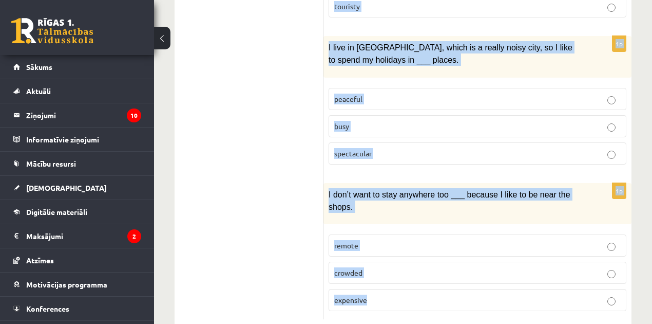
drag, startPoint x: 329, startPoint y: 94, endPoint x: 601, endPoint y: 293, distance: 337.0
copy form "I want to go somewhere ___ with my husband for our anniversary disappointing ro…"
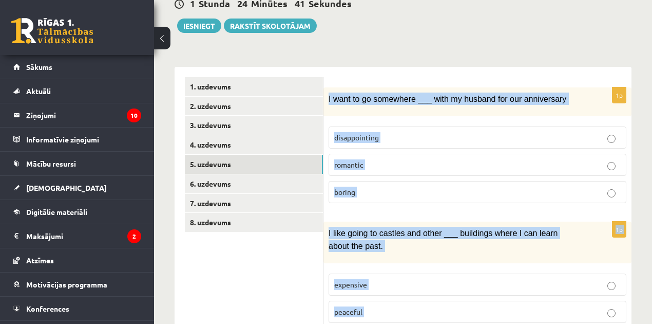
scroll to position [0, 0]
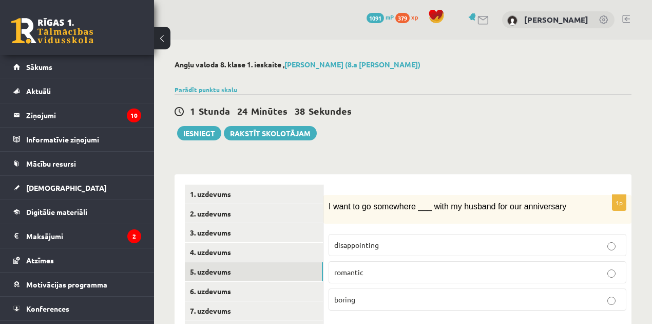
scroll to position [34, 0]
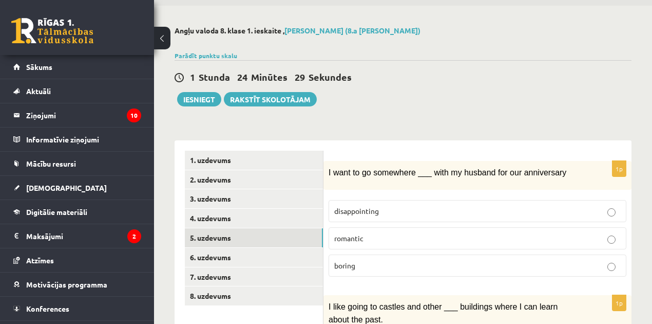
click at [422, 227] on label "romantic" at bounding box center [478, 238] width 298 height 22
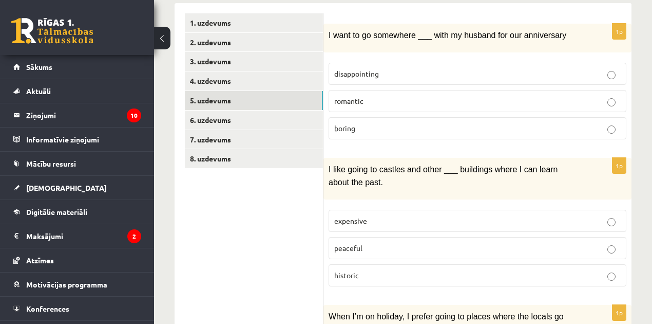
click at [366, 270] on p "historic" at bounding box center [477, 275] width 287 height 11
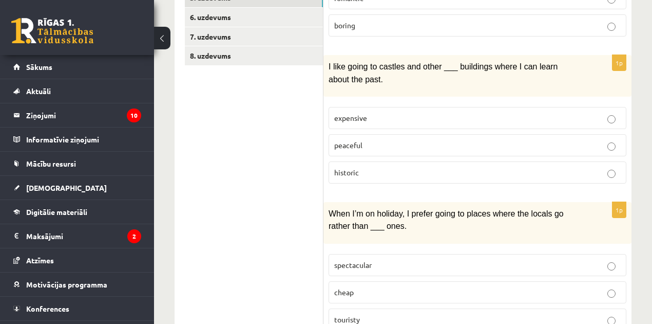
scroll to position [308, 0]
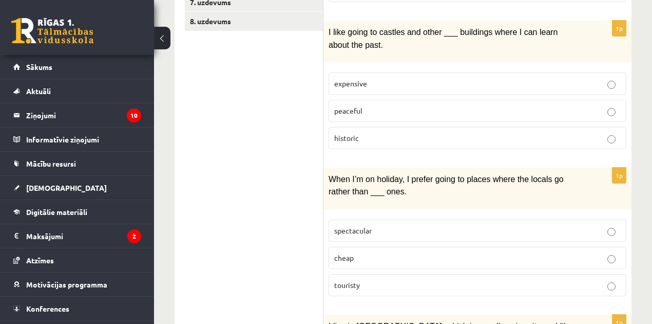
click at [354, 280] on span "touristy" at bounding box center [347, 284] width 26 height 9
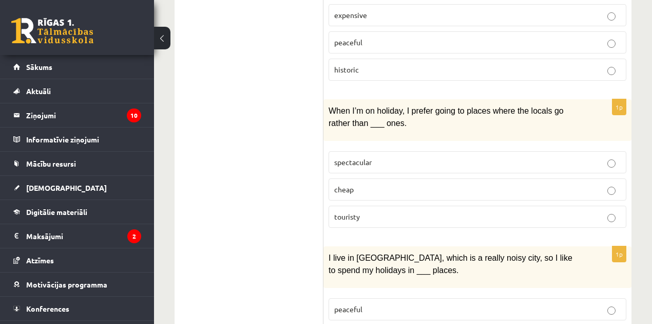
scroll to position [445, 0]
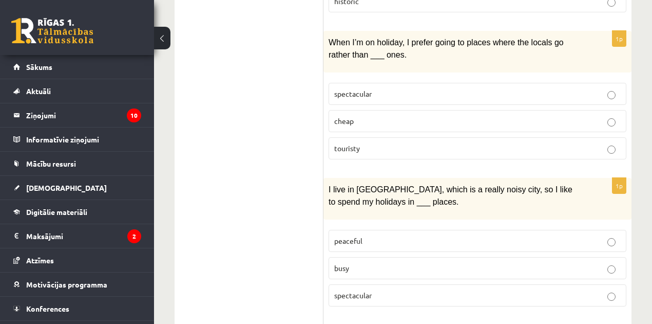
click at [352, 230] on label "peaceful" at bounding box center [478, 241] width 298 height 22
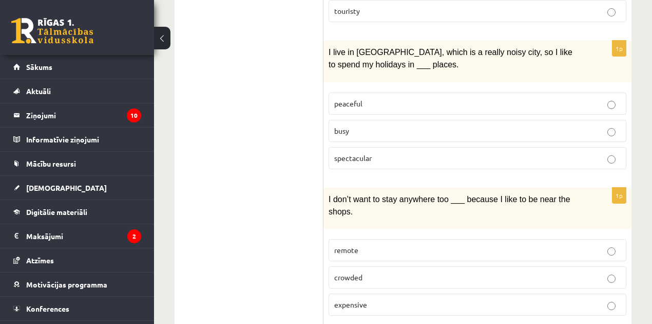
click at [357, 245] on span "remote" at bounding box center [346, 249] width 24 height 9
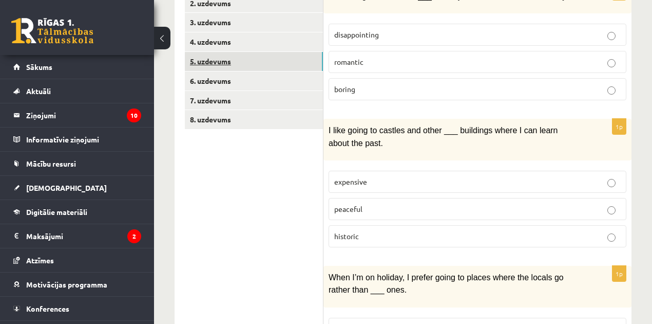
scroll to position [73, 0]
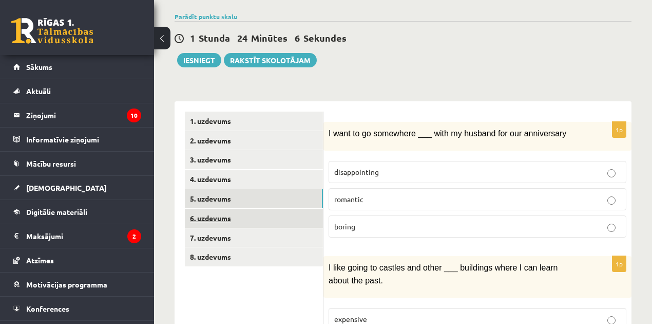
click at [232, 212] on link "6. uzdevums" at bounding box center [254, 218] width 138 height 19
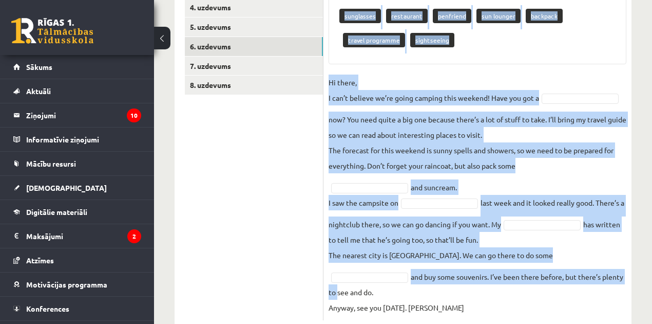
scroll to position [255, 0]
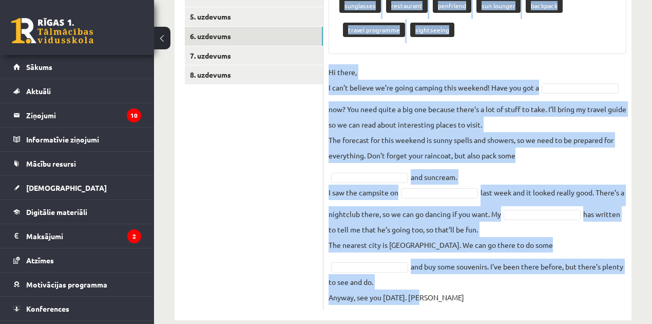
drag, startPoint x: 329, startPoint y: 133, endPoint x: 596, endPoint y: 286, distance: 308.1
click at [596, 286] on div "5p Izvēlies pareizo vārdu. Pieejamie vārdi sunglasses restaurant penfriend sun …" at bounding box center [478, 125] width 308 height 370
copy div "Izvēlies pareizo vārdu. Pieejamie vārdi sunglasses restaurant penfriend sun lou…"
click at [590, 60] on div "5p Izvēlies pareizo vārdu. Pieejamie vārdi sunglasses restaurant penfriend sun …" at bounding box center [478, 125] width 308 height 370
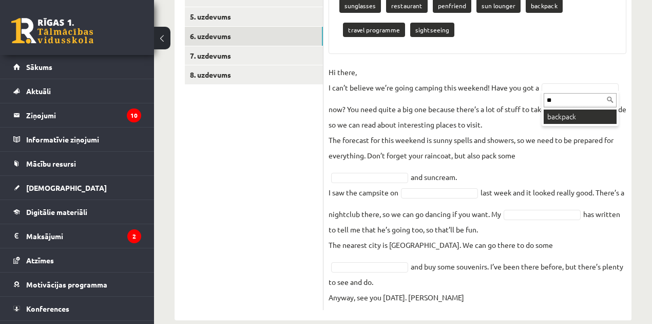
type input "**"
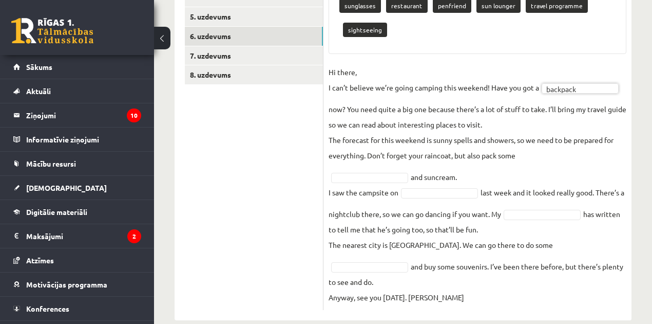
type input "*"
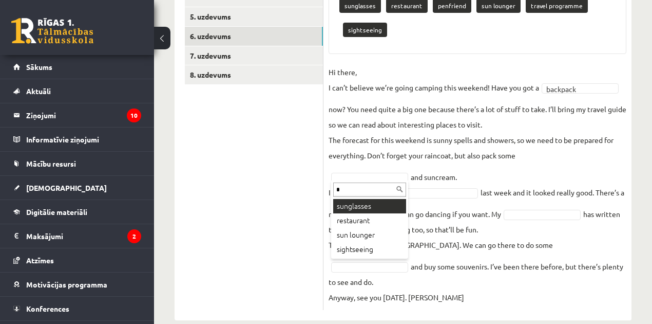
type input "*"
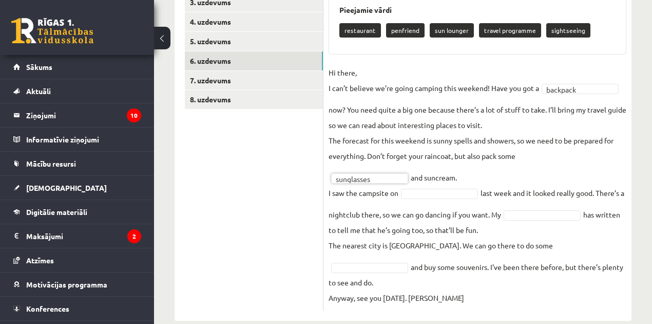
type input "*"
type input "**"
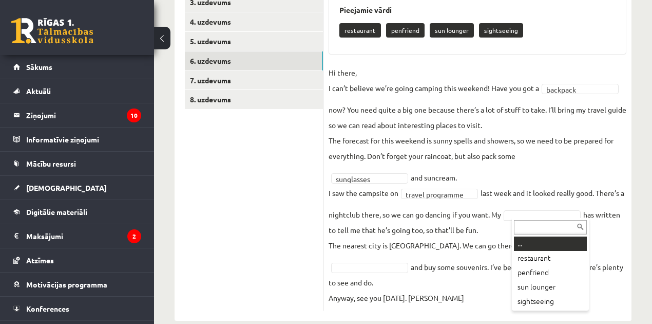
type input "*"
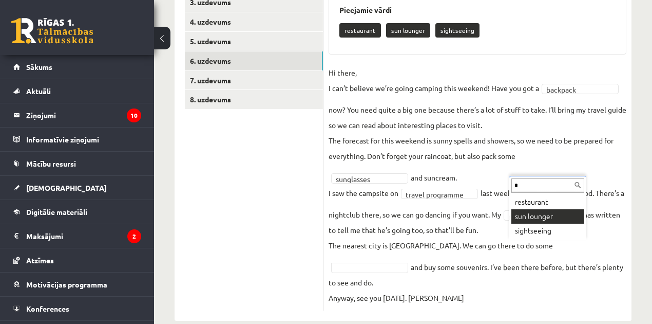
type input "*"
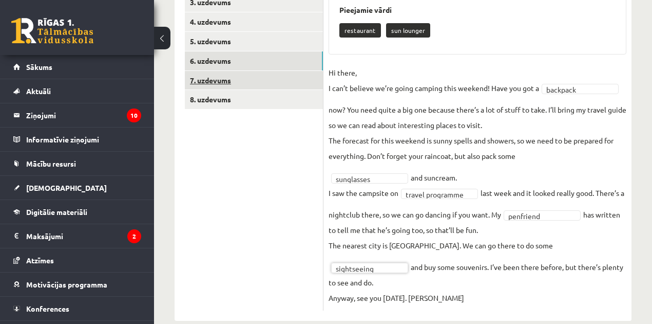
click at [200, 78] on link "7. uzdevums" at bounding box center [254, 80] width 138 height 19
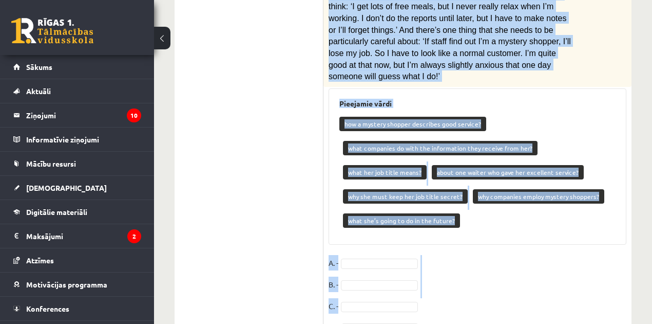
scroll to position [547, 0]
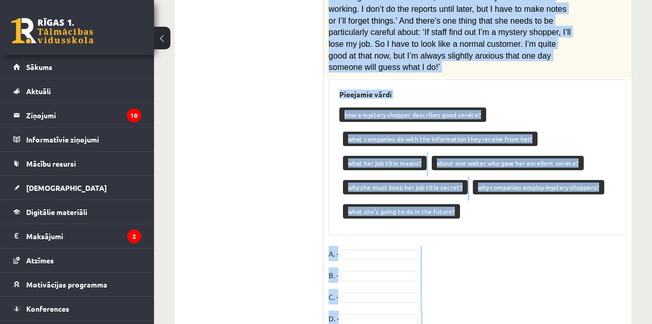
drag, startPoint x: 327, startPoint y: 181, endPoint x: 562, endPoint y: 296, distance: 261.8
copy div "Lasi tekstu. Savieno paragrāfus (A-E) ar jautājumiem (1-7). Mystery shopper A R…"
click at [506, 245] on fieldset "A. - B. - C. - D. - E. -" at bounding box center [478, 299] width 298 height 108
click at [504, 245] on fieldset "A. - B. - C. - D. - E. -" at bounding box center [478, 299] width 298 height 108
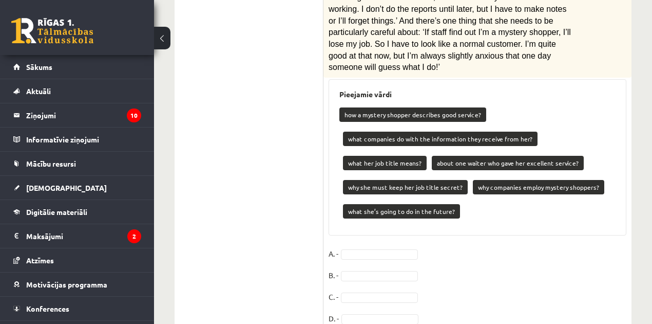
click at [408, 107] on p "how a mystery shopper describes good service?" at bounding box center [412, 114] width 147 height 14
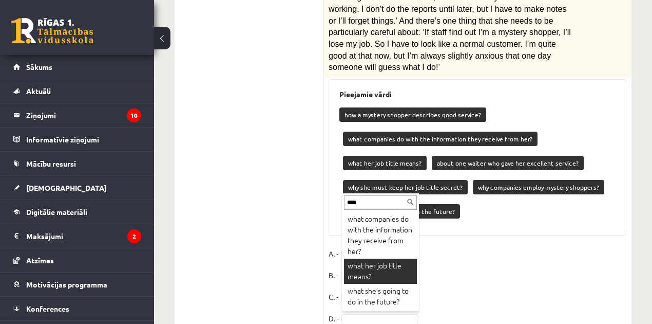
type input "****"
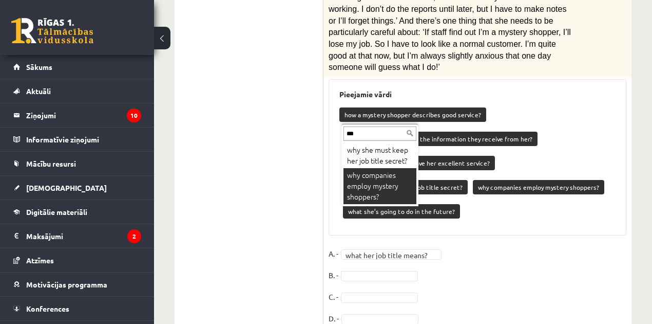
scroll to position [0, 0]
type input "***"
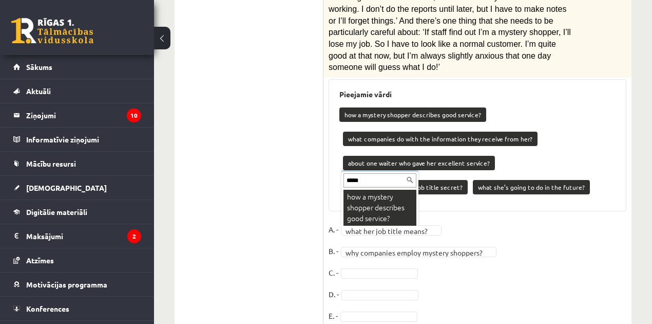
type input "*****"
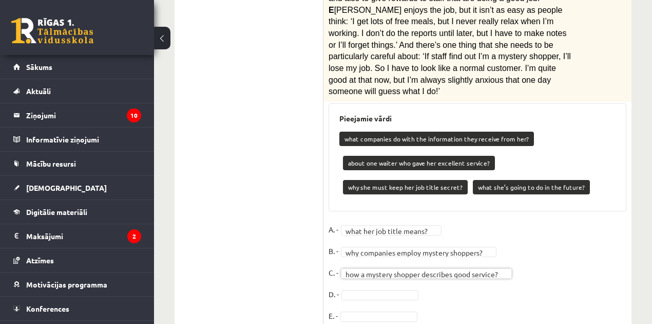
type input "*"
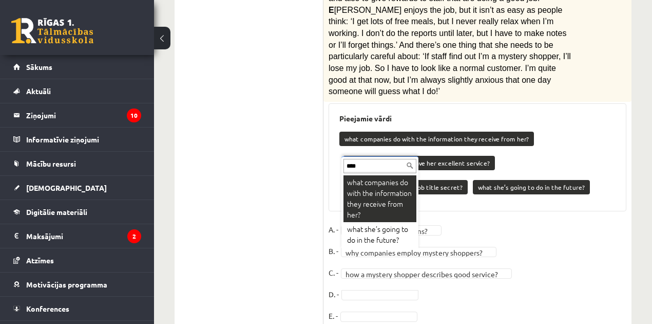
type input "****"
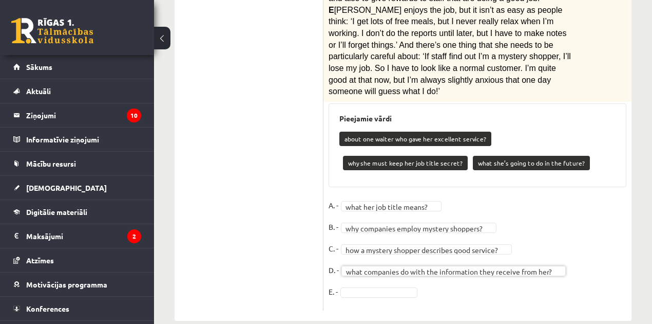
scroll to position [499, 0]
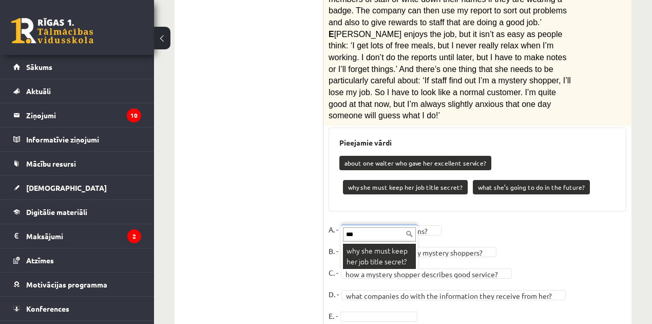
type input "***"
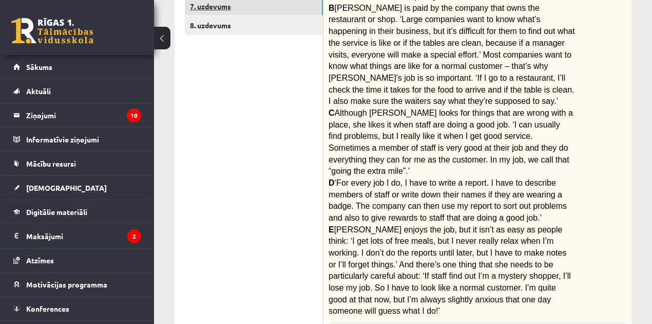
scroll to position [99, 0]
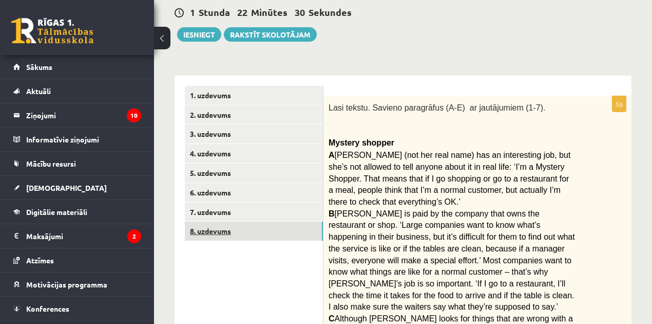
click at [218, 231] on link "8. uzdevums" at bounding box center [254, 230] width 138 height 19
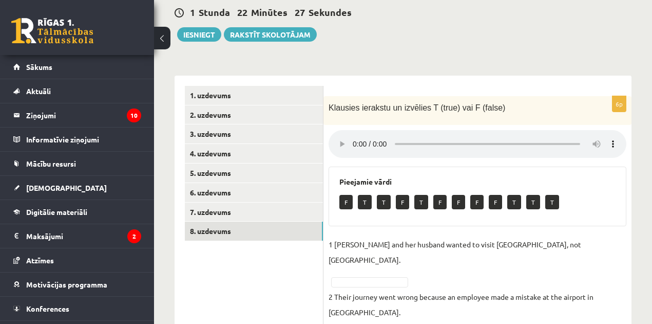
scroll to position [133, 0]
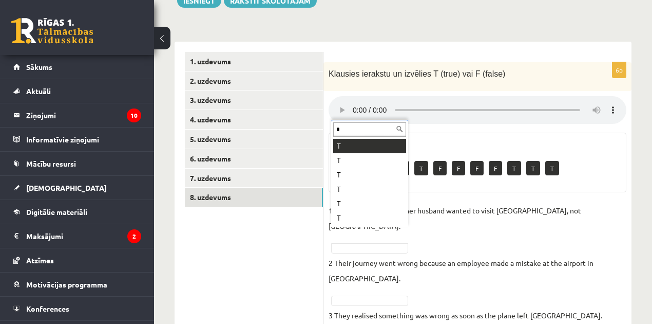
type input "*"
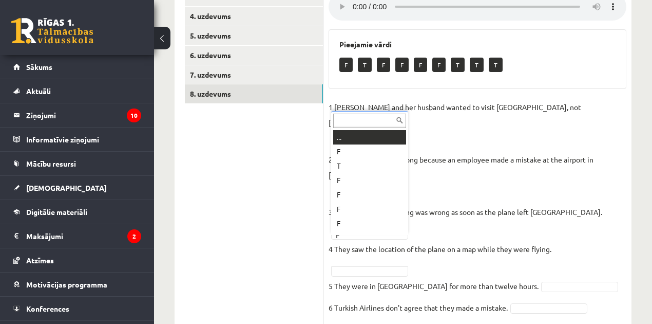
scroll to position [12, 0]
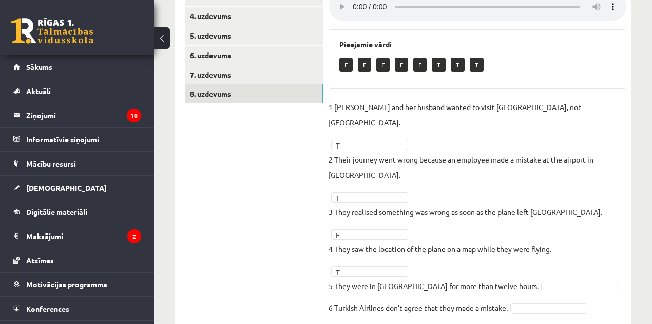
drag, startPoint x: 421, startPoint y: 227, endPoint x: 413, endPoint y: 228, distance: 7.3
drag, startPoint x: 413, startPoint y: 228, endPoint x: 421, endPoint y: 231, distance: 8.1
click at [425, 235] on fieldset "1 Sandy Valdivieso and her husband wanted to visit Africa, not Asia. T * 2 Thei…" at bounding box center [478, 210] width 298 height 222
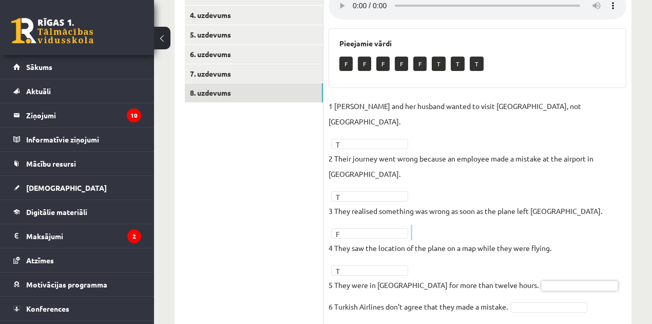
click at [485, 201] on fieldset "1 Sandy Valdivieso and her husband wanted to visit Africa, not Asia. T * 2 Thei…" at bounding box center [478, 209] width 298 height 222
click at [580, 199] on fieldset "1 Sandy Valdivieso and her husband wanted to visit Africa, not Asia. T * 2 Thei…" at bounding box center [478, 209] width 298 height 222
click at [469, 237] on fieldset "1 Sandy Valdivieso and her husband wanted to visit Africa, not Asia. T * 2 Thei…" at bounding box center [478, 209] width 298 height 222
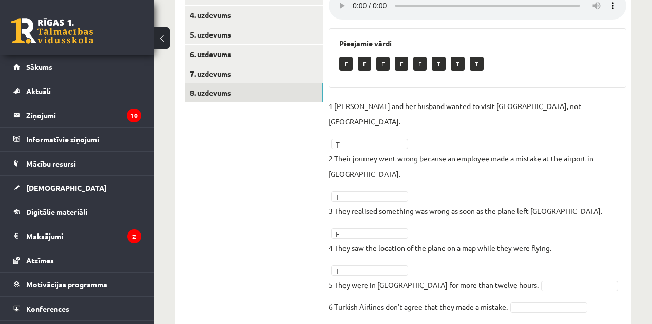
click at [466, 198] on fieldset "1 Sandy Valdivieso and her husband wanted to visit Africa, not Asia. T * 2 Thei…" at bounding box center [478, 209] width 298 height 222
click at [465, 198] on fieldset "1 Sandy Valdivieso and her husband wanted to visit Africa, not Asia. T * 2 Thei…" at bounding box center [478, 209] width 298 height 222
click at [529, 233] on fieldset "1 Sandy Valdivieso and her husband wanted to visit Africa, not Asia. T * 2 Thei…" at bounding box center [478, 209] width 298 height 222
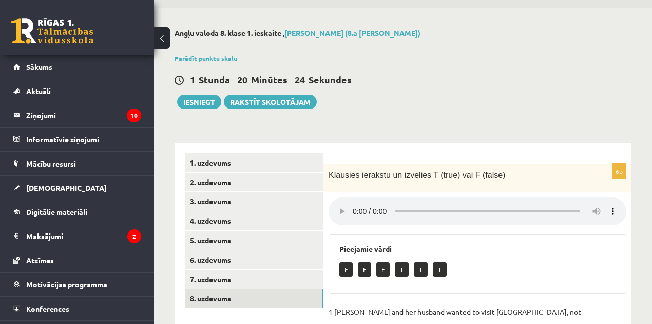
scroll to position [0, 0]
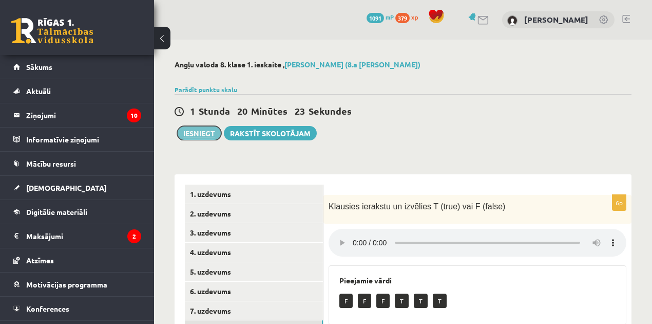
click at [190, 127] on button "Iesniegt" at bounding box center [199, 133] width 44 height 14
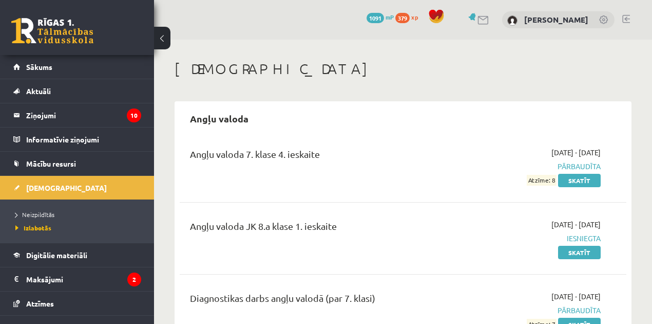
scroll to position [68, 0]
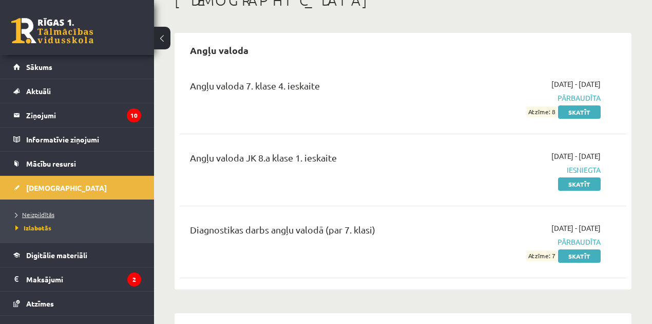
click at [35, 212] on span "Neizpildītās" at bounding box center [34, 214] width 39 height 8
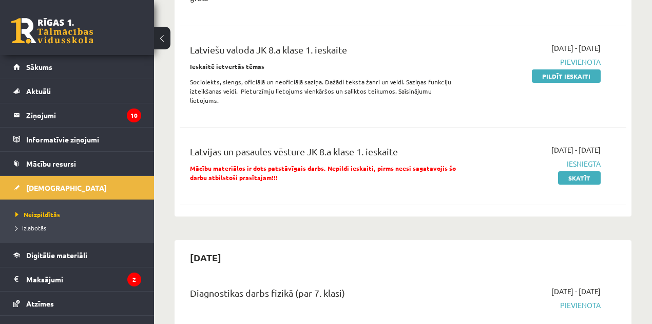
scroll to position [103, 0]
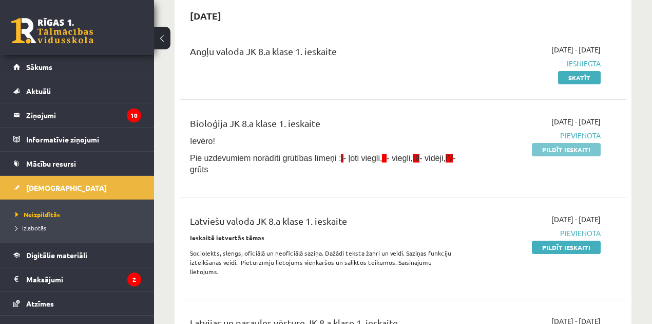
click at [543, 145] on link "Pildīt ieskaiti" at bounding box center [566, 149] width 69 height 13
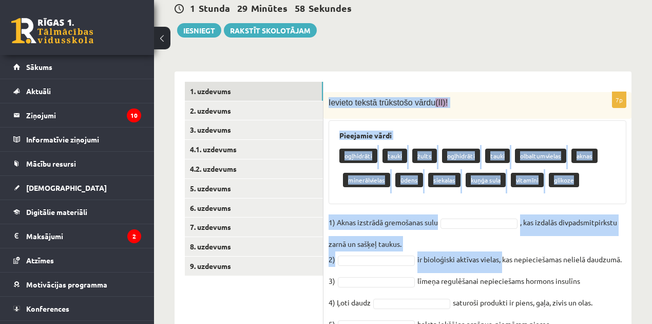
scroll to position [229, 0]
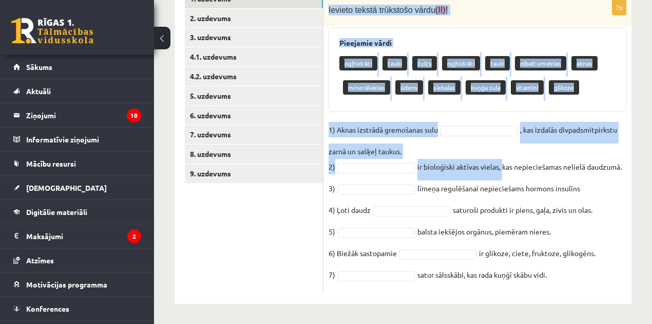
drag, startPoint x: 334, startPoint y: 101, endPoint x: 578, endPoint y: 317, distance: 325.6
click at [580, 320] on div "Bioloģija JK 8 klase 1. ieskaite , [PERSON_NAME] (8.a JK klase) Ievēro! Pie uzd…" at bounding box center [403, 67] width 498 height 514
click at [478, 138] on fieldset "1) Aknas izstrādā gremošanas sulu , kas izdalās divpadsmitpirkstu zarnā un sašķ…" at bounding box center [478, 205] width 298 height 166
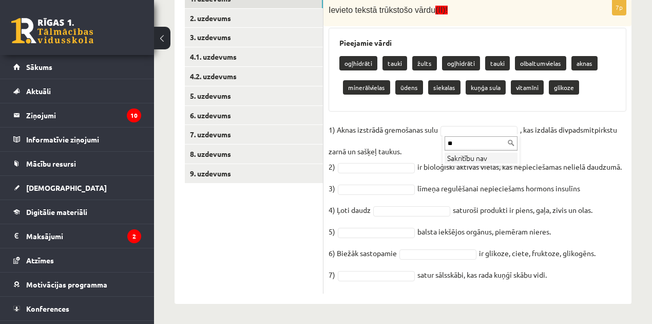
type input "*"
click at [462, 115] on div "7p Ievieto tekstā trūkstošo vārdu (II)! Pieejamie vārdi ogļhidrāti tauki žults …" at bounding box center [478, 146] width 308 height 294
type input "**"
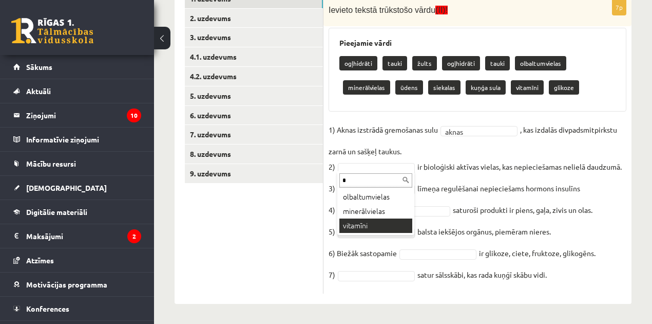
type input "*"
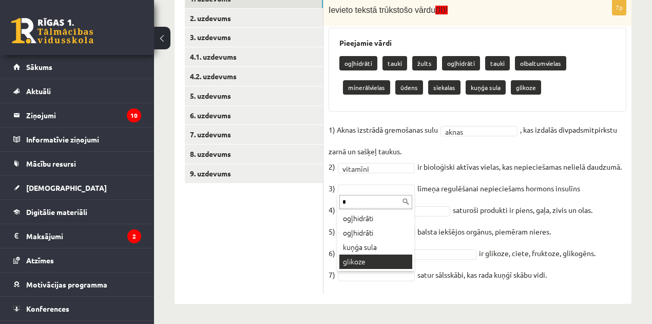
type input "*"
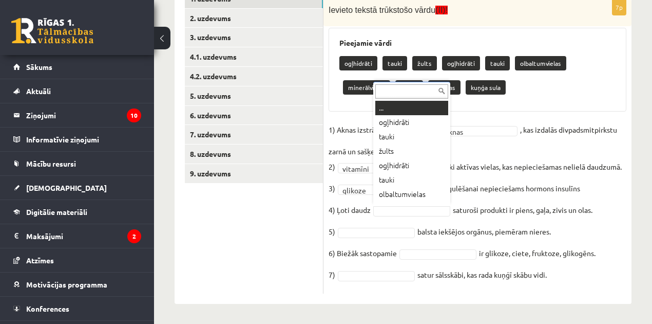
scroll to position [12, 0]
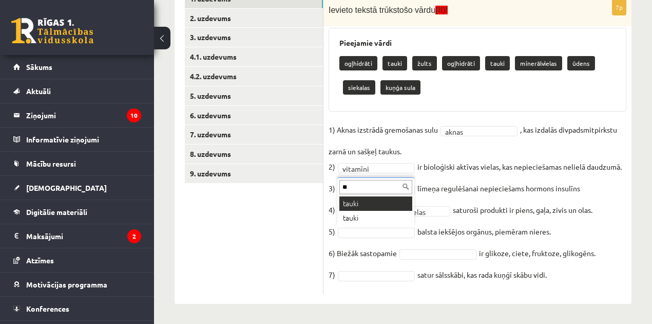
type input "**"
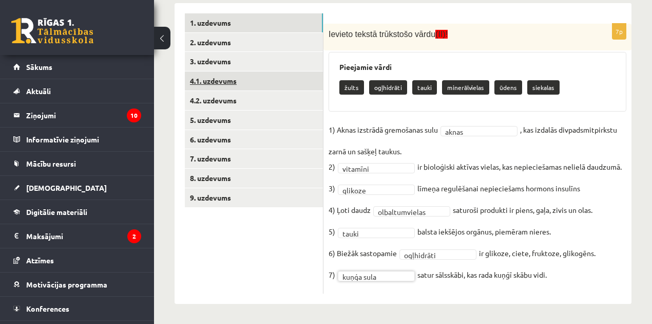
scroll to position [102, 0]
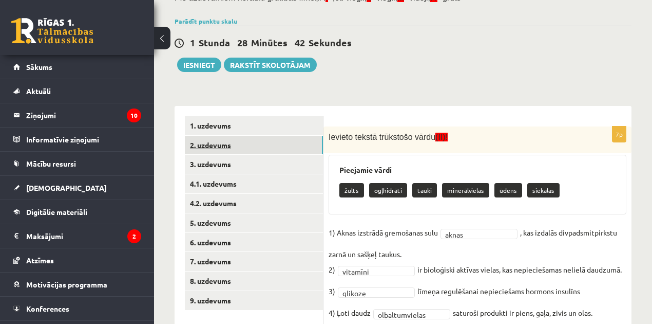
click at [226, 146] on link "2. uzdevums" at bounding box center [254, 145] width 138 height 19
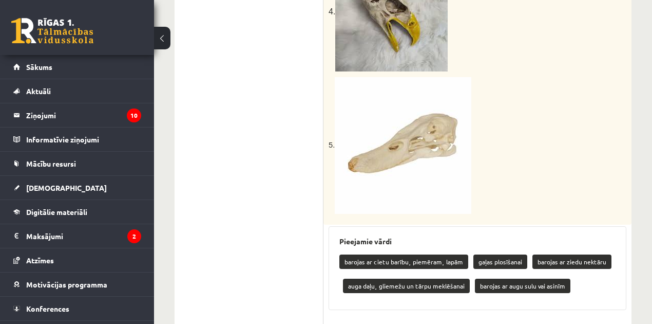
scroll to position [813, 0]
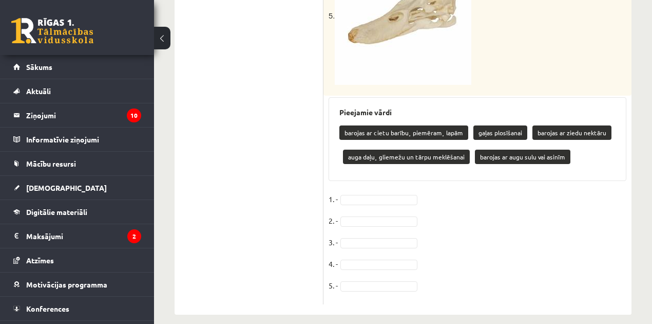
click at [381, 52] on img at bounding box center [403, 16] width 137 height 137
click at [381, 53] on img at bounding box center [403, 16] width 137 height 137
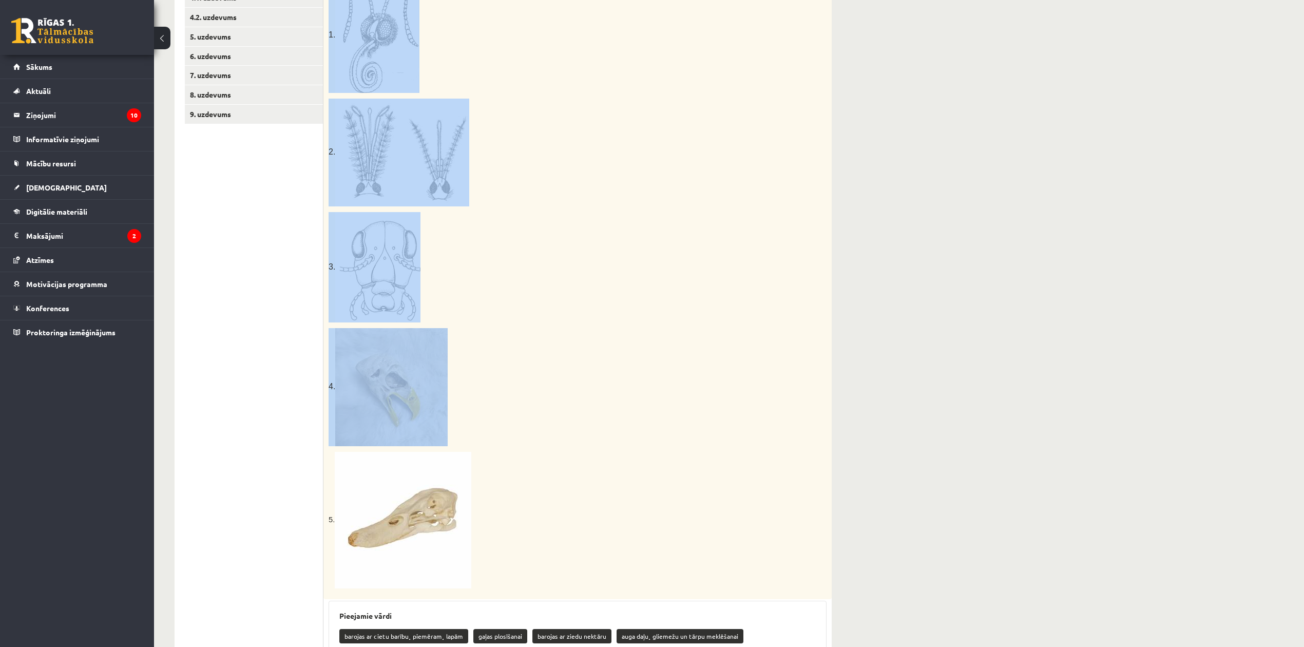
scroll to position [480, 0]
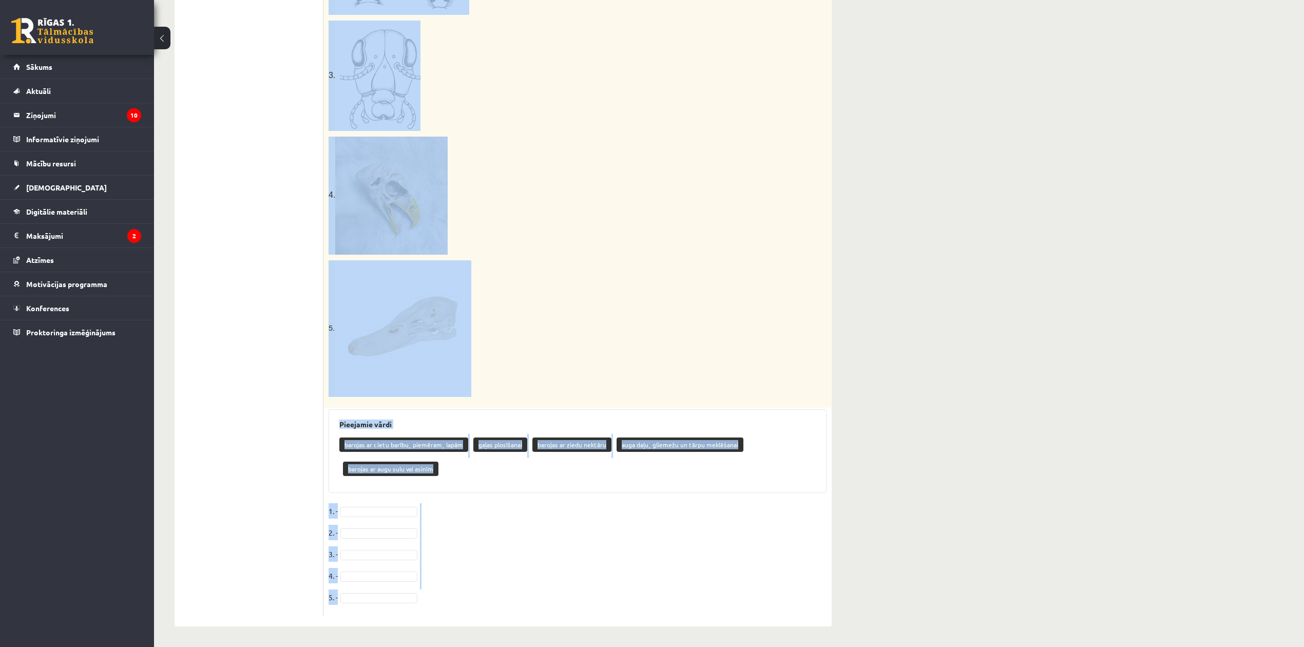
drag, startPoint x: 345, startPoint y: 150, endPoint x: 742, endPoint y: 627, distance: 620.0
click at [652, 323] on div "Bioloģija JK 8 klase 1. ieskaite , [PERSON_NAME] (8.a JK klase) Ievēro! Pie uzd…" at bounding box center [503, 103] width 698 height 1087
copy div "Vērtēšanas kritēriji: par katru pareizi izvēlēto barošanās veidu 1 punkts. Aplū…"
click at [652, 310] on p "5." at bounding box center [552, 328] width 447 height 137
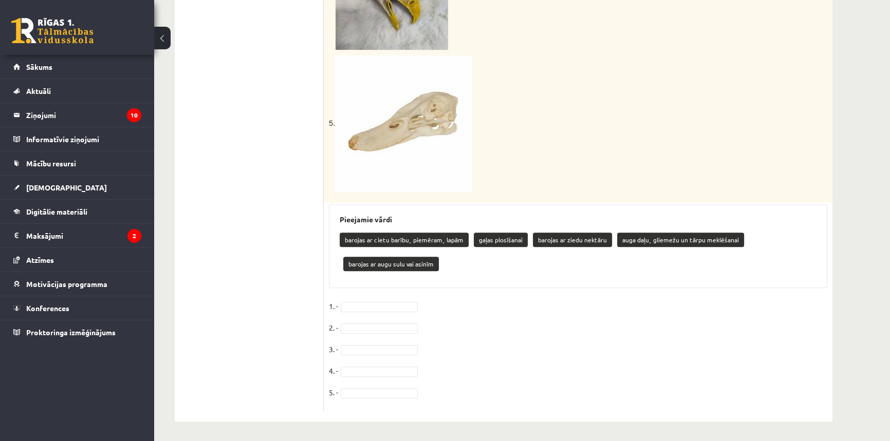
scroll to position [642, 0]
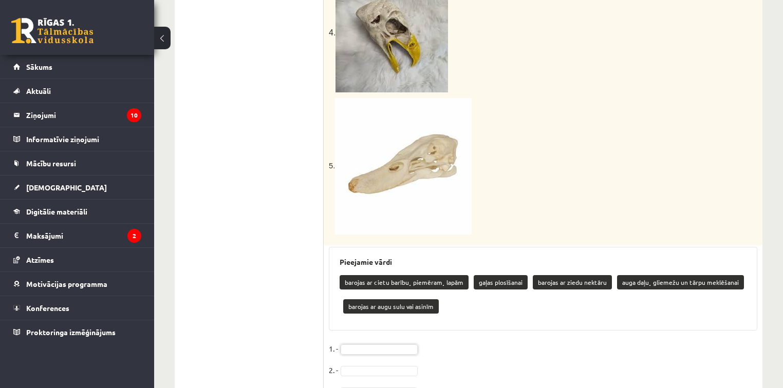
drag, startPoint x: 507, startPoint y: 206, endPoint x: 476, endPoint y: 216, distance: 32.3
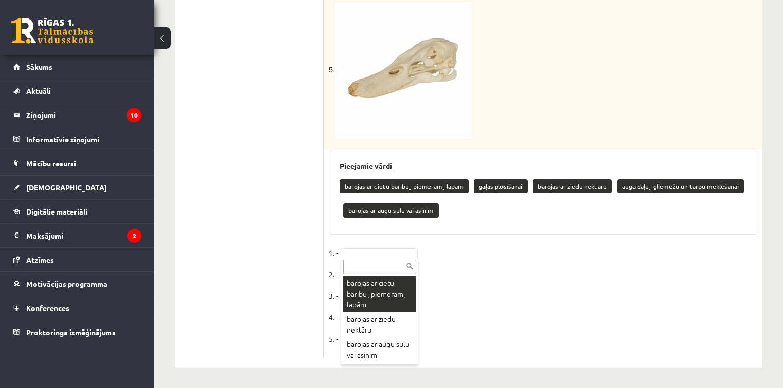
scroll to position [714, 0]
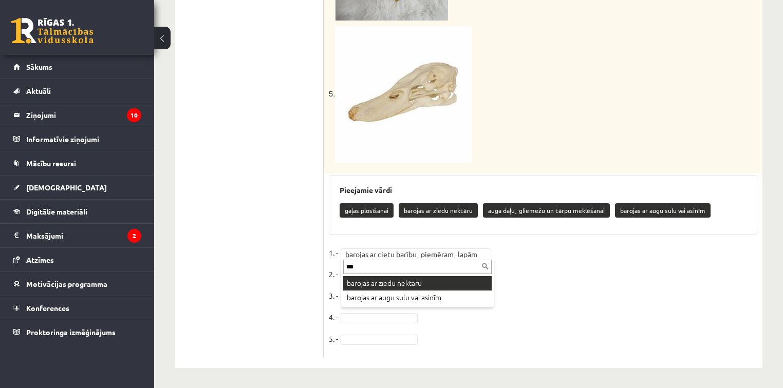
type input "***"
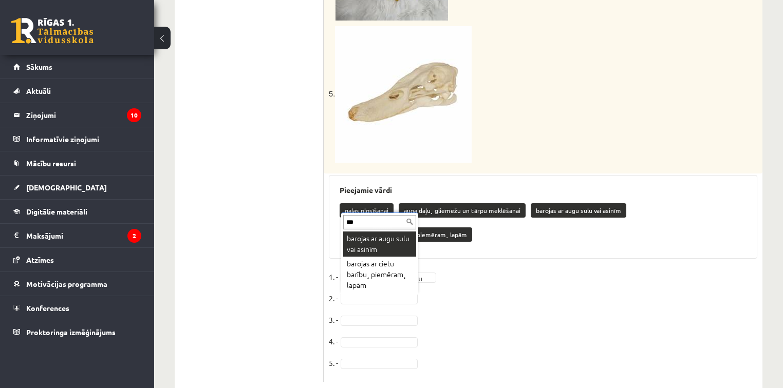
type input "***"
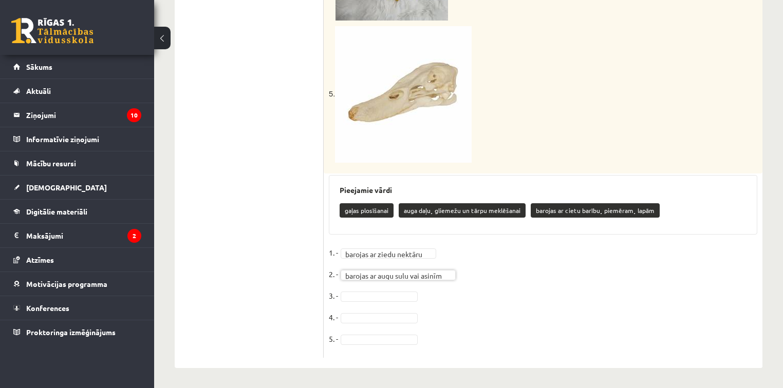
type input "*"
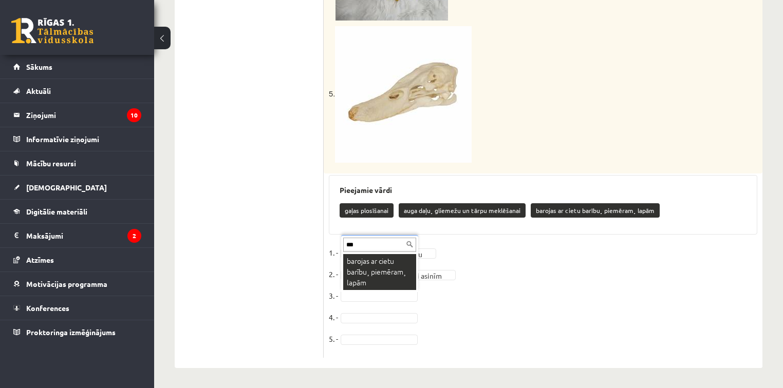
type input "***"
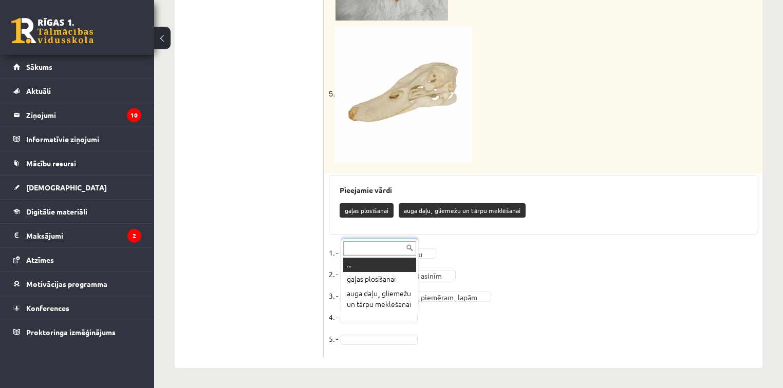
type input "*"
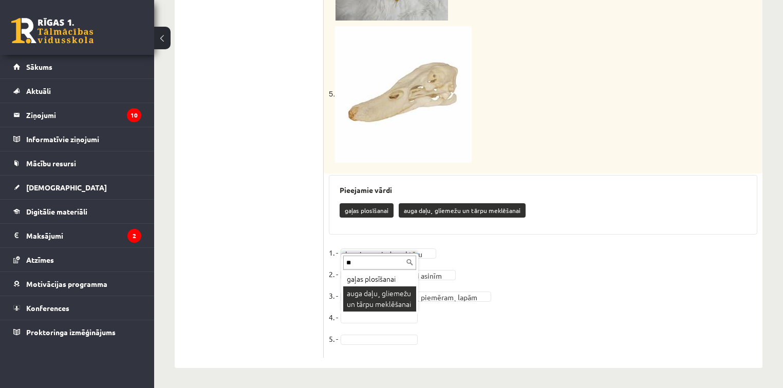
type input "**"
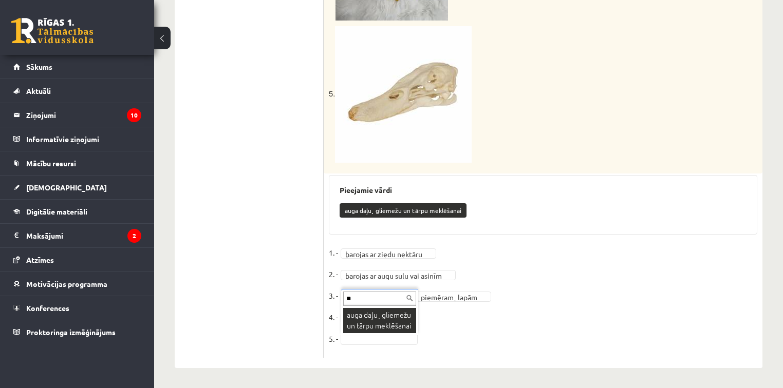
type input "**"
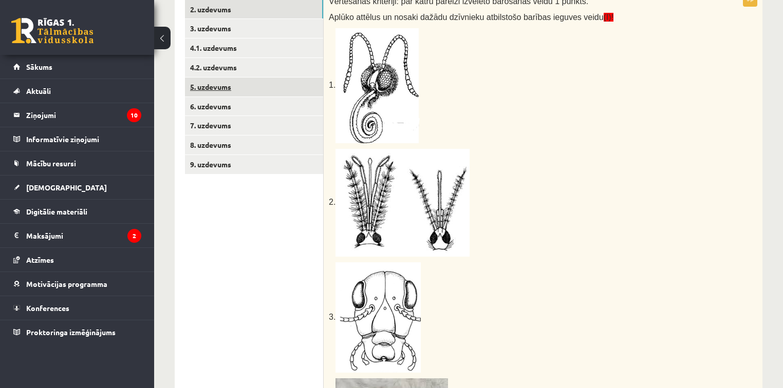
scroll to position [115, 0]
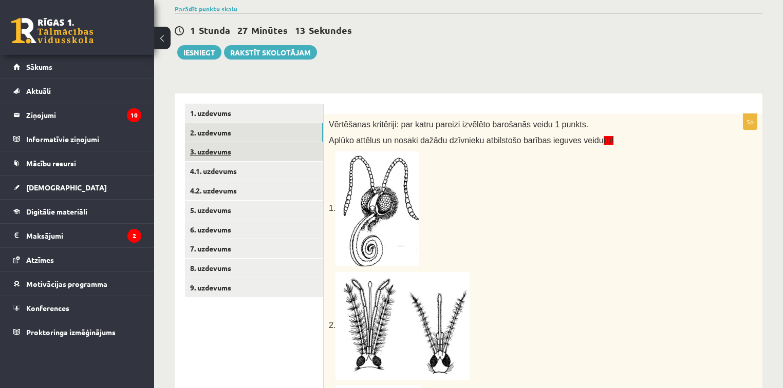
click at [212, 147] on link "3. uzdevums" at bounding box center [254, 151] width 138 height 19
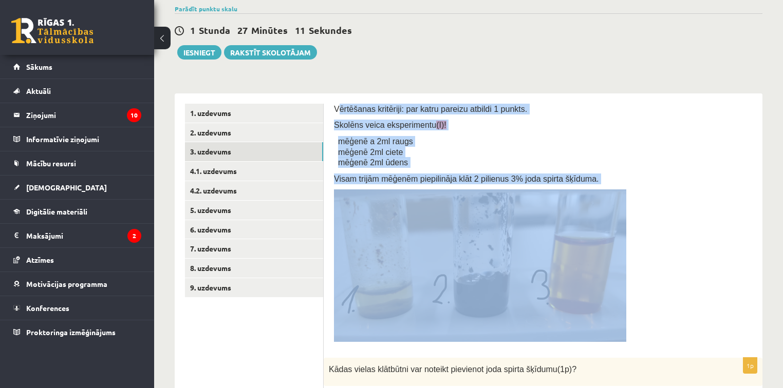
drag, startPoint x: 337, startPoint y: 107, endPoint x: 473, endPoint y: 158, distance: 145.1
click at [506, 187] on div "Vērtēšanas kritēriji: par katru pareizu atbildi 1 punkts. Skolēns veica eksperi…" at bounding box center [543, 226] width 418 height 244
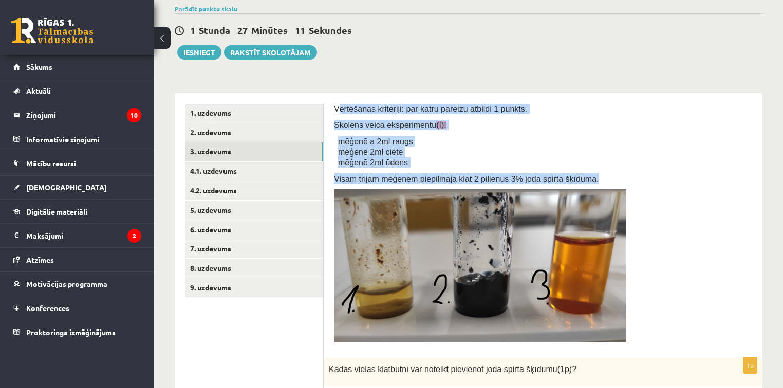
click at [442, 133] on div "Vērtēšanas kritēriji: par katru pareizu atbildi 1 punkts. Skolēns veica eksperi…" at bounding box center [543, 226] width 418 height 244
click at [339, 113] on span "Vērtēšanas kritēriji: par katru pareizu atbildi 1 punkts." at bounding box center [430, 109] width 193 height 9
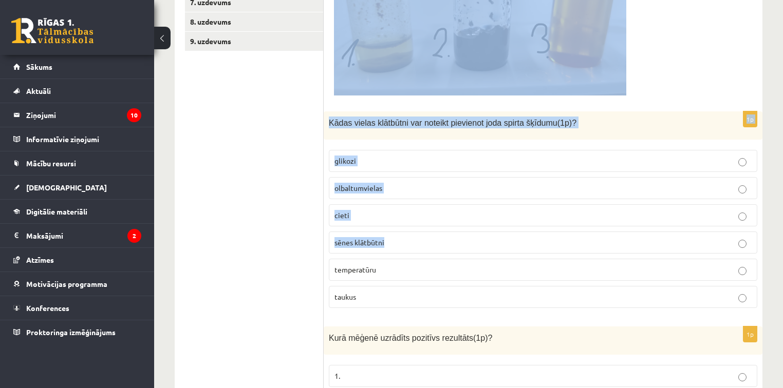
scroll to position [451, 0]
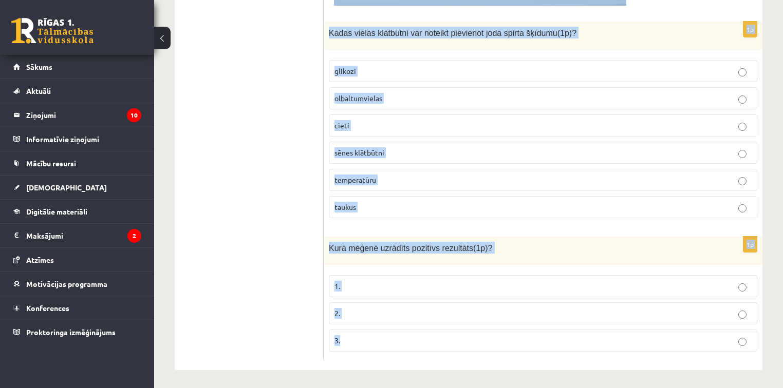
drag, startPoint x: 337, startPoint y: 105, endPoint x: 683, endPoint y: 383, distance: 443.9
copy form "Vērtēšanas kritēriji: par katru pareizu atbildi 1 punkts. Skolēns veica eksperi…"
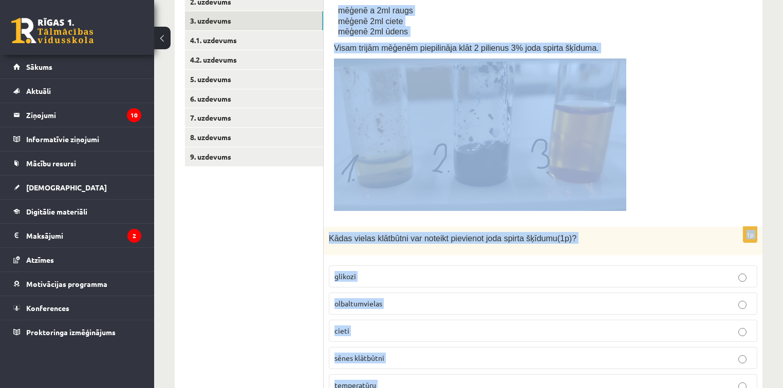
click at [652, 152] on p at bounding box center [543, 135] width 418 height 153
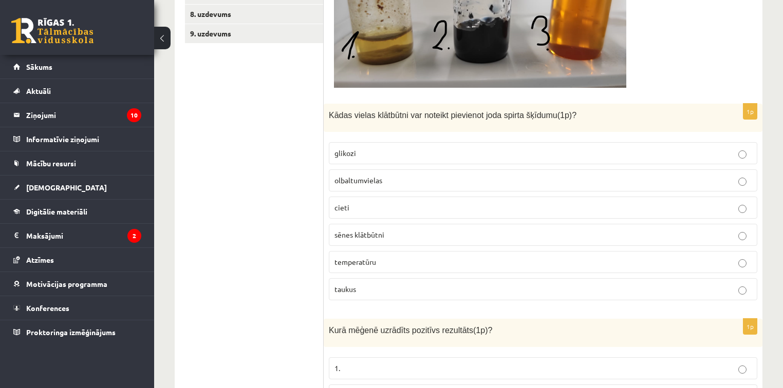
scroll to position [451, 0]
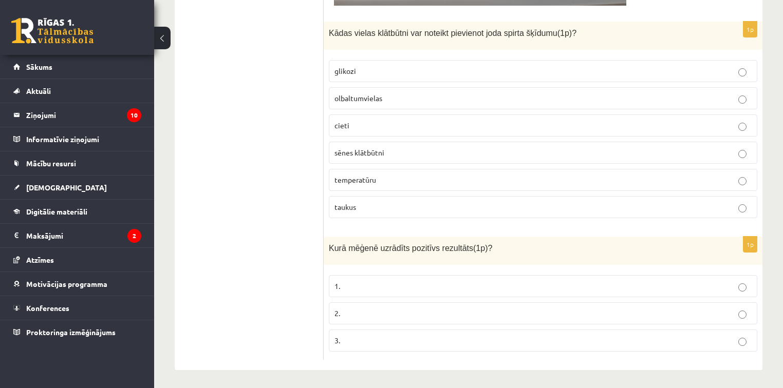
click at [362, 126] on p "cieti" at bounding box center [542, 125] width 417 height 11
click at [362, 312] on p "2." at bounding box center [542, 313] width 417 height 11
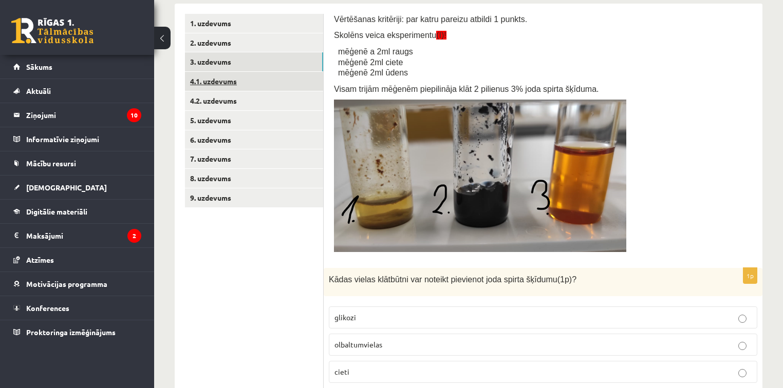
click at [258, 81] on link "4.1. uzdevums" at bounding box center [254, 81] width 138 height 19
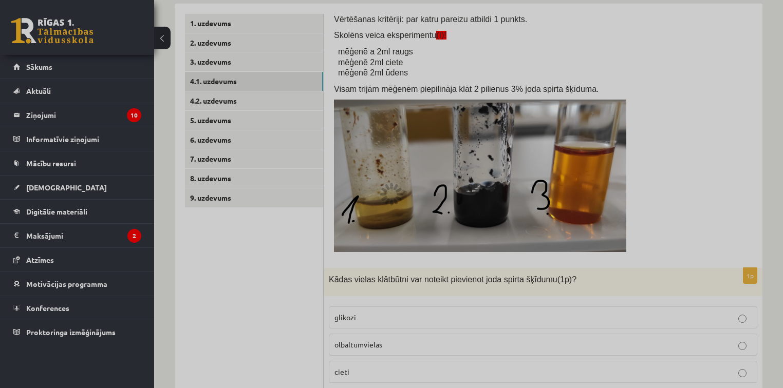
scroll to position [55, 0]
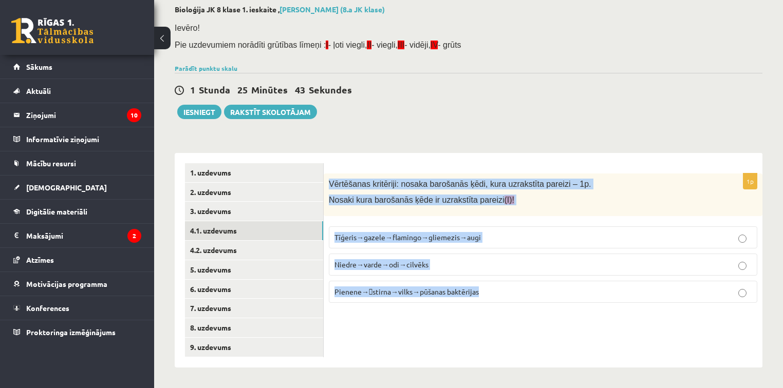
drag, startPoint x: 329, startPoint y: 184, endPoint x: 646, endPoint y: 319, distance: 344.2
click at [646, 319] on div "1p Vērtēšanas kritēriji: nosaka barošanās ķēdi, kura uzrakstīta pareizi – 1p. N…" at bounding box center [543, 260] width 439 height 215
copy div "Vērtēšanas kritēriji: nosaka barošanās ķēdi, kura uzrakstīta pareizi – 1p. Nosa…"
drag, startPoint x: 620, startPoint y: 291, endPoint x: 580, endPoint y: 252, distance: 55.2
drag, startPoint x: 580, startPoint y: 252, endPoint x: 579, endPoint y: 199, distance: 52.9
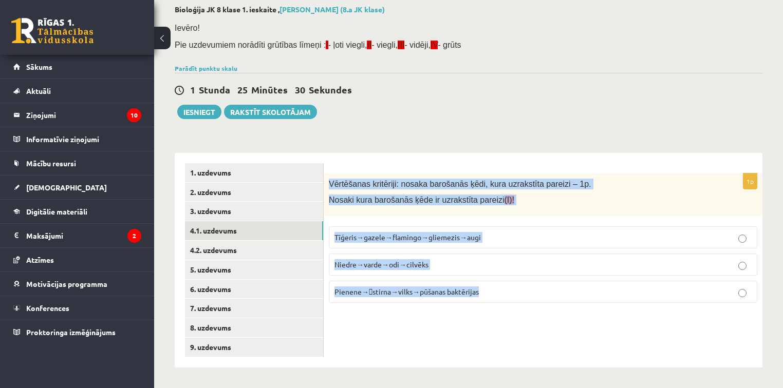
click at [579, 199] on p "Nosaki kura barošanās ķēde ir uzrakstīta pareizi (I)!" at bounding box center [517, 200] width 377 height 11
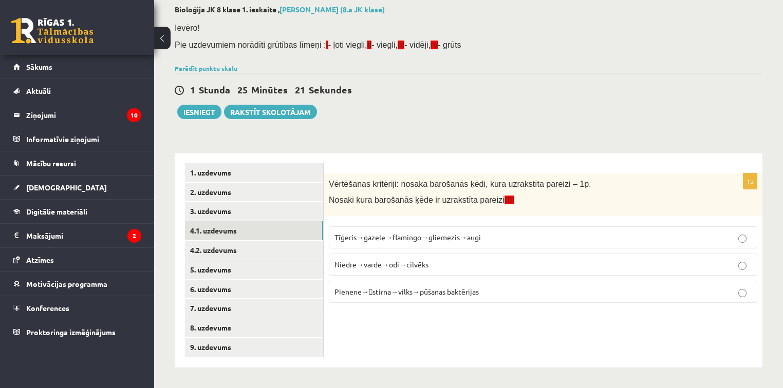
click at [405, 285] on label "Pienene→stirna→vilks→pūšanas baktērijas" at bounding box center [543, 292] width 428 height 22
click at [213, 241] on link "4.2. uzdevums" at bounding box center [254, 250] width 138 height 19
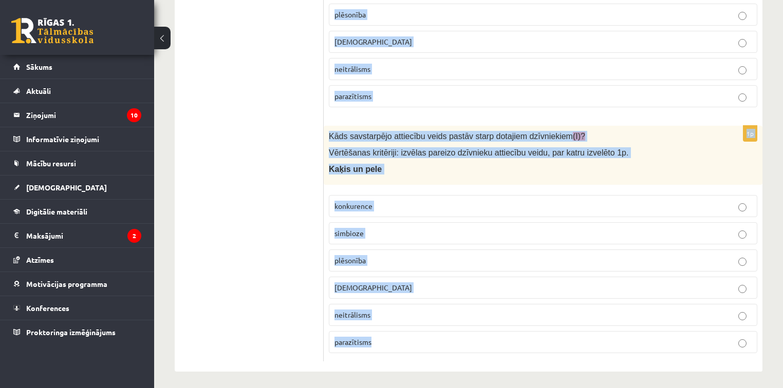
drag, startPoint x: 358, startPoint y: 182, endPoint x: 692, endPoint y: 346, distance: 371.9
copy form "Lore ipsumdolors ametconse adipi elitse doeiu temporin utlaboreetd (M)? Aliquae…"
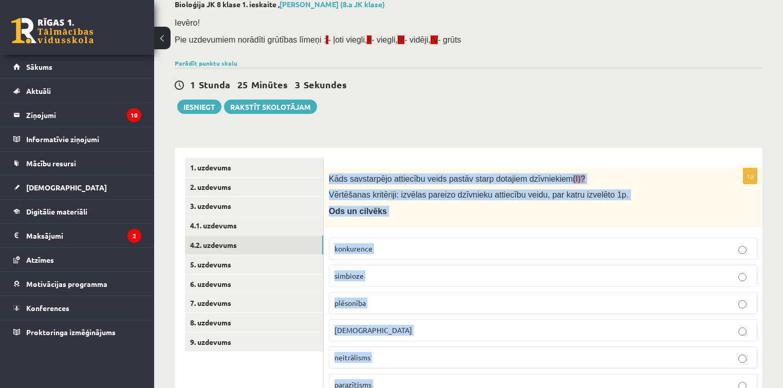
scroll to position [0, 0]
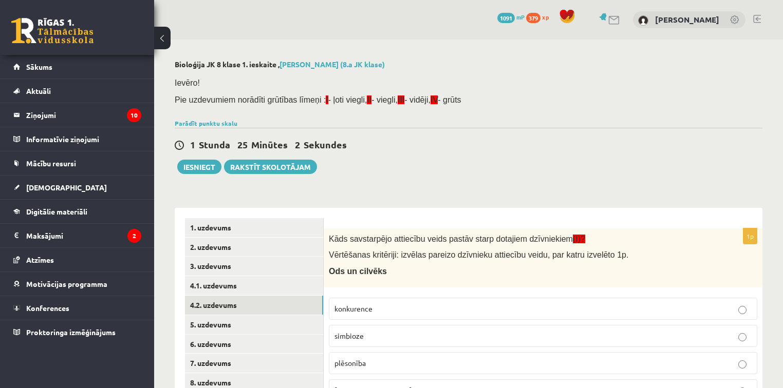
click at [625, 150] on div "1 Stunda 25 Minūtes 2 Sekundes" at bounding box center [469, 145] width 588 height 13
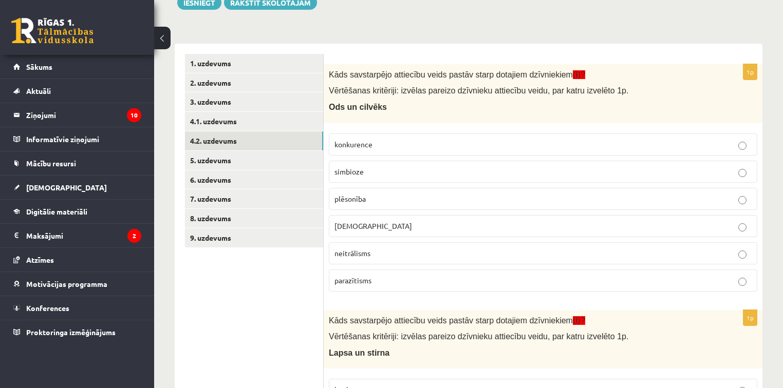
scroll to position [163, 0]
click at [354, 277] on span "parazītisms" at bounding box center [352, 281] width 37 height 9
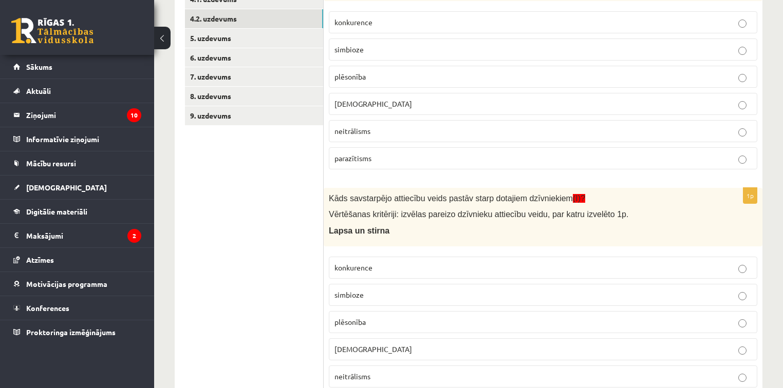
scroll to position [369, 0]
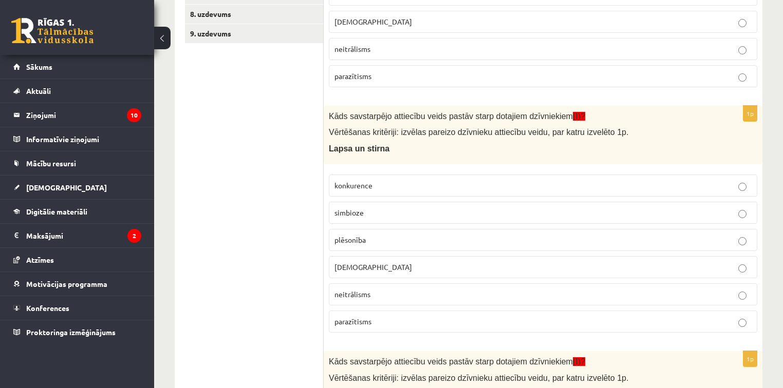
click at [356, 241] on span "plēsonība" at bounding box center [349, 239] width 31 height 9
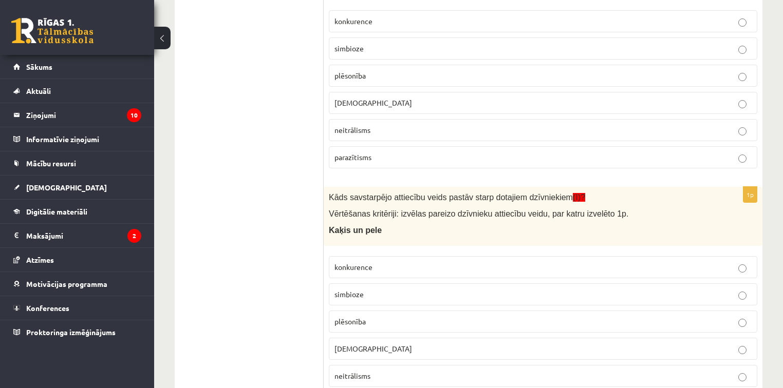
click at [361, 320] on span "plēsonība" at bounding box center [349, 321] width 31 height 9
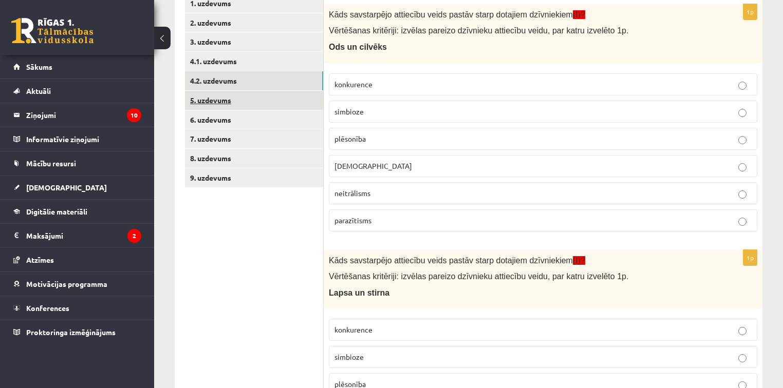
click at [222, 98] on link "5. uzdevums" at bounding box center [254, 100] width 138 height 19
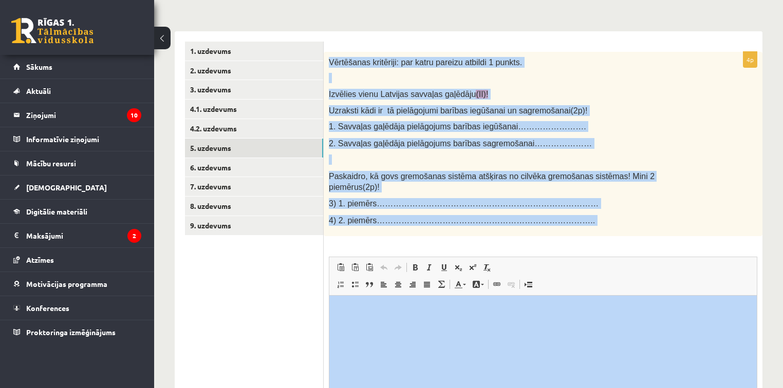
scroll to position [278, 0]
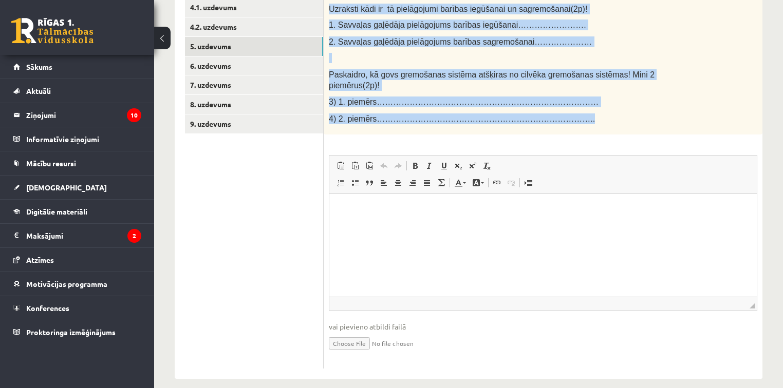
drag, startPoint x: 327, startPoint y: 60, endPoint x: 613, endPoint y: 115, distance: 291.8
click at [613, 115] on div "Vērtēšanas kritēriji: par katru pareizu atbildi 1 punkts. Izvēlies vienu Latvij…" at bounding box center [543, 42] width 439 height 185
copy div "Vērtēšanas kritēriji: par katru pareizu atbildi 1 punkts. Izvēlies vienu Latvij…"
click at [601, 41] on p "2. Savvaļas gaļēdāja pielāgojums barības sagremošanai…………………" at bounding box center [517, 41] width 377 height 11
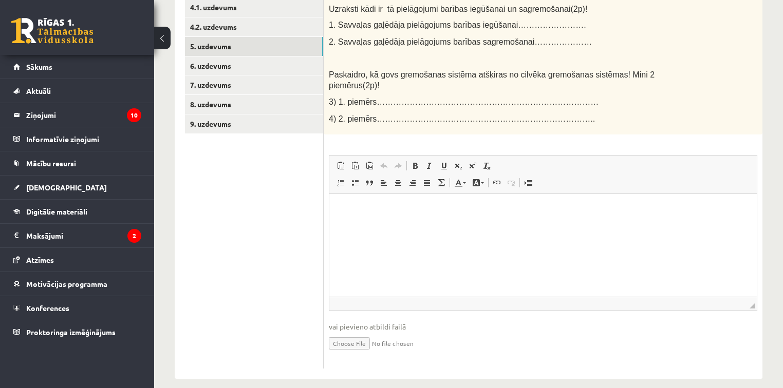
click at [428, 225] on html at bounding box center [542, 209] width 427 height 31
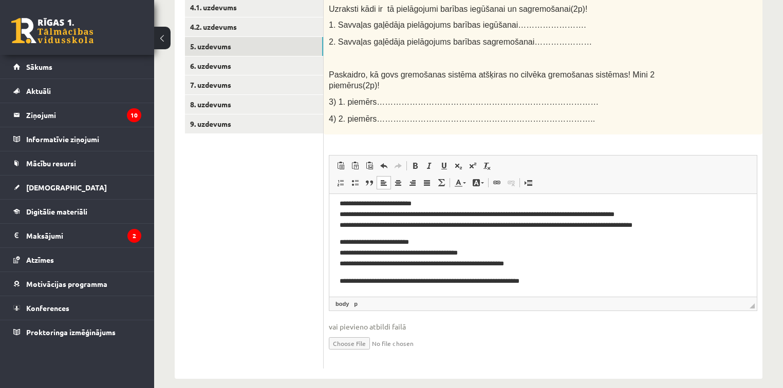
scroll to position [0, 0]
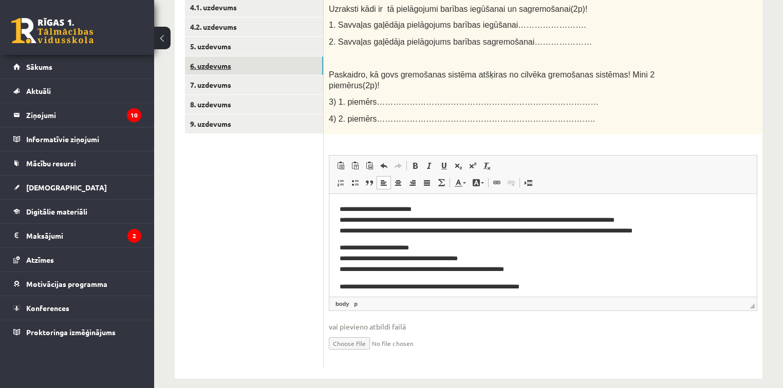
click at [224, 61] on link "6. uzdevums" at bounding box center [254, 65] width 138 height 19
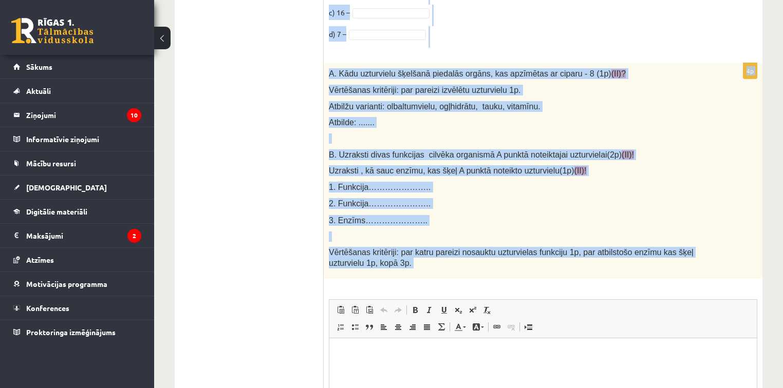
scroll to position [885, 0]
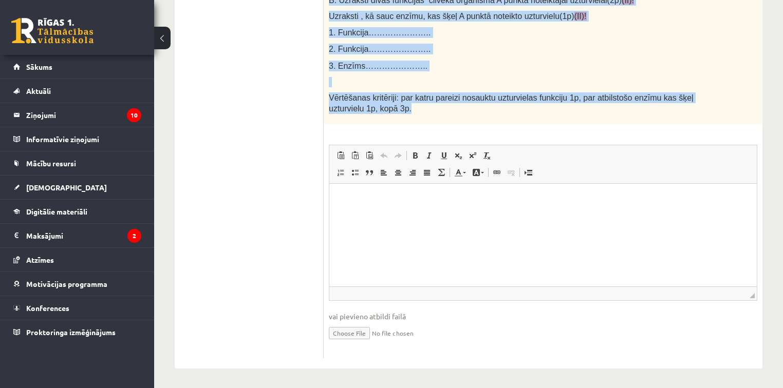
drag, startPoint x: 332, startPoint y: 104, endPoint x: 643, endPoint y: 121, distance: 311.7
copy form "Uzdevums sastāv no vairākām daļām! 4p Vērtēšanas kritēriji: par katru pareizi i…"
click at [540, 121] on div "A. Kādu uzturvielu šķelšanā piedalās orgāns, kas apzīmētas ar ciparu - 8 (1p) (…" at bounding box center [543, 17] width 439 height 216
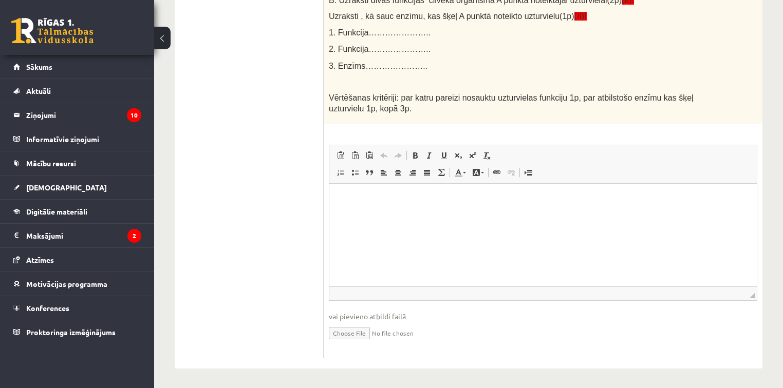
scroll to position [844, 0]
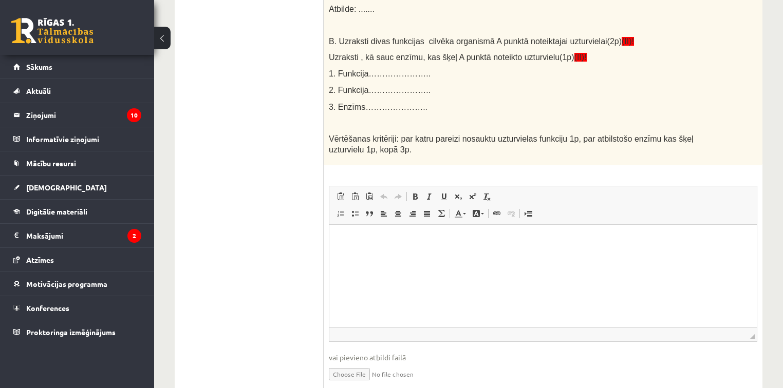
click at [352, 237] on p "Editor, wiswyg-editor-user-answer-47024751107520" at bounding box center [542, 240] width 407 height 11
paste body "Editor, wiswyg-editor-user-answer-47024751107520"
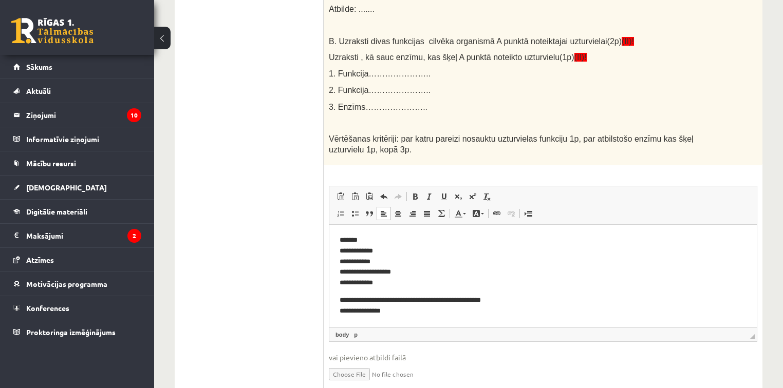
click at [350, 311] on p "**********" at bounding box center [539, 311] width 401 height 32
click at [442, 310] on p "**********" at bounding box center [539, 307] width 401 height 32
click at [413, 321] on p "Editor, wiswyg-editor-user-answer-47024751107520" at bounding box center [542, 330] width 407 height 22
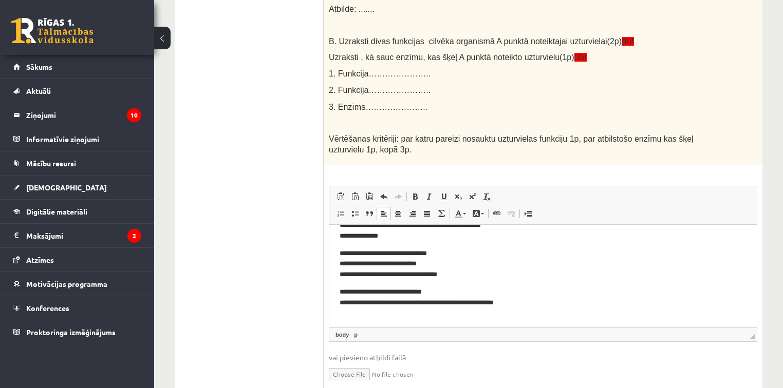
click at [346, 304] on p "**********" at bounding box center [539, 303] width 401 height 32
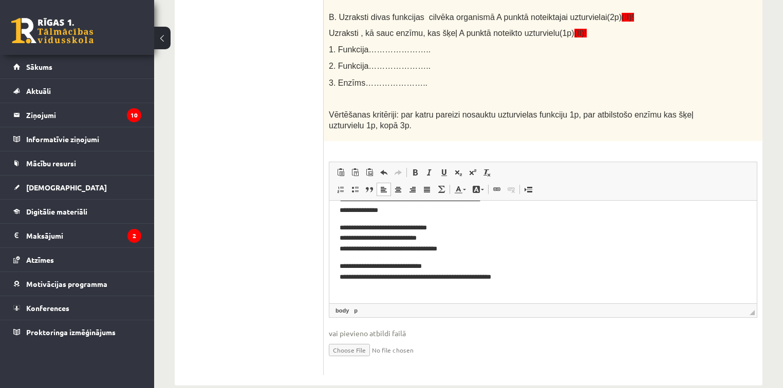
scroll to position [0, 0]
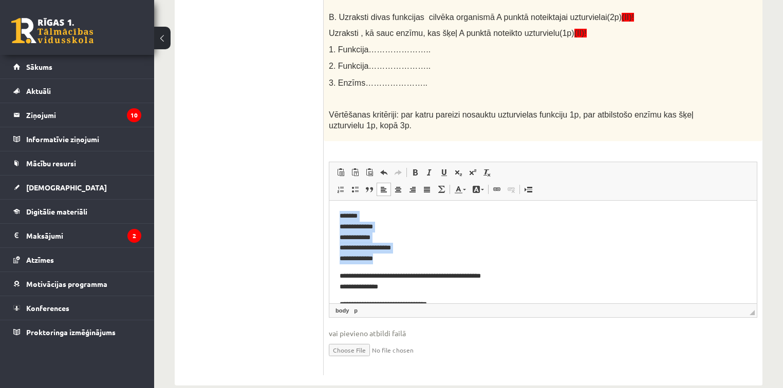
drag, startPoint x: 348, startPoint y: 256, endPoint x: 332, endPoint y: 215, distance: 43.4
click at [332, 215] on html "**********" at bounding box center [542, 290] width 427 height 179
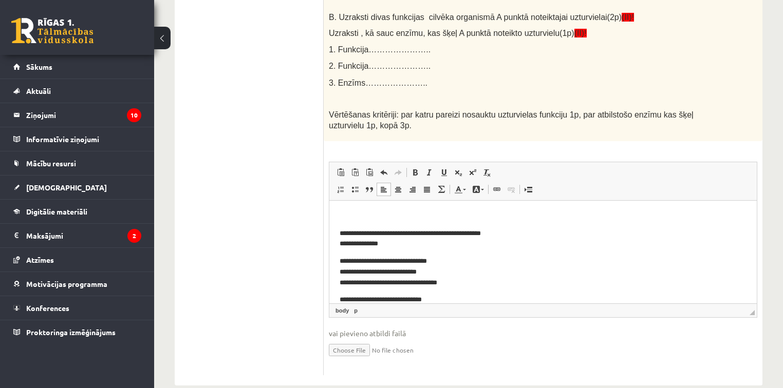
click at [487, 267] on p "**********" at bounding box center [539, 272] width 401 height 32
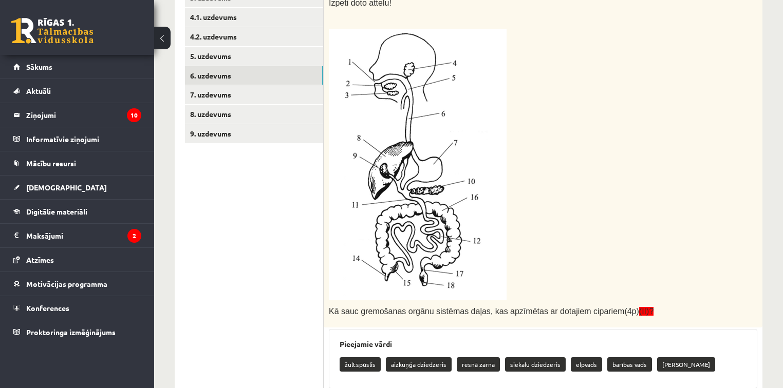
scroll to position [104, 0]
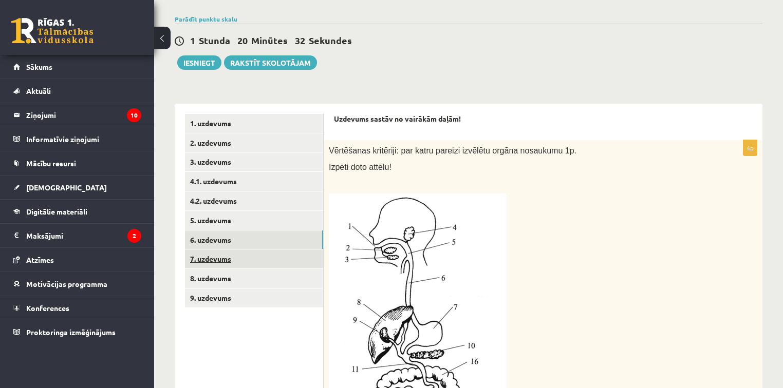
click at [240, 257] on link "7. uzdevums" at bounding box center [254, 259] width 138 height 19
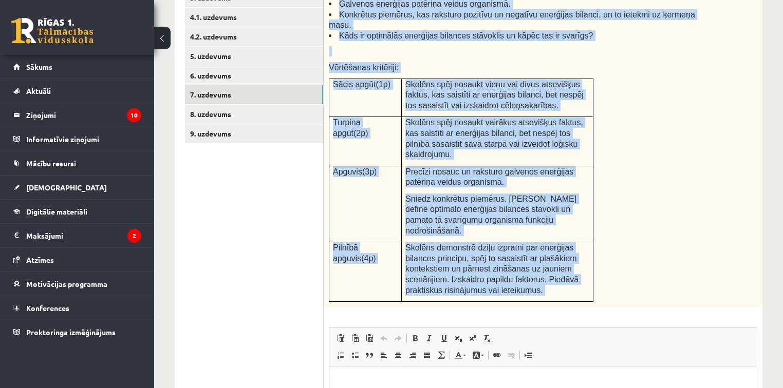
scroll to position [419, 0]
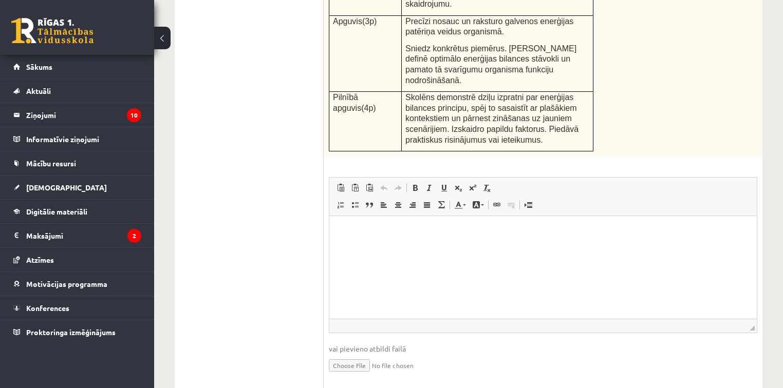
drag, startPoint x: 328, startPoint y: 134, endPoint x: 628, endPoint y: 100, distance: 302.3
copy div "Izskaidro, kā enerģijas bilances princips ir saistīts ar cilvēka ķermeņa masas …"
click at [286, 197] on ul "1. uzdevums 2. uzdevums 3. uzdevums 4.1. uzdevums 4.2. uzdevums 5. uzdevums 6. …" at bounding box center [254, 95] width 139 height 592
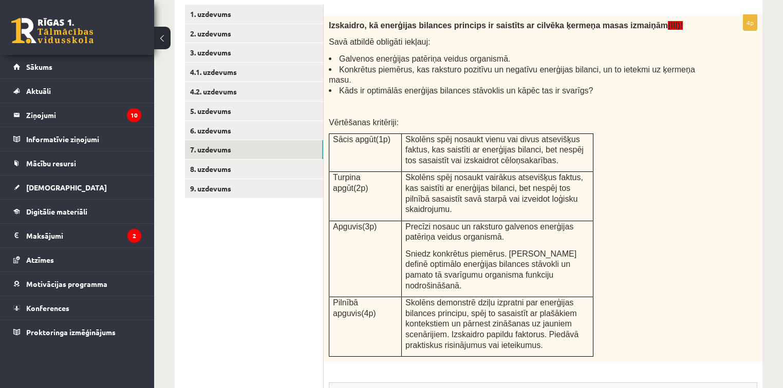
scroll to position [296, 0]
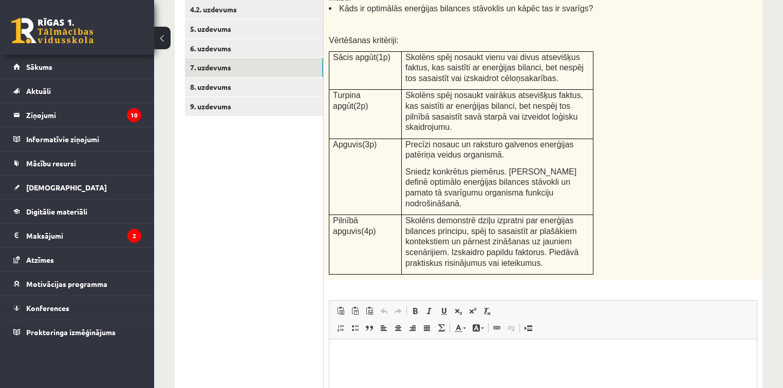
click at [406, 323] on html at bounding box center [542, 354] width 427 height 31
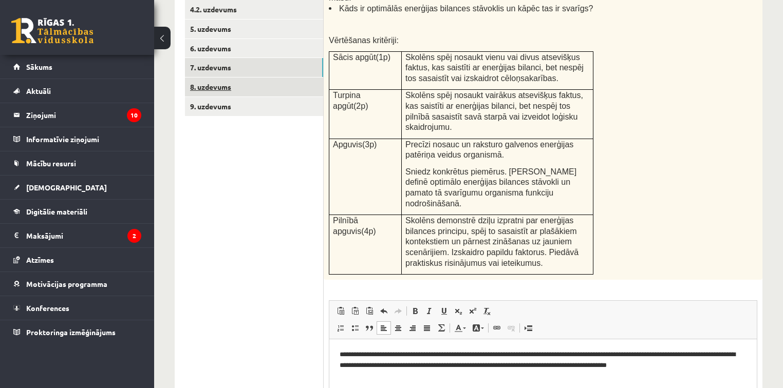
scroll to position [173, 0]
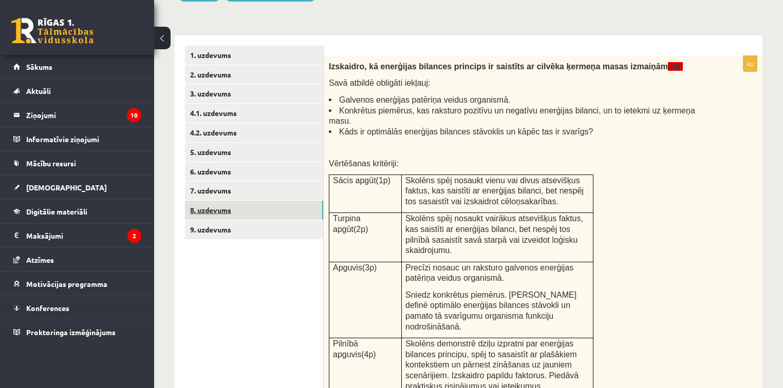
click at [222, 210] on link "8. uzdevums" at bounding box center [254, 210] width 138 height 19
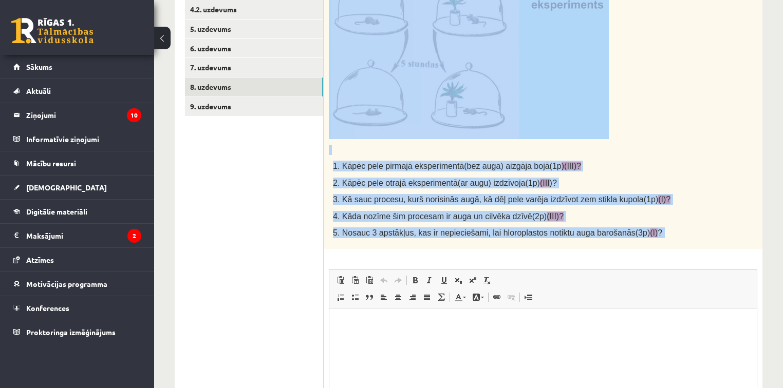
scroll to position [419, 0]
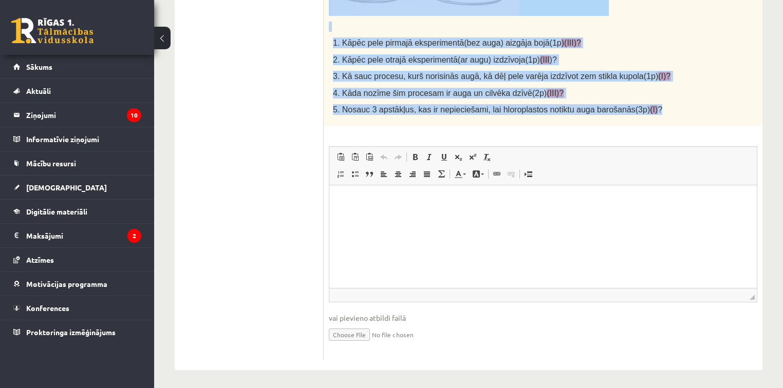
drag, startPoint x: 331, startPoint y: 66, endPoint x: 681, endPoint y: 123, distance: 354.9
copy div "Vērtēšanas kritēriji: par katru pareizu atbildi 1 punkts. 1. Kāpēc pele pirmajā…"
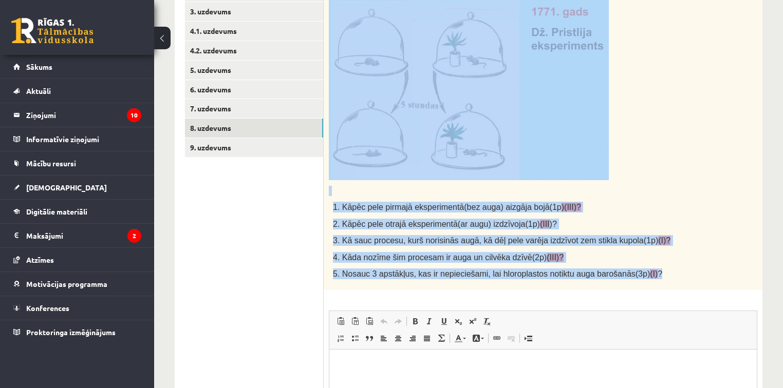
click at [252, 279] on ul "1. uzdevums 2. uzdevums 3. uzdevums 4.1. uzdevums 4.2. uzdevums 5. uzdevums 6. …" at bounding box center [254, 244] width 139 height 561
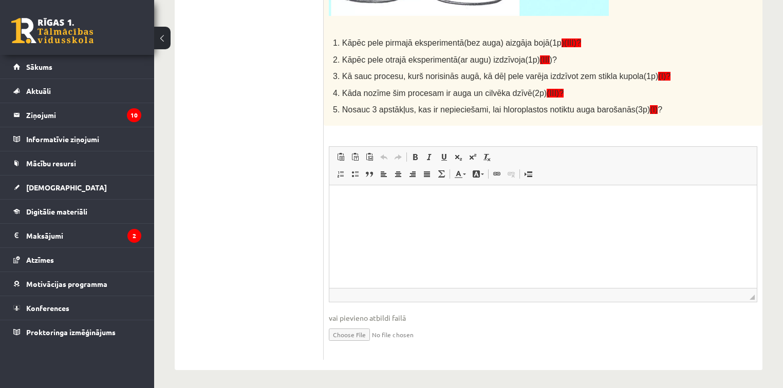
click at [391, 211] on html at bounding box center [542, 200] width 427 height 31
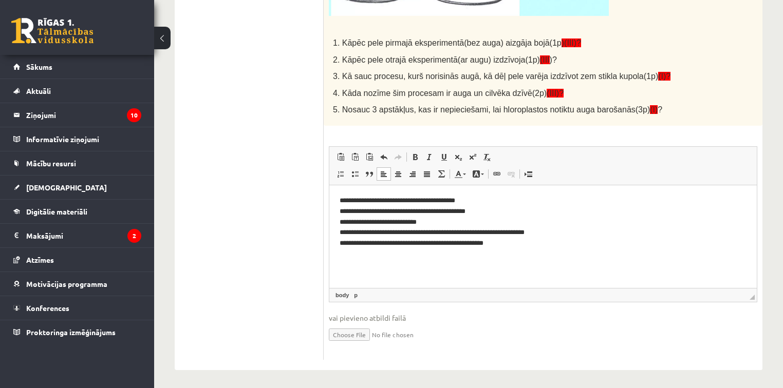
scroll to position [173, 0]
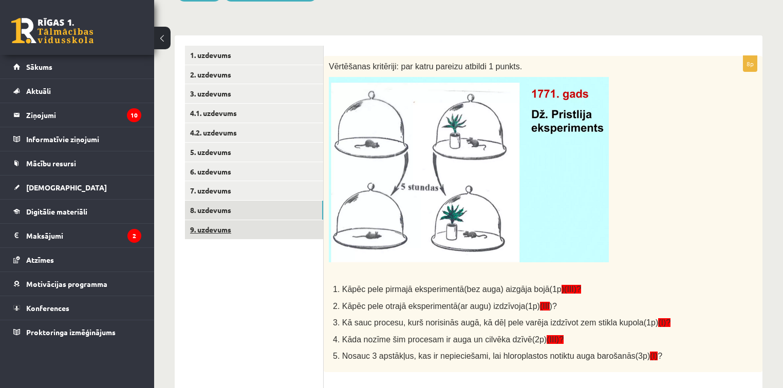
click at [211, 225] on link "9. uzdevums" at bounding box center [254, 229] width 138 height 19
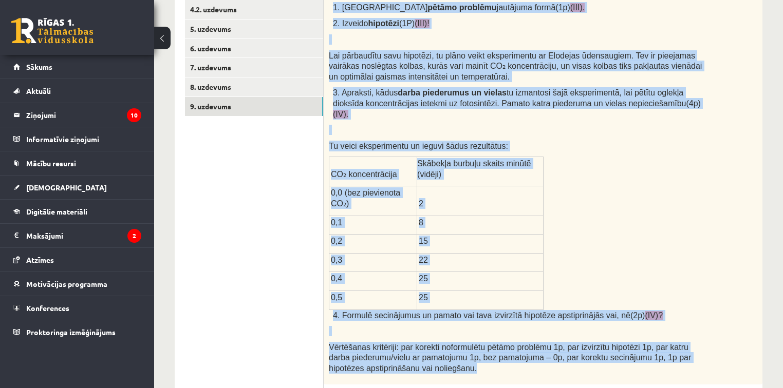
scroll to position [378, 0]
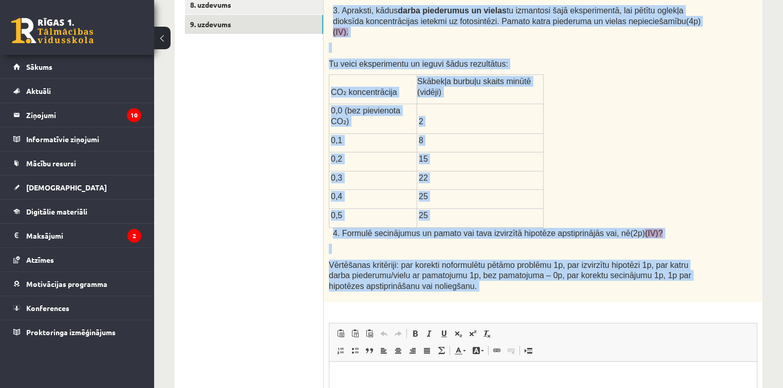
drag, startPoint x: 329, startPoint y: 65, endPoint x: 665, endPoint y: 266, distance: 391.6
click at [652, 266] on div "8p Kā topošais zinātnieks, tu esi ieinteresēts izprast, kā dažādi faktori ietek…" at bounding box center [543, 194] width 439 height 686
copy div "Kā topošais zinātnieks, tu esi ieinteresēts izprast, kā dažādi faktori ietekmē …"
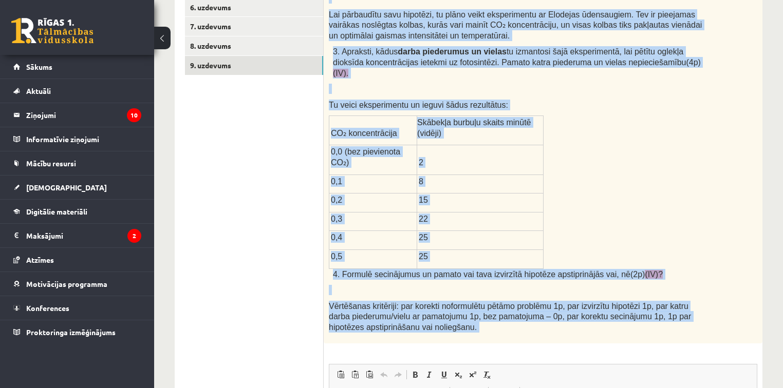
scroll to position [419, 0]
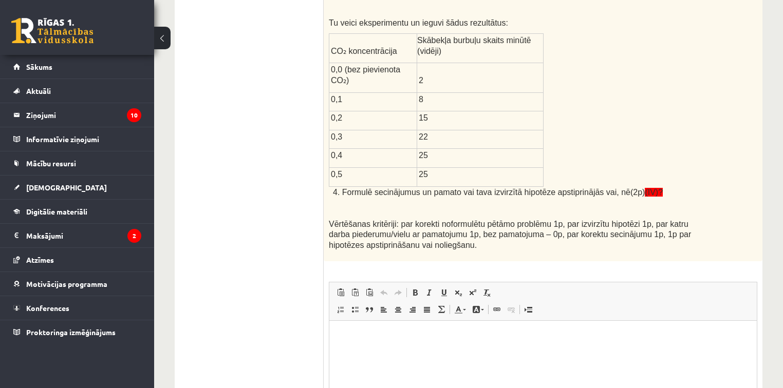
click at [256, 304] on ul "1. uzdevums 2. uzdevums 3. uzdevums 4.1. uzdevums 4.2. uzdevums 5. uzdevums 6. …" at bounding box center [254, 147] width 139 height 696
click at [405, 323] on html at bounding box center [542, 335] width 427 height 31
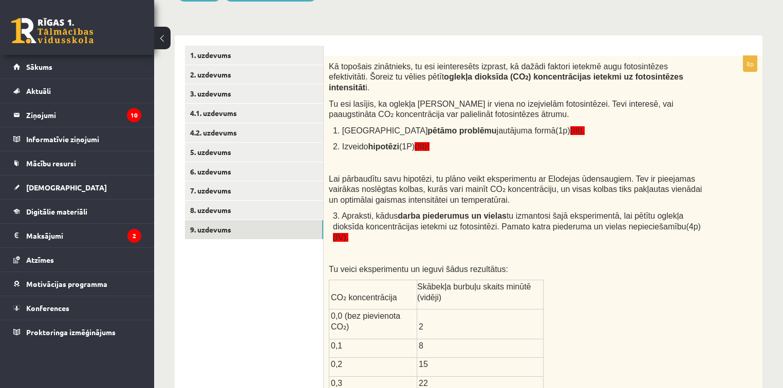
scroll to position [0, 0]
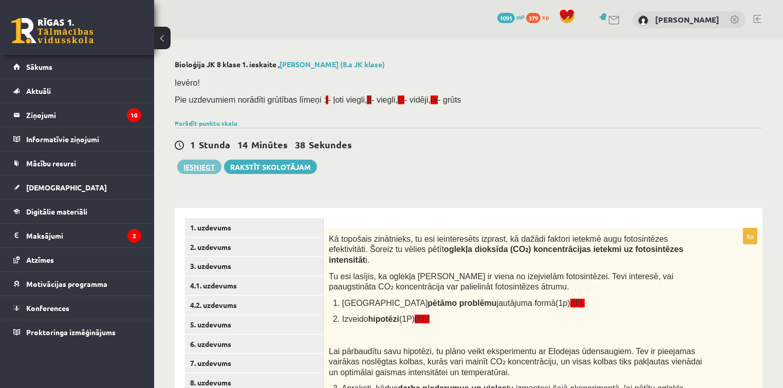
click at [203, 165] on button "Iesniegt" at bounding box center [199, 167] width 44 height 14
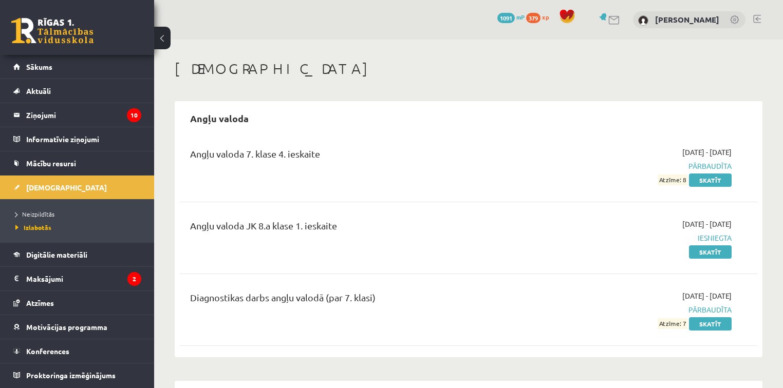
scroll to position [123, 0]
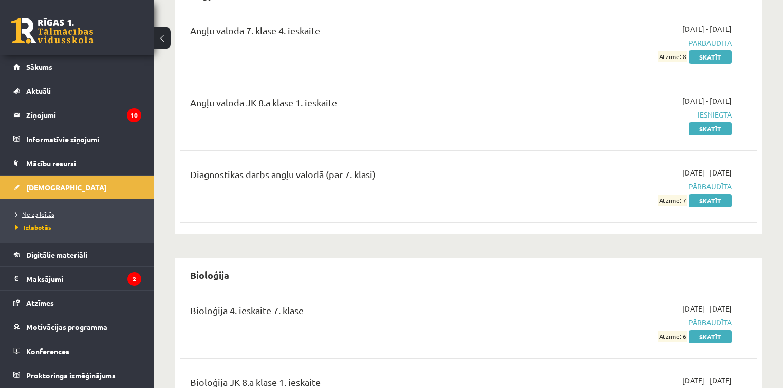
click at [52, 215] on span "Neizpildītās" at bounding box center [34, 214] width 39 height 8
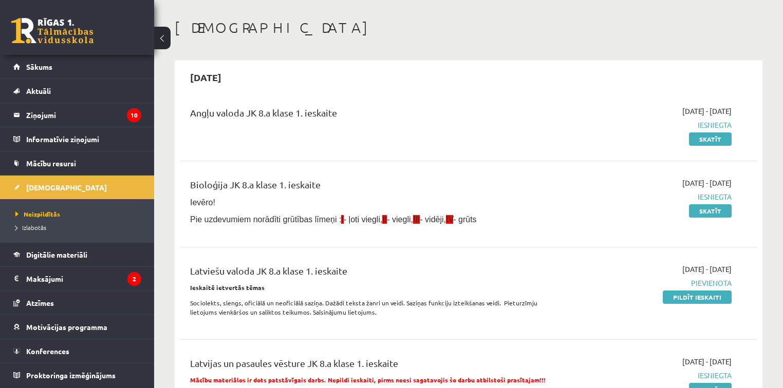
scroll to position [82, 0]
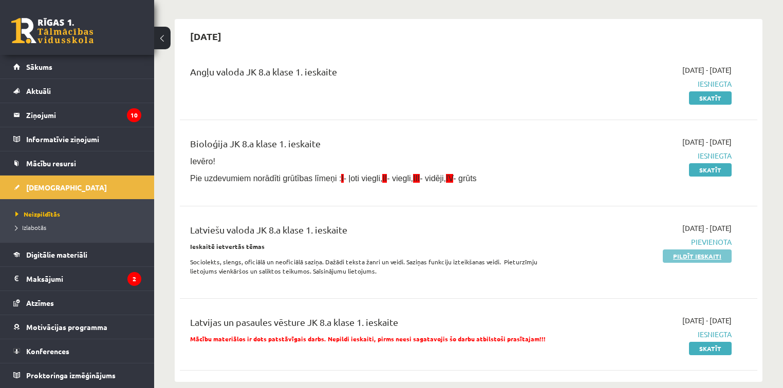
click at [677, 253] on link "Pildīt ieskaiti" at bounding box center [697, 256] width 69 height 13
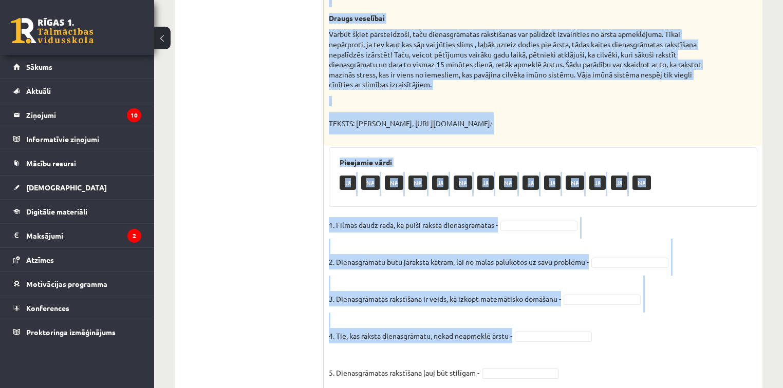
scroll to position [683, 0]
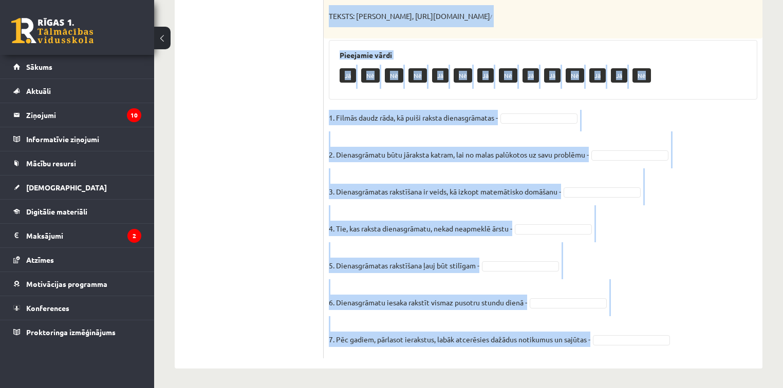
drag, startPoint x: 330, startPoint y: 235, endPoint x: 649, endPoint y: 329, distance: 332.0
copy div "lorem ipsumd, sitamet conse adipiscingel. Seddo eiusmod tempor incididuntutl? E…"
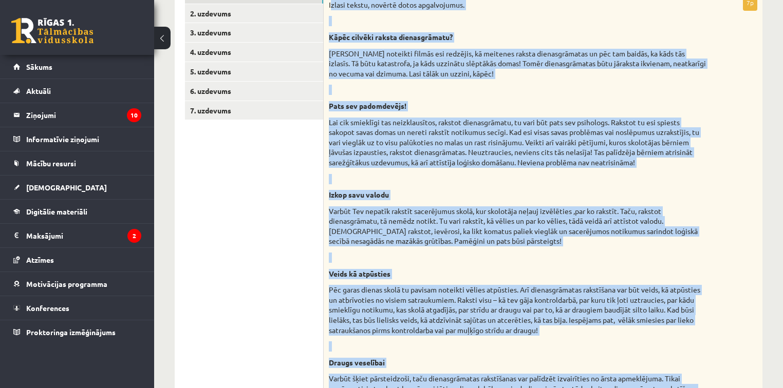
scroll to position [0, 0]
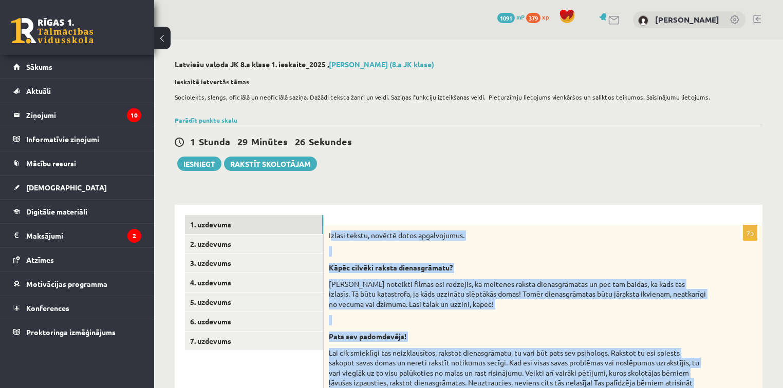
drag, startPoint x: 375, startPoint y: 199, endPoint x: 357, endPoint y: 221, distance: 28.2
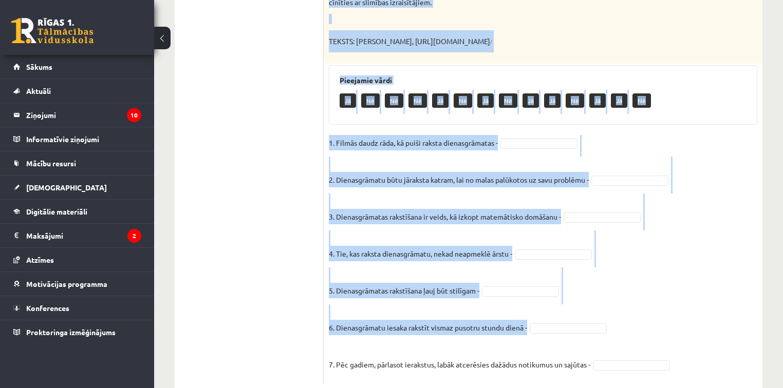
scroll to position [683, 0]
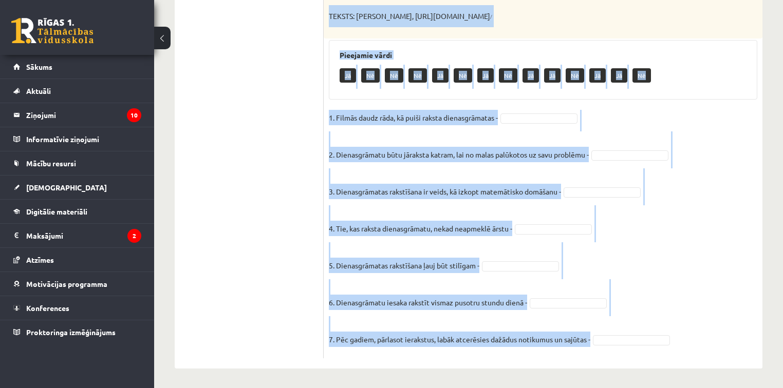
drag, startPoint x: 329, startPoint y: 234, endPoint x: 731, endPoint y: 337, distance: 414.7
copy div "Loremi dolors, ametcon adipi elitseddoeiu. Tempo incidid utlabo etdoloremagna? …"
drag, startPoint x: 596, startPoint y: 305, endPoint x: 576, endPoint y: 191, distance: 115.3
click at [573, 200] on fieldset "1. Filmās daudz rāda, kā puiši raksta dienasgrāmatas - 2. Dienasgrāmatu būtu jā…" at bounding box center [543, 231] width 428 height 243
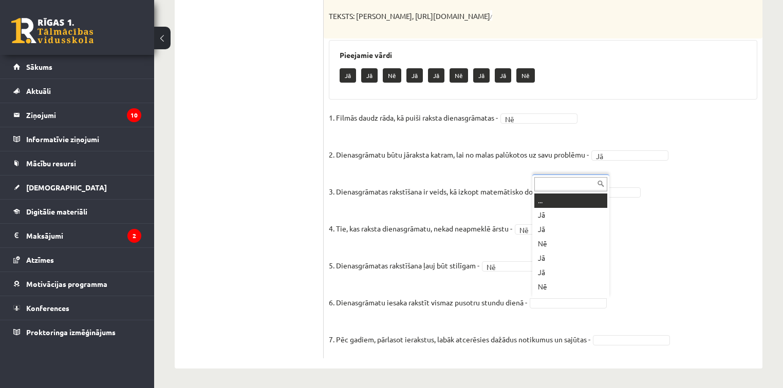
scroll to position [12, 0]
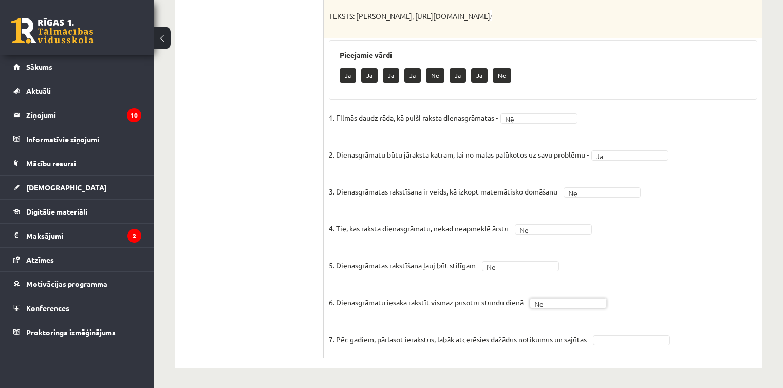
drag, startPoint x: 619, startPoint y: 342, endPoint x: 611, endPoint y: 333, distance: 12.4
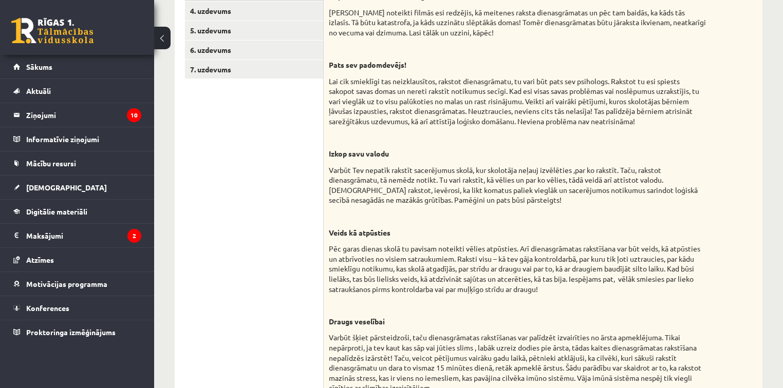
scroll to position [107, 0]
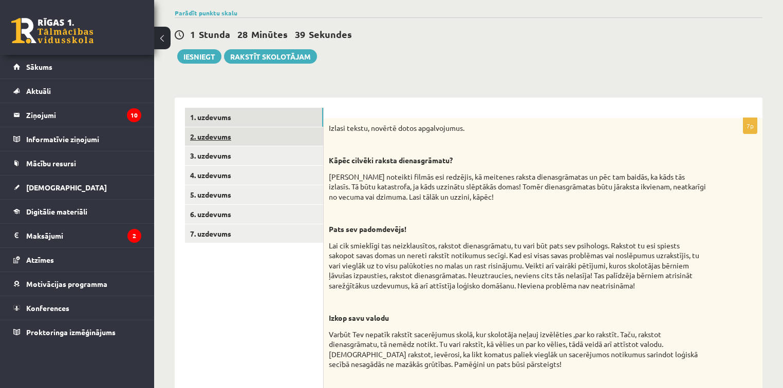
click at [222, 138] on link "2. uzdevums" at bounding box center [254, 136] width 138 height 19
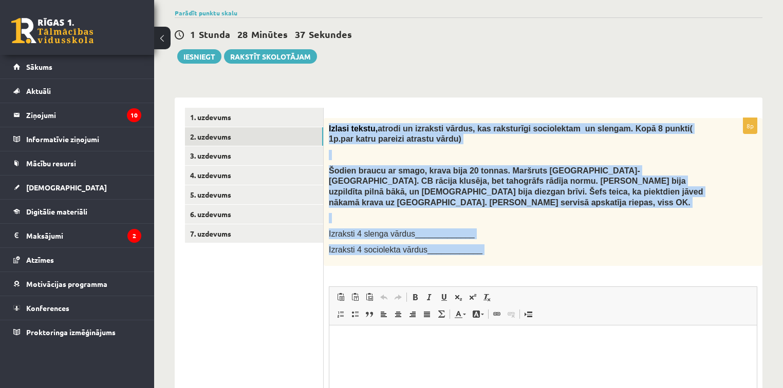
scroll to position [231, 0]
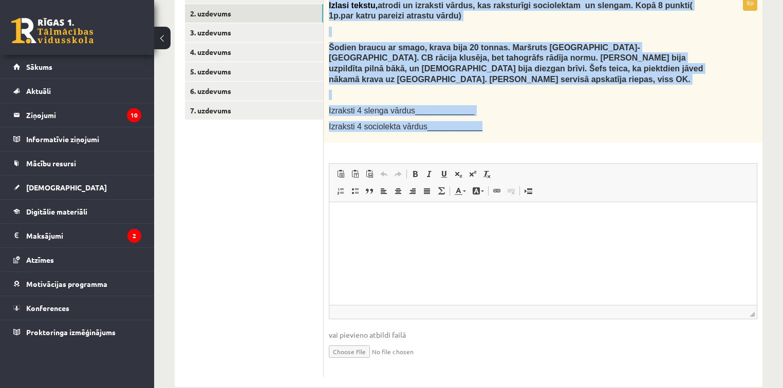
drag, startPoint x: 328, startPoint y: 125, endPoint x: 651, endPoint y: 115, distance: 323.7
click at [651, 115] on div "Izlasi tekstu, atrodi un izraksti vārdus, kas raksturīgi sociolektam un slengam…" at bounding box center [543, 69] width 439 height 148
copy div "Izlasi tekstu, atrodi un izraksti vārdus, kas raksturīgi sociolektam un slengam…"
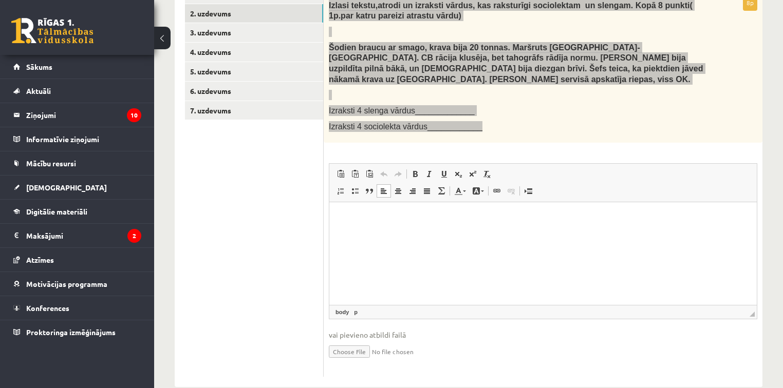
click at [382, 230] on html at bounding box center [542, 217] width 427 height 31
paste body "Editor, wiswyg-editor-user-answer-47024980050800"
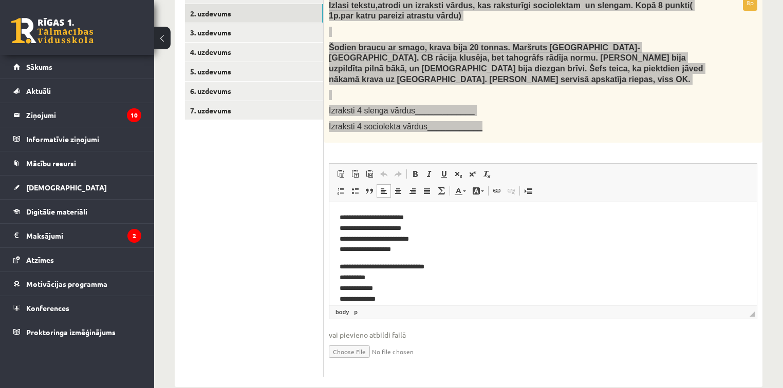
scroll to position [8, 0]
click at [349, 218] on p "**********" at bounding box center [539, 225] width 401 height 43
click at [350, 232] on p "**********" at bounding box center [539, 225] width 401 height 43
click at [351, 244] on p "**********" at bounding box center [539, 225] width 401 height 43
click at [350, 269] on p "**********" at bounding box center [539, 279] width 401 height 53
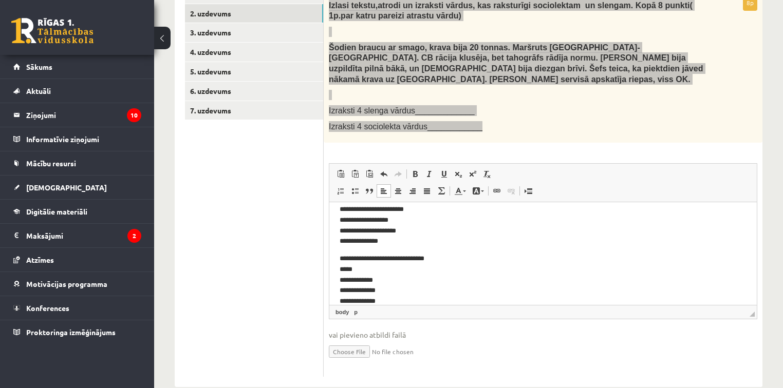
click at [351, 279] on p "**********" at bounding box center [539, 279] width 401 height 53
click at [350, 290] on p "**********" at bounding box center [539, 279] width 401 height 53
click at [354, 301] on p "**********" at bounding box center [539, 279] width 401 height 53
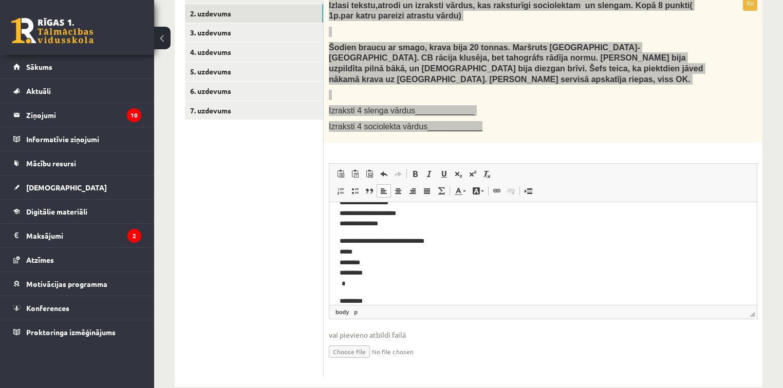
scroll to position [21, 0]
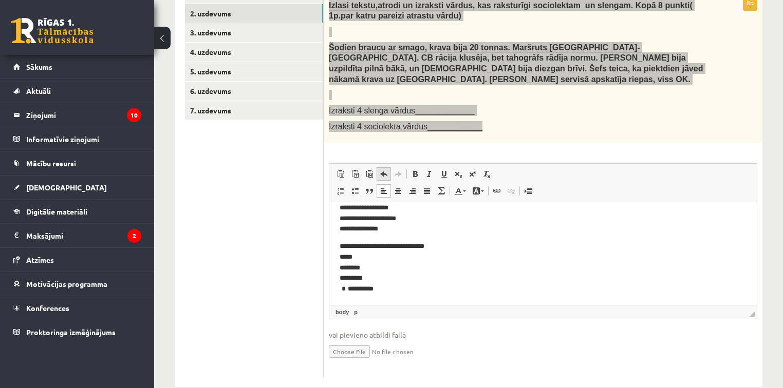
click at [382, 170] on span at bounding box center [384, 174] width 8 height 8
drag, startPoint x: 349, startPoint y: 288, endPoint x: 350, endPoint y: 293, distance: 5.2
click at [349, 289] on p "**********" at bounding box center [539, 267] width 401 height 53
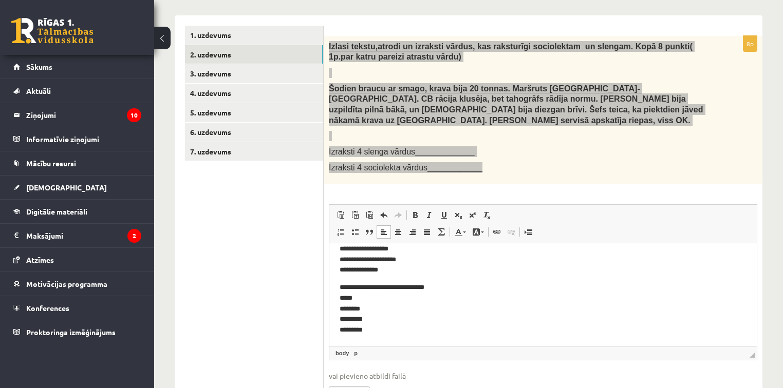
scroll to position [0, 0]
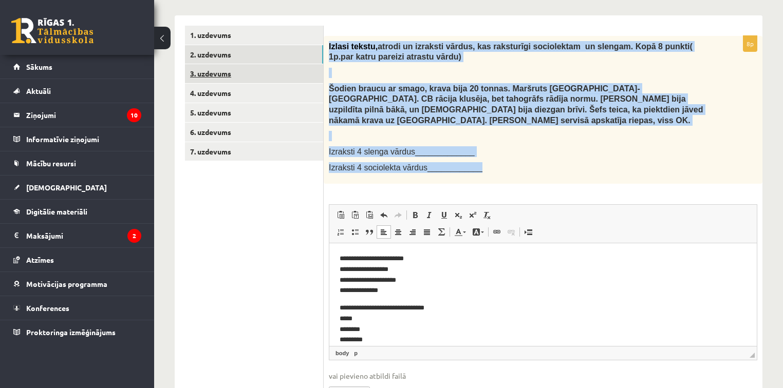
click at [250, 70] on link "3. uzdevums" at bounding box center [254, 73] width 138 height 19
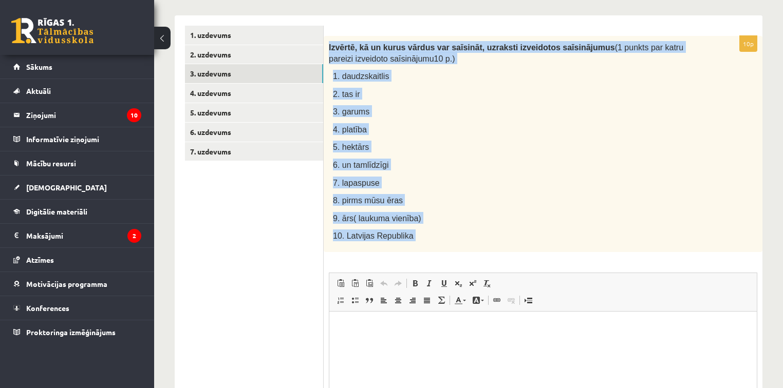
drag, startPoint x: 329, startPoint y: 47, endPoint x: 613, endPoint y: 256, distance: 351.9
click at [613, 256] on div "10p Izvērtē, kā un kurus vārdus var saīsināt, uzraksti izveidotos saīsinājumus …" at bounding box center [543, 261] width 439 height 450
copy div "Izvērtē, kā un kurus vārdus var saīsināt, uzraksti izveidotos saīsinājumus (1 p…"
click at [460, 143] on p "5. hektārs" at bounding box center [519, 147] width 373 height 12
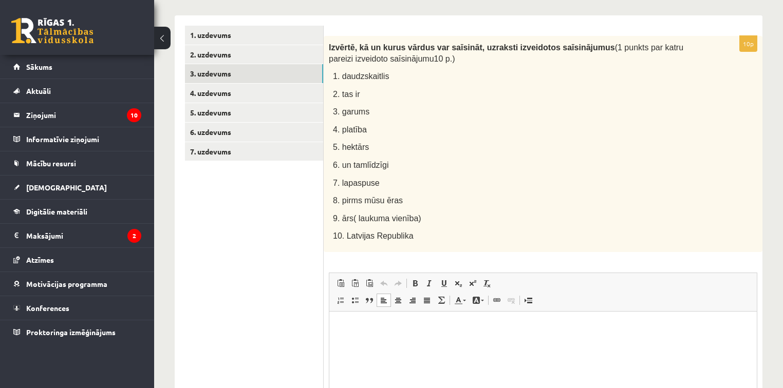
click at [406, 334] on html at bounding box center [542, 326] width 427 height 31
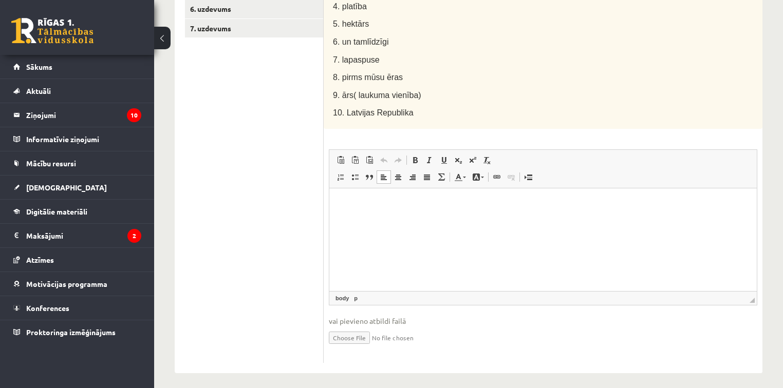
click at [376, 199] on p "Editor, wiswyg-editor-user-answer-47024749544240" at bounding box center [542, 203] width 407 height 11
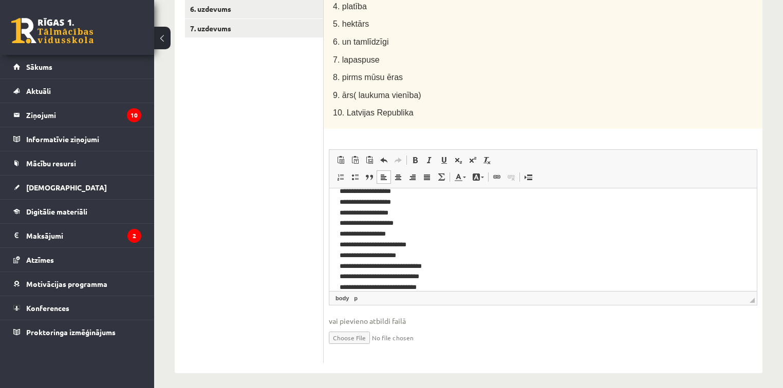
scroll to position [0, 0]
click at [338, 200] on html "**********" at bounding box center [542, 251] width 427 height 127
click at [349, 202] on p "**********" at bounding box center [539, 251] width 401 height 107
click at [342, 204] on p "**********" at bounding box center [539, 251] width 401 height 107
click at [346, 204] on p "**********" at bounding box center [539, 251] width 401 height 107
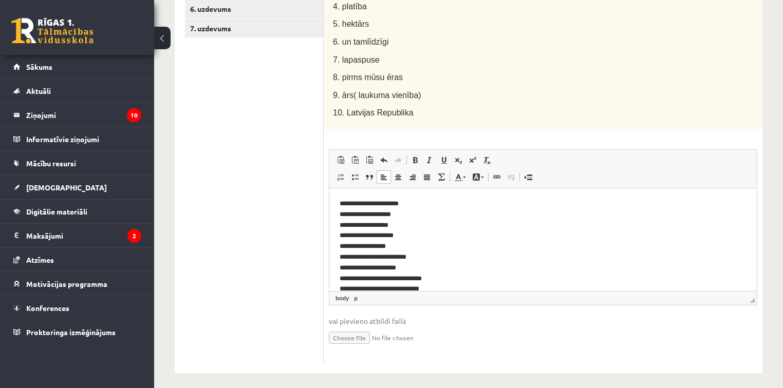
click at [350, 203] on p "**********" at bounding box center [539, 251] width 401 height 107
click at [354, 203] on p "**********" at bounding box center [539, 251] width 401 height 107
click at [349, 202] on p "**********" at bounding box center [539, 251] width 401 height 107
click at [354, 205] on p "**********" at bounding box center [539, 251] width 401 height 107
click at [349, 203] on p "**********" at bounding box center [539, 251] width 401 height 107
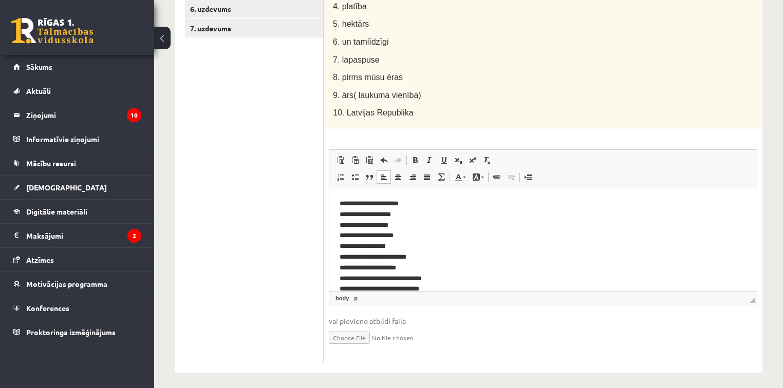
scroll to position [190, 0]
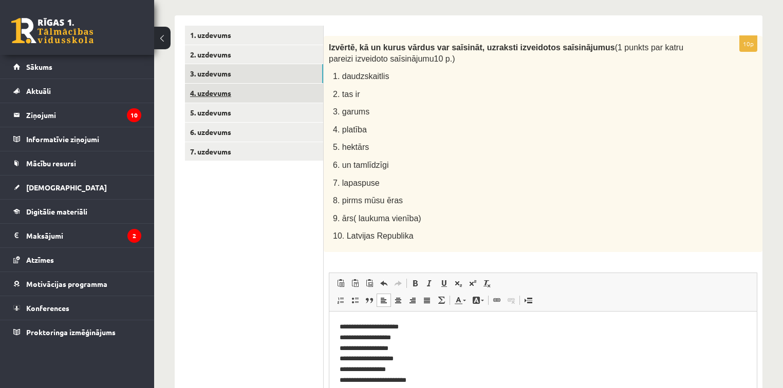
click at [215, 92] on link "4. uzdevums" at bounding box center [254, 93] width 138 height 19
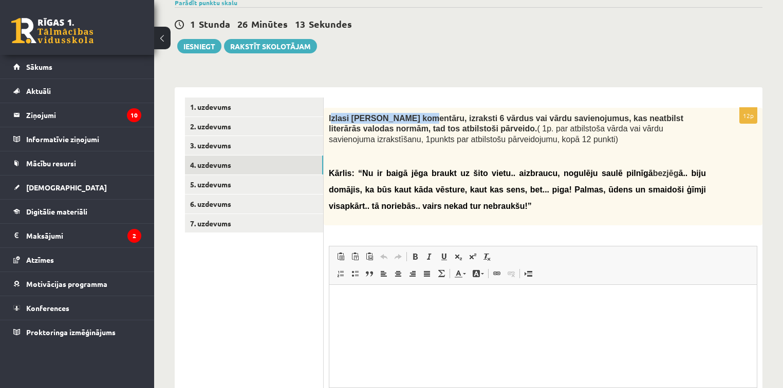
scroll to position [0, 0]
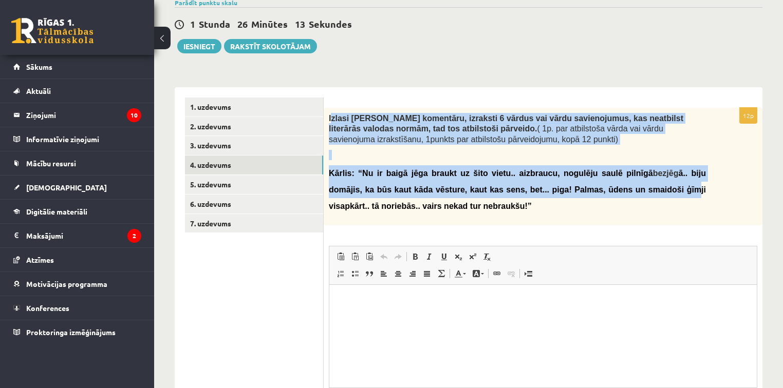
drag, startPoint x: 349, startPoint y: 117, endPoint x: 427, endPoint y: 141, distance: 82.1
click at [538, 176] on div "Izlasi [PERSON_NAME] komentāru, izraksti 6 vārdus vai vārdu savienojumus, kas n…" at bounding box center [543, 167] width 439 height 118
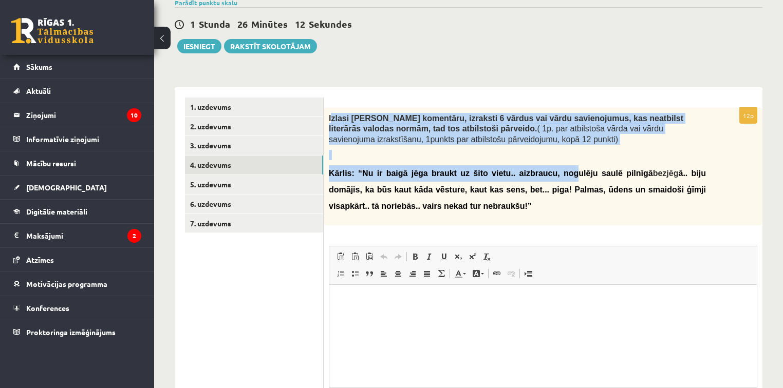
click at [345, 109] on div "Izlasi [PERSON_NAME] komentāru, izraksti 6 vārdus vai vārdu savienojumus, kas n…" at bounding box center [543, 167] width 439 height 118
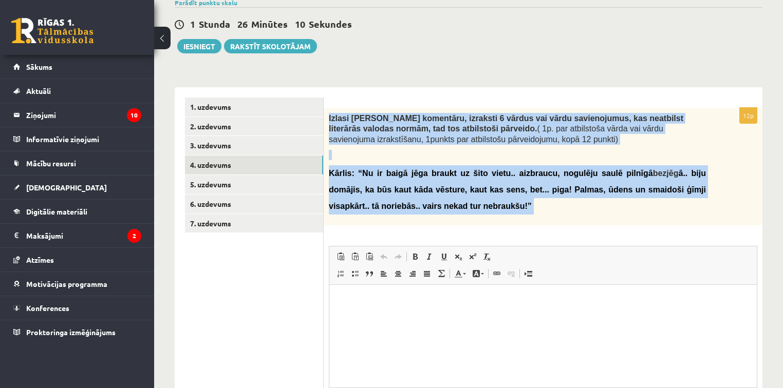
drag, startPoint x: 329, startPoint y: 118, endPoint x: 658, endPoint y: 232, distance: 348.9
click at [658, 232] on div "12p Izlasi [PERSON_NAME] komentāru, izraksti 6 vārdus vai vārdu savienojumus, k…" at bounding box center [543, 284] width 439 height 352
copy div "Loremi Dolor sitametco, adipisci 5 elitse doe tempo incididuntut, lab etdolorem…"
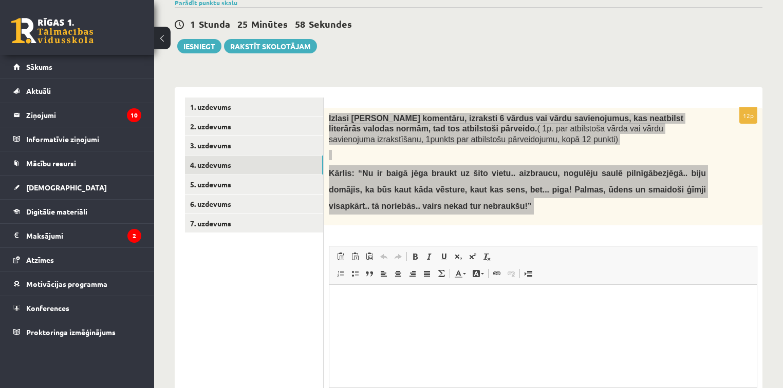
click at [574, 316] on html at bounding box center [542, 300] width 427 height 31
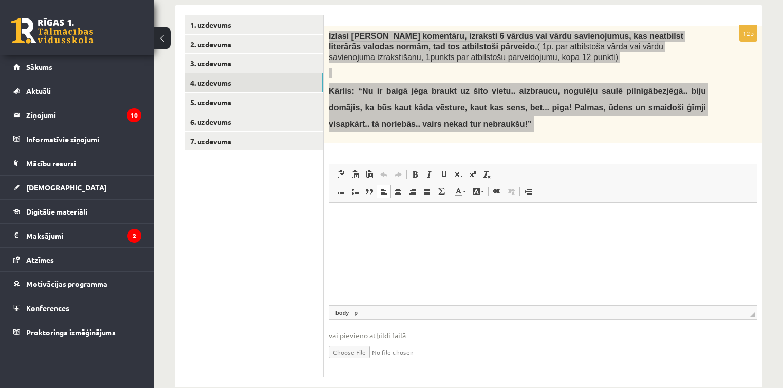
scroll to position [219, 0]
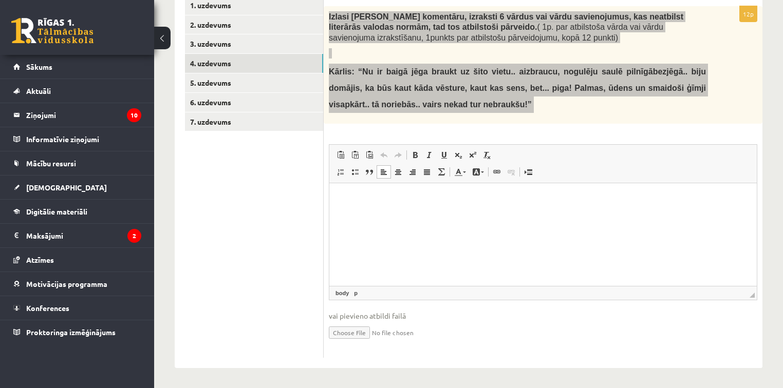
click at [376, 206] on html at bounding box center [542, 198] width 427 height 31
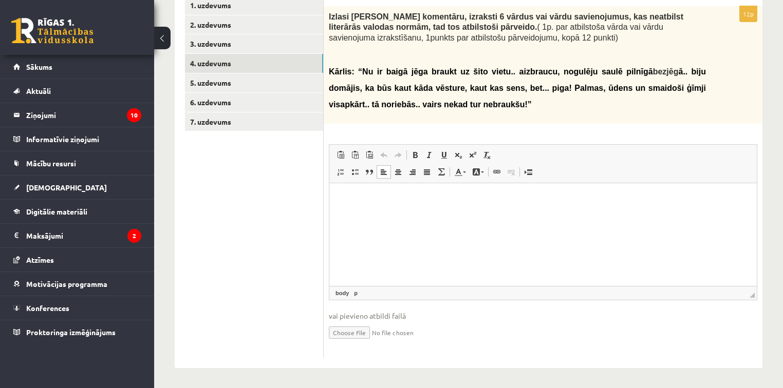
paste body "Editor, wiswyg-editor-user-answer-47024822975880"
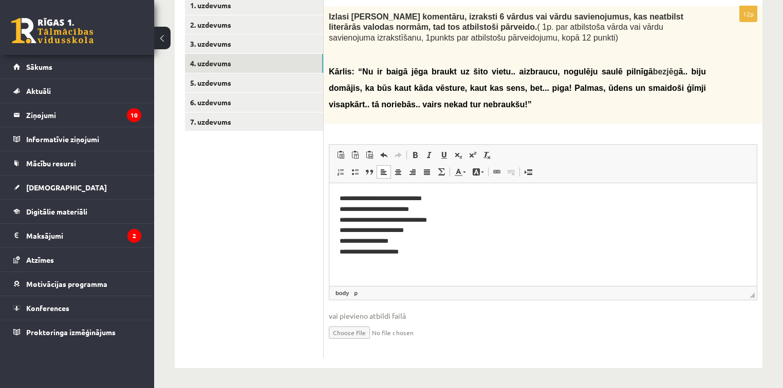
click at [339, 196] on p "**********" at bounding box center [542, 226] width 407 height 64
click at [481, 230] on p "**********" at bounding box center [542, 226] width 407 height 64
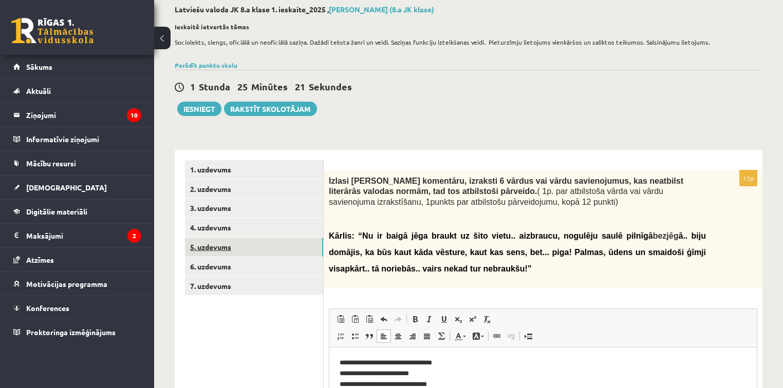
click at [219, 244] on link "5. uzdevums" at bounding box center [254, 247] width 138 height 19
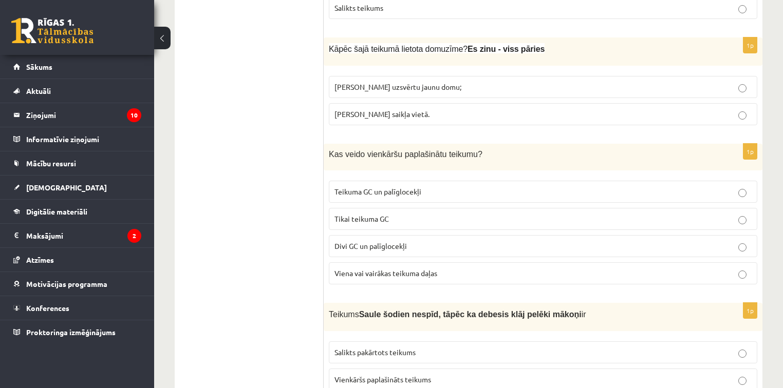
scroll to position [1062, 0]
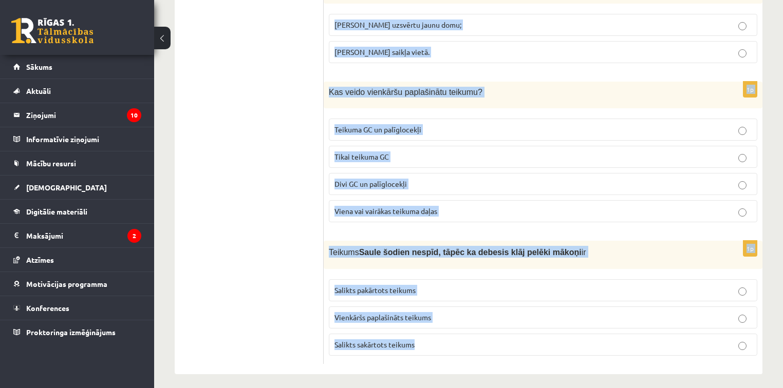
drag, startPoint x: 371, startPoint y: 164, endPoint x: 755, endPoint y: 341, distance: 422.2
copy form "Loremip, dolo sitametcons ad elitsed. 1d Eius tempori ut laboreet doloremagna? …"
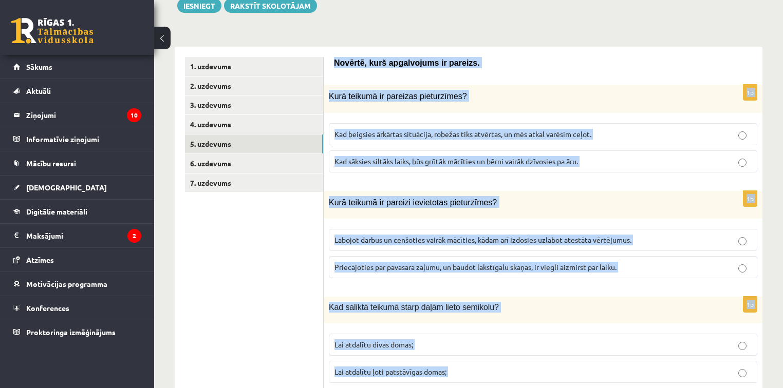
scroll to position [0, 0]
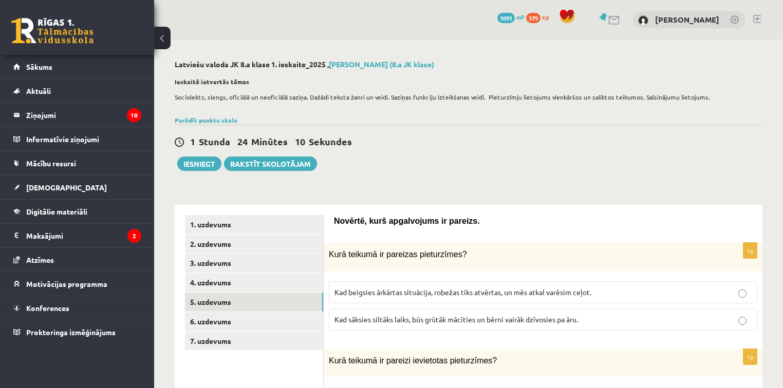
click at [440, 163] on div "1 Stunda 24 Minūtes 10 Sekundes Ieskaite saglabāta! Iesniegt Rakstīt skolotājam" at bounding box center [469, 148] width 588 height 46
click at [433, 296] on p "Kad beigsies ārkārtas situācija, robežas tiks atvērtas, un mēs atkal varēsim ce…" at bounding box center [542, 292] width 417 height 11
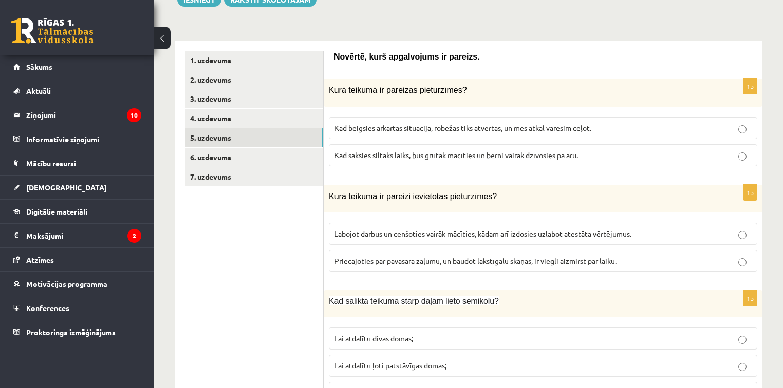
click at [375, 230] on span "Labojot darbus un cenšoties vairāk mācīties, kādam arī izdosies uzlabot atestāt…" at bounding box center [482, 233] width 297 height 9
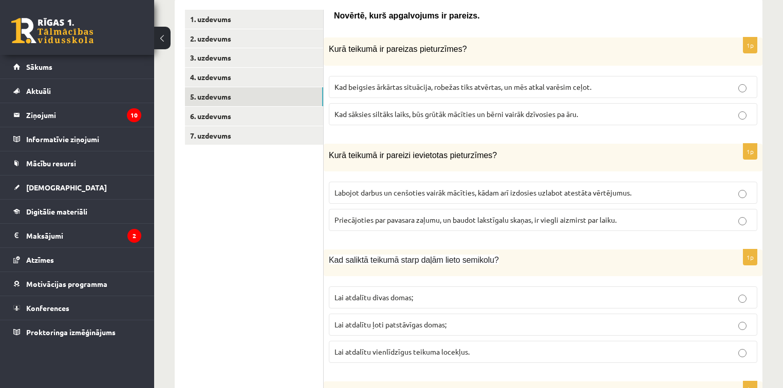
scroll to position [247, 0]
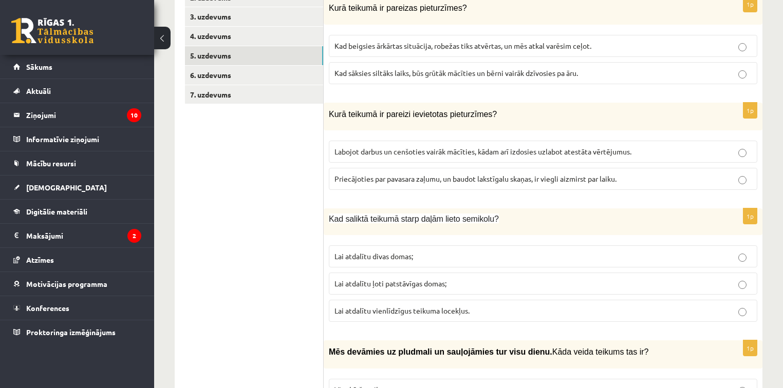
click at [401, 283] on span "Lai atdalītu ļoti patstāvīgas domas;" at bounding box center [390, 283] width 112 height 9
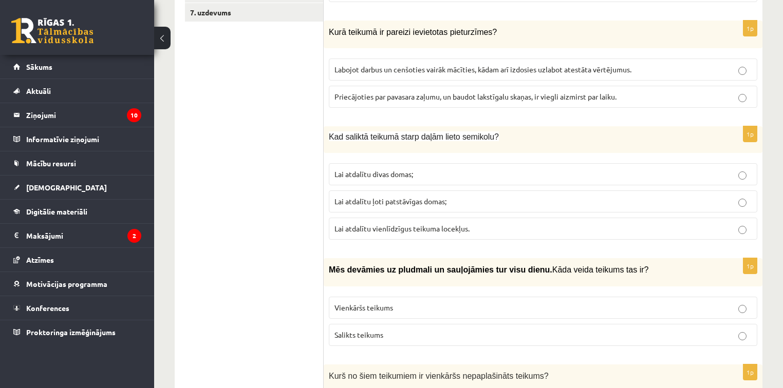
click at [388, 333] on p "Salikts teikums" at bounding box center [542, 335] width 417 height 11
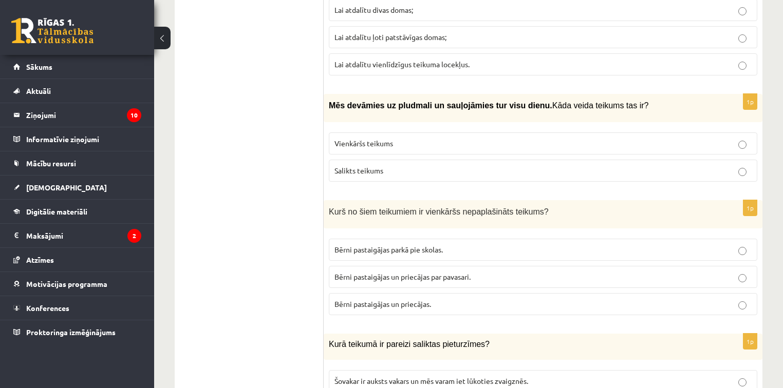
click at [387, 248] on span "Bērni pastaigājas parkā pie skolas." at bounding box center [388, 249] width 108 height 9
click at [392, 273] on span "Bērni pastaigājas un priecājas par pavasari." at bounding box center [402, 276] width 136 height 9
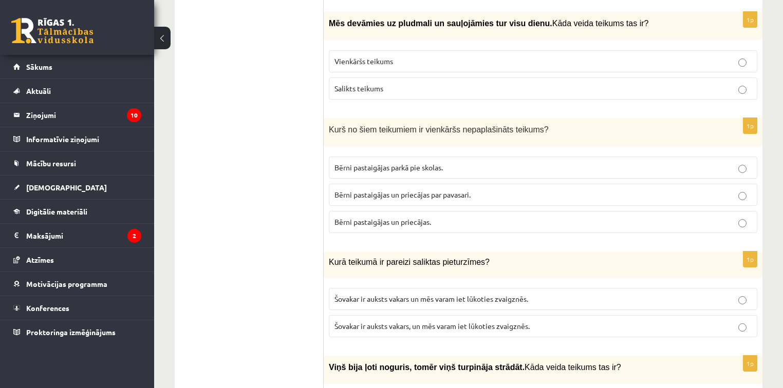
click at [398, 219] on span "Bērni pastaigājas un priecājas." at bounding box center [382, 221] width 97 height 9
click at [406, 326] on span "Šovakar ir auksts vakars, un mēs varam iet lūkoties zvaigznēs." at bounding box center [431, 325] width 195 height 9
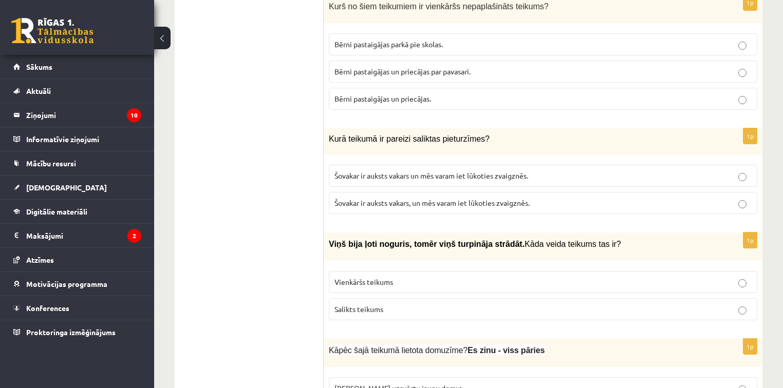
click at [379, 305] on span "Salikts teikums" at bounding box center [358, 309] width 49 height 9
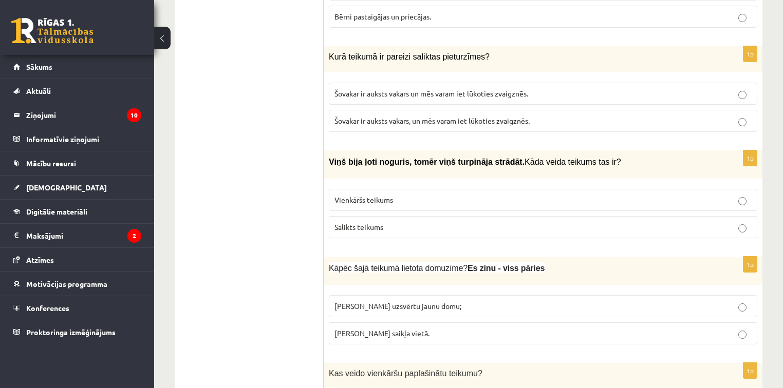
click at [379, 302] on span "Lai uzsvērtu jaunu domu;" at bounding box center [397, 305] width 127 height 9
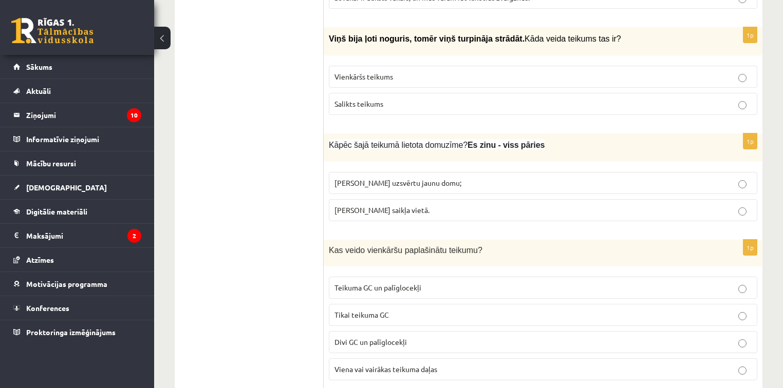
click at [382, 337] on p "Divi GC un palīglocekļi" at bounding box center [542, 342] width 417 height 11
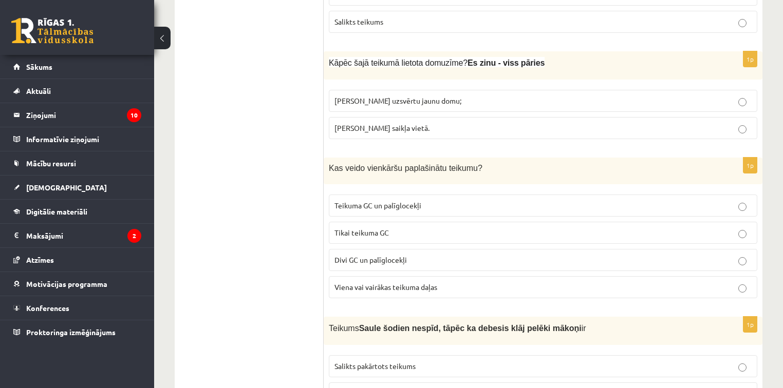
click at [374, 231] on span "Tikai teikuma GC" at bounding box center [361, 232] width 54 height 9
click at [393, 204] on p "Teikuma GC un palīglocekļi" at bounding box center [542, 205] width 417 height 11
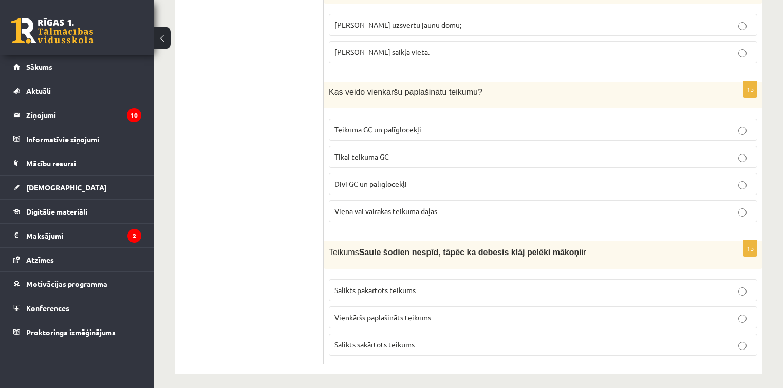
click at [422, 287] on p "Salikts pakārtots teikums" at bounding box center [542, 290] width 417 height 11
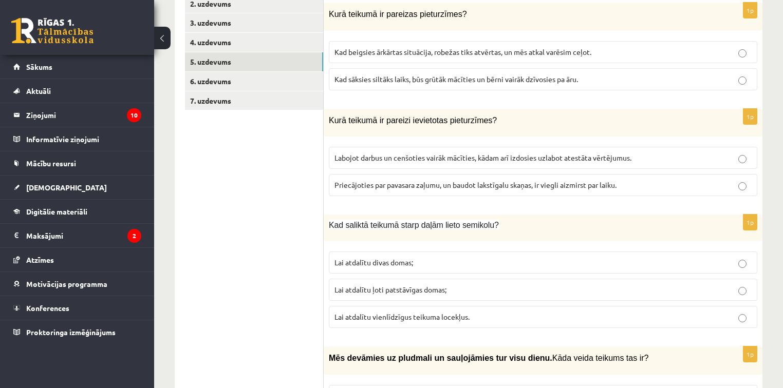
scroll to position [0, 0]
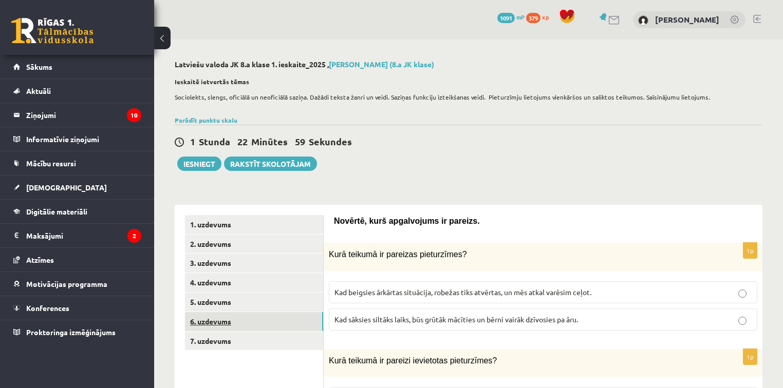
click at [221, 316] on link "6. uzdevums" at bounding box center [254, 321] width 138 height 19
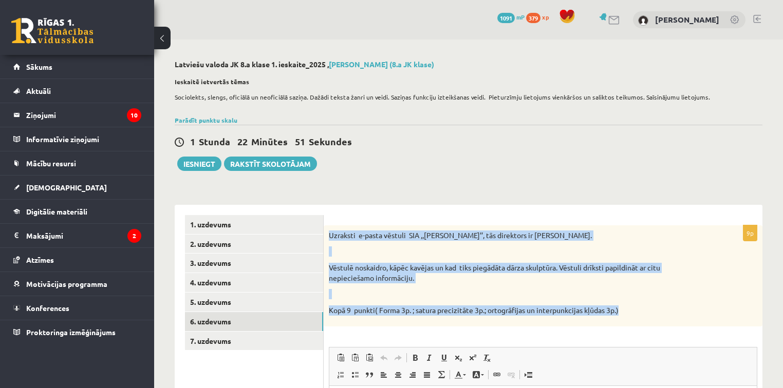
drag, startPoint x: 328, startPoint y: 236, endPoint x: 651, endPoint y: 324, distance: 334.9
click at [651, 324] on div "Uzraksti e-pasta vēstuli SIA ,,Puķīte’’, tās direktors ir Ingus Auza. Vēstulē n…" at bounding box center [543, 276] width 439 height 102
copy div "Uzraksti e-pasta vēstuli SIA ,,Puķīte’’, tās direktors ir Ingus Auza. Vēstulē n…"
click at [596, 291] on p at bounding box center [517, 294] width 377 height 10
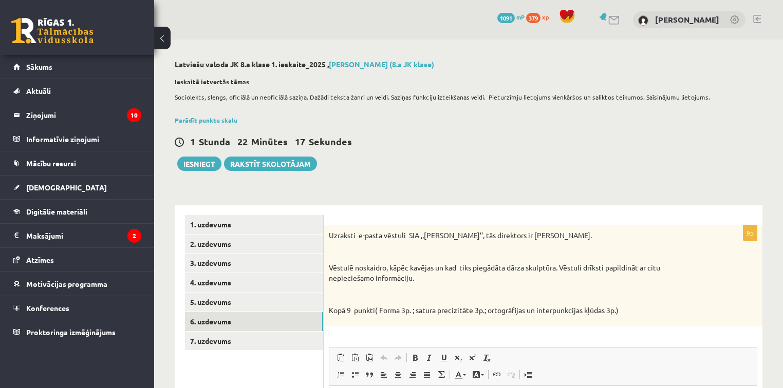
scroll to position [123, 0]
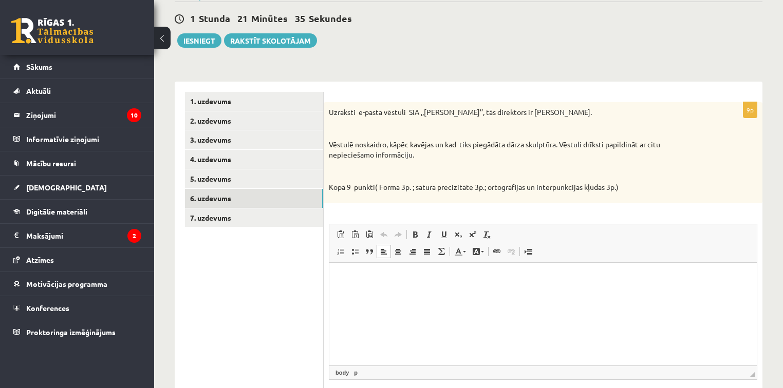
click at [338, 279] on html at bounding box center [542, 278] width 427 height 31
click at [343, 280] on p "Editor, wiswyg-editor-user-answer-47024974656740" at bounding box center [542, 278] width 407 height 11
paste body "Editor, wiswyg-editor-user-answer-47024974656740"
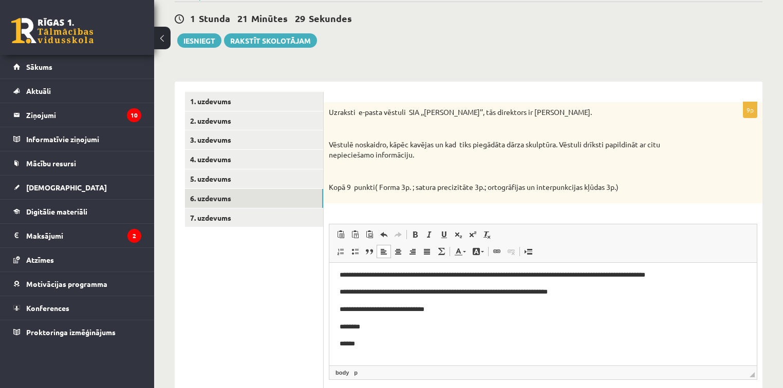
scroll to position [15, 0]
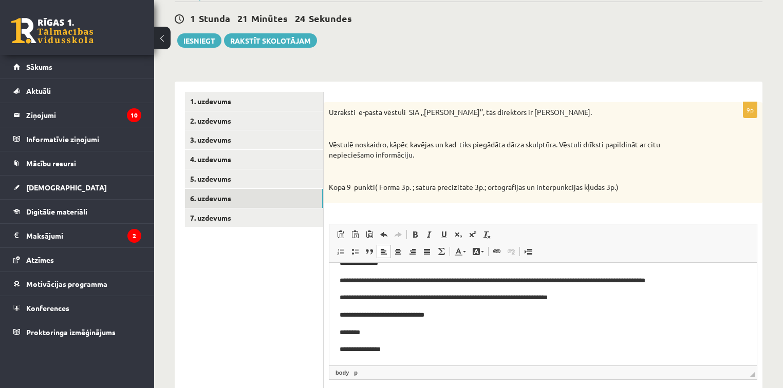
click at [364, 334] on p "********" at bounding box center [539, 333] width 401 height 11
click at [232, 217] on link "7. uzdevums" at bounding box center [254, 218] width 138 height 19
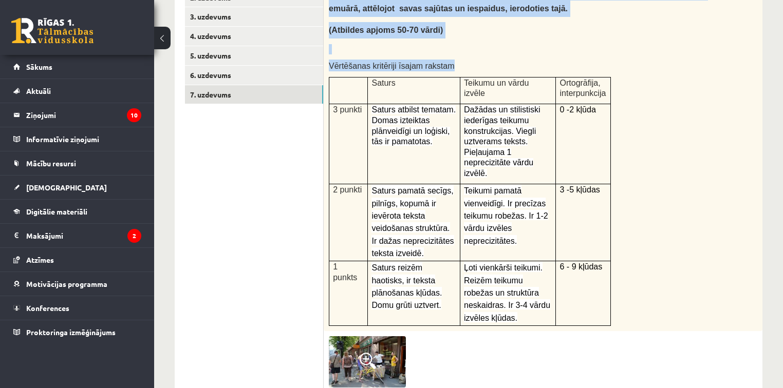
scroll to position [329, 0]
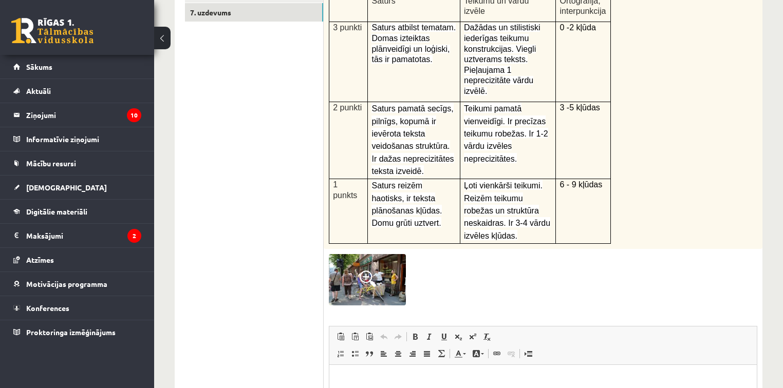
drag, startPoint x: 327, startPoint y: 114, endPoint x: 657, endPoint y: 187, distance: 338.7
click at [657, 187] on div "Apskati attēlu, iztēlojies, ka esi ieradies šajā pilsētā! Veido ierakstu par at…" at bounding box center [543, 73] width 439 height 352
copy div "Apskati attēlu, iztēlojies, ka esi ieradies šajā pilsētā! Veido ierakstu par at…"
click at [389, 254] on img at bounding box center [367, 279] width 77 height 51
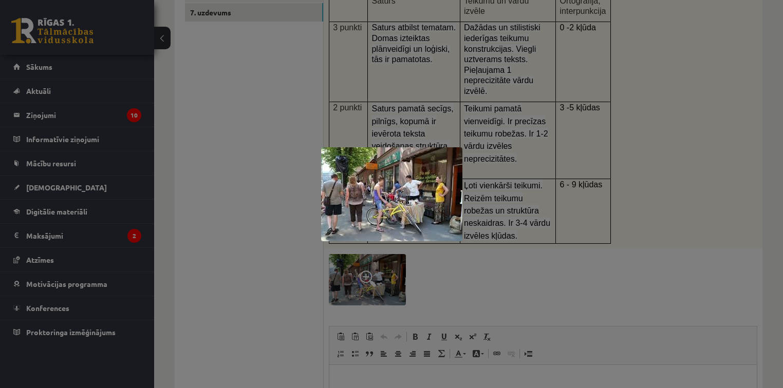
click at [551, 261] on div at bounding box center [391, 194] width 783 height 388
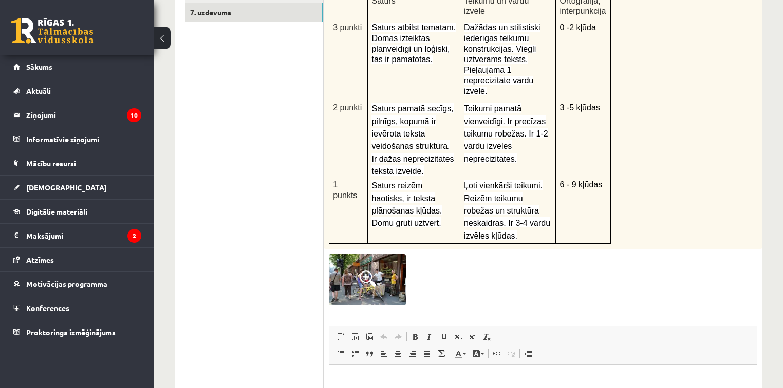
scroll to position [452, 0]
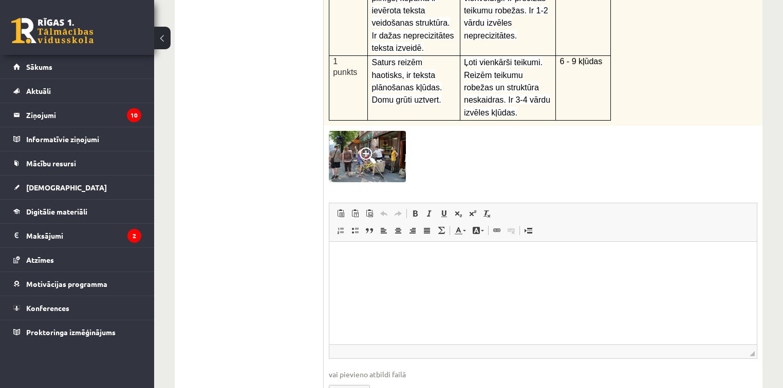
click at [345, 254] on p "Editor, wiswyg-editor-user-answer-47024875010960" at bounding box center [542, 257] width 407 height 11
click at [374, 260] on p "Editor, wiswyg-editor-user-answer-47024875010960" at bounding box center [542, 257] width 407 height 11
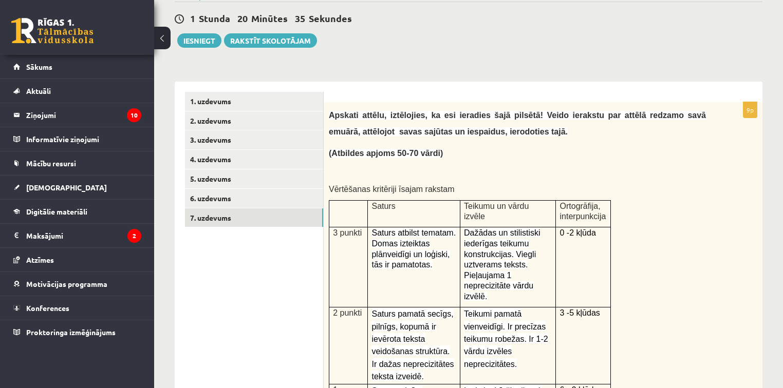
scroll to position [0, 0]
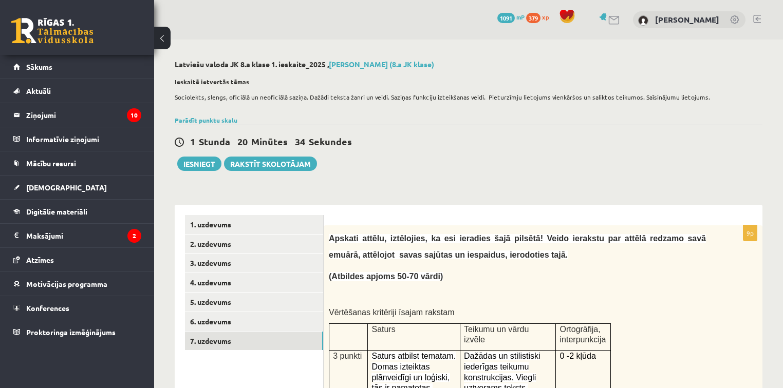
click at [182, 155] on div "1 Stunda 20 Minūtes 34 Sekundes Ieskaite saglabāta! Iesniegt Rakstīt skolotājam" at bounding box center [469, 148] width 588 height 46
click at [183, 158] on button "Iesniegt" at bounding box center [199, 164] width 44 height 14
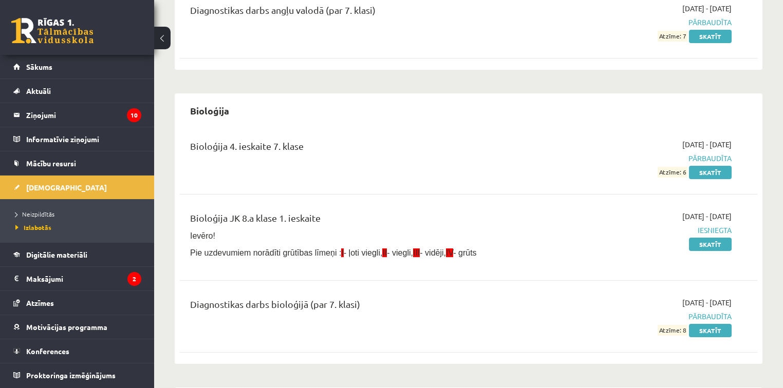
scroll to position [452, 0]
